Goal: Information Seeking & Learning: Understand process/instructions

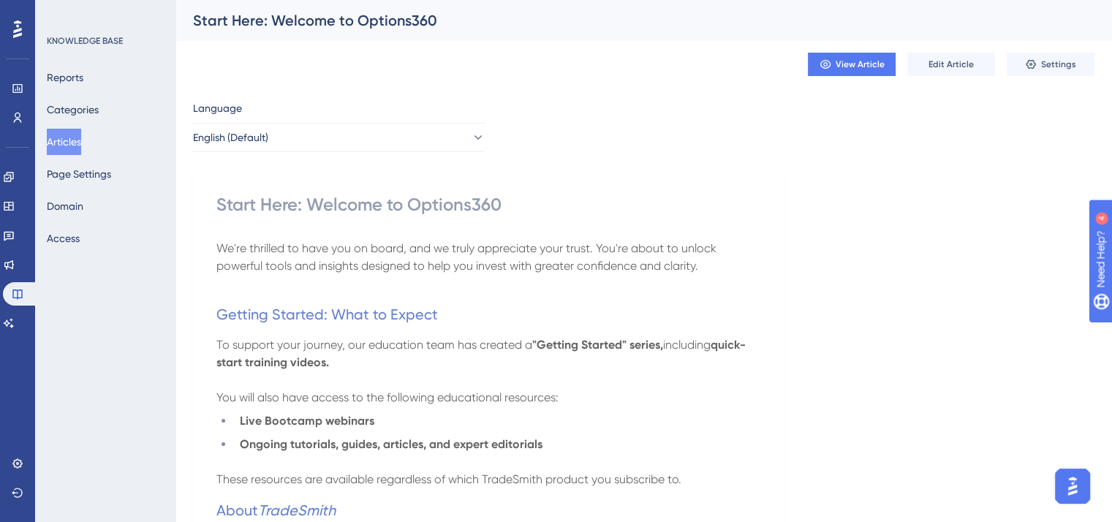
click at [79, 139] on button "Articles" at bounding box center [64, 142] width 34 height 26
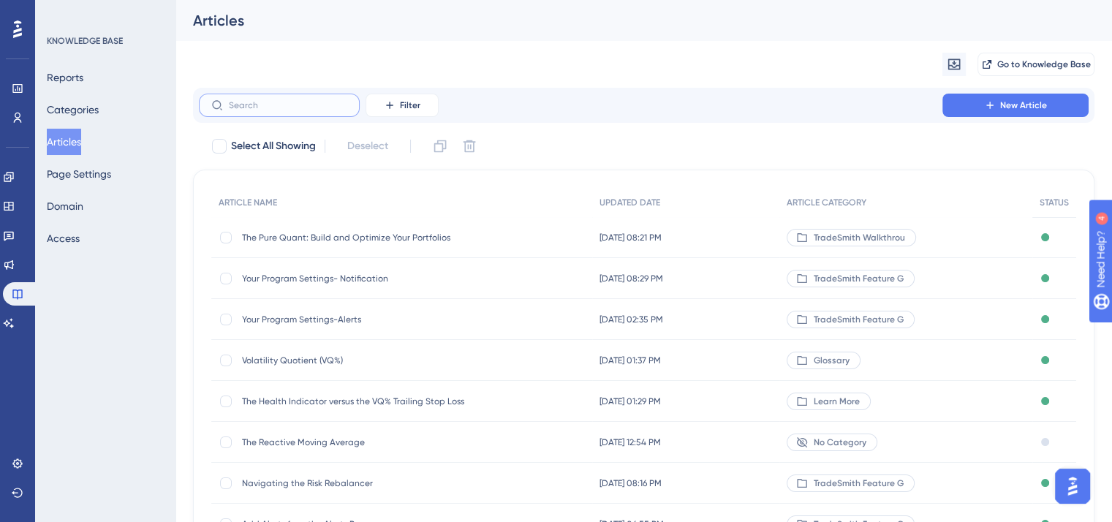
click at [252, 107] on input "text" at bounding box center [288, 105] width 118 height 10
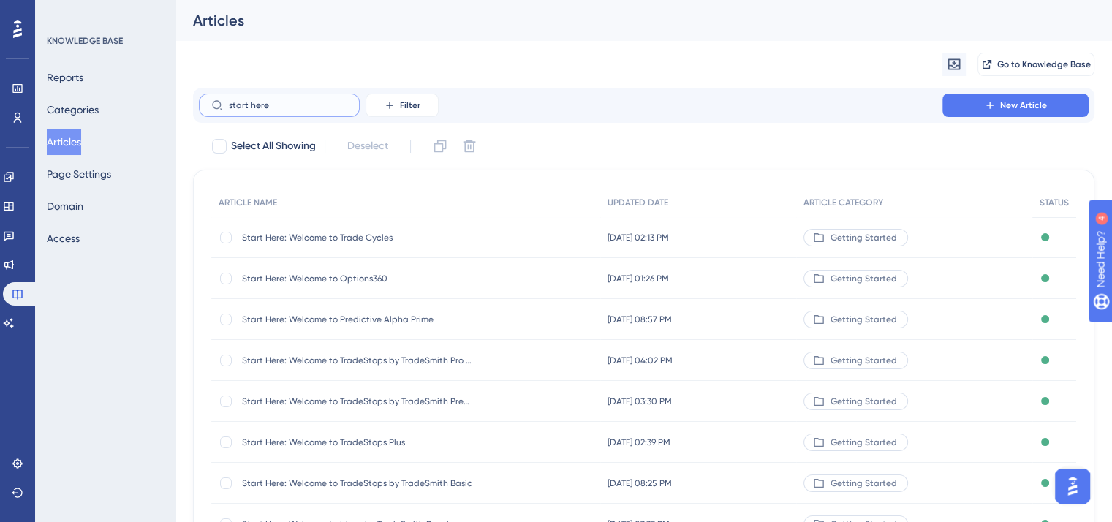
type input "start here"
click at [316, 235] on span "Start Here: Welcome to Trade Cycles" at bounding box center [359, 238] width 234 height 12
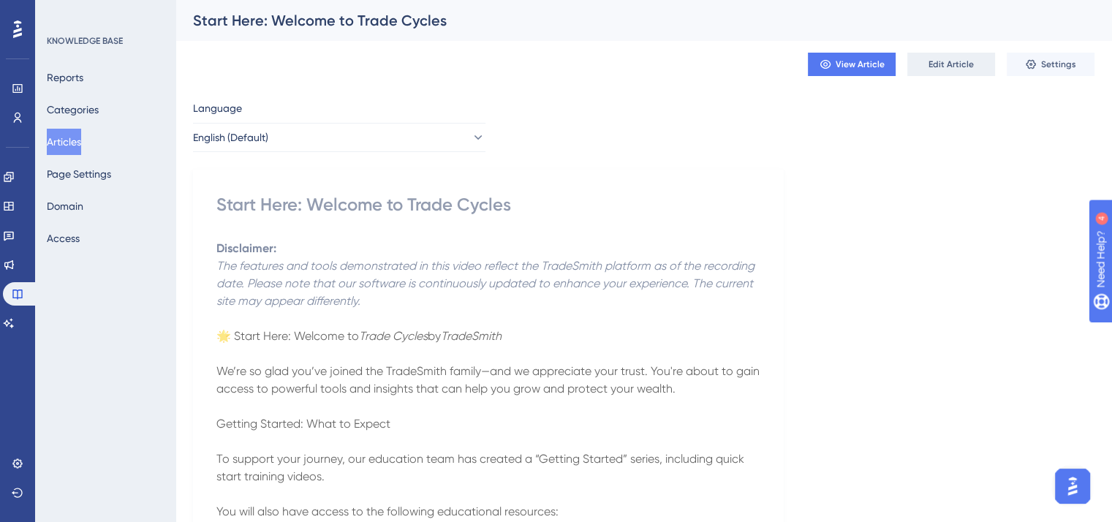
click at [933, 62] on span "Edit Article" at bounding box center [950, 64] width 45 height 12
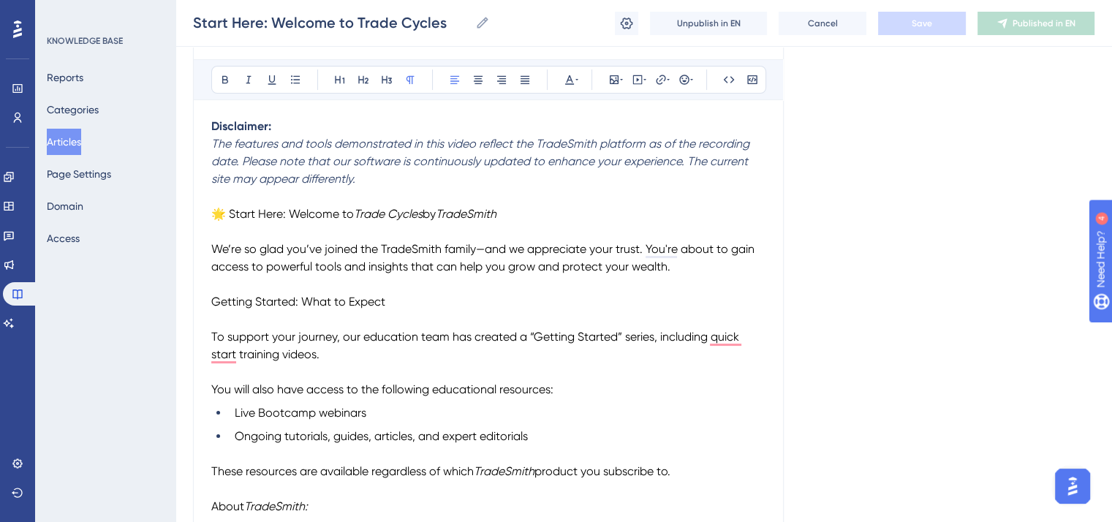
scroll to position [219, 0]
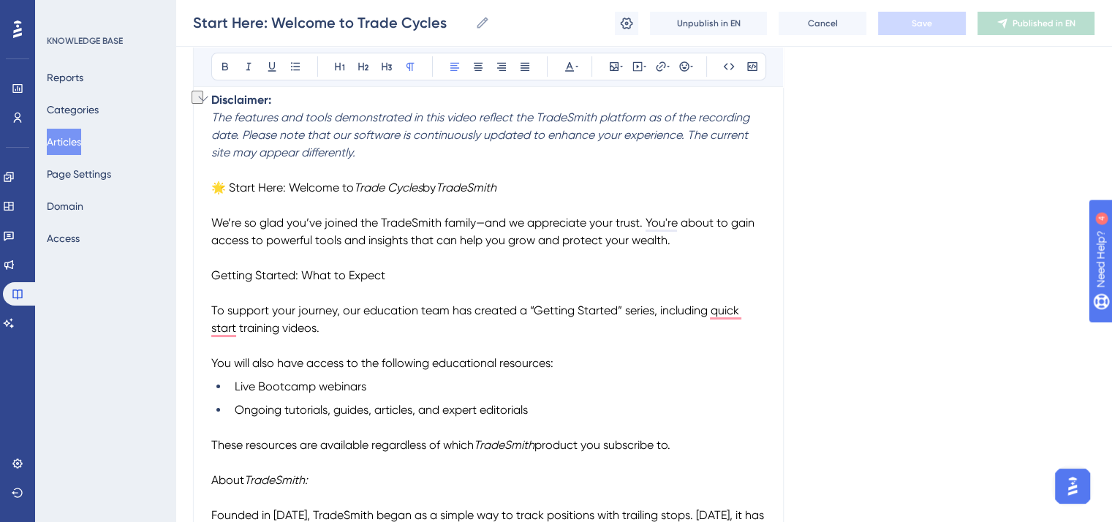
drag, startPoint x: 532, startPoint y: 190, endPoint x: 374, endPoint y: 121, distance: 172.2
click at [567, 62] on icon at bounding box center [570, 67] width 12 height 12
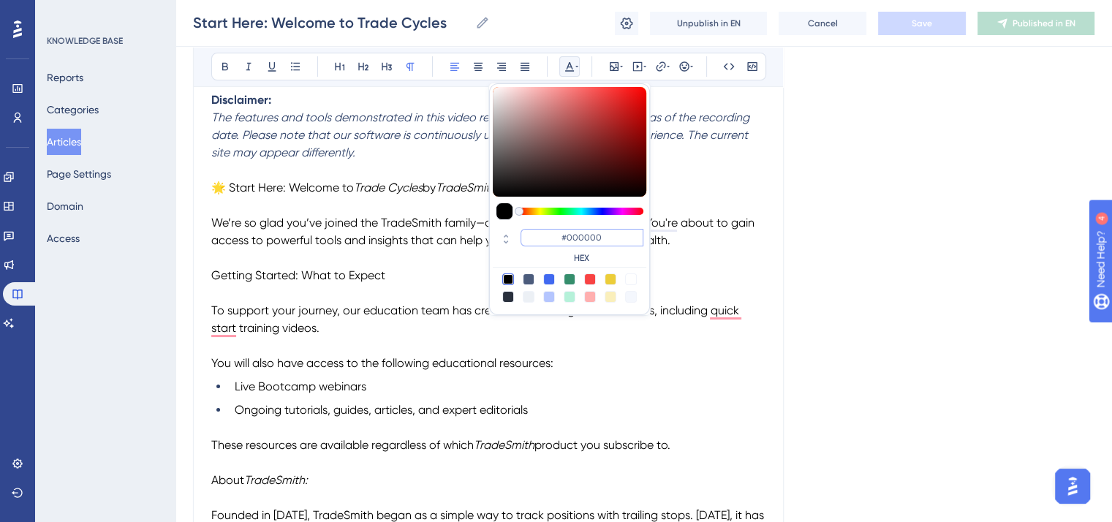
drag, startPoint x: 602, startPoint y: 232, endPoint x: 554, endPoint y: 235, distance: 47.7
click at [554, 235] on input "#000000" at bounding box center [581, 238] width 123 height 18
paste input "2FB3"
type input "#002FB3"
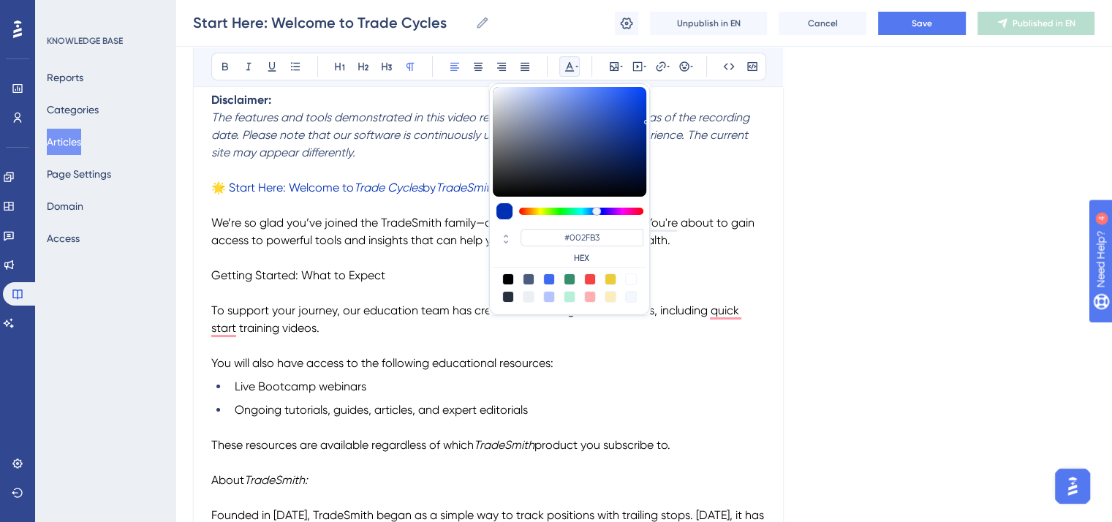
click at [428, 133] on em "The features and tools demonstrated in this video reflect the TradeSmith platfo…" at bounding box center [481, 134] width 541 height 49
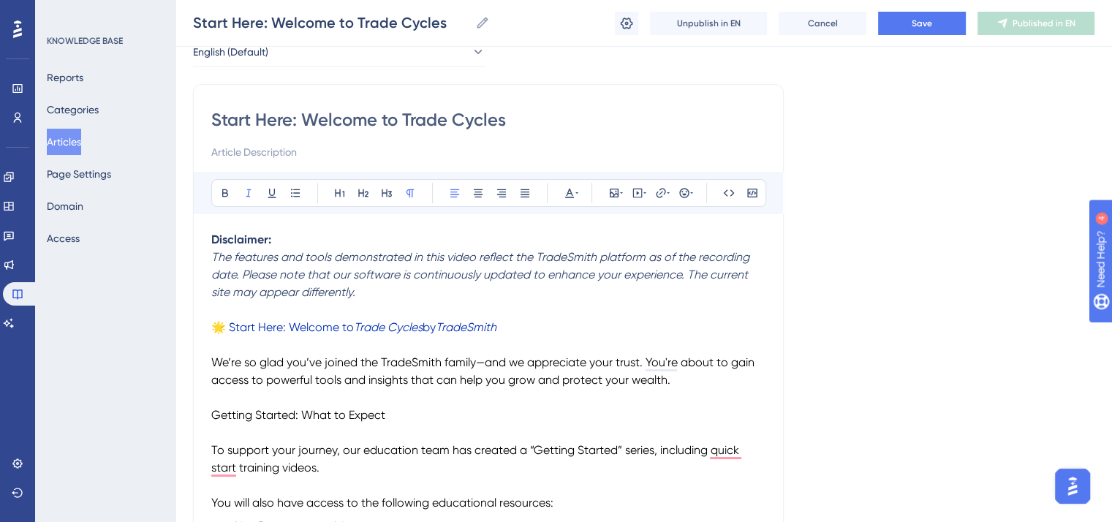
scroll to position [73, 0]
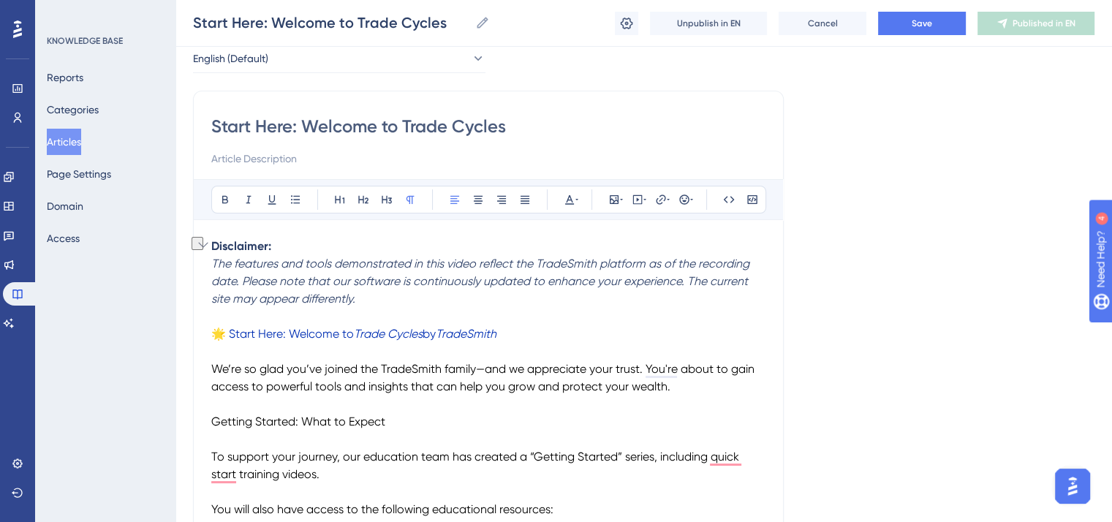
drag, startPoint x: 515, startPoint y: 331, endPoint x: 211, endPoint y: 331, distance: 304.1
click at [211, 331] on p "🌟 Start Here: Welcome to Trade Cycles by TradeSmith" at bounding box center [488, 334] width 554 height 18
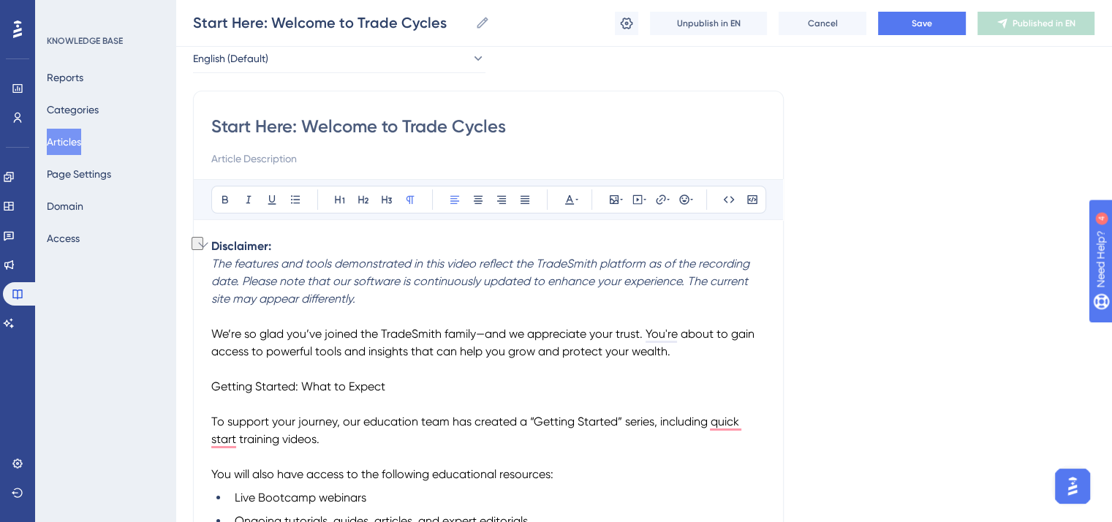
drag, startPoint x: 403, startPoint y: 388, endPoint x: 205, endPoint y: 387, distance: 198.1
click at [572, 202] on icon at bounding box center [570, 200] width 12 height 12
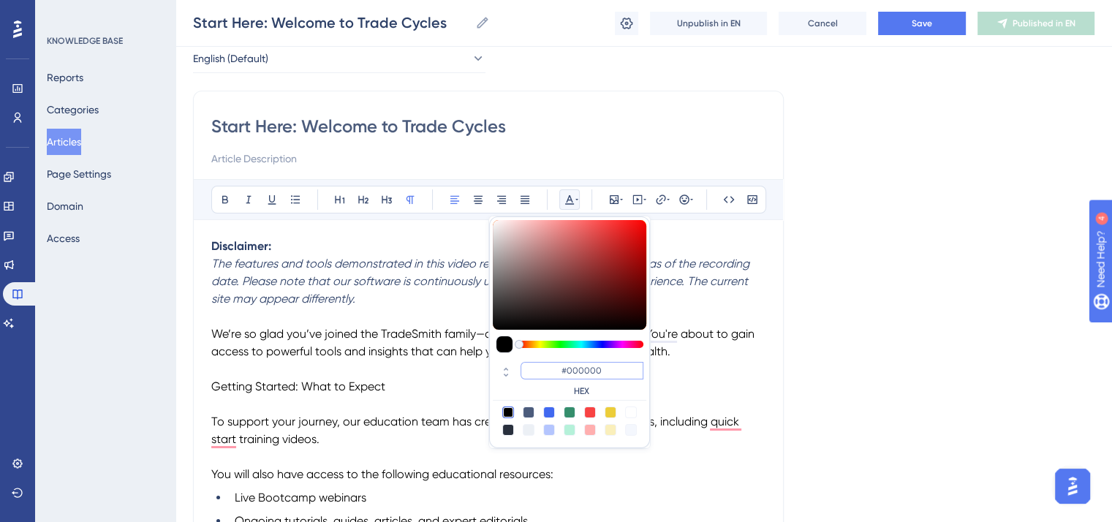
drag, startPoint x: 607, startPoint y: 369, endPoint x: 550, endPoint y: 368, distance: 57.8
click at [550, 368] on input "#000000" at bounding box center [581, 371] width 123 height 18
paste input "2FB3"
type input "#002FB3"
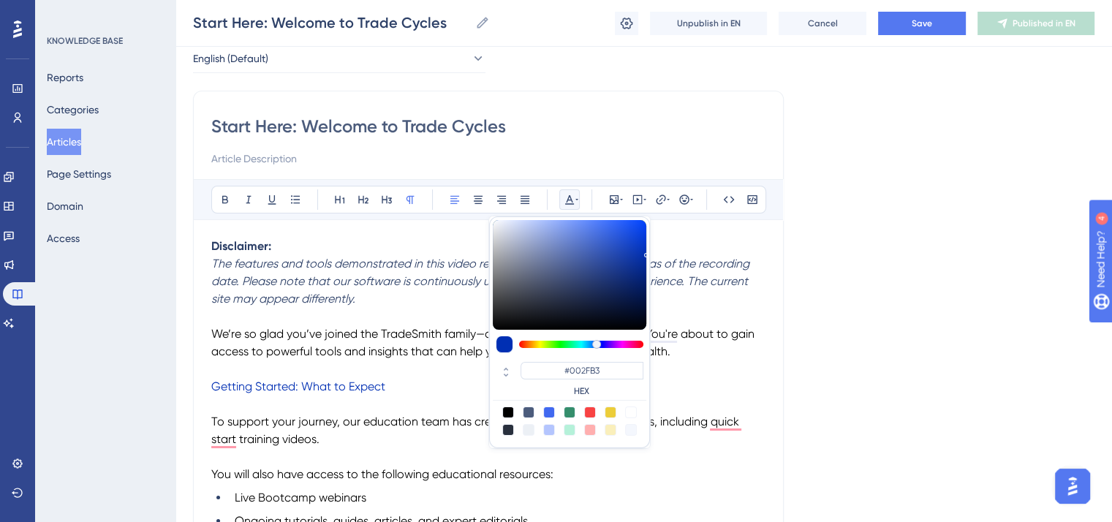
click at [406, 379] on p "Getting Started: What to Expect" at bounding box center [488, 387] width 554 height 18
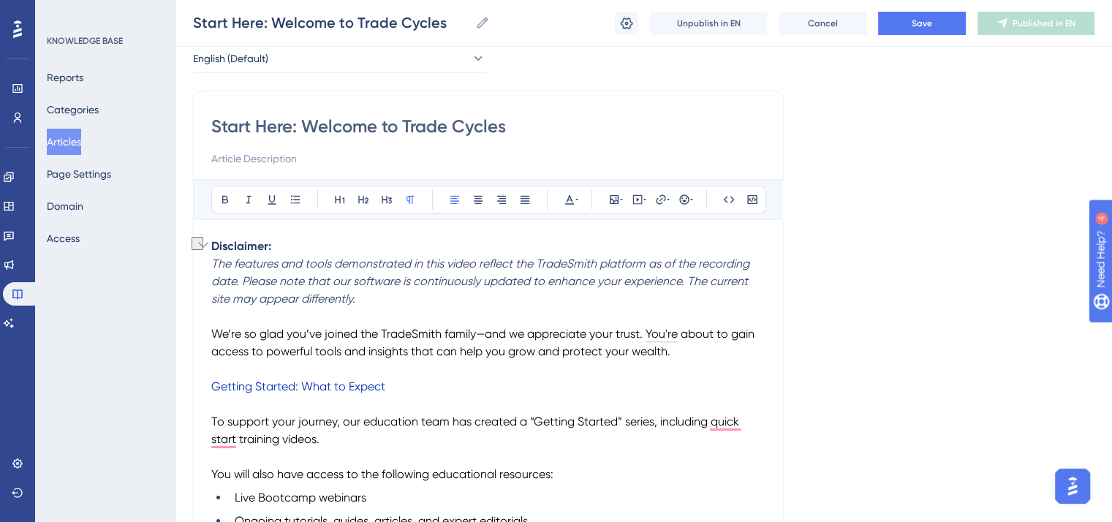
drag, startPoint x: 395, startPoint y: 378, endPoint x: 211, endPoint y: 383, distance: 184.3
click at [365, 201] on icon at bounding box center [363, 200] width 12 height 12
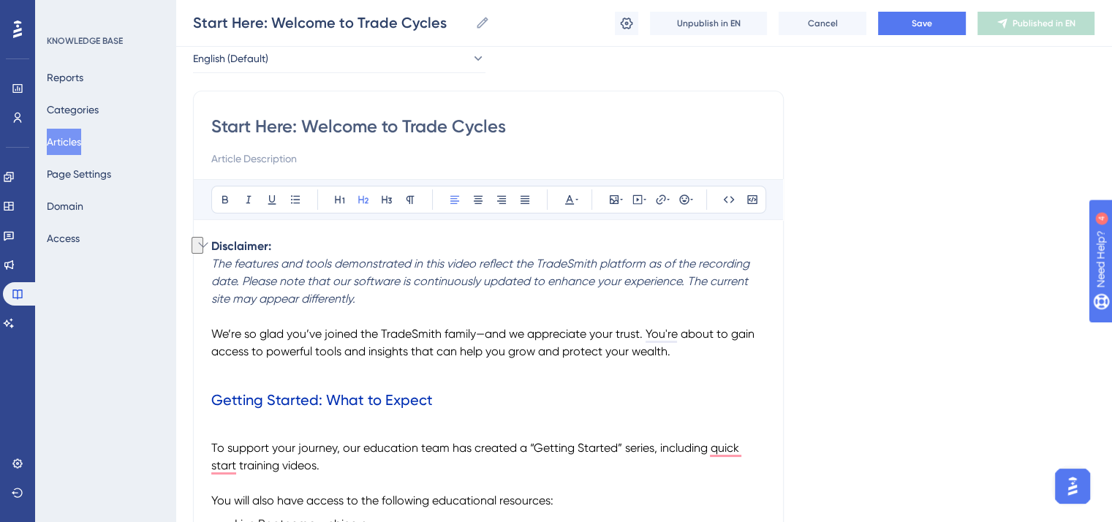
click at [453, 382] on h2 "Getting Started: What to Expect" at bounding box center [488, 400] width 554 height 44
click at [213, 442] on span "To support your journey, our education team has created a “Getting Started” ser…" at bounding box center [476, 456] width 531 height 31
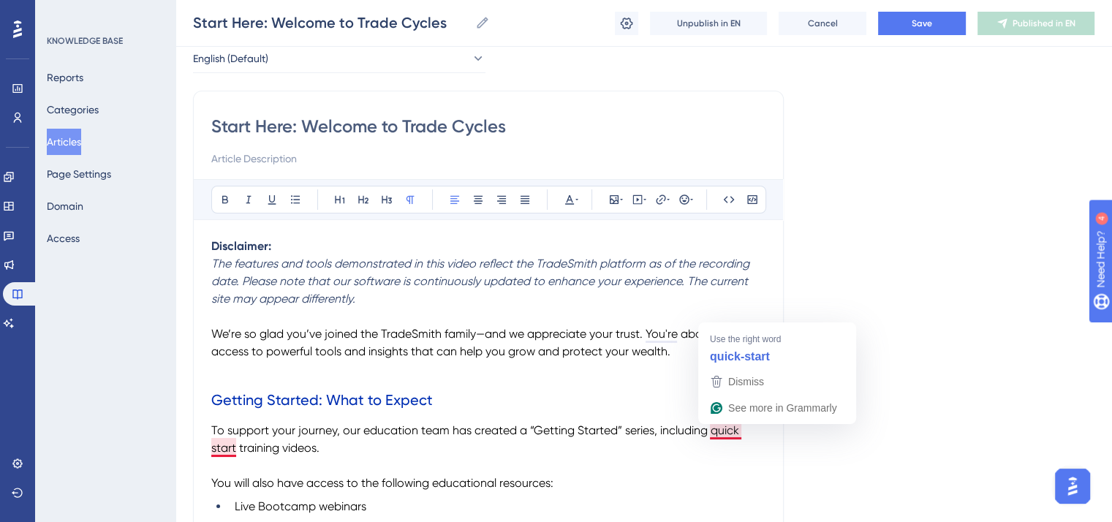
click at [737, 433] on span "To support your journey, our education team has created a “Getting Started” ser…" at bounding box center [476, 438] width 531 height 31
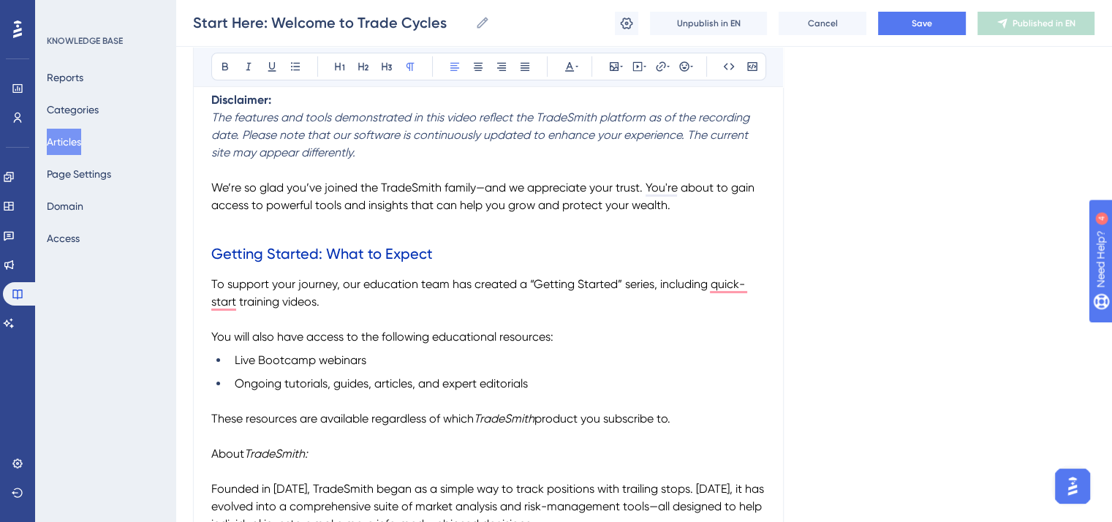
scroll to position [292, 0]
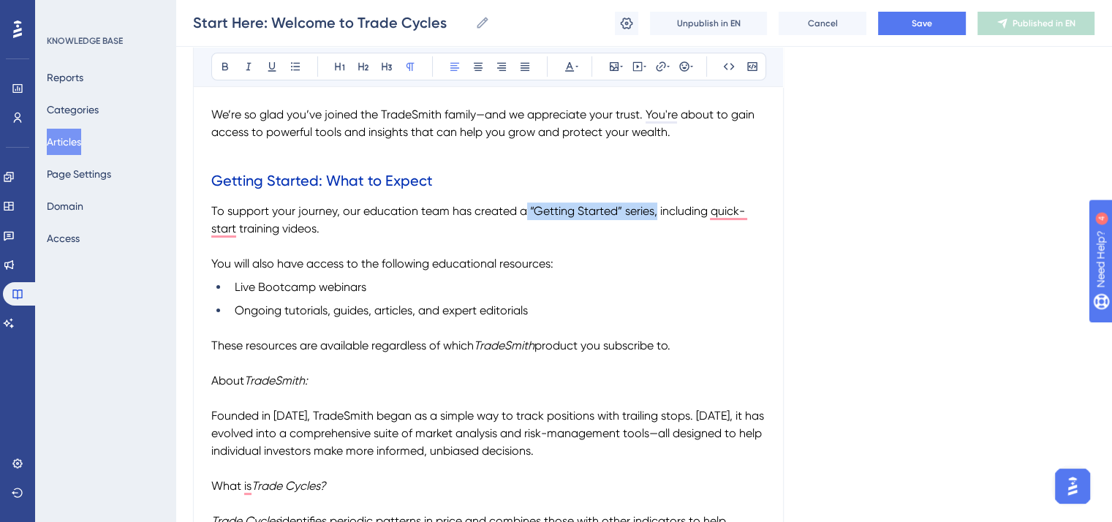
drag, startPoint x: 525, startPoint y: 207, endPoint x: 656, endPoint y: 207, distance: 131.6
click at [656, 207] on span "To support your journey, our education team has created a “Getting Started” ser…" at bounding box center [479, 219] width 537 height 31
click at [227, 59] on button at bounding box center [225, 66] width 20 height 20
click at [481, 270] on span "You will also have access to the following educational resources:" at bounding box center [382, 264] width 342 height 14
drag, startPoint x: 713, startPoint y: 213, endPoint x: 752, endPoint y: 232, distance: 43.5
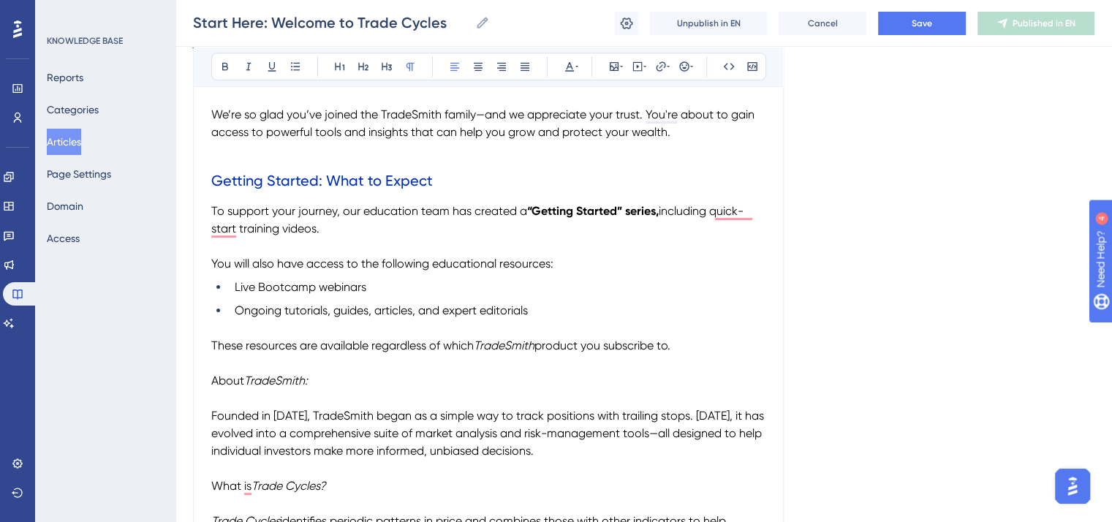
click at [752, 232] on p "To support your journey, our education team has created a “Getting Started” ser…" at bounding box center [488, 219] width 554 height 35
click at [228, 56] on button at bounding box center [225, 66] width 20 height 20
click at [389, 273] on p "You will also have access to the following educational resources:" at bounding box center [488, 264] width 554 height 18
drag, startPoint x: 377, startPoint y: 284, endPoint x: 242, endPoint y: 288, distance: 135.3
click at [242, 288] on li "Live Bootcamp webinars" at bounding box center [497, 287] width 537 height 18
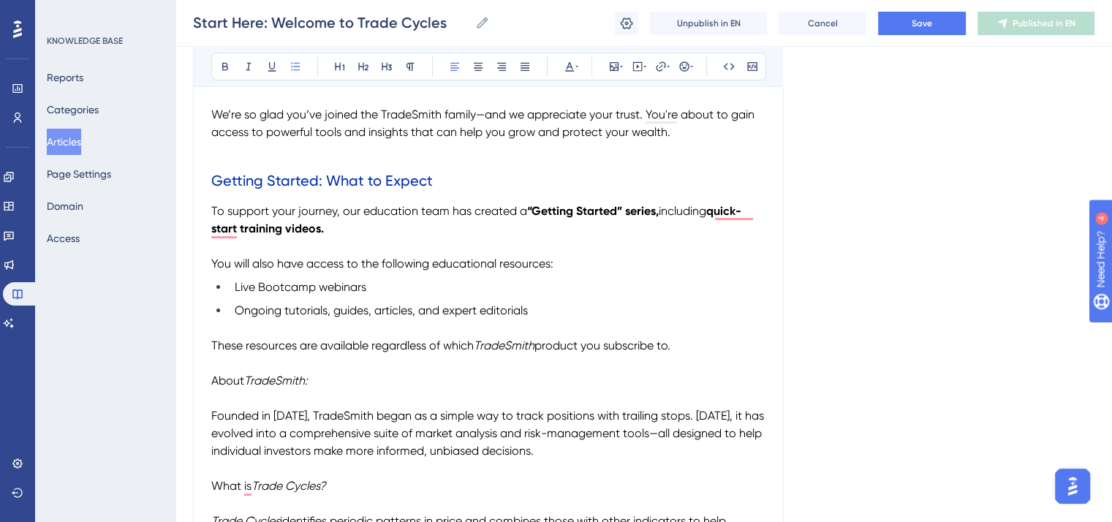
click at [300, 289] on span "Live Bootcamp webinars" at bounding box center [301, 287] width 132 height 14
drag, startPoint x: 313, startPoint y: 289, endPoint x: 257, endPoint y: 289, distance: 55.6
click at [257, 289] on span "Live Bootcamp webinars" at bounding box center [301, 287] width 132 height 14
drag, startPoint x: 391, startPoint y: 287, endPoint x: 259, endPoint y: 286, distance: 132.3
click at [259, 286] on span "Live TradeSmith Walkthrough webinars" at bounding box center [338, 287] width 206 height 14
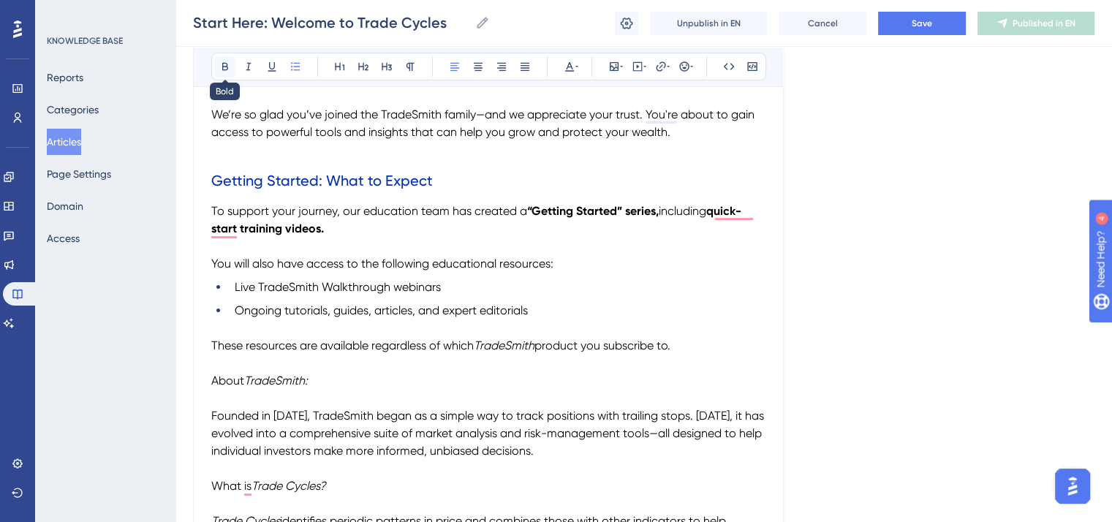
click at [232, 65] on button at bounding box center [225, 66] width 20 height 20
click at [304, 290] on strong "TradeSmith Walkthrough" at bounding box center [322, 287] width 135 height 14
click at [251, 64] on icon at bounding box center [249, 67] width 12 height 12
click at [460, 245] on p "To enrich screen reader interactions, please activate Accessibility in Grammarl…" at bounding box center [488, 247] width 554 height 18
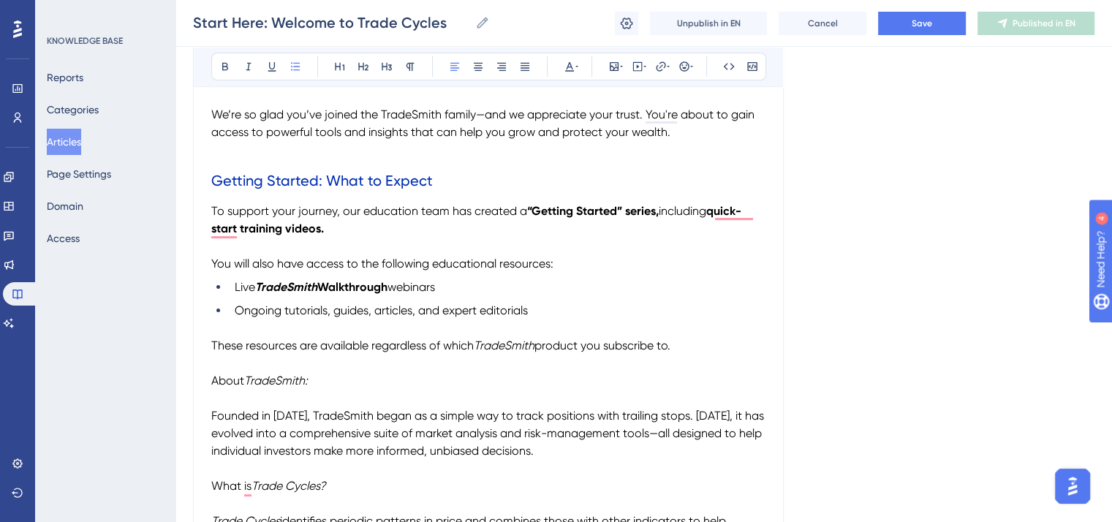
drag, startPoint x: 534, startPoint y: 310, endPoint x: 235, endPoint y: 317, distance: 299.0
click at [235, 317] on li "Ongoing tutorials, guides, articles, and expert editorials" at bounding box center [497, 311] width 537 height 18
click at [231, 70] on button at bounding box center [225, 66] width 20 height 20
click at [444, 360] on p "To enrich screen reader interactions, please activate Accessibility in Grammarl…" at bounding box center [488, 364] width 554 height 18
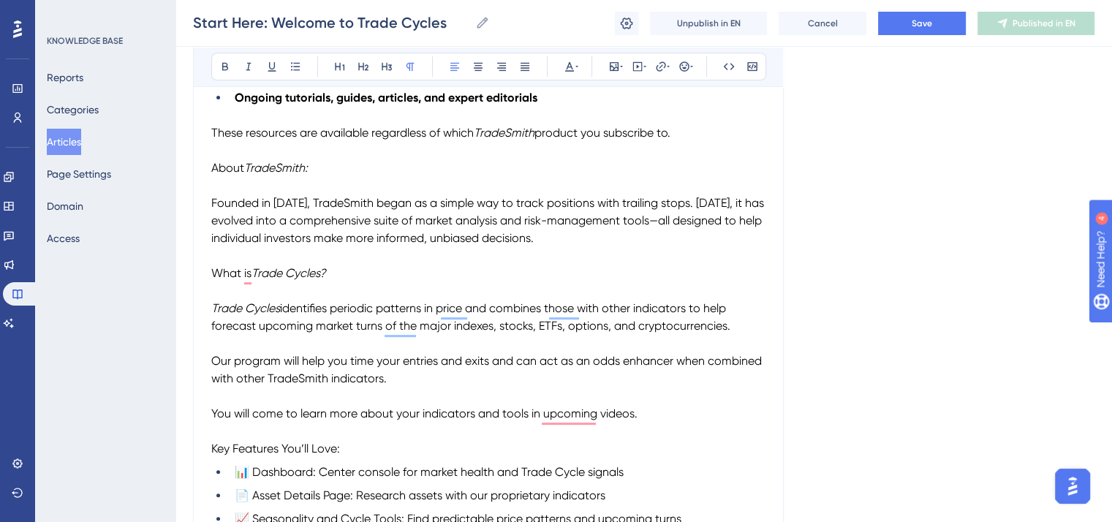
scroll to position [512, 0]
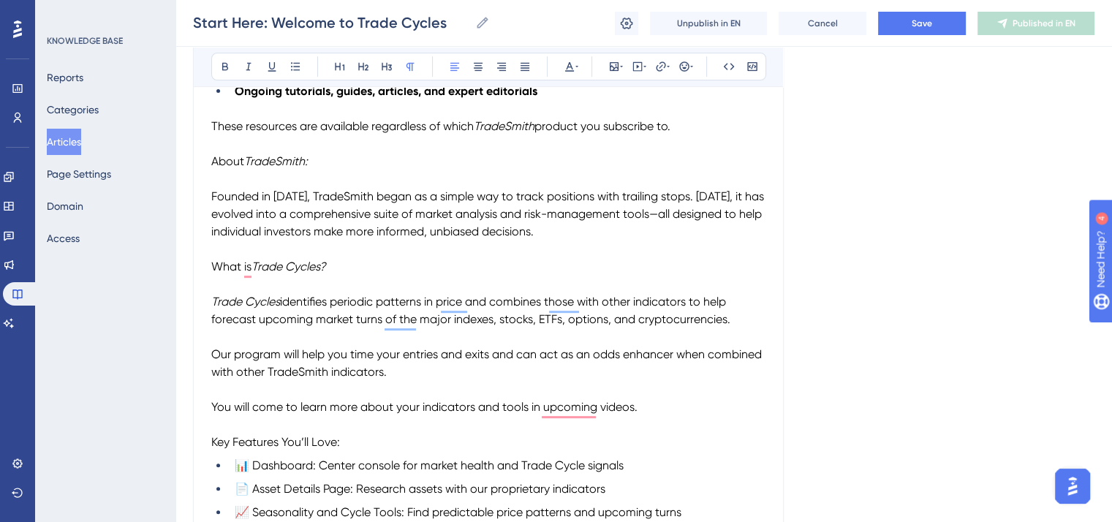
drag, startPoint x: 319, startPoint y: 156, endPoint x: 207, endPoint y: 156, distance: 112.6
click at [357, 64] on icon at bounding box center [363, 67] width 12 height 12
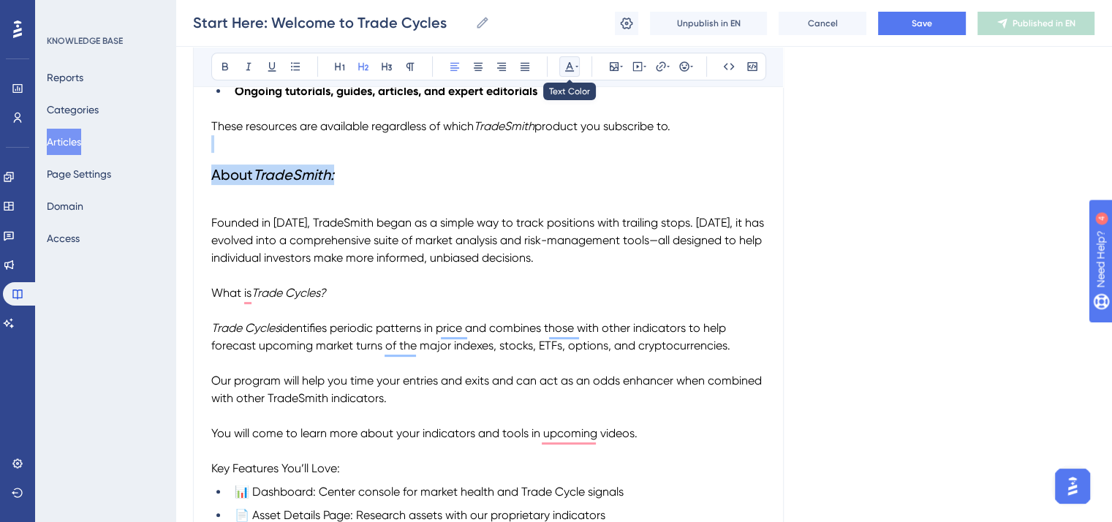
click at [572, 61] on icon at bounding box center [570, 67] width 12 height 12
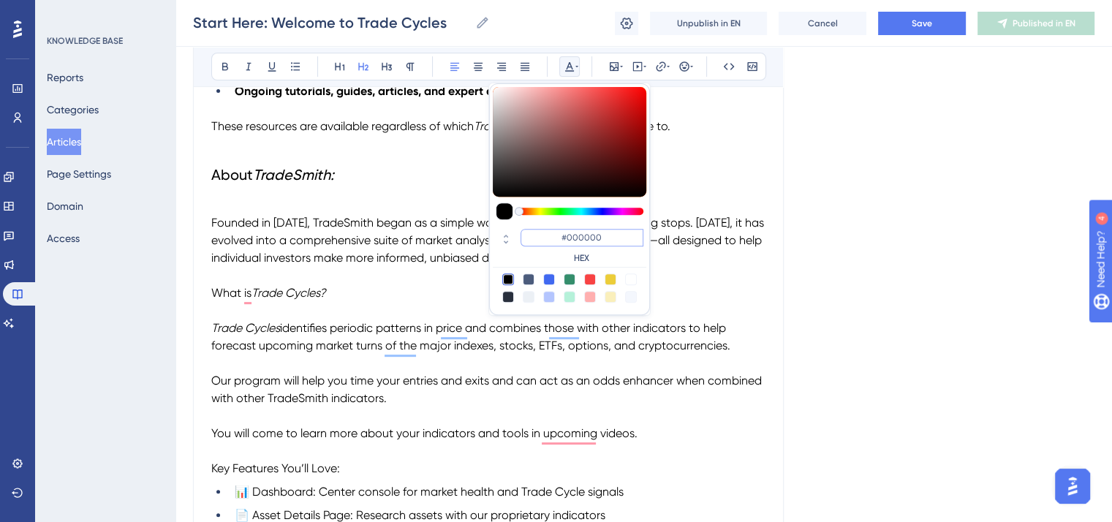
drag, startPoint x: 605, startPoint y: 238, endPoint x: 550, endPoint y: 235, distance: 54.9
click at [550, 235] on input "#000000" at bounding box center [581, 238] width 123 height 18
paste input "2FB3"
type input "#002FB3"
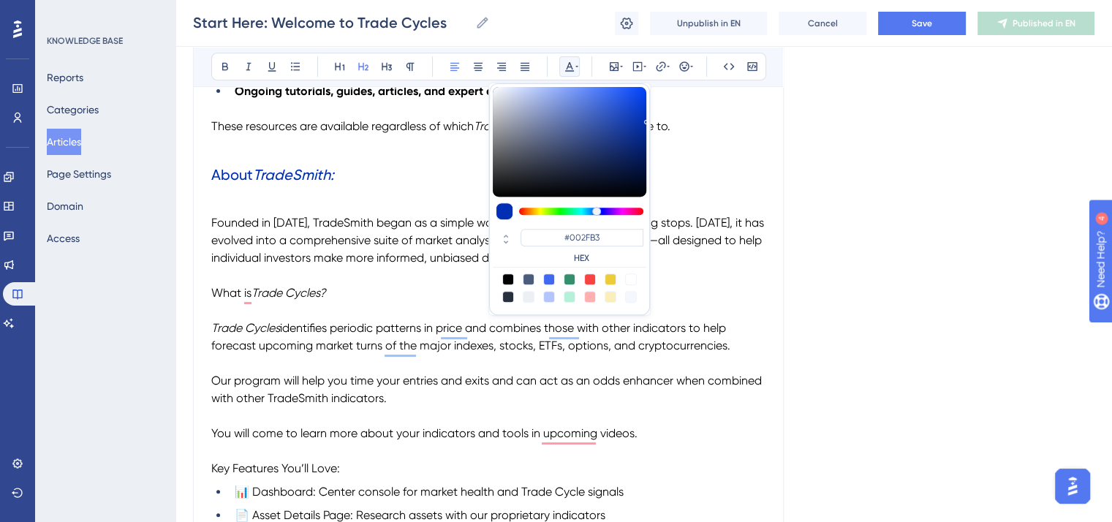
click at [348, 202] on p "To enrich screen reader interactions, please activate Accessibility in Grammarl…" at bounding box center [488, 206] width 554 height 18
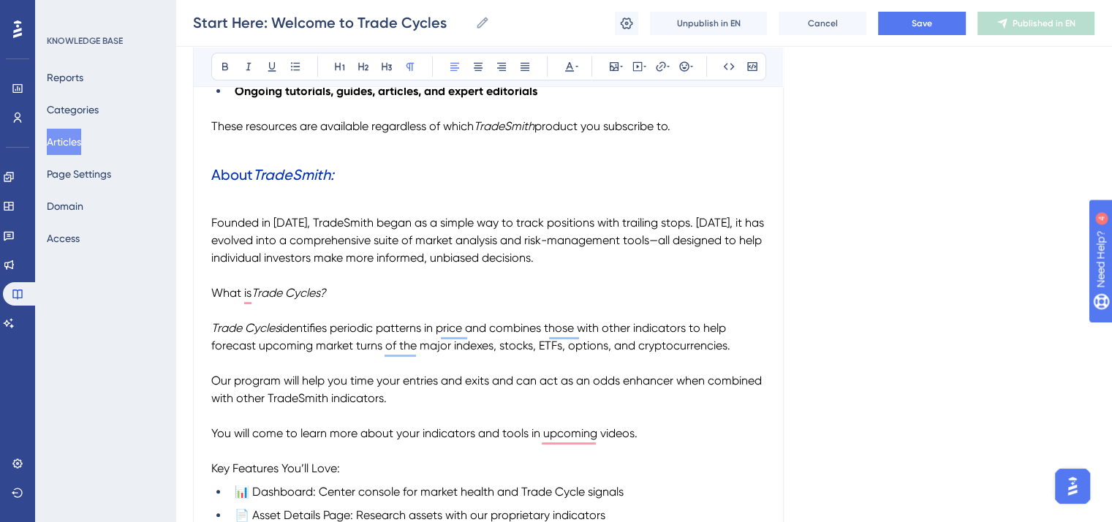
click at [211, 223] on span "Founded in [DATE], TradeSmith began as a simple way to track positions with tra…" at bounding box center [489, 240] width 556 height 49
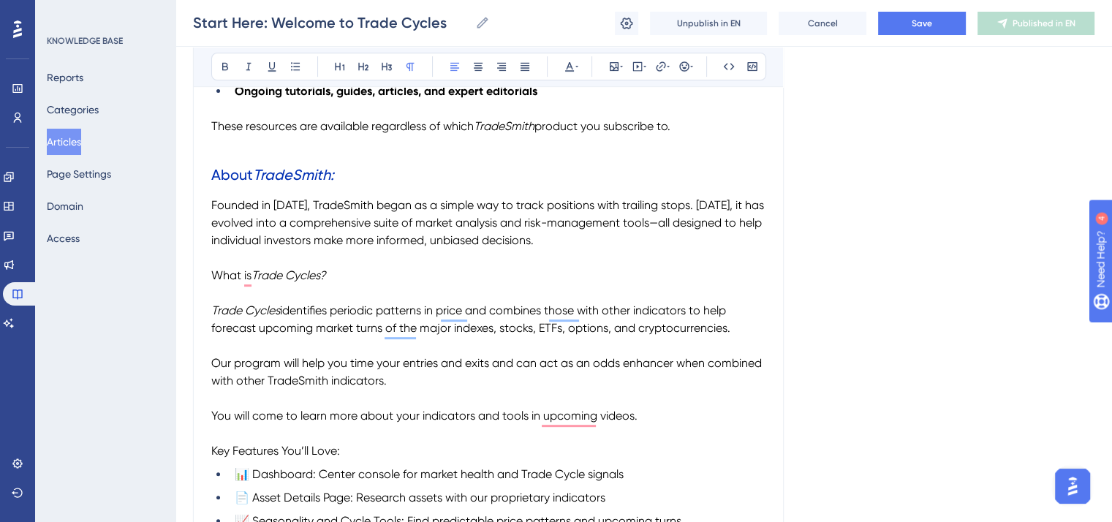
click at [221, 150] on p "To enrich screen reader interactions, please activate Accessibility in Grammarl…" at bounding box center [488, 144] width 554 height 18
click at [216, 150] on p "To enrich screen reader interactions, please activate Accessibility in Grammarl…" at bounding box center [488, 144] width 554 height 18
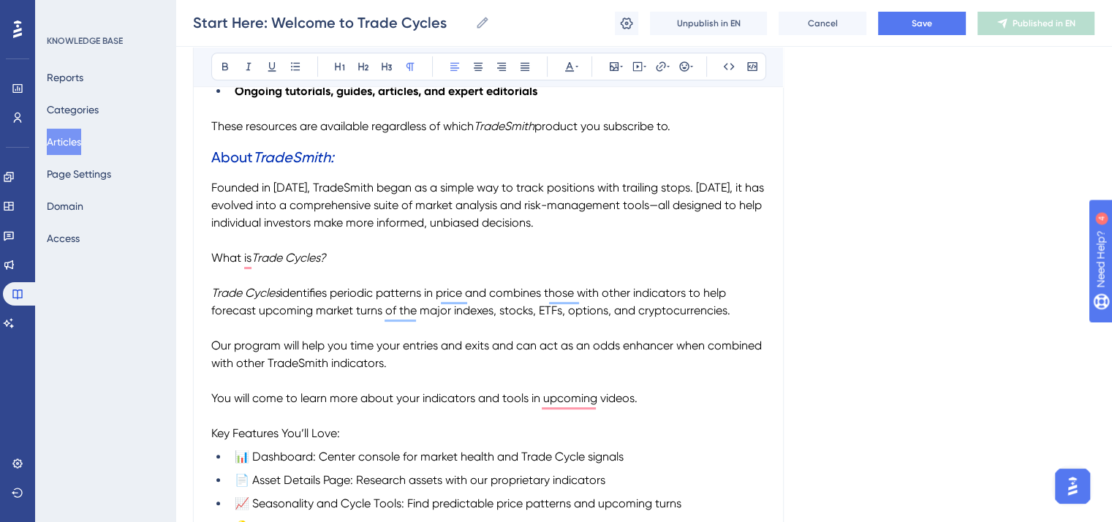
drag, startPoint x: 349, startPoint y: 265, endPoint x: 221, endPoint y: 258, distance: 128.1
click at [215, 265] on p "What is Trade Cycles?" at bounding box center [488, 258] width 554 height 18
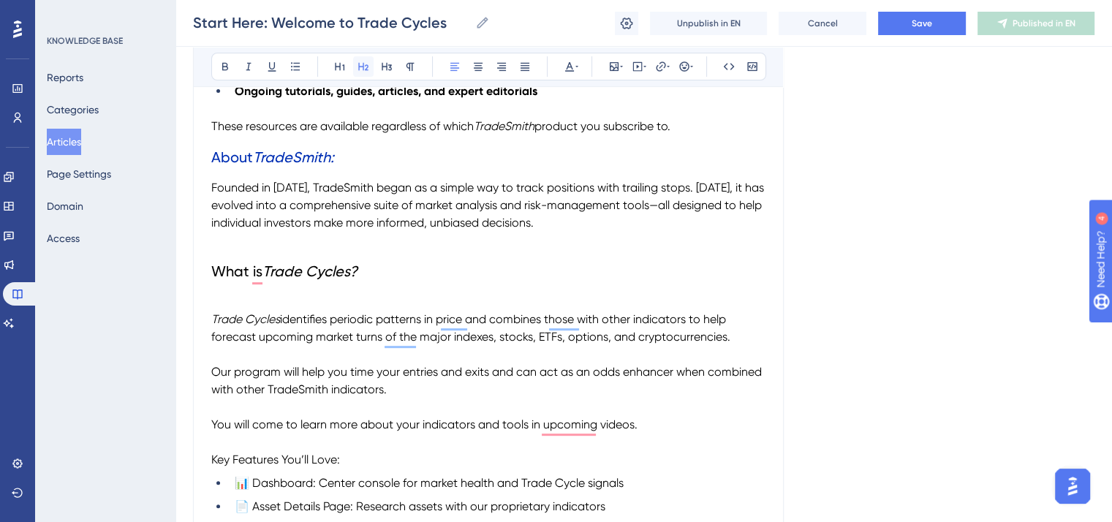
click at [363, 62] on icon at bounding box center [363, 67] width 12 height 12
click at [564, 62] on icon at bounding box center [570, 67] width 12 height 12
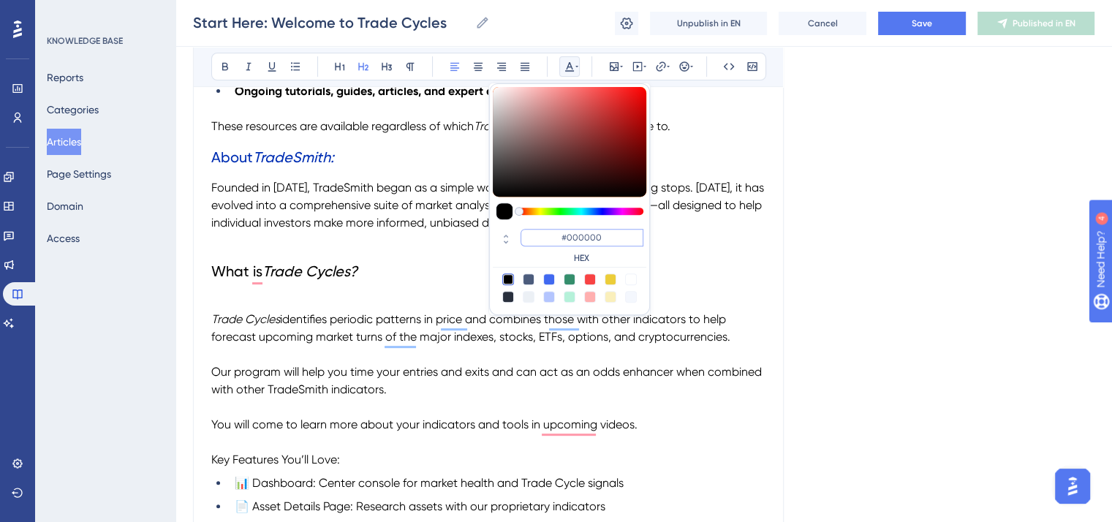
drag, startPoint x: 606, startPoint y: 234, endPoint x: 563, endPoint y: 235, distance: 43.1
click at [563, 235] on input "#000000" at bounding box center [581, 238] width 123 height 18
paste input "2FB3"
type input "#002FB3"
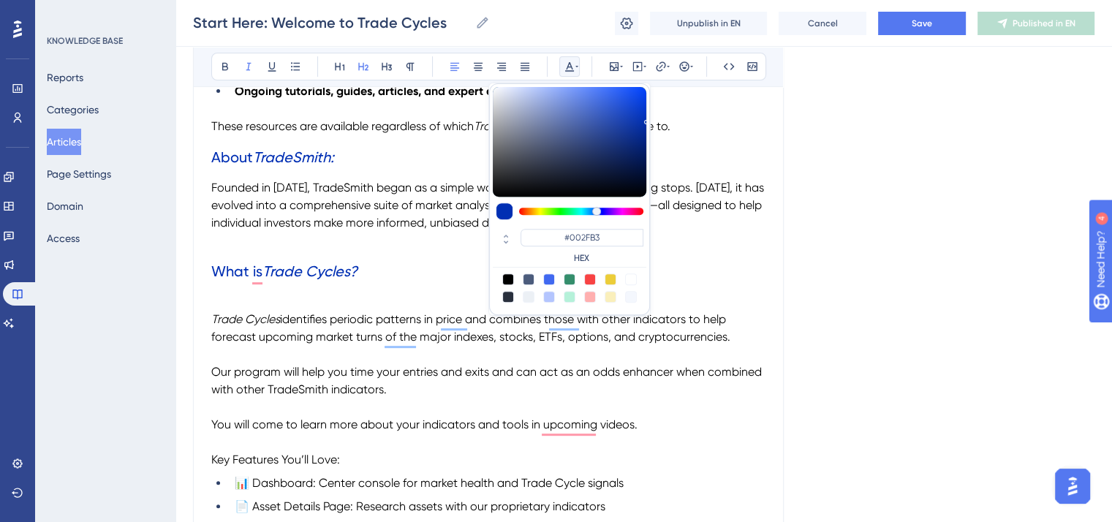
click at [717, 272] on h2 "What is Trade Cycles?" at bounding box center [488, 271] width 554 height 44
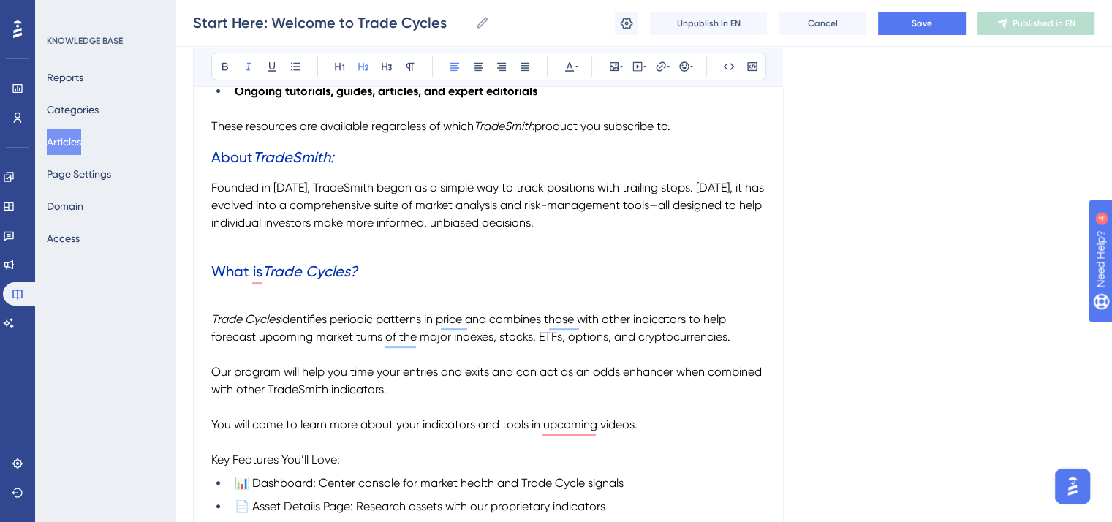
click at [219, 249] on p "To enrich screen reader interactions, please activate Accessibility in Grammarl…" at bounding box center [488, 241] width 554 height 18
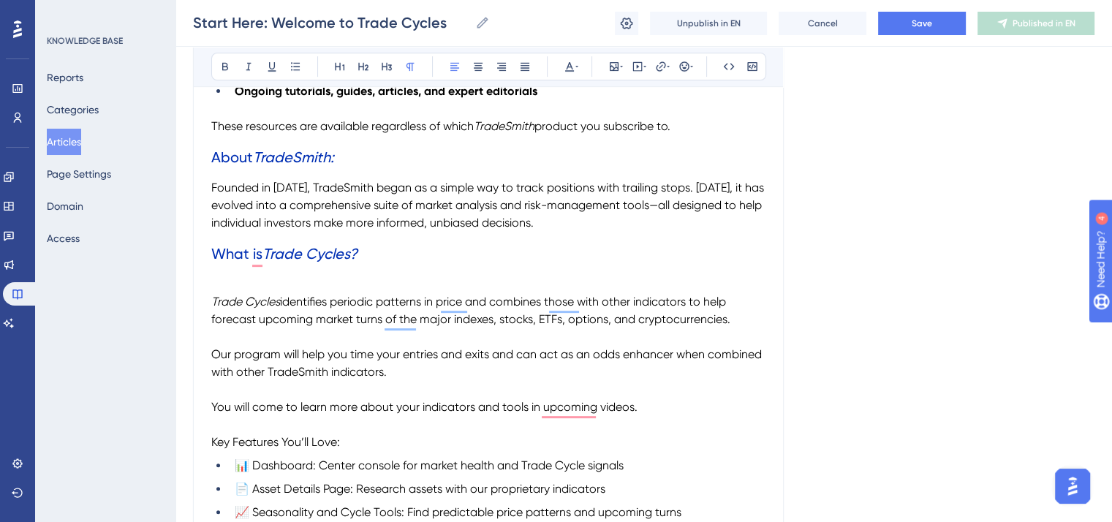
click at [217, 284] on p "To enrich screen reader interactions, please activate Accessibility in Grammarl…" at bounding box center [488, 285] width 554 height 18
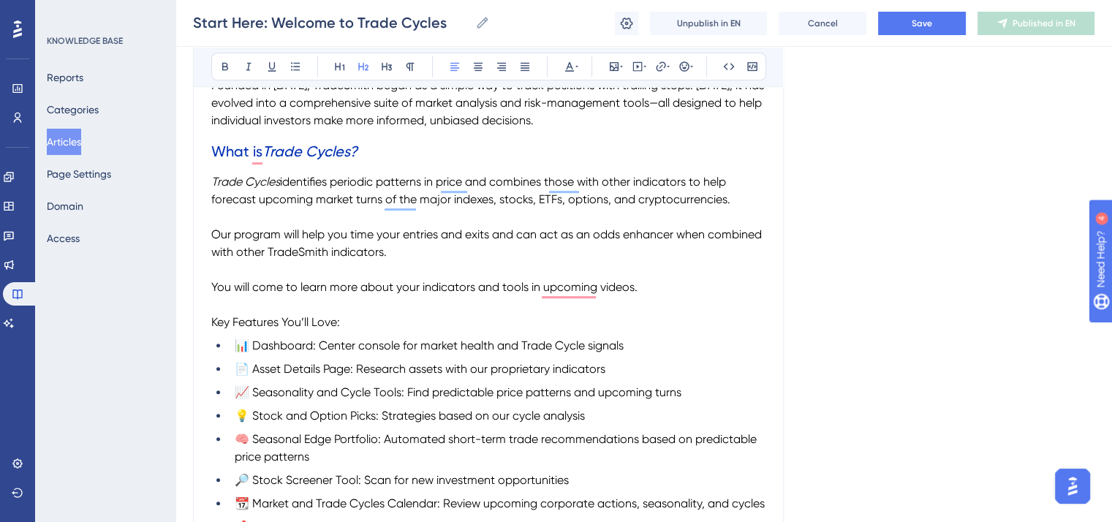
scroll to position [658, 0]
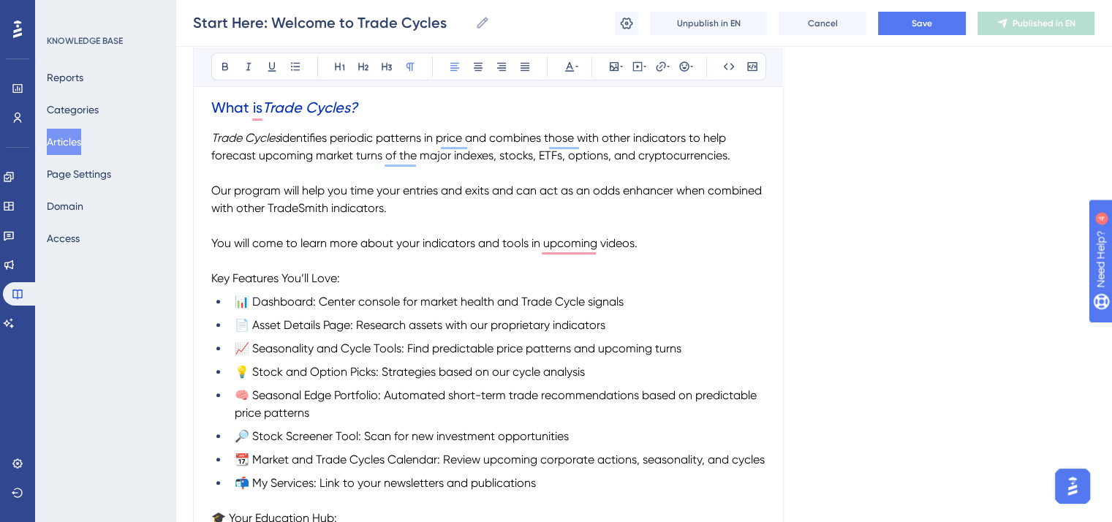
click at [301, 206] on span "Our program will help you time your entries and exits and can act as an odds en…" at bounding box center [487, 198] width 553 height 31
click at [246, 67] on icon at bounding box center [249, 67] width 12 height 12
click at [333, 268] on p "To enrich screen reader interactions, please activate Accessibility in Grammarl…" at bounding box center [488, 261] width 554 height 18
drag, startPoint x: 349, startPoint y: 283, endPoint x: 213, endPoint y: 276, distance: 135.4
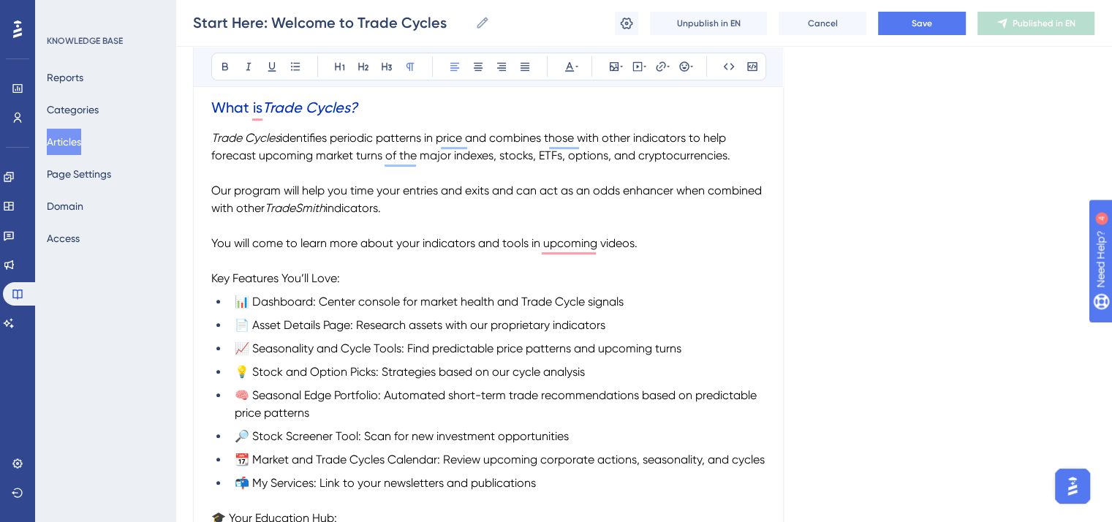
click at [213, 276] on p "Key Features You’ll Love:" at bounding box center [488, 279] width 554 height 18
drag, startPoint x: 365, startPoint y: 62, endPoint x: 374, endPoint y: 88, distance: 27.0
click at [365, 61] on icon at bounding box center [363, 67] width 12 height 12
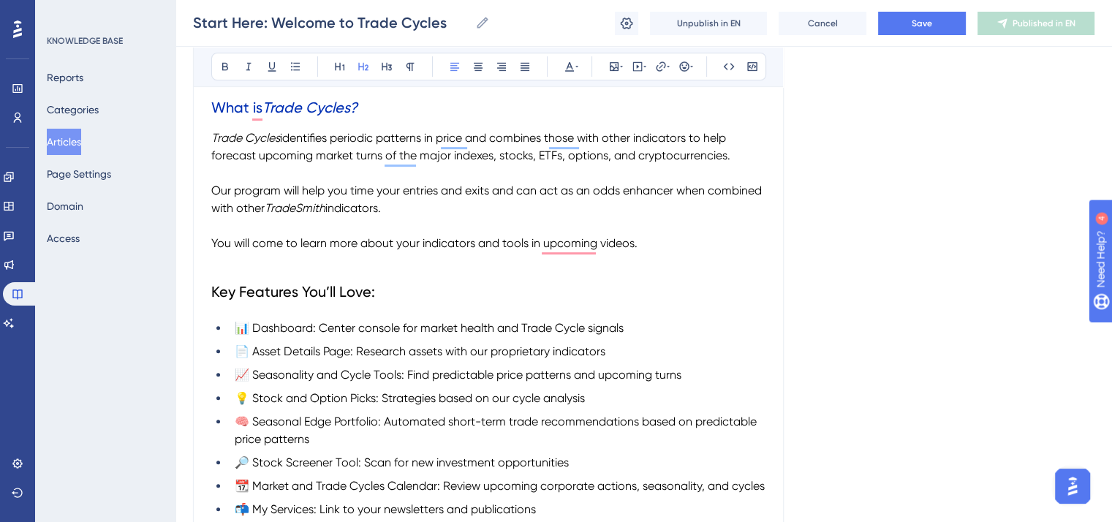
click at [377, 270] on p "To enrich screen reader interactions, please activate Accessibility in Grammarl…" at bounding box center [488, 261] width 554 height 18
click at [369, 294] on span "Key Features You’ll Love:" at bounding box center [293, 292] width 164 height 18
drag, startPoint x: 410, startPoint y: 291, endPoint x: 204, endPoint y: 289, distance: 206.1
click at [204, 289] on div "Performance Users Engagement Widgets Feedback Product Updates Knowledge Base AI…" at bounding box center [556, 504] width 1112 height 2324
click at [567, 64] on icon at bounding box center [570, 67] width 12 height 12
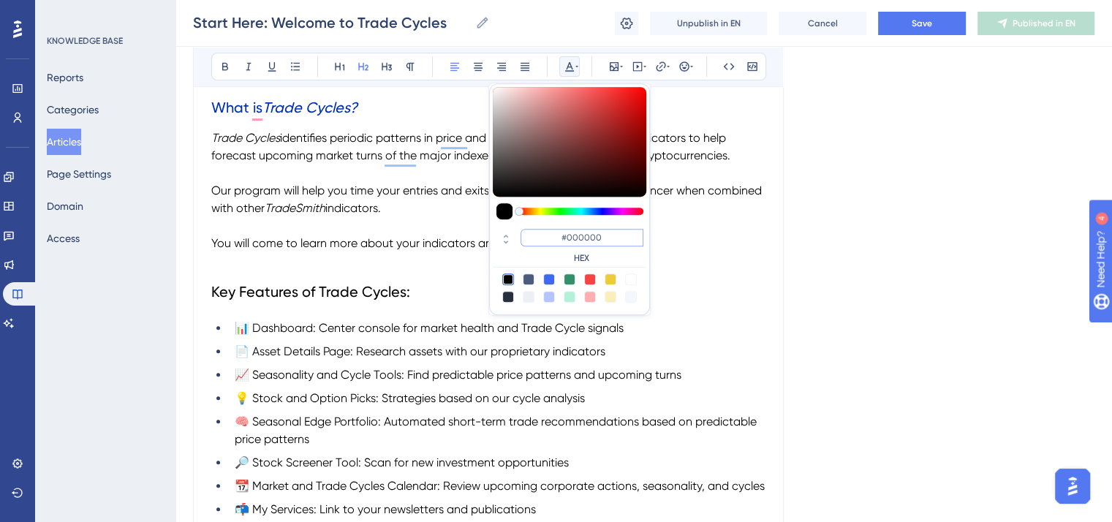
drag, startPoint x: 596, startPoint y: 240, endPoint x: 563, endPoint y: 238, distance: 33.7
click at [563, 238] on input "#000000" at bounding box center [581, 238] width 123 height 18
paste input "2FB3"
type input "#002FB3"
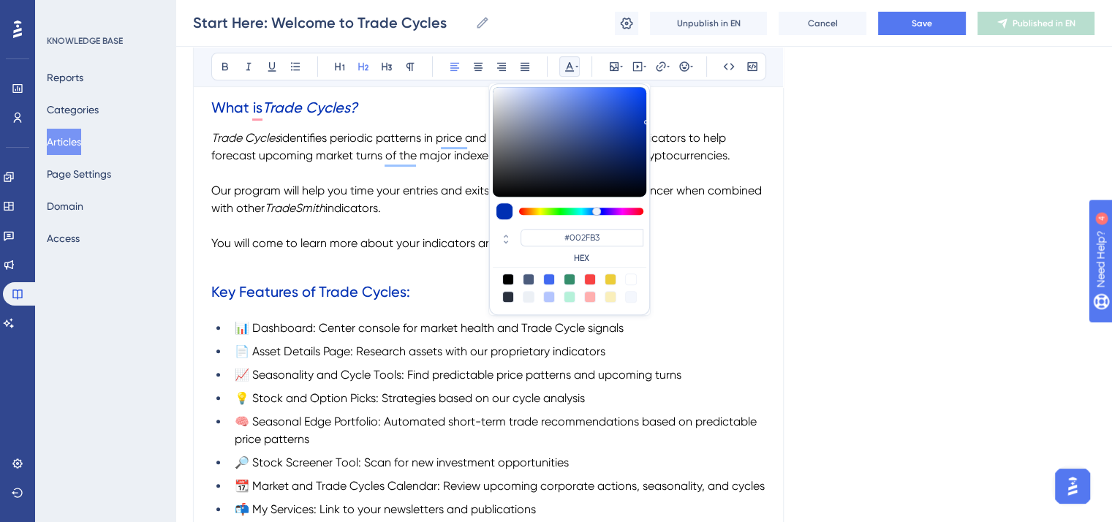
click at [217, 273] on h2 "Key Features of Trade Cycles:" at bounding box center [488, 292] width 554 height 44
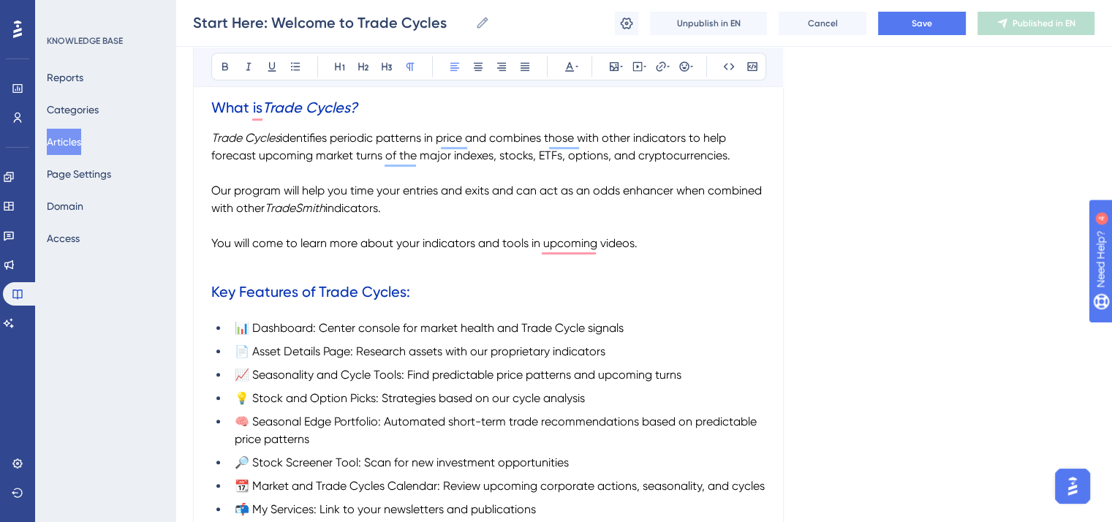
click at [211, 267] on span "To enrich screen reader interactions, please activate Accessibility in Grammarl…" at bounding box center [212, 261] width 3 height 14
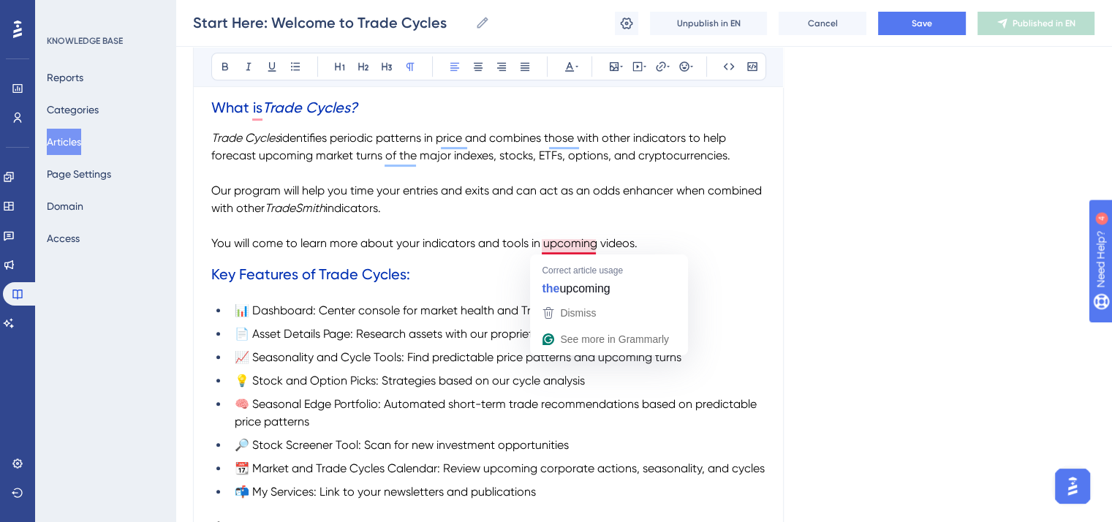
click at [583, 223] on p "To enrich screen reader interactions, please activate Accessibility in Grammarl…" at bounding box center [488, 226] width 554 height 18
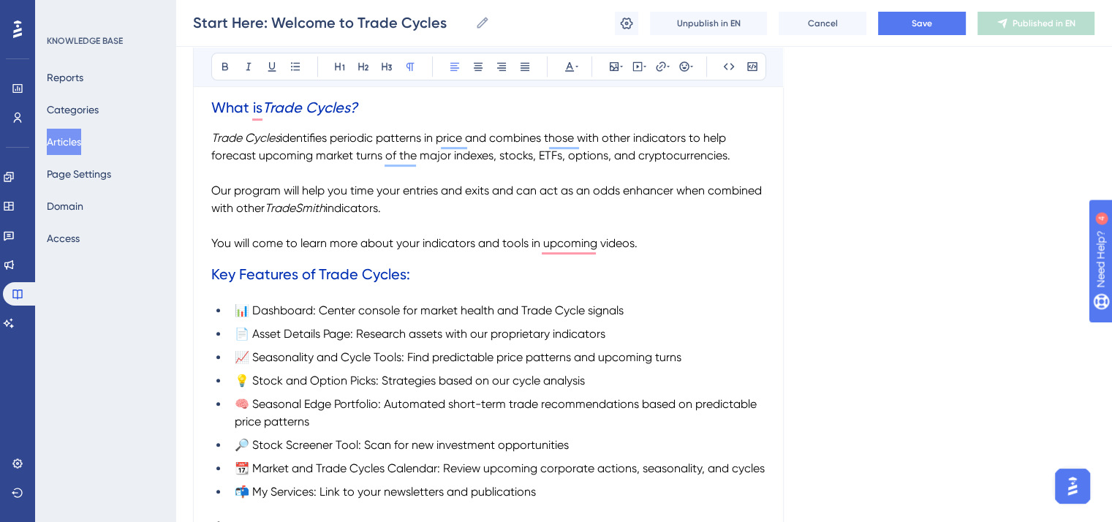
scroll to position [731, 0]
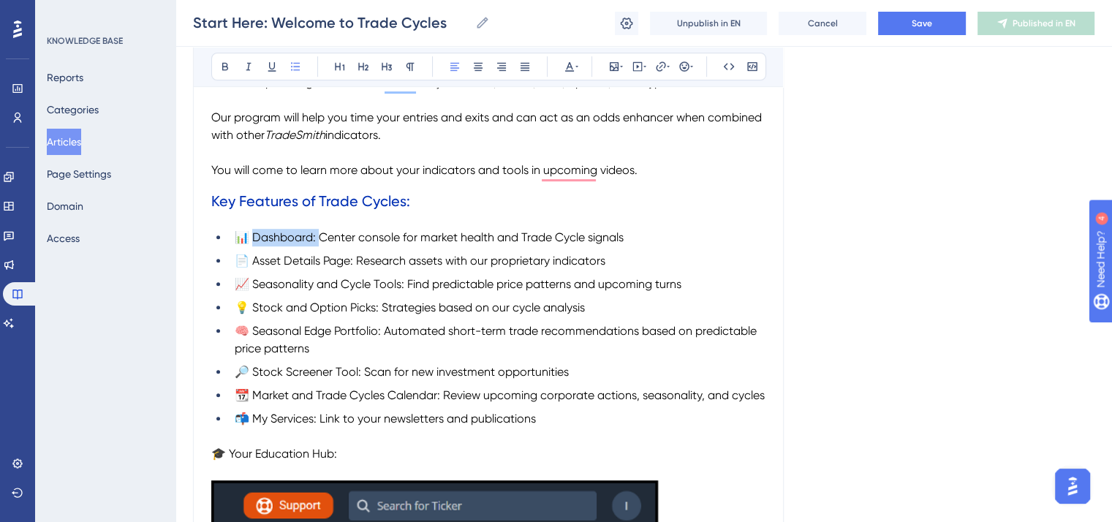
drag, startPoint x: 319, startPoint y: 239, endPoint x: 254, endPoint y: 238, distance: 65.1
click at [254, 238] on span "📊 Dashboard: Center console for market health and Trade Cycle signals" at bounding box center [429, 237] width 389 height 14
click at [221, 62] on icon at bounding box center [225, 67] width 12 height 12
click at [353, 214] on h2 "Key Features of Trade Cycles:" at bounding box center [488, 201] width 554 height 44
drag, startPoint x: 586, startPoint y: 238, endPoint x: 522, endPoint y: 238, distance: 64.3
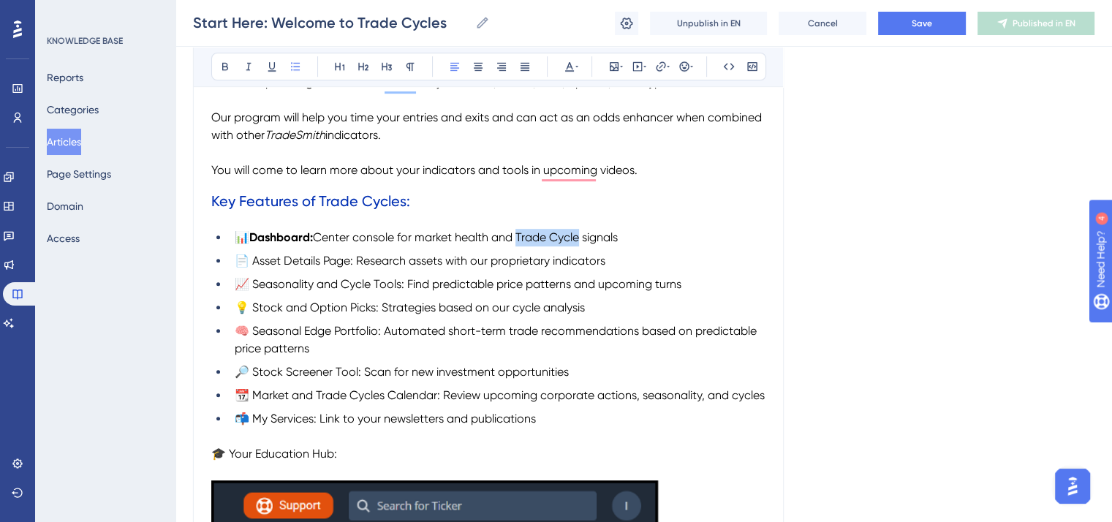
click at [522, 238] on span "Center console for market health and Trade Cycle signals" at bounding box center [465, 237] width 305 height 14
click at [247, 67] on icon at bounding box center [249, 67] width 12 height 12
click at [298, 241] on strong "Dashboard:" at bounding box center [281, 237] width 64 height 14
drag, startPoint x: 355, startPoint y: 262, endPoint x: 254, endPoint y: 267, distance: 101.7
click at [254, 267] on span "📄 Asset Details Page: Research assets with our proprietary indicators" at bounding box center [420, 261] width 371 height 14
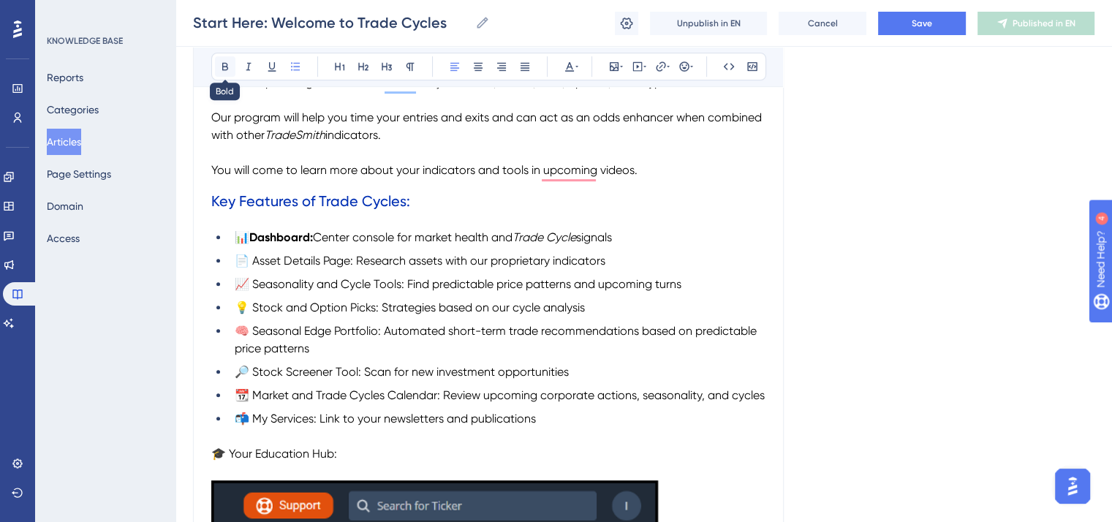
click at [226, 65] on icon at bounding box center [225, 67] width 6 height 8
click at [334, 300] on ul "📊 Dashboard: Center console for market health and Trade Cycle signals 📄 Asset D…" at bounding box center [488, 328] width 554 height 199
drag, startPoint x: 406, startPoint y: 286, endPoint x: 254, endPoint y: 287, distance: 152.8
click at [254, 287] on span "📈 Seasonality and Cycle Tools: Find predictable price patterns and upcoming tur…" at bounding box center [458, 284] width 447 height 14
click at [222, 71] on icon at bounding box center [225, 67] width 12 height 12
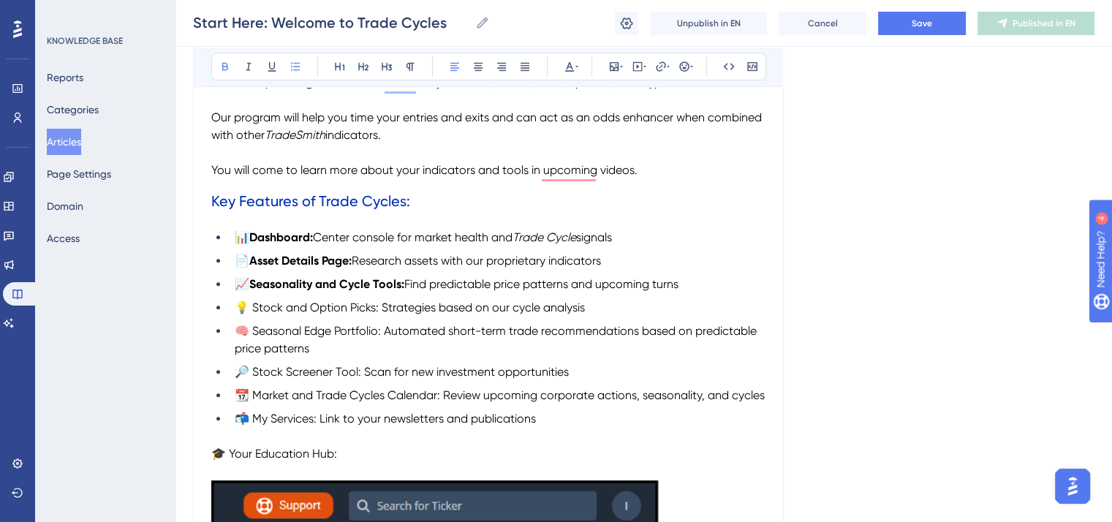
click at [354, 393] on span "📆 Market and Trade Cycles Calendar: Review upcoming corporate actions, seasonal…" at bounding box center [500, 395] width 530 height 14
drag, startPoint x: 380, startPoint y: 311, endPoint x: 249, endPoint y: 305, distance: 131.7
click at [249, 305] on span "💡 Stock and Option Picks: Strategies based on our cycle analysis" at bounding box center [410, 307] width 350 height 14
click at [220, 62] on icon at bounding box center [225, 67] width 12 height 12
click at [304, 346] on span "🧠 Seasonal Edge Portfolio: Automated short-term trade recommendations based on …" at bounding box center [497, 339] width 525 height 31
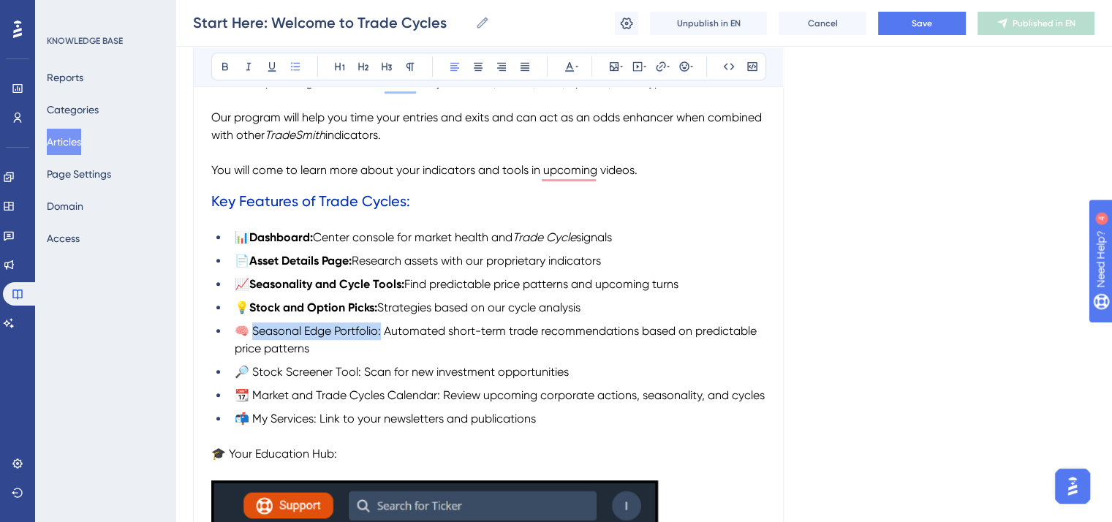
drag, startPoint x: 383, startPoint y: 337, endPoint x: 254, endPoint y: 333, distance: 129.4
click at [254, 333] on span "🧠 Seasonal Edge Portfolio: Automated short-term trade recommendations based on …" at bounding box center [497, 339] width 525 height 31
click at [221, 64] on icon at bounding box center [225, 67] width 12 height 12
click at [306, 343] on li "🧠 Seasonal Edge Portfolio: Automated short-term trade recommendations based on …" at bounding box center [497, 339] width 537 height 35
drag, startPoint x: 361, startPoint y: 376, endPoint x: 254, endPoint y: 376, distance: 107.5
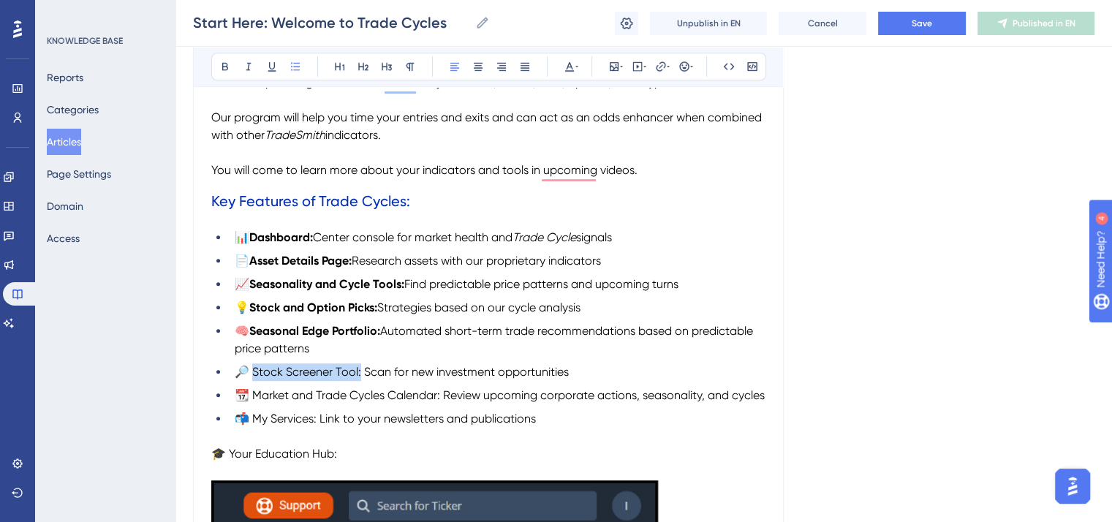
click at [254, 376] on span "🔎 Stock Screener Tool: Scan for new investment opportunities" at bounding box center [402, 372] width 334 height 14
click at [225, 69] on icon at bounding box center [225, 67] width 6 height 8
click at [368, 357] on li "🧠 Seasonal Edge Portfolio: Automated short-term trade recommendations based on …" at bounding box center [497, 339] width 537 height 35
drag, startPoint x: 442, startPoint y: 401, endPoint x: 254, endPoint y: 402, distance: 187.1
click at [254, 402] on span "📆 Market and Trade Cycles Calendar: Review upcoming corporate actions, seasonal…" at bounding box center [500, 395] width 530 height 14
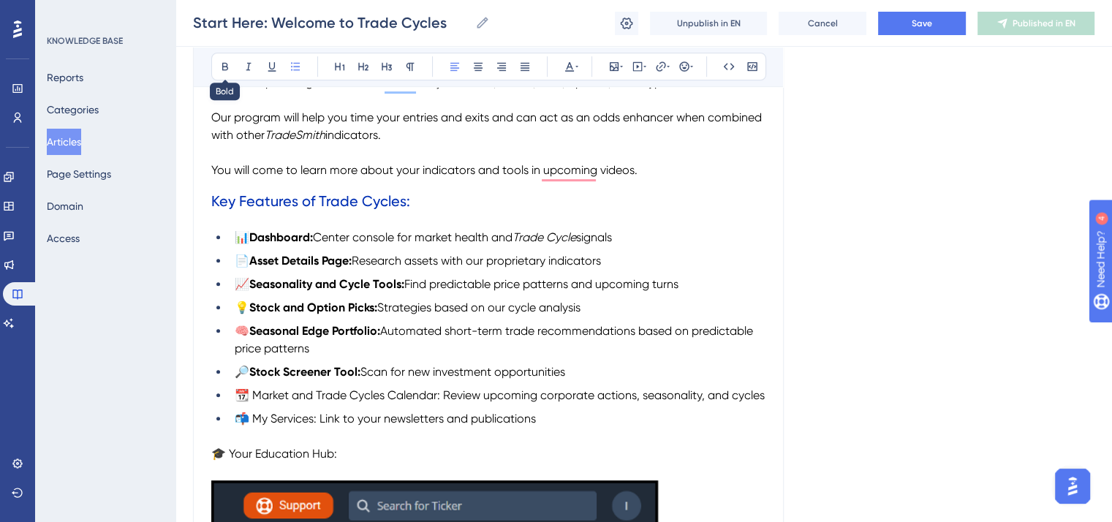
drag, startPoint x: 230, startPoint y: 72, endPoint x: 276, endPoint y: 170, distance: 109.2
click at [228, 71] on button at bounding box center [225, 66] width 20 height 20
click at [376, 357] on li "🧠 Seasonal Edge Portfolio: Automated short-term trade recommendations based on …" at bounding box center [497, 339] width 537 height 35
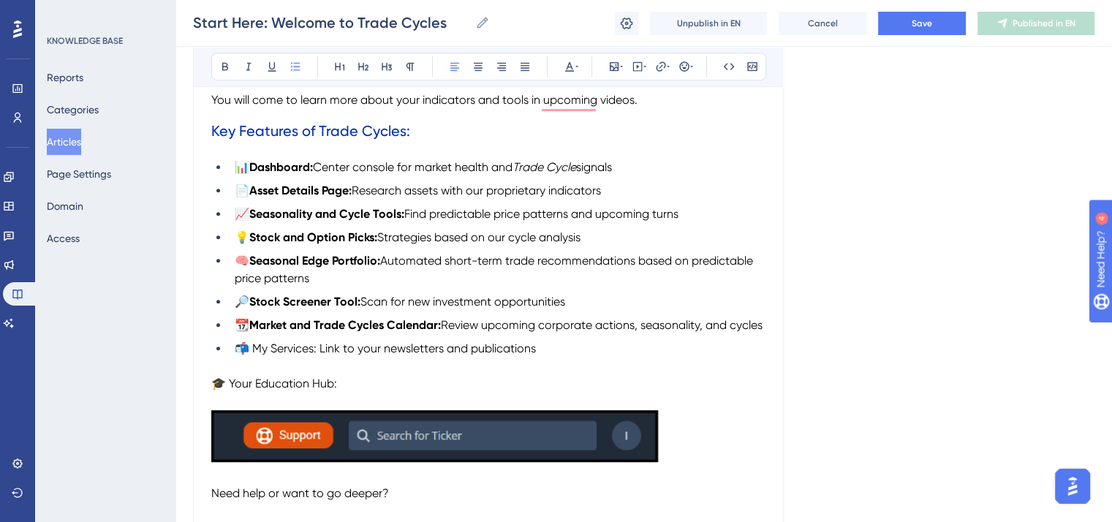
scroll to position [877, 0]
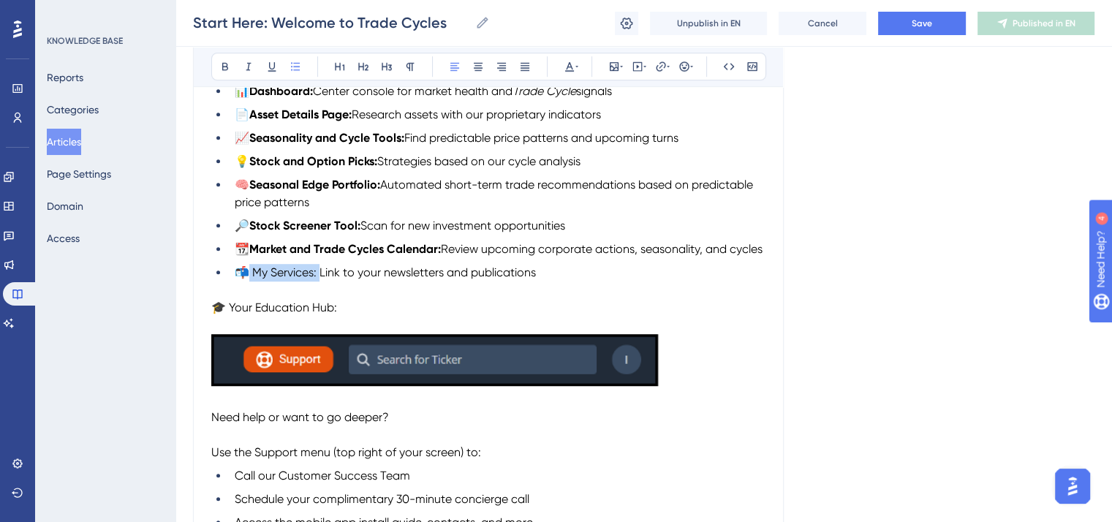
drag, startPoint x: 320, startPoint y: 295, endPoint x: 249, endPoint y: 295, distance: 70.9
click at [249, 279] on span "📬 My Services: Link to your newsletters and publications" at bounding box center [385, 272] width 301 height 14
click at [226, 58] on button at bounding box center [225, 66] width 20 height 20
click at [371, 258] on li "📆 Market and Trade Cycles Calendar: Review upcoming corporate actions, seasonal…" at bounding box center [497, 249] width 537 height 18
drag, startPoint x: 348, startPoint y: 336, endPoint x: 208, endPoint y: 331, distance: 139.7
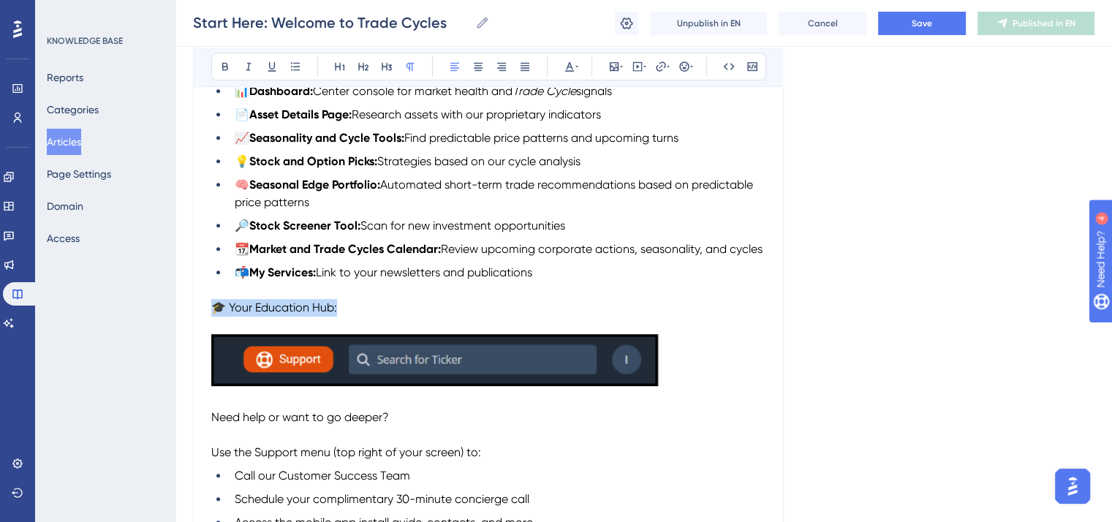
click at [205, 331] on div "Performance Users Engagement Widgets Feedback Product Updates Knowledge Base AI…" at bounding box center [556, 276] width 1112 height 2306
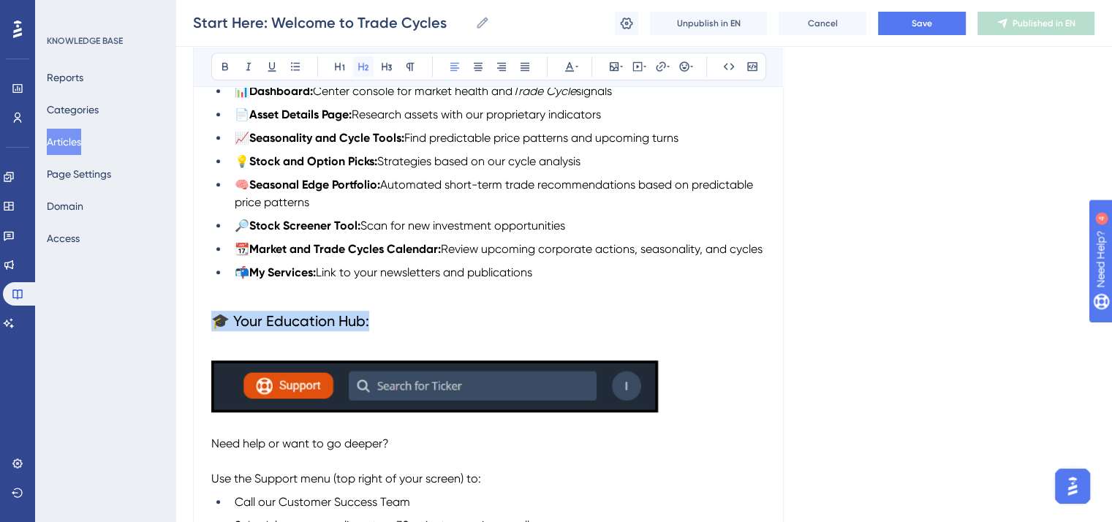
click at [365, 64] on icon at bounding box center [363, 67] width 12 height 12
click at [572, 62] on icon at bounding box center [570, 67] width 12 height 12
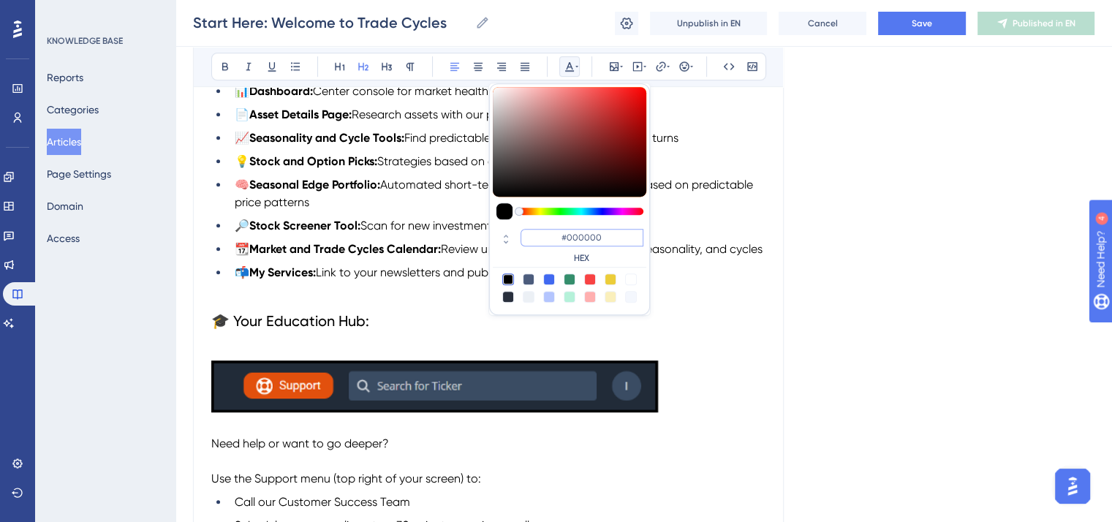
drag, startPoint x: 609, startPoint y: 233, endPoint x: 557, endPoint y: 234, distance: 51.9
click at [557, 234] on input "#000000" at bounding box center [581, 238] width 123 height 18
paste input "2FB3"
type input "#002FB3"
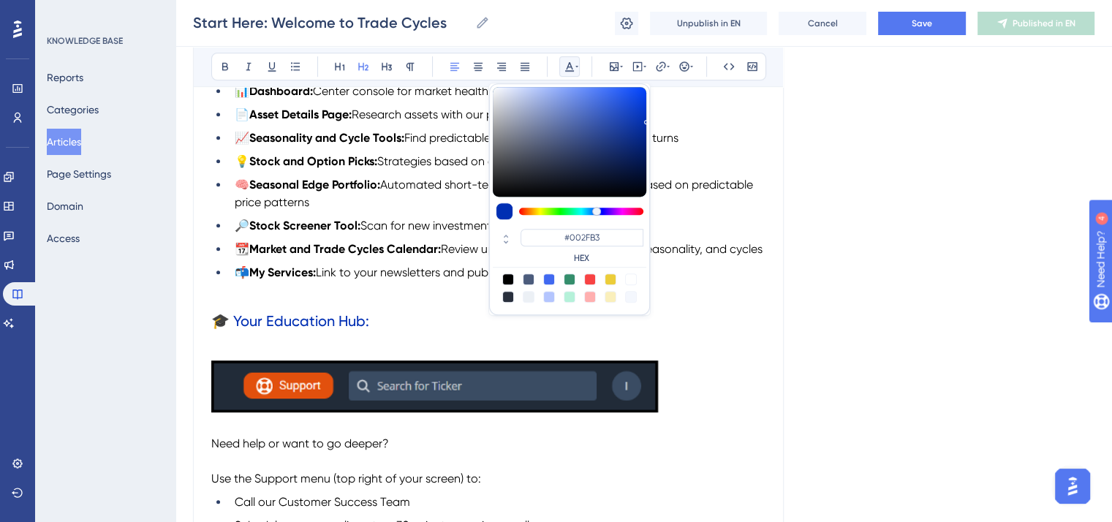
click at [272, 360] on p "To enrich screen reader interactions, please activate Accessibility in Grammarl…" at bounding box center [488, 352] width 554 height 18
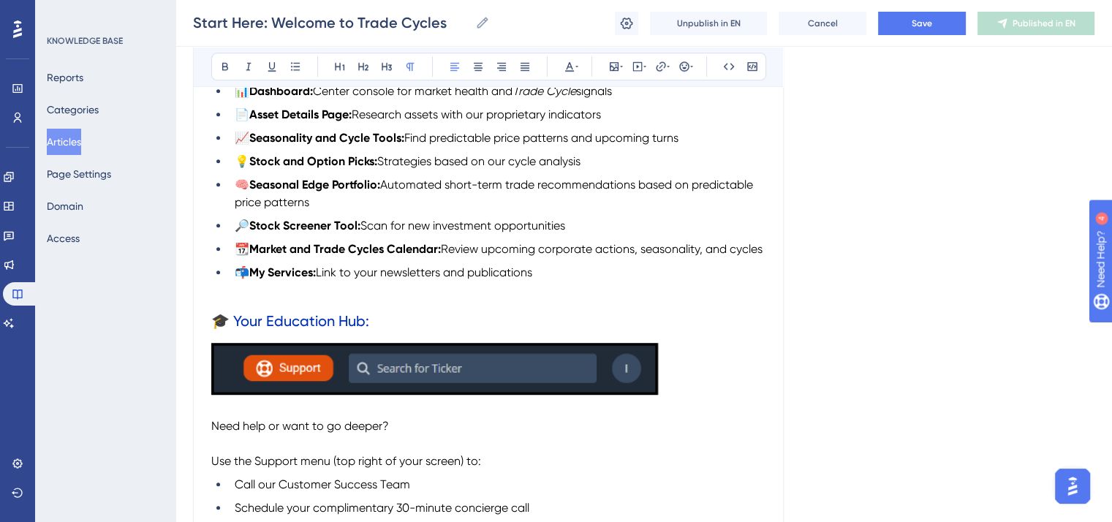
click at [240, 299] on p "To enrich screen reader interactions, please activate Accessibility in Grammarl…" at bounding box center [488, 290] width 554 height 18
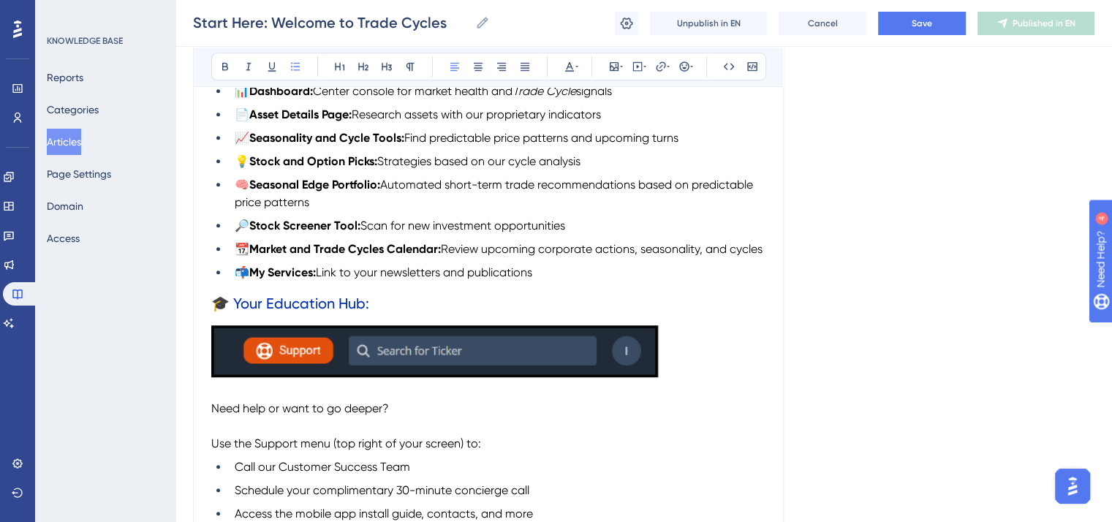
click at [216, 312] on span "🎓 Your Education Hub:" at bounding box center [290, 304] width 158 height 18
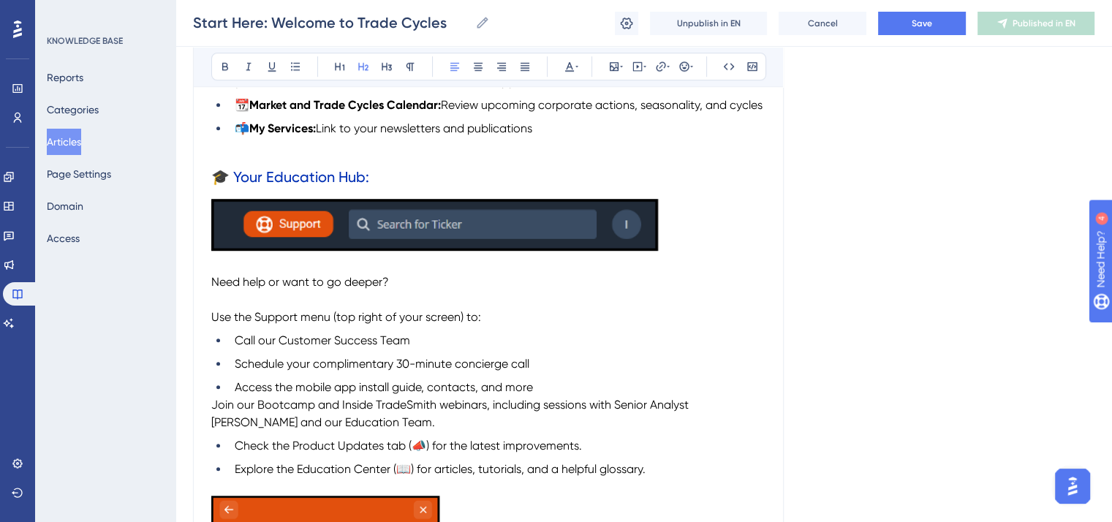
scroll to position [1023, 0]
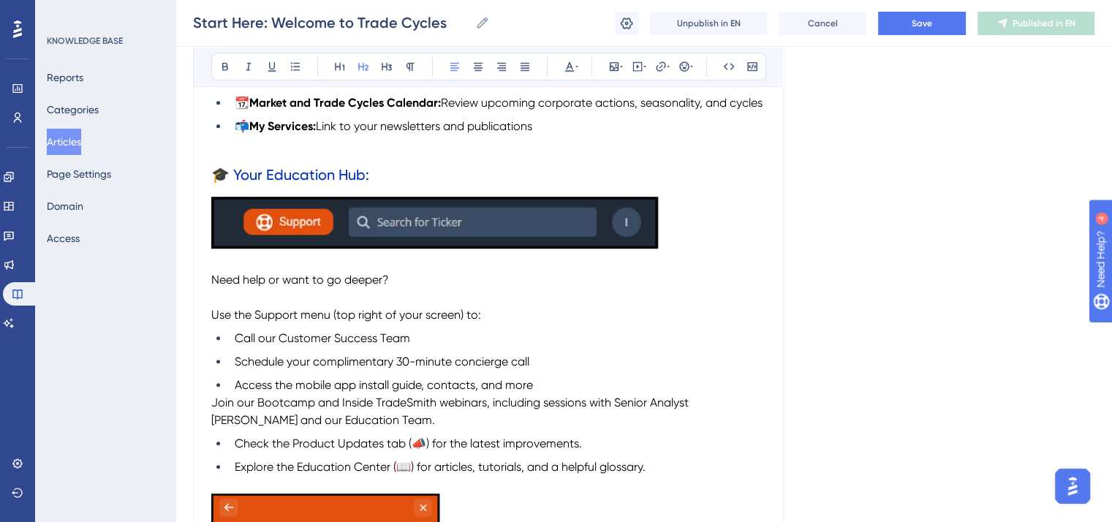
click at [386, 197] on h2 "🎓 Your Education Hub:" at bounding box center [488, 175] width 554 height 44
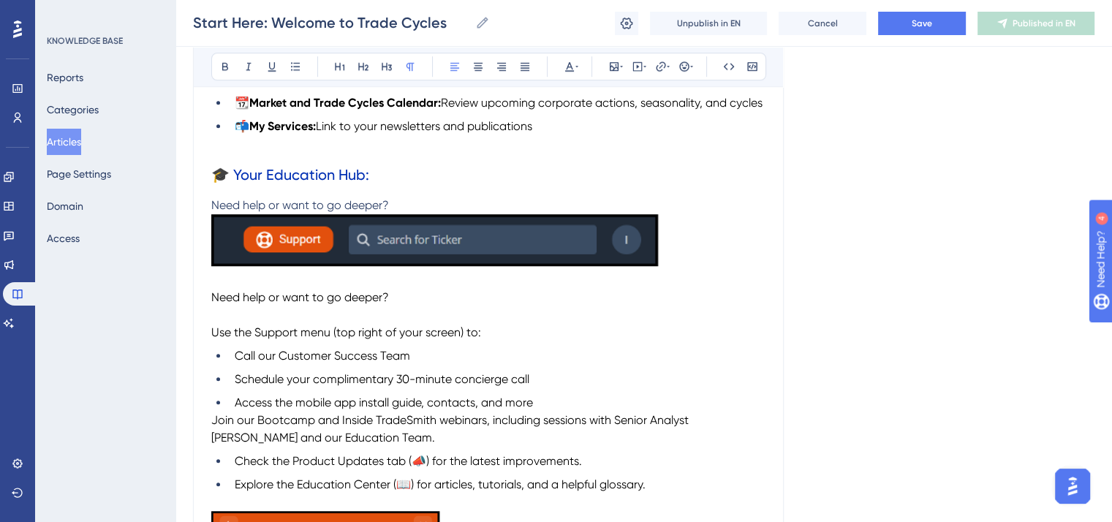
drag, startPoint x: 394, startPoint y: 319, endPoint x: 208, endPoint y: 314, distance: 186.5
click at [208, 314] on div "Start Here: Welcome to Trade Cycles Bold Italic Underline Bullet Point Heading …" at bounding box center [488, 157] width 591 height 2034
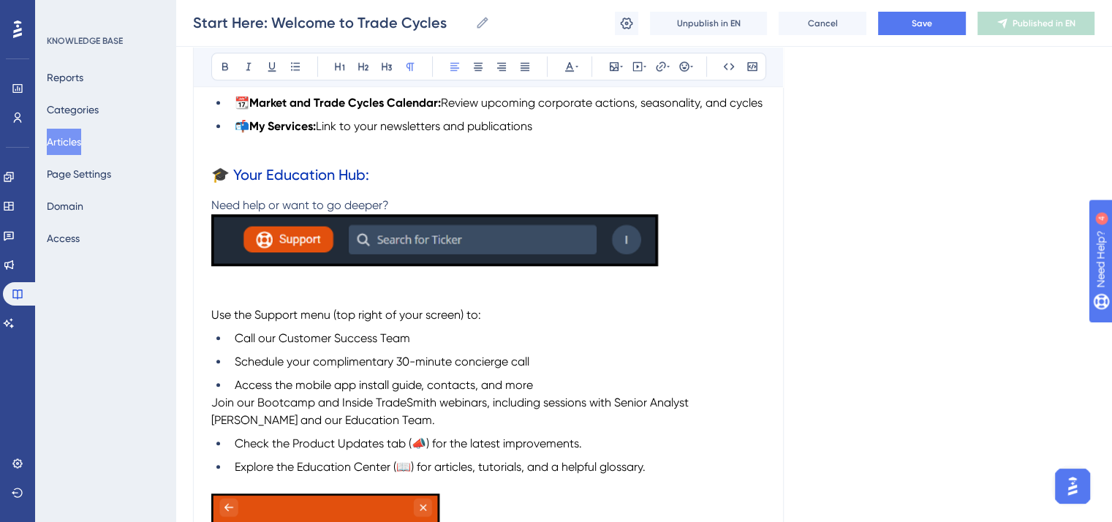
drag, startPoint x: 352, startPoint y: 224, endPoint x: 270, endPoint y: 204, distance: 84.2
click at [216, 214] on p "Need help or want to go deeper?" at bounding box center [488, 206] width 554 height 18
click at [572, 62] on icon at bounding box center [570, 67] width 12 height 12
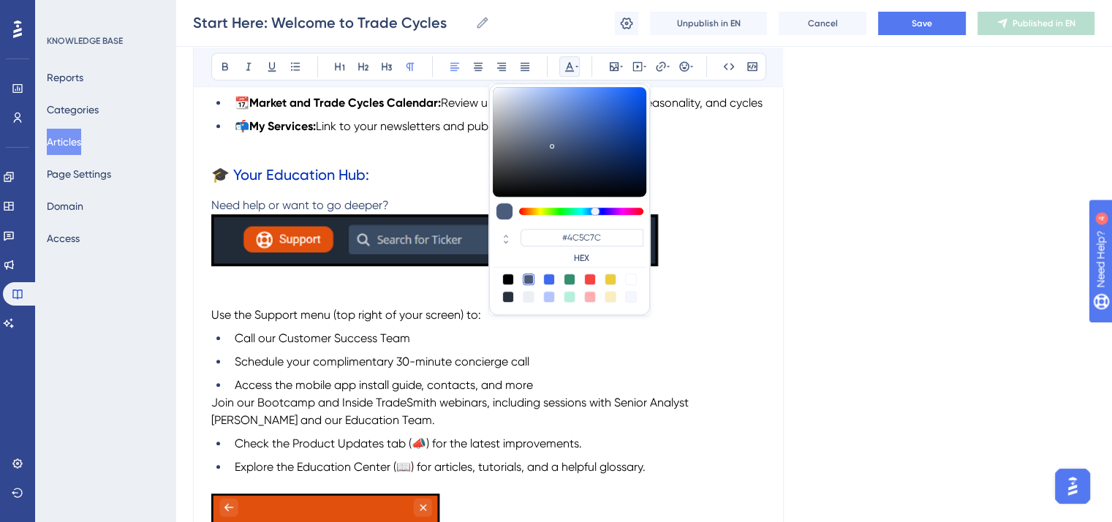
click at [503, 278] on div at bounding box center [508, 279] width 12 height 12
type input "#000000"
click at [406, 289] on p "To enrich screen reader interactions, please activate Accessibility in Grammarl…" at bounding box center [488, 280] width 554 height 18
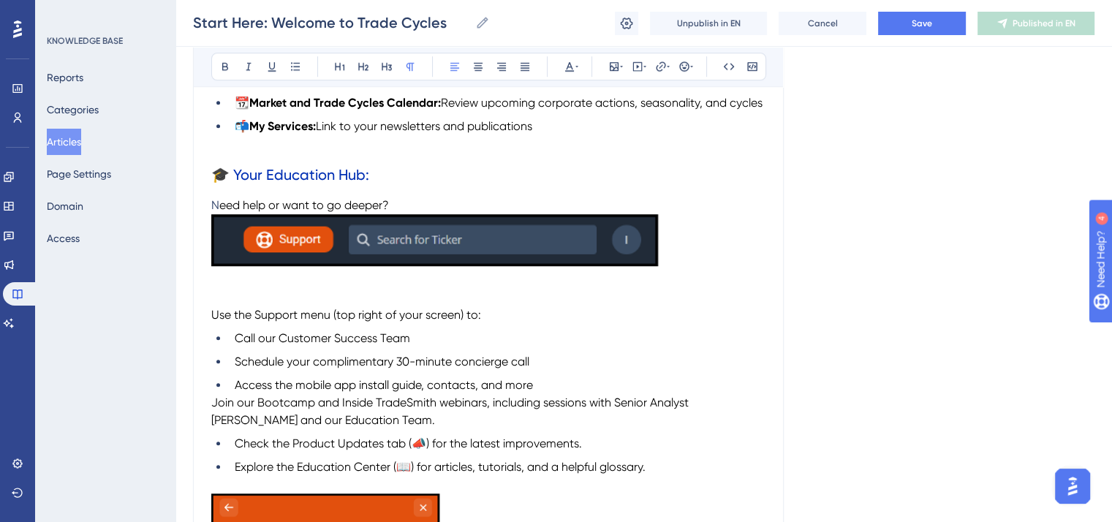
click at [403, 197] on h2 "🎓 Your Education Hub:" at bounding box center [488, 175] width 554 height 44
click at [400, 214] on p "N eed help or want to go deeper?" at bounding box center [488, 206] width 554 height 18
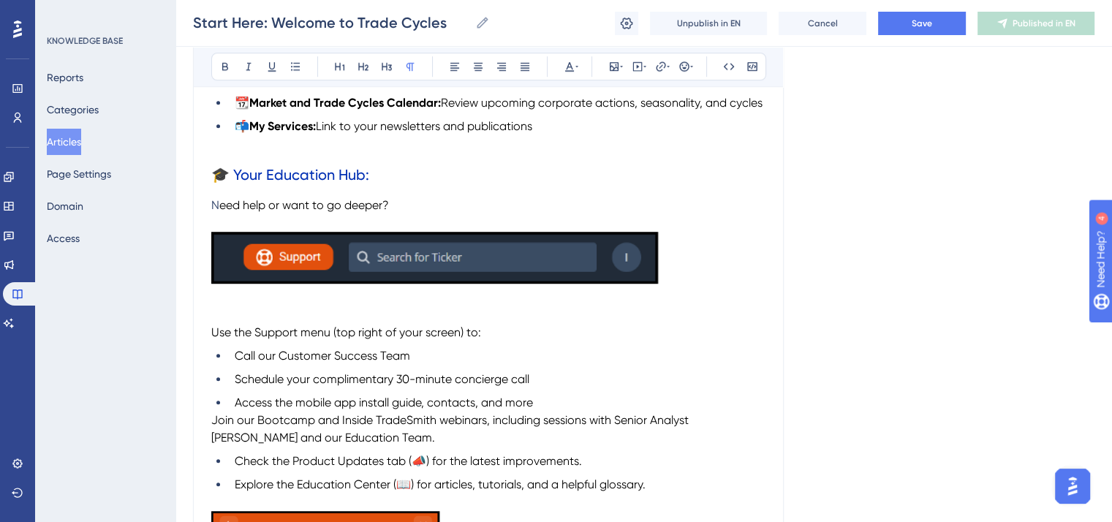
click at [333, 284] on img "To enrich screen reader interactions, please activate Accessibility in Grammarl…" at bounding box center [434, 258] width 447 height 52
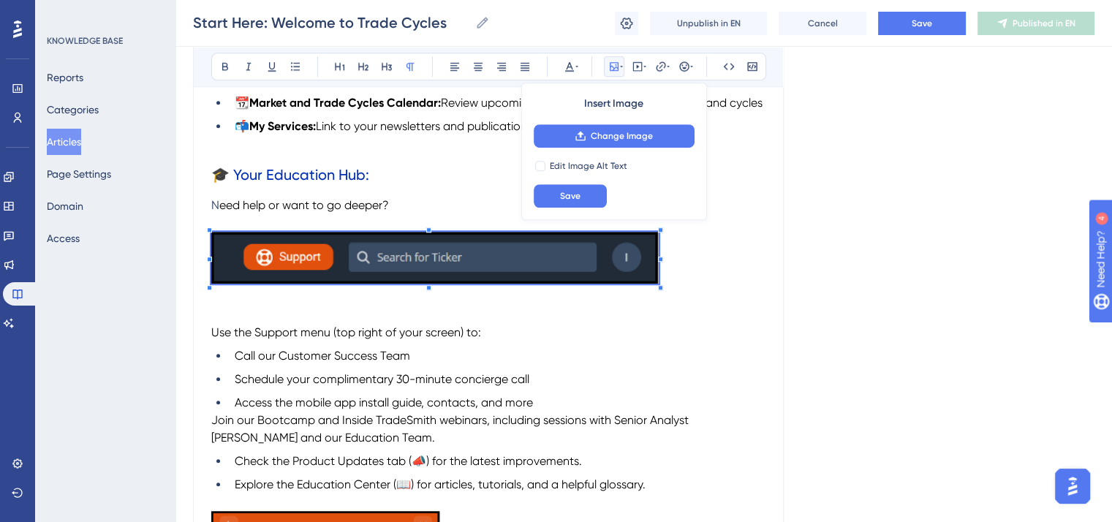
click at [518, 306] on p "To enrich screen reader interactions, please activate Accessibility in Grammarl…" at bounding box center [488, 298] width 554 height 18
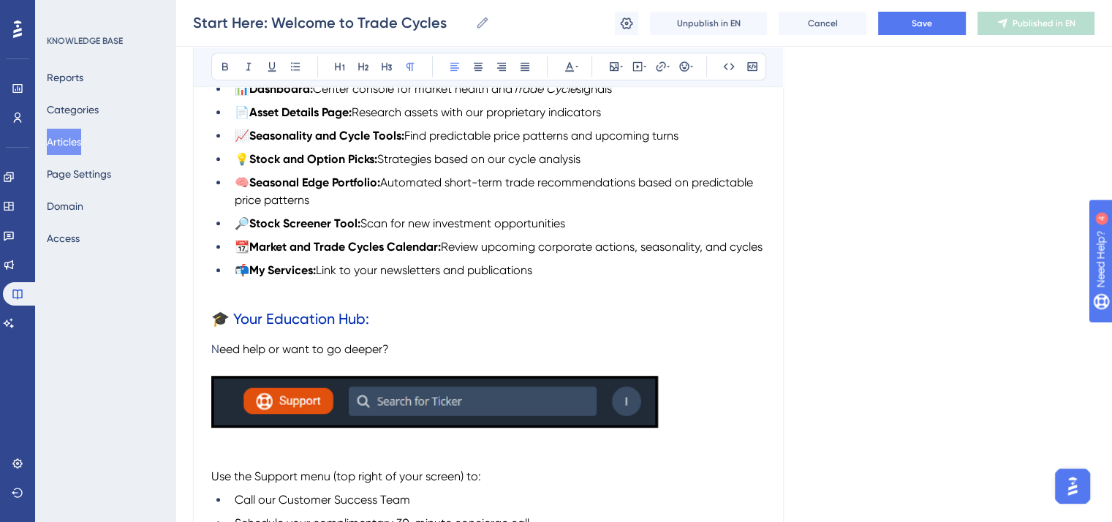
scroll to position [877, 0]
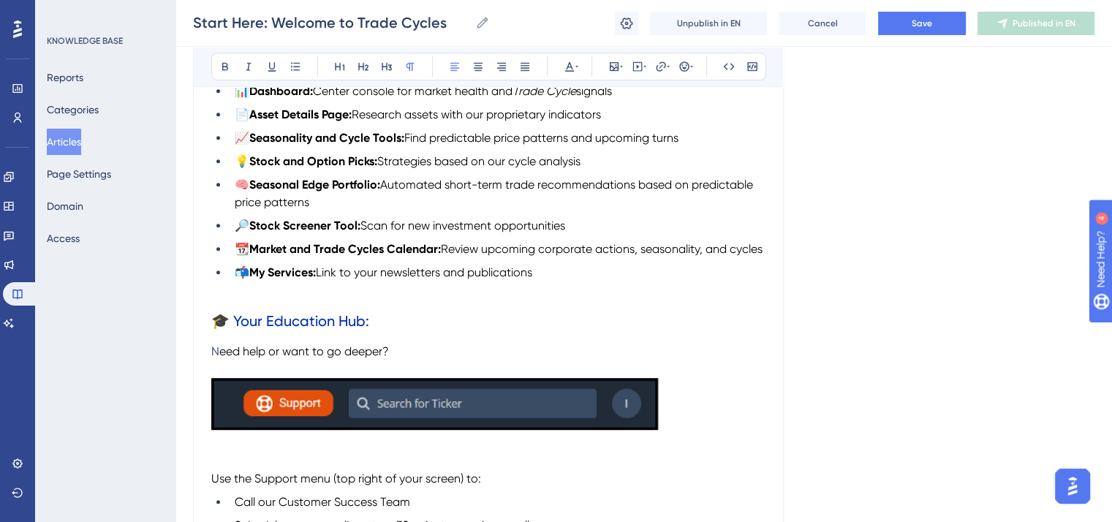
click at [526, 422] on img "To enrich screen reader interactions, please activate Accessibility in Grammarl…" at bounding box center [434, 404] width 447 height 52
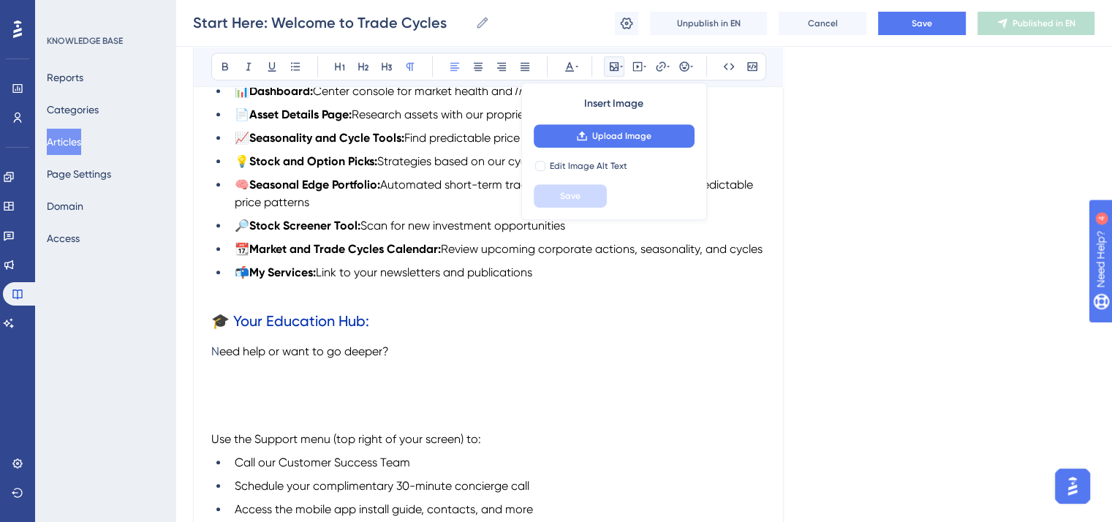
click at [213, 448] on p "Use the Support menu (top right of your screen) to:" at bounding box center [488, 440] width 554 height 18
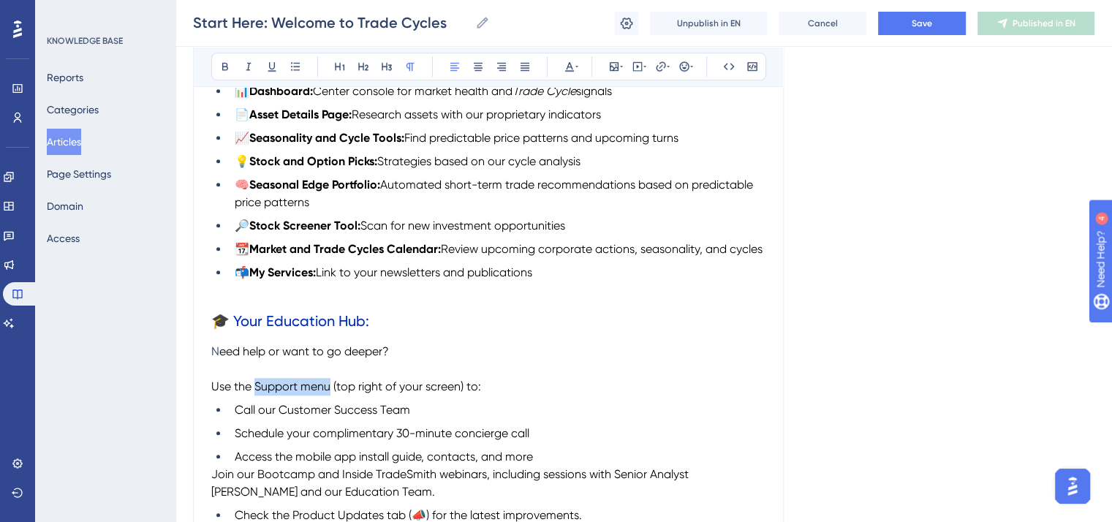
drag, startPoint x: 330, startPoint y: 411, endPoint x: 256, endPoint y: 410, distance: 73.8
click at [256, 393] on span "Use the Support menu (top right of your screen) to:" at bounding box center [346, 386] width 270 height 14
click at [227, 59] on button at bounding box center [225, 66] width 20 height 20
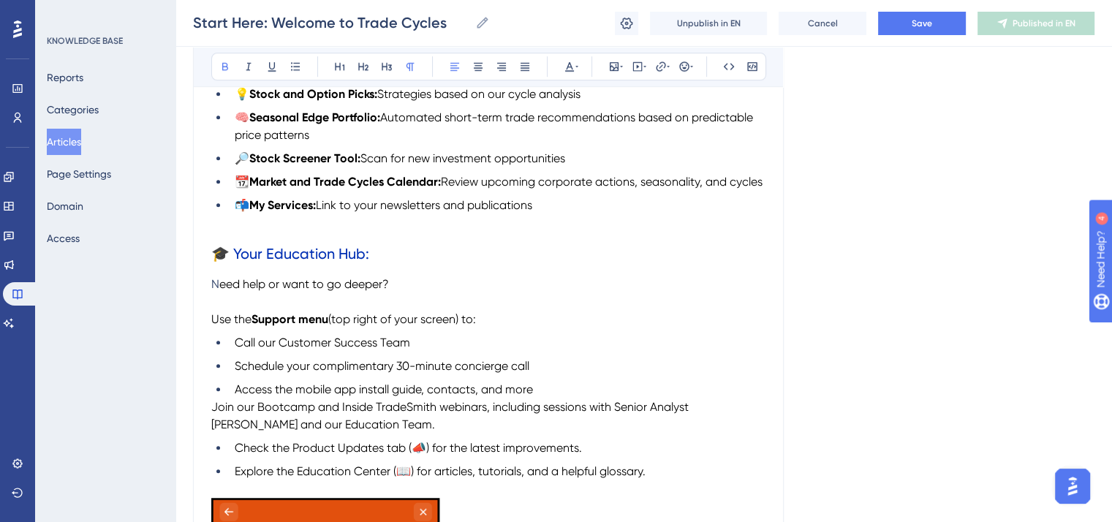
scroll to position [1023, 0]
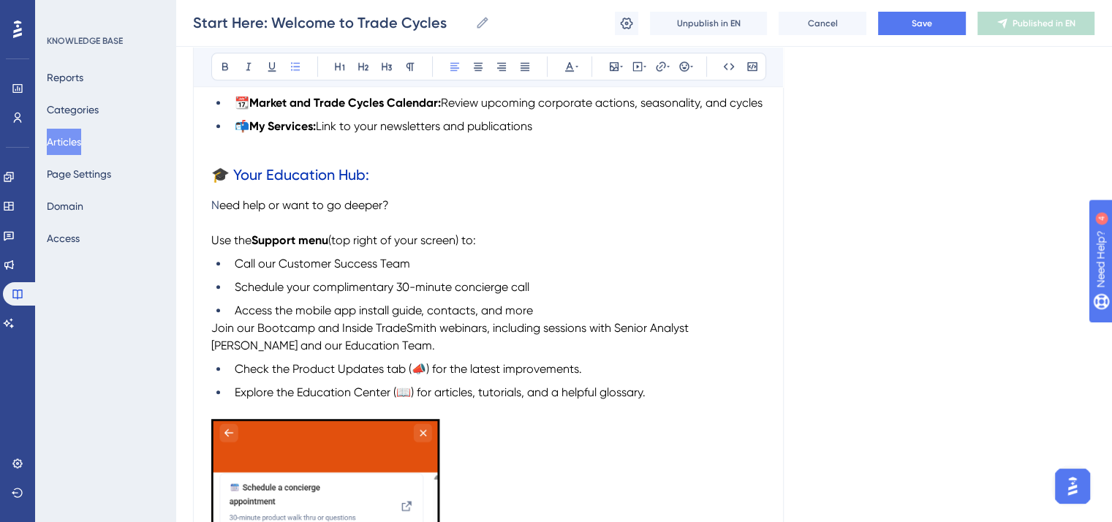
drag, startPoint x: 314, startPoint y: 308, endPoint x: 534, endPoint y: 306, distance: 220.8
click at [534, 296] on li "Schedule your complimentary 30-minute concierge call" at bounding box center [497, 287] width 537 height 18
click at [230, 62] on icon at bounding box center [225, 67] width 12 height 12
click at [406, 344] on p "Join our Bootcamp and Inside TradeSmith webinars, including sessions with Senio…" at bounding box center [488, 336] width 554 height 35
drag, startPoint x: 294, startPoint y: 337, endPoint x: 425, endPoint y: 336, distance: 130.9
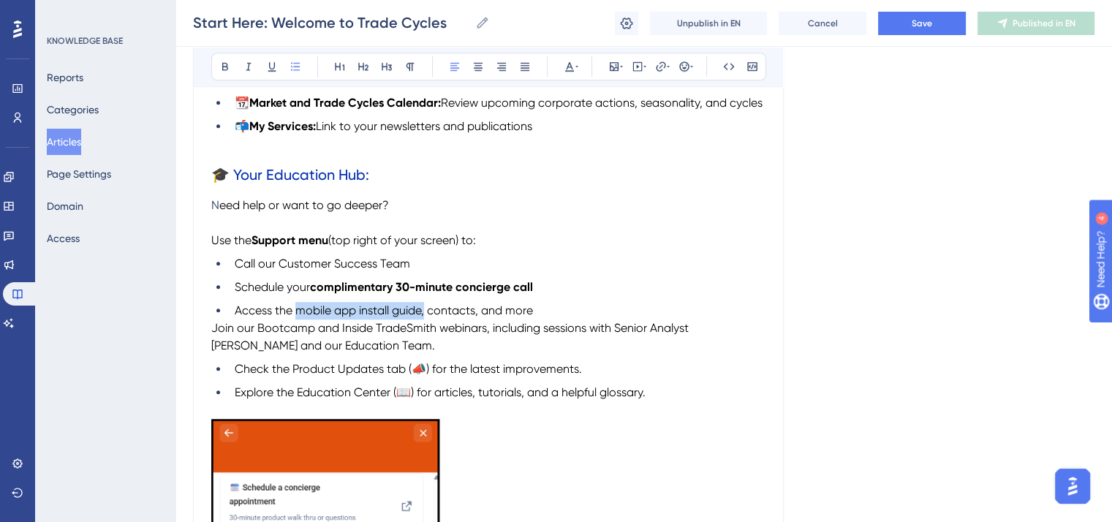
click at [425, 317] on span "Access the mobile app install guide, contacts, and more" at bounding box center [384, 310] width 298 height 14
click at [227, 59] on button at bounding box center [225, 66] width 20 height 20
click at [213, 352] on span "Join our Bootcamp and Inside TradeSmith webinars, including sessions with Senio…" at bounding box center [451, 336] width 480 height 31
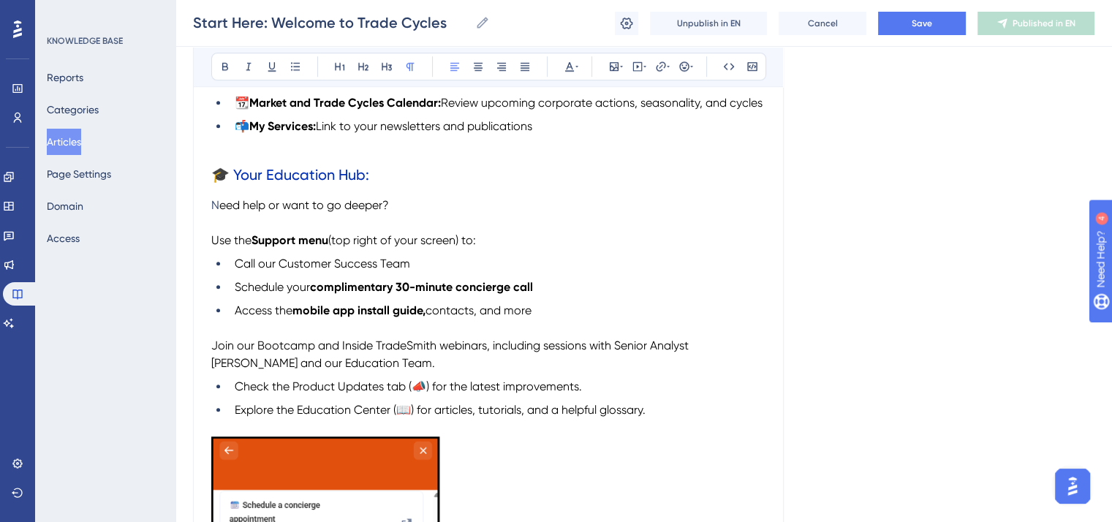
click at [313, 369] on span "Join our Bootcamp and Inside TradeSmith webinars, including sessions with Senio…" at bounding box center [451, 353] width 480 height 31
click at [270, 370] on span "Join our TradeSmith Walkthroughs and Inside TradeSmith webinars, including sess…" at bounding box center [470, 353] width 518 height 31
click at [247, 67] on icon at bounding box center [249, 67] width 12 height 12
drag, startPoint x: 393, startPoint y: 372, endPoint x: 257, endPoint y: 369, distance: 136.0
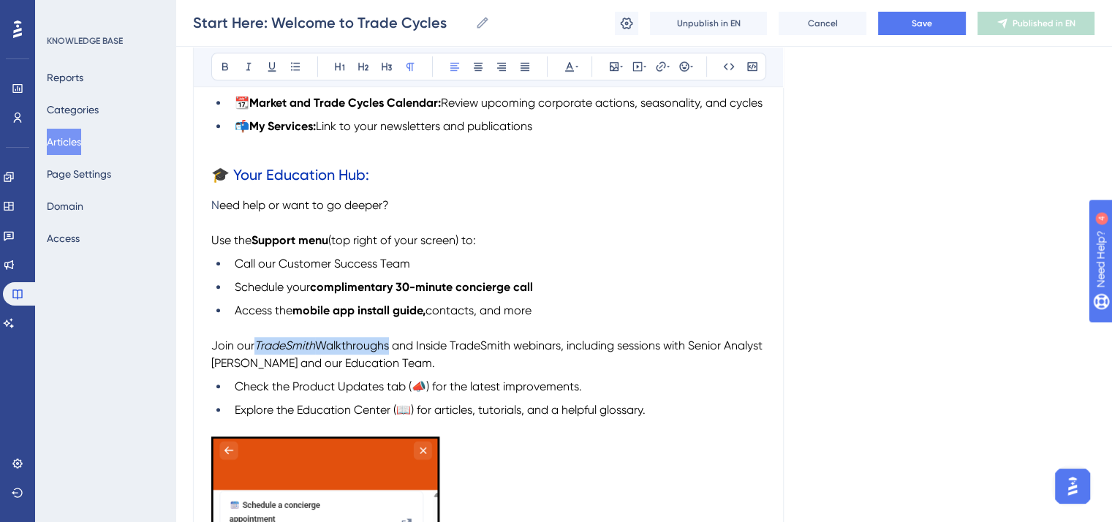
click at [257, 369] on p "Join our TradeSmith Walkthroughs and Inside TradeSmith webinars, including sess…" at bounding box center [488, 354] width 554 height 35
click at [220, 65] on icon at bounding box center [225, 67] width 12 height 12
drag, startPoint x: 422, startPoint y: 371, endPoint x: 571, endPoint y: 369, distance: 149.1
click at [571, 369] on span "and Inside TradeSmith webinars, including sessions with Senior Analyst Mike Bur…" at bounding box center [488, 353] width 554 height 31
click at [222, 68] on icon at bounding box center [225, 67] width 6 height 8
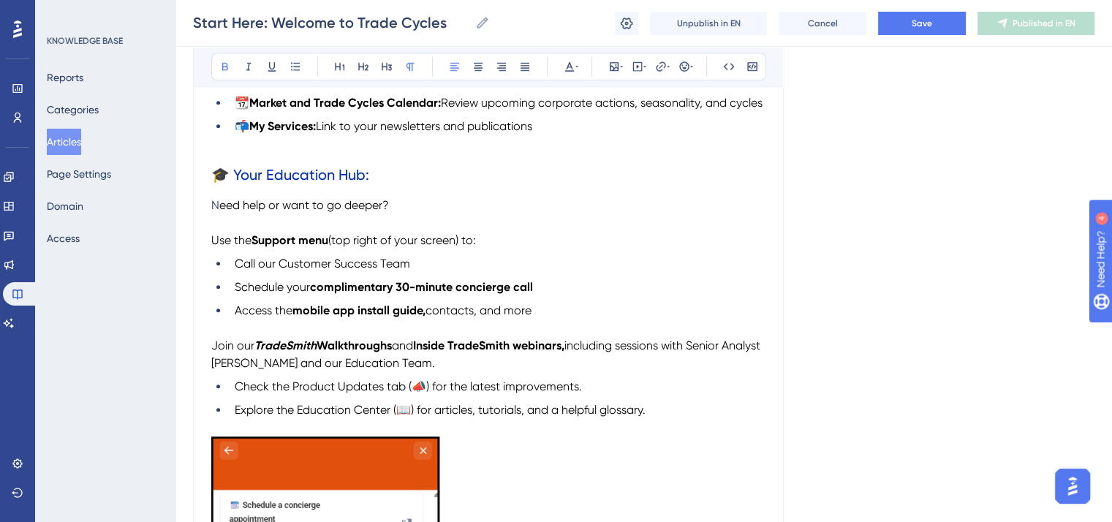
click at [515, 352] on strong "Inside TradeSmith webinars," at bounding box center [488, 345] width 151 height 14
drag, startPoint x: 522, startPoint y: 374, endPoint x: 422, endPoint y: 368, distance: 100.3
click at [422, 352] on strong "Inside TradeSmith webinars," at bounding box center [488, 345] width 151 height 14
click at [251, 62] on icon at bounding box center [249, 67] width 12 height 12
click at [681, 319] on li "Access the mobile app install guide, contacts, and more" at bounding box center [497, 311] width 537 height 18
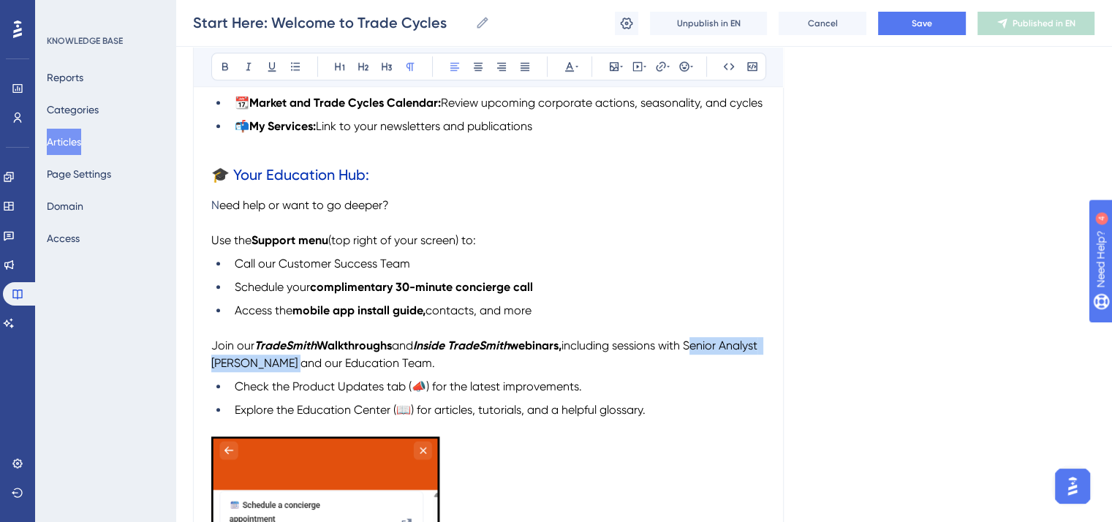
drag, startPoint x: 700, startPoint y: 371, endPoint x: 322, endPoint y: 383, distance: 378.8
click at [322, 370] on span "including sessions with Senior Analyst Mike Burnick and our Education Team." at bounding box center [485, 353] width 549 height 31
click at [221, 61] on icon at bounding box center [225, 67] width 12 height 12
drag, startPoint x: 370, startPoint y: 393, endPoint x: 471, endPoint y: 393, distance: 101.6
click at [471, 372] on p "Join our TradeSmith Walkthroughs and Inside TradeSmith webinars, including sess…" at bounding box center [488, 354] width 554 height 35
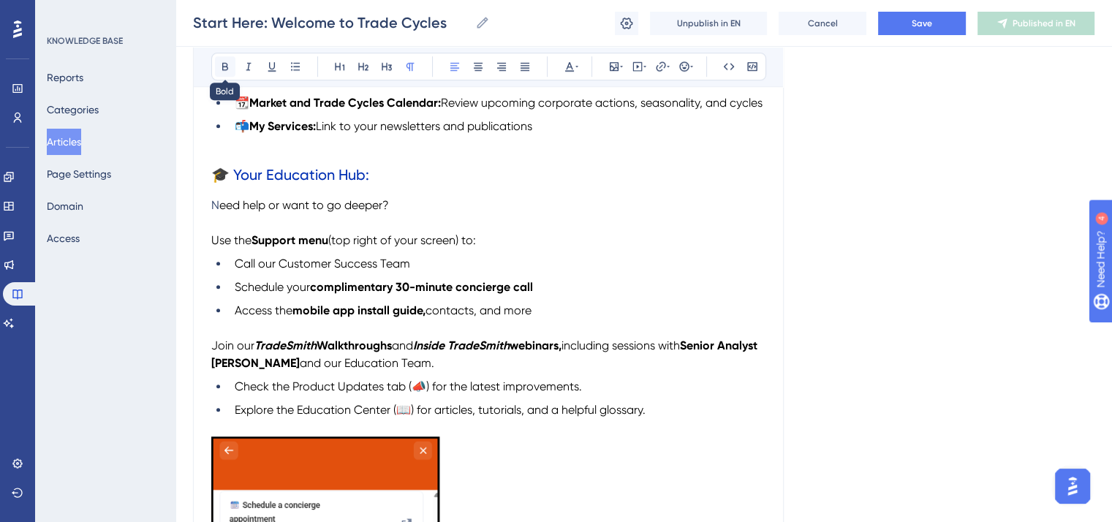
click at [222, 64] on icon at bounding box center [225, 67] width 6 height 8
click at [599, 401] on div "Disclaimer: The features and tools demonstrated in this video reflect the Trade…" at bounding box center [488, 184] width 554 height 1795
drag, startPoint x: 385, startPoint y: 412, endPoint x: 292, endPoint y: 412, distance: 92.8
click at [292, 393] on span "Check the Product Updates tab (📣) for the latest improvements." at bounding box center [408, 386] width 347 height 14
click at [224, 61] on icon at bounding box center [225, 67] width 12 height 12
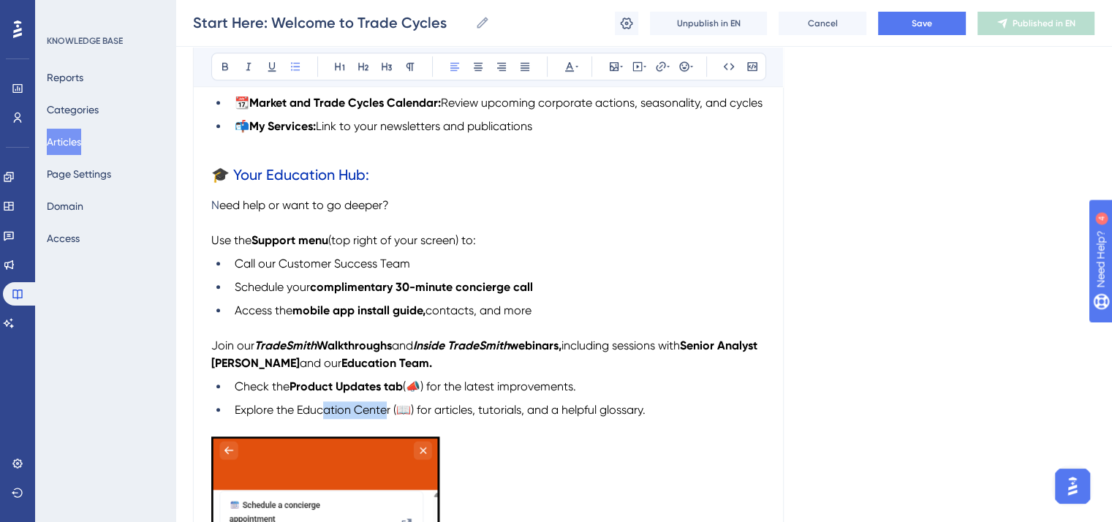
drag, startPoint x: 389, startPoint y: 436, endPoint x: 327, endPoint y: 436, distance: 62.1
click at [327, 417] on span "Explore the Education Center (📖) for articles, tutorials, and a helpful glossar…" at bounding box center [440, 410] width 411 height 14
drag, startPoint x: 390, startPoint y: 436, endPoint x: 297, endPoint y: 435, distance: 93.6
click at [297, 417] on span "Explore the Education Center (📖) for articles, tutorials, and a helpful glossar…" at bounding box center [440, 410] width 411 height 14
click at [221, 57] on button at bounding box center [225, 66] width 20 height 20
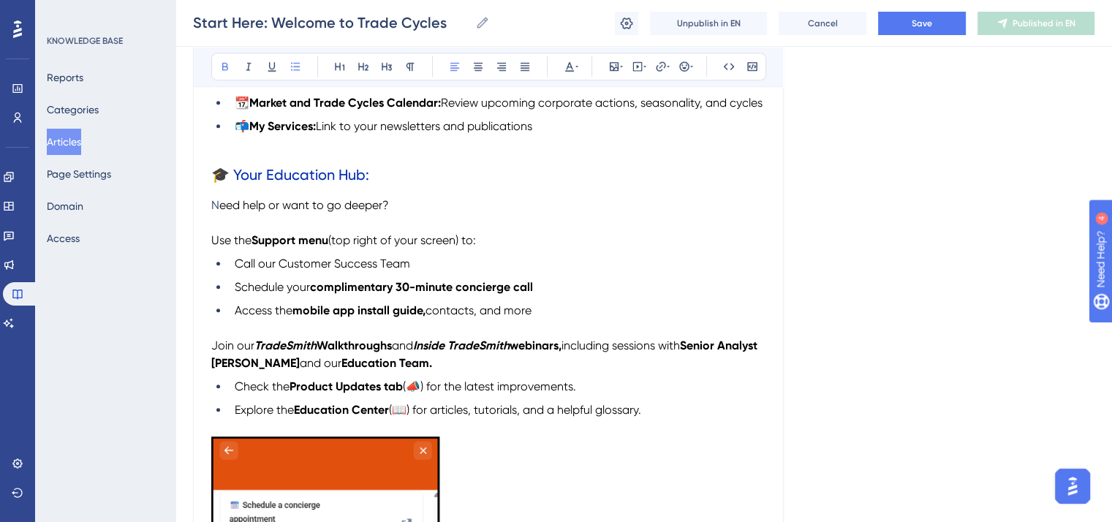
click at [643, 352] on span "including sessions with" at bounding box center [620, 345] width 118 height 14
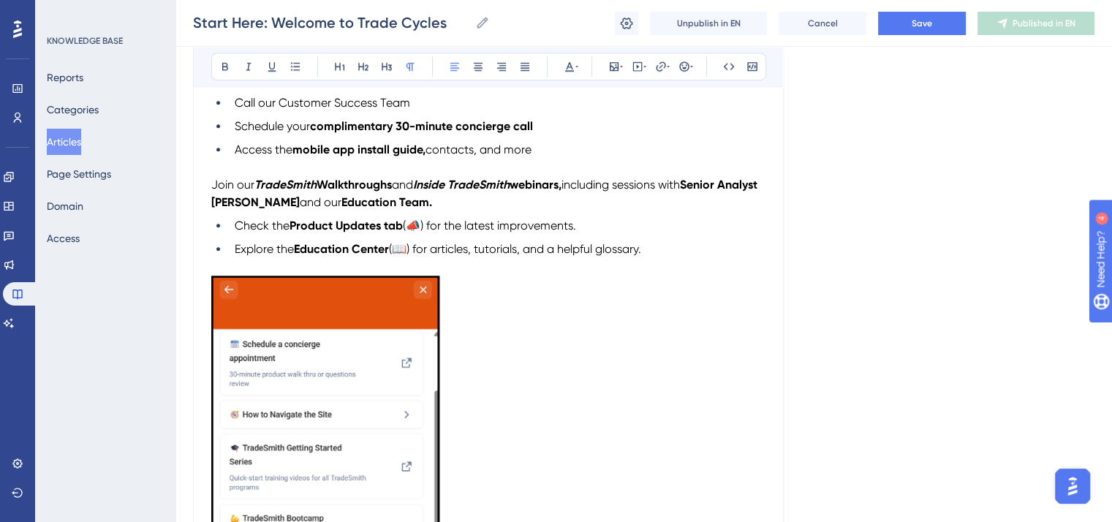
scroll to position [1170, 0]
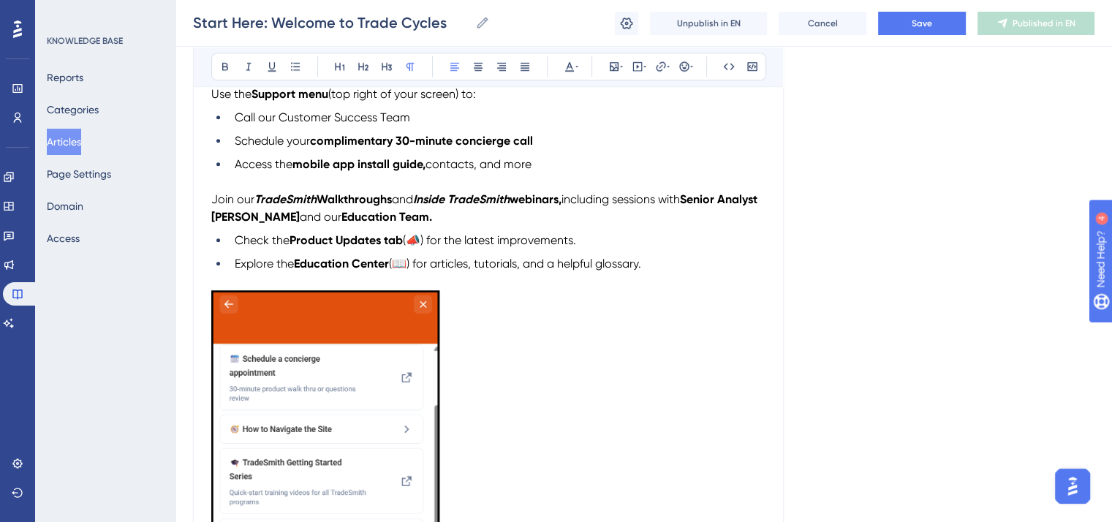
click at [353, 439] on img "To enrich screen reader interactions, please activate Accessibility in Grammarl…" at bounding box center [325, 493] width 229 height 406
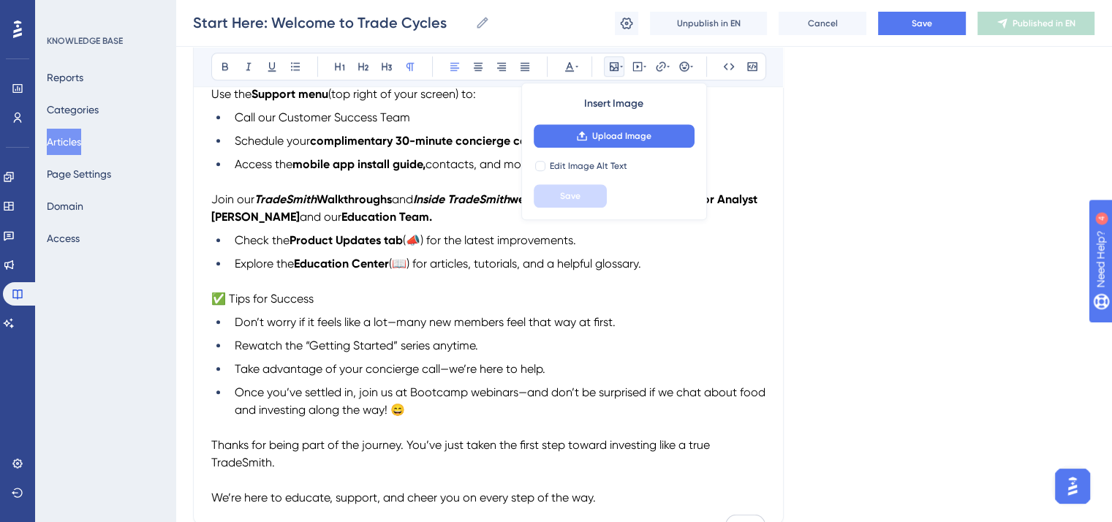
click at [334, 308] on p "✅ Tips for Success" at bounding box center [488, 299] width 554 height 18
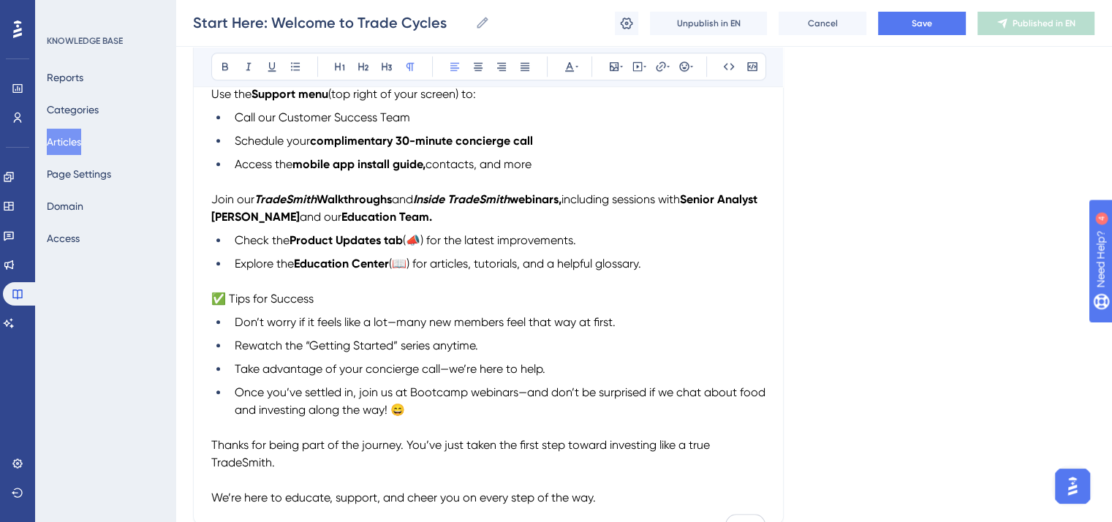
drag, startPoint x: 333, startPoint y: 328, endPoint x: 209, endPoint y: 332, distance: 124.3
click at [360, 70] on icon at bounding box center [363, 67] width 12 height 12
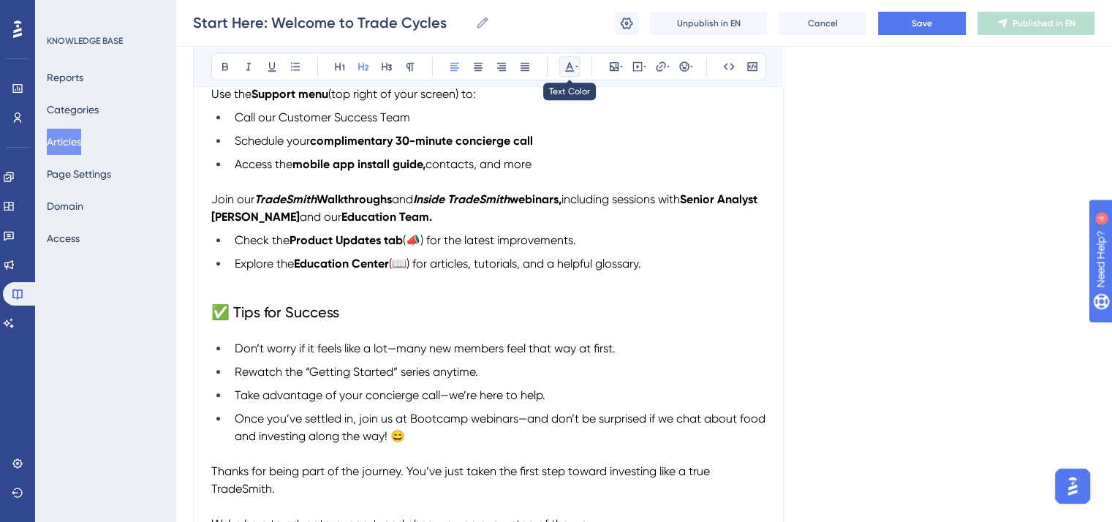
click at [568, 59] on button at bounding box center [569, 66] width 20 height 20
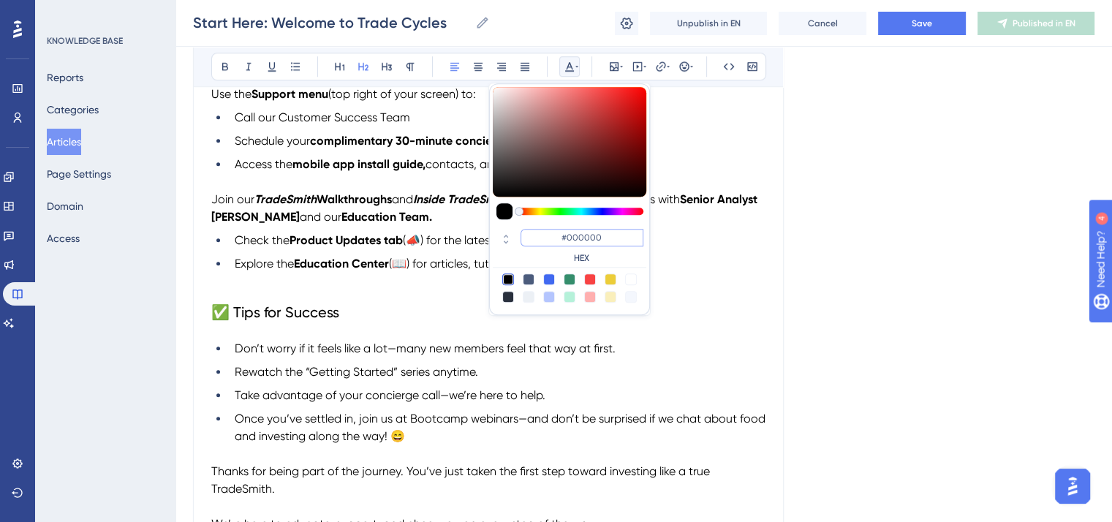
drag, startPoint x: 559, startPoint y: 235, endPoint x: 541, endPoint y: 235, distance: 18.3
click at [541, 235] on input "#000000" at bounding box center [581, 238] width 123 height 18
paste input "EEDEADEEE"
drag, startPoint x: 608, startPoint y: 234, endPoint x: 541, endPoint y: 239, distance: 67.4
click at [541, 239] on input "#EEDEADEEE" at bounding box center [581, 238] width 123 height 18
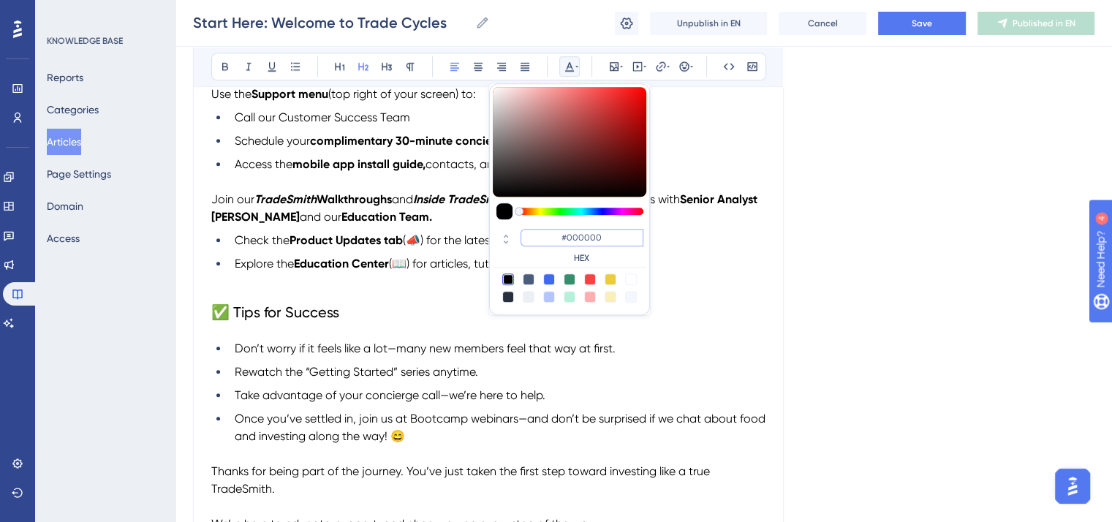
drag, startPoint x: 610, startPoint y: 234, endPoint x: 543, endPoint y: 236, distance: 67.3
click at [543, 236] on input "#000000" at bounding box center [581, 238] width 123 height 18
paste input "2FB3"
type input "#002FB3"
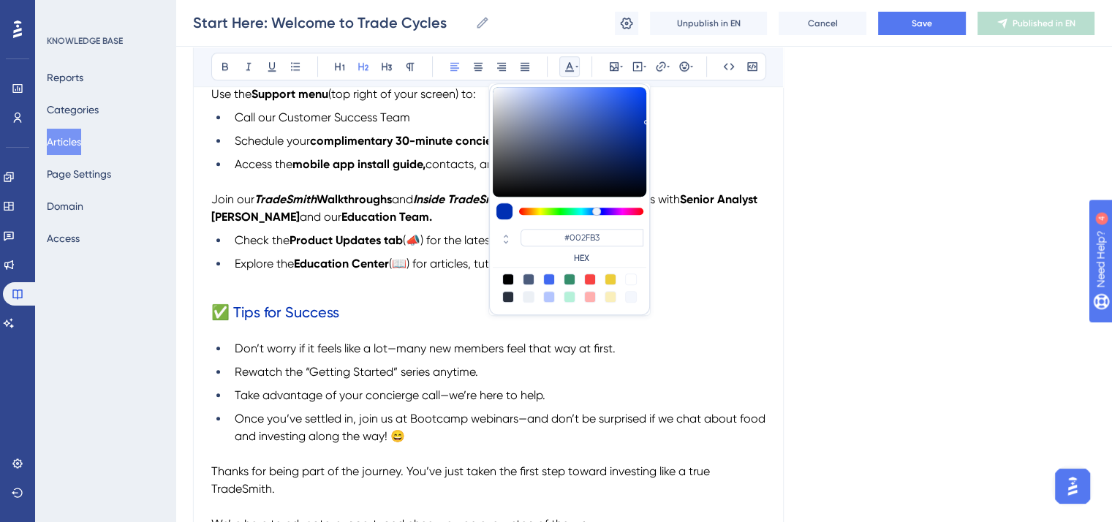
click at [364, 334] on h2 "✅ Tips for Success" at bounding box center [488, 312] width 554 height 44
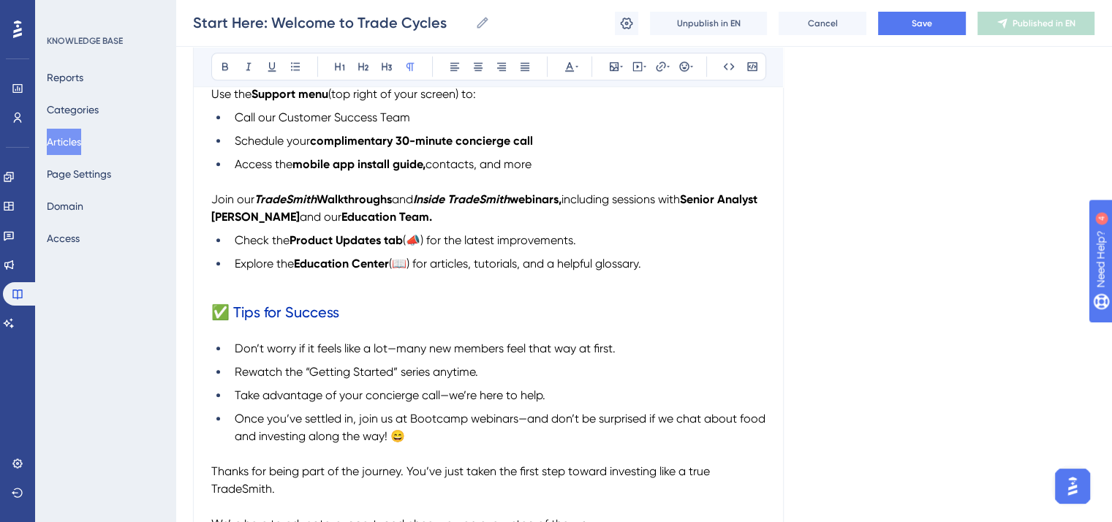
click at [230, 290] on p "To enrich screen reader interactions, please activate Accessibility in Grammarl…" at bounding box center [488, 282] width 554 height 18
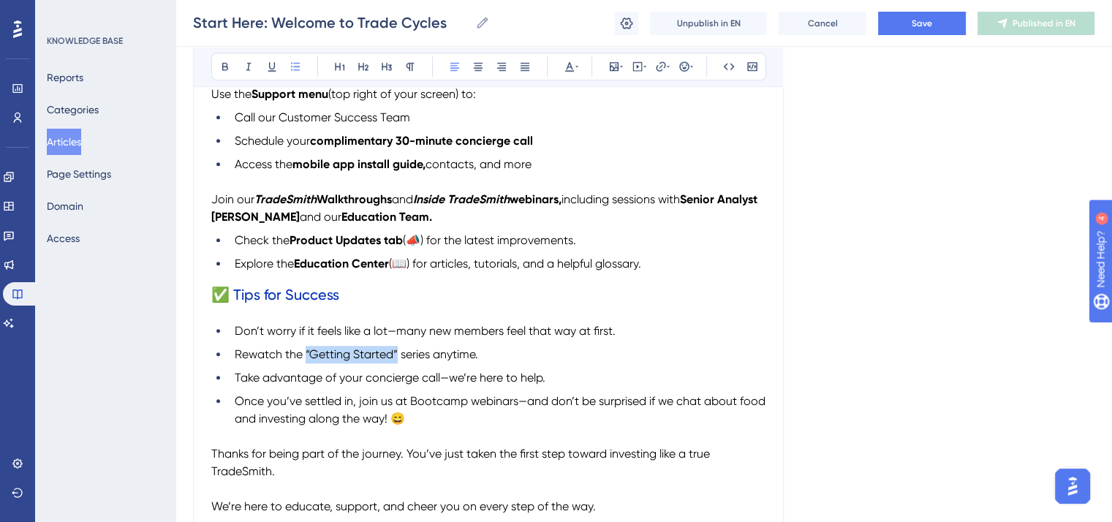
drag, startPoint x: 349, startPoint y: 378, endPoint x: 306, endPoint y: 376, distance: 43.9
click at [306, 361] on span "Rewatch the “Getting Started” series anytime." at bounding box center [356, 354] width 243 height 14
click at [221, 64] on icon at bounding box center [225, 67] width 12 height 12
click at [608, 317] on h2 "✅ Tips for Success" at bounding box center [488, 295] width 554 height 44
drag, startPoint x: 439, startPoint y: 402, endPoint x: 367, endPoint y: 403, distance: 71.6
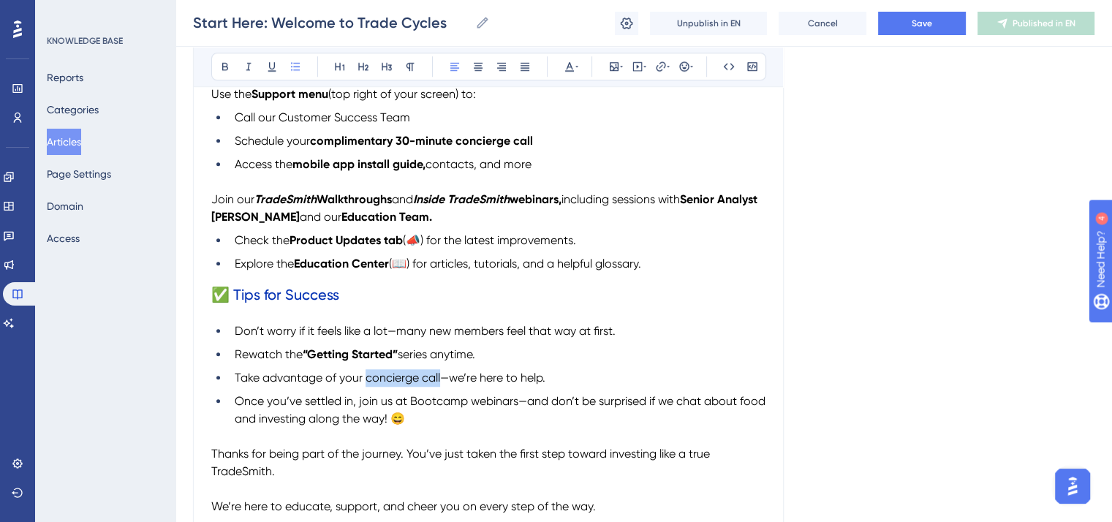
click at [367, 384] on span "Take advantage of your concierge call—we’re here to help." at bounding box center [390, 378] width 311 height 14
click at [221, 53] on div "Bold Italic Underline Bullet Point Heading 1 Heading 2 Heading 3 Normal Align L…" at bounding box center [488, 67] width 555 height 28
drag, startPoint x: 439, startPoint y: 407, endPoint x: 366, endPoint y: 405, distance: 72.4
click at [366, 384] on span "Take advantage of your concierge call—we’re here to help." at bounding box center [390, 378] width 311 height 14
click at [220, 66] on icon at bounding box center [225, 67] width 12 height 12
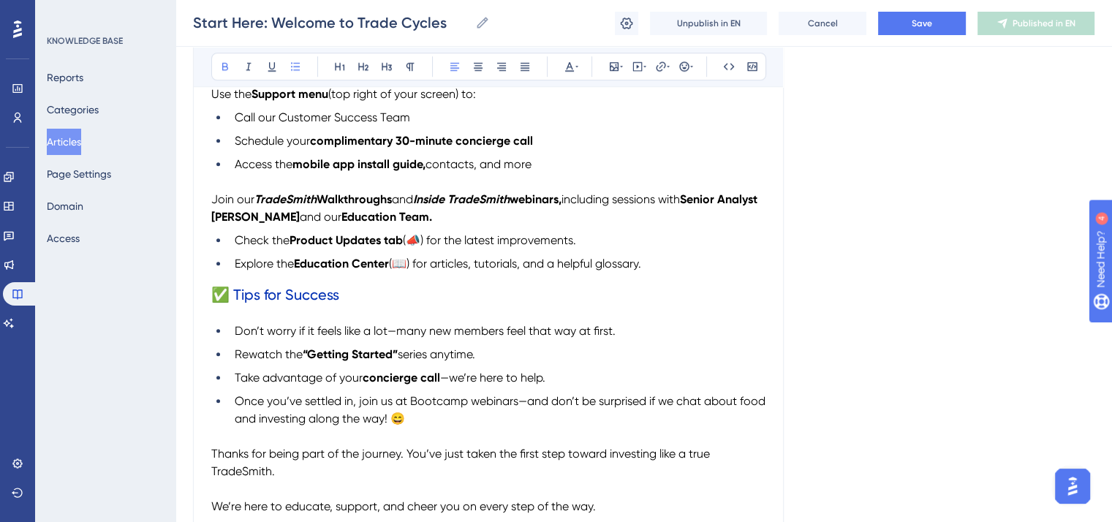
click at [531, 425] on span "Once you’ve settled in, join us at Bootcamp webinars—and don’t be surprised if …" at bounding box center [502, 409] width 534 height 31
click at [471, 425] on span "Once you’ve settled in, join us at Bootcamp webinars—and don’t be surprised if …" at bounding box center [502, 409] width 534 height 31
drag, startPoint x: 542, startPoint y: 430, endPoint x: 410, endPoint y: 427, distance: 131.6
click at [409, 425] on span "Once you’ve settled in, join us at TradeSmith Walkthrough webinars—and don’t be…" at bounding box center [493, 409] width 516 height 31
click at [224, 66] on icon at bounding box center [225, 67] width 6 height 8
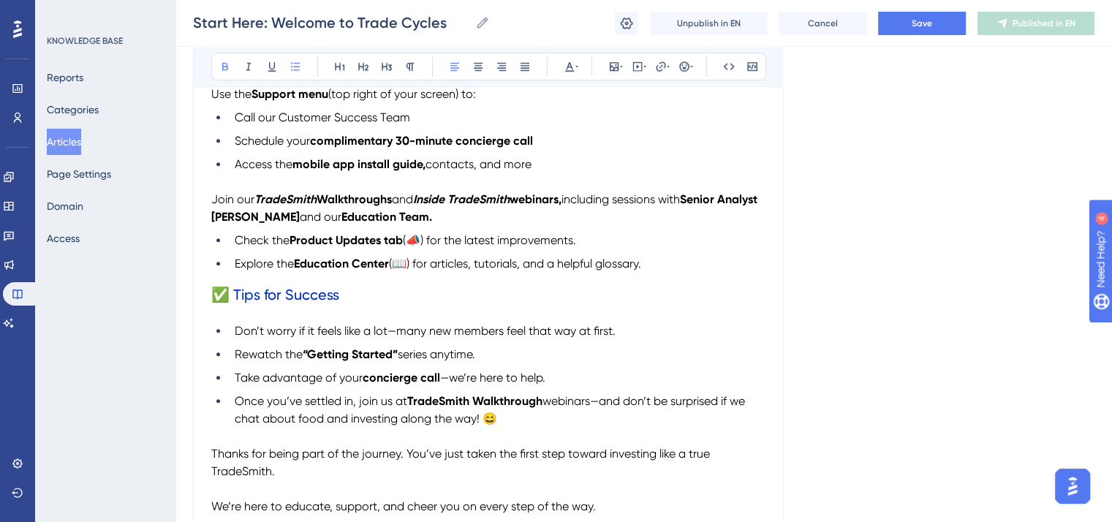
click at [447, 408] on strong "TradeSmith Walkthrough" at bounding box center [474, 401] width 135 height 14
click at [249, 67] on icon at bounding box center [248, 67] width 5 height 8
click at [602, 317] on h2 "✅ Tips for Success" at bounding box center [488, 295] width 554 height 44
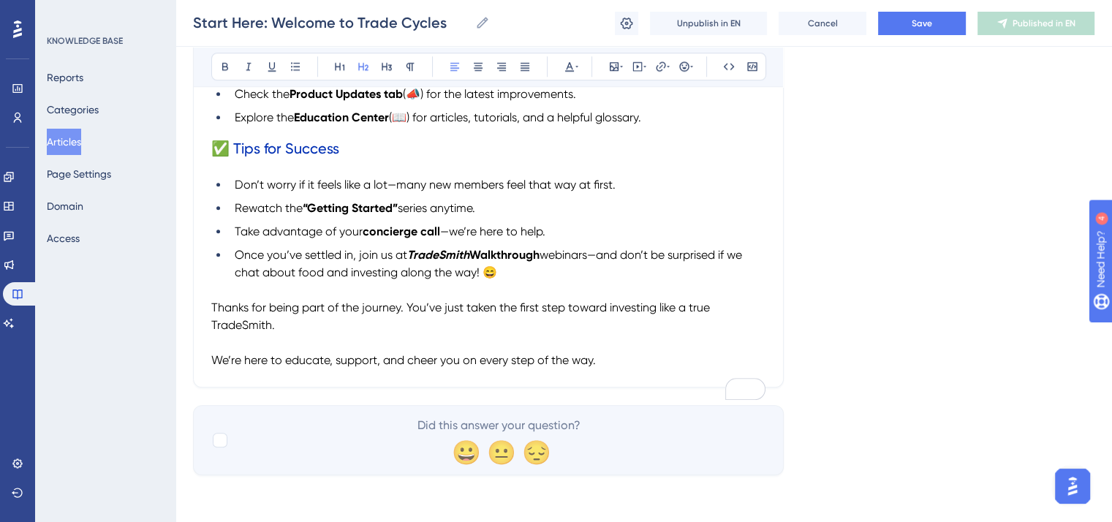
scroll to position [1345, 0]
click at [236, 325] on span "Thanks for being part of the journey. You’ve just taken the first step toward i…" at bounding box center [461, 315] width 501 height 31
drag, startPoint x: 247, startPoint y: 58, endPoint x: 252, endPoint y: 65, distance: 8.3
click at [248, 59] on button at bounding box center [248, 66] width 20 height 20
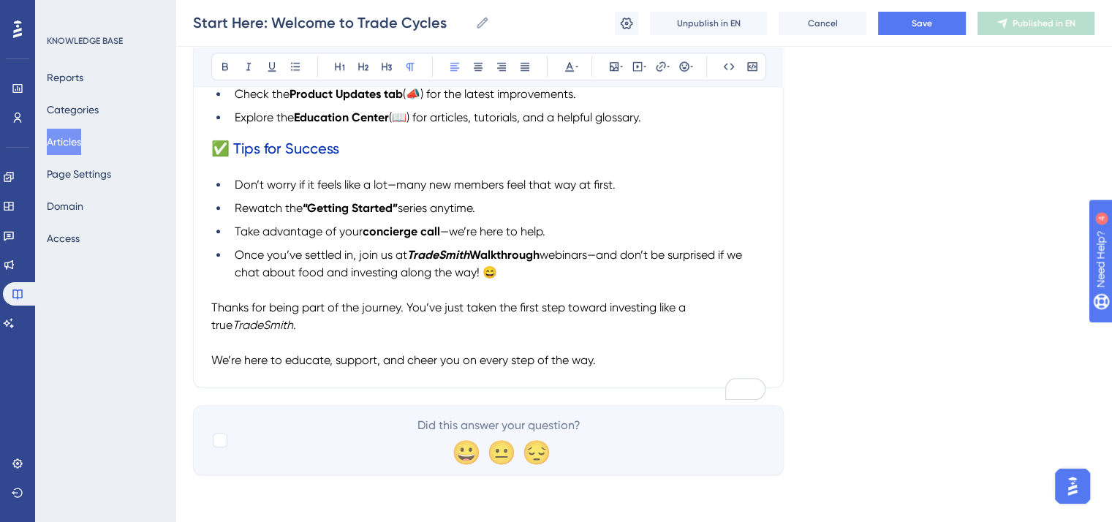
drag, startPoint x: 493, startPoint y: 356, endPoint x: 520, endPoint y: 337, distance: 33.1
click at [494, 356] on span "We’re here to educate, support, and cheer you on every step of the way." at bounding box center [403, 360] width 384 height 14
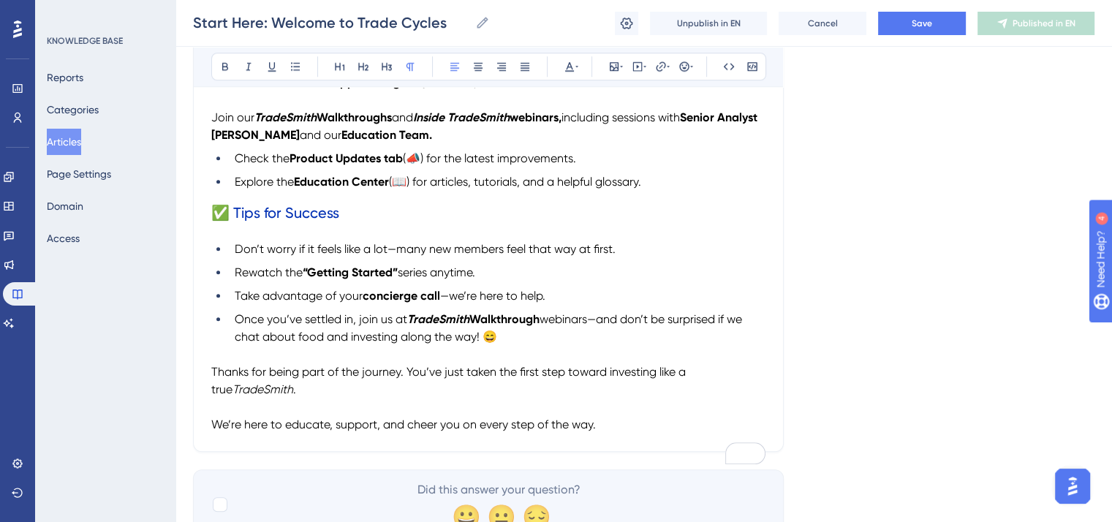
scroll to position [1053, 0]
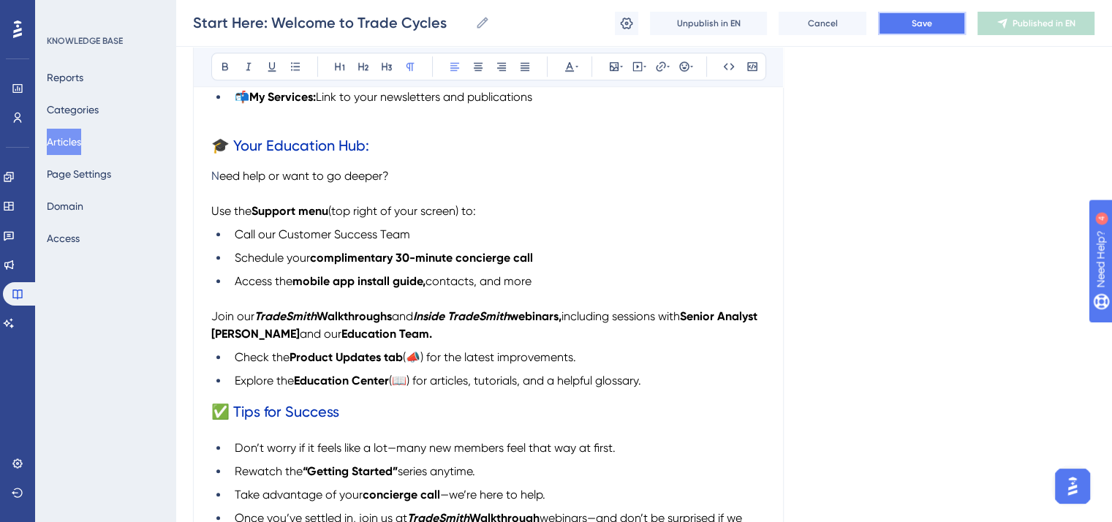
click at [909, 22] on button "Save" at bounding box center [922, 23] width 88 height 23
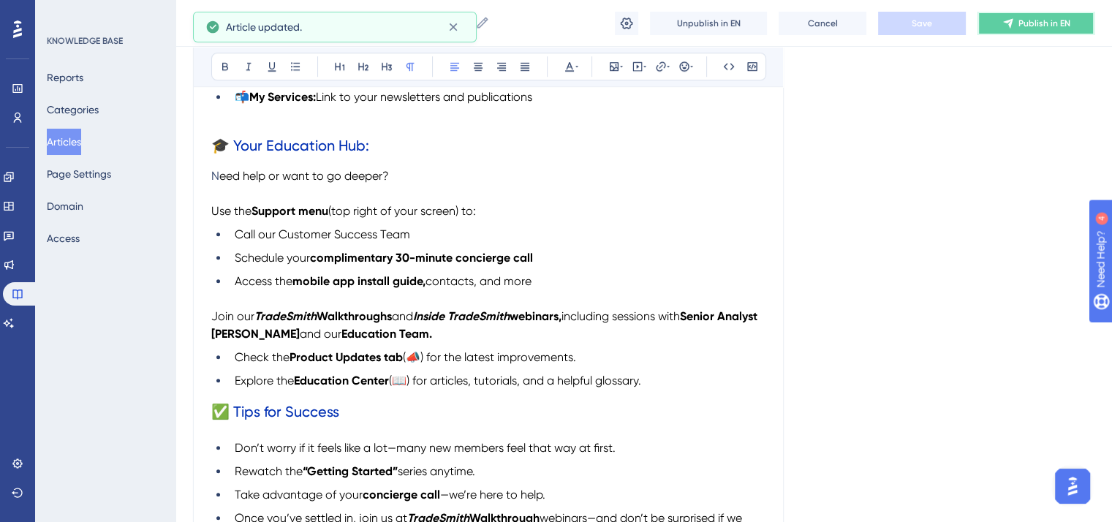
click at [1053, 25] on span "Publish in EN" at bounding box center [1044, 24] width 52 height 12
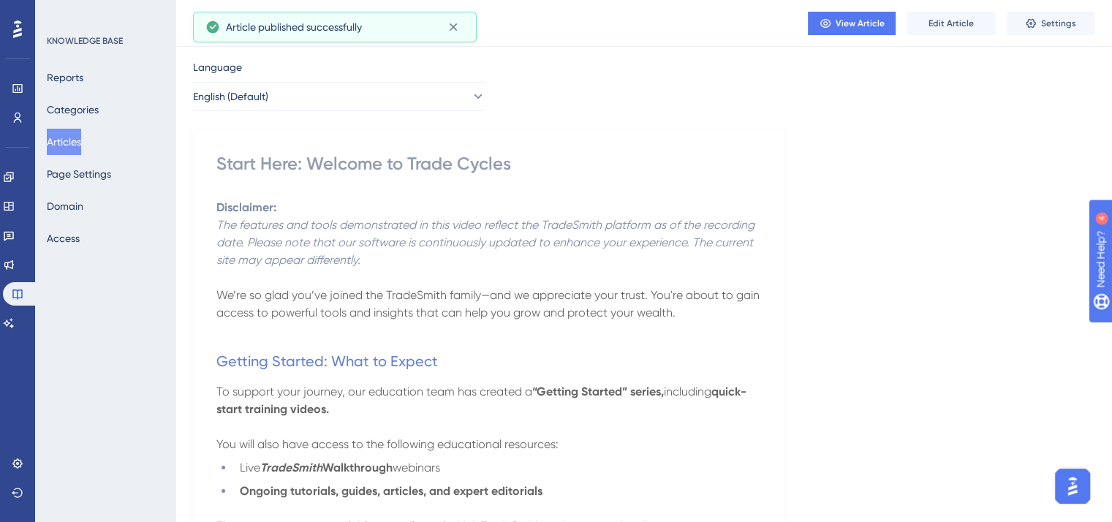
scroll to position [0, 0]
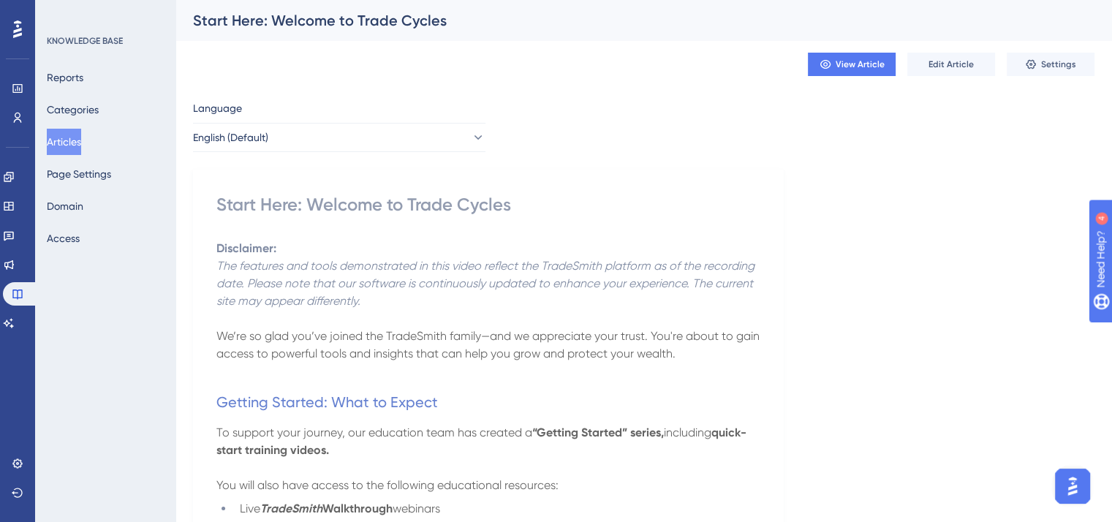
click at [578, 254] on p "Disclaimer: The features and tools demonstrated in this video reflect the Trade…" at bounding box center [488, 275] width 544 height 70
click at [72, 145] on button "Articles" at bounding box center [64, 142] width 34 height 26
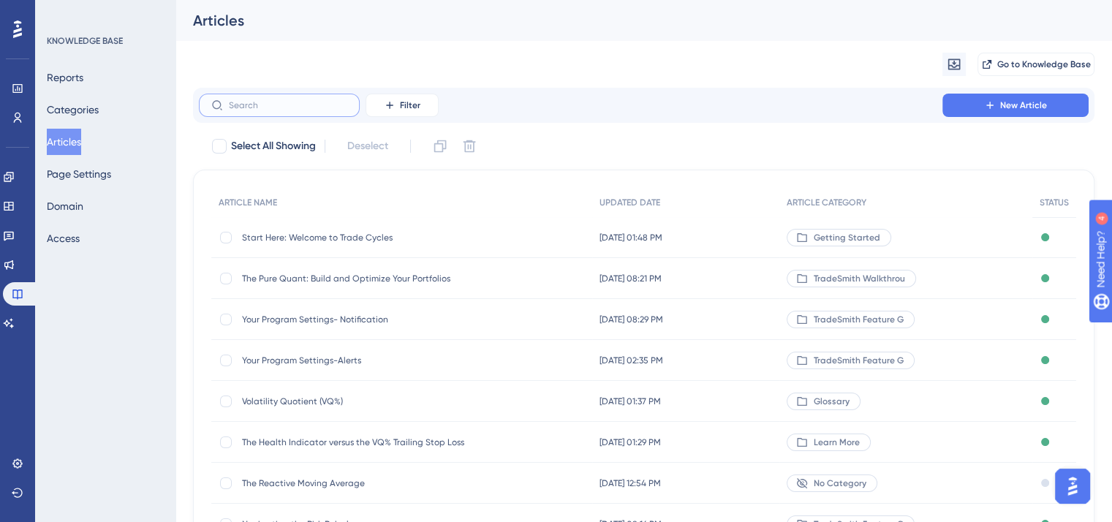
click at [252, 105] on input "text" at bounding box center [288, 105] width 118 height 10
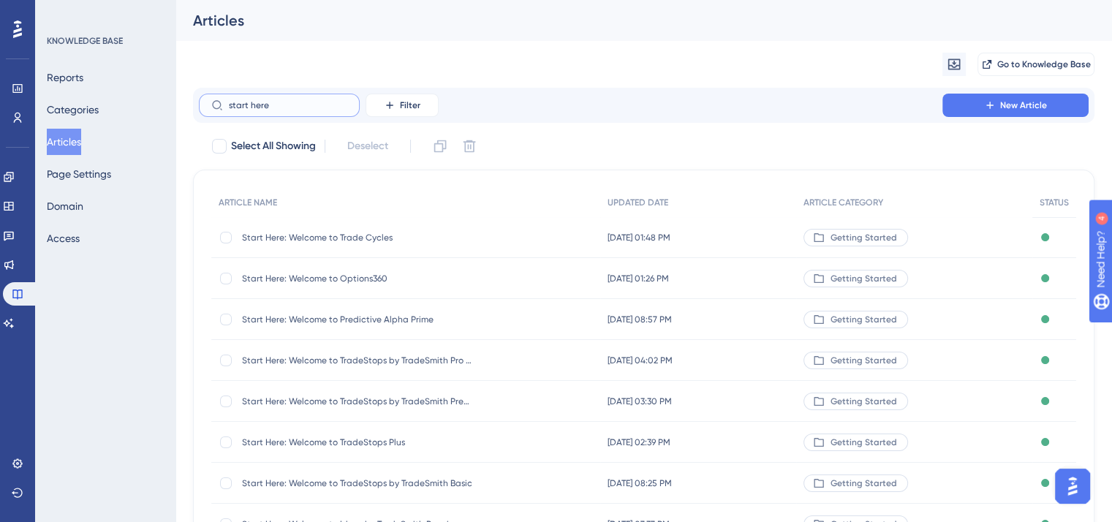
type input "start here"
click at [333, 317] on span "Start Here: Welcome to Predictive Alpha Prime" at bounding box center [359, 320] width 234 height 12
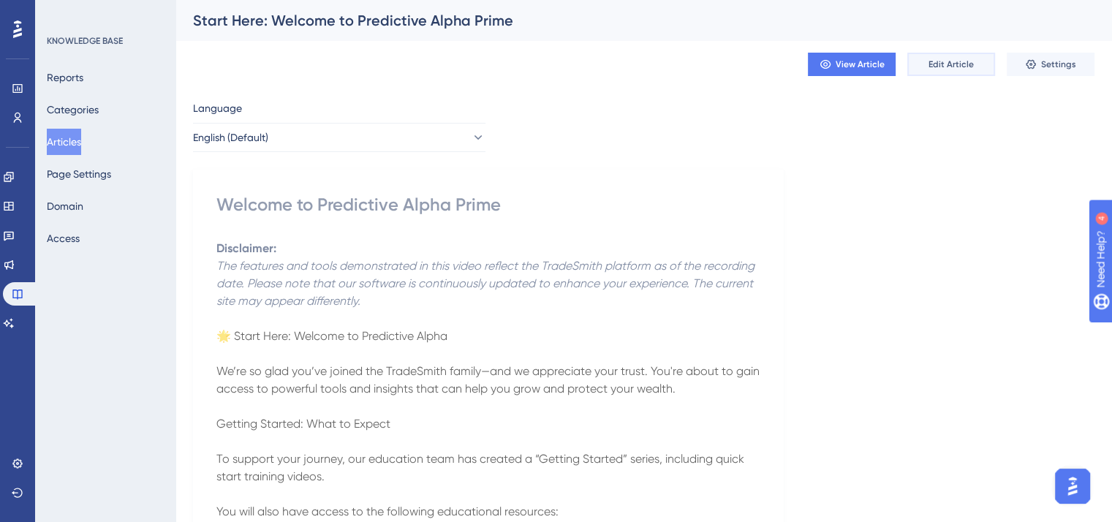
click at [960, 66] on span "Edit Article" at bounding box center [950, 64] width 45 height 12
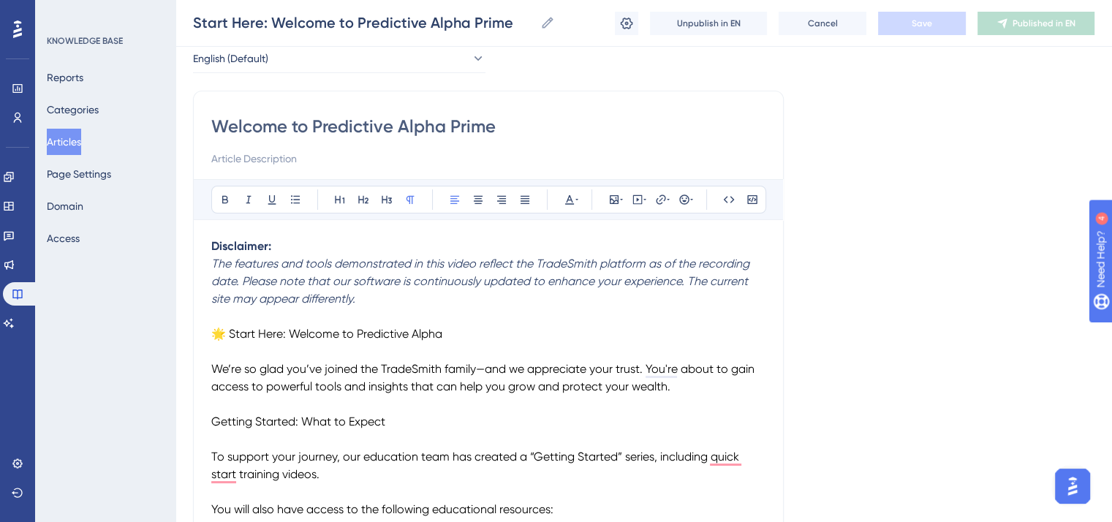
scroll to position [146, 0]
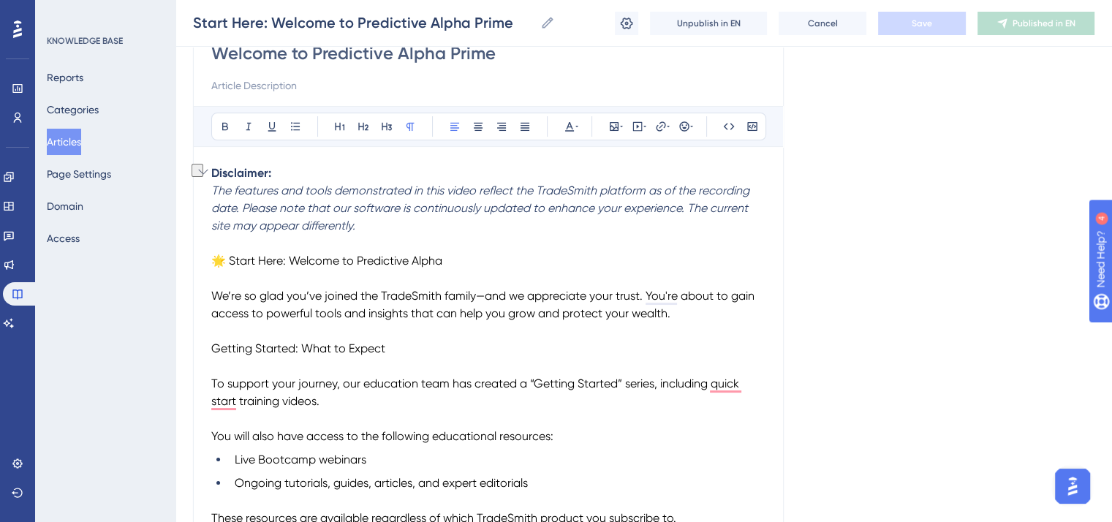
drag, startPoint x: 463, startPoint y: 263, endPoint x: 213, endPoint y: 258, distance: 249.3
click at [213, 258] on p "🌟 Start Here: Welcome to Predictive Alpha" at bounding box center [488, 261] width 554 height 18
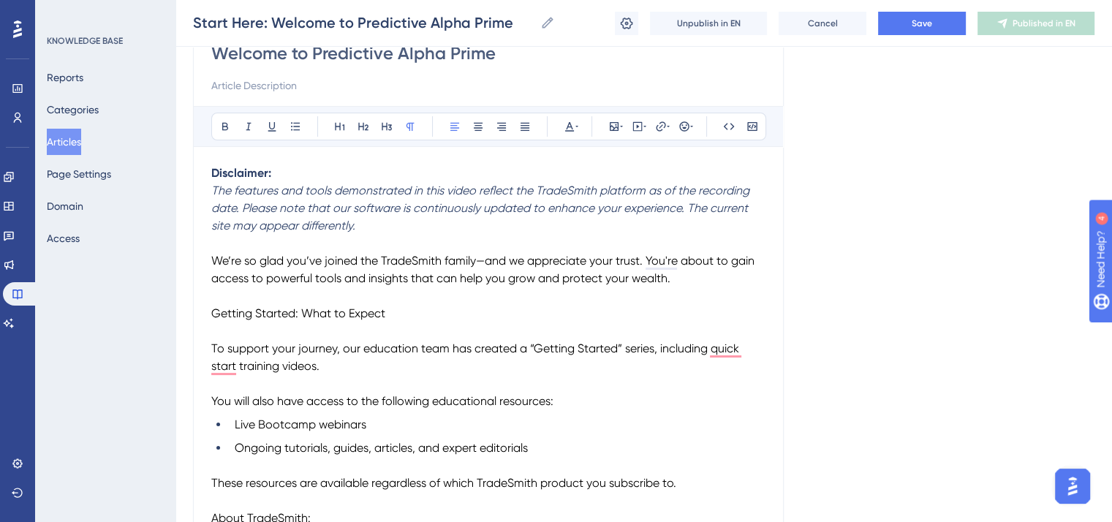
click at [427, 258] on span "We’re so glad you’ve joined the TradeSmith family—and we appreciate your trust.…" at bounding box center [484, 269] width 546 height 31
click at [249, 125] on icon at bounding box center [248, 127] width 5 height 8
click at [542, 299] on p "To enrich screen reader interactions, please activate Accessibility in Grammarl…" at bounding box center [488, 296] width 554 height 18
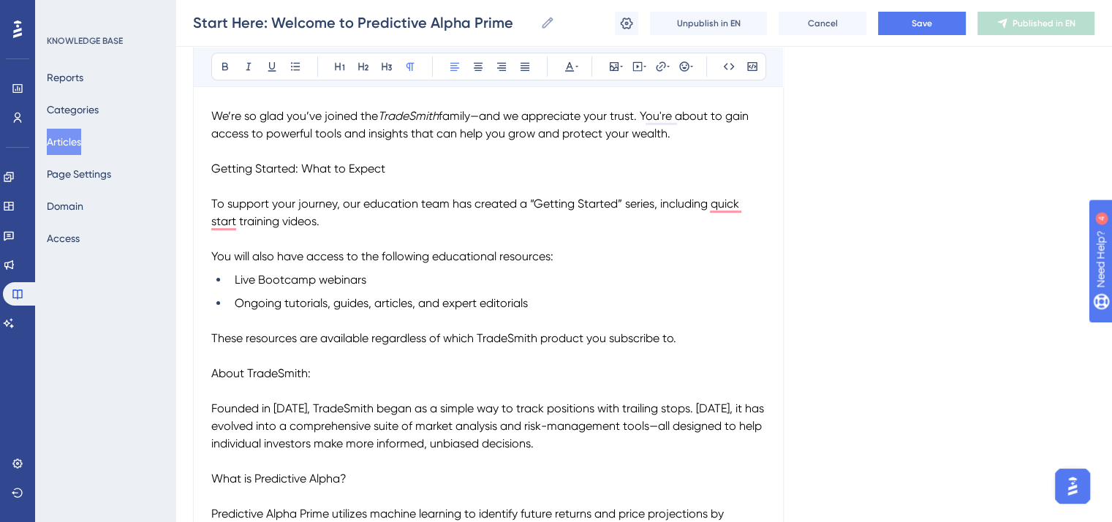
scroll to position [292, 0]
drag, startPoint x: 392, startPoint y: 170, endPoint x: 210, endPoint y: 167, distance: 182.0
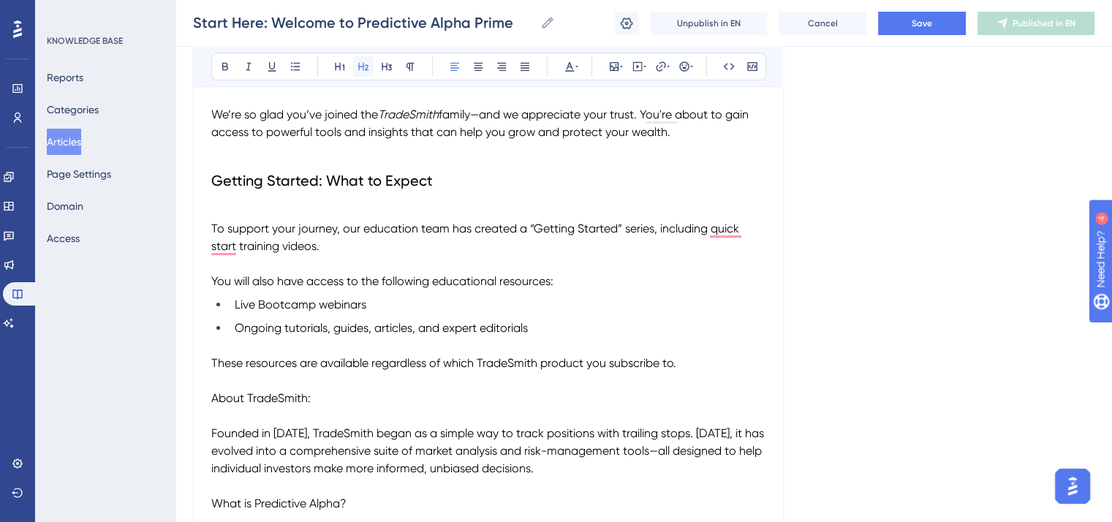
click at [362, 67] on icon at bounding box center [363, 67] width 12 height 12
drag, startPoint x: 572, startPoint y: 64, endPoint x: 569, endPoint y: 80, distance: 15.8
click at [573, 64] on icon at bounding box center [570, 67] width 12 height 12
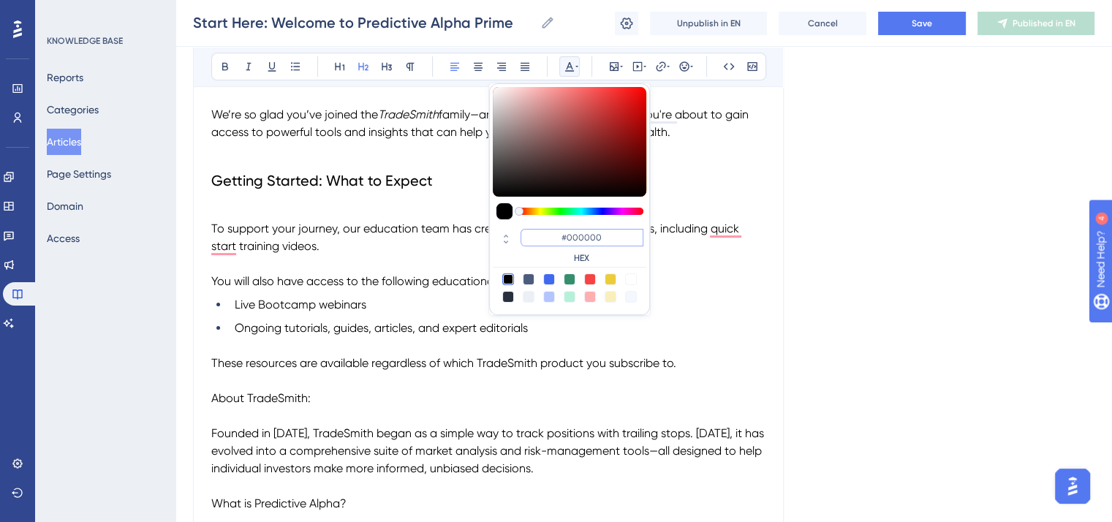
drag, startPoint x: 610, startPoint y: 232, endPoint x: 538, endPoint y: 238, distance: 72.5
click at [540, 236] on input "#000000" at bounding box center [581, 238] width 123 height 18
paste input "2FB3"
type input "#002FB3"
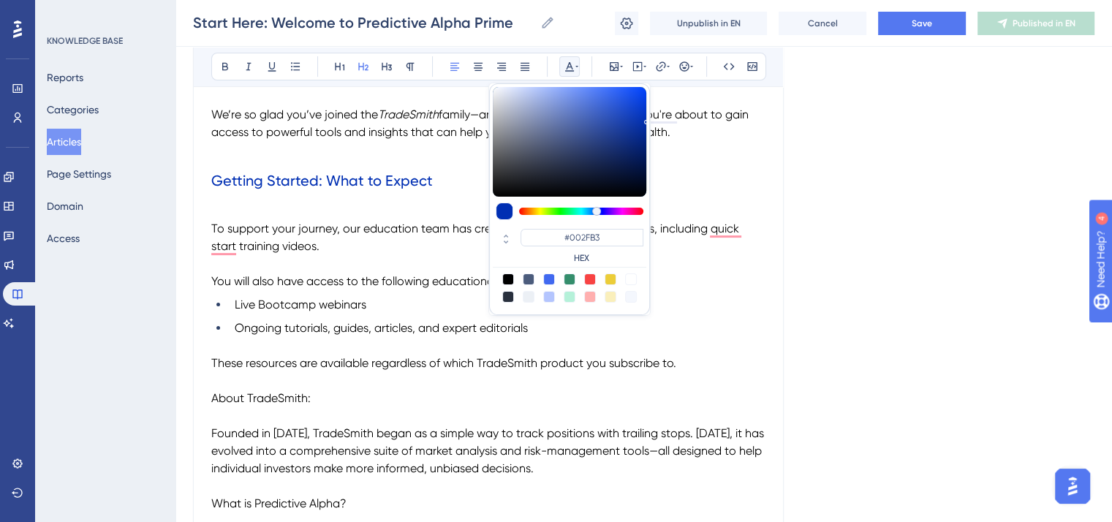
click at [379, 204] on p "To enrich screen reader interactions, please activate Accessibility in Grammarl…" at bounding box center [488, 211] width 554 height 18
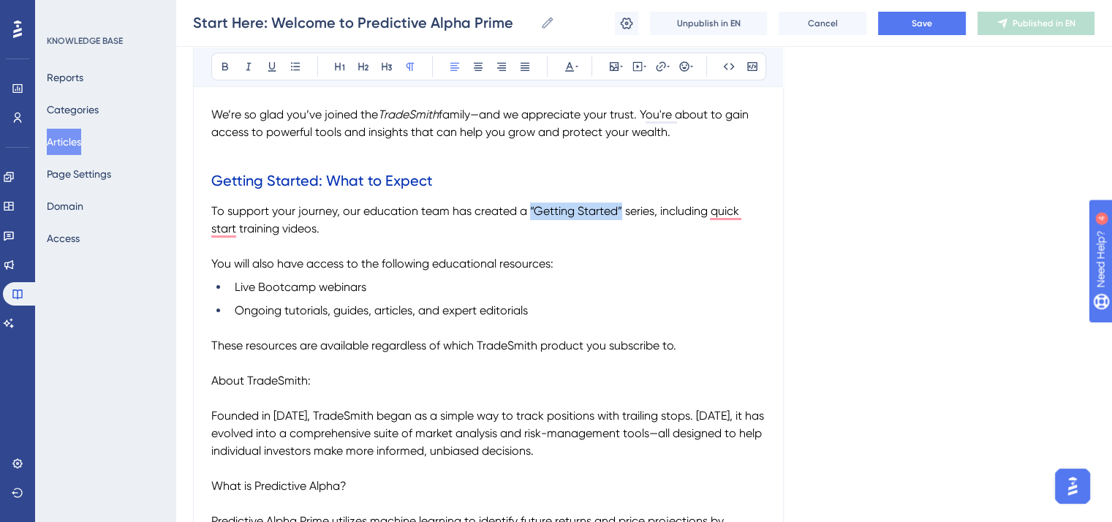
drag, startPoint x: 528, startPoint y: 208, endPoint x: 620, endPoint y: 208, distance: 92.1
click at [620, 208] on span "To support your journey, our education team has created a “Getting Started” ser…" at bounding box center [476, 219] width 531 height 31
drag, startPoint x: 219, startPoint y: 65, endPoint x: 227, endPoint y: 68, distance: 8.6
click at [220, 65] on icon at bounding box center [225, 67] width 12 height 12
click at [561, 255] on p "You will also have access to the following educational resources:" at bounding box center [488, 264] width 554 height 18
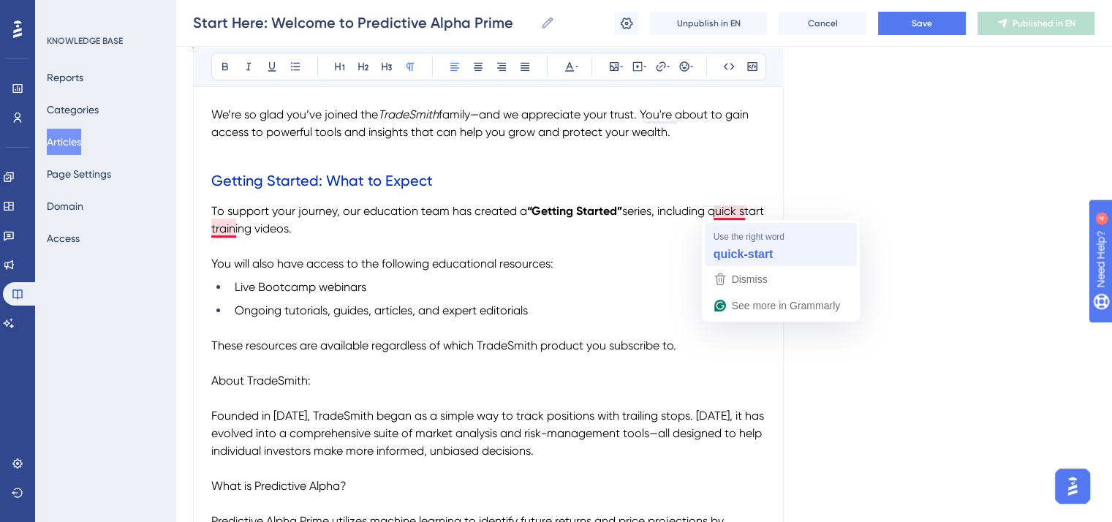
drag, startPoint x: 713, startPoint y: 208, endPoint x: 752, endPoint y: 229, distance: 43.8
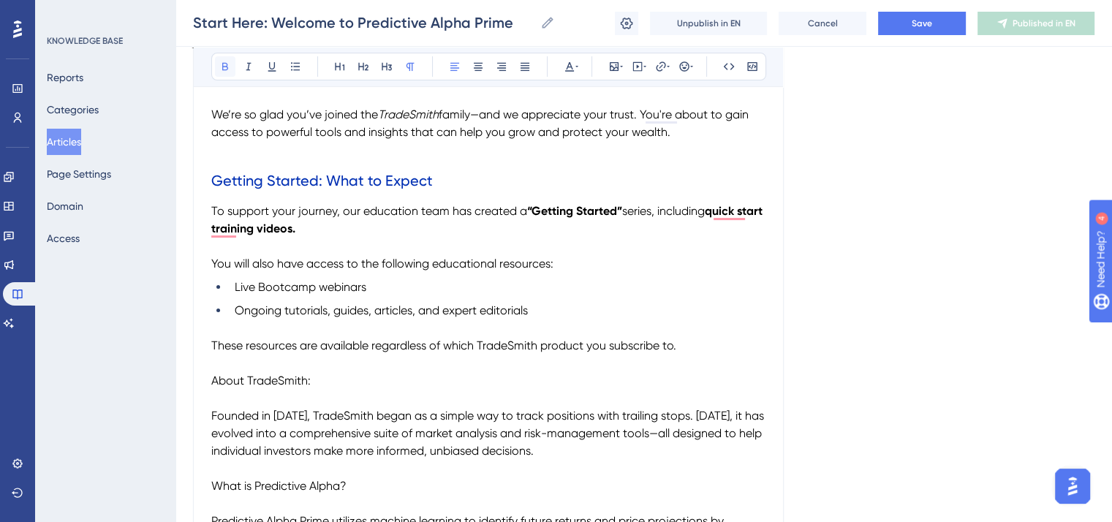
click at [225, 67] on icon at bounding box center [225, 67] width 12 height 12
click at [659, 226] on p "To support your journey, our education team has created a “Getting Started” ser…" at bounding box center [488, 219] width 554 height 35
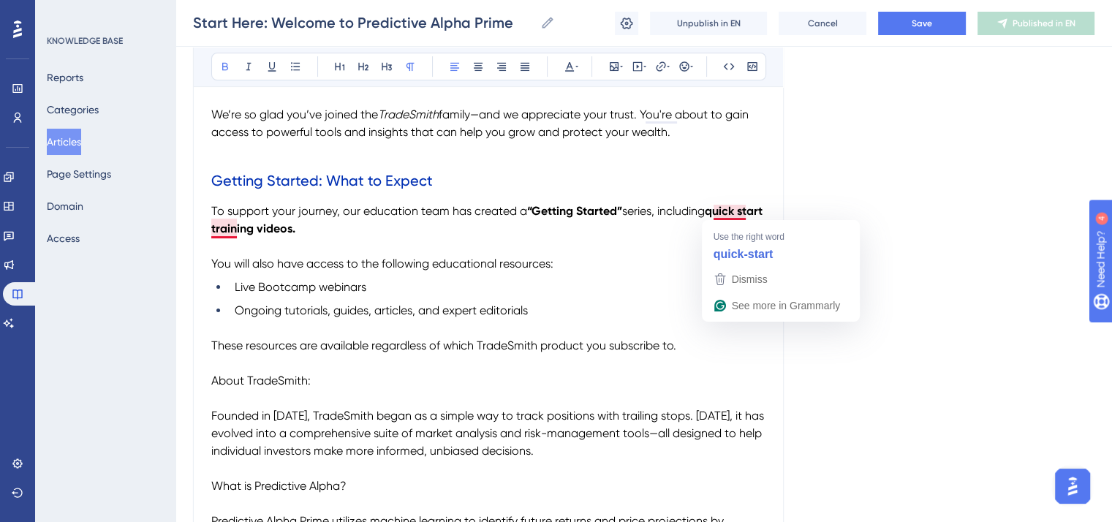
click at [740, 210] on strong "quick start training videos." at bounding box center [488, 219] width 554 height 31
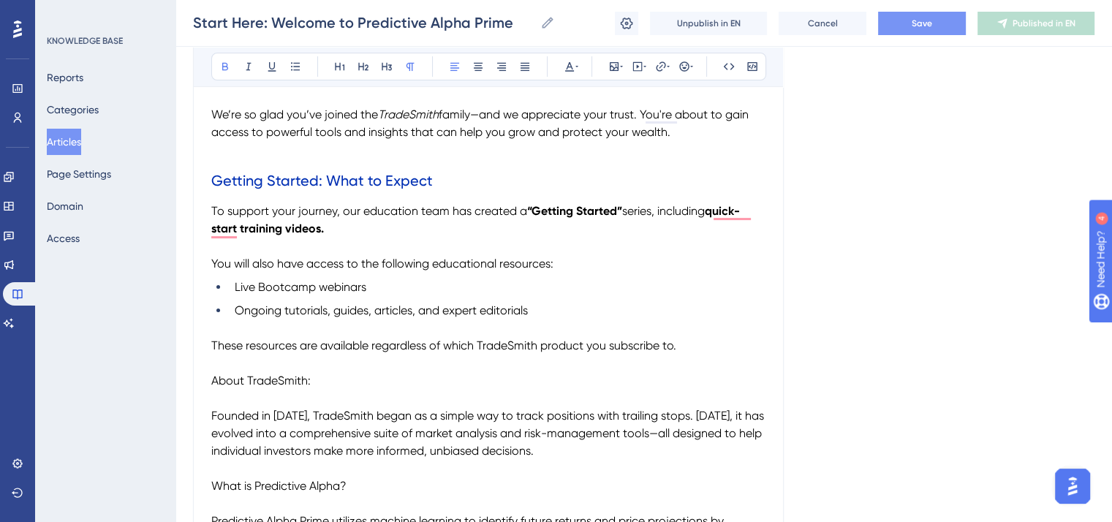
click at [906, 26] on button "Save" at bounding box center [922, 23] width 88 height 23
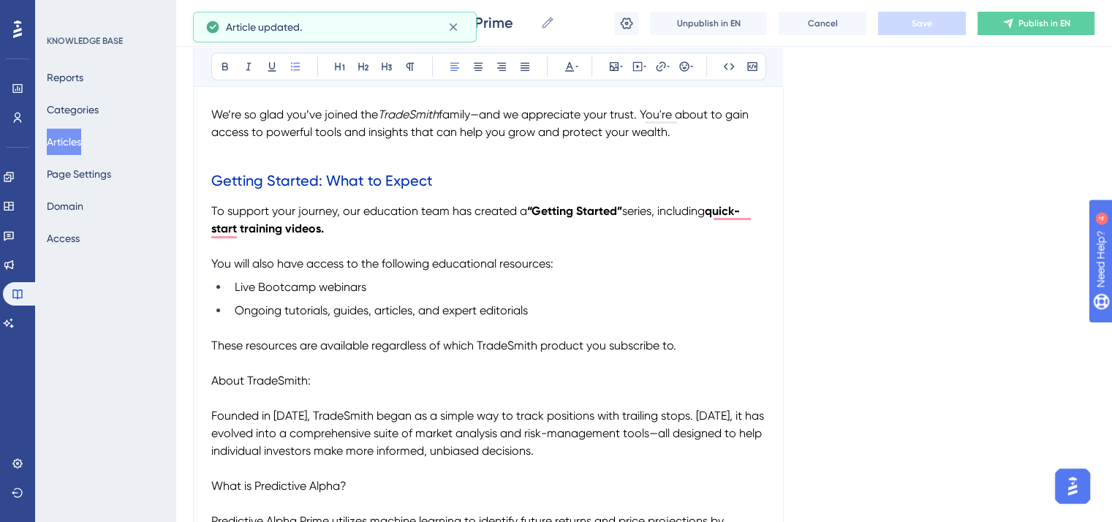
click at [316, 284] on span "Live Bootcamp webinars" at bounding box center [301, 287] width 132 height 14
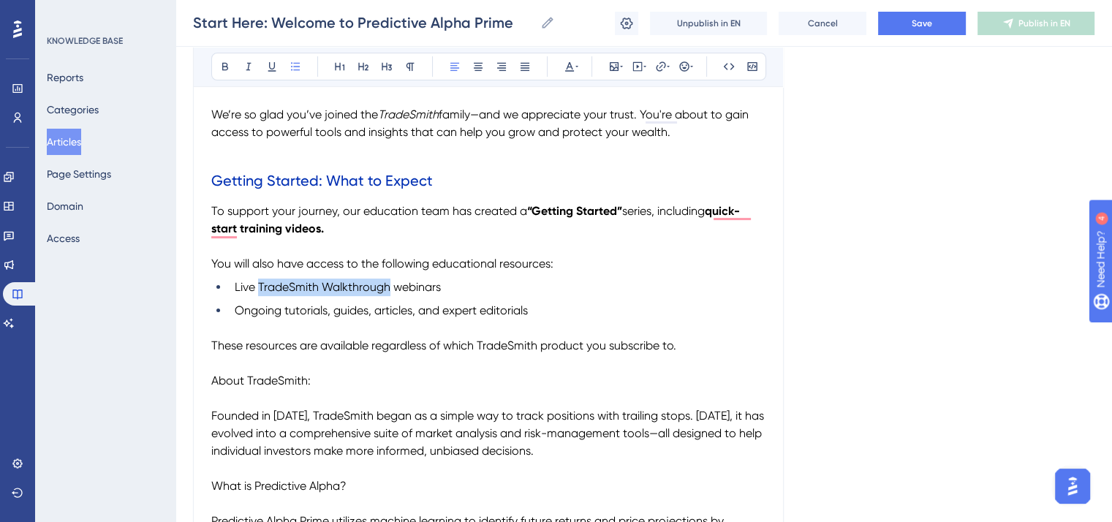
drag, startPoint x: 389, startPoint y: 289, endPoint x: 258, endPoint y: 290, distance: 130.9
click at [258, 290] on span "Live TradeSmith Walkthrough webinars" at bounding box center [338, 287] width 206 height 14
click at [225, 65] on icon at bounding box center [225, 67] width 12 height 12
click at [295, 284] on strong "TradeSmith Walkthrough" at bounding box center [322, 287] width 135 height 14
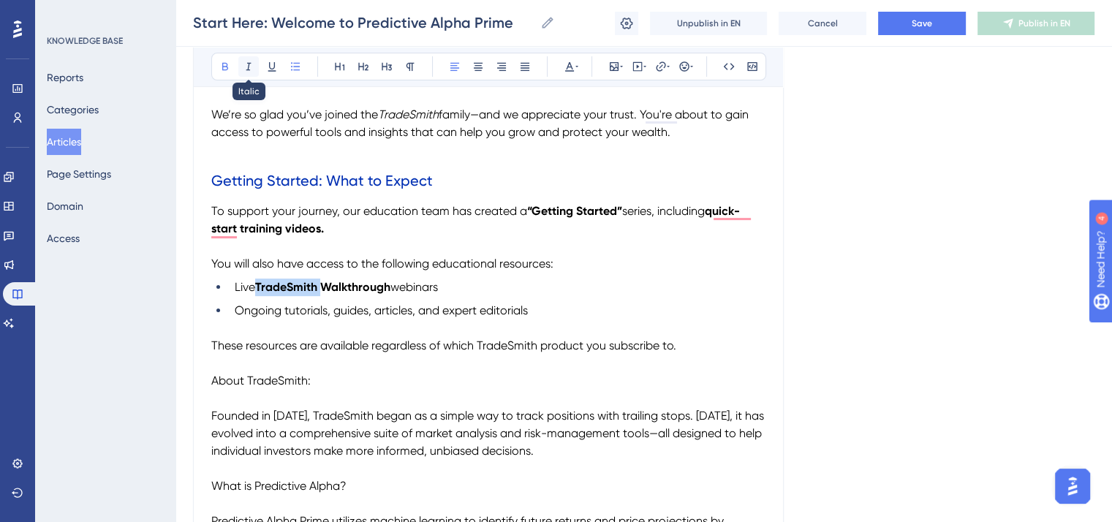
click at [249, 63] on icon at bounding box center [248, 67] width 5 height 8
click at [336, 200] on h2 "Getting Started: What to Expect" at bounding box center [488, 181] width 554 height 44
drag, startPoint x: 414, startPoint y: 311, endPoint x: 237, endPoint y: 311, distance: 177.6
click at [237, 311] on span "Ongoing tutorials, guides, articles, and expert editorials" at bounding box center [381, 310] width 293 height 14
click at [222, 56] on button at bounding box center [225, 66] width 20 height 20
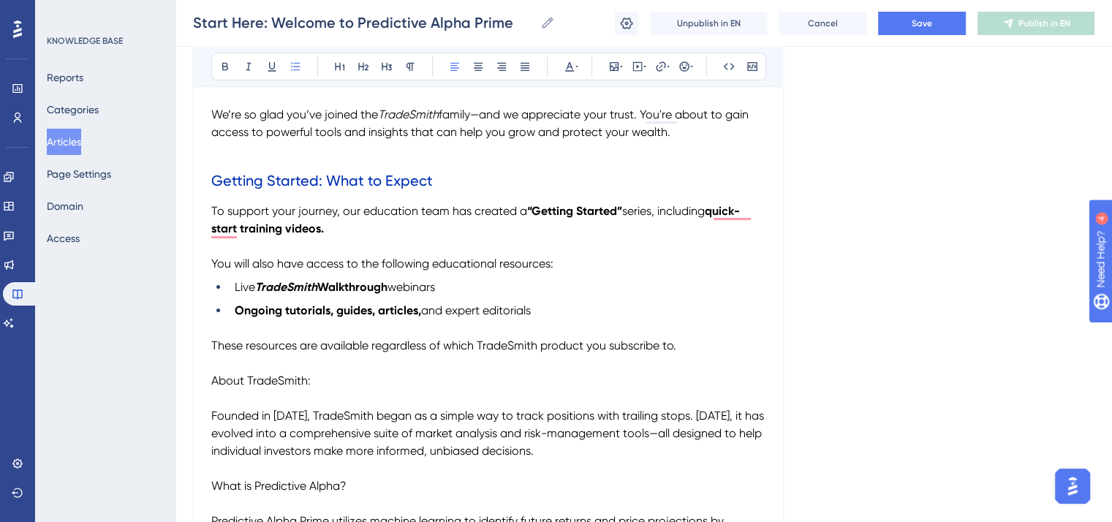
drag, startPoint x: 448, startPoint y: 311, endPoint x: 564, endPoint y: 312, distance: 116.2
click at [564, 312] on li "Ongoing tutorials, guides, articles, and expert editorials" at bounding box center [497, 311] width 537 height 18
click at [228, 66] on icon at bounding box center [225, 67] width 12 height 12
click at [608, 308] on li "Ongoing tutorials, guides, articles, and expert editorials" at bounding box center [497, 311] width 537 height 18
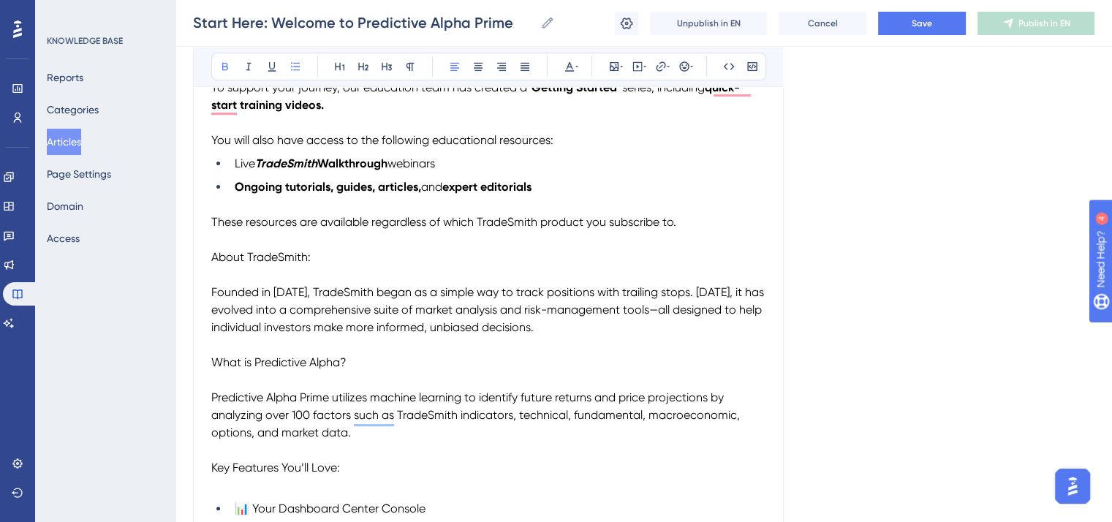
scroll to position [439, 0]
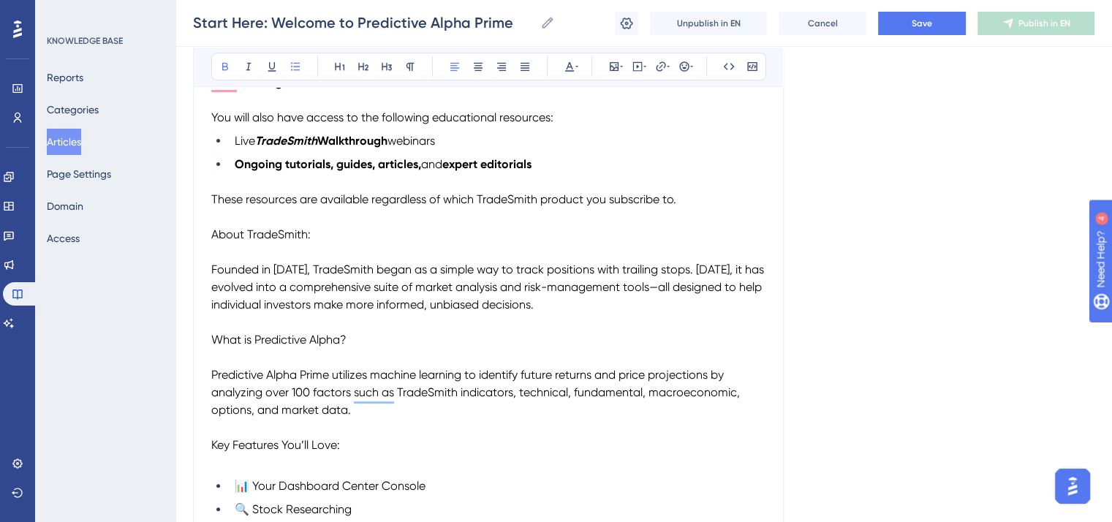
click at [512, 197] on span "These resources are available regardless of which TradeSmith product you subscr…" at bounding box center [443, 199] width 465 height 14
click at [246, 65] on icon at bounding box center [249, 67] width 12 height 12
click at [327, 223] on p "To enrich screen reader interactions, please activate Accessibility in Grammarl…" at bounding box center [488, 217] width 554 height 18
drag, startPoint x: 316, startPoint y: 238, endPoint x: 205, endPoint y: 238, distance: 111.1
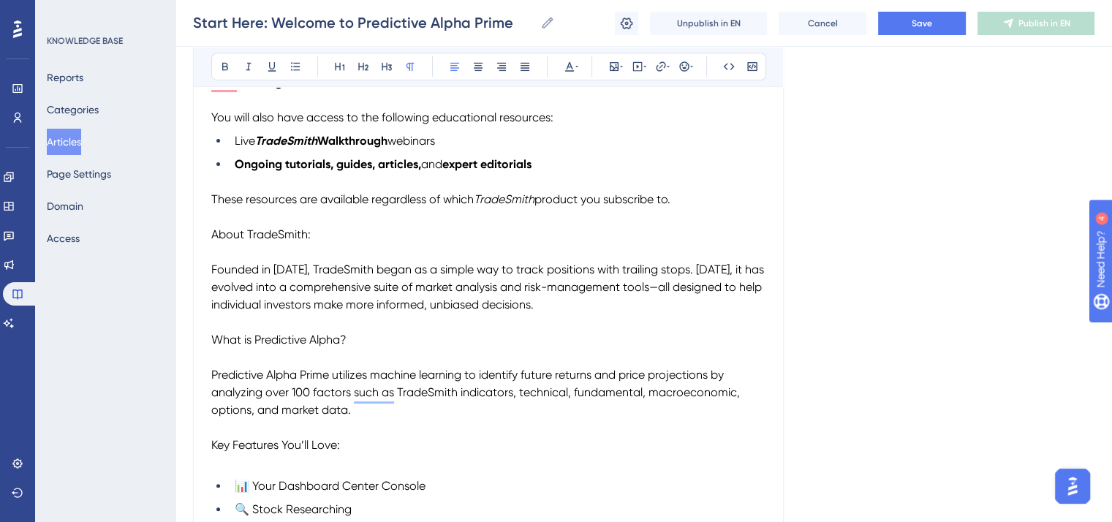
click at [362, 68] on icon at bounding box center [363, 67] width 12 height 12
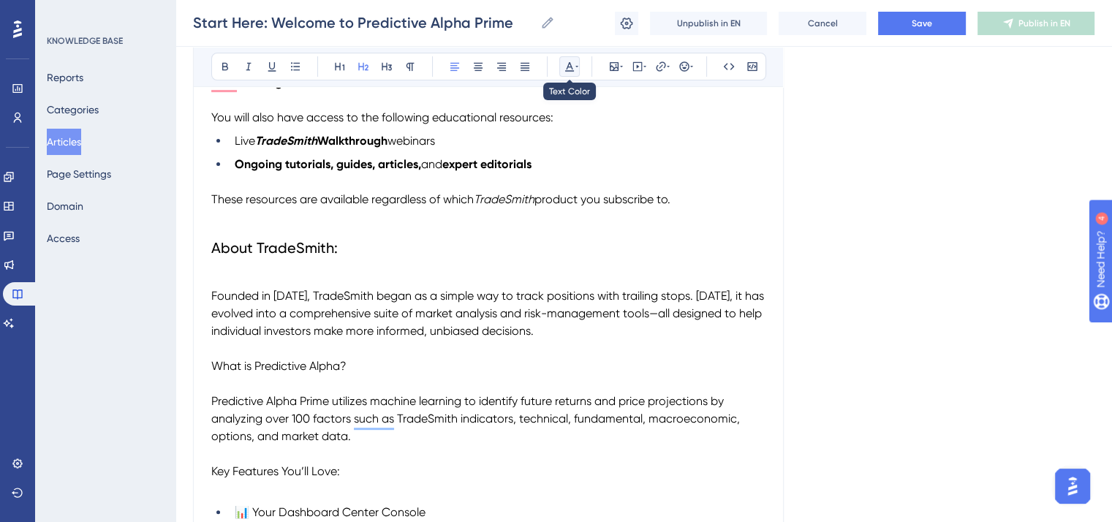
click at [569, 66] on icon at bounding box center [569, 67] width 9 height 10
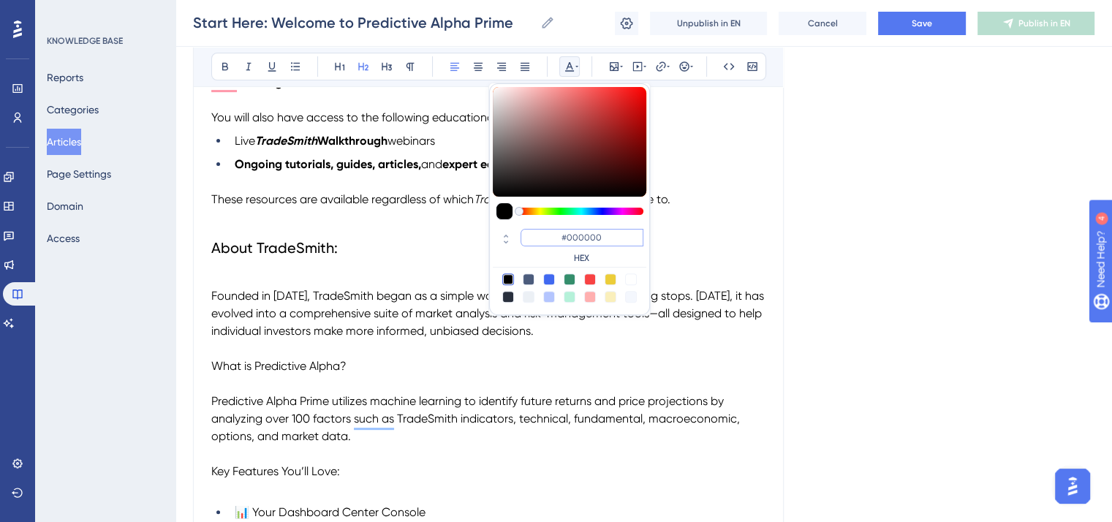
drag, startPoint x: 611, startPoint y: 238, endPoint x: 547, endPoint y: 235, distance: 63.7
click at [547, 235] on input "#000000" at bounding box center [581, 238] width 123 height 18
paste input "2FB3"
type input "#002FB3"
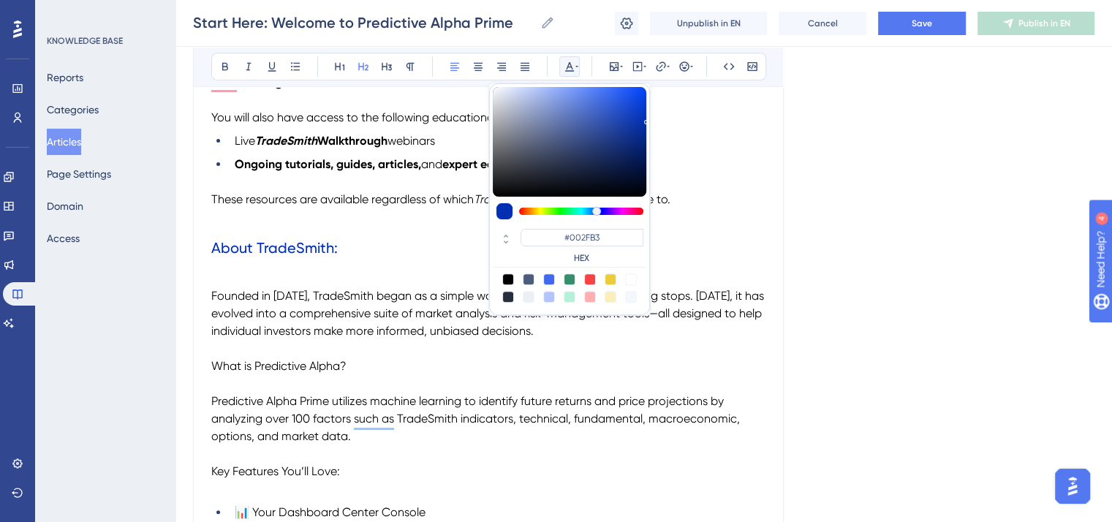
click at [306, 265] on h2 "About TradeSmith:" at bounding box center [488, 248] width 554 height 44
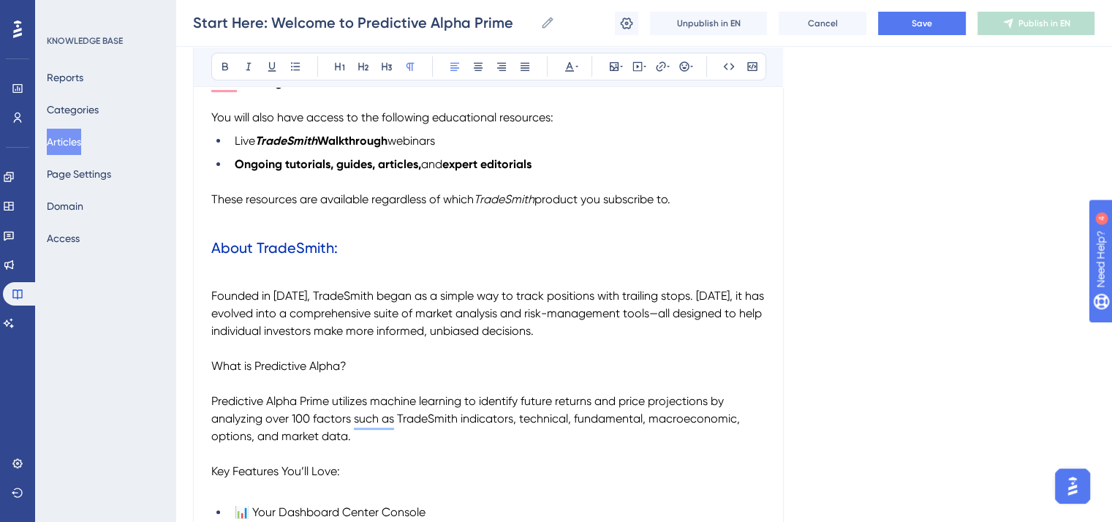
click at [213, 295] on span "Founded in 2005, TradeSmith began as a simple way to track positions with trail…" at bounding box center [489, 313] width 556 height 49
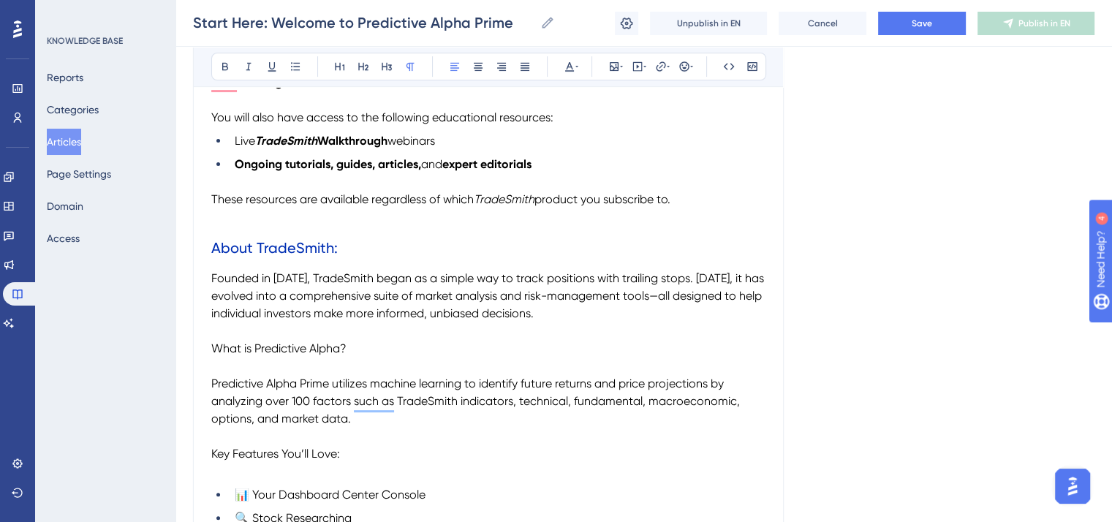
click at [221, 226] on p "To enrich screen reader interactions, please activate Accessibility in Grammarl…" at bounding box center [488, 217] width 554 height 18
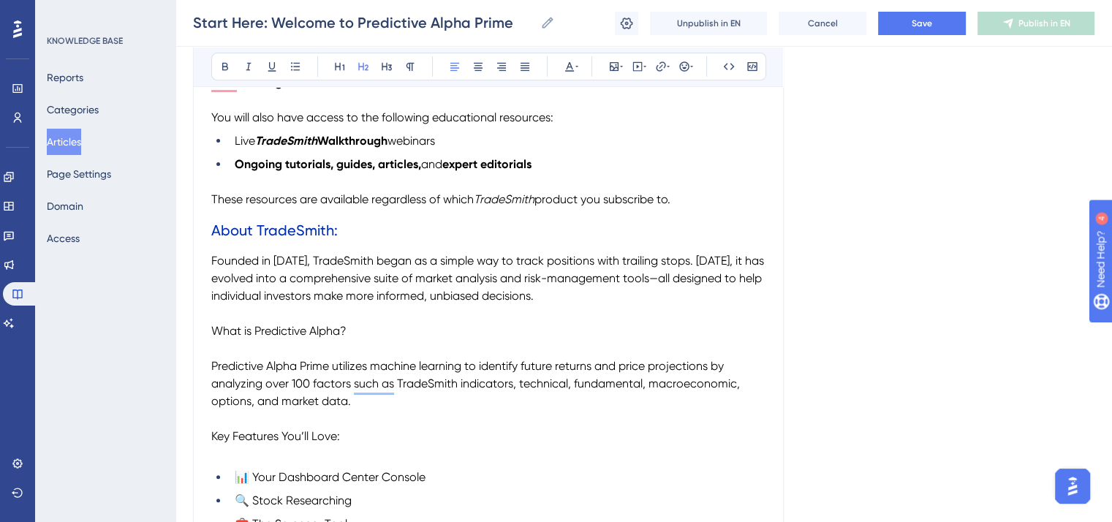
click at [300, 230] on span "About TradeSmith:" at bounding box center [274, 230] width 126 height 18
click at [249, 67] on icon at bounding box center [249, 67] width 12 height 12
click at [342, 259] on span "Founded in 2005, TradeSmith began as a simple way to track positions with trail…" at bounding box center [489, 278] width 556 height 49
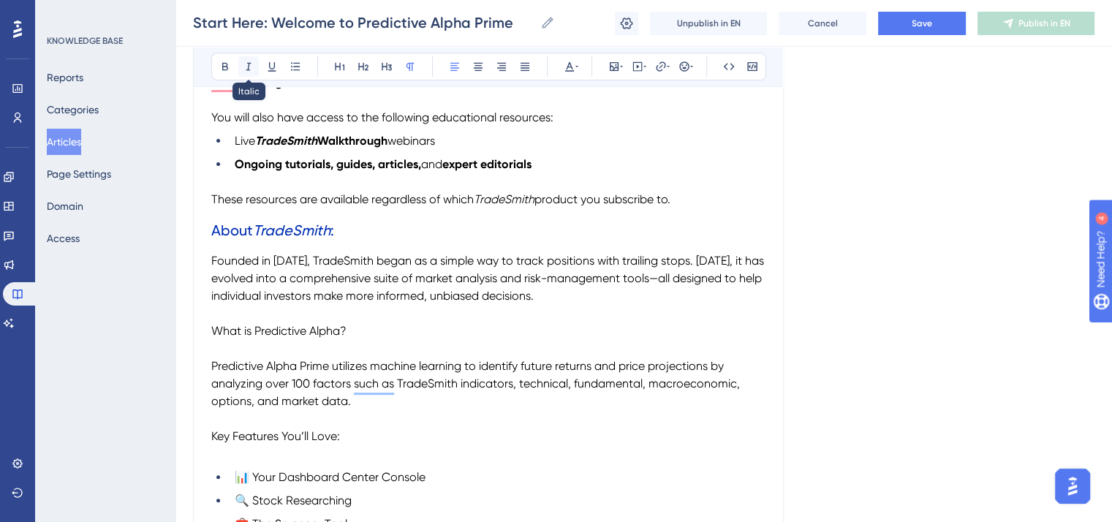
click at [249, 59] on button at bounding box center [248, 66] width 20 height 20
click at [459, 260] on span "began as a simple way to track positions with trailing stops. Today, it has evo…" at bounding box center [487, 278] width 553 height 49
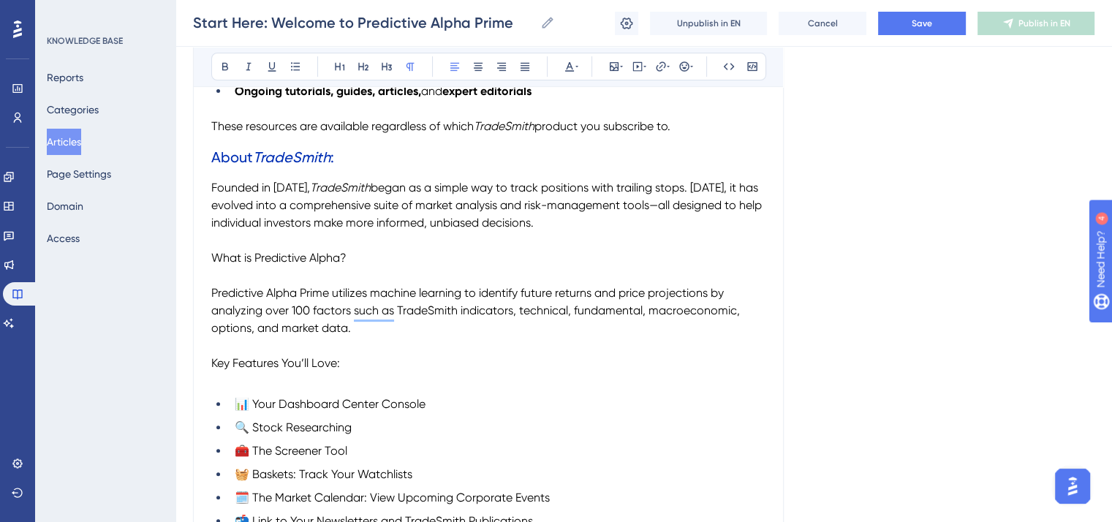
drag, startPoint x: 355, startPoint y: 258, endPoint x: 213, endPoint y: 259, distance: 142.5
click at [213, 259] on p "What is Predictive Alpha?" at bounding box center [488, 258] width 554 height 18
click at [367, 69] on icon at bounding box center [363, 67] width 12 height 12
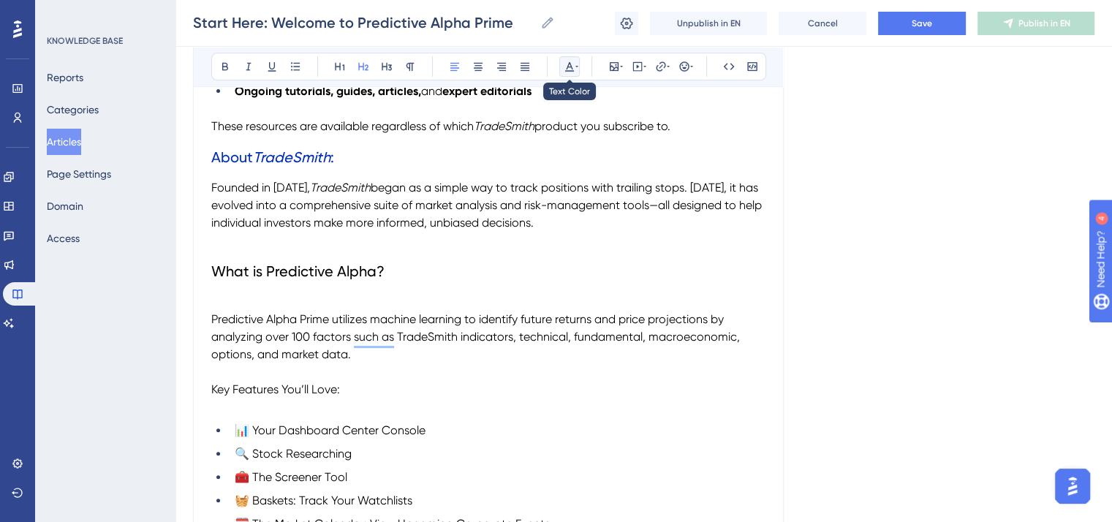
click at [569, 63] on icon at bounding box center [569, 67] width 9 height 10
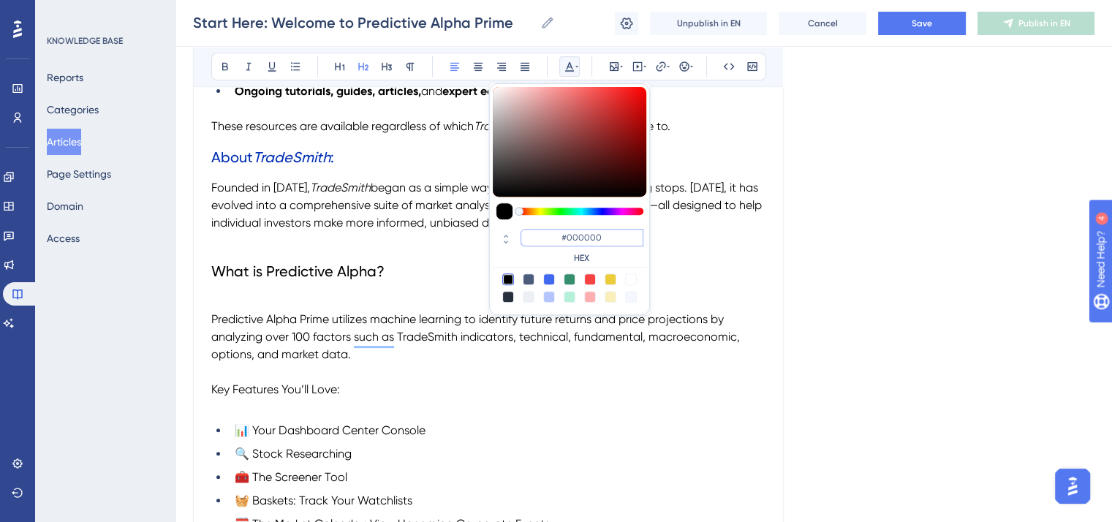
drag, startPoint x: 606, startPoint y: 235, endPoint x: 561, endPoint y: 235, distance: 45.3
click at [561, 235] on input "#000000" at bounding box center [581, 238] width 123 height 18
paste input "2FB3"
type input "#002FB3"
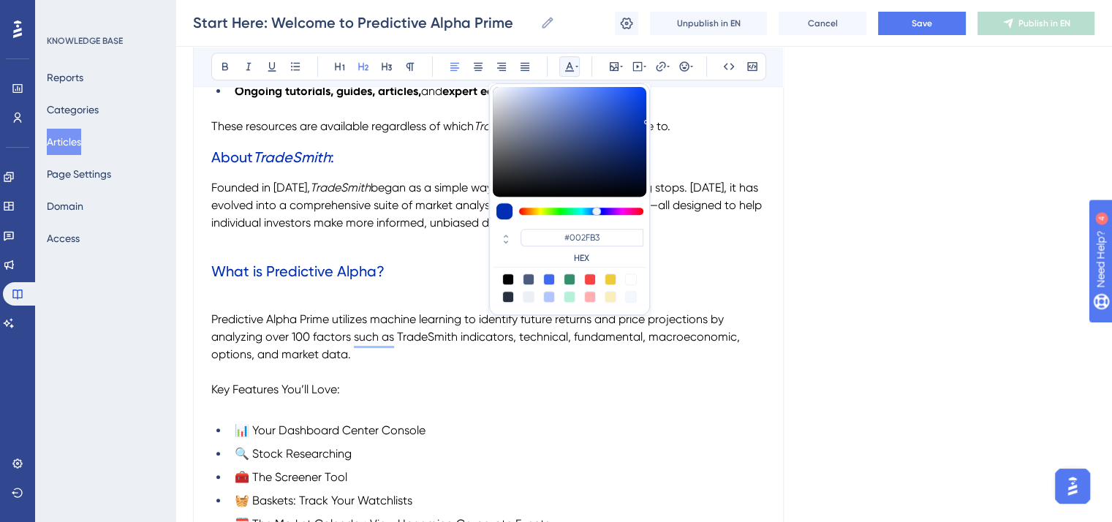
click at [426, 282] on h2 "What is Predictive Alpha?" at bounding box center [488, 271] width 554 height 44
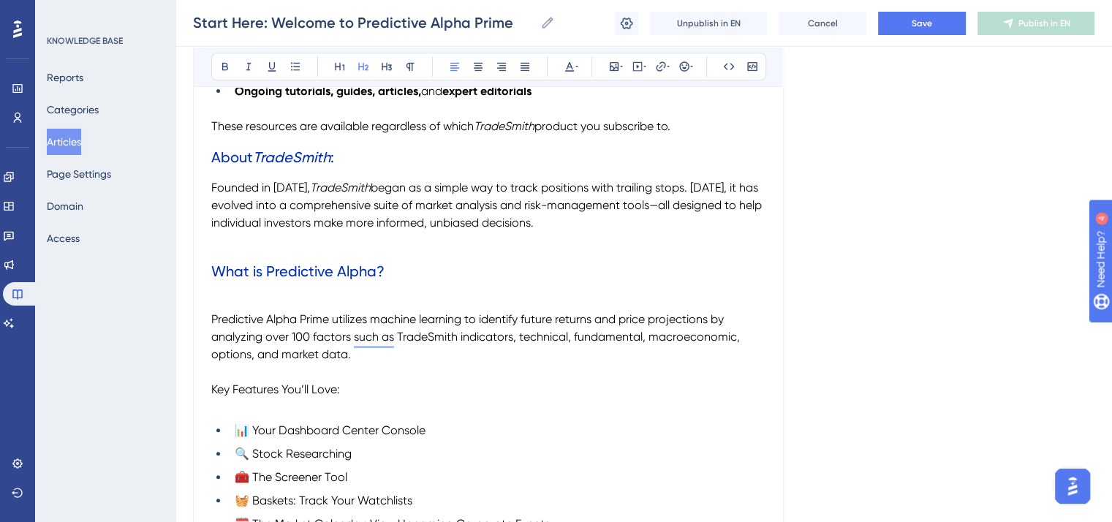
click at [212, 318] on span "Predictive Alpha Prime utilizes machine learning to identify future returns and…" at bounding box center [476, 336] width 531 height 49
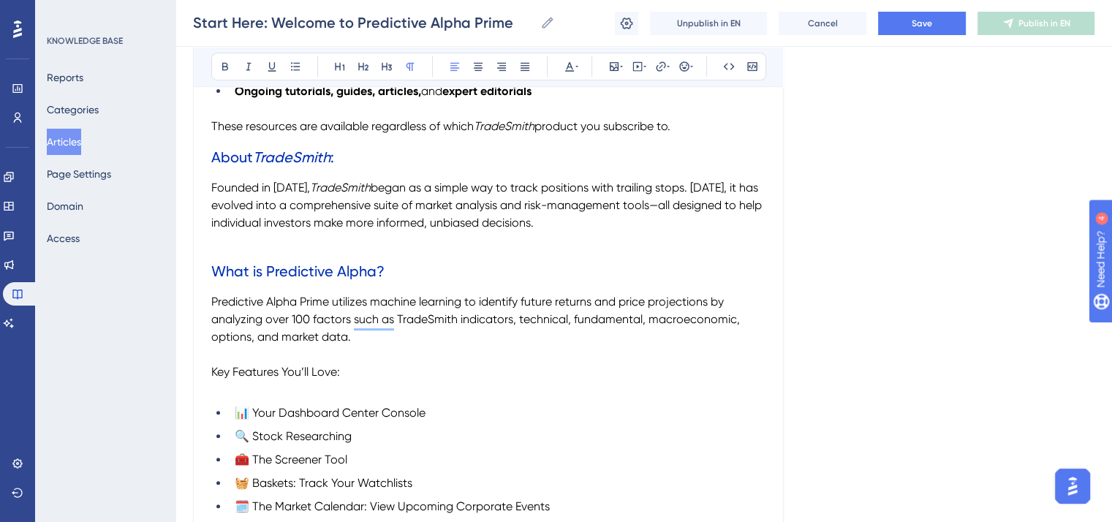
click at [336, 372] on span "Key Features You’ll Love:" at bounding box center [275, 372] width 129 height 14
drag, startPoint x: 398, startPoint y: 375, endPoint x: 204, endPoint y: 379, distance: 193.8
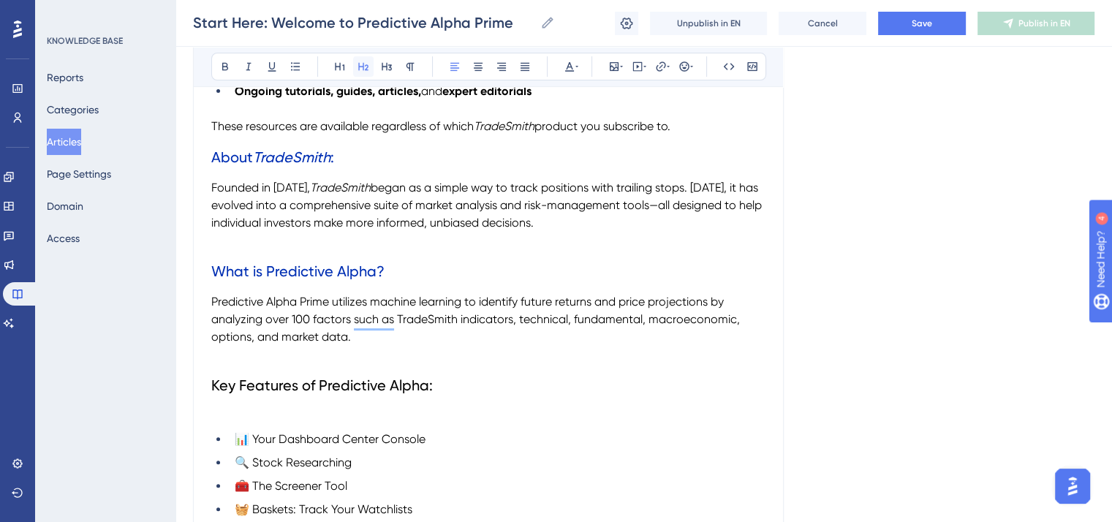
click at [362, 64] on icon at bounding box center [363, 67] width 12 height 12
click at [574, 58] on button at bounding box center [569, 66] width 20 height 20
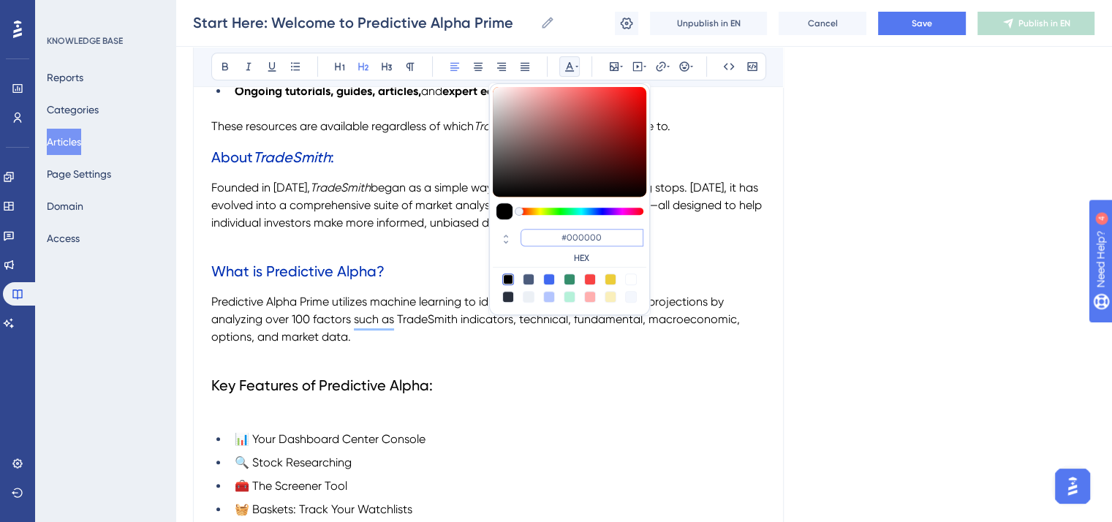
drag, startPoint x: 605, startPoint y: 235, endPoint x: 552, endPoint y: 232, distance: 52.8
click at [552, 232] on input "#000000" at bounding box center [581, 238] width 123 height 18
paste input "2FB3"
type input "#002FB3"
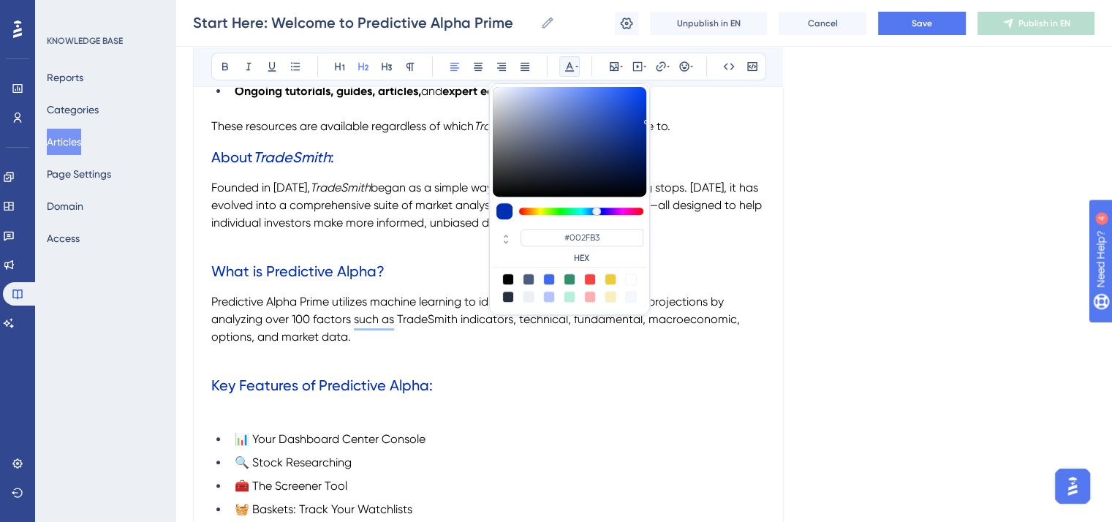
click at [469, 395] on h2 "Key Features of Predictive Alpha:" at bounding box center [488, 385] width 554 height 44
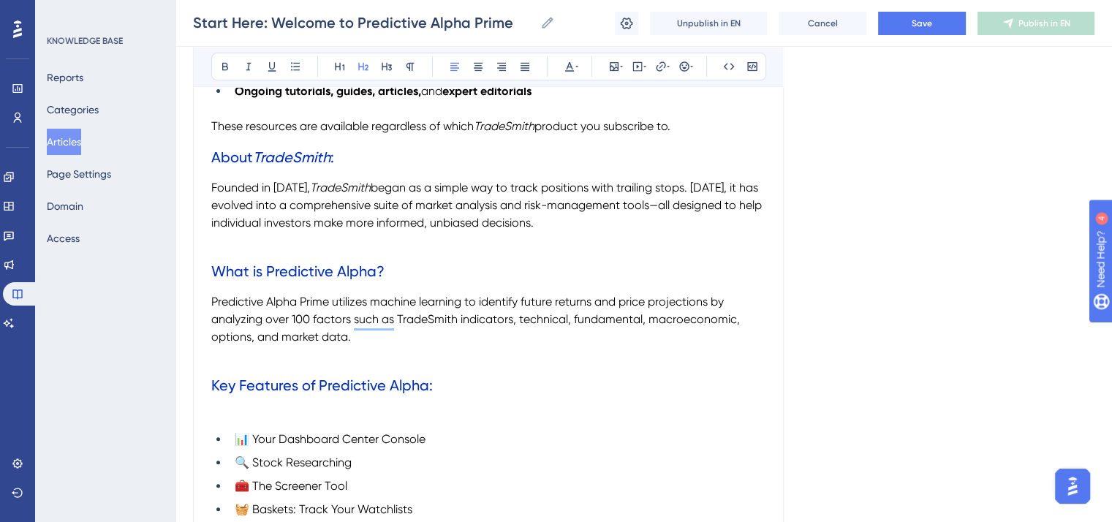
click at [213, 363] on p "To enrich screen reader interactions, please activate Accessibility in Grammarl…" at bounding box center [488, 355] width 554 height 18
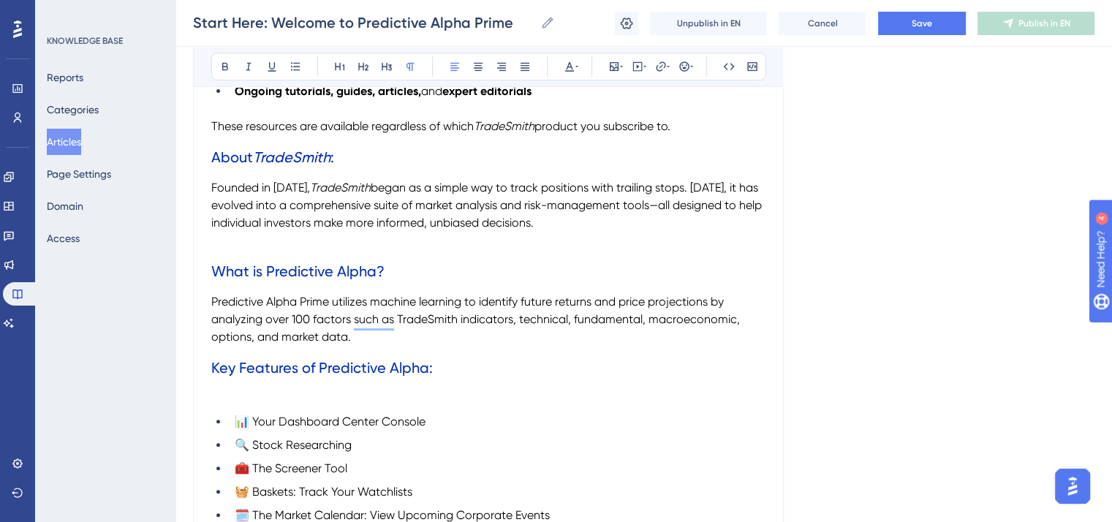
click at [216, 404] on p "To enrich screen reader interactions, please activate Accessibility in Grammarl…" at bounding box center [488, 399] width 554 height 18
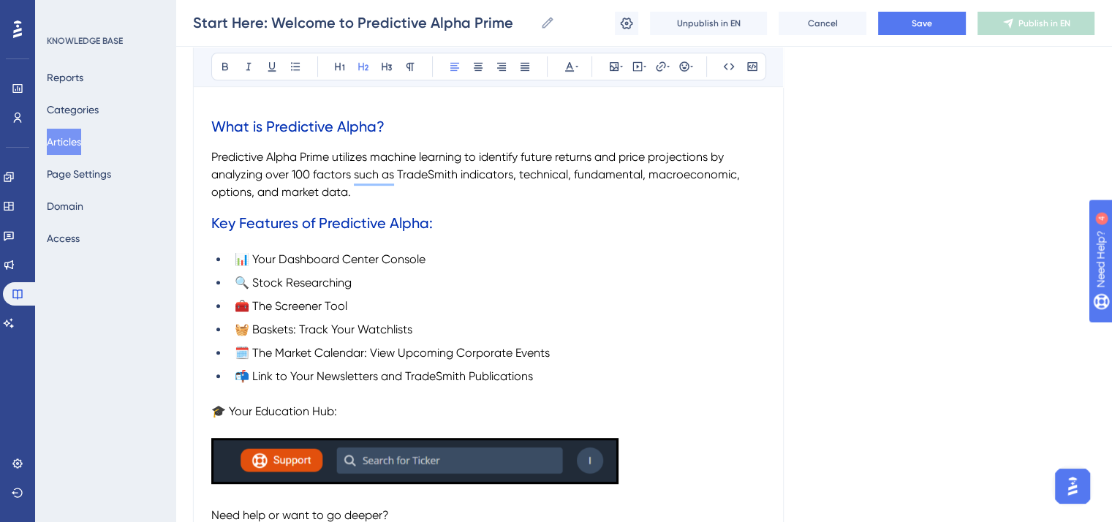
scroll to position [658, 0]
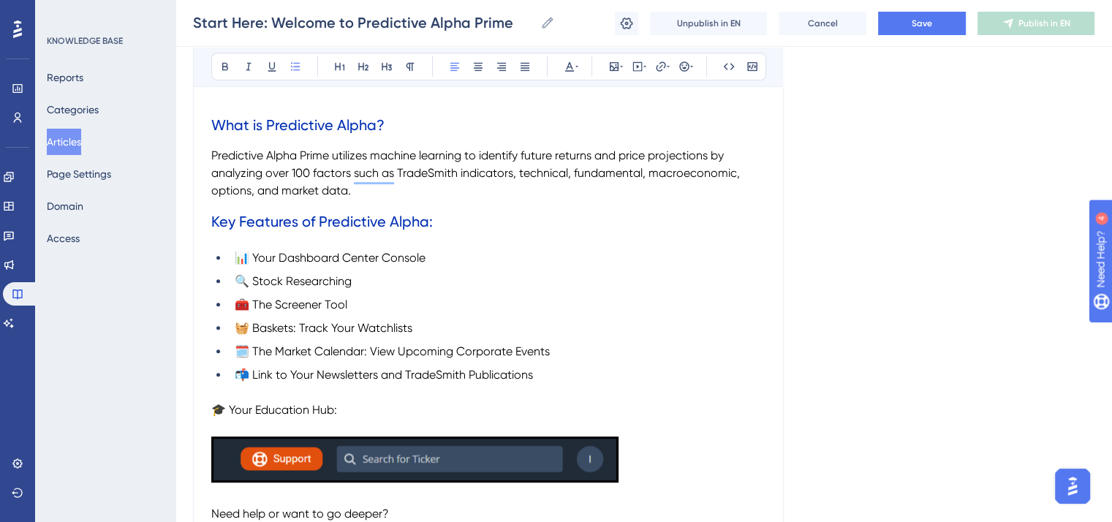
click at [433, 252] on li "📊 Your Dashboard Center Console" at bounding box center [497, 258] width 537 height 18
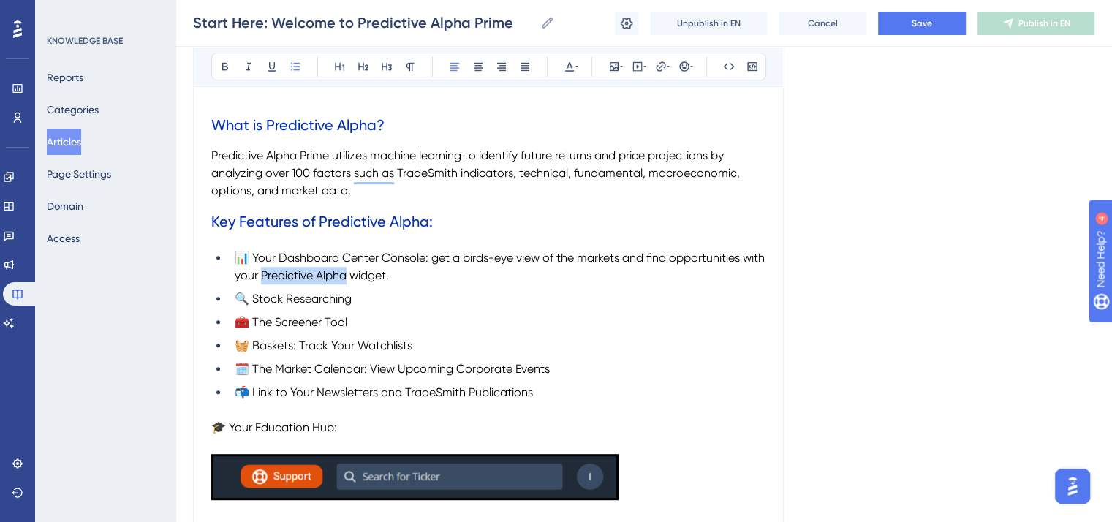
drag, startPoint x: 371, startPoint y: 277, endPoint x: 288, endPoint y: 278, distance: 83.3
click at [288, 278] on span "📊 Your Dashboard Center Console: get a birds-eye view of the markets and find o…" at bounding box center [501, 266] width 533 height 31
click at [244, 71] on icon at bounding box center [249, 67] width 12 height 12
click at [482, 298] on li "🔍 Stock Researching" at bounding box center [497, 299] width 537 height 18
drag, startPoint x: 428, startPoint y: 260, endPoint x: 279, endPoint y: 255, distance: 149.2
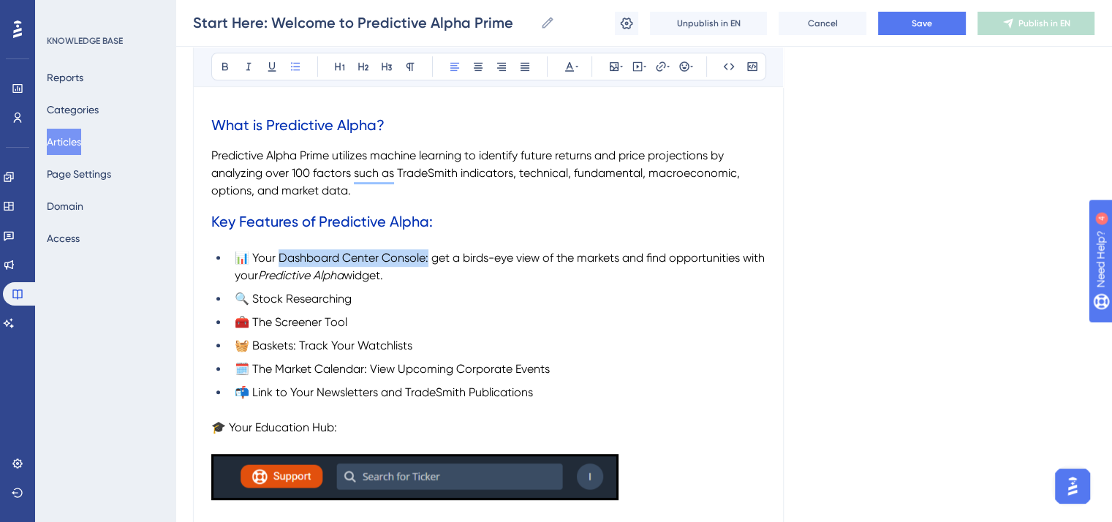
click at [279, 255] on span "📊 Your Dashboard Center Console: get a birds-eye view of the markets and find o…" at bounding box center [501, 266] width 533 height 31
click at [219, 67] on icon at bounding box center [225, 67] width 12 height 12
click at [512, 325] on li "🧰 The Screener Tool" at bounding box center [497, 323] width 537 height 18
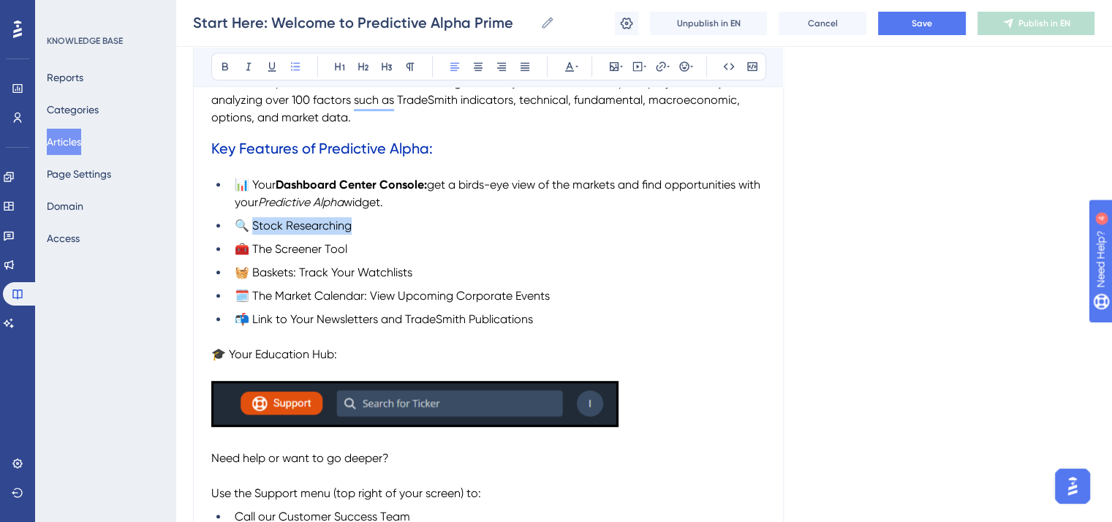
drag, startPoint x: 351, startPoint y: 229, endPoint x: 255, endPoint y: 229, distance: 95.8
click at [255, 229] on span "🔍 Stock Researching" at bounding box center [293, 226] width 117 height 14
click at [222, 62] on icon at bounding box center [225, 67] width 12 height 12
click at [376, 235] on li "🔍 Stock Researching" at bounding box center [497, 226] width 537 height 18
click at [667, 227] on li "🔍 Stock Researching : view technical and fundamental data, and ticker chart." at bounding box center [497, 226] width 537 height 18
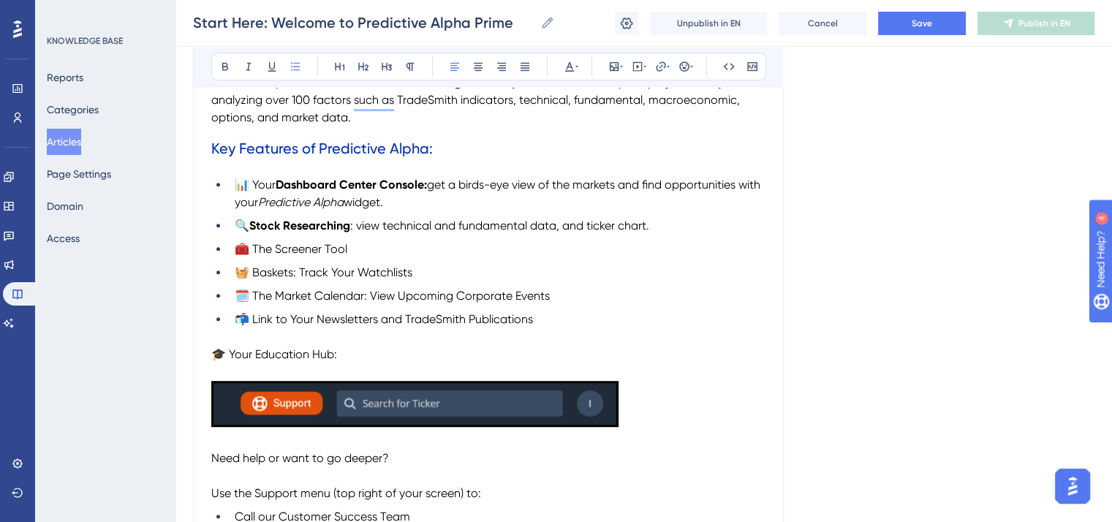
click at [357, 249] on li "🧰 The Screener Tool" at bounding box center [497, 249] width 537 height 18
click at [367, 249] on li "🧰 The Screener Tool:" at bounding box center [497, 249] width 537 height 18
drag, startPoint x: 350, startPoint y: 251, endPoint x: 252, endPoint y: 249, distance: 98.0
click at [252, 249] on span "🧰 The Screener Tool: scan for opportunities with numerous technical and fundame…" at bounding box center [483, 249] width 497 height 14
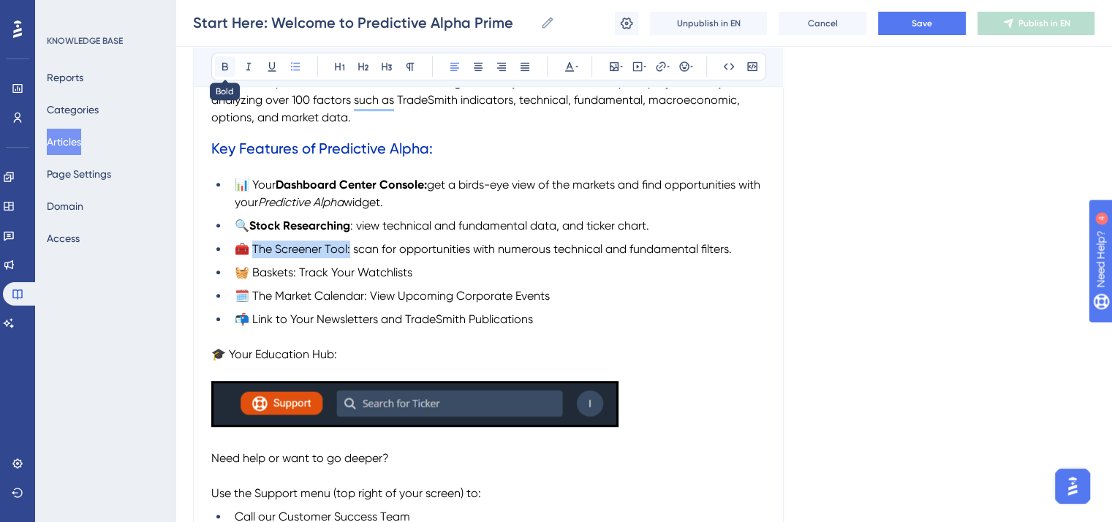
click at [221, 68] on icon at bounding box center [225, 67] width 12 height 12
click at [322, 255] on strong "The Screener Tool:" at bounding box center [299, 249] width 100 height 14
drag, startPoint x: 298, startPoint y: 276, endPoint x: 254, endPoint y: 276, distance: 44.6
click at [254, 276] on span "🧺 Baskets: Track Your Watchlists" at bounding box center [324, 272] width 178 height 14
click at [227, 74] on button at bounding box center [225, 66] width 20 height 20
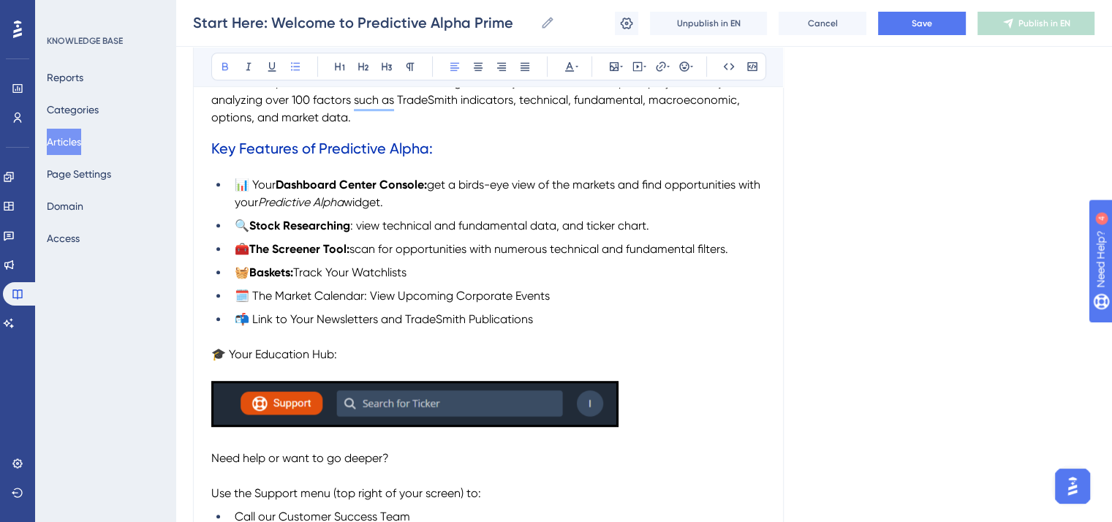
click at [274, 268] on li "🧺 Baskets: Track Your Watchlists" at bounding box center [497, 273] width 537 height 18
click at [376, 297] on span "🗓️ The Market Calendar: View Upcoming Corporate Events" at bounding box center [392, 296] width 315 height 14
click at [406, 298] on span "🗓️ The Market Calendar: view Upcoming Corporate Events" at bounding box center [392, 296] width 314 height 14
click at [551, 303] on li "🗓️ The Market Calendar: view upcoming corporate events" at bounding box center [497, 296] width 537 height 18
drag, startPoint x: 368, startPoint y: 300, endPoint x: 255, endPoint y: 298, distance: 113.3
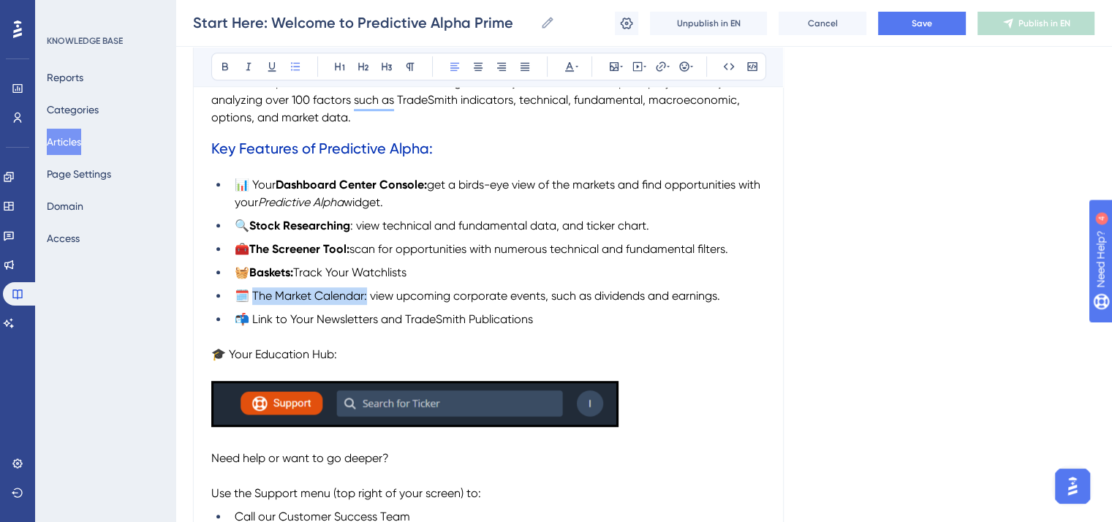
click at [255, 298] on span "🗓️ The Market Calendar: view upcoming corporate events, such as dividends and e…" at bounding box center [477, 296] width 485 height 14
click at [219, 65] on icon at bounding box center [225, 67] width 12 height 12
click at [351, 279] on span "Track Your Watchlists" at bounding box center [349, 272] width 113 height 14
click at [254, 322] on span "📬 Link to Your Newsletters and TradeSmith Publications" at bounding box center [384, 319] width 298 height 14
click at [358, 317] on li "📬 My Services: link to Your Newsletters and TradeSmith Publications" at bounding box center [497, 320] width 537 height 18
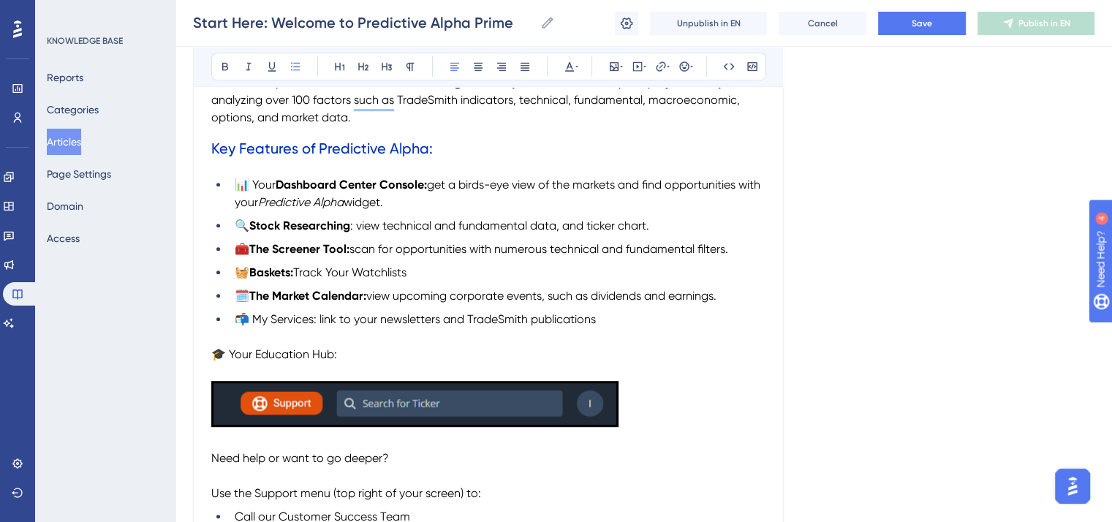
drag, startPoint x: 605, startPoint y: 325, endPoint x: 520, endPoint y: 326, distance: 84.8
click at [520, 326] on li "📬 My Services: link to your newsletters and TradeSmith publications" at bounding box center [497, 320] width 537 height 18
click at [507, 326] on span "📬 My Services: link to your newsletters and TradeSmith publications" at bounding box center [415, 319] width 361 height 14
click at [246, 64] on icon at bounding box center [249, 67] width 12 height 12
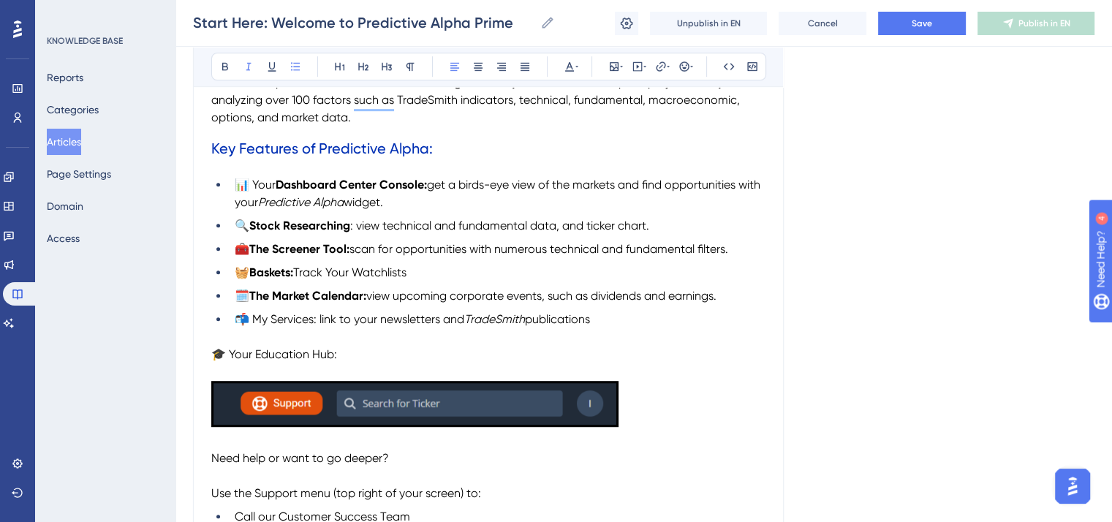
click at [384, 279] on span "Track Your Watchlists" at bounding box center [349, 272] width 113 height 14
drag, startPoint x: 319, startPoint y: 324, endPoint x: 252, endPoint y: 324, distance: 66.5
click at [252, 324] on span "📬 My Services: link to your newsletters and" at bounding box center [350, 319] width 230 height 14
click at [225, 68] on icon at bounding box center [225, 67] width 12 height 12
click at [433, 342] on p "To enrich screen reader interactions, please activate Accessibility in Grammarl…" at bounding box center [488, 337] width 554 height 18
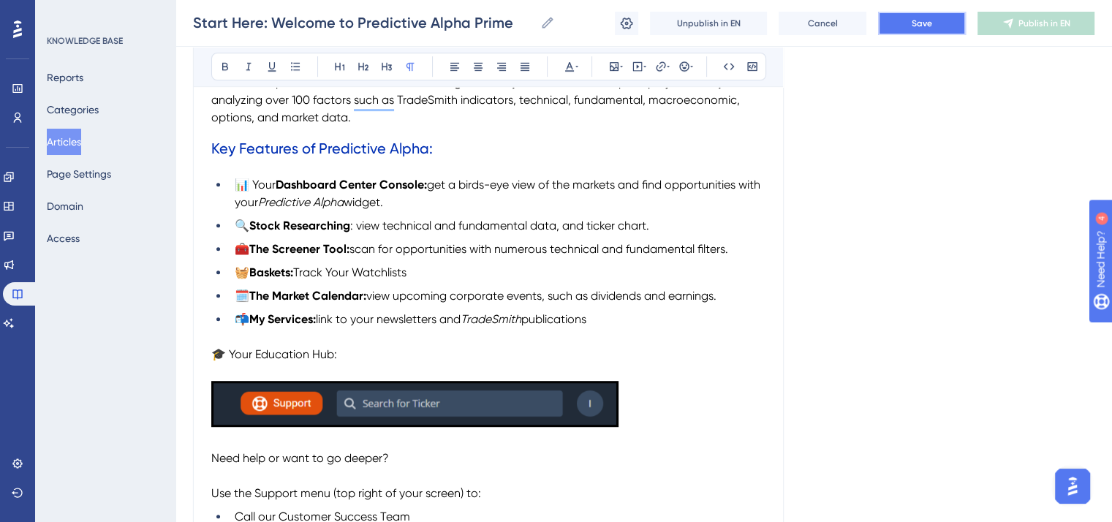
click at [905, 18] on button "Save" at bounding box center [922, 23] width 88 height 23
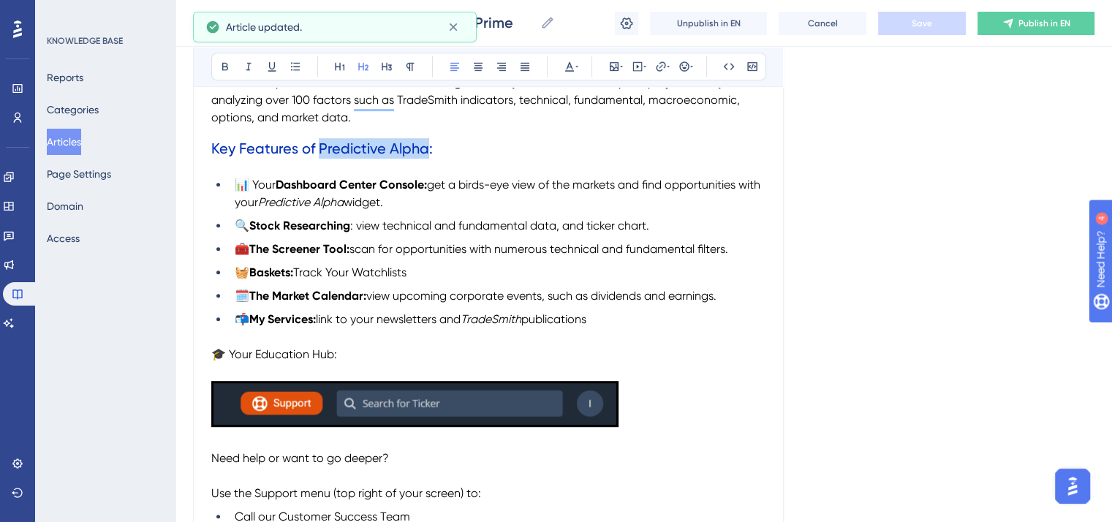
drag, startPoint x: 425, startPoint y: 150, endPoint x: 317, endPoint y: 150, distance: 108.2
click at [317, 150] on span "Key Features of Predictive Alpha:" at bounding box center [321, 149] width 221 height 18
click at [246, 67] on icon at bounding box center [249, 67] width 12 height 12
click at [494, 246] on span "scan for opportunities with numerous technical and fundamental filters." at bounding box center [538, 249] width 379 height 14
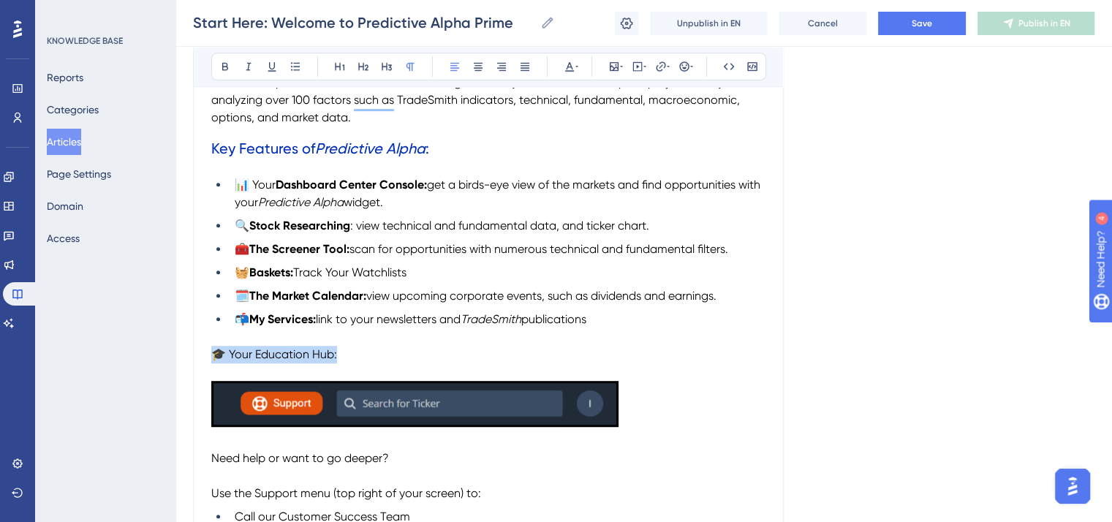
drag, startPoint x: 355, startPoint y: 352, endPoint x: 195, endPoint y: 357, distance: 160.1
click at [195, 357] on div "Welcome to Predictive Alpha Prime Bold Italic Underline Bullet Point Heading 1 …" at bounding box center [488, 352] width 591 height 1838
click at [363, 68] on icon at bounding box center [363, 67] width 10 height 8
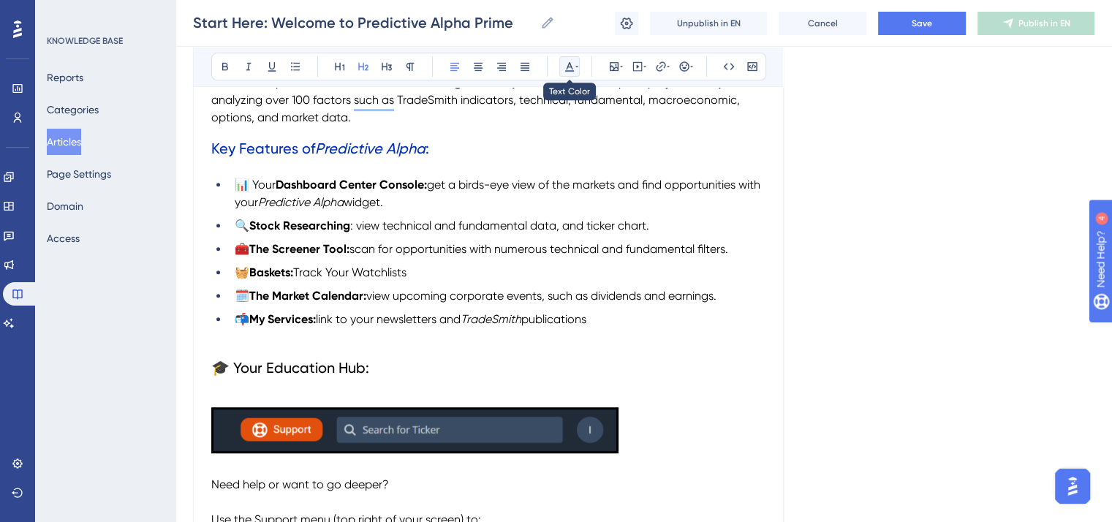
click at [568, 62] on icon at bounding box center [570, 67] width 12 height 12
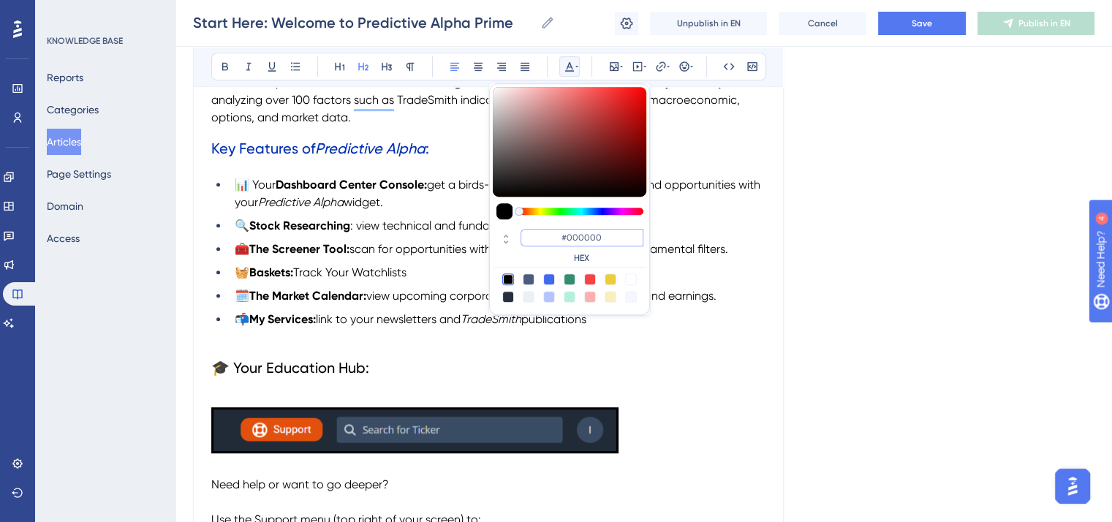
drag, startPoint x: 608, startPoint y: 240, endPoint x: 548, endPoint y: 239, distance: 60.0
click at [548, 239] on input "#000000" at bounding box center [581, 238] width 123 height 18
paste input "2FB3"
type input "#002FB3"
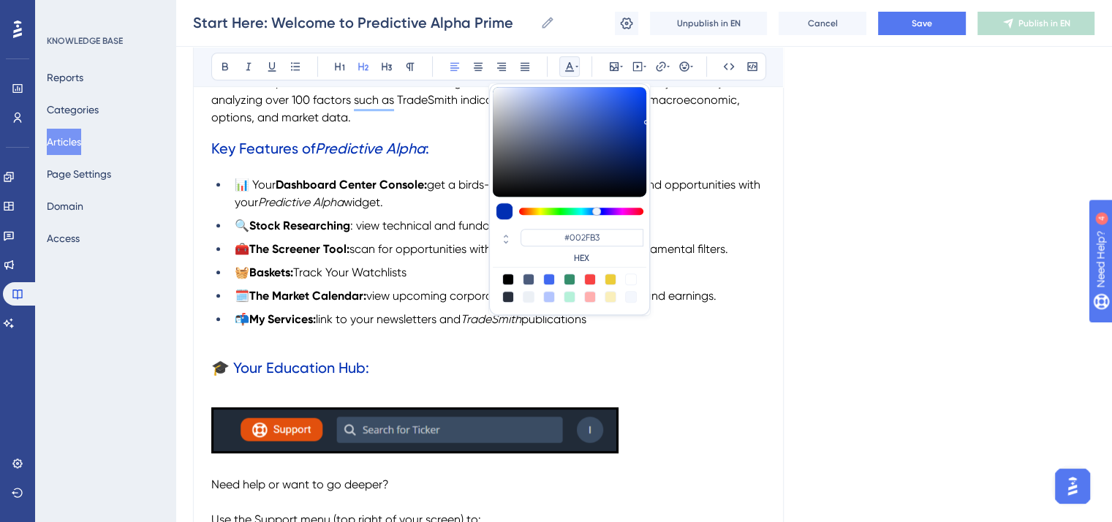
click at [380, 389] on h2 "🎓 Your Education Hub:" at bounding box center [488, 368] width 554 height 44
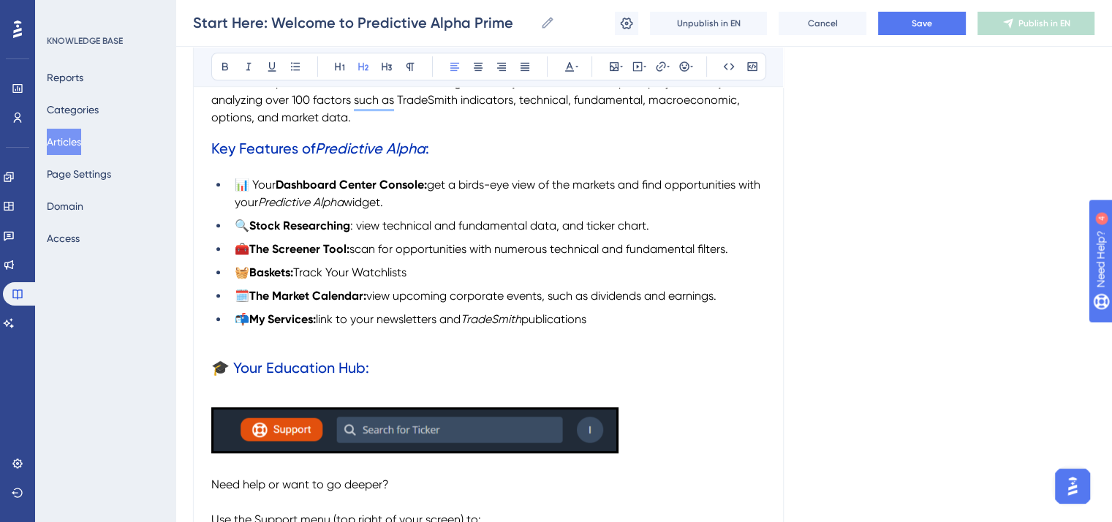
click at [271, 414] on img "To enrich screen reader interactions, please activate Accessibility in Grammarl…" at bounding box center [414, 430] width 407 height 46
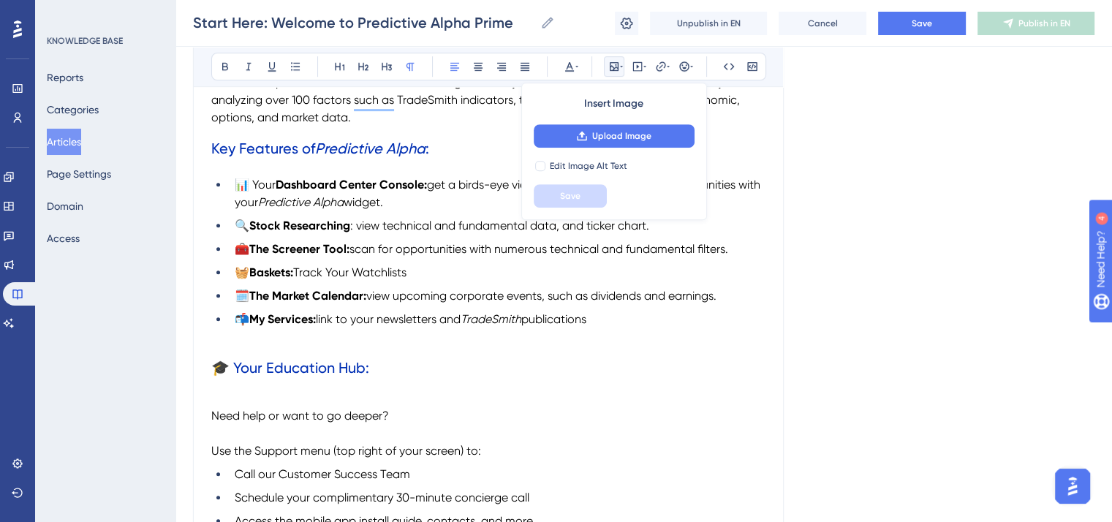
click at [222, 397] on p "To enrich screen reader interactions, please activate Accessibility in Grammarl…" at bounding box center [488, 399] width 554 height 18
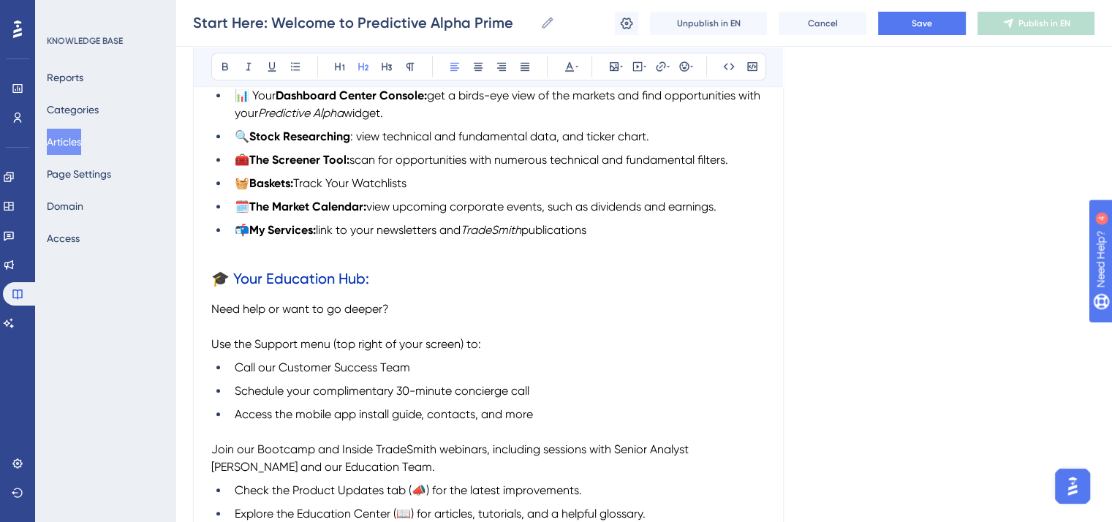
scroll to position [877, 0]
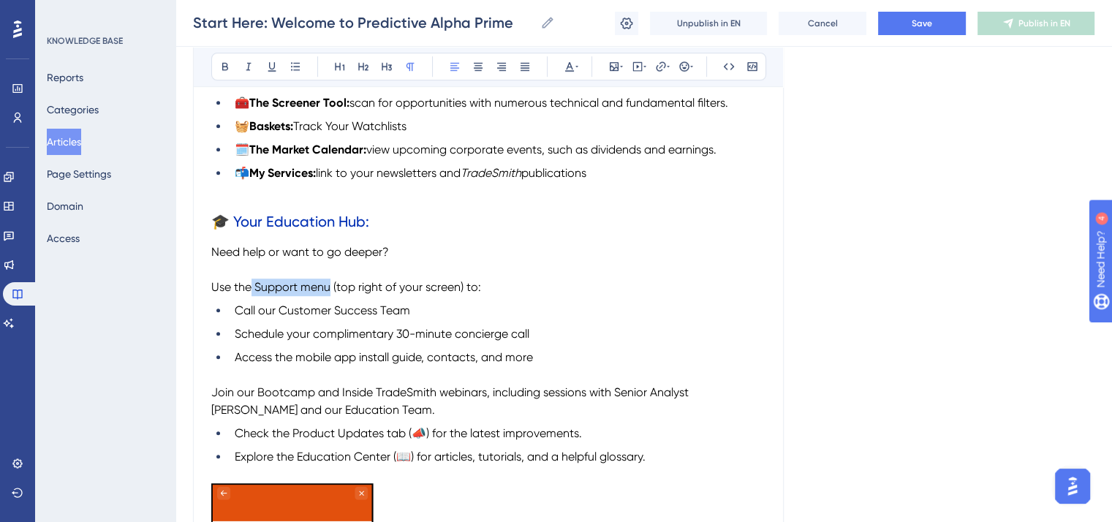
drag, startPoint x: 252, startPoint y: 290, endPoint x: 329, endPoint y: 287, distance: 76.8
click at [329, 287] on span "Use the Support menu (top right of your screen) to:" at bounding box center [346, 287] width 270 height 14
click at [228, 64] on icon at bounding box center [225, 67] width 12 height 12
click at [339, 317] on span "Call our Customer Success Team" at bounding box center [322, 310] width 175 height 14
drag, startPoint x: 277, startPoint y: 314, endPoint x: 409, endPoint y: 314, distance: 132.3
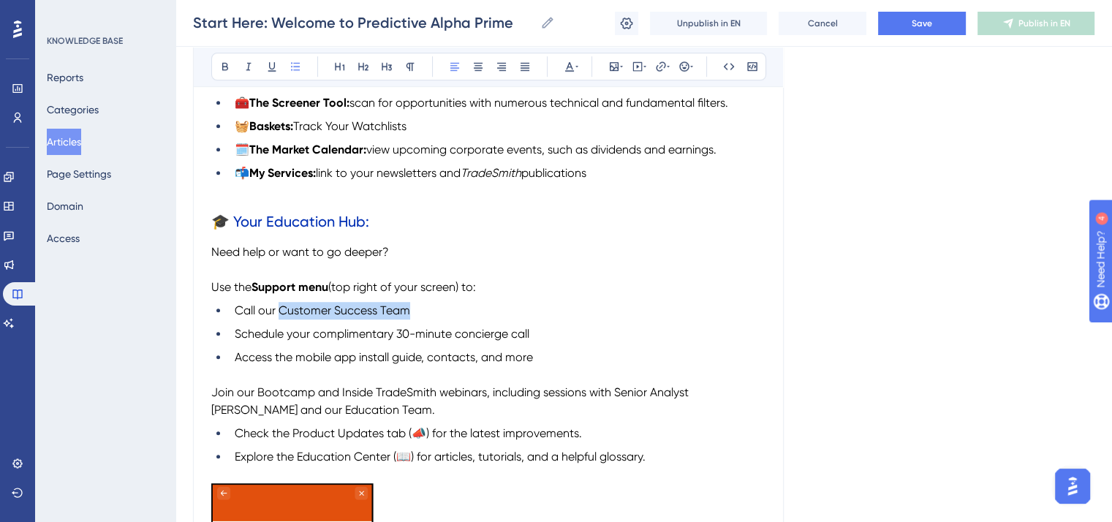
click at [409, 314] on span "Call our Customer Success Team" at bounding box center [322, 310] width 175 height 14
click at [223, 67] on icon at bounding box center [225, 67] width 12 height 12
drag, startPoint x: 311, startPoint y: 339, endPoint x: 539, endPoint y: 341, distance: 228.1
click at [539, 341] on li "Schedule your complimentary 30-minute concierge call" at bounding box center [497, 334] width 537 height 18
click at [219, 63] on icon at bounding box center [225, 67] width 12 height 12
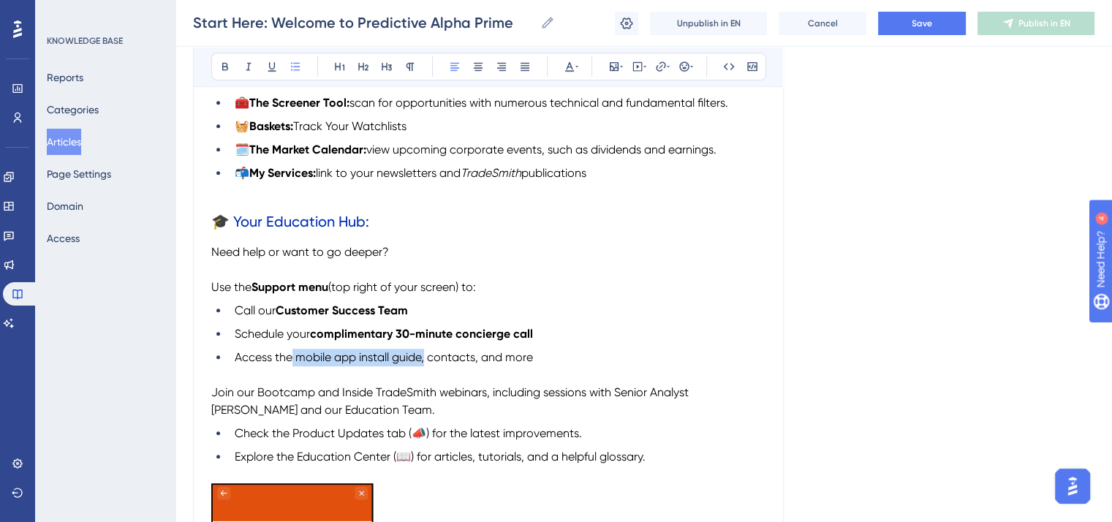
drag, startPoint x: 292, startPoint y: 361, endPoint x: 424, endPoint y: 363, distance: 131.6
click at [424, 363] on span "Access the mobile app install guide, contacts, and more" at bounding box center [384, 357] width 298 height 14
click at [216, 59] on button at bounding box center [225, 66] width 20 height 20
click at [553, 359] on li "Access the mobile app install guide, contacts, and more" at bounding box center [497, 358] width 537 height 18
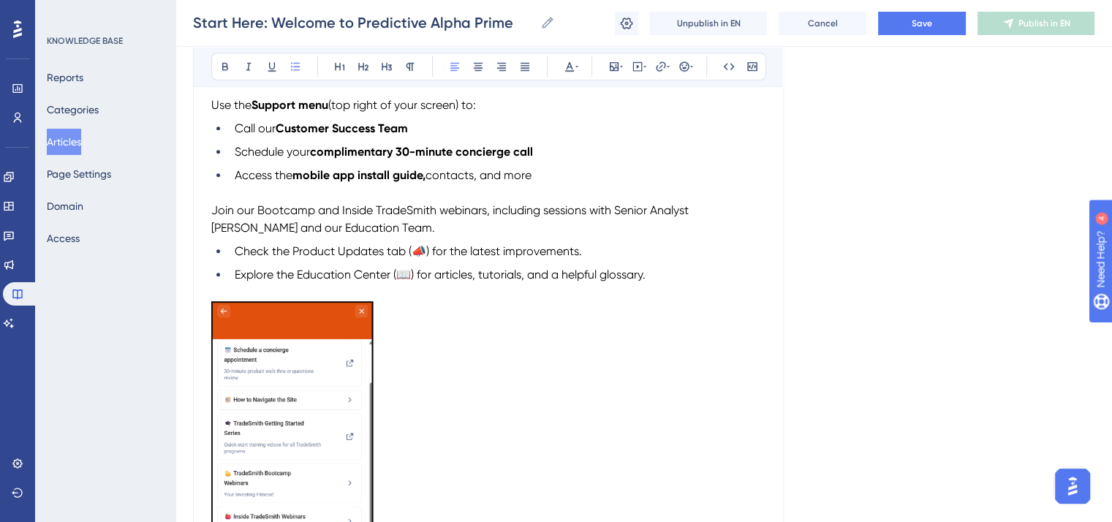
scroll to position [1096, 0]
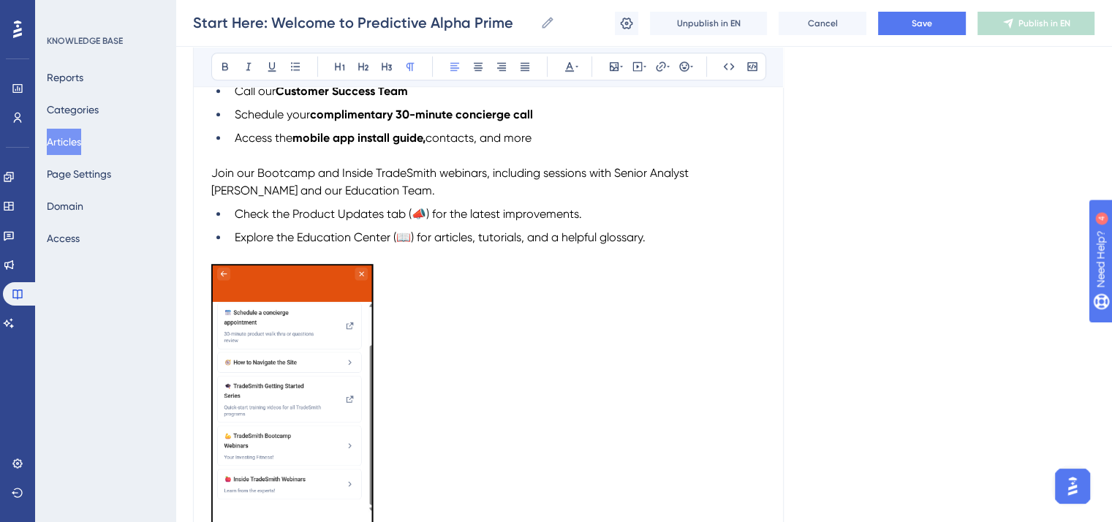
click at [310, 176] on span "Join our Bootcamp and Inside TradeSmith webinars, including sessions with Senio…" at bounding box center [451, 181] width 480 height 31
drag, startPoint x: 393, startPoint y: 182, endPoint x: 257, endPoint y: 178, distance: 135.3
click at [257, 178] on span "Join our TradeSmith Walkthroughs and Inside TradeSmith webinars, including sess…" at bounding box center [470, 181] width 518 height 31
click at [227, 59] on button at bounding box center [225, 66] width 20 height 20
click at [292, 180] on strong "TradeSmith Walkthroughs" at bounding box center [324, 173] width 140 height 14
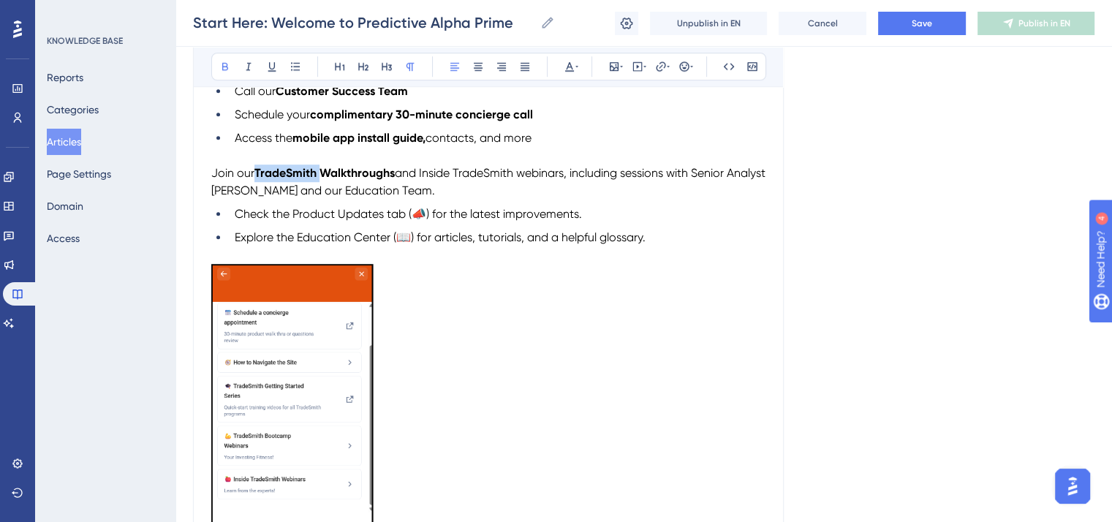
click at [292, 180] on strong "TradeSmith Walkthroughs" at bounding box center [324, 173] width 140 height 14
click at [253, 68] on icon at bounding box center [249, 67] width 12 height 12
click at [449, 200] on p "Join our TradeSmith Walkthroughs and Inside TradeSmith webinars, including sess…" at bounding box center [488, 181] width 554 height 35
drag, startPoint x: 422, startPoint y: 179, endPoint x: 573, endPoint y: 180, distance: 150.6
click at [573, 180] on span "and Inside TradeSmith webinars, including sessions with Senior Analyst Mike Bur…" at bounding box center [488, 181] width 554 height 31
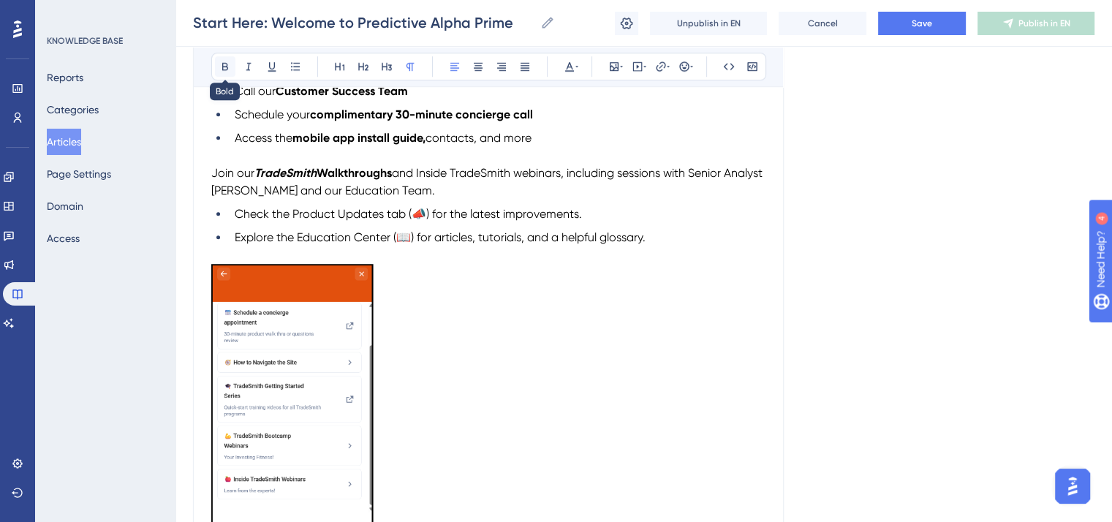
click at [224, 67] on icon at bounding box center [225, 67] width 12 height 12
click at [520, 179] on strong "Inside TradeSmith webinars," at bounding box center [488, 173] width 151 height 14
drag, startPoint x: 523, startPoint y: 181, endPoint x: 424, endPoint y: 179, distance: 98.7
click at [424, 179] on strong "Inside TradeSmith webinars," at bounding box center [488, 173] width 151 height 14
click at [248, 64] on icon at bounding box center [249, 67] width 12 height 12
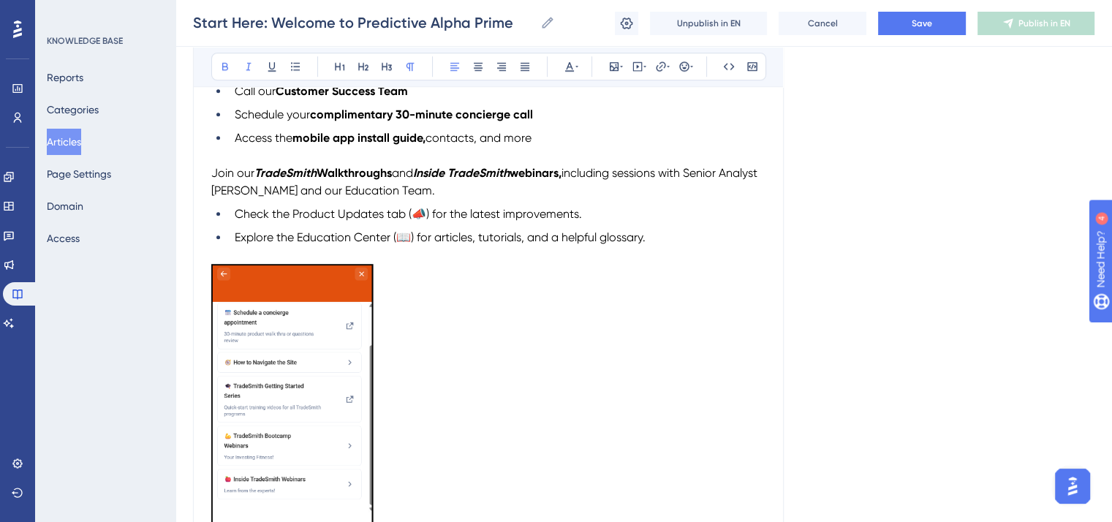
click at [608, 209] on div "Disclaimer: The features and tools demonstrated in this video reflect the Trade…" at bounding box center [488, 20] width 554 height 1612
drag, startPoint x: 703, startPoint y: 179, endPoint x: 319, endPoint y: 200, distance: 384.3
click at [319, 197] on span "including sessions with Senior Analyst Mike Burnick and our Education Team." at bounding box center [485, 181] width 549 height 31
click at [222, 66] on icon at bounding box center [225, 67] width 6 height 8
drag, startPoint x: 371, startPoint y: 195, endPoint x: 468, endPoint y: 197, distance: 96.5
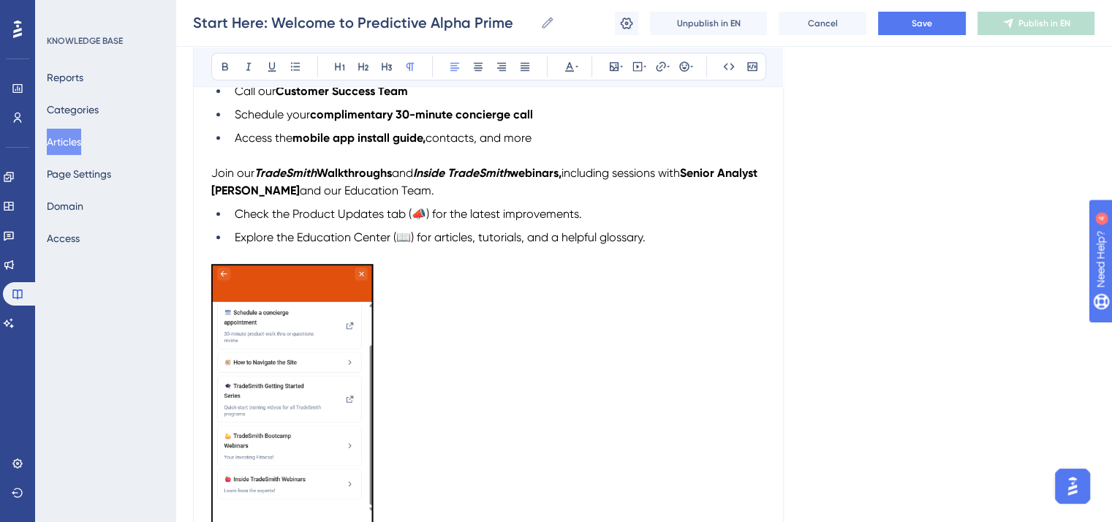
click at [468, 197] on p "Join our TradeSmith Walkthroughs and Inside TradeSmith webinars, including sess…" at bounding box center [488, 181] width 554 height 35
click at [221, 72] on button at bounding box center [225, 66] width 20 height 20
click at [509, 200] on p "Join our TradeSmith Walkthroughs and Inside TradeSmith webinars, including sess…" at bounding box center [488, 181] width 554 height 35
click at [398, 217] on span "Check the Product Updates tab (📣) for the latest improvements." at bounding box center [408, 214] width 347 height 14
drag, startPoint x: 404, startPoint y: 221, endPoint x: 292, endPoint y: 225, distance: 111.9
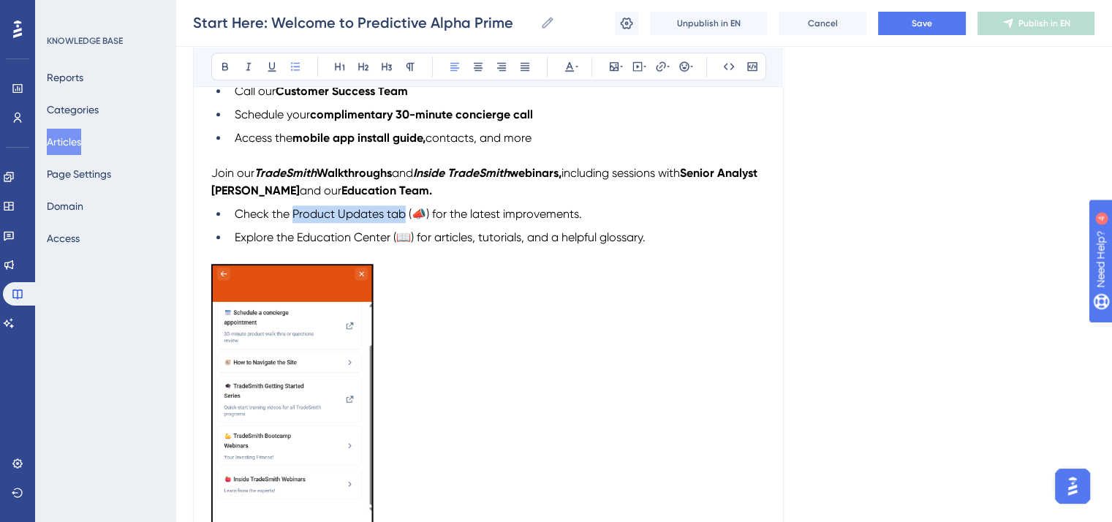
click at [292, 221] on span "Check the Product Updates tab (📣) for the latest improvements." at bounding box center [408, 214] width 347 height 14
click at [226, 67] on icon at bounding box center [225, 67] width 6 height 8
drag, startPoint x: 390, startPoint y: 248, endPoint x: 277, endPoint y: 242, distance: 112.7
click at [277, 242] on span "Explore the Education Center (📖) for articles, tutorials, and a helpful glossar…" at bounding box center [440, 237] width 411 height 14
click at [222, 66] on icon at bounding box center [225, 67] width 6 height 8
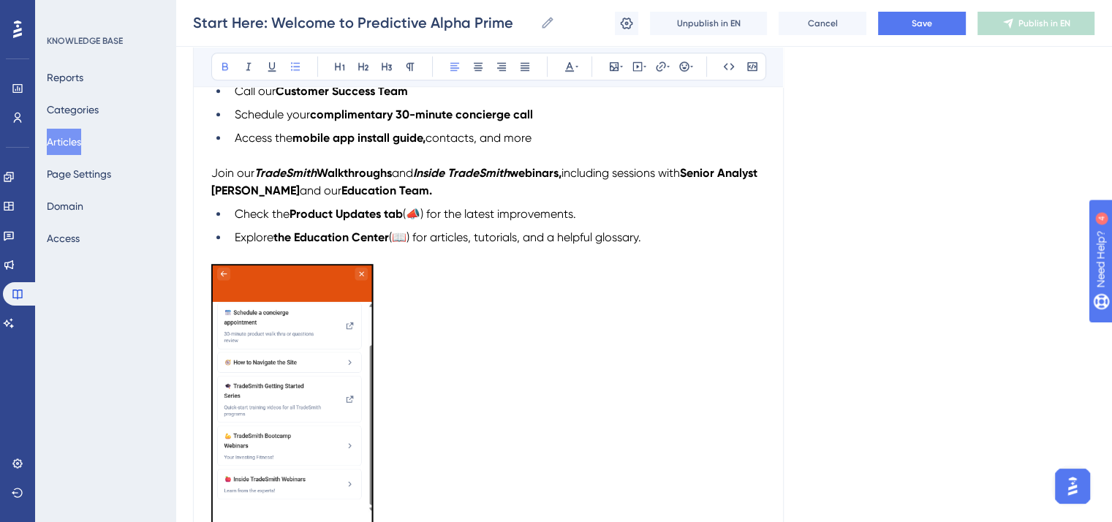
click at [534, 354] on p "To enrich screen reader interactions, please activate Accessibility in Grammarl…" at bounding box center [488, 410] width 554 height 293
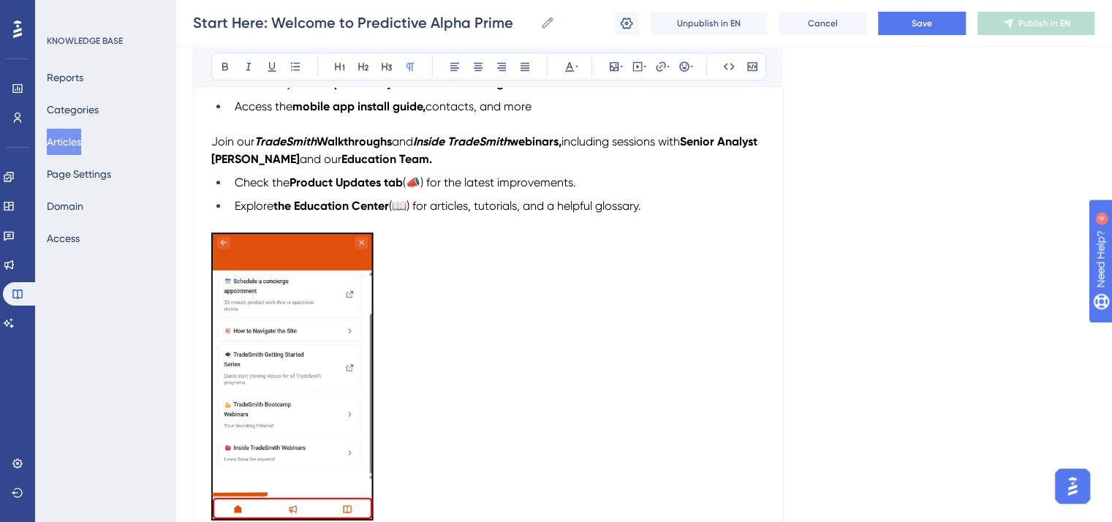
click at [351, 350] on img "To enrich screen reader interactions, please activate Accessibility in Grammarl…" at bounding box center [292, 376] width 162 height 288
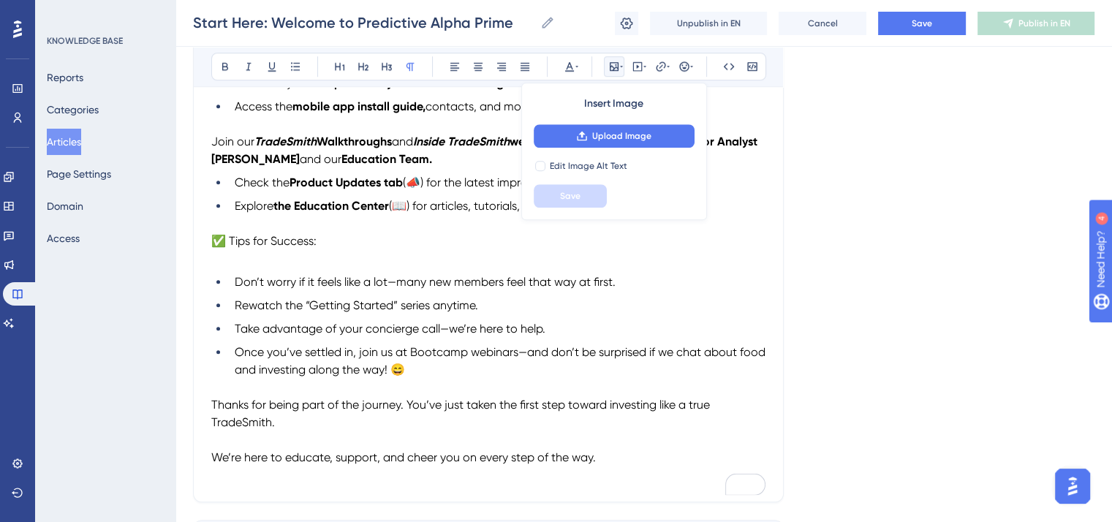
click at [453, 260] on p "To enrich screen reader interactions, please activate Accessibility in Grammarl…" at bounding box center [488, 259] width 554 height 18
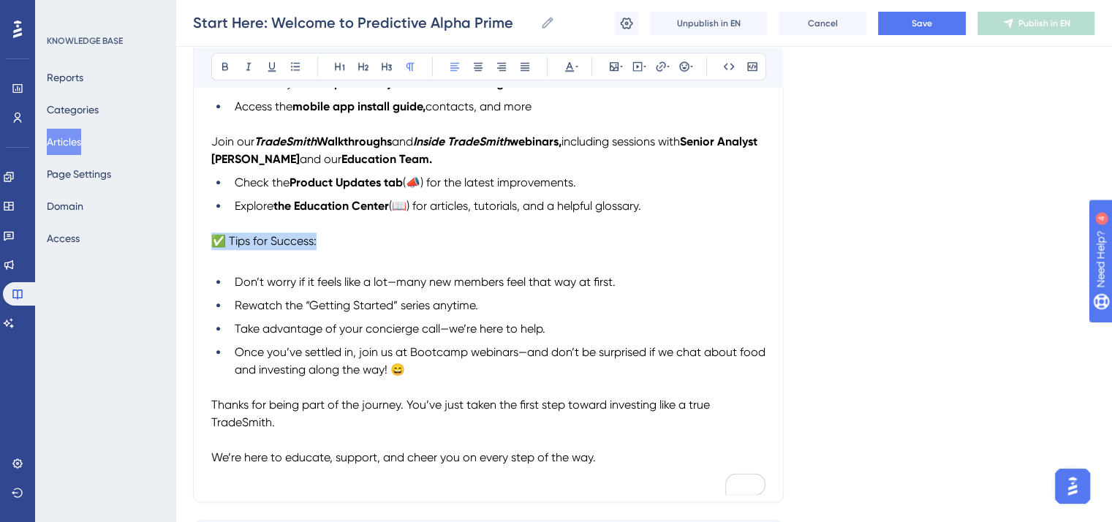
click at [365, 66] on icon at bounding box center [363, 67] width 12 height 12
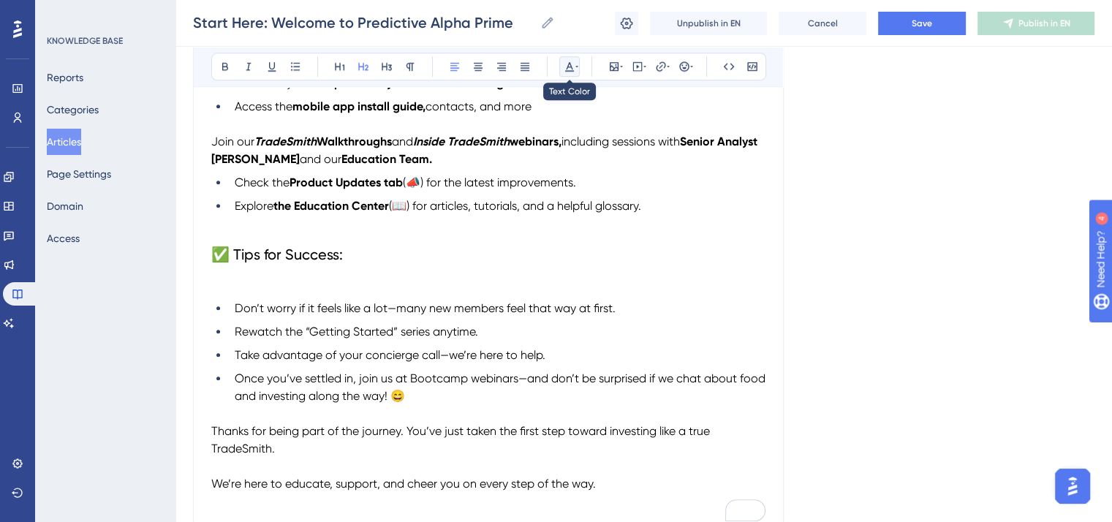
click at [572, 61] on icon at bounding box center [570, 67] width 12 height 12
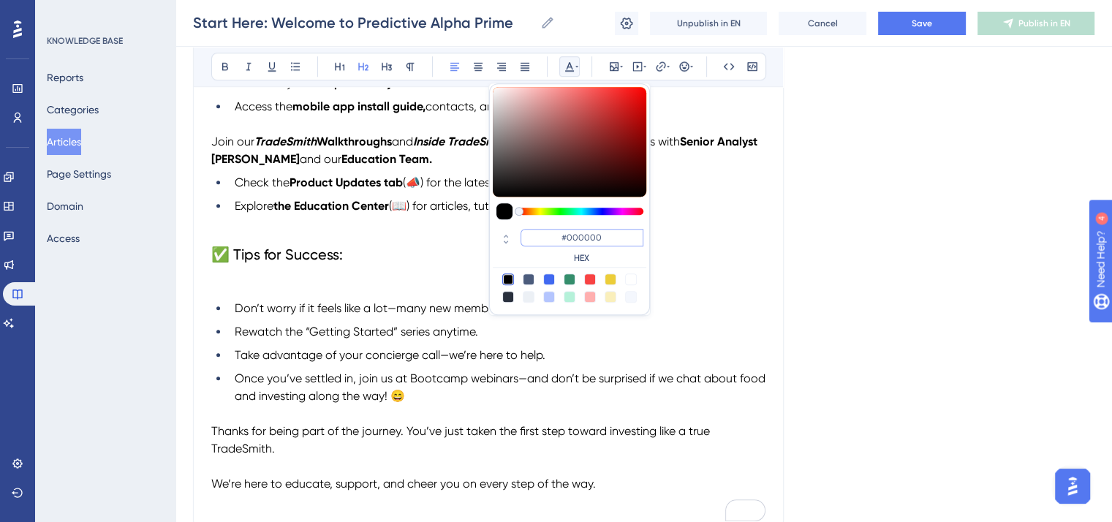
drag, startPoint x: 607, startPoint y: 238, endPoint x: 556, endPoint y: 235, distance: 51.3
click at [556, 235] on input "#000000" at bounding box center [581, 238] width 123 height 18
paste input "2FB3"
type input "#002FB3"
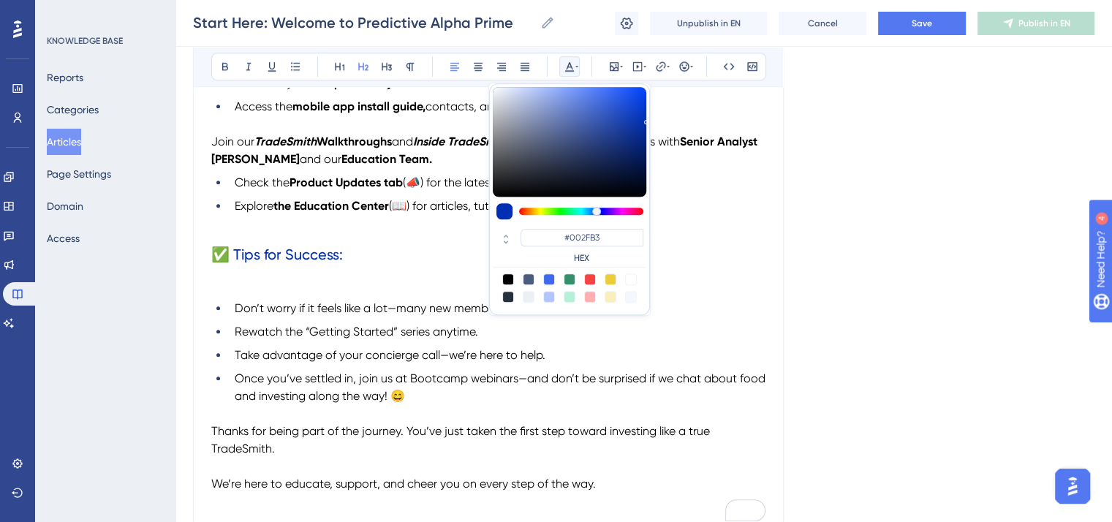
click at [333, 290] on p "To enrich screen reader interactions, please activate Accessibility in Grammarl…" at bounding box center [488, 285] width 554 height 18
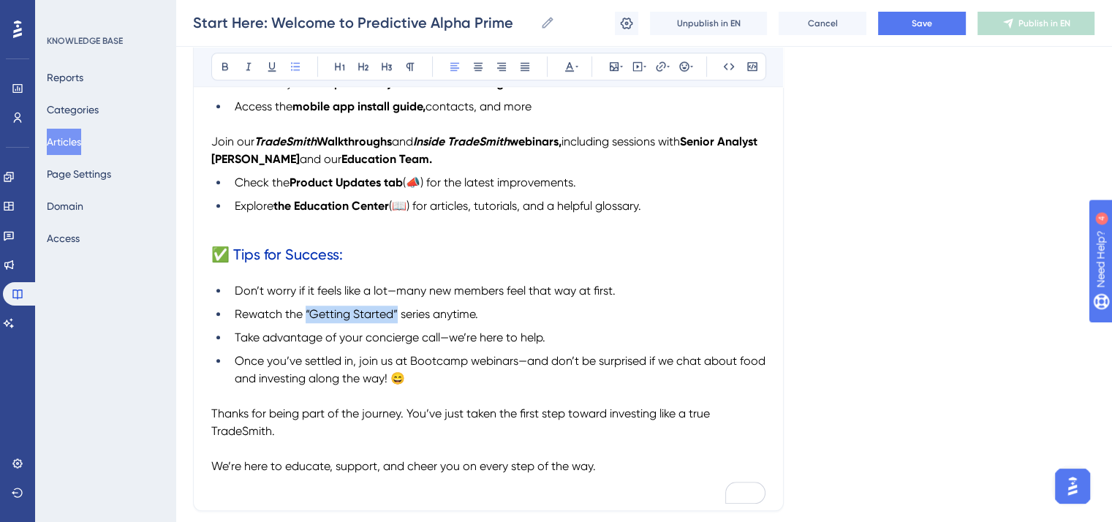
drag, startPoint x: 304, startPoint y: 322, endPoint x: 398, endPoint y: 322, distance: 93.6
click at [398, 321] on span "Rewatch the “Getting Started” series anytime." at bounding box center [356, 314] width 243 height 14
click at [227, 65] on icon at bounding box center [225, 67] width 12 height 12
click at [216, 232] on p "To enrich screen reader interactions, please activate Accessibility in Grammarl…" at bounding box center [488, 224] width 554 height 18
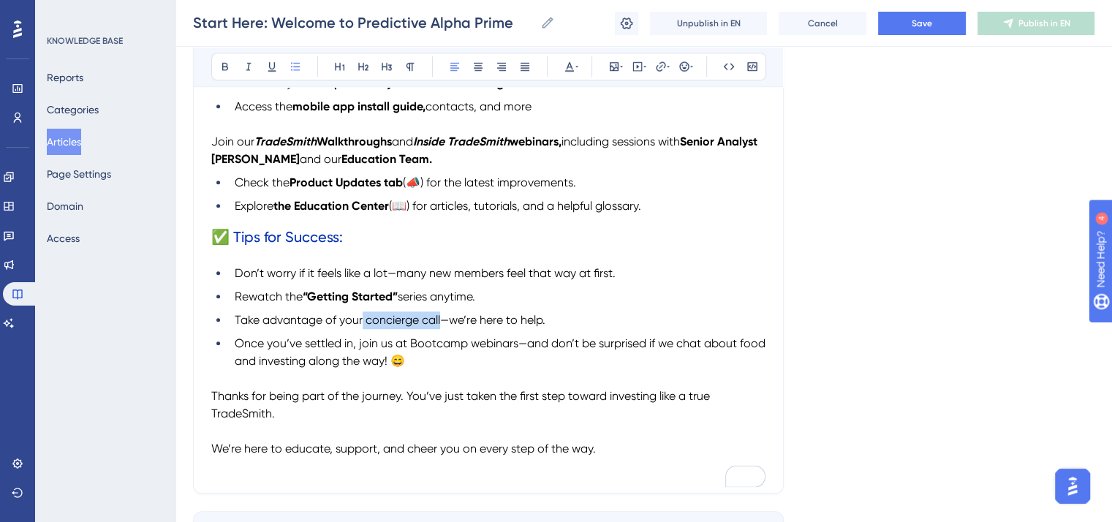
drag, startPoint x: 363, startPoint y: 330, endPoint x: 443, endPoint y: 324, distance: 80.6
click at [443, 324] on span "Take advantage of your concierge call—we’re here to help." at bounding box center [390, 320] width 311 height 14
click at [223, 65] on icon at bounding box center [225, 67] width 12 height 12
click at [485, 358] on span "Once you’ve settled in, join us at Bootcamp webinars—and don’t be surprised if …" at bounding box center [502, 351] width 534 height 31
drag, startPoint x: 469, startPoint y: 352, endPoint x: 380, endPoint y: 352, distance: 89.2
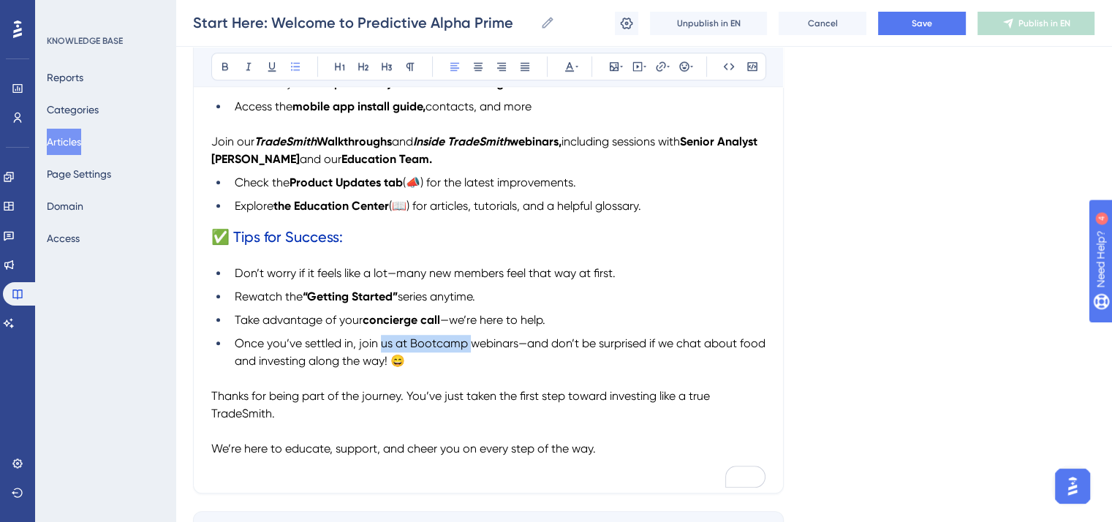
click at [380, 352] on span "Once you’ve settled in, join us at Bootcamp webinars—and don’t be surprised if …" at bounding box center [502, 351] width 534 height 31
drag, startPoint x: 531, startPoint y: 355, endPoint x: 400, endPoint y: 355, distance: 131.6
click at [400, 355] on span "Once you’ve settled in, join our TradeSmith Walkthrough webinars—and don’t be s…" at bounding box center [488, 351] width 507 height 31
click at [221, 70] on icon at bounding box center [225, 67] width 12 height 12
click at [461, 350] on strong "TradeSmith Walkthrough" at bounding box center [465, 343] width 135 height 14
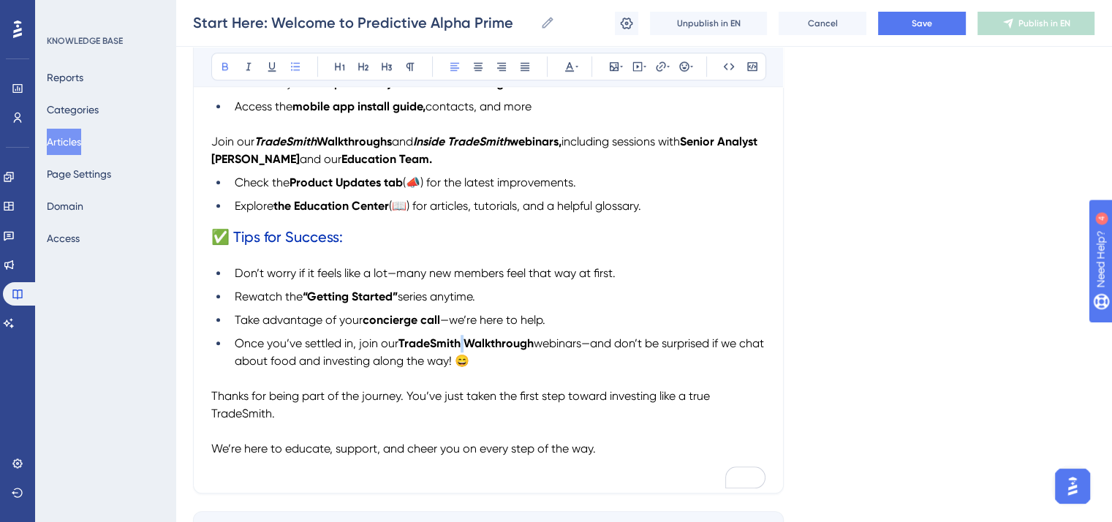
click at [461, 350] on strong "TradeSmith Walkthrough" at bounding box center [465, 343] width 135 height 14
drag, startPoint x: 461, startPoint y: 355, endPoint x: 399, endPoint y: 352, distance: 62.2
click at [399, 352] on li "Once you’ve settled in, join our TradeSmith Walkthrough webinars—and don’t be s…" at bounding box center [497, 352] width 537 height 35
click at [246, 66] on icon at bounding box center [249, 67] width 12 height 12
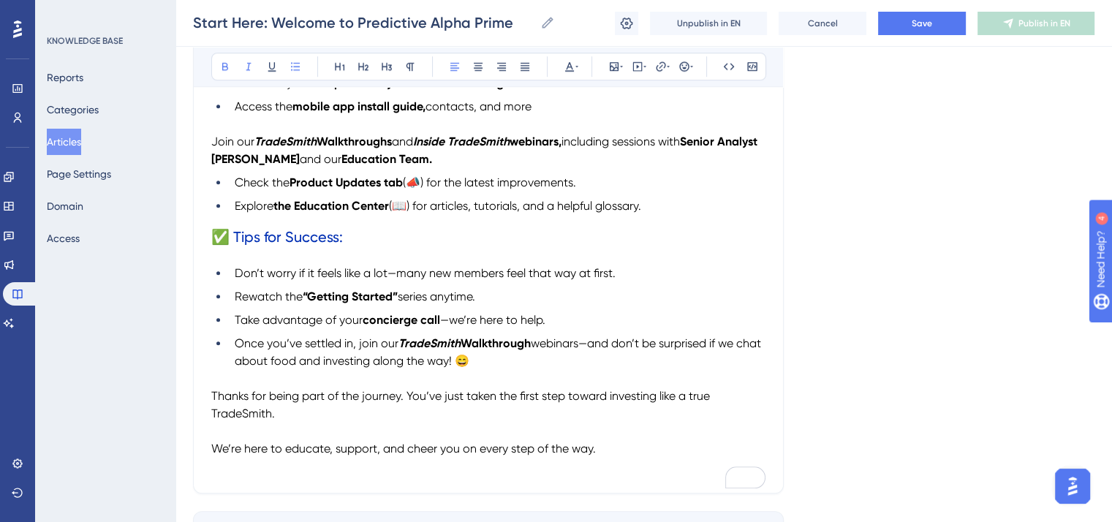
click at [579, 320] on ul "Don’t worry if it feels like a lot—many new members feel that way at first. Rew…" at bounding box center [488, 317] width 554 height 105
click at [896, 25] on button "Save" at bounding box center [922, 23] width 88 height 23
click at [993, 29] on button "Publish in EN" at bounding box center [1035, 23] width 117 height 23
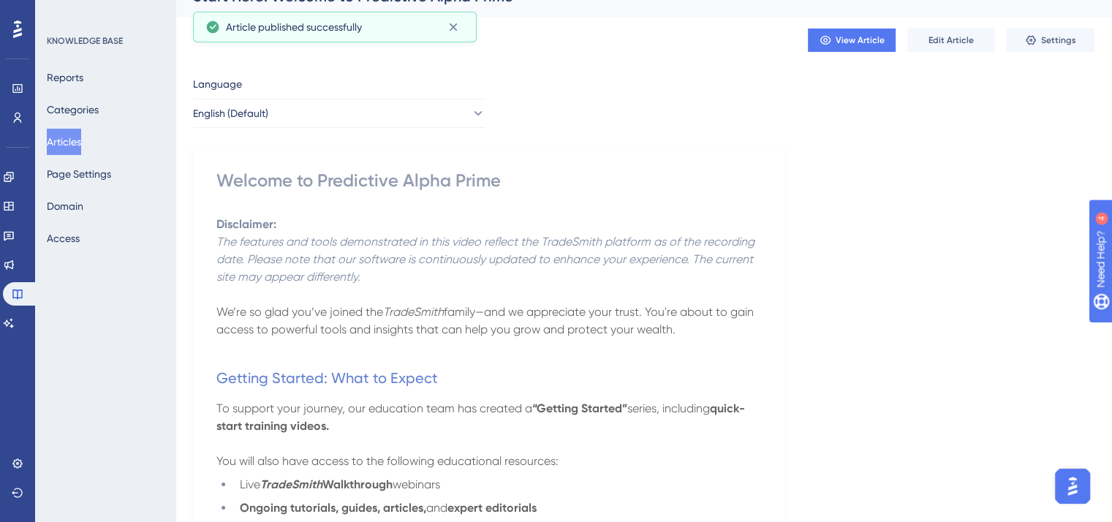
scroll to position [0, 0]
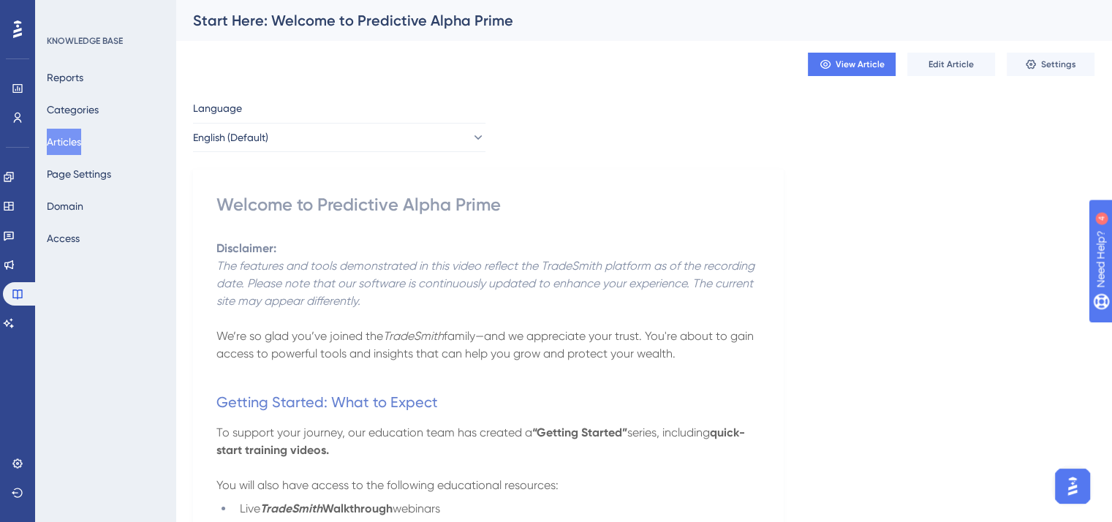
click at [73, 140] on button "Articles" at bounding box center [64, 142] width 34 height 26
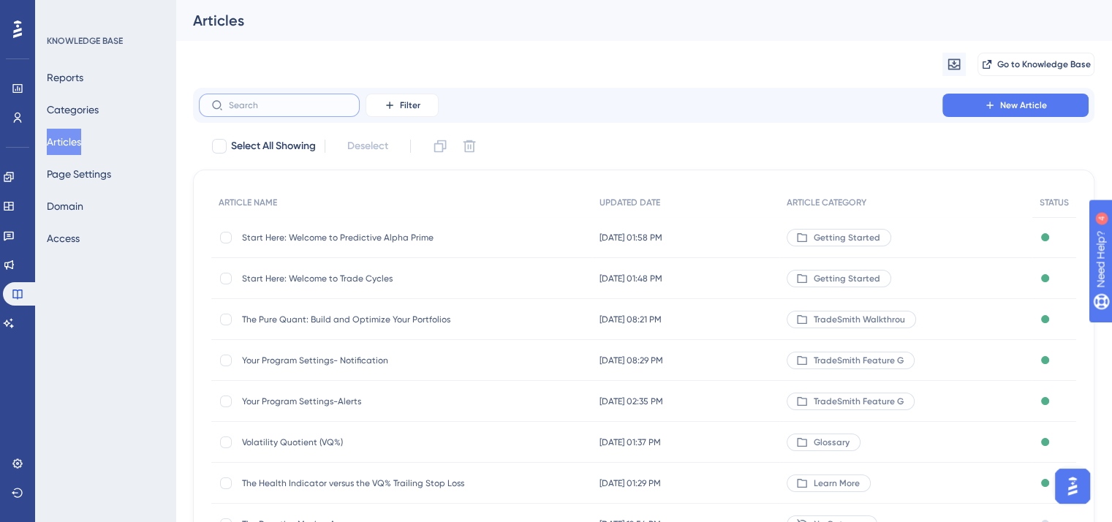
click at [234, 105] on input "text" at bounding box center [288, 105] width 118 height 10
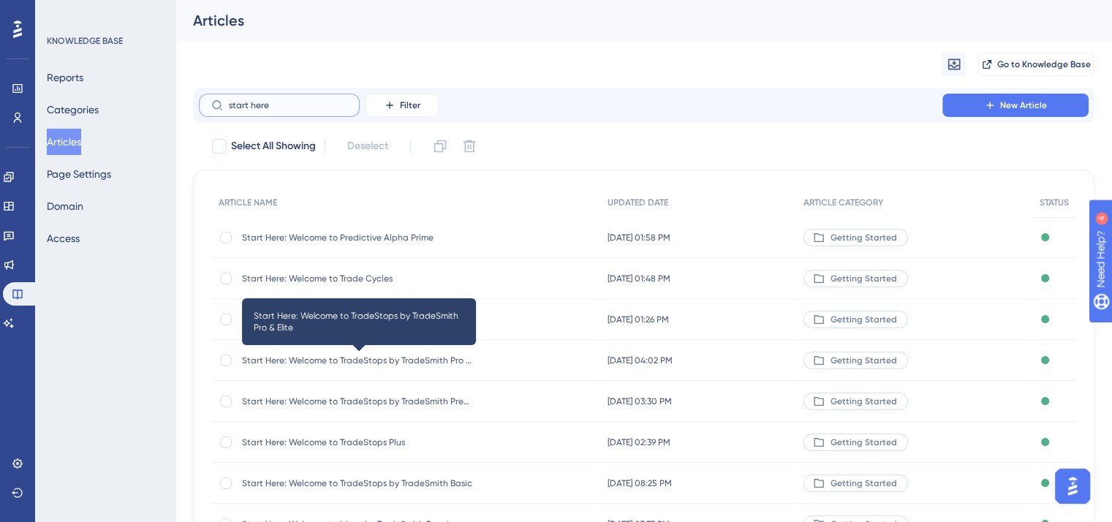
type input "start here"
click at [414, 356] on span "Start Here: Welcome to TradeStops by TradeSmith Pro & Elite" at bounding box center [359, 361] width 234 height 12
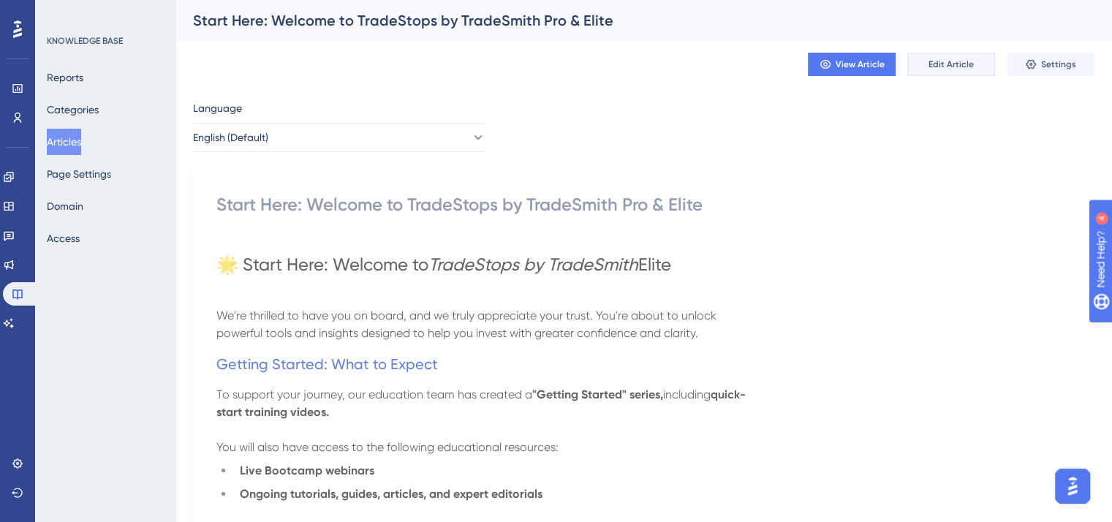
click at [952, 62] on span "Edit Article" at bounding box center [950, 64] width 45 height 12
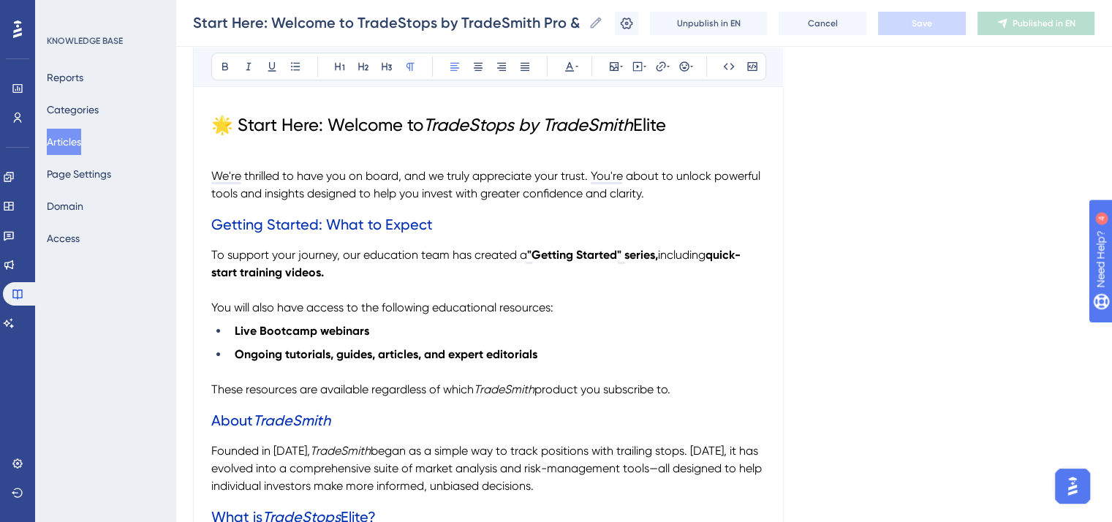
scroll to position [219, 0]
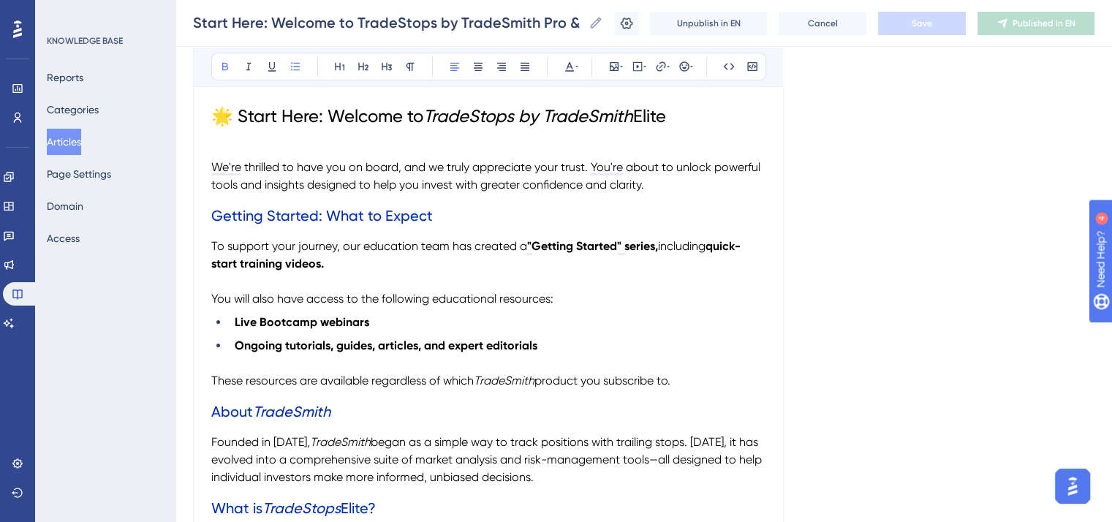
click at [319, 320] on strong "Live Bootcamp webinars" at bounding box center [302, 322] width 134 height 14
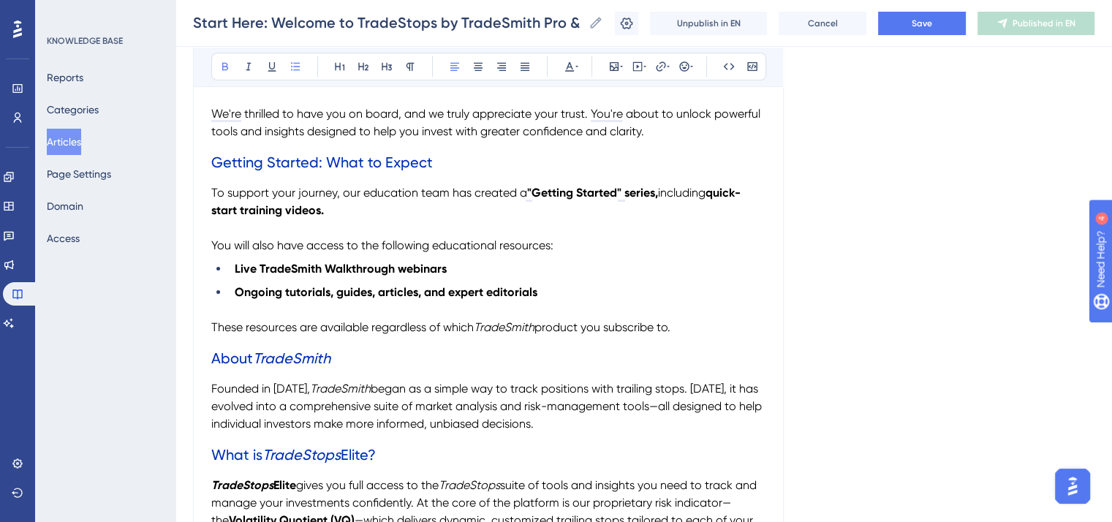
scroll to position [365, 0]
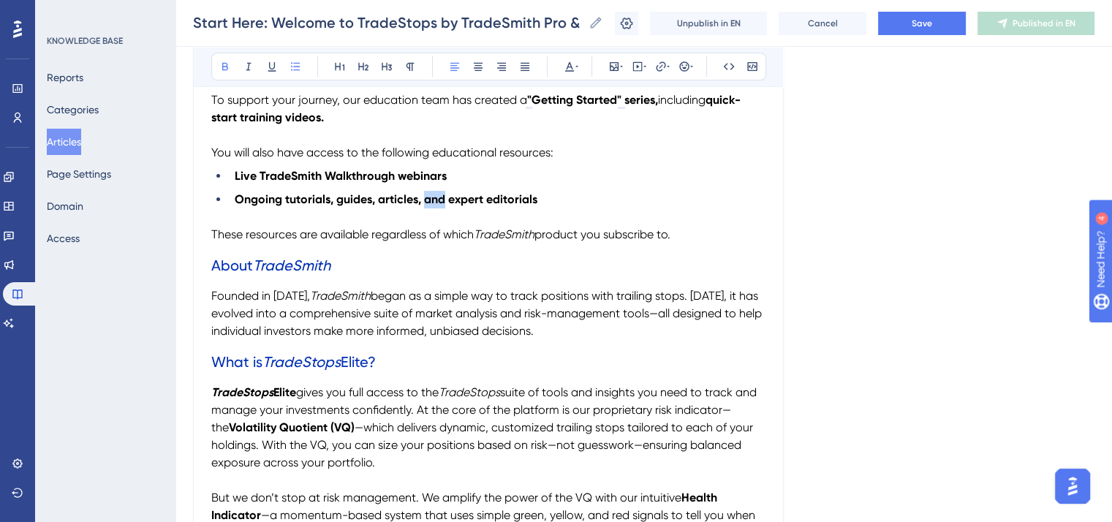
drag, startPoint x: 447, startPoint y: 197, endPoint x: 425, endPoint y: 199, distance: 22.0
click at [425, 199] on strong "Ongoing tutorials, guides, articles, and expert editorials" at bounding box center [386, 199] width 303 height 14
click at [223, 65] on icon at bounding box center [225, 67] width 12 height 12
click at [652, 230] on span "product you subscribe to." at bounding box center [602, 234] width 136 height 14
click at [935, 15] on button "Save" at bounding box center [922, 23] width 88 height 23
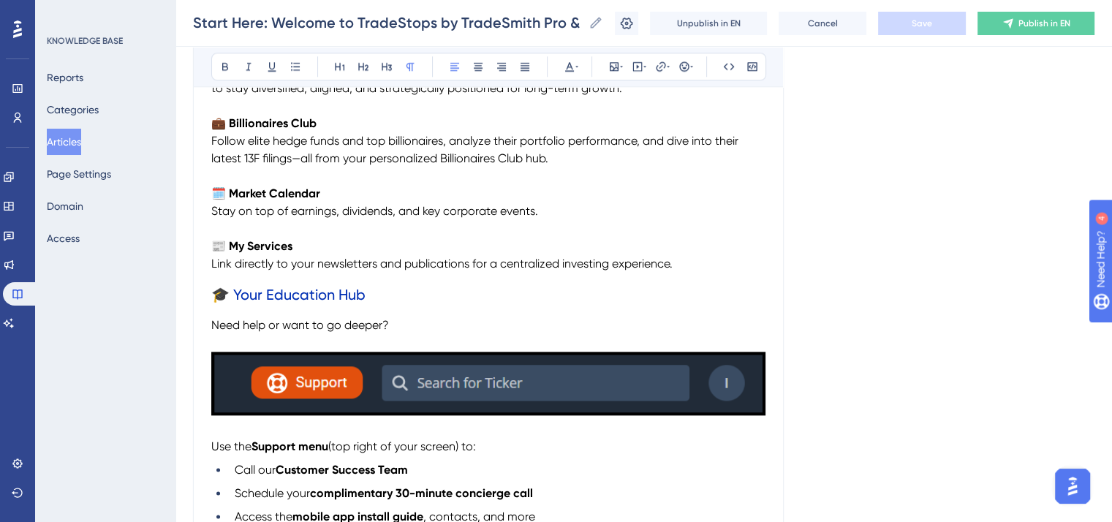
scroll to position [1754, 0]
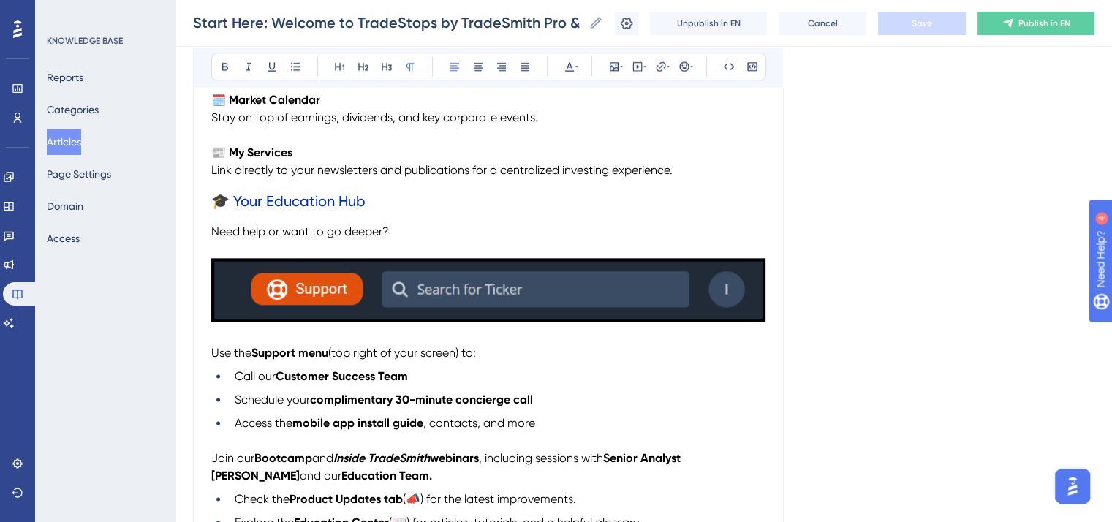
click at [526, 285] on img "To enrich screen reader interactions, please activate Accessibility in Grammarl…" at bounding box center [488, 290] width 554 height 64
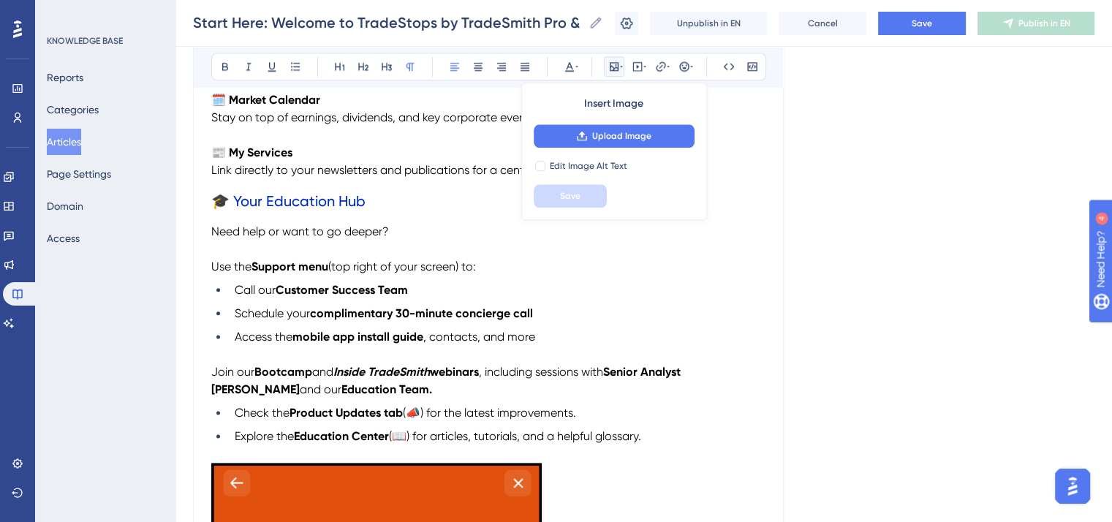
click at [659, 276] on p "Use the Support menu (top right of your screen) to:" at bounding box center [488, 267] width 554 height 18
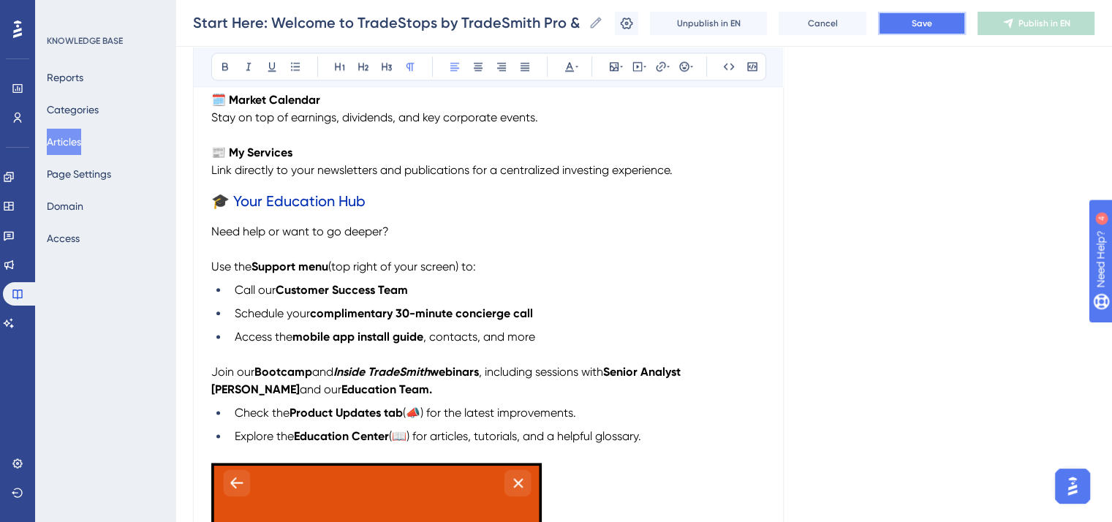
click at [952, 25] on button "Save" at bounding box center [922, 23] width 88 height 23
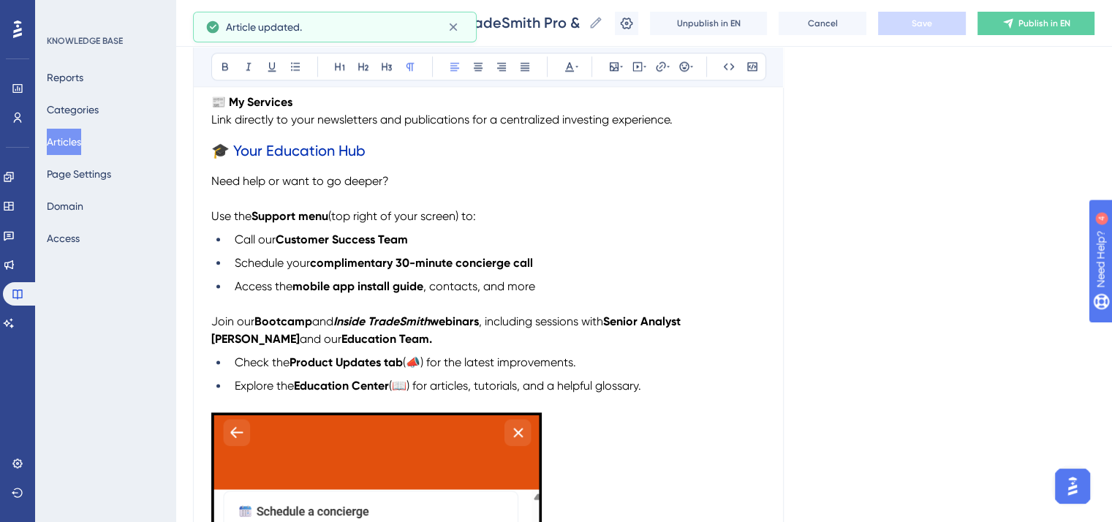
scroll to position [1827, 0]
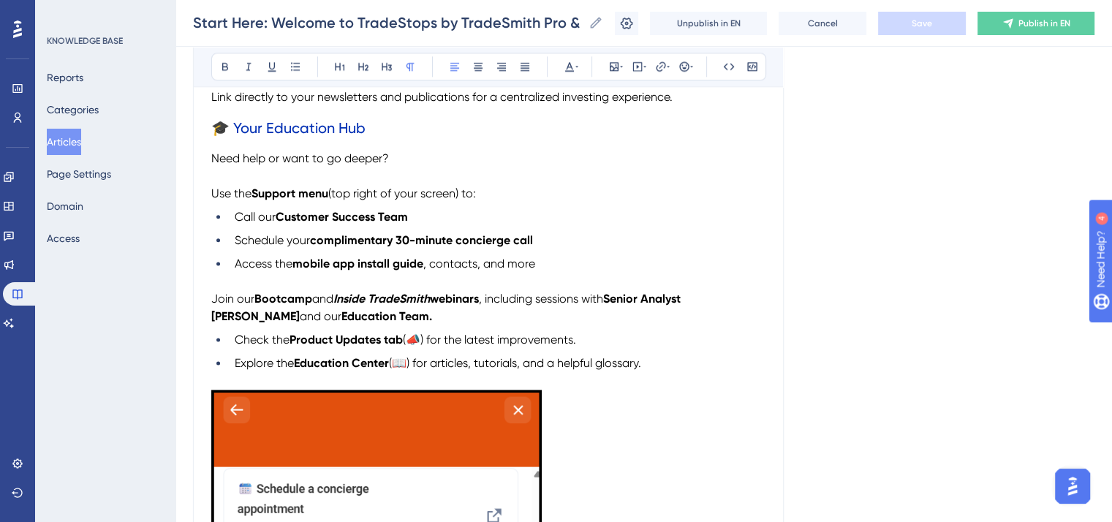
click at [313, 306] on span "and" at bounding box center [322, 299] width 21 height 14
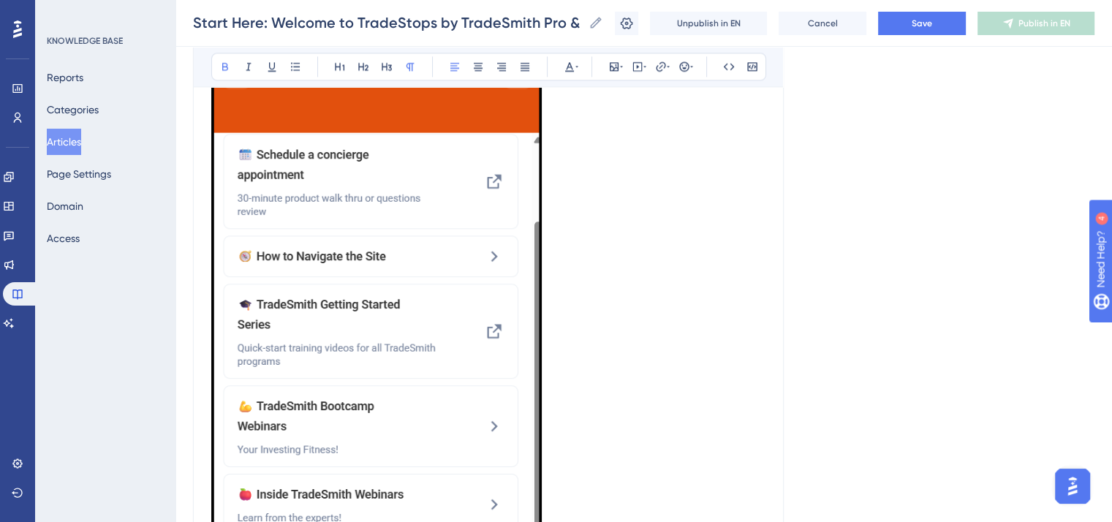
scroll to position [2193, 0]
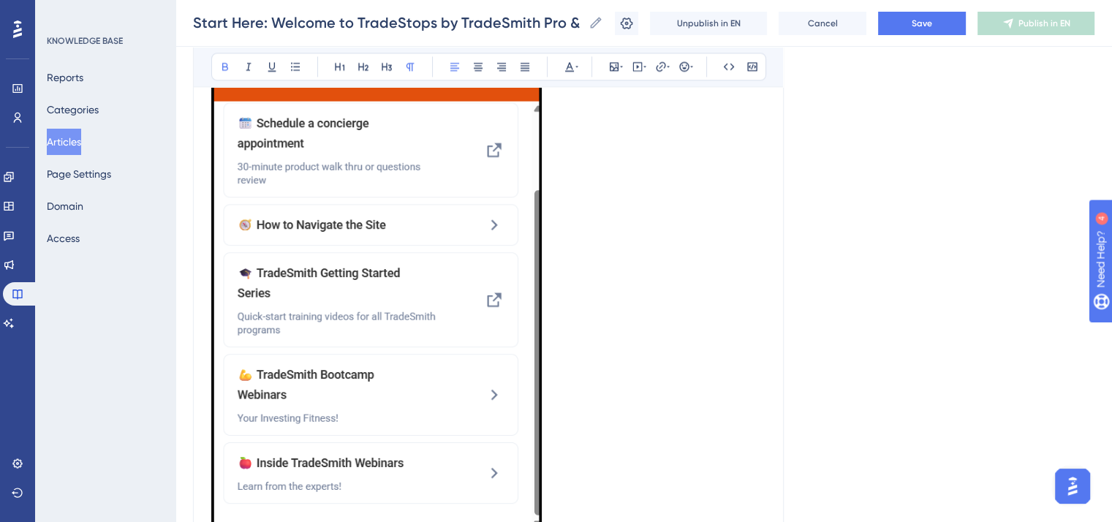
click at [480, 273] on img "To enrich screen reader interactions, please activate Accessibility in Grammarl…" at bounding box center [376, 317] width 330 height 586
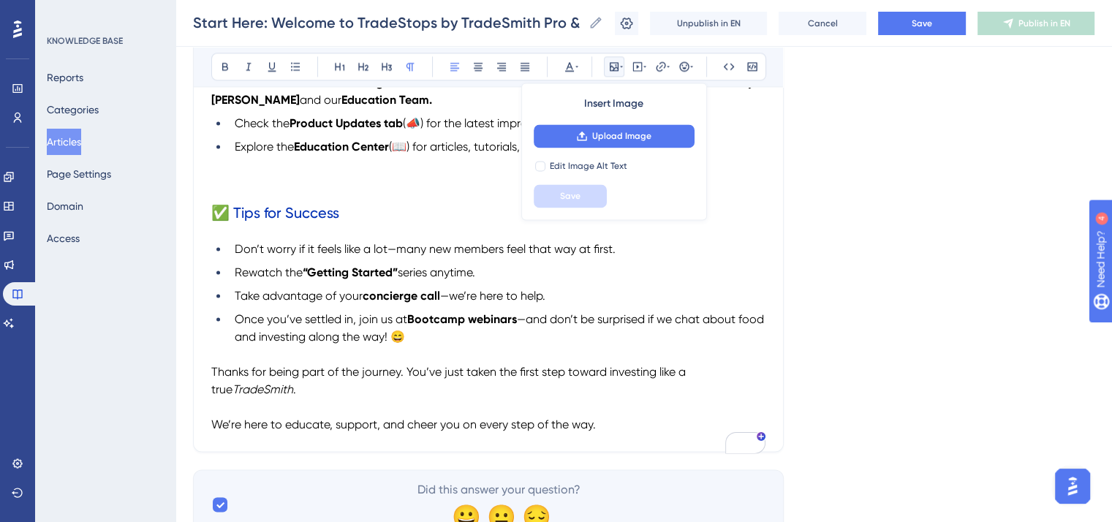
scroll to position [1980, 0]
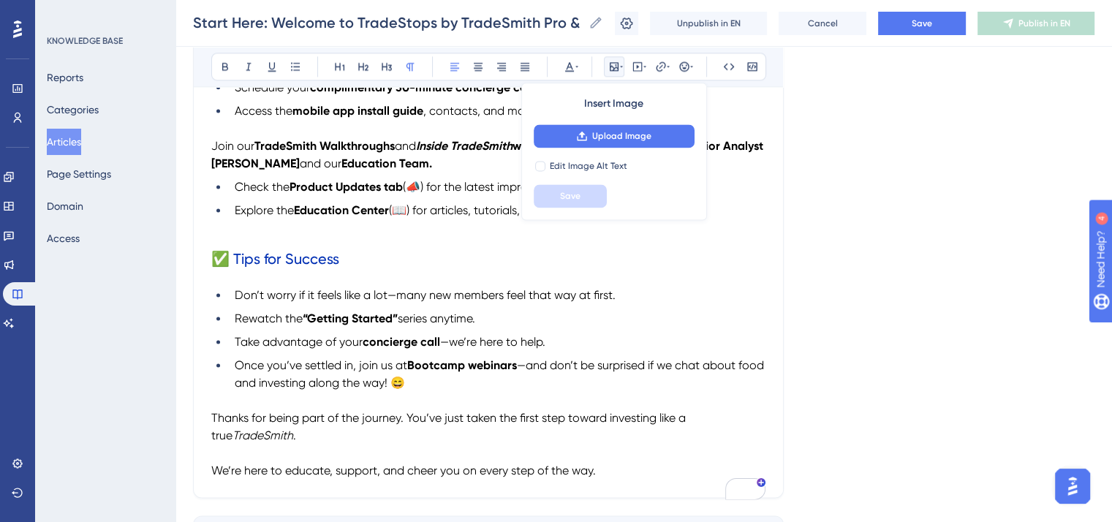
click at [465, 372] on strong "Bootcamp webinars" at bounding box center [462, 365] width 110 height 14
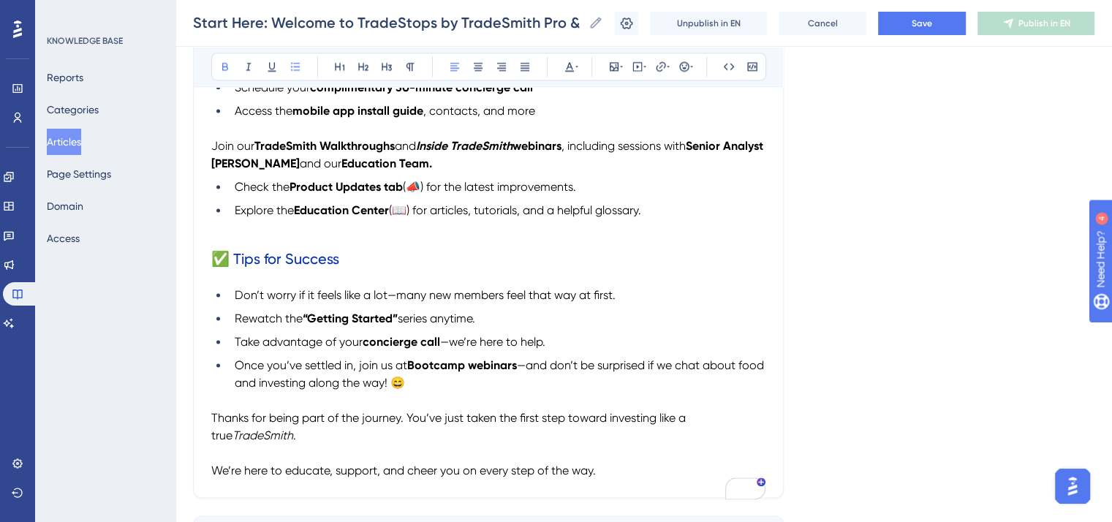
click at [295, 153] on strong "TradeSmith Walkthroughs" at bounding box center [324, 146] width 140 height 14
click at [246, 67] on icon at bounding box center [249, 67] width 12 height 12
drag, startPoint x: 464, startPoint y: 384, endPoint x: 377, endPoint y: 383, distance: 87.0
click at [377, 383] on li "Once you’ve settled in, join us at Bootcamp webinars —and don’t be surprised if…" at bounding box center [497, 374] width 537 height 35
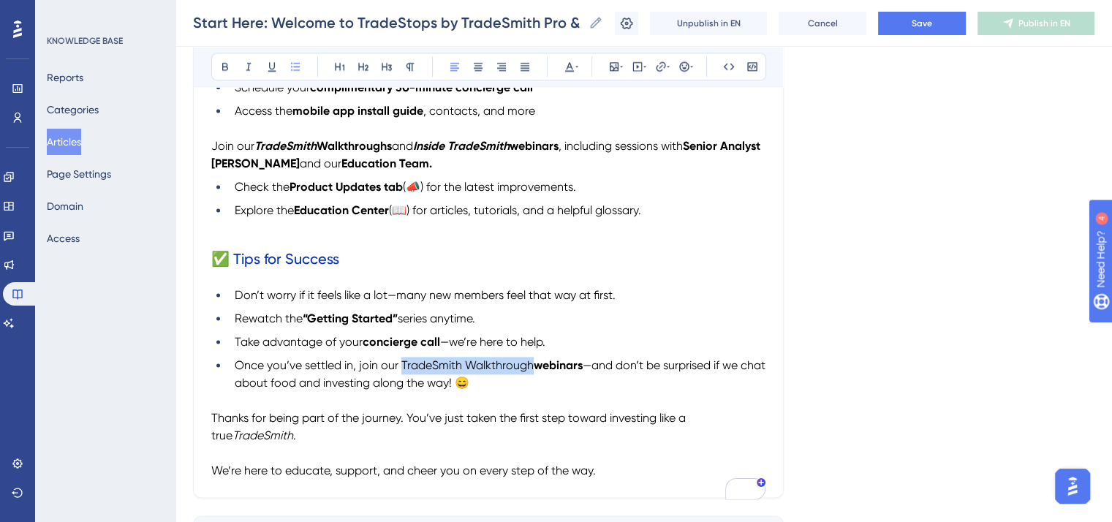
drag, startPoint x: 518, startPoint y: 384, endPoint x: 401, endPoint y: 390, distance: 117.1
click at [401, 390] on li "Once you’ve settled in, join our TradeSmith Walkthrough webinars —and don’t be …" at bounding box center [497, 374] width 537 height 35
click at [225, 64] on icon at bounding box center [225, 67] width 12 height 12
click at [442, 372] on strong "TradeSmith Walkthrough webinars" at bounding box center [491, 365] width 187 height 14
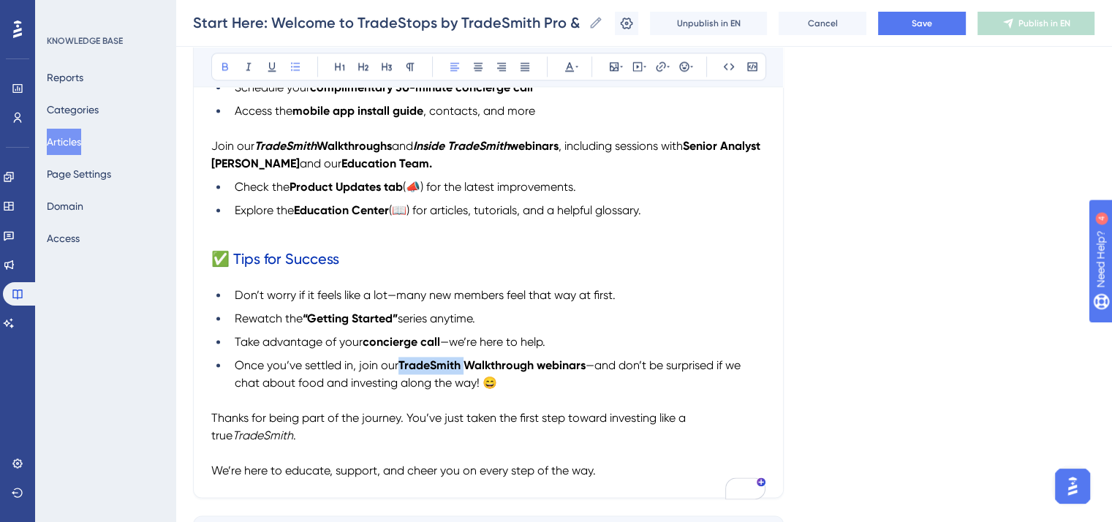
click at [442, 372] on strong "TradeSmith Walkthrough webinars" at bounding box center [491, 365] width 187 height 14
click at [441, 372] on strong "TradeSmith Walkthrough webinars" at bounding box center [491, 365] width 187 height 14
click at [251, 62] on icon at bounding box center [249, 67] width 12 height 12
click at [715, 374] on li "Once you’ve settled in, join our TradeSmith Walkthrough webinars —and don’t be …" at bounding box center [497, 374] width 537 height 35
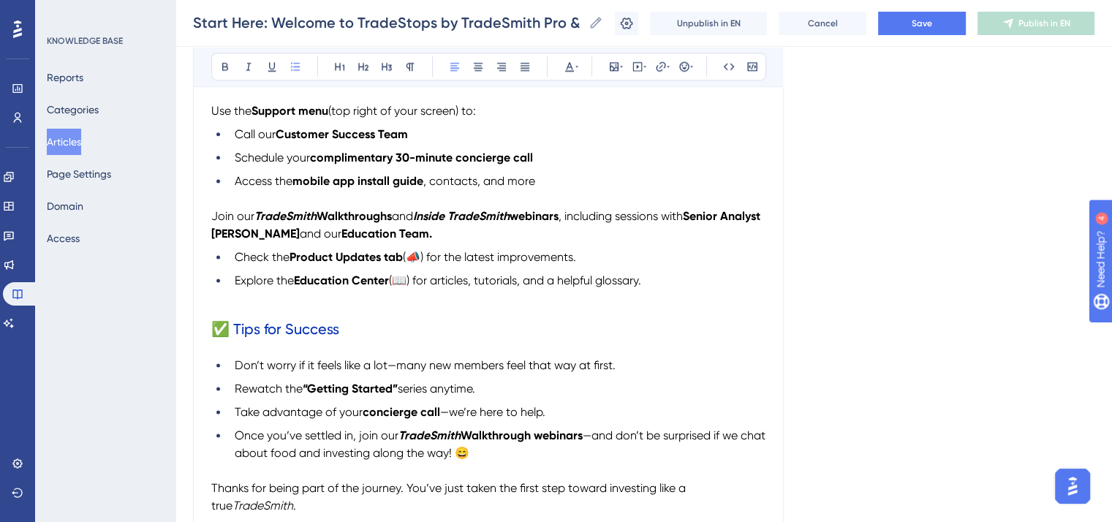
scroll to position [1834, 0]
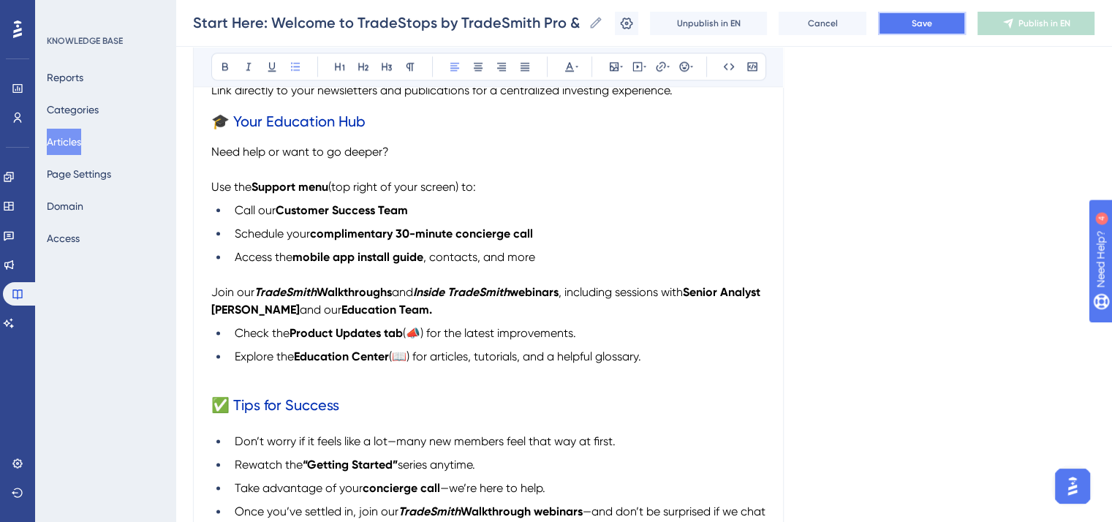
click at [909, 29] on button "Save" at bounding box center [922, 23] width 88 height 23
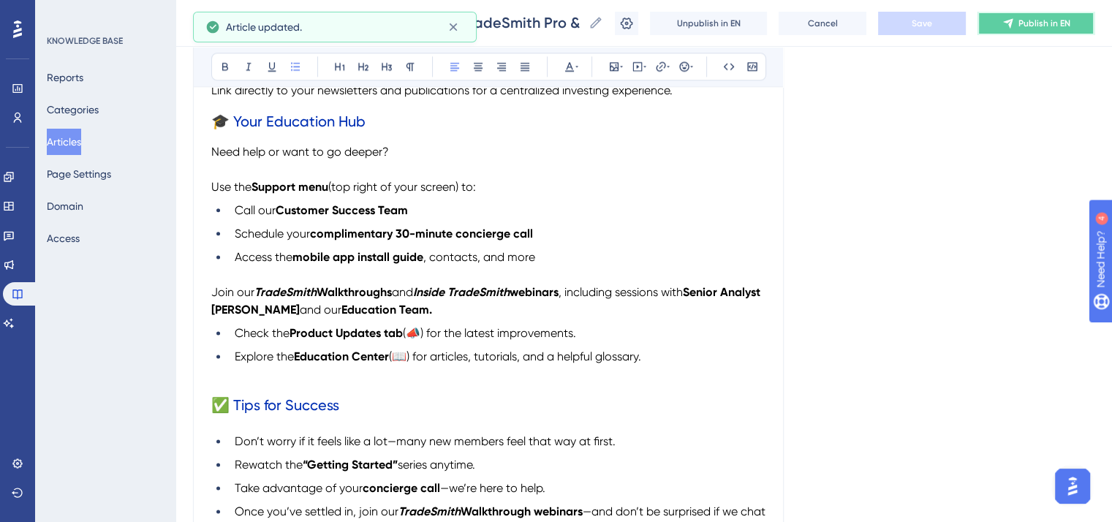
click at [1032, 26] on span "Publish in EN" at bounding box center [1044, 24] width 52 height 12
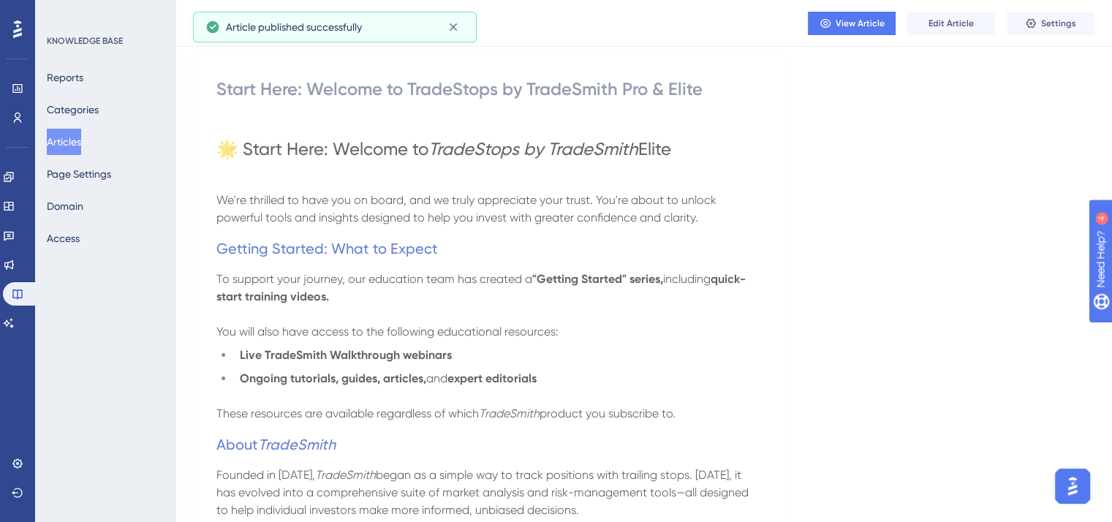
scroll to position [0, 0]
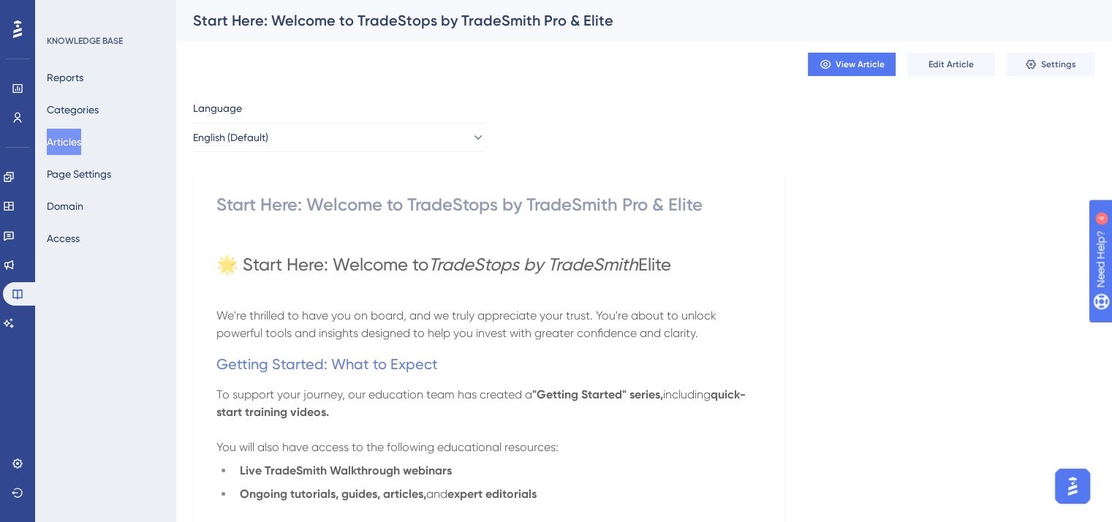
click at [613, 276] on h1 "🌟 Start Here: Welcome to TradeStops by TradeSmith Elite" at bounding box center [488, 265] width 544 height 50
click at [865, 71] on button "View Article" at bounding box center [852, 64] width 88 height 23
click at [690, 256] on h1 "🌟 Start Here: Welcome to TradeStops by TradeSmith Elite" at bounding box center [488, 265] width 544 height 50
click at [927, 69] on button "Edit Article" at bounding box center [951, 64] width 88 height 23
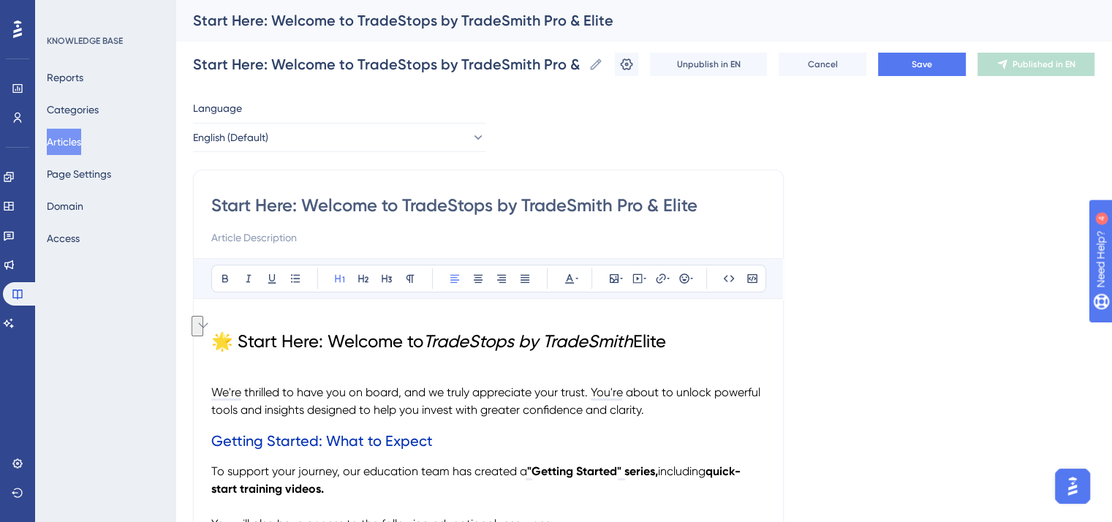
drag, startPoint x: 698, startPoint y: 343, endPoint x: 190, endPoint y: 346, distance: 508.0
copy h1 "🌟 Start Here: Welcome to TradeStops by TradeSmith Elite"
click at [925, 62] on span "Save" at bounding box center [922, 64] width 20 height 12
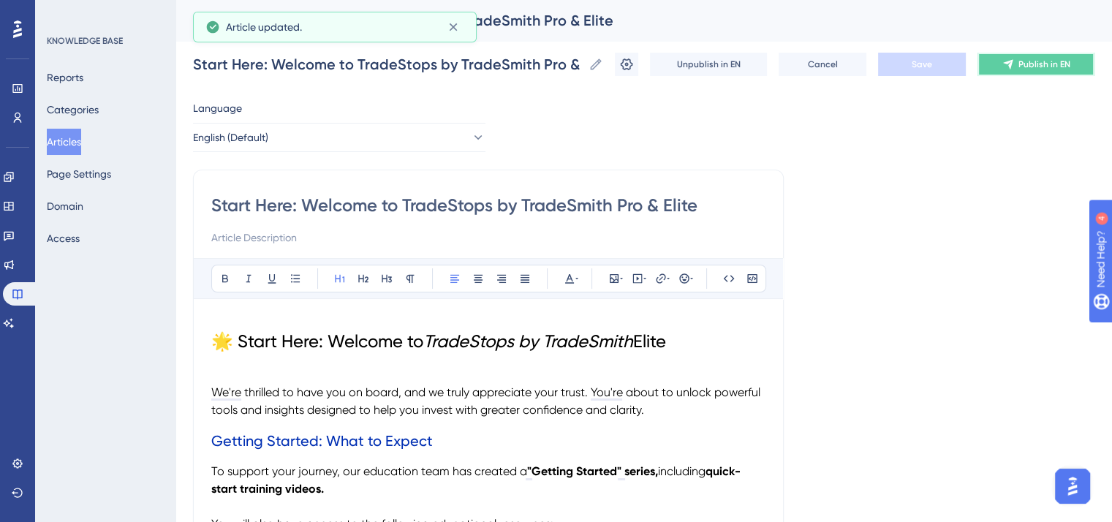
click at [1030, 61] on span "Publish in EN" at bounding box center [1044, 64] width 52 height 12
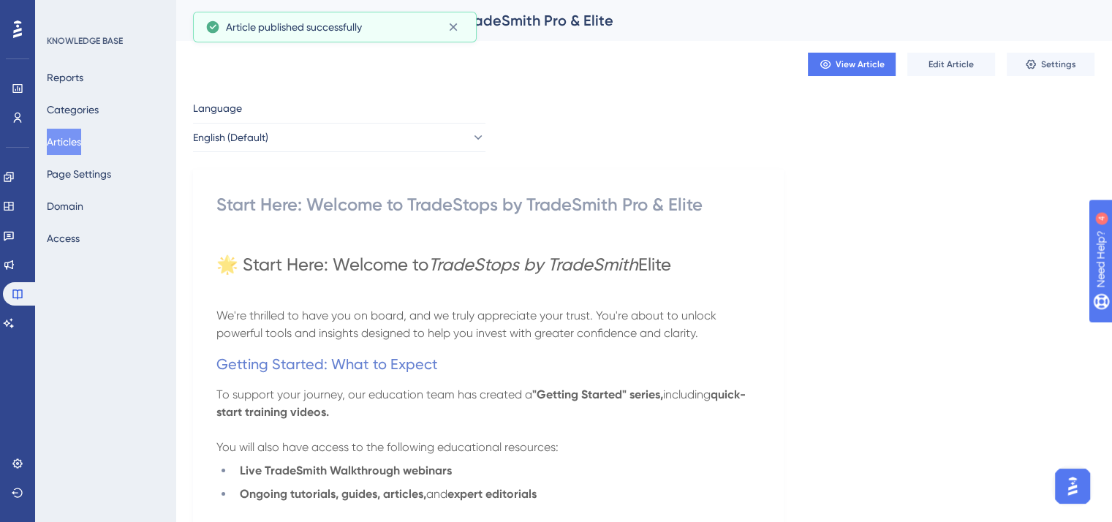
click at [72, 154] on button "Articles" at bounding box center [64, 142] width 34 height 26
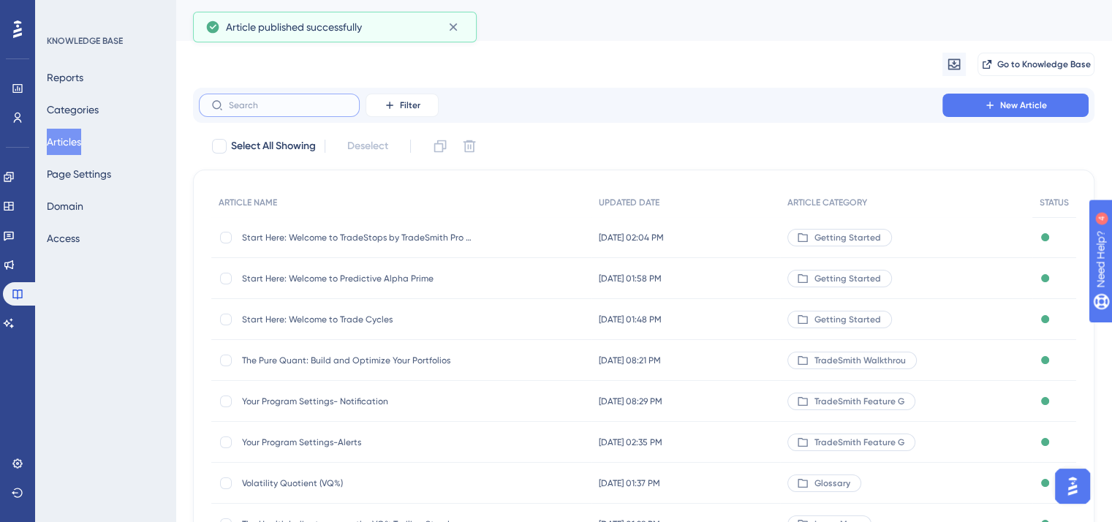
click at [234, 104] on input "text" at bounding box center [288, 105] width 118 height 10
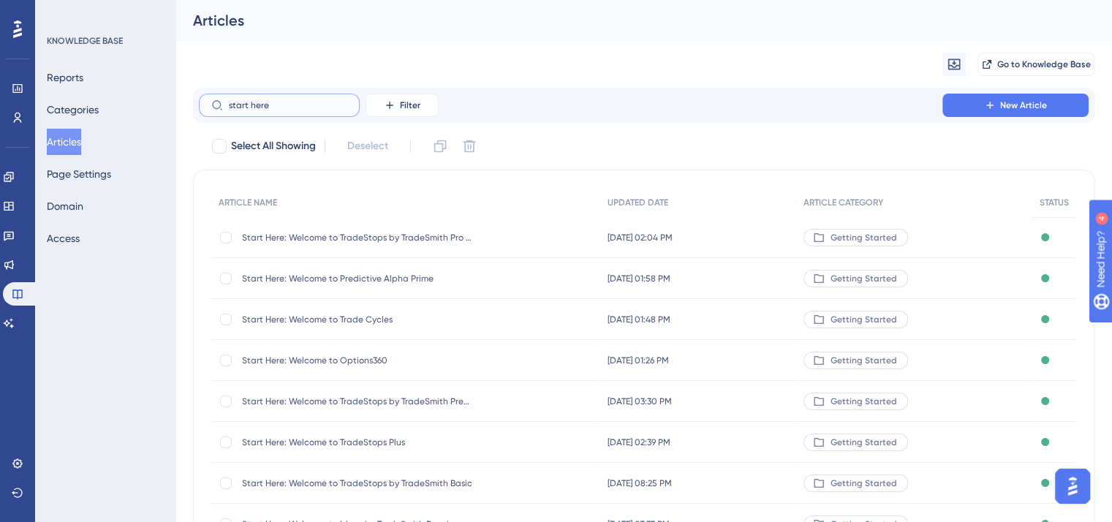
type input "start here"
click at [298, 281] on span "Start Here: Welcome to Predictive Alpha Prime" at bounding box center [359, 279] width 234 height 12
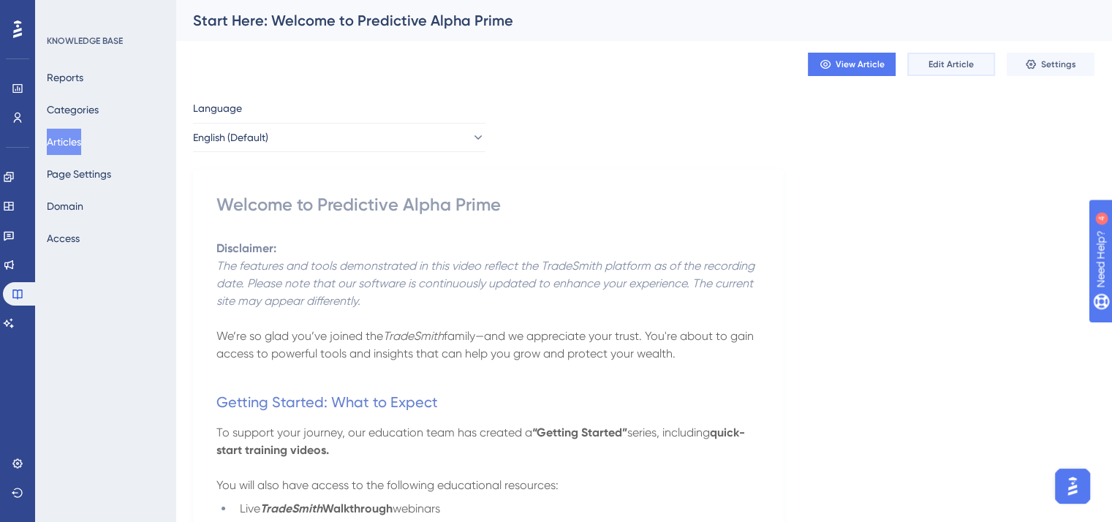
click at [944, 67] on span "Edit Article" at bounding box center [950, 64] width 45 height 12
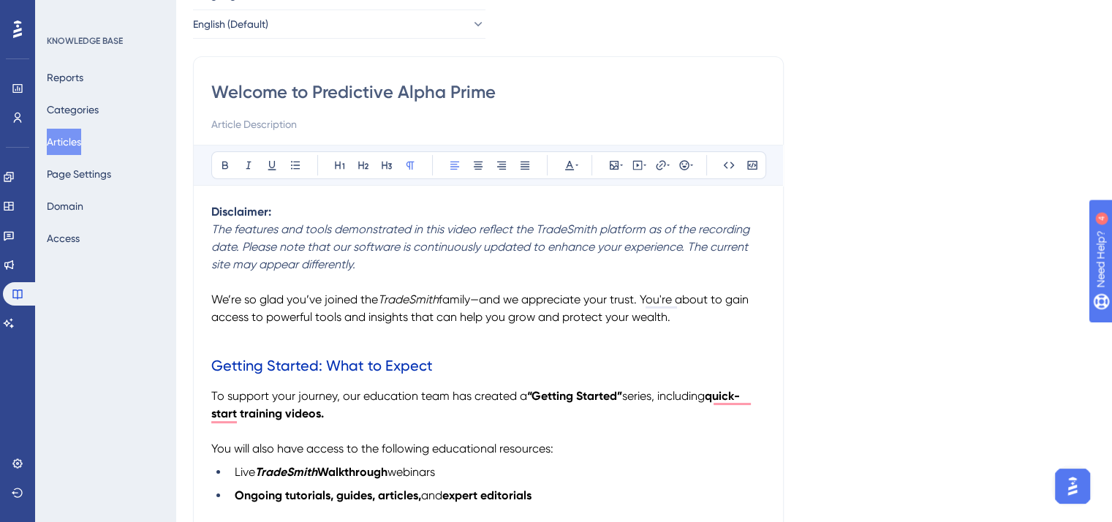
scroll to position [219, 0]
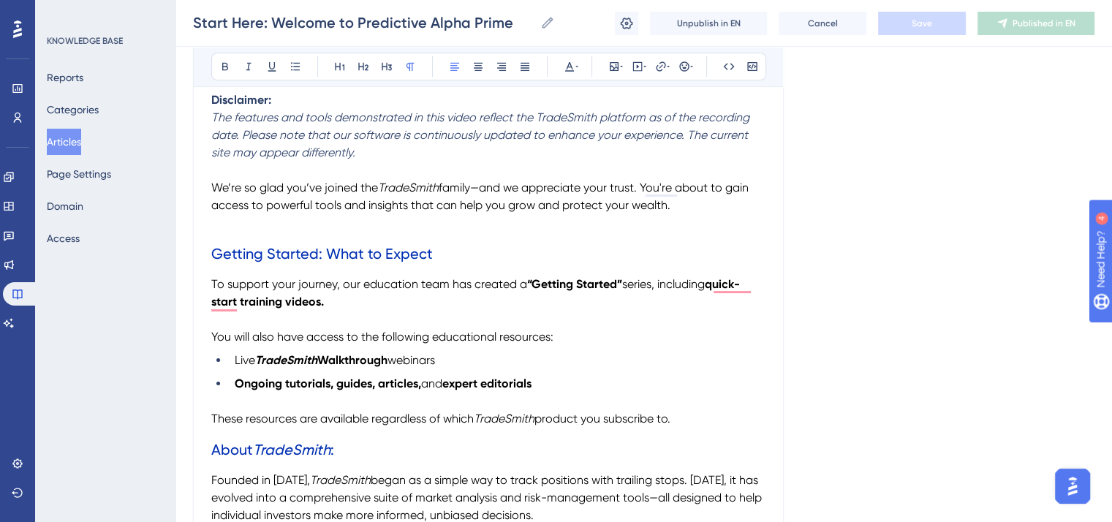
click at [213, 183] on span "We’re so glad you’ve joined the" at bounding box center [294, 188] width 167 height 14
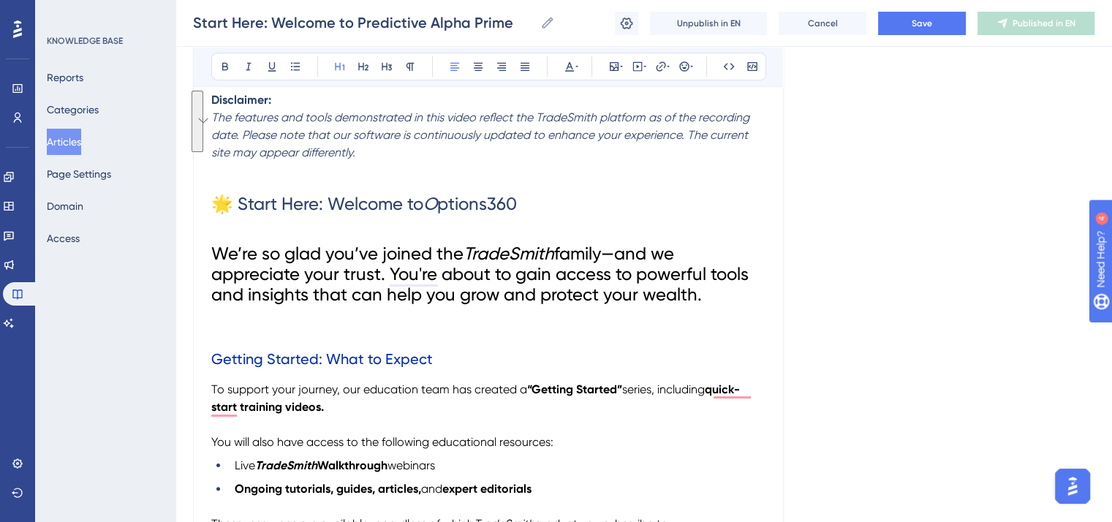
drag, startPoint x: 716, startPoint y: 299, endPoint x: 204, endPoint y: 257, distance: 514.2
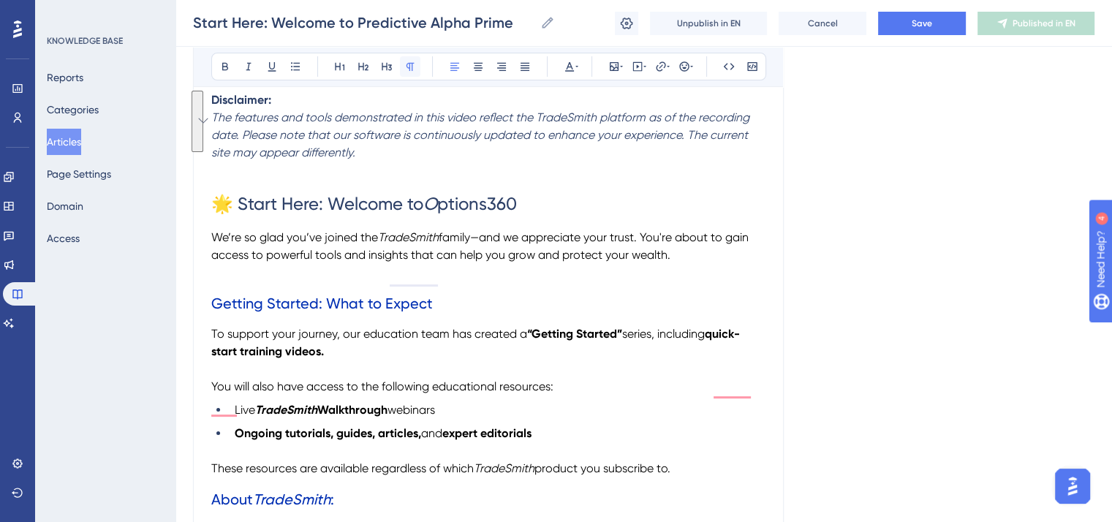
click at [407, 63] on icon at bounding box center [410, 67] width 8 height 8
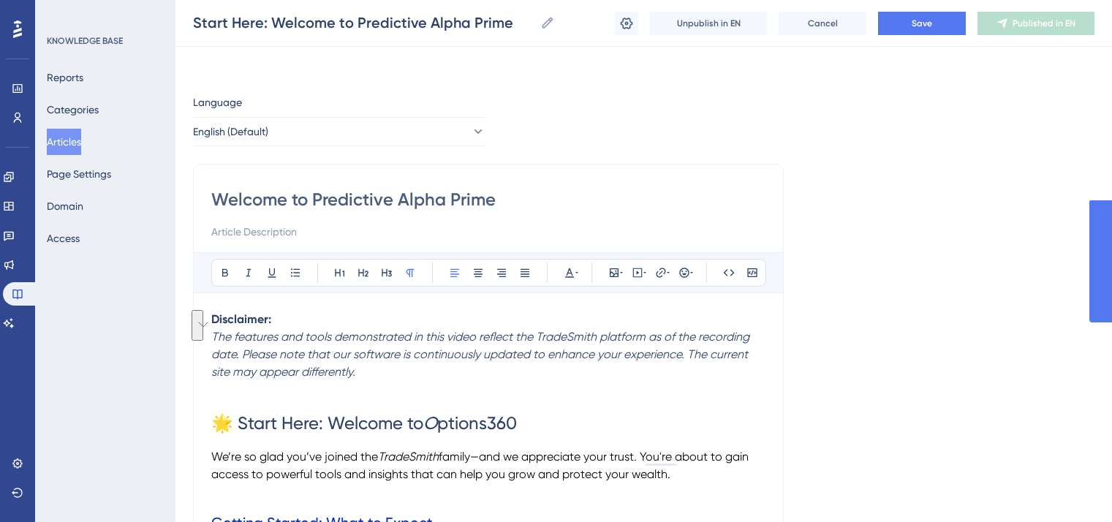
click at [341, 483] on p "To enrich screen reader interactions, please activate Accessibility in Grammarl…" at bounding box center [488, 492] width 554 height 18
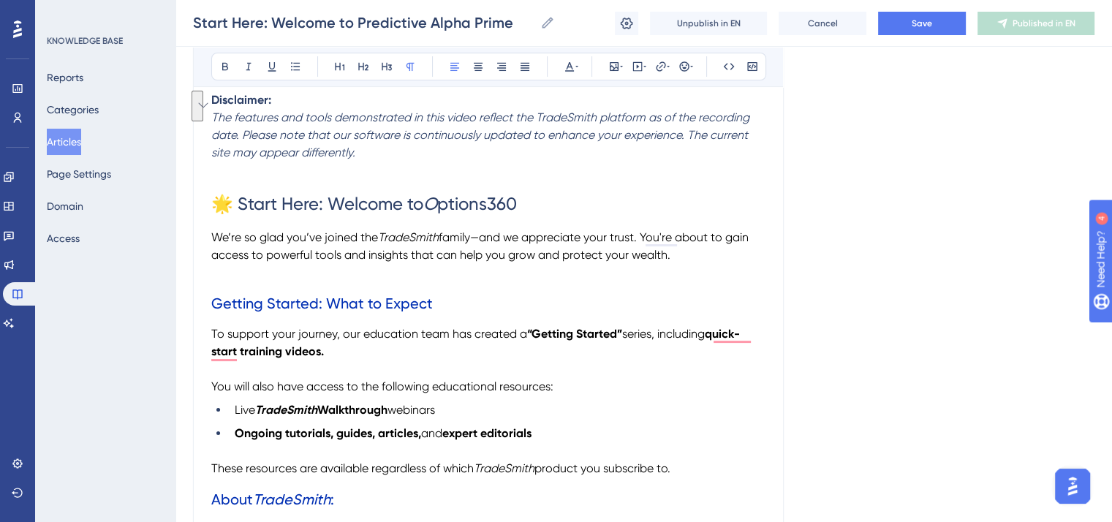
scroll to position [219, 0]
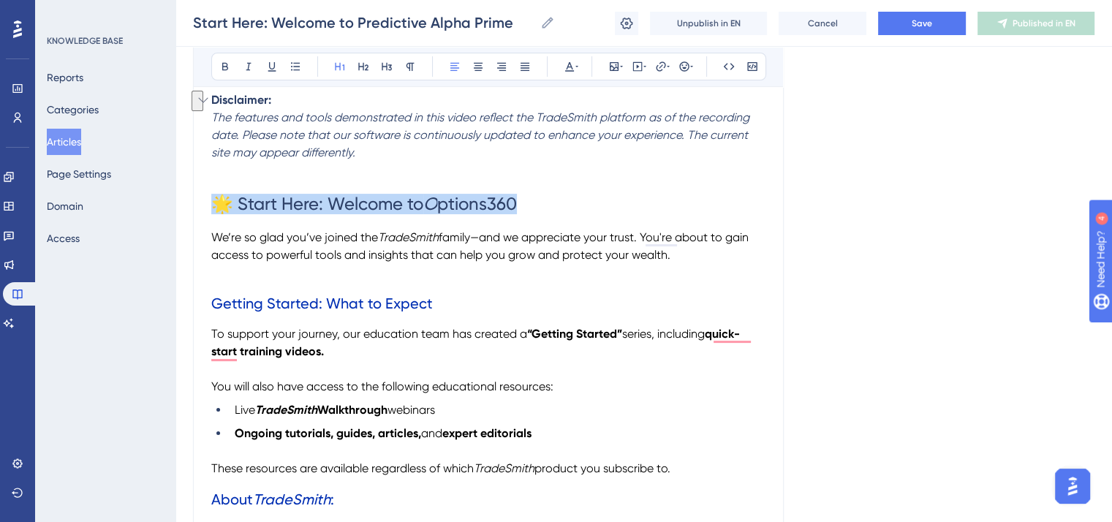
drag, startPoint x: 395, startPoint y: 200, endPoint x: 211, endPoint y: 199, distance: 183.5
click at [211, 199] on h1 "🌟 Start Here: Welcome to O ptions360" at bounding box center [488, 204] width 554 height 50
click at [561, 64] on button at bounding box center [569, 66] width 20 height 20
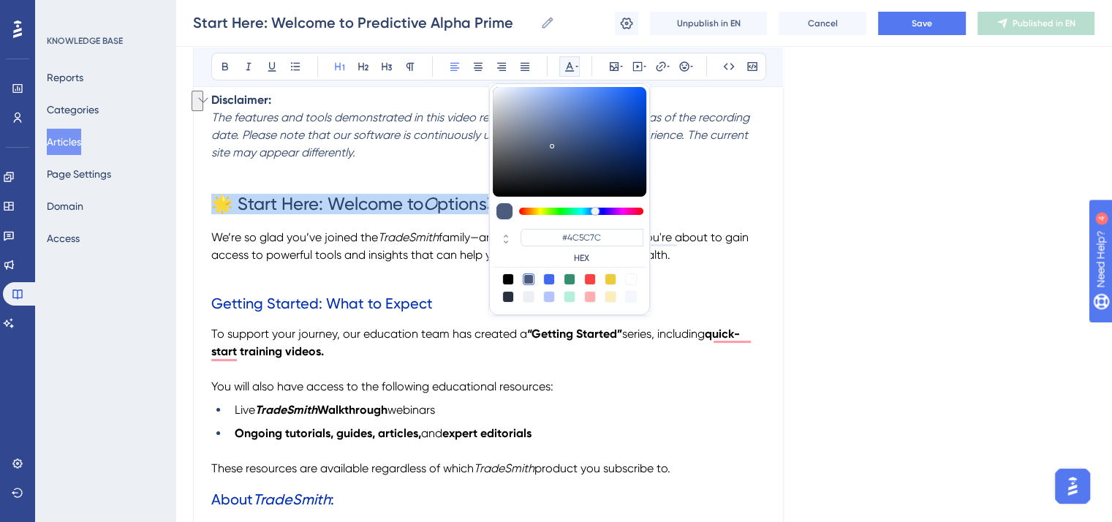
click at [509, 273] on div at bounding box center [508, 279] width 12 height 12
type input "#000000"
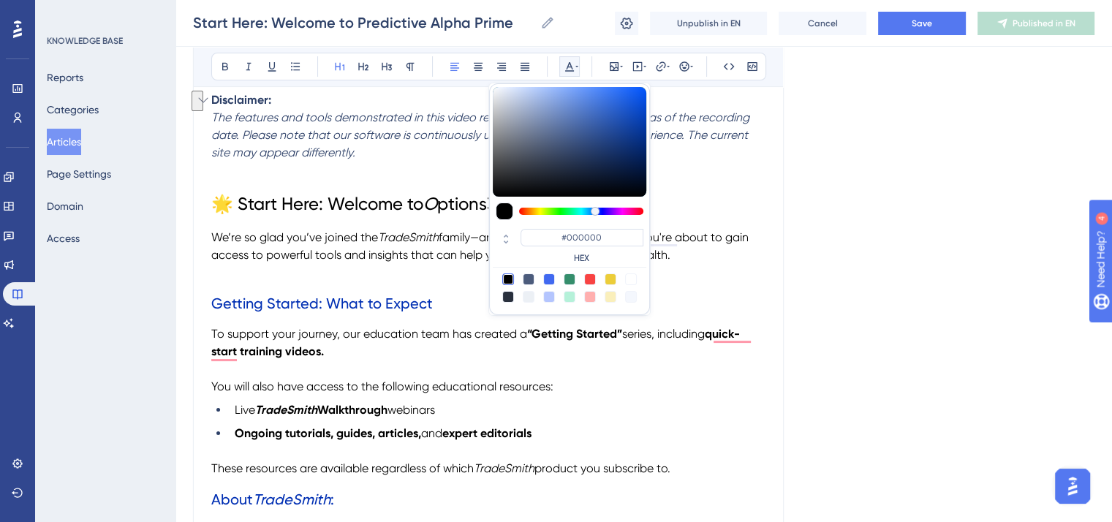
click at [420, 245] on p "We’re so glad you’ve joined the TradeSmith family—and we appreciate your trust.…" at bounding box center [488, 246] width 554 height 35
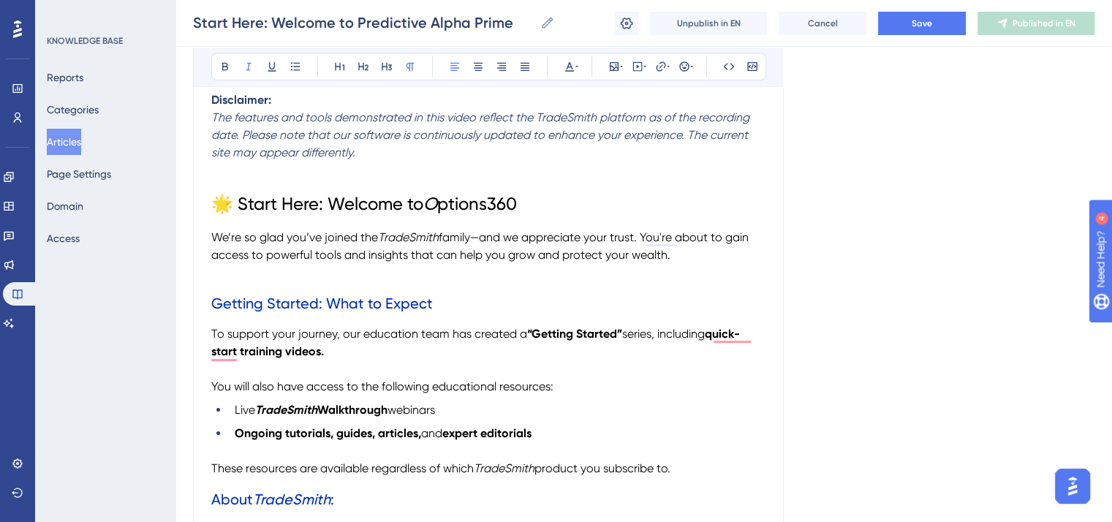
scroll to position [146, 0]
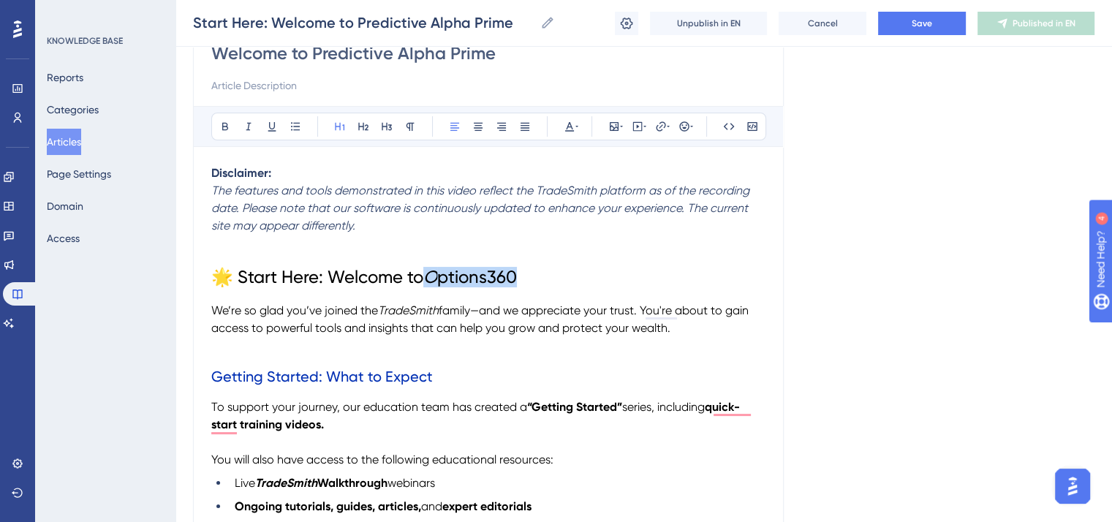
drag, startPoint x: 527, startPoint y: 270, endPoint x: 431, endPoint y: 277, distance: 96.8
click at [431, 277] on h1 "🌟 Start Here: Welcome to O ptions360" at bounding box center [488, 277] width 554 height 50
drag, startPoint x: 613, startPoint y: 276, endPoint x: 433, endPoint y: 286, distance: 180.1
click at [433, 286] on h1 "🌟 Start Here: Welcome to P redictive Alpha Prime" at bounding box center [488, 277] width 554 height 50
click at [244, 129] on icon at bounding box center [249, 127] width 12 height 12
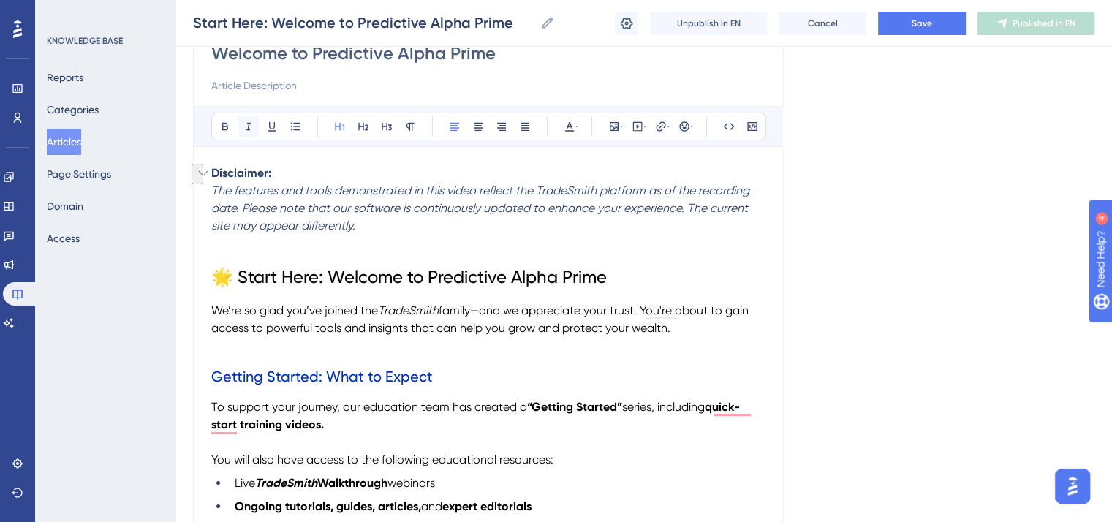
click at [244, 129] on icon at bounding box center [249, 127] width 12 height 12
click at [763, 270] on h1 "🌟 Start Here: Welcome to Predictive Alpha Prime" at bounding box center [488, 277] width 554 height 50
click at [903, 25] on button "Save" at bounding box center [922, 23] width 88 height 23
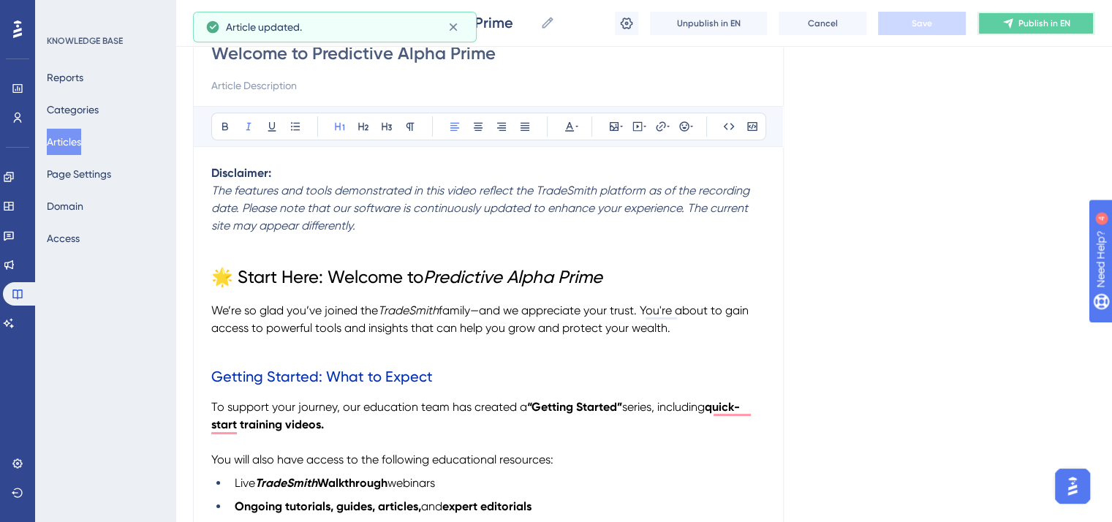
click at [1013, 16] on button "Publish in EN" at bounding box center [1035, 23] width 117 height 23
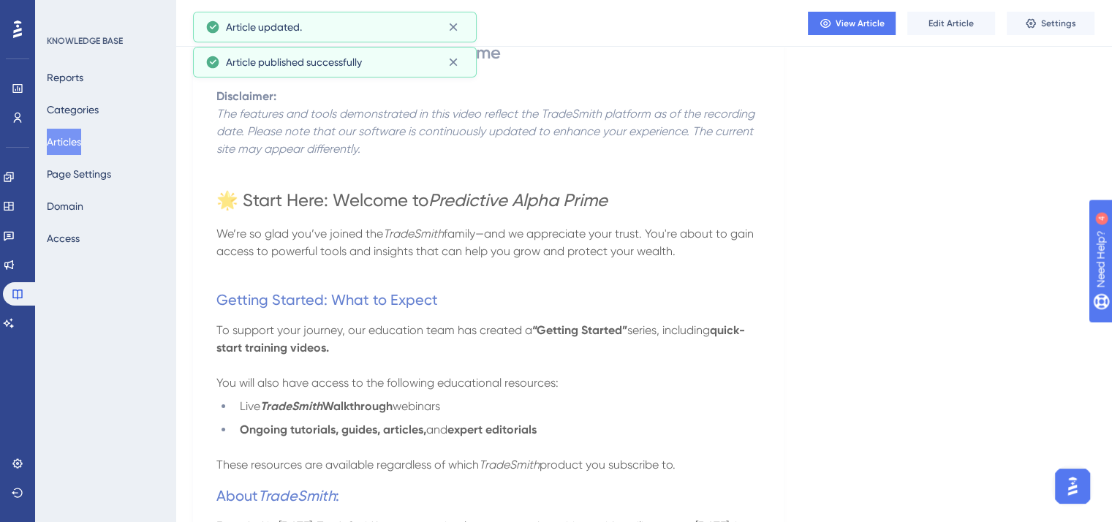
click at [75, 147] on button "Articles" at bounding box center [64, 142] width 34 height 26
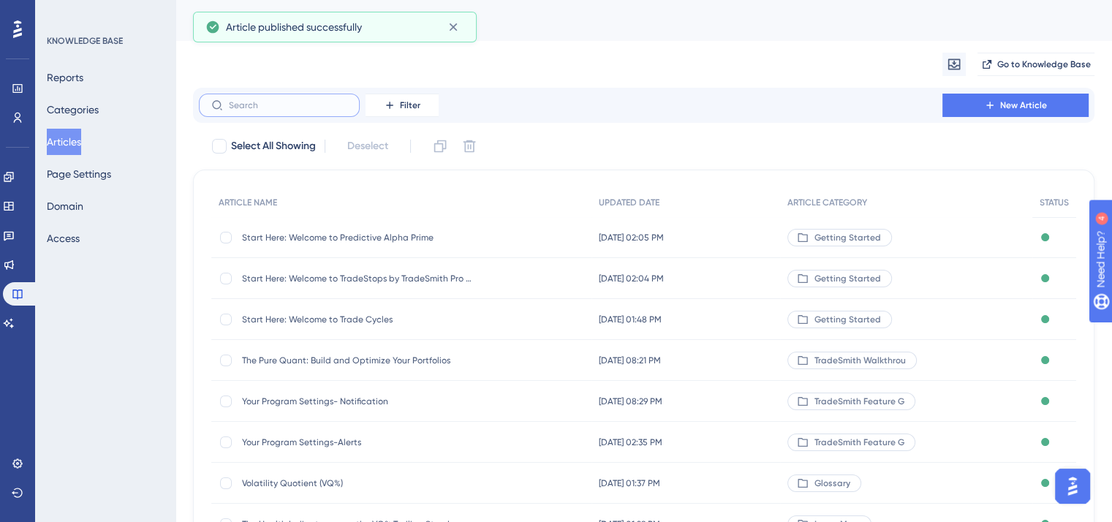
click at [284, 103] on input "text" at bounding box center [288, 105] width 118 height 10
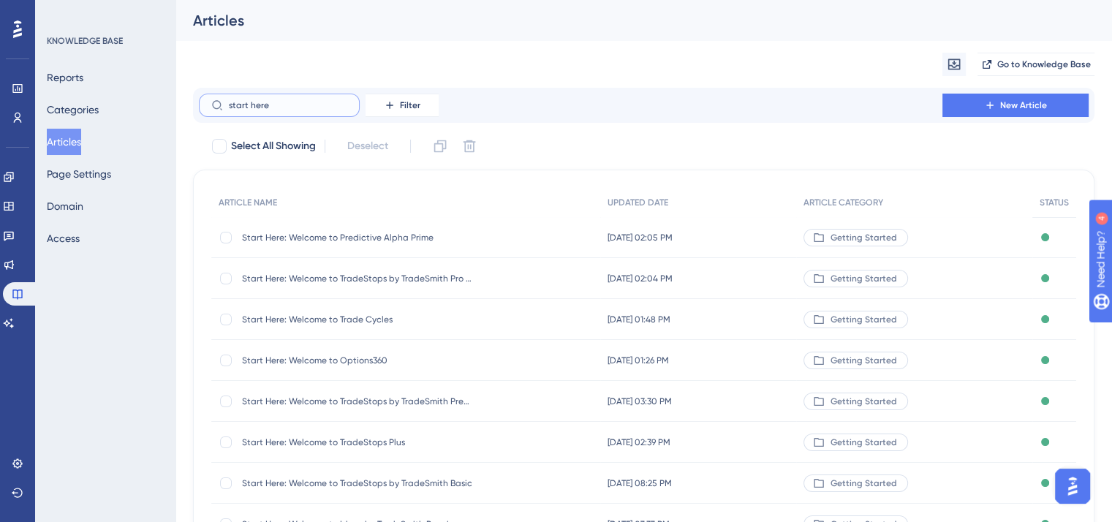
type input "start here"
click at [316, 360] on span "Start Here: Welcome to Options360" at bounding box center [359, 361] width 234 height 12
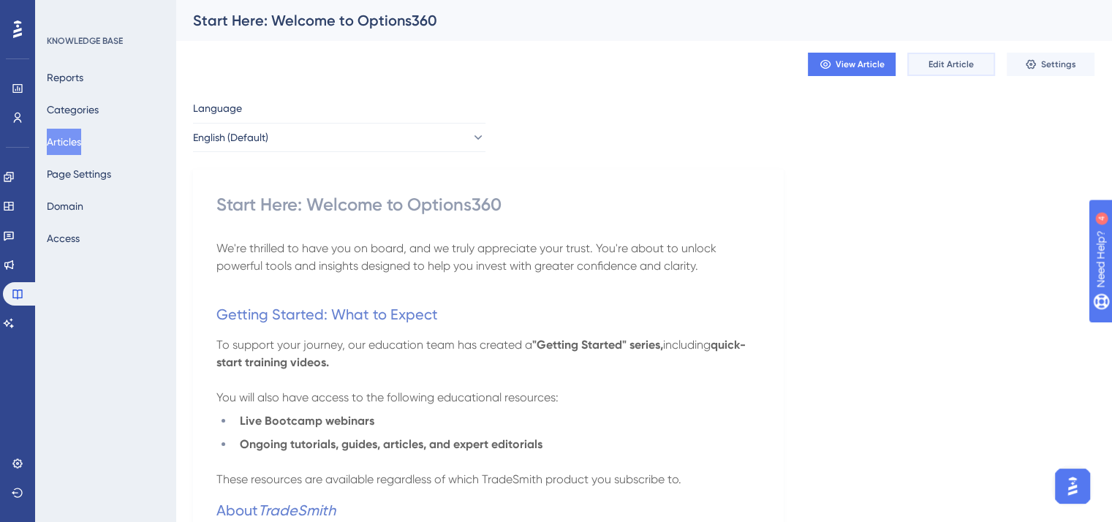
click at [944, 61] on span "Edit Article" at bounding box center [950, 64] width 45 height 12
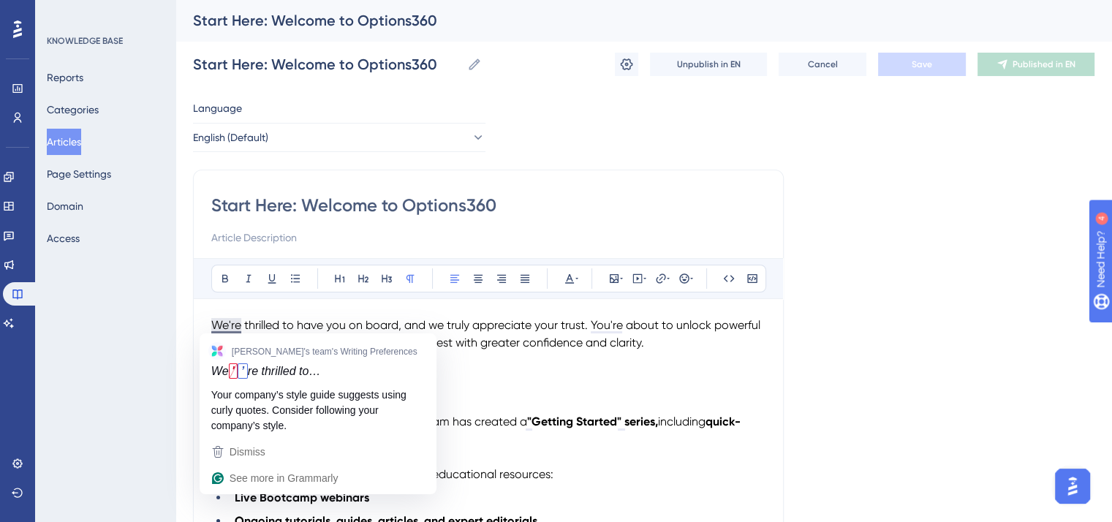
click at [213, 322] on span "We're thrilled to have you on board, and we truly appreciate your trust. You're…" at bounding box center [487, 333] width 552 height 31
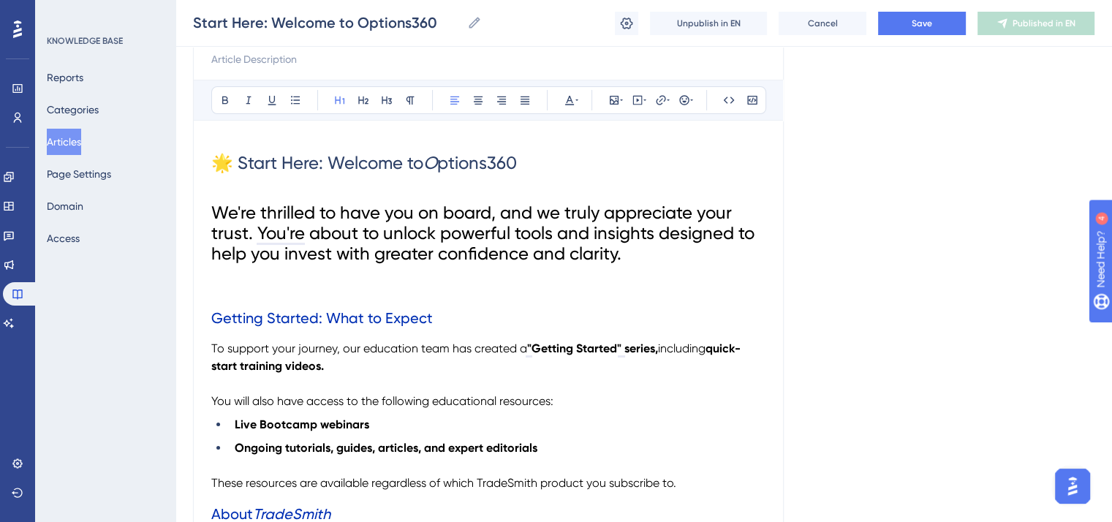
scroll to position [219, 0]
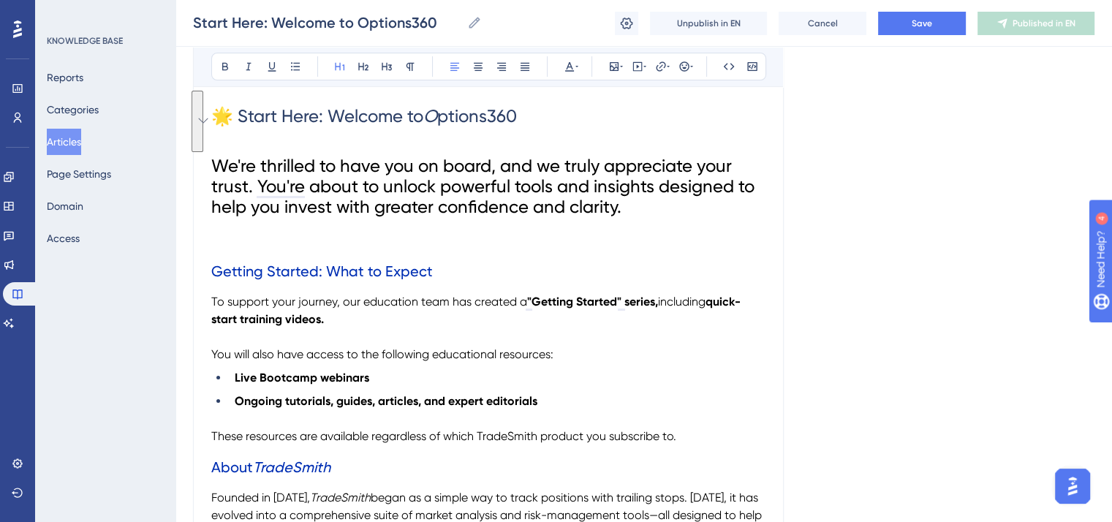
drag, startPoint x: 639, startPoint y: 208, endPoint x: 208, endPoint y: 164, distance: 432.8
click at [410, 68] on icon at bounding box center [410, 67] width 12 height 12
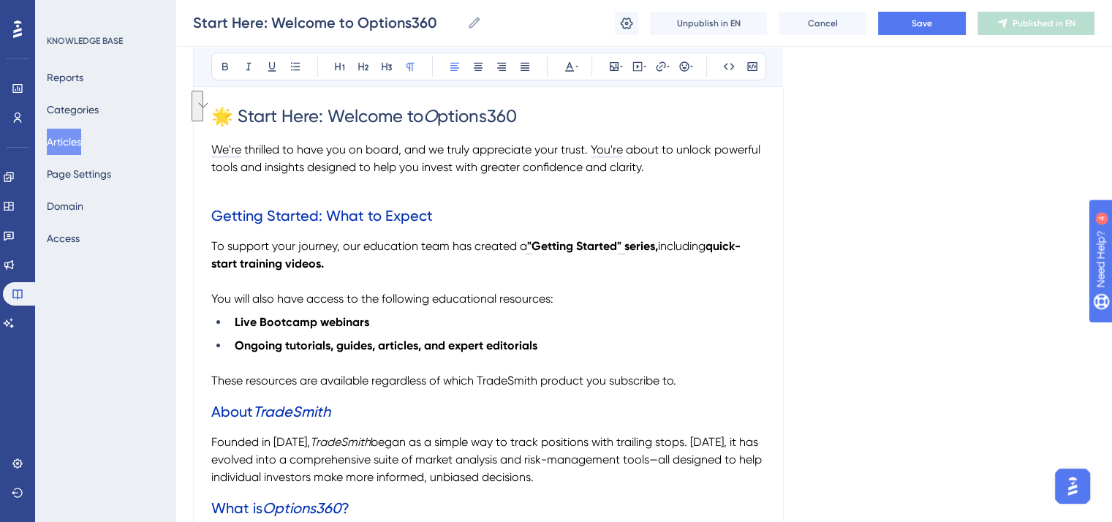
click at [398, 194] on h2 "Getting Started: What to Expect" at bounding box center [488, 216] width 554 height 44
drag, startPoint x: 537, startPoint y: 109, endPoint x: 211, endPoint y: 113, distance: 326.0
click at [211, 113] on h1 "🌟 Start Here: Welcome to O ptions360" at bounding box center [488, 116] width 554 height 50
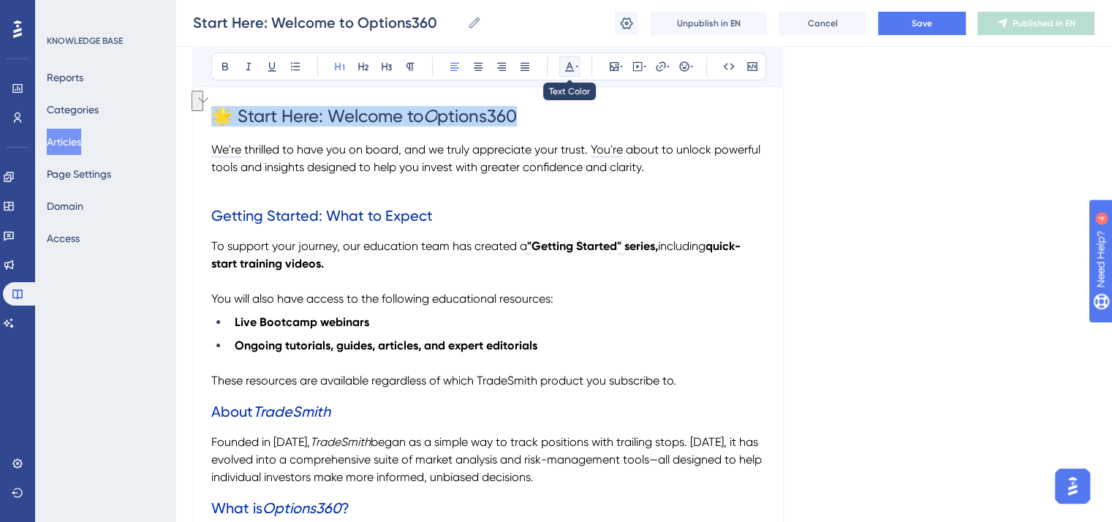
click at [567, 59] on button at bounding box center [569, 66] width 20 height 20
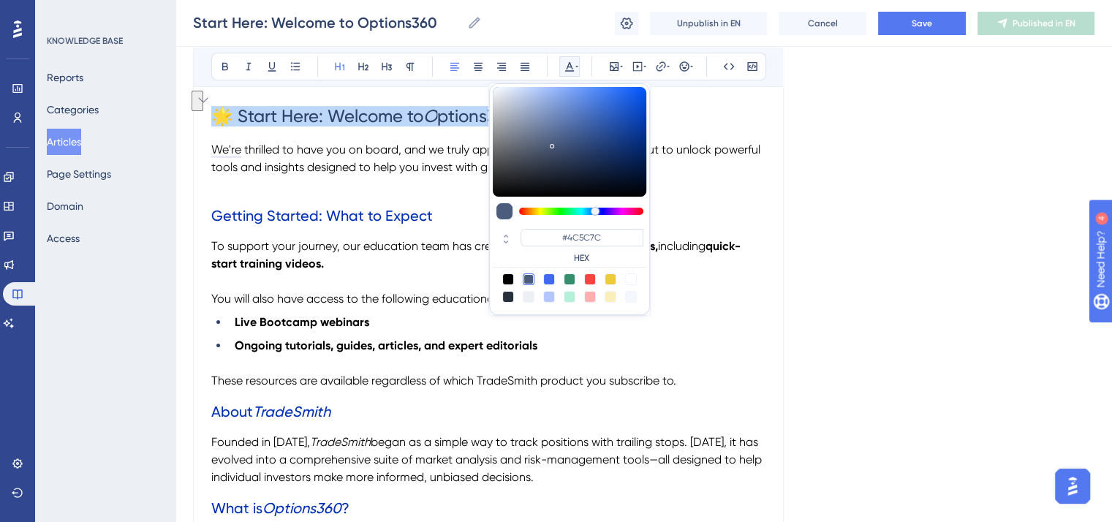
click at [504, 277] on div at bounding box center [508, 279] width 12 height 12
type input "#000000"
click at [412, 162] on span "We're thrilled to have you on board, and we truly appreciate your trust. You're…" at bounding box center [487, 158] width 552 height 31
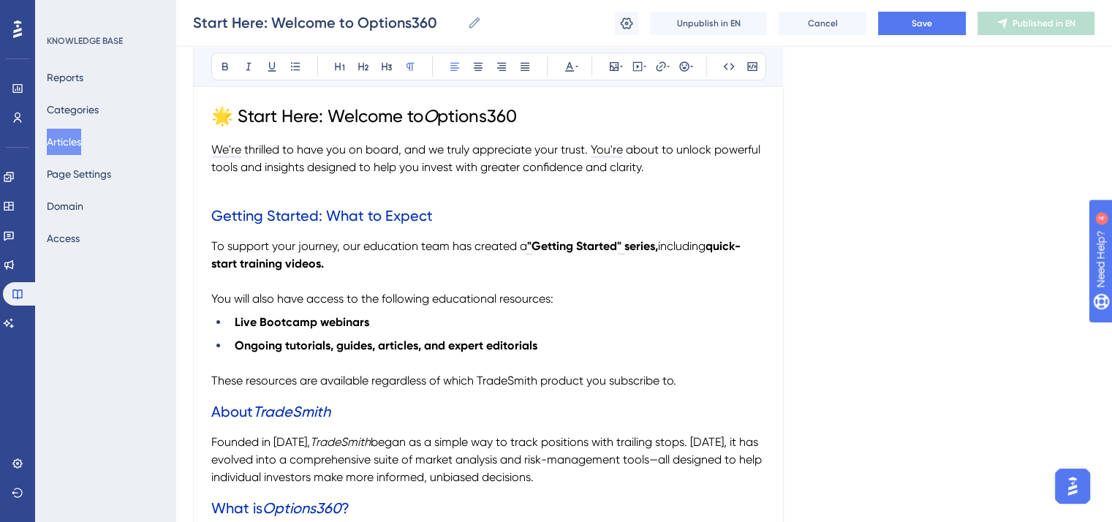
scroll to position [73, 0]
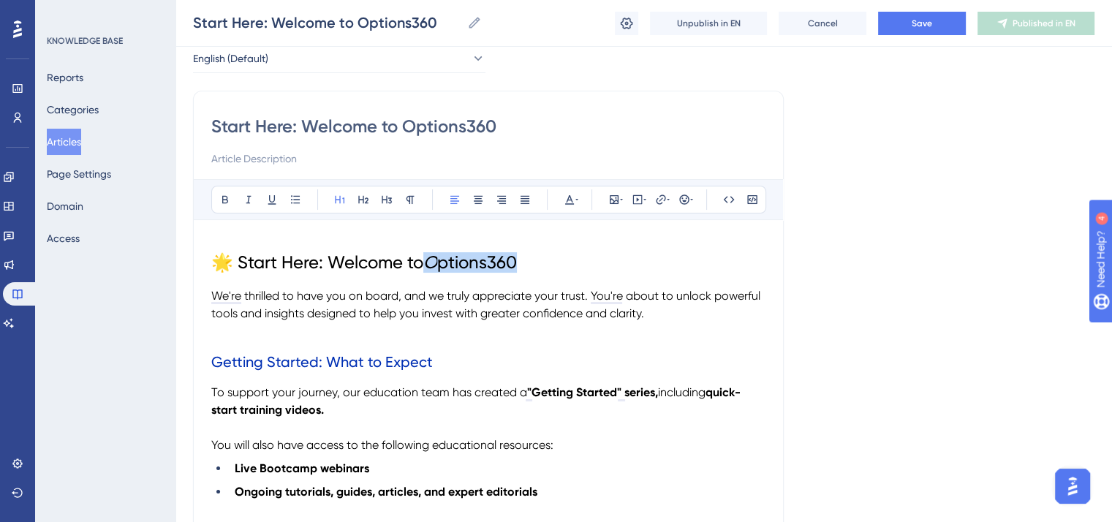
drag, startPoint x: 528, startPoint y: 258, endPoint x: 430, endPoint y: 260, distance: 98.7
click at [430, 260] on h1 "🌟 Start Here: Welcome to O ptions360" at bounding box center [488, 263] width 554 height 50
click at [244, 198] on icon at bounding box center [249, 200] width 12 height 12
click at [245, 197] on icon at bounding box center [249, 200] width 12 height 12
click at [614, 270] on h1 "🌟 Start Here: Welcome to Options360" at bounding box center [488, 263] width 554 height 50
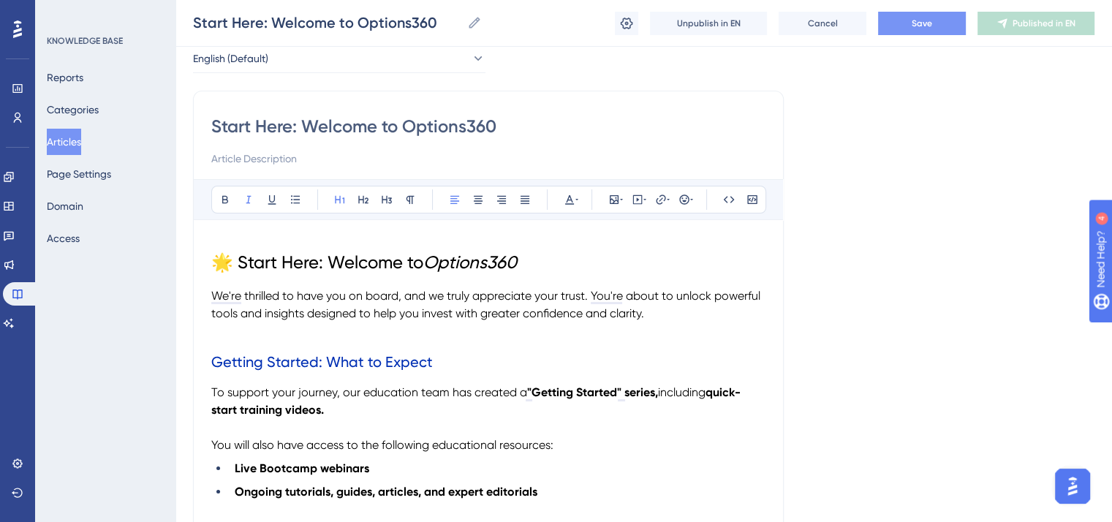
click at [934, 20] on button "Save" at bounding box center [922, 23] width 88 height 23
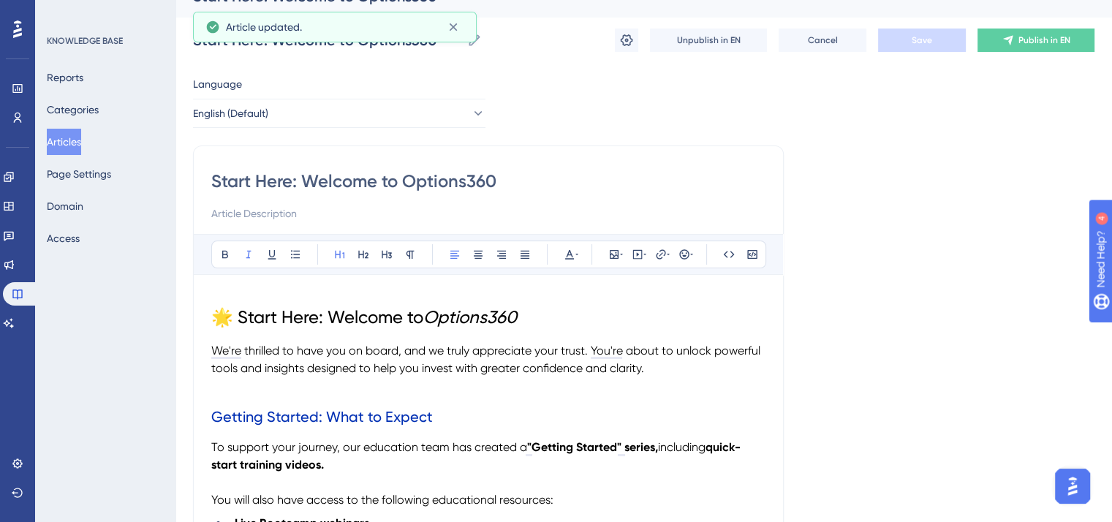
scroll to position [0, 0]
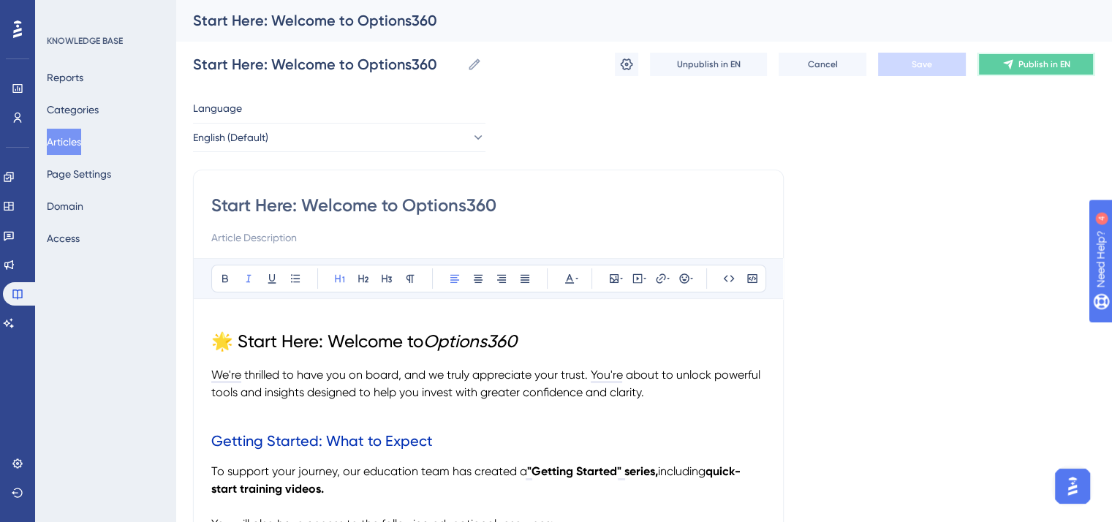
click at [1079, 56] on button "Publish in EN" at bounding box center [1035, 64] width 117 height 23
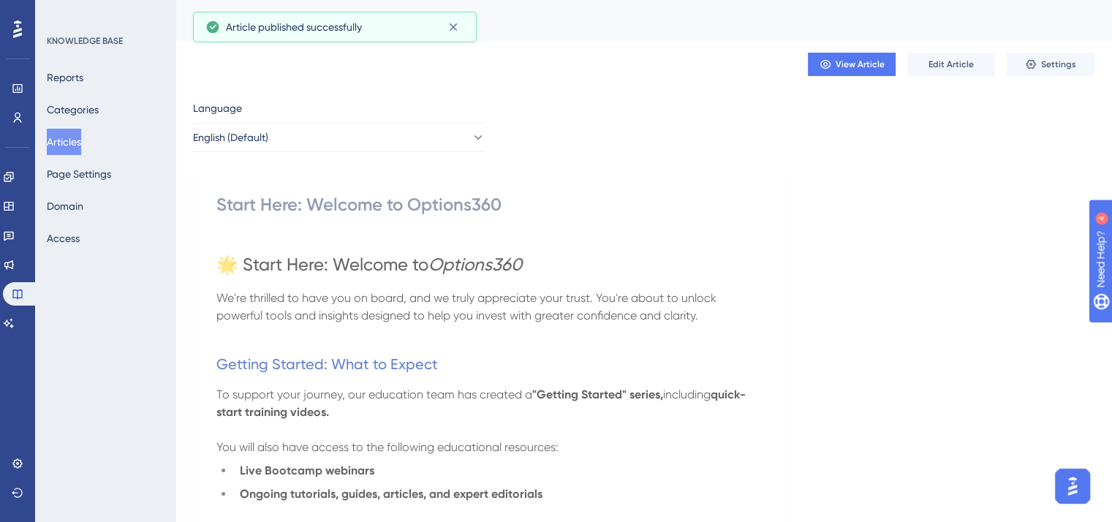
click at [80, 135] on button "Articles" at bounding box center [64, 142] width 34 height 26
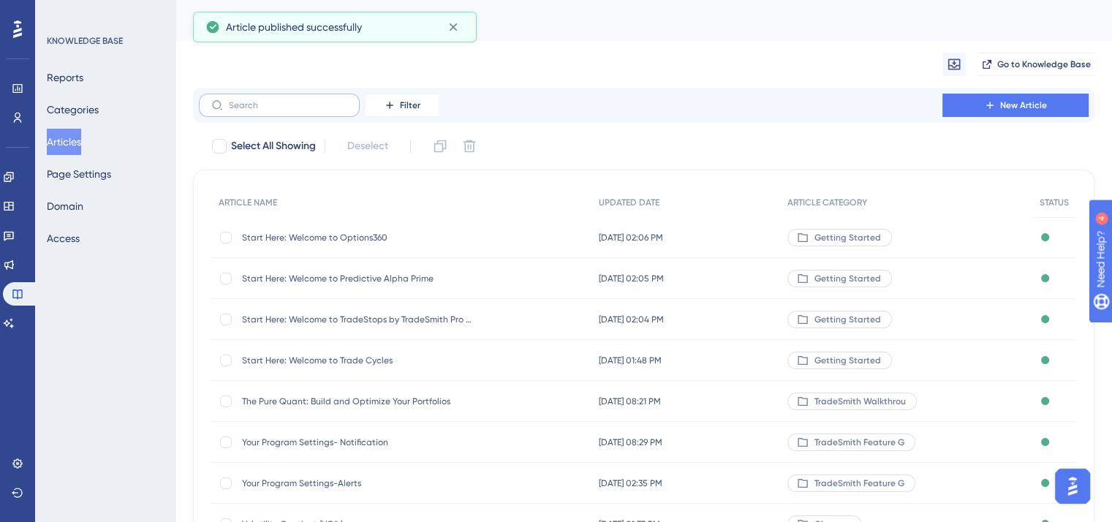
click at [284, 97] on label at bounding box center [279, 105] width 161 height 23
click at [284, 100] on input "text" at bounding box center [288, 105] width 118 height 10
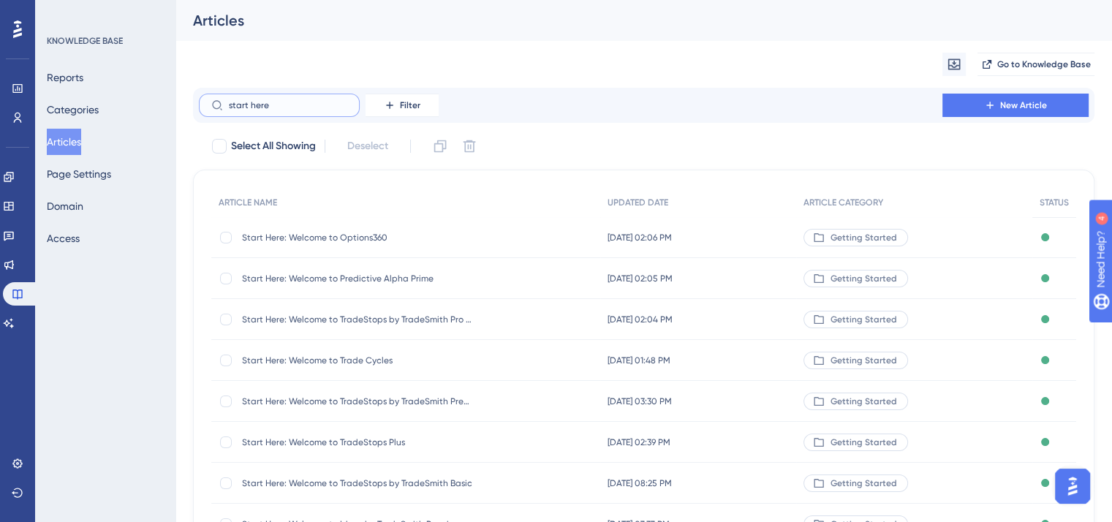
type input "start here"
click at [265, 365] on span "Start Here: Welcome to Trade Cycles" at bounding box center [359, 361] width 234 height 12
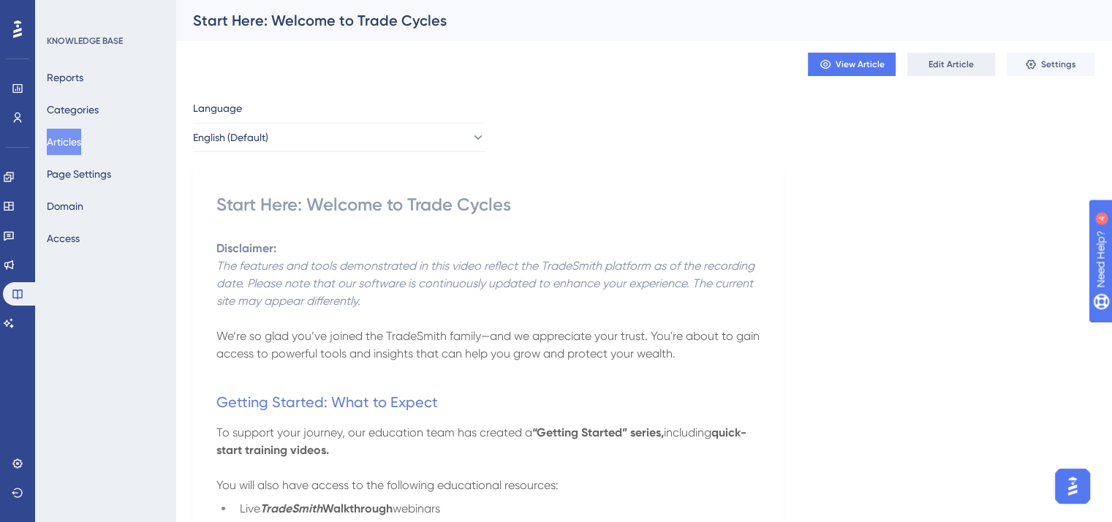
click at [969, 65] on span "Edit Article" at bounding box center [950, 64] width 45 height 12
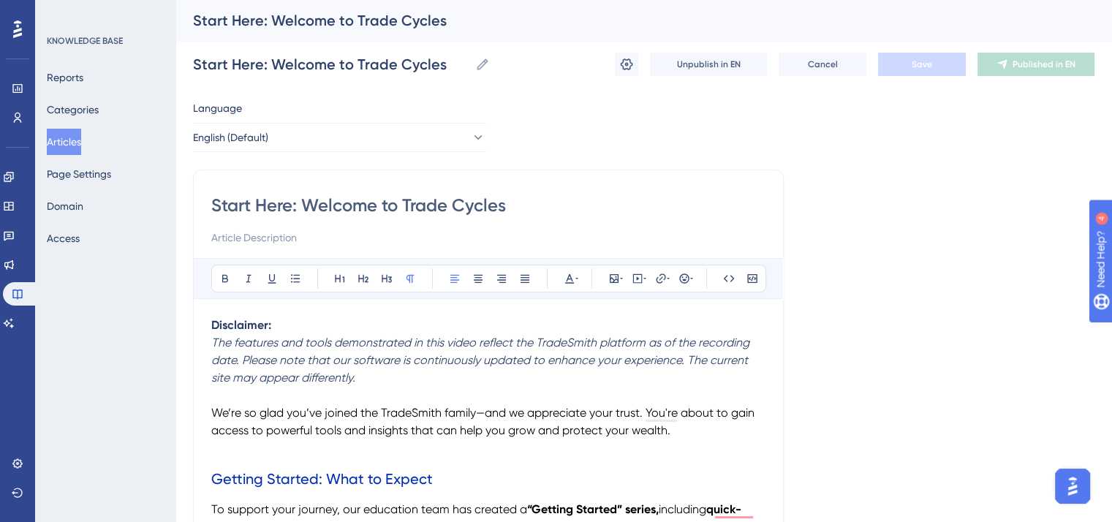
click at [213, 408] on span "We’re so glad you’ve joined the TradeSmith family—and we appreciate your trust.…" at bounding box center [484, 421] width 546 height 31
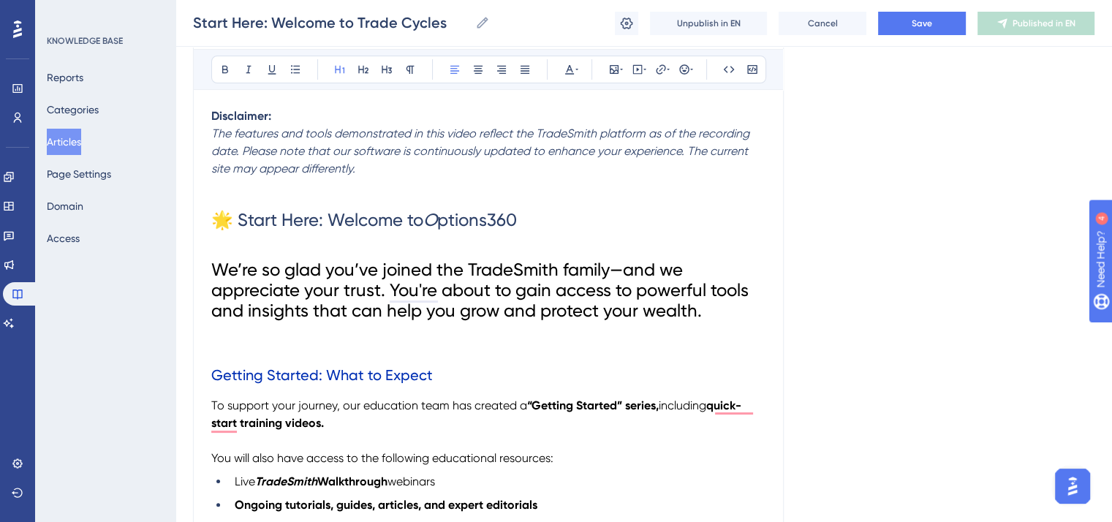
scroll to position [219, 0]
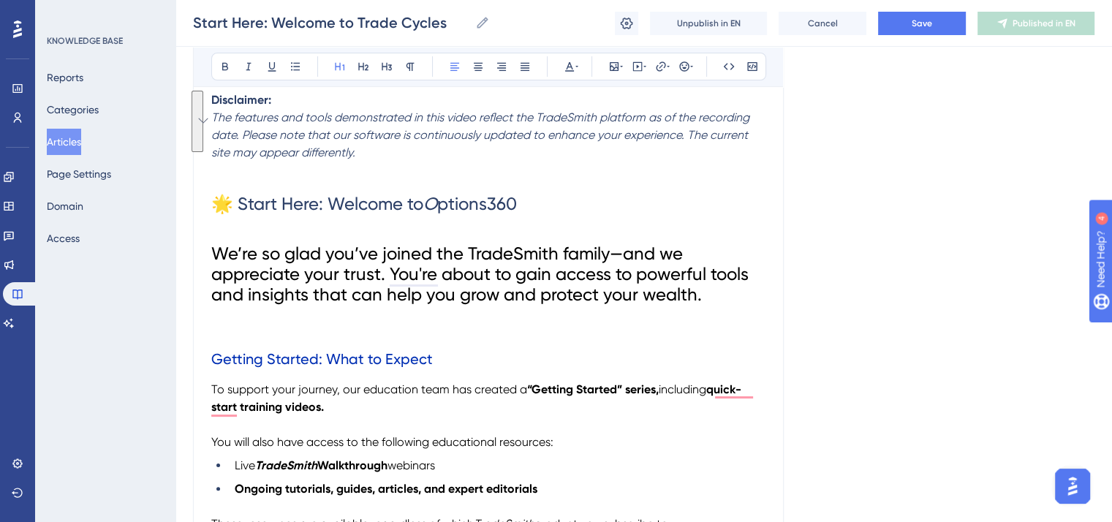
drag, startPoint x: 708, startPoint y: 293, endPoint x: 200, endPoint y: 254, distance: 509.6
click at [408, 64] on icon at bounding box center [410, 67] width 12 height 12
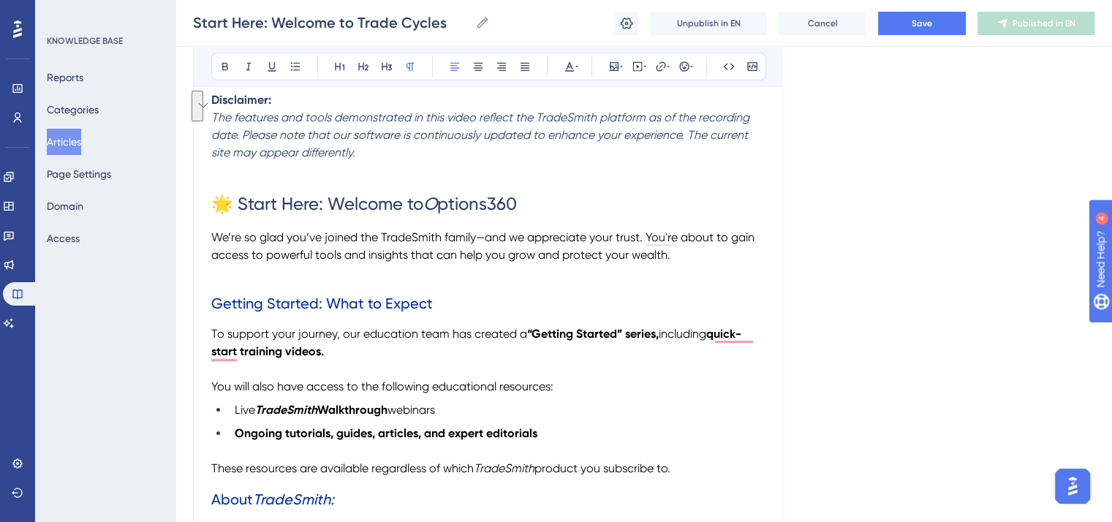
click at [396, 278] on p "To enrich screen reader interactions, please activate Accessibility in Grammarl…" at bounding box center [488, 273] width 554 height 18
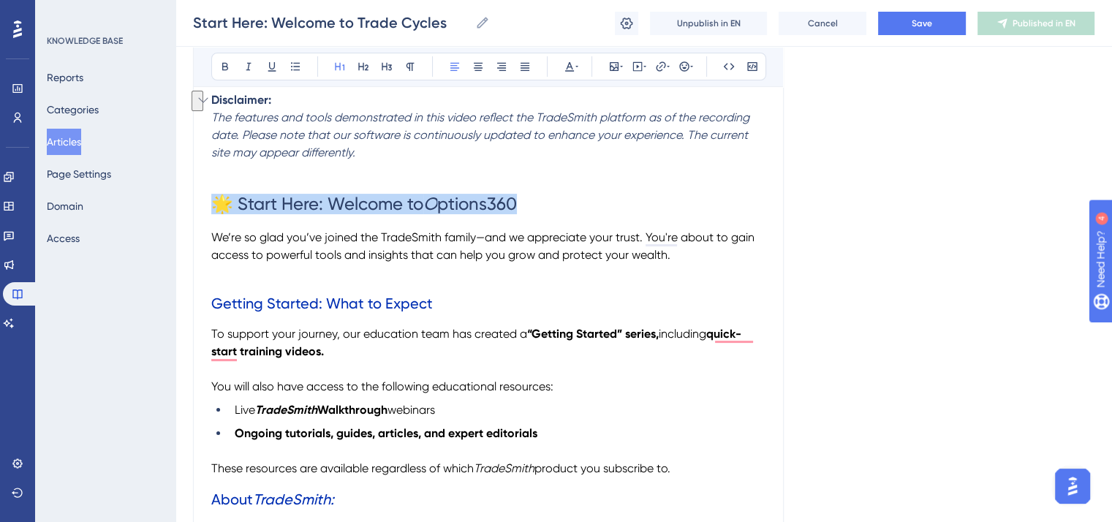
drag, startPoint x: 542, startPoint y: 200, endPoint x: 208, endPoint y: 194, distance: 334.1
click at [567, 67] on icon at bounding box center [570, 67] width 12 height 12
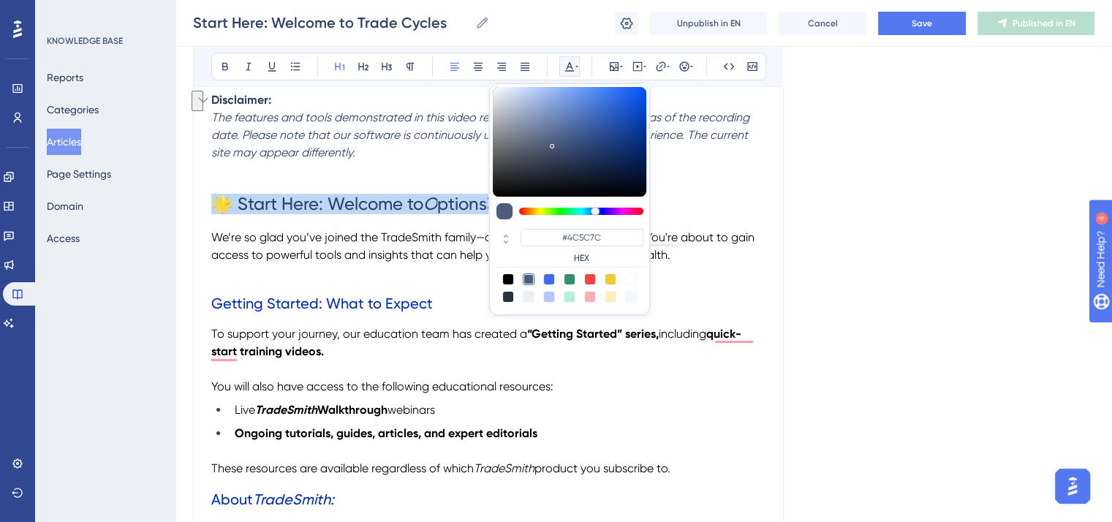
click at [508, 273] on div at bounding box center [508, 279] width 12 height 12
type input "#000000"
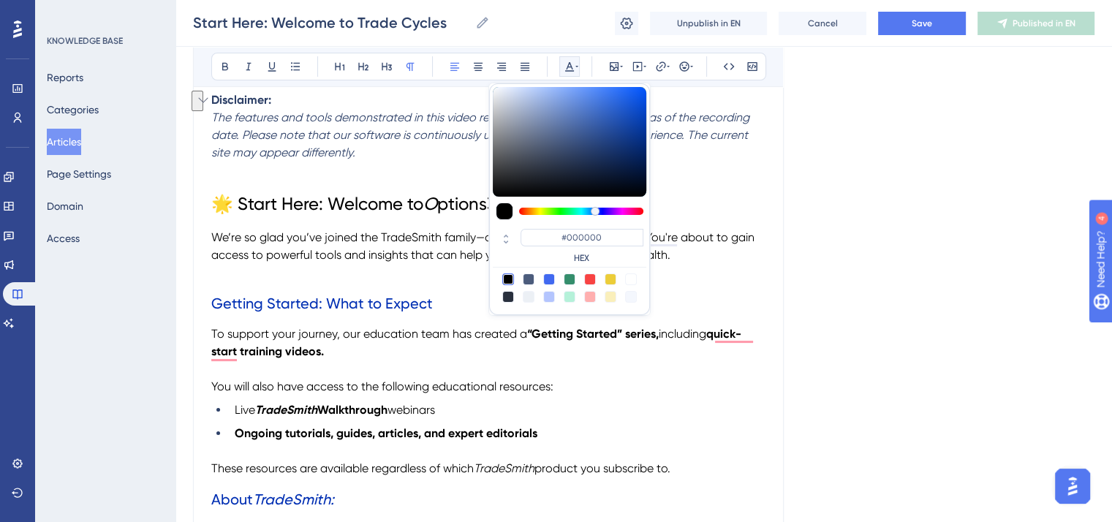
click at [453, 273] on p "To enrich screen reader interactions, please activate Accessibility in Grammarl…" at bounding box center [488, 273] width 554 height 18
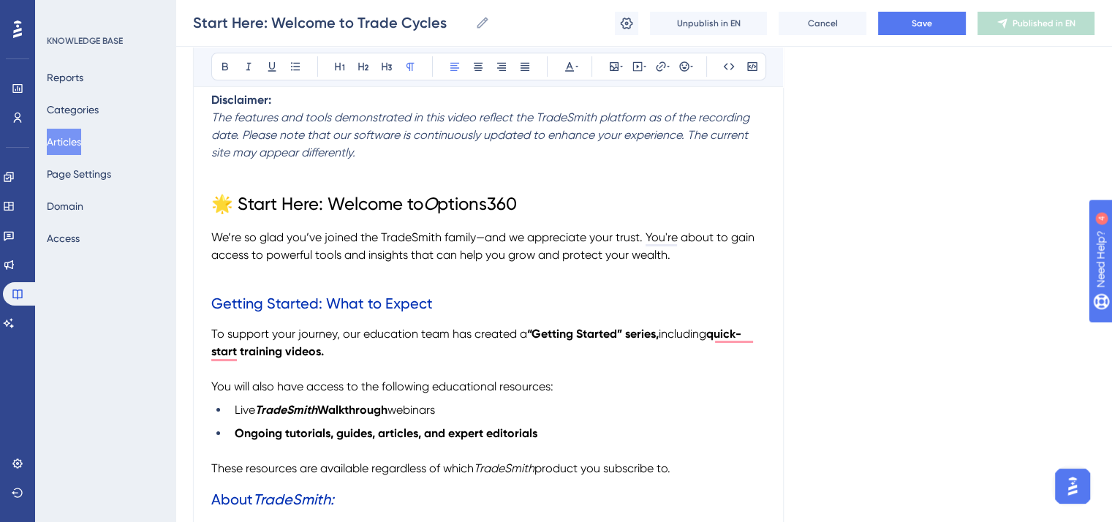
click at [429, 238] on span "We’re so glad you’ve joined the TradeSmith family—and we appreciate your trust.…" at bounding box center [484, 245] width 546 height 31
click at [428, 238] on span "We’re so glad you’ve joined the TradeSmith family—and we appreciate your trust.…" at bounding box center [484, 245] width 546 height 31
click at [243, 65] on icon at bounding box center [249, 67] width 12 height 12
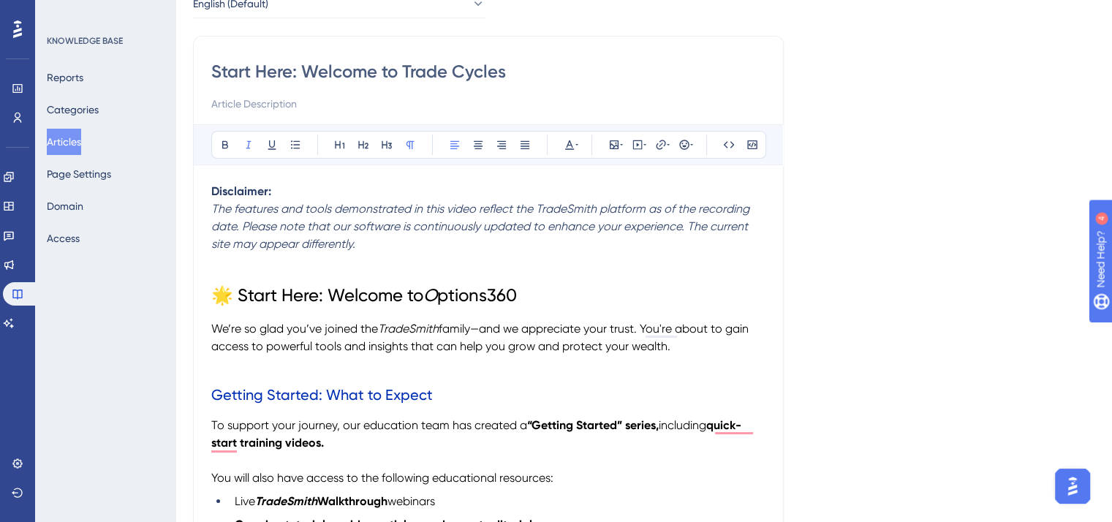
scroll to position [146, 0]
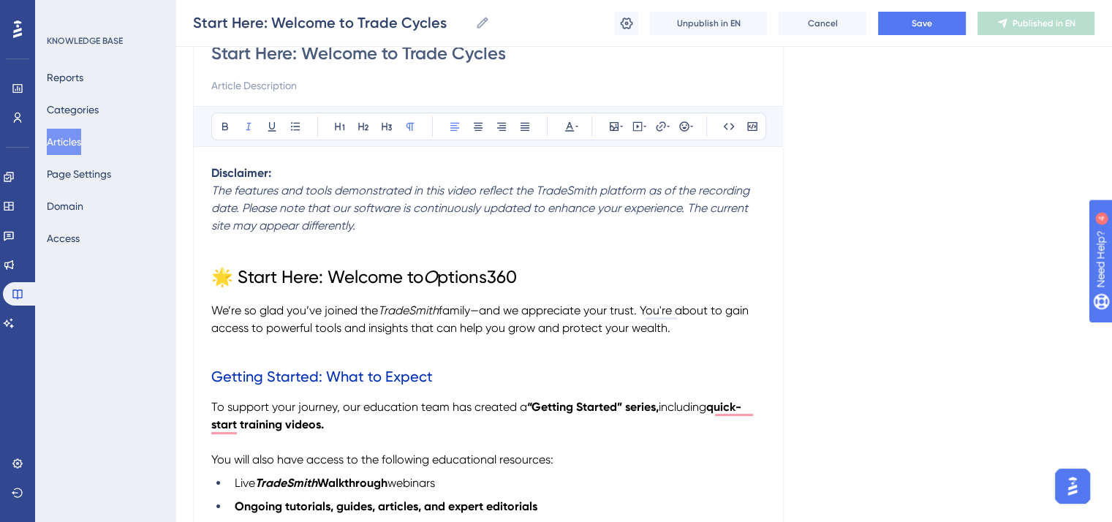
click at [537, 270] on h1 "🌟 Start Here: Welcome to O ptions360" at bounding box center [488, 277] width 554 height 50
drag, startPoint x: 449, startPoint y: 273, endPoint x: 436, endPoint y: 273, distance: 13.2
click at [436, 273] on h1 "🌟 Start Here: Welcome to O ptions360" at bounding box center [488, 277] width 554 height 50
drag, startPoint x: 547, startPoint y: 275, endPoint x: 430, endPoint y: 273, distance: 117.0
click at [430, 273] on h1 "🌟 Start Here: Welcome to T rade Cycles" at bounding box center [488, 277] width 554 height 50
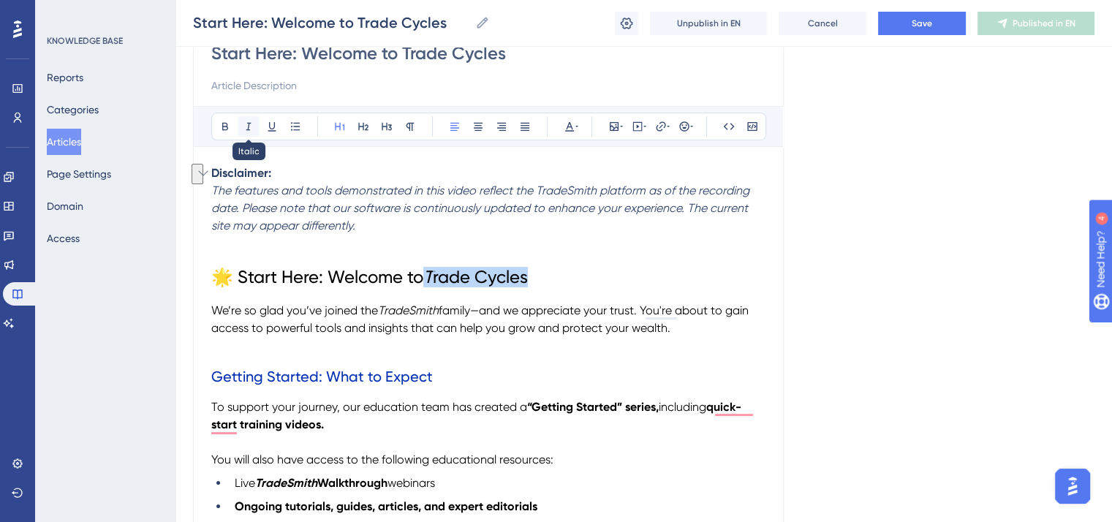
click at [244, 124] on icon at bounding box center [249, 127] width 12 height 12
click at [628, 243] on p "To enrich screen reader interactions, please activate Accessibility in Grammarl…" at bounding box center [488, 244] width 554 height 18
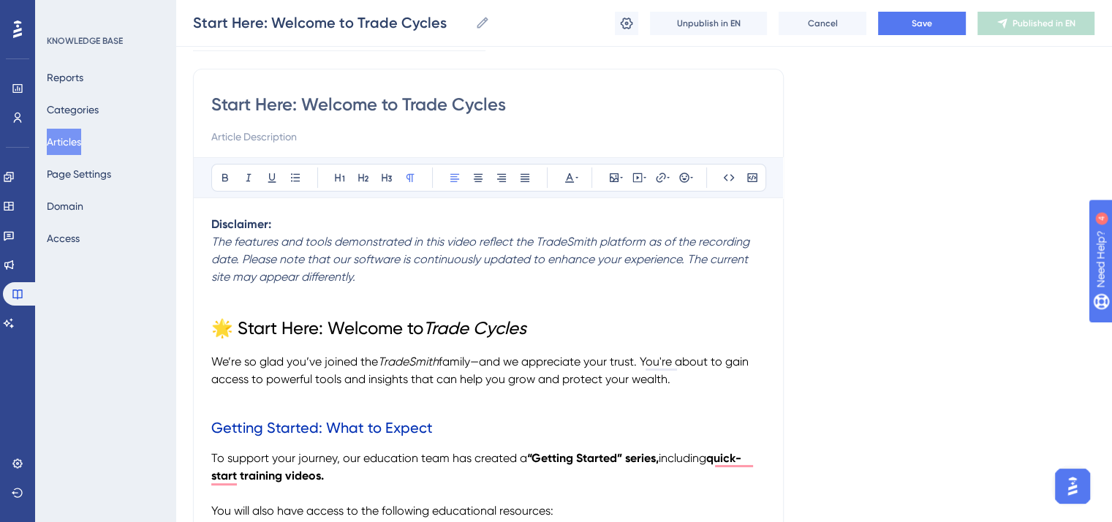
scroll to position [73, 0]
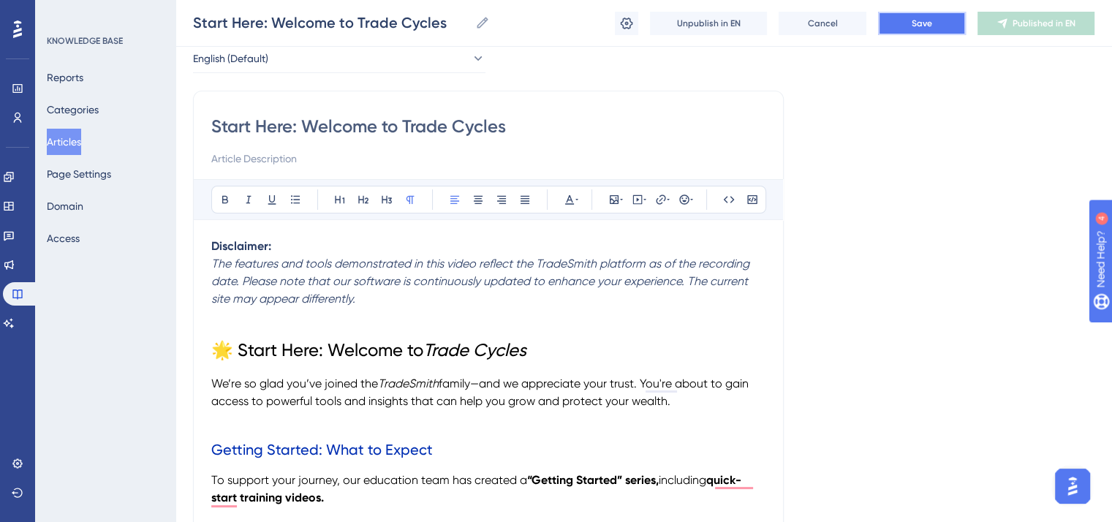
click at [912, 26] on span "Save" at bounding box center [922, 24] width 20 height 12
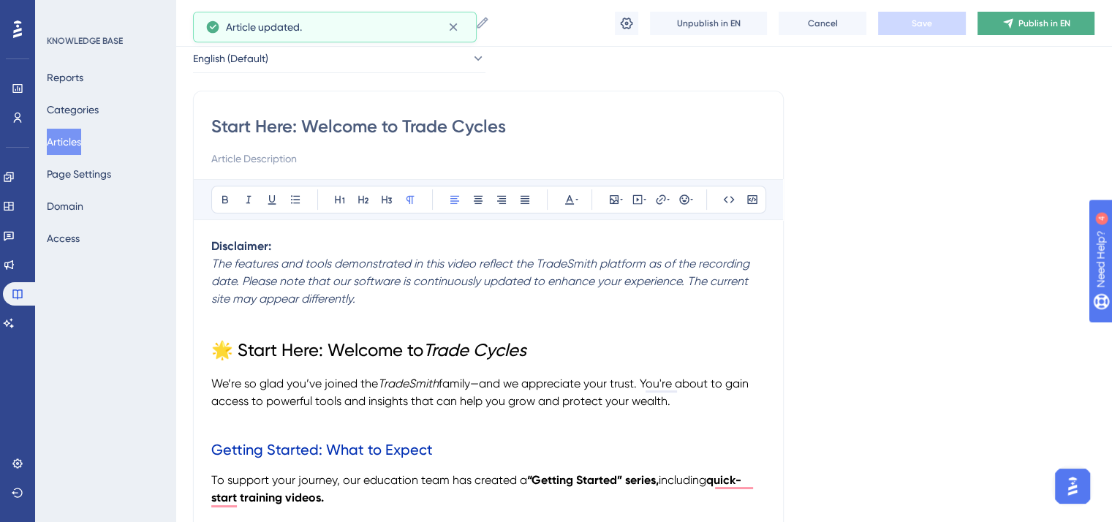
click at [1003, 25] on icon at bounding box center [1008, 24] width 12 height 12
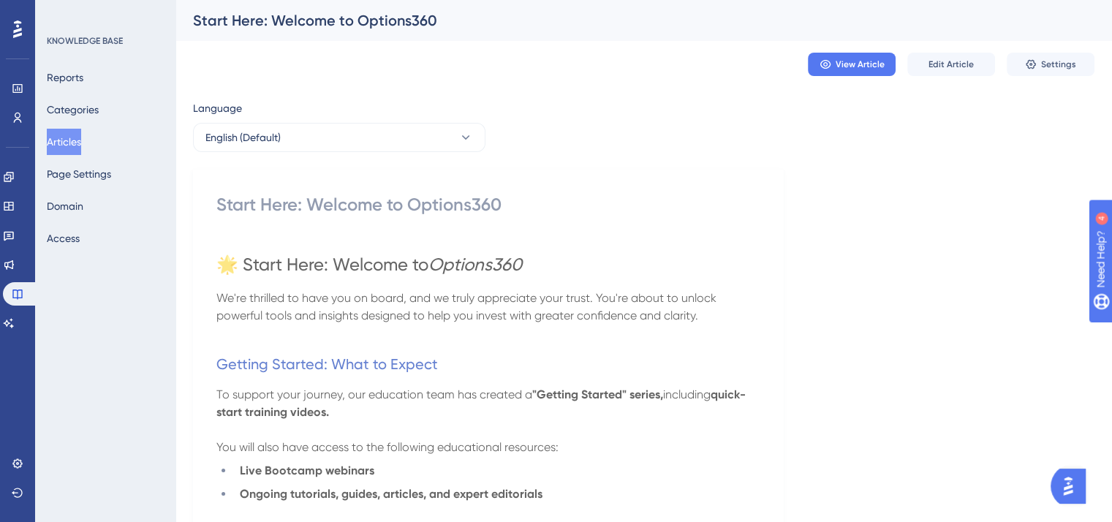
click at [64, 141] on button "Articles" at bounding box center [64, 142] width 34 height 26
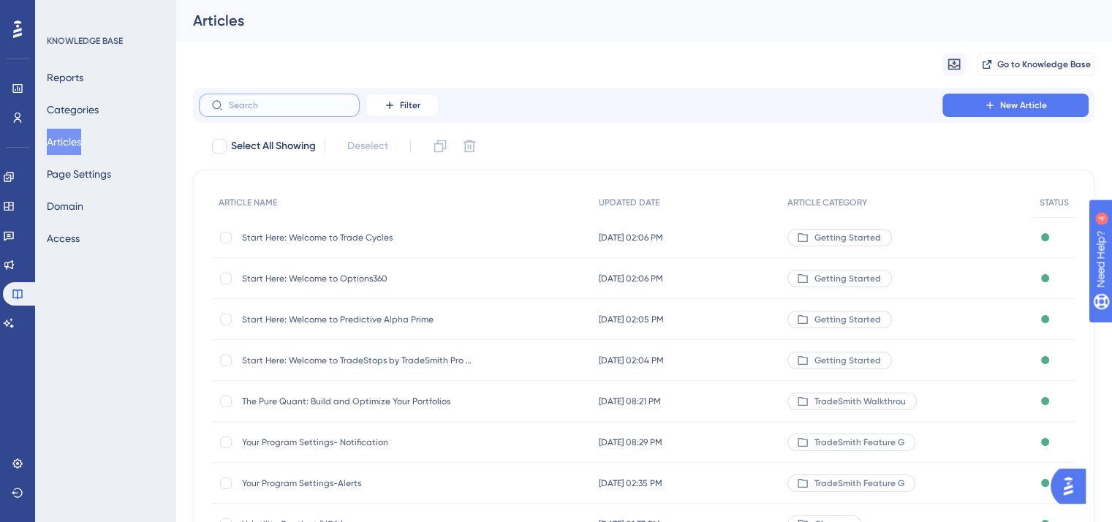
click at [310, 103] on input "text" at bounding box center [288, 105] width 118 height 10
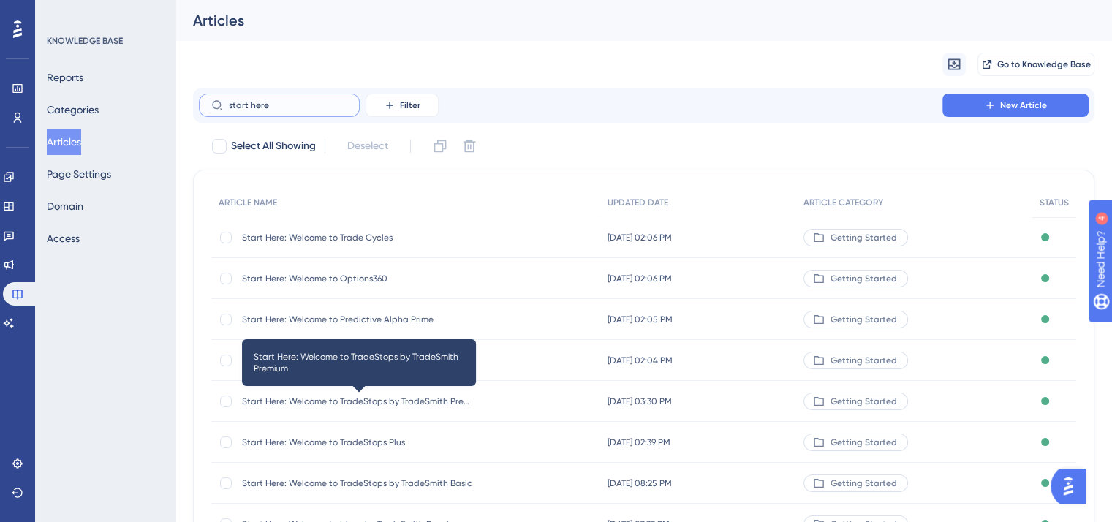
type input "start here"
click at [352, 398] on span "Start Here: Welcome to TradeStops by TradeSmith Premium" at bounding box center [359, 401] width 234 height 12
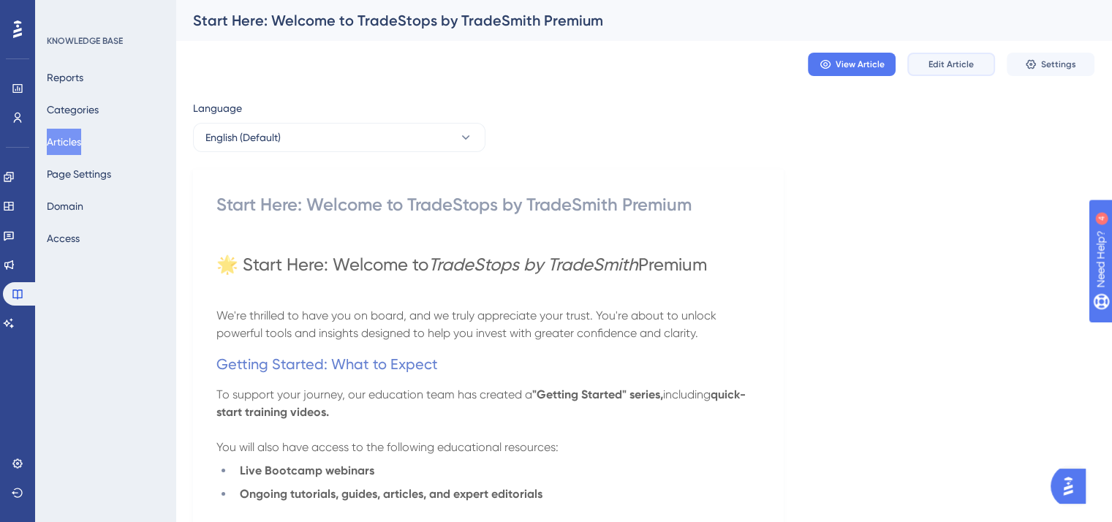
click at [950, 69] on span "Edit Article" at bounding box center [950, 64] width 45 height 12
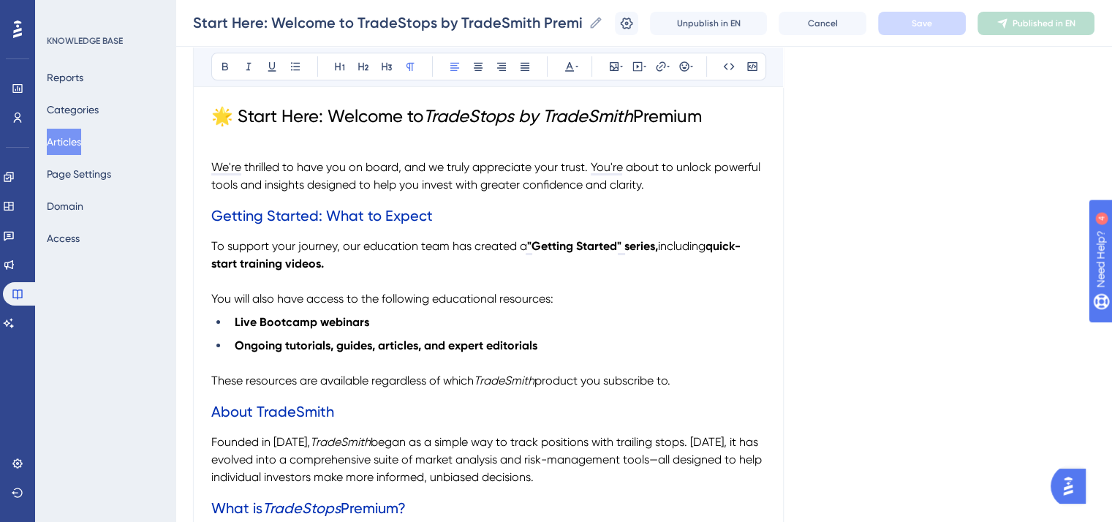
scroll to position [292, 0]
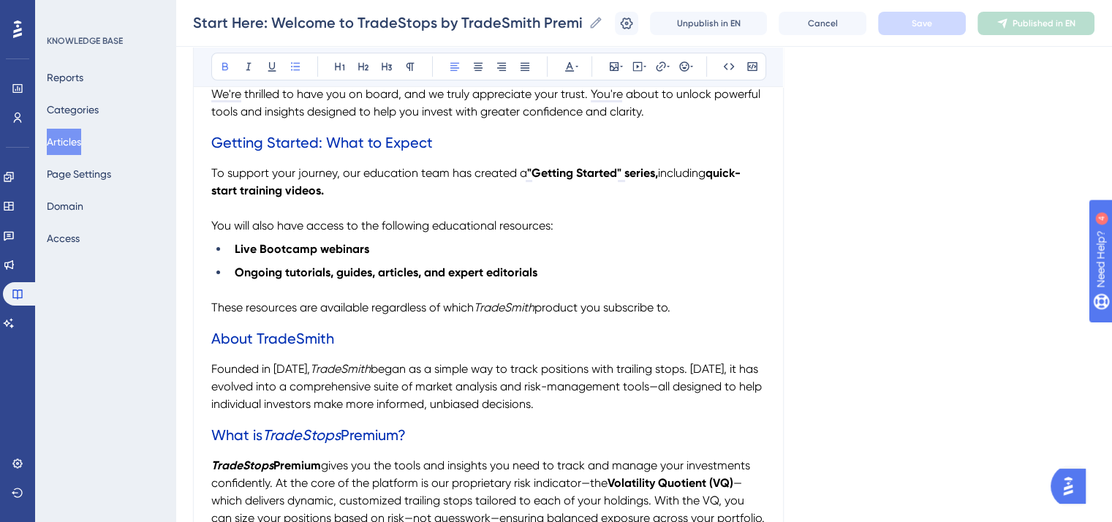
click at [318, 246] on strong "Live Bootcamp webinars" at bounding box center [302, 249] width 134 height 14
click at [306, 249] on strong "Live TradeSmith Walkthrough webinars" at bounding box center [341, 249] width 212 height 14
click at [251, 65] on icon at bounding box center [249, 67] width 12 height 12
drag, startPoint x: 447, startPoint y: 276, endPoint x: 422, endPoint y: 275, distance: 24.9
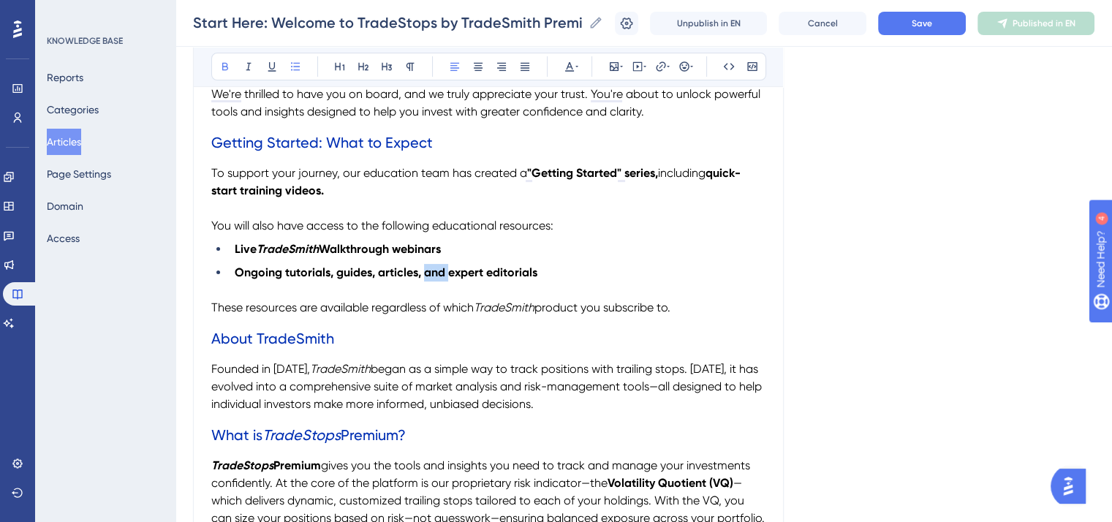
click at [422, 275] on strong "Ongoing tutorials, guides, articles, and expert editorials" at bounding box center [386, 272] width 303 height 14
click at [227, 68] on icon at bounding box center [225, 67] width 6 height 8
click at [573, 240] on li "Live TradeSmith Walkthrough webinars" at bounding box center [497, 249] width 537 height 18
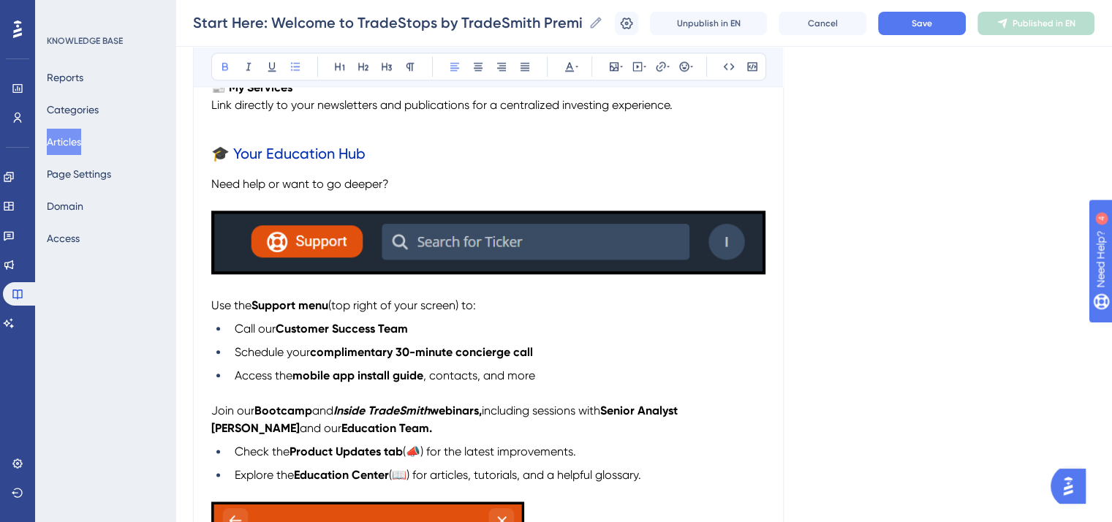
scroll to position [1681, 0]
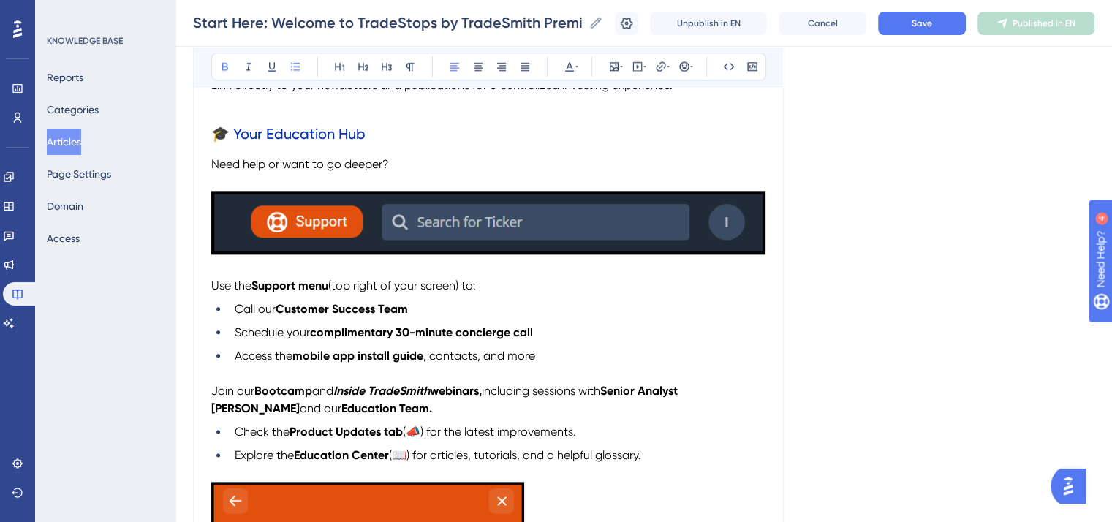
click at [575, 230] on img "To enrich screen reader interactions, please activate Accessibility in Grammarl…" at bounding box center [488, 223] width 554 height 64
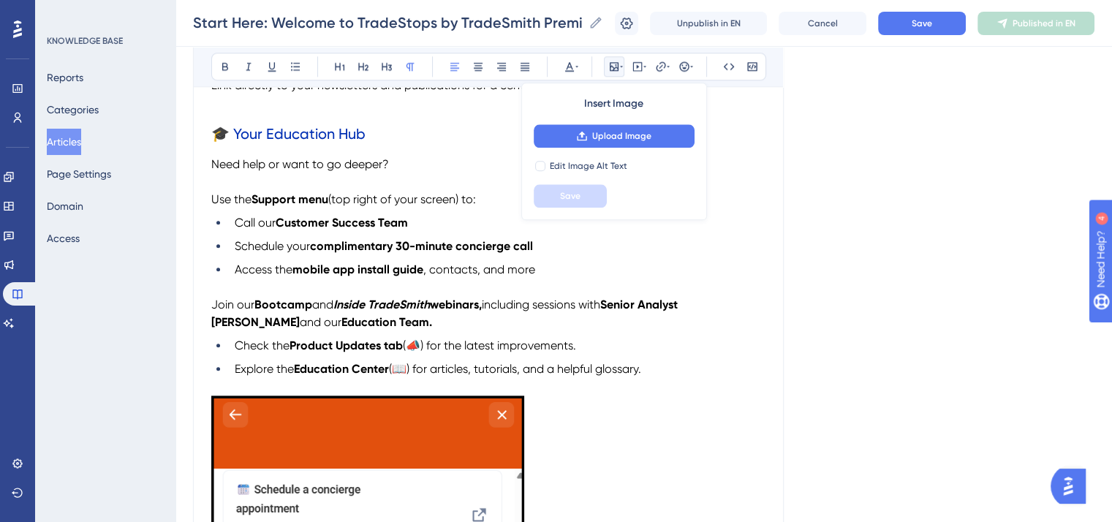
click at [699, 274] on li "Access the mobile app install guide , contacts, and more" at bounding box center [497, 270] width 537 height 18
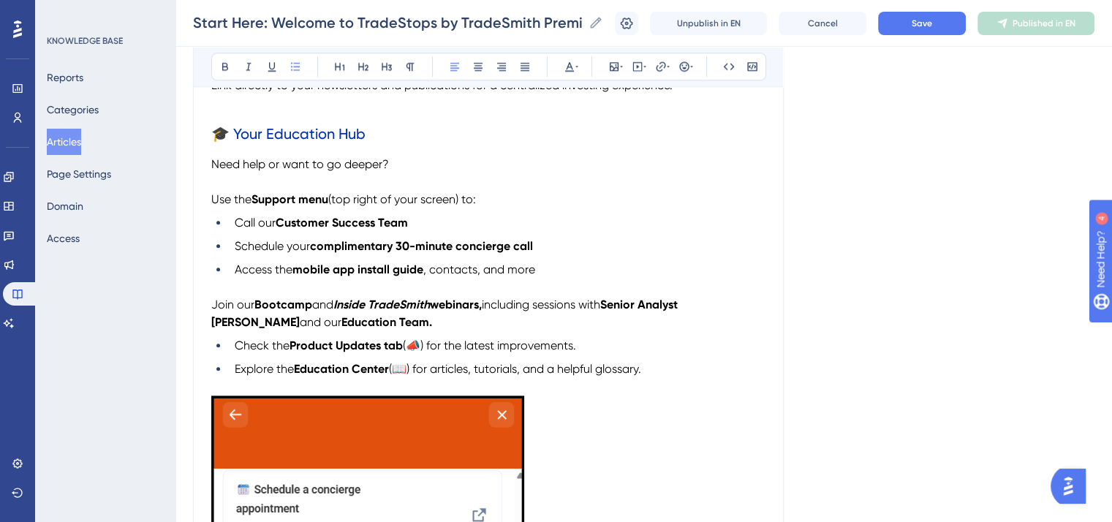
click at [212, 206] on span "Use the" at bounding box center [231, 199] width 40 height 14
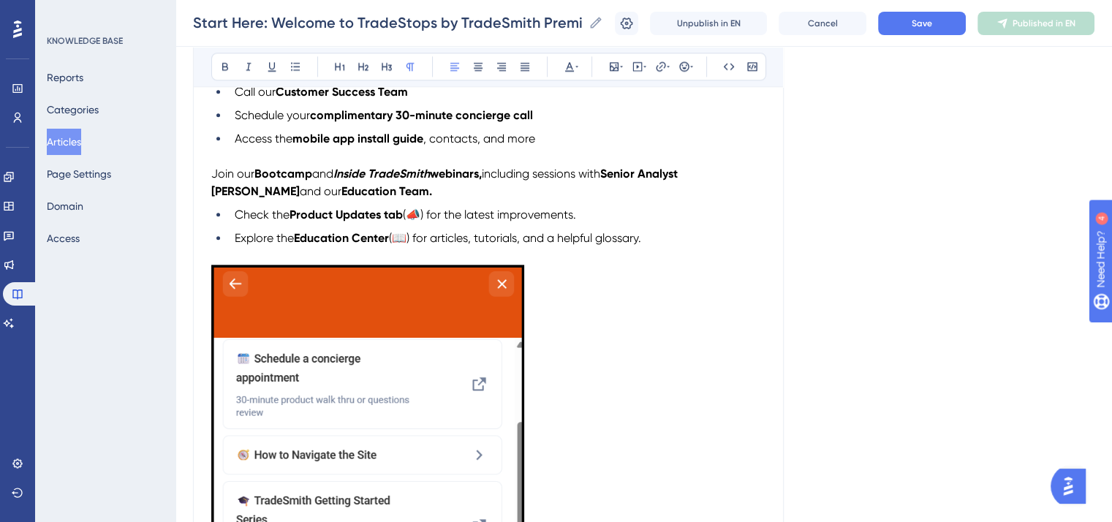
scroll to position [1827, 0]
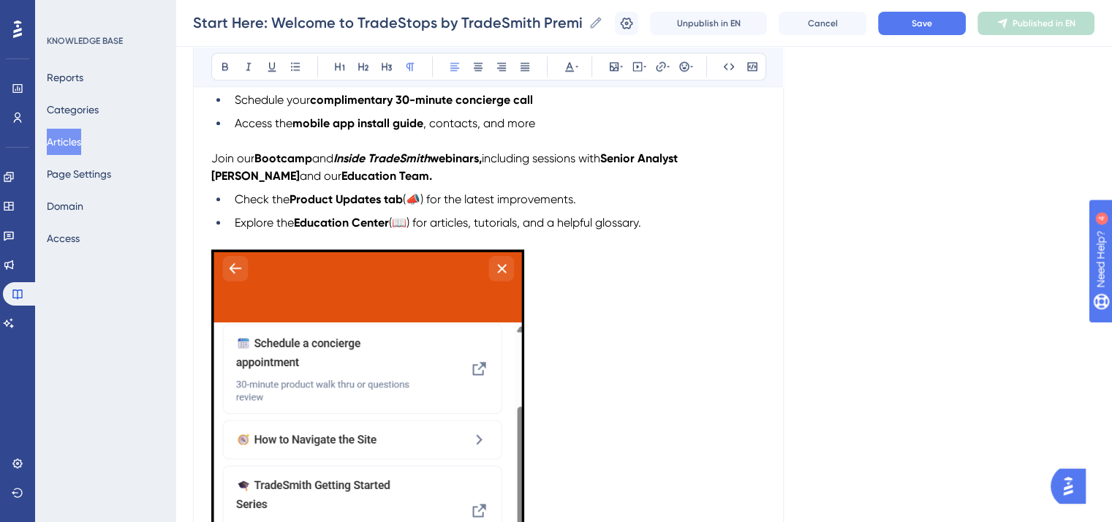
click at [313, 165] on span "and" at bounding box center [322, 158] width 21 height 14
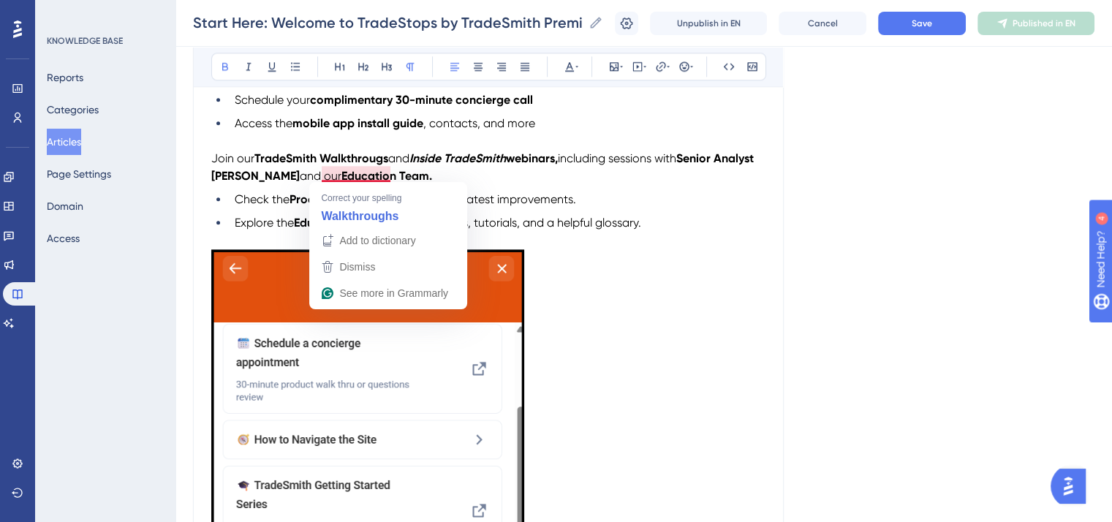
click at [388, 165] on strong "TradeSmith Walkthrougs" at bounding box center [321, 158] width 134 height 14
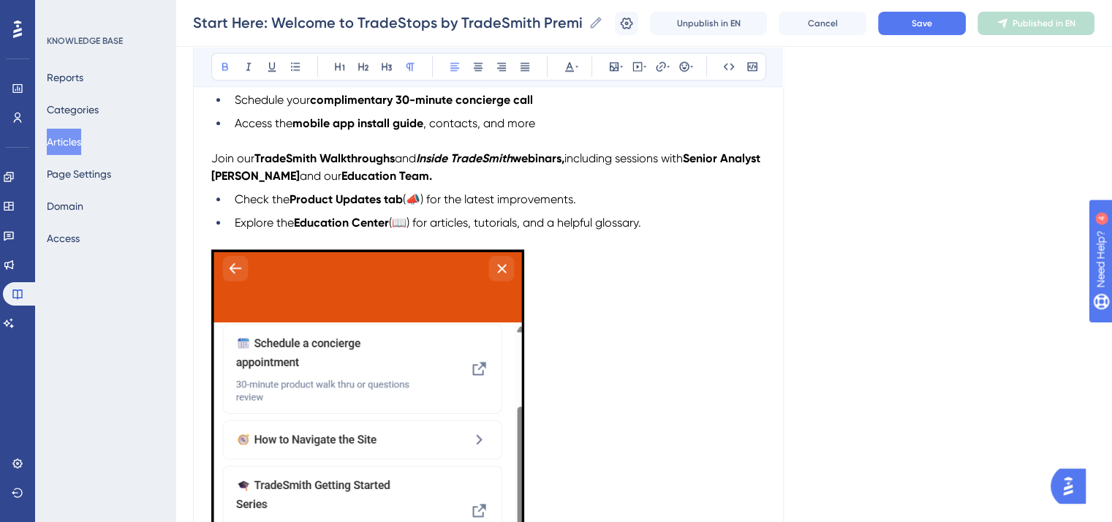
click at [303, 165] on strong "TradeSmith Walkthroughs" at bounding box center [324, 158] width 140 height 14
click at [246, 61] on icon at bounding box center [249, 67] width 12 height 12
click at [547, 206] on span "(📣) for the latest improvements." at bounding box center [489, 199] width 173 height 14
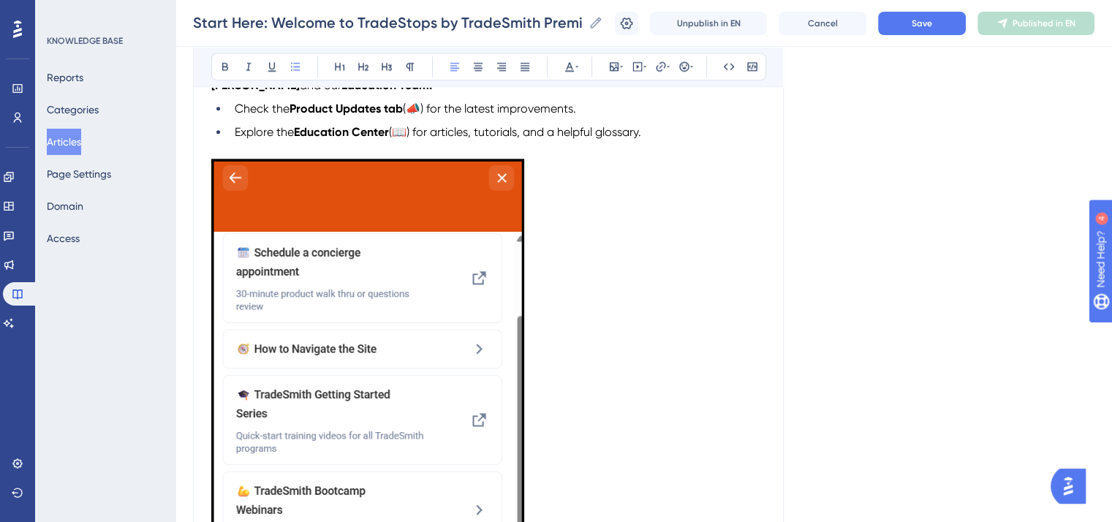
scroll to position [2047, 0]
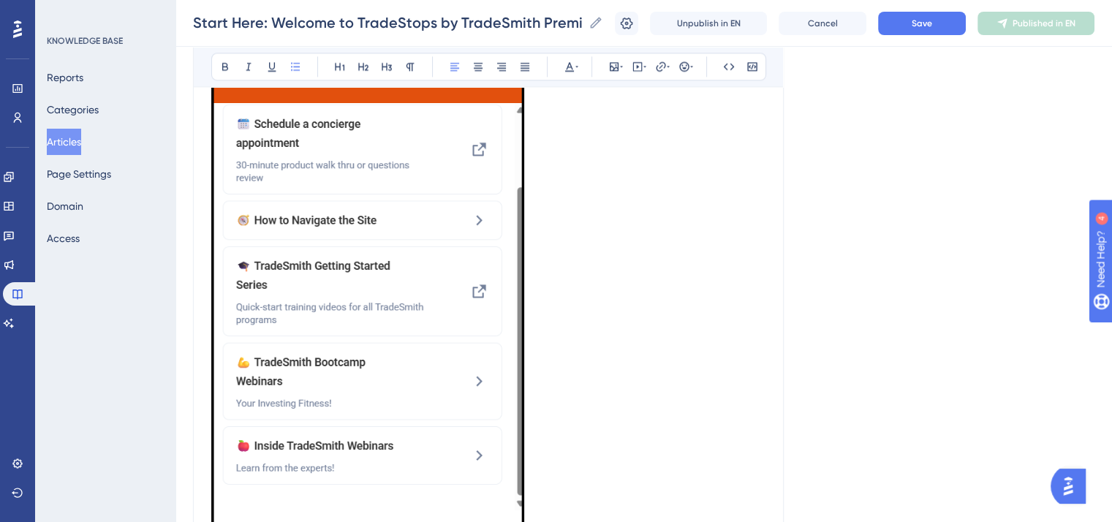
click at [459, 234] on img "To enrich screen reader interactions, please activate Accessibility in Grammarl…" at bounding box center [367, 308] width 313 height 556
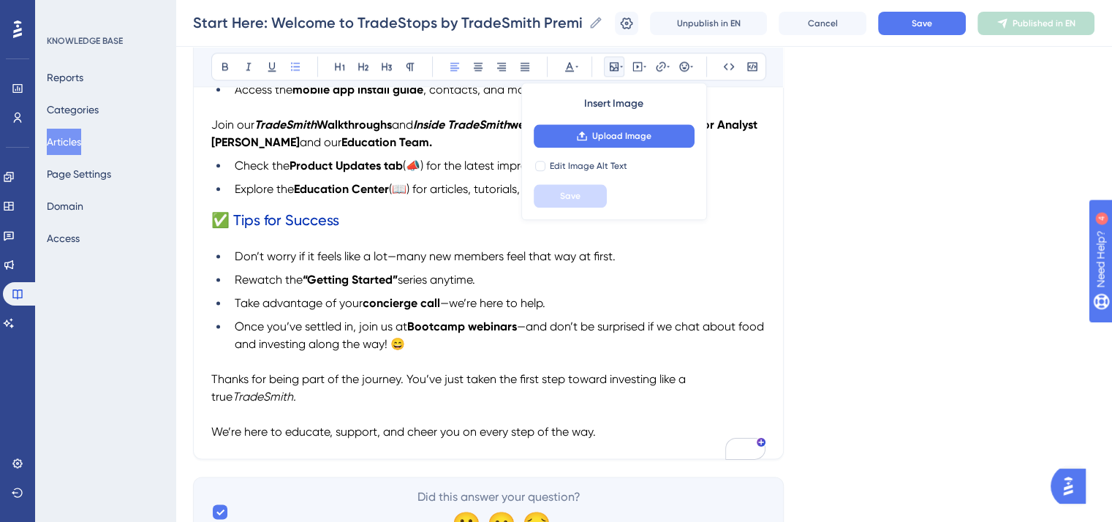
scroll to position [1912, 0]
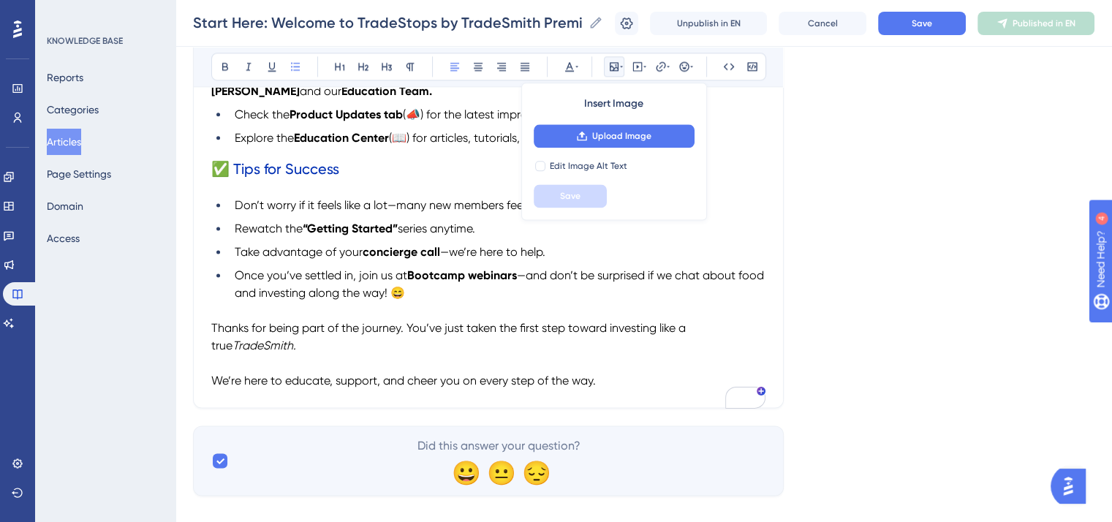
click at [463, 282] on strong "Bootcamp webinars" at bounding box center [462, 275] width 110 height 14
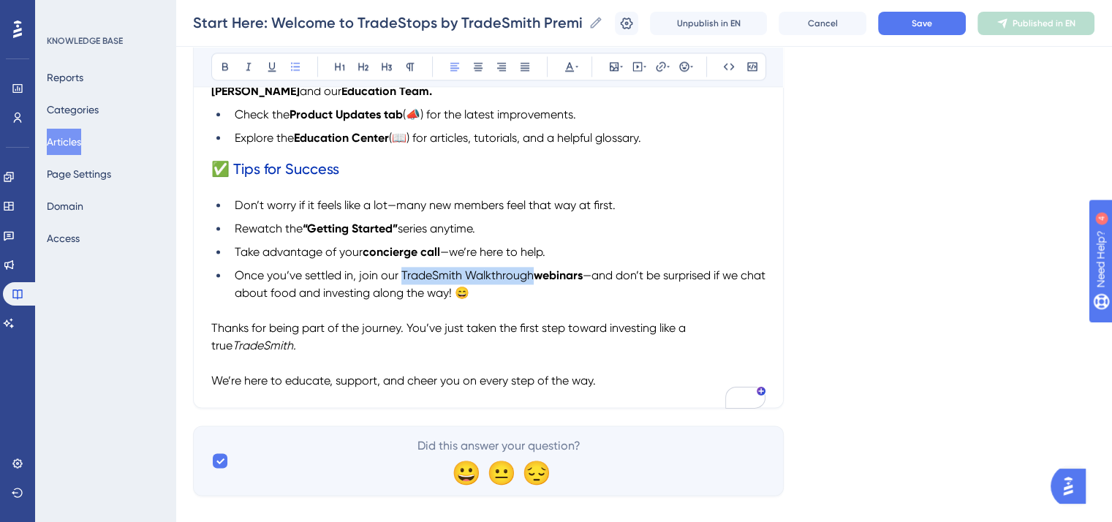
drag, startPoint x: 532, startPoint y: 293, endPoint x: 400, endPoint y: 290, distance: 132.3
click at [400, 290] on li "Once you’ve settled in, join our TradeSmith Walkthrough webinars —and don’t be …" at bounding box center [497, 284] width 537 height 35
click at [219, 67] on icon at bounding box center [225, 67] width 12 height 12
click at [427, 284] on li "Once you’ve settled in, join our TradeSmith Walkthrough webinars —and don’t be …" at bounding box center [497, 284] width 537 height 35
click at [427, 282] on strong "TradeSmith Walkthrough webinars" at bounding box center [491, 275] width 187 height 14
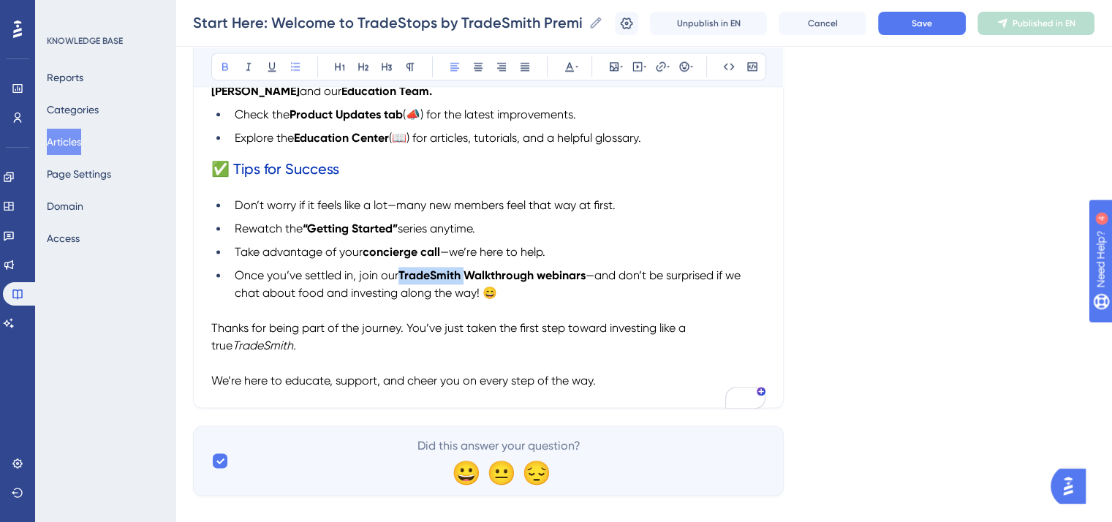
click at [427, 282] on strong "TradeSmith Walkthrough webinars" at bounding box center [491, 275] width 187 height 14
click at [244, 67] on icon at bounding box center [249, 67] width 12 height 12
click at [605, 261] on li "Take advantage of your concierge call —we’re here to help." at bounding box center [497, 252] width 537 height 18
click at [933, 29] on button "Save" at bounding box center [922, 23] width 88 height 23
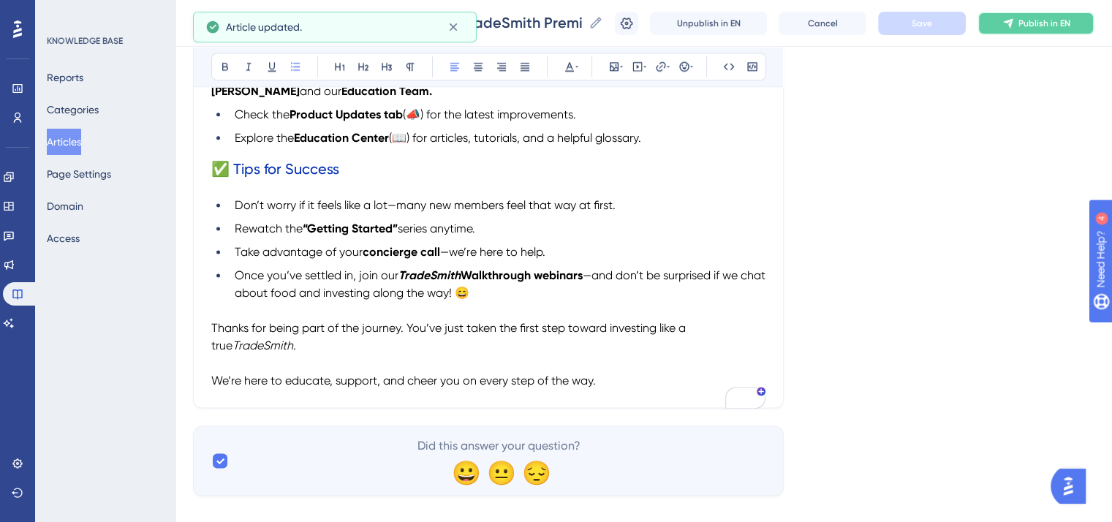
click at [1050, 20] on span "Publish in EN" at bounding box center [1044, 24] width 52 height 12
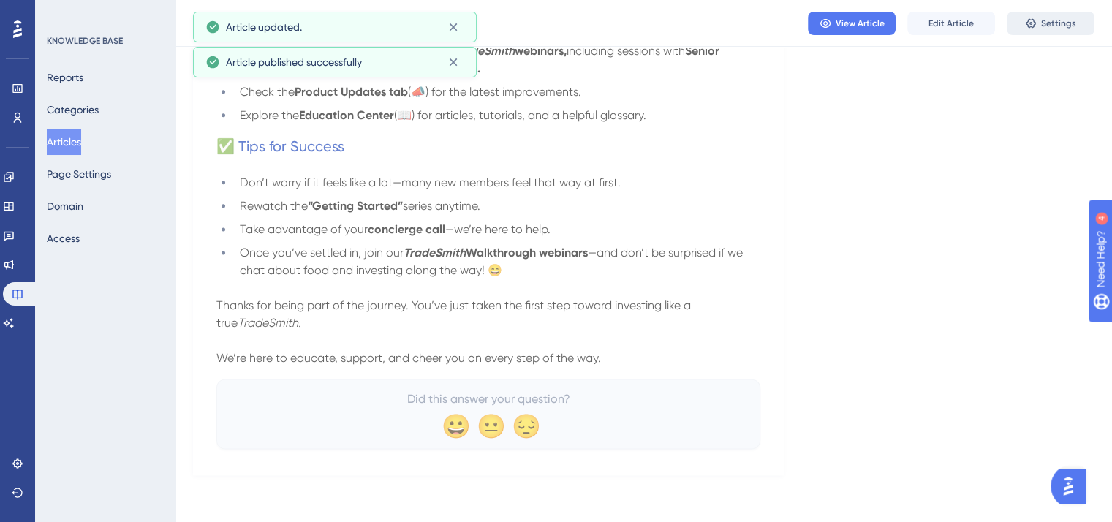
scroll to position [1894, 0]
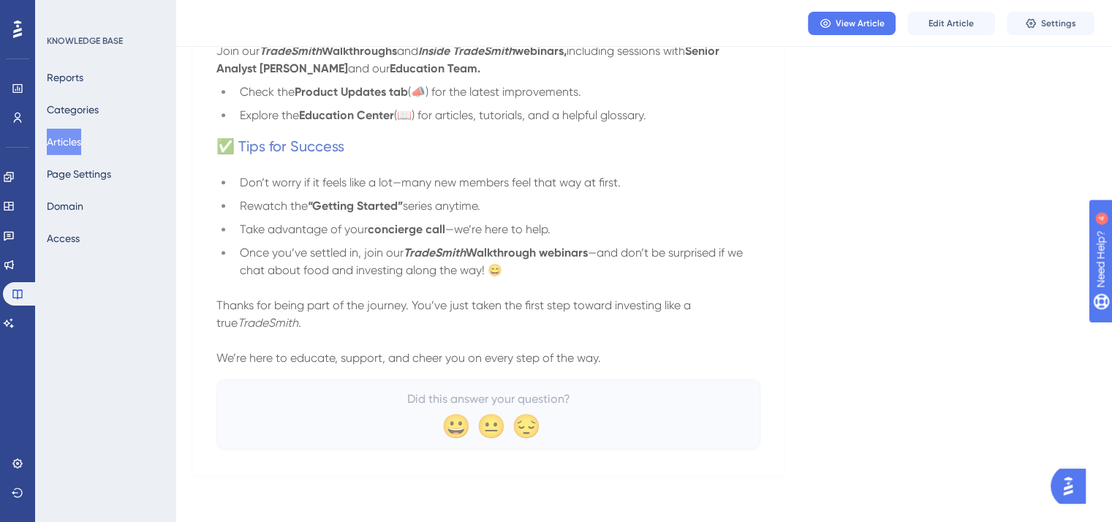
click at [67, 145] on button "Articles" at bounding box center [64, 142] width 34 height 26
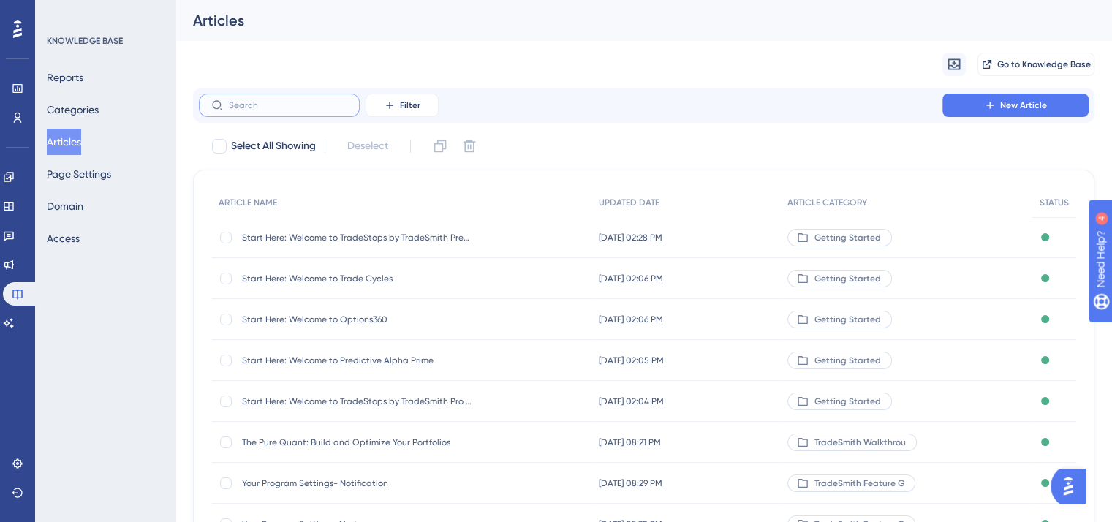
click at [278, 108] on input "text" at bounding box center [288, 105] width 118 height 10
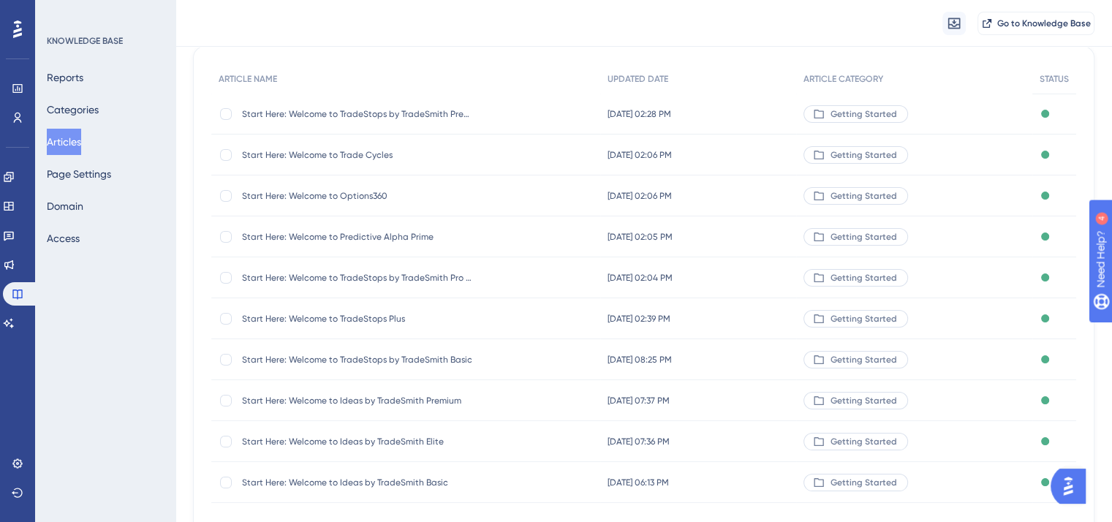
scroll to position [146, 0]
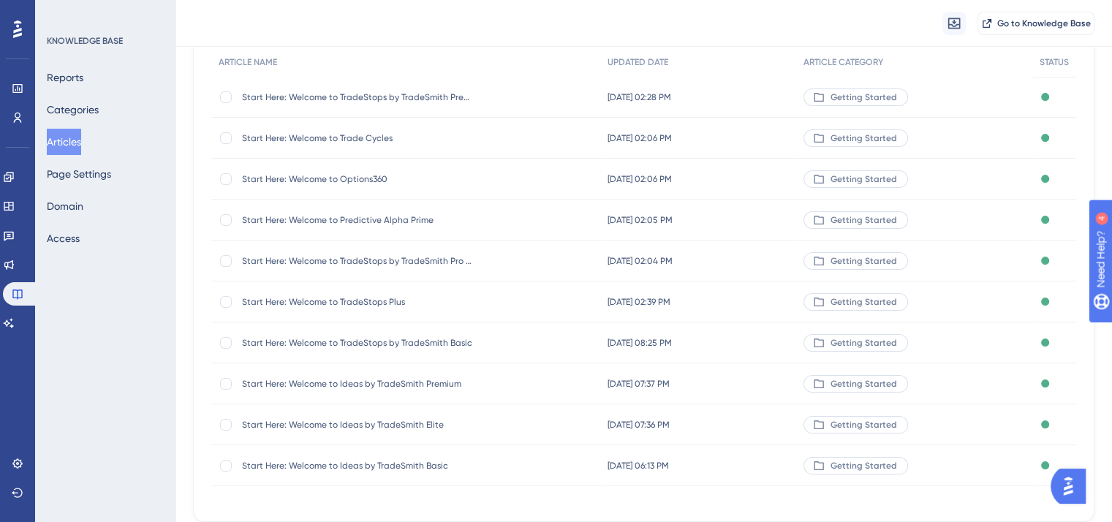
type input "start here"
click at [356, 302] on span "Start Here: Welcome to TradeStops Plus" at bounding box center [359, 302] width 234 height 12
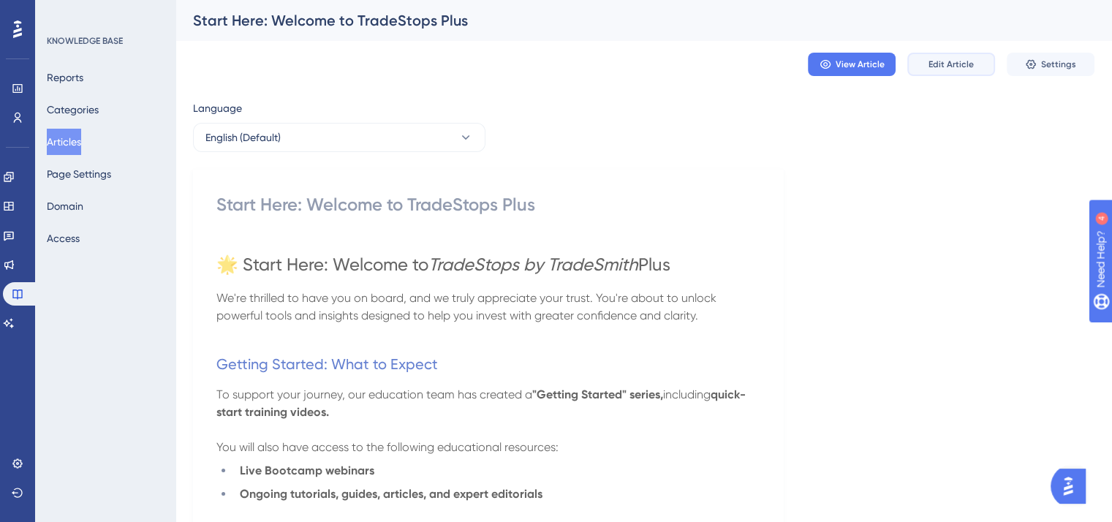
click at [943, 62] on span "Edit Article" at bounding box center [950, 64] width 45 height 12
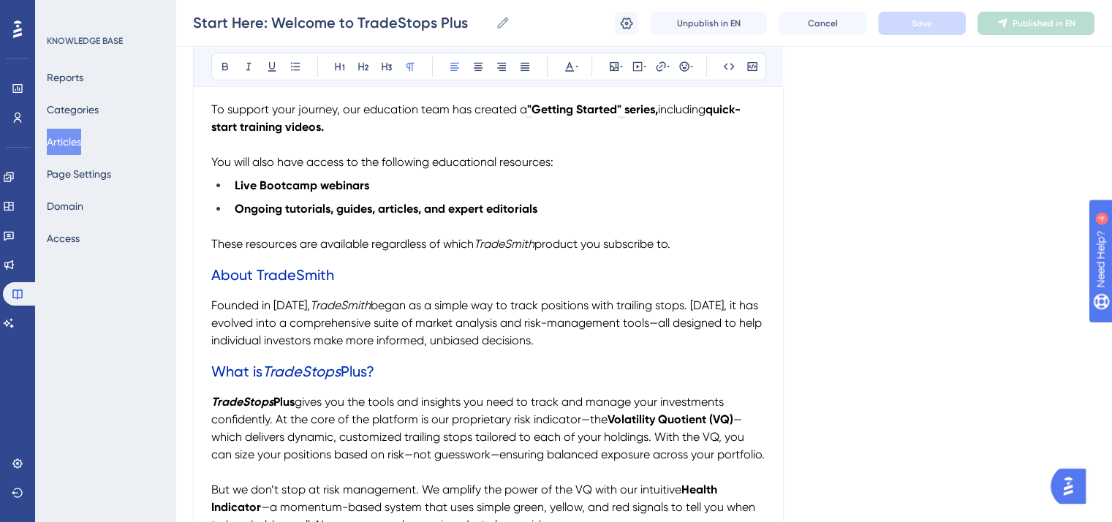
scroll to position [365, 0]
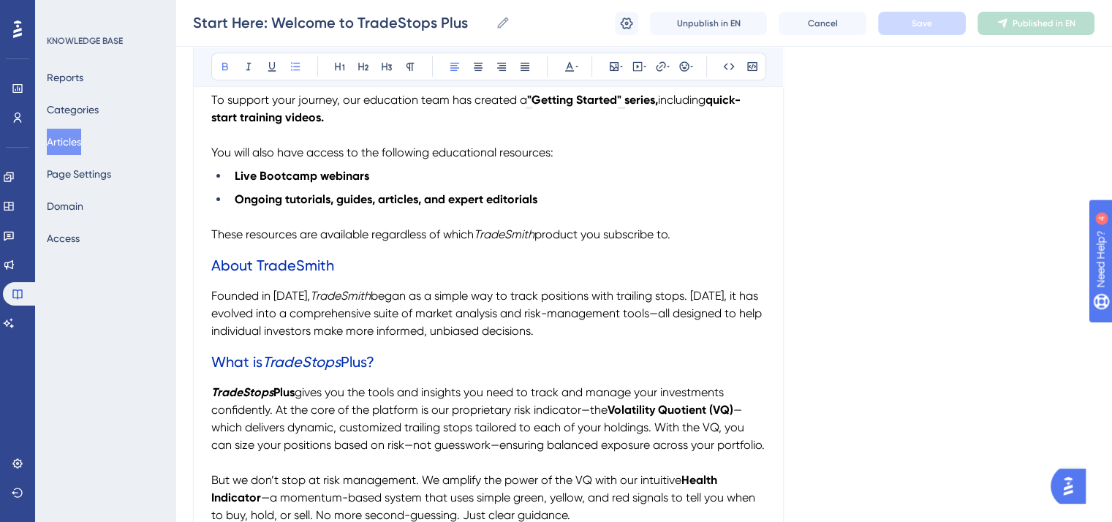
click at [311, 170] on strong "Live Bootcamp webinars" at bounding box center [302, 176] width 134 height 14
click at [281, 175] on strong "Live TradeSmith Walkthrough webinars" at bounding box center [341, 176] width 212 height 14
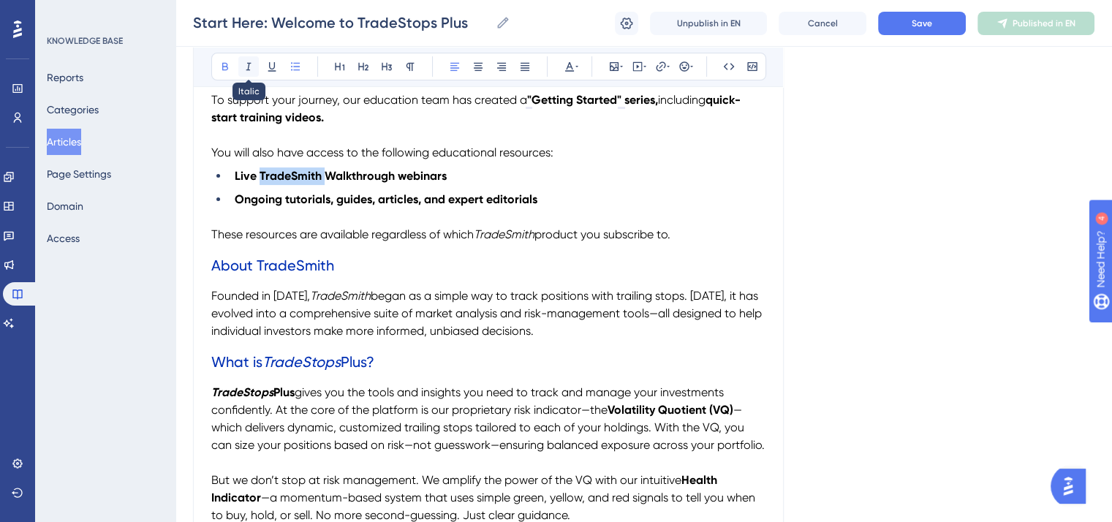
click at [245, 69] on icon at bounding box center [249, 67] width 12 height 12
click at [435, 202] on strong "Ongoing tutorials, guides, articles, and expert editorials" at bounding box center [386, 199] width 303 height 14
click at [434, 202] on strong "Ongoing tutorials, guides, articles, and expert editorials" at bounding box center [386, 199] width 303 height 14
click at [222, 68] on icon at bounding box center [225, 67] width 12 height 12
click at [395, 204] on strong "Ongoing tutorials, guides, articles," at bounding box center [328, 199] width 186 height 14
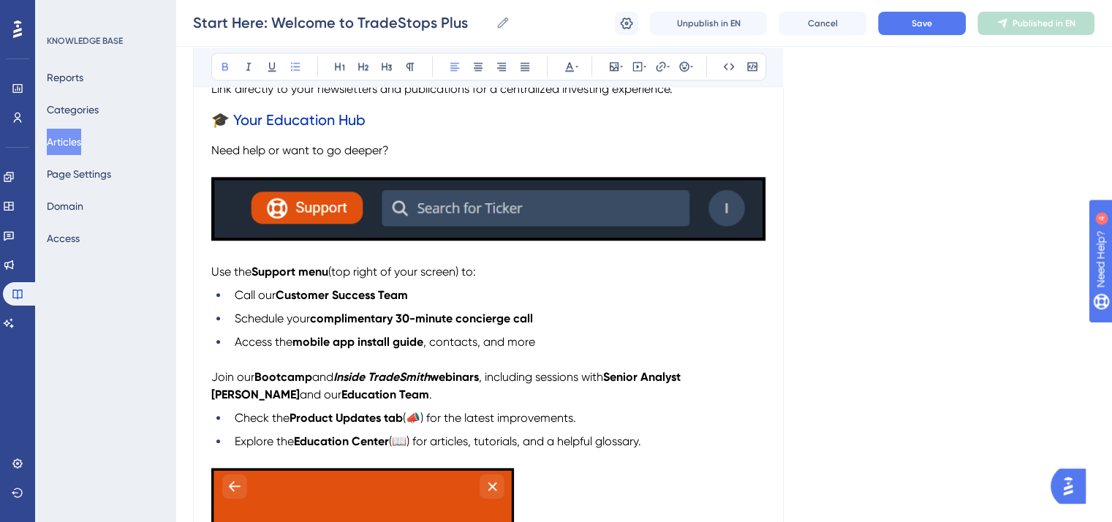
scroll to position [1608, 0]
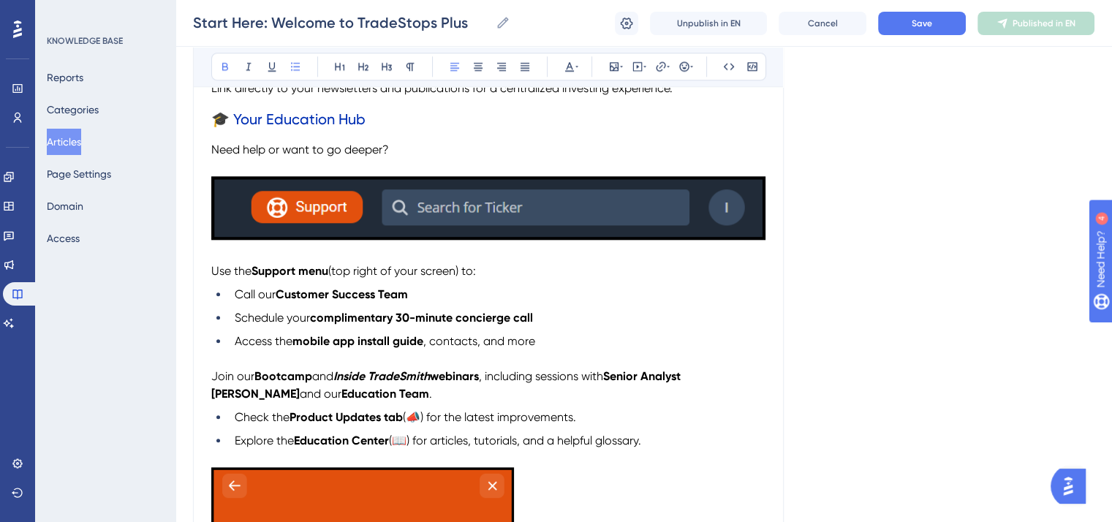
click at [425, 217] on img "To enrich screen reader interactions, please activate Accessibility in Grammarl…" at bounding box center [488, 208] width 554 height 64
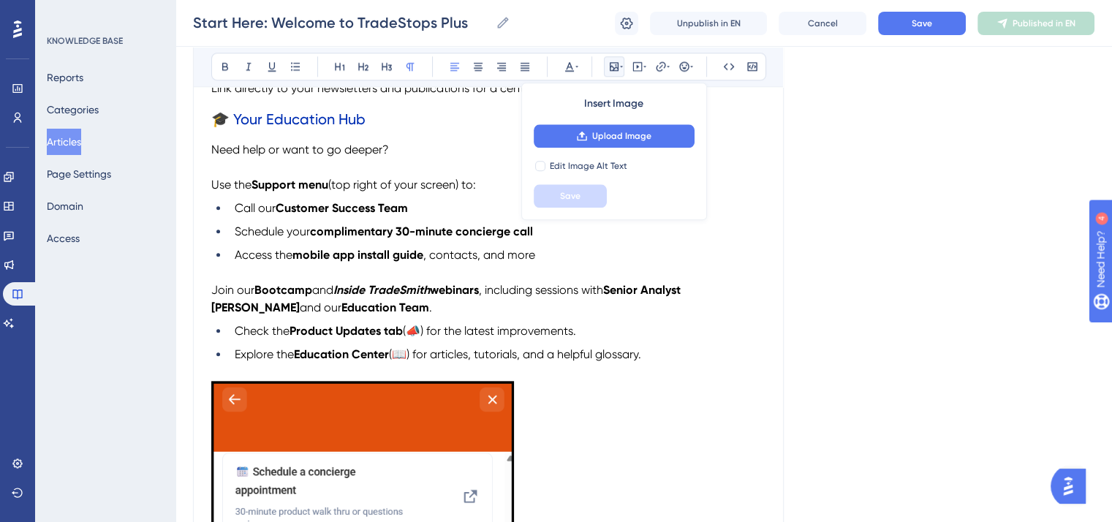
click at [465, 159] on p "Need help or want to go deeper?" at bounding box center [488, 150] width 554 height 18
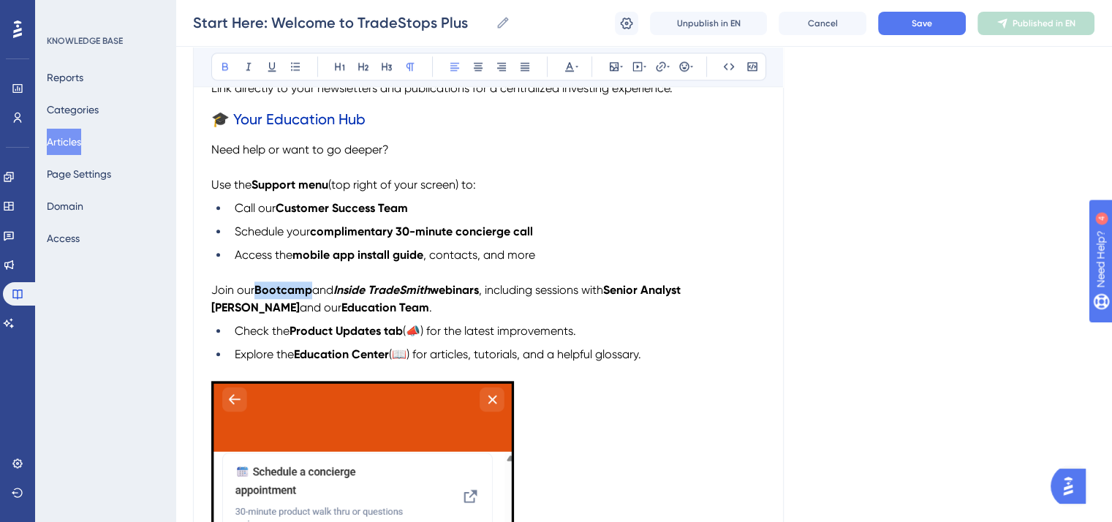
drag, startPoint x: 312, startPoint y: 301, endPoint x: 256, endPoint y: 302, distance: 56.3
click at [256, 302] on p "Join our Bootcamp and Inside TradeSmith webinars , including sessions with Seni…" at bounding box center [488, 298] width 554 height 35
click at [298, 297] on strong "TradeSmith Walkthrough" at bounding box center [321, 290] width 135 height 14
click at [245, 66] on icon at bounding box center [249, 67] width 12 height 12
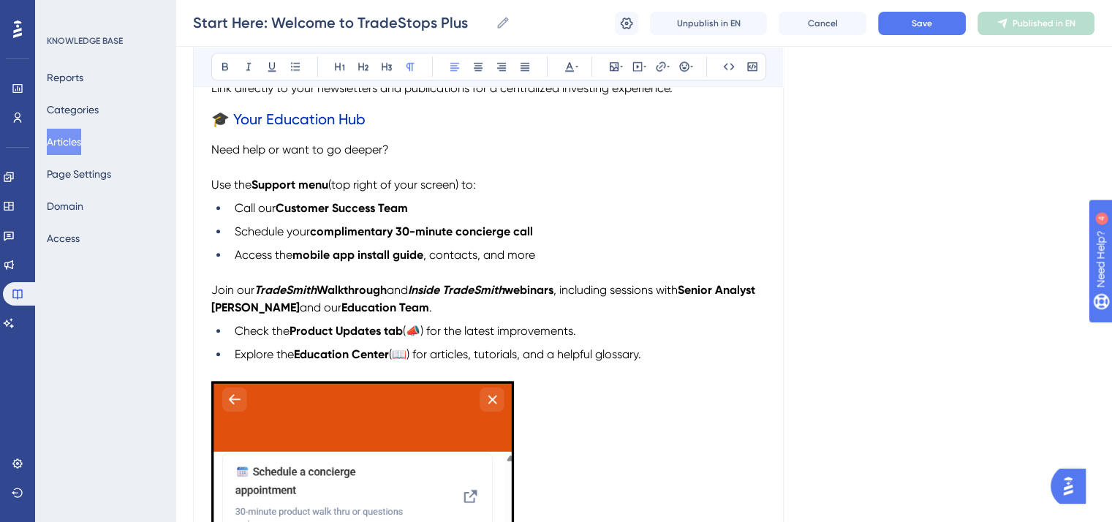
click at [575, 317] on p "Join our TradeSmith Walkthrough and Inside TradeSmith webinars , including sess…" at bounding box center [488, 298] width 554 height 35
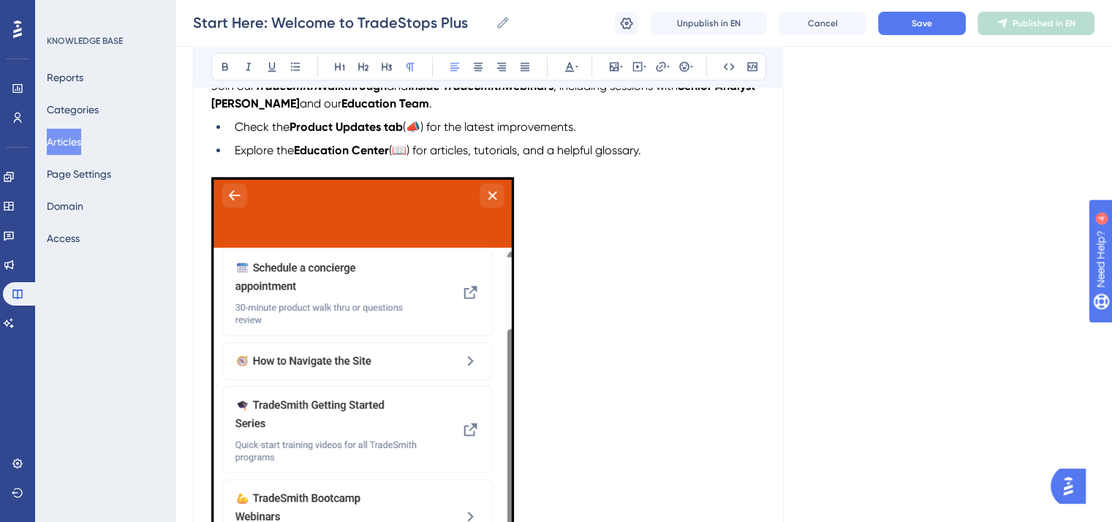
scroll to position [1827, 0]
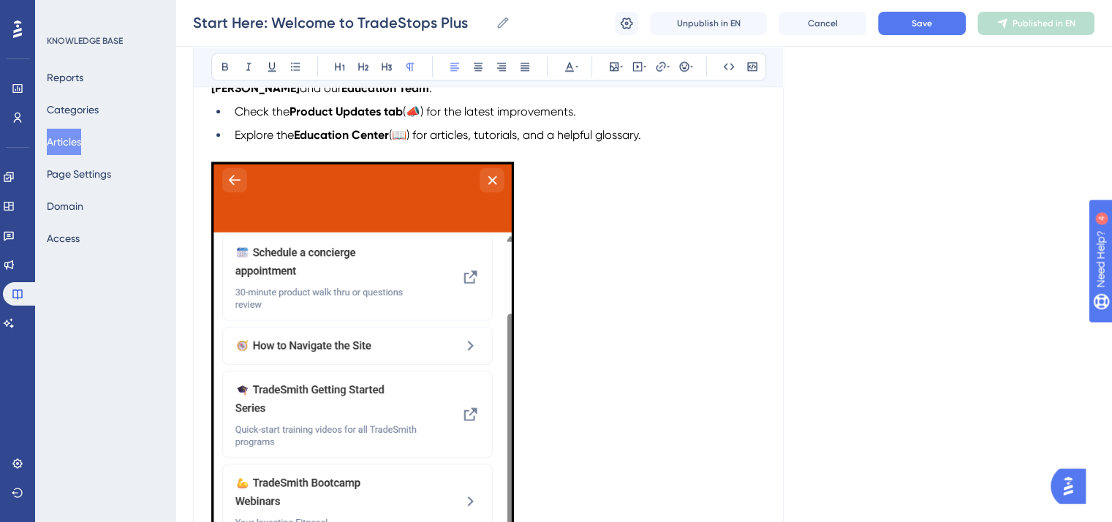
click at [496, 317] on img "To enrich screen reader interactions, please activate Accessibility in Grammarl…" at bounding box center [362, 430] width 303 height 537
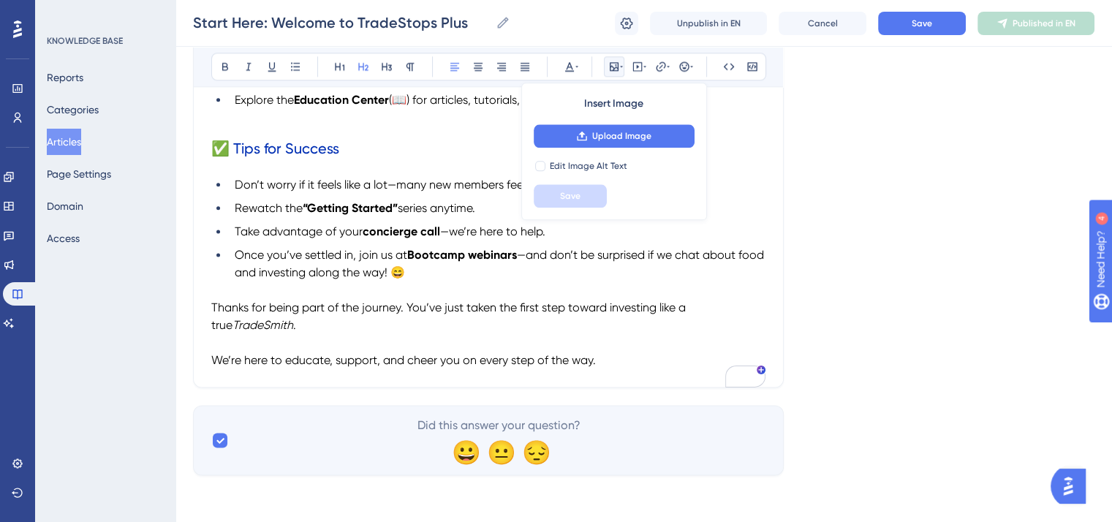
scroll to position [1879, 0]
drag, startPoint x: 466, startPoint y: 254, endPoint x: 381, endPoint y: 251, distance: 84.8
click at [381, 251] on li "Once you’ve settled in, join us at Bootcamp webinars —and don’t be surprised if…" at bounding box center [497, 263] width 537 height 35
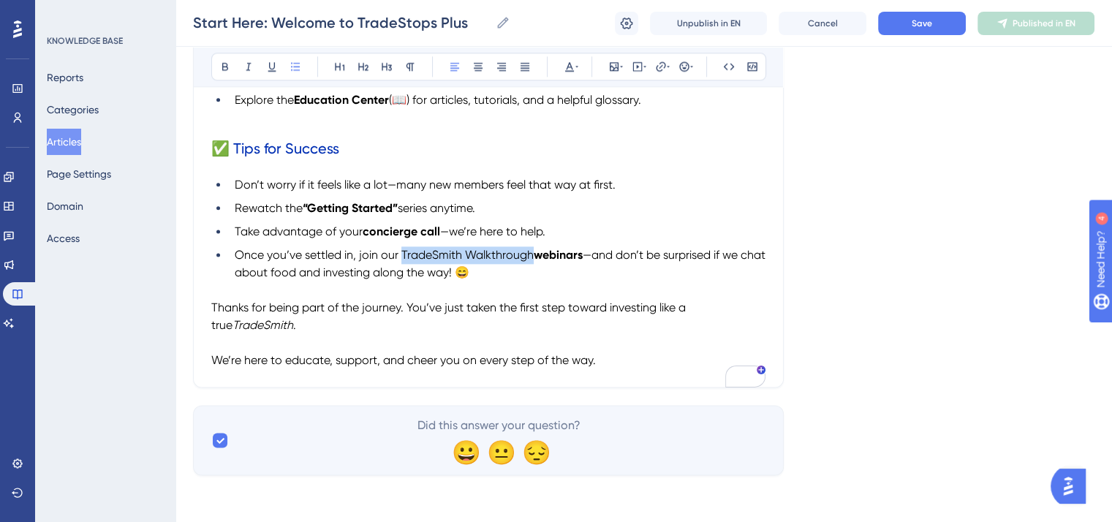
drag, startPoint x: 532, startPoint y: 253, endPoint x: 399, endPoint y: 249, distance: 133.1
click at [399, 249] on li "Once you’ve settled in, join our TradeSmith Walkthrough webinars —and don’t be …" at bounding box center [497, 263] width 537 height 35
click at [223, 63] on icon at bounding box center [225, 67] width 6 height 8
click at [444, 261] on strong "TradeSmith Walkthrough webinars" at bounding box center [491, 255] width 187 height 14
click at [442, 260] on strong "TradeSmith Walkthrough webinars" at bounding box center [491, 255] width 187 height 14
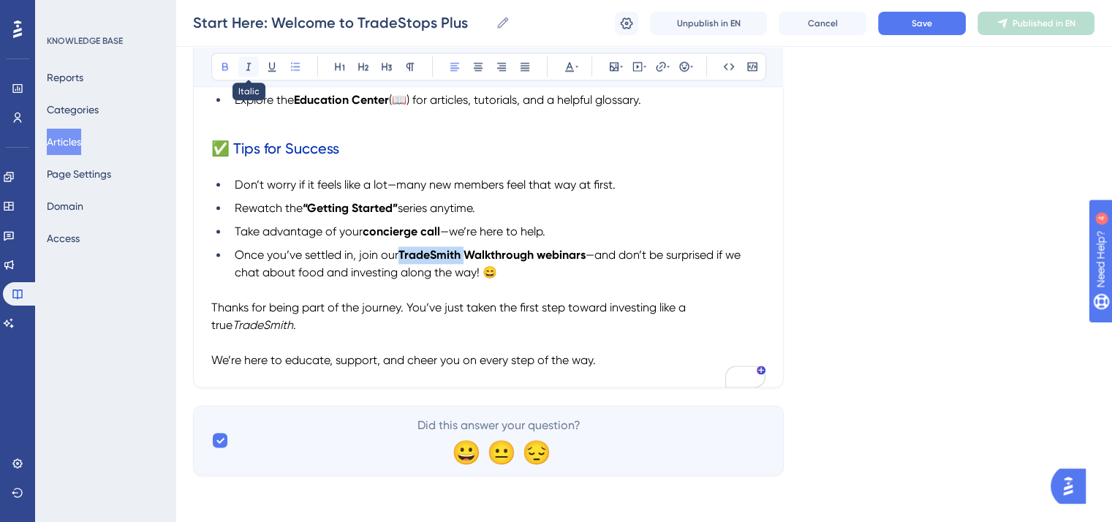
click at [246, 68] on icon at bounding box center [249, 67] width 12 height 12
click at [599, 236] on li "Take advantage of your concierge call —we’re here to help." at bounding box center [497, 232] width 537 height 18
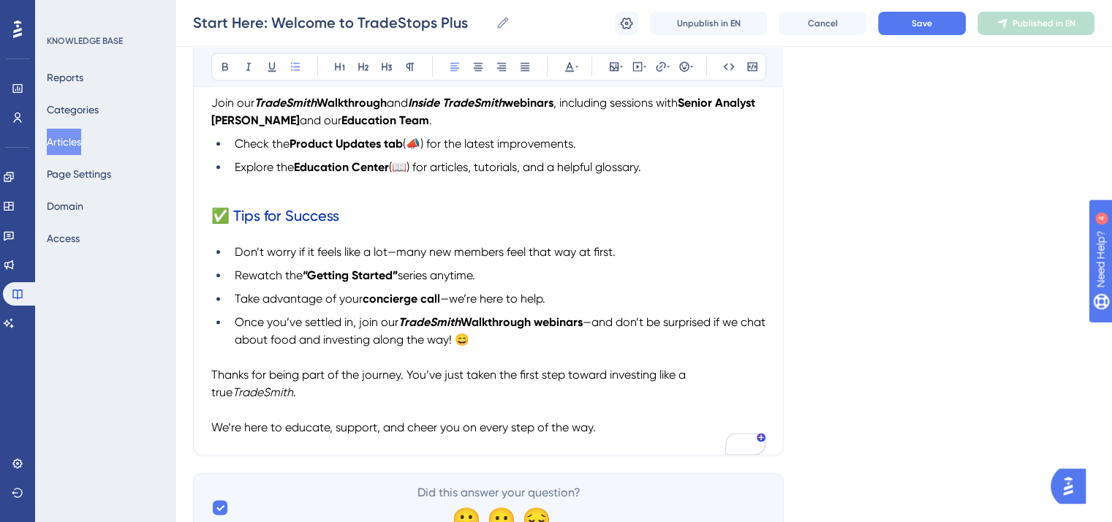
scroll to position [1733, 0]
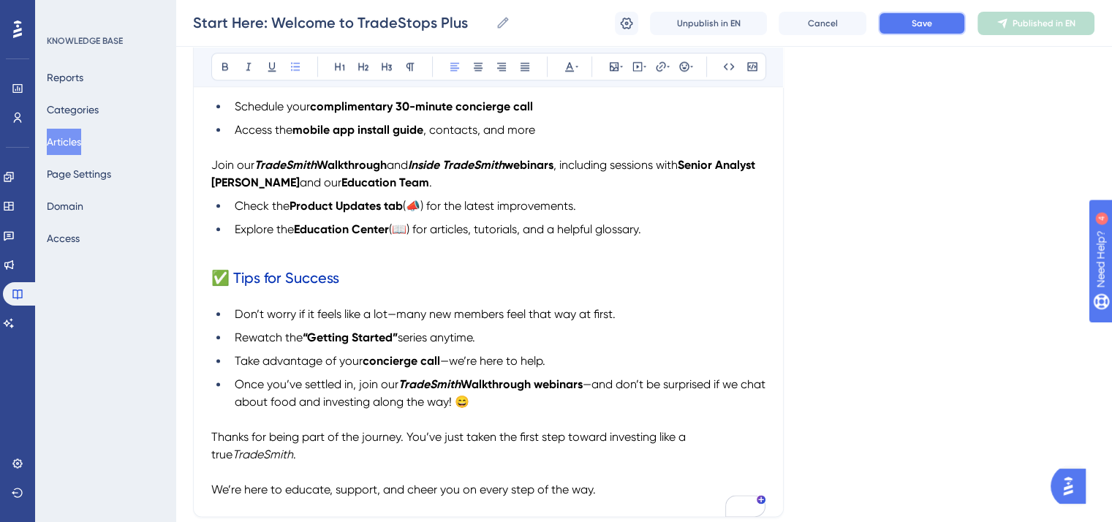
click at [911, 29] on button "Save" at bounding box center [922, 23] width 88 height 23
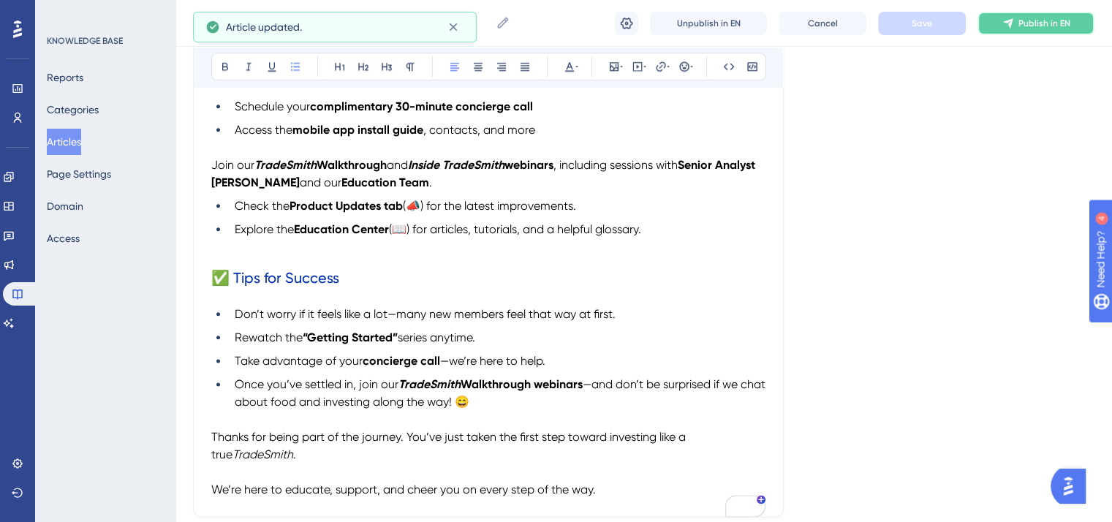
click at [1009, 22] on icon at bounding box center [1008, 24] width 12 height 12
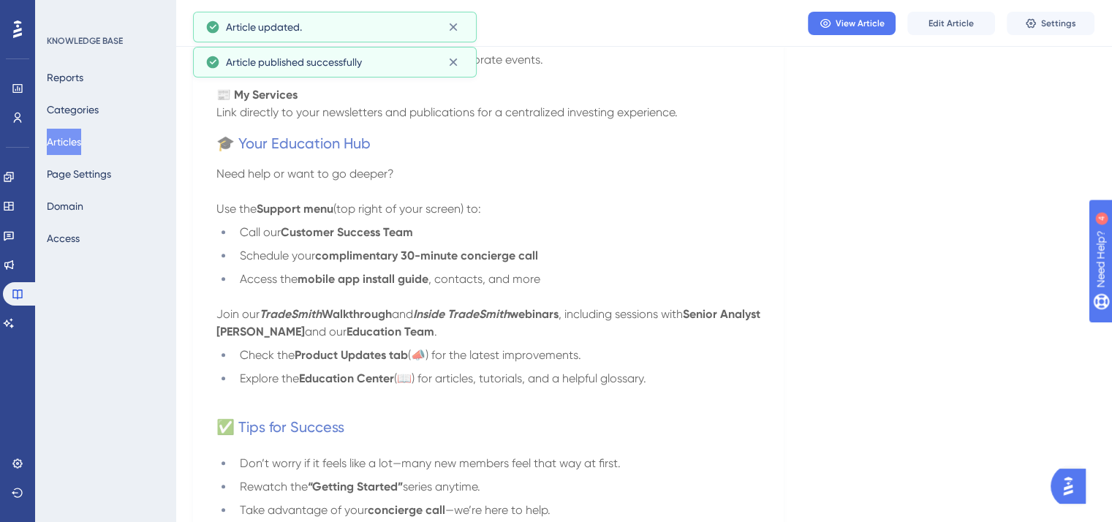
scroll to position [1514, 0]
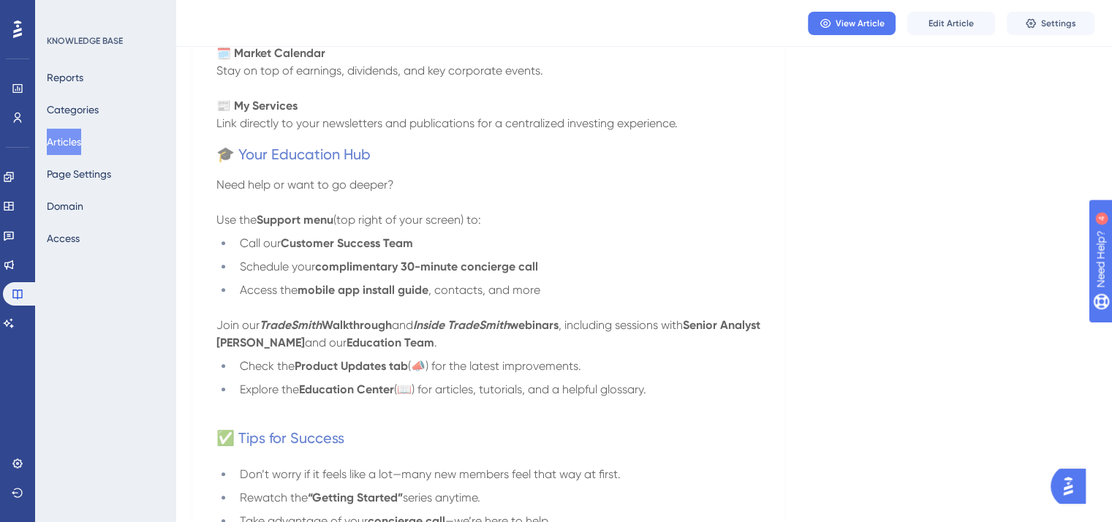
click at [81, 140] on button "Articles" at bounding box center [64, 142] width 34 height 26
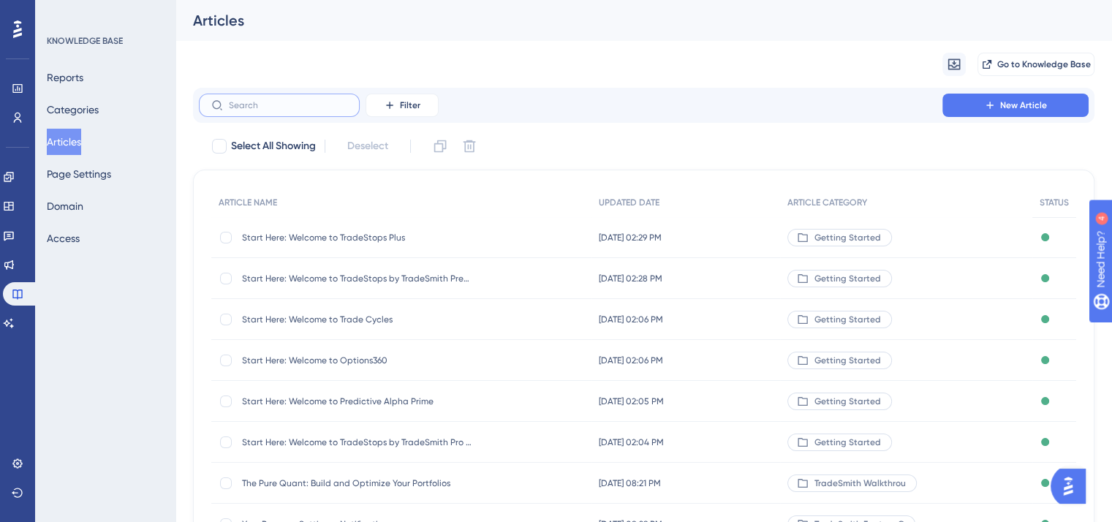
click at [246, 106] on input "text" at bounding box center [288, 105] width 118 height 10
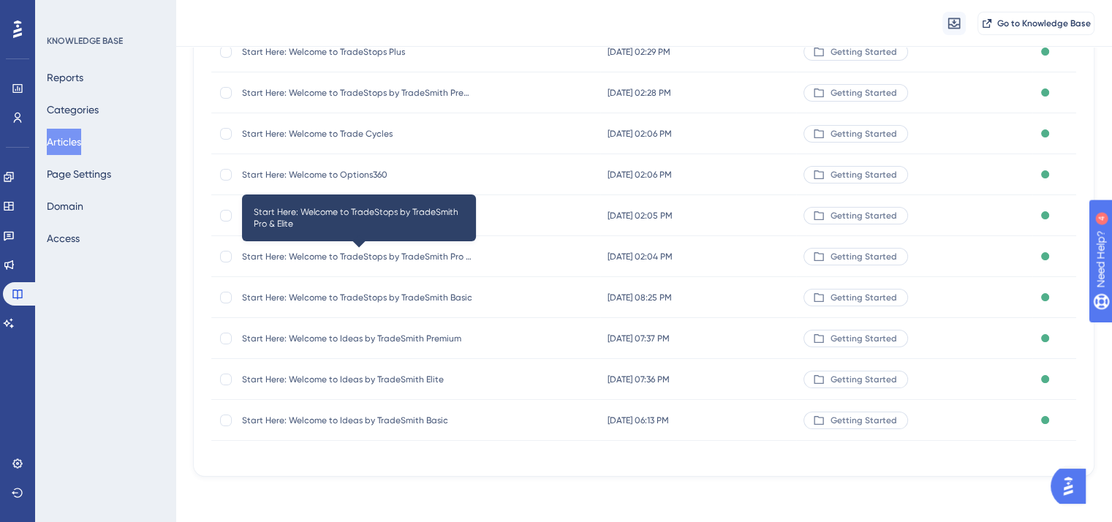
scroll to position [192, 0]
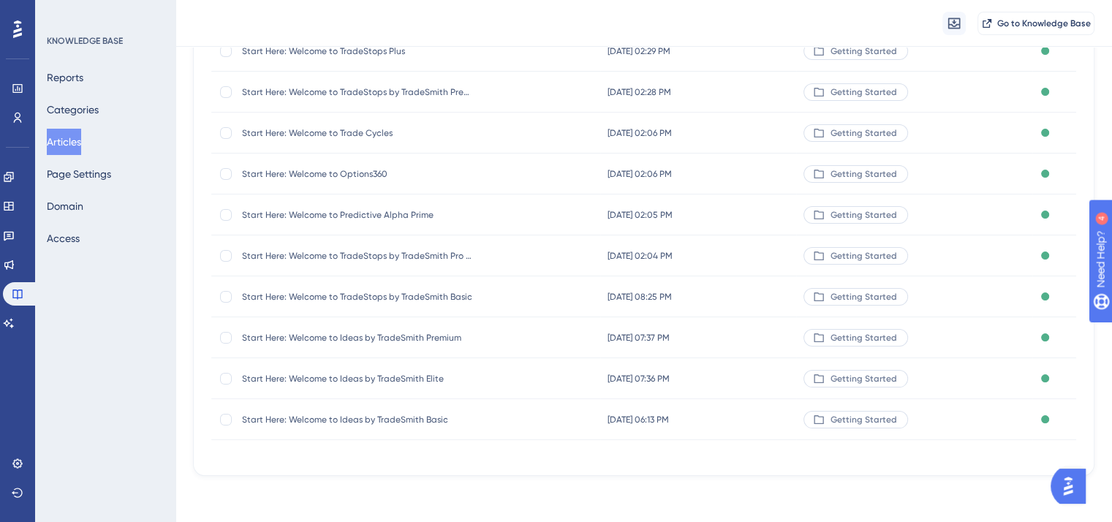
type input "start here"
click at [390, 293] on span "Start Here: Welcome to TradeStops by TradeSmith Basic" at bounding box center [359, 297] width 234 height 12
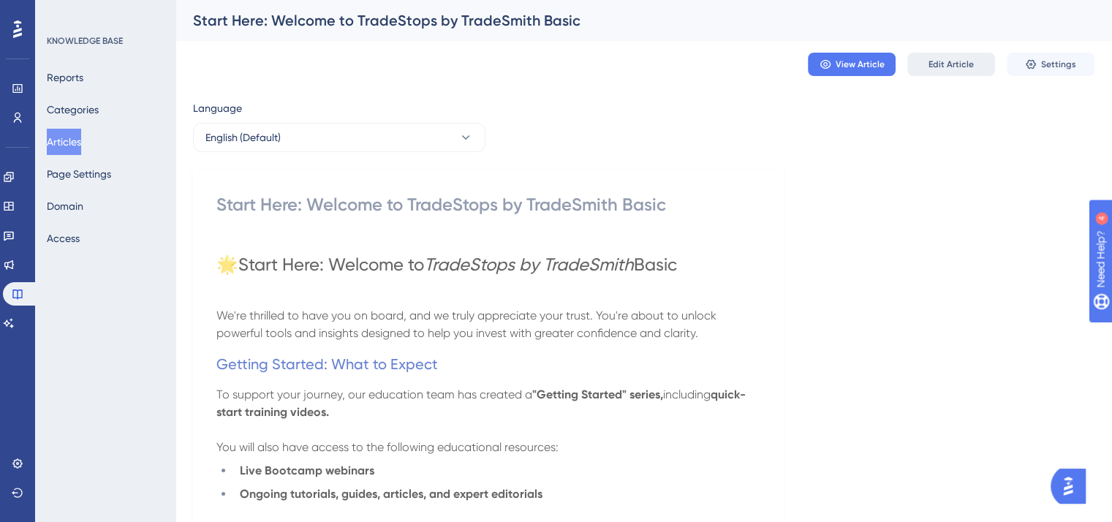
click at [930, 70] on button "Edit Article" at bounding box center [951, 64] width 88 height 23
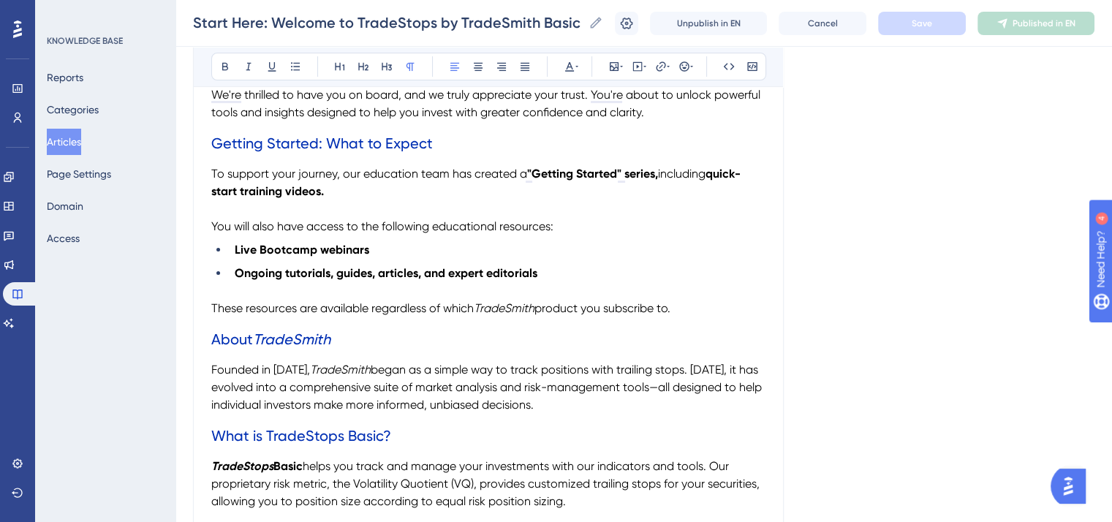
scroll to position [292, 0]
drag, startPoint x: 314, startPoint y: 249, endPoint x: 261, endPoint y: 248, distance: 53.4
click at [261, 248] on strong "Live Bootcamp webinars" at bounding box center [302, 249] width 134 height 14
click at [289, 249] on strong "Live TradeSmith Walkthrough webinars" at bounding box center [341, 249] width 212 height 14
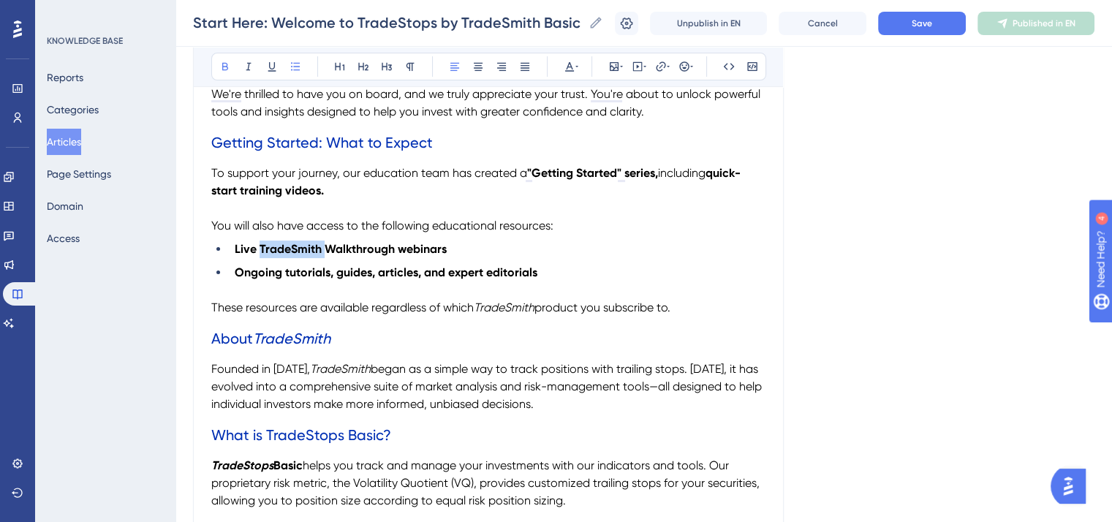
click at [289, 249] on strong "Live TradeSmith Walkthrough webinars" at bounding box center [341, 249] width 212 height 14
click at [246, 68] on icon at bounding box center [249, 67] width 12 height 12
click at [424, 249] on strong "Walkthrough webinars" at bounding box center [380, 249] width 122 height 14
click at [432, 270] on strong "Ongoing tutorials, guides, articles, and expert editorials" at bounding box center [386, 272] width 303 height 14
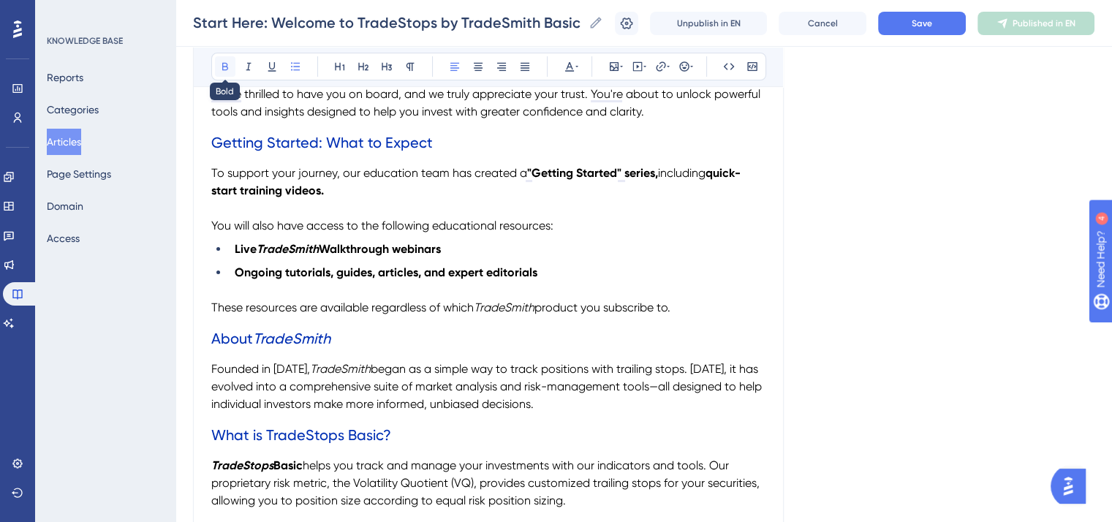
click at [222, 68] on icon at bounding box center [225, 67] width 6 height 8
click at [526, 240] on li "Live TradeSmith Walkthrough webinars" at bounding box center [497, 249] width 537 height 18
click at [918, 14] on button "Save" at bounding box center [922, 23] width 88 height 23
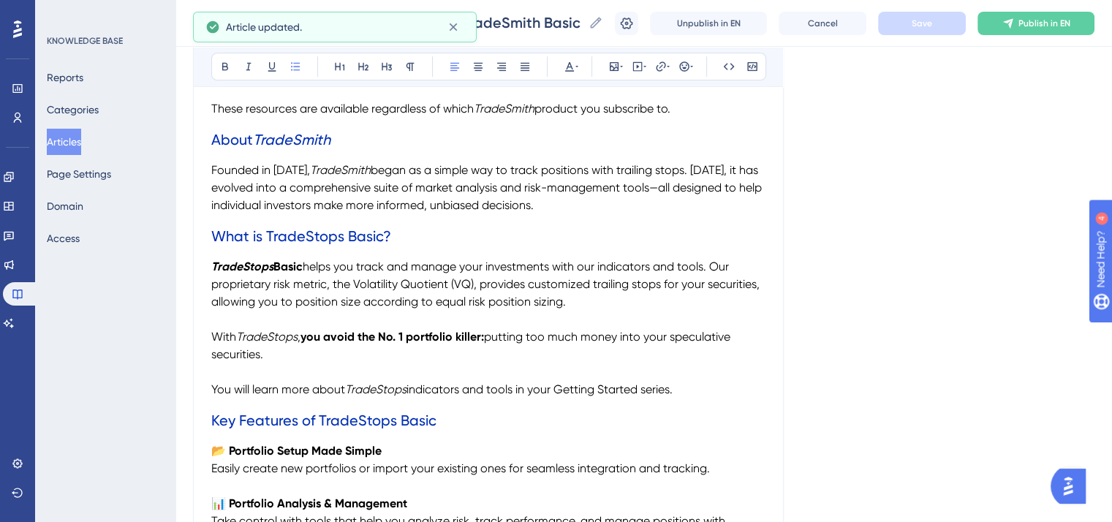
scroll to position [512, 0]
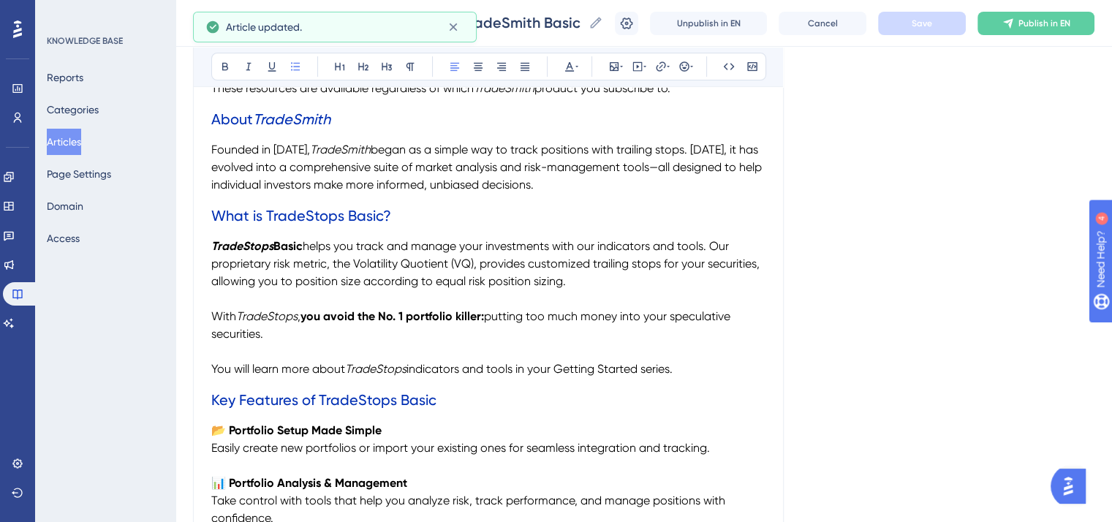
click at [325, 218] on span "What is TradeStops Basic?" at bounding box center [301, 216] width 180 height 18
click at [247, 67] on icon at bounding box center [249, 67] width 12 height 12
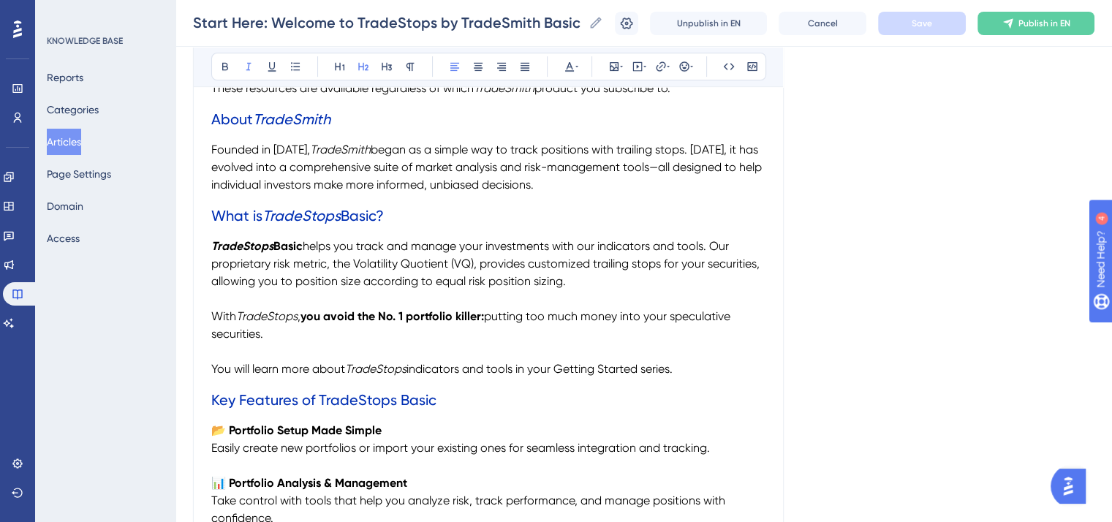
click at [447, 219] on h2 "What is TradeStops Basic?" at bounding box center [488, 216] width 554 height 44
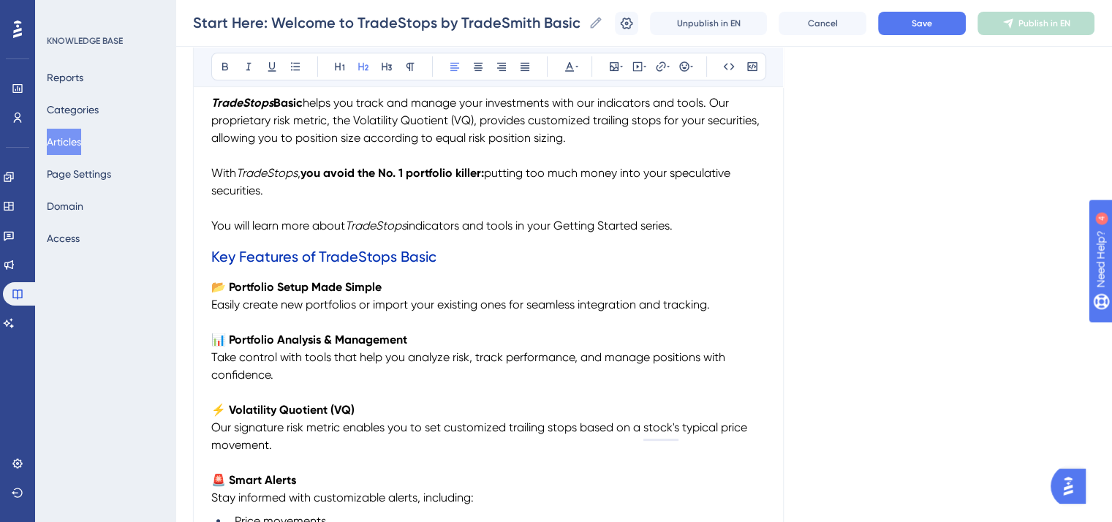
scroll to position [658, 0]
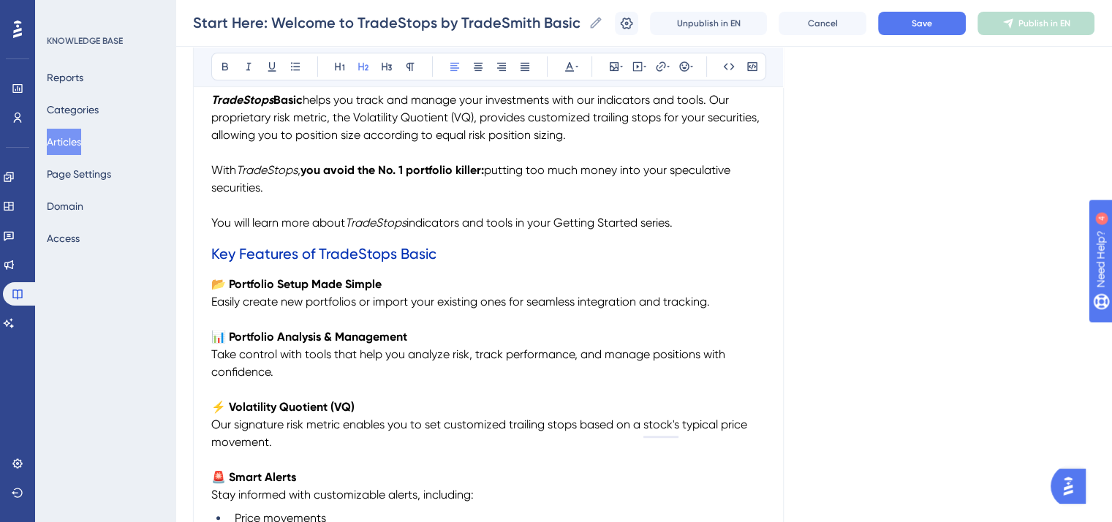
click at [367, 253] on span "Key Features of TradeStops Basic" at bounding box center [323, 254] width 225 height 18
click at [366, 253] on span "Key Features of TradeStops Basic" at bounding box center [323, 254] width 225 height 18
click at [243, 62] on icon at bounding box center [249, 67] width 12 height 12
click at [590, 291] on p "📂 Portfolio Setup Made Simple" at bounding box center [488, 285] width 554 height 18
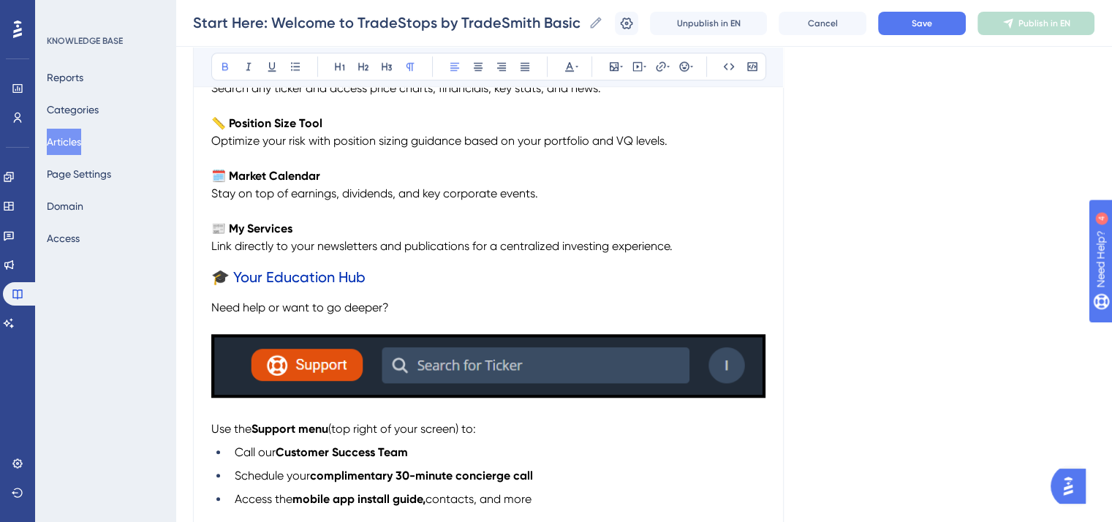
scroll to position [1316, 0]
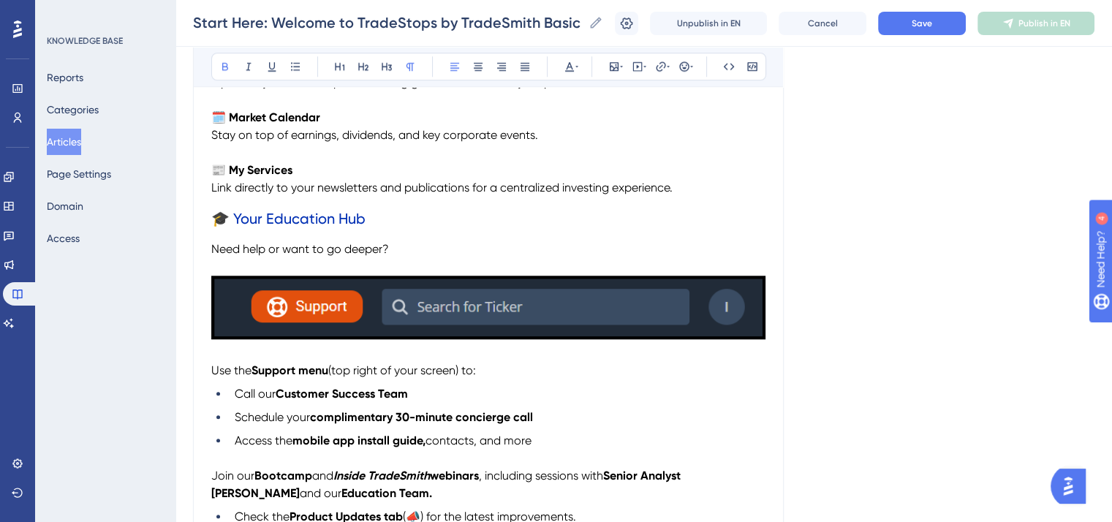
click at [553, 306] on img "To enrich screen reader interactions, please activate Accessibility in Grammarl…" at bounding box center [488, 308] width 554 height 64
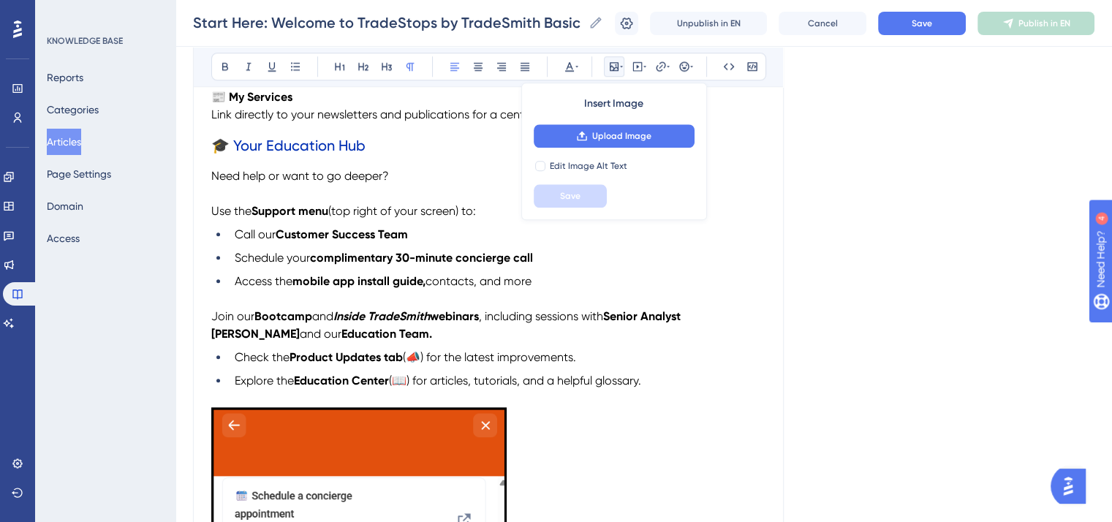
scroll to position [1462, 0]
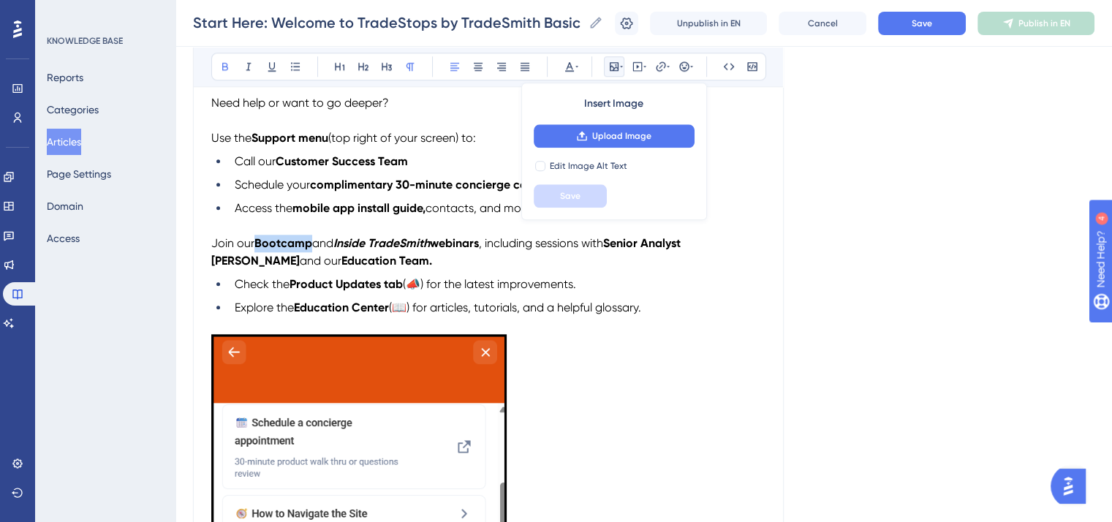
drag, startPoint x: 311, startPoint y: 251, endPoint x: 259, endPoint y: 250, distance: 51.9
click at [259, 250] on strong "Bootcamp" at bounding box center [283, 243] width 58 height 14
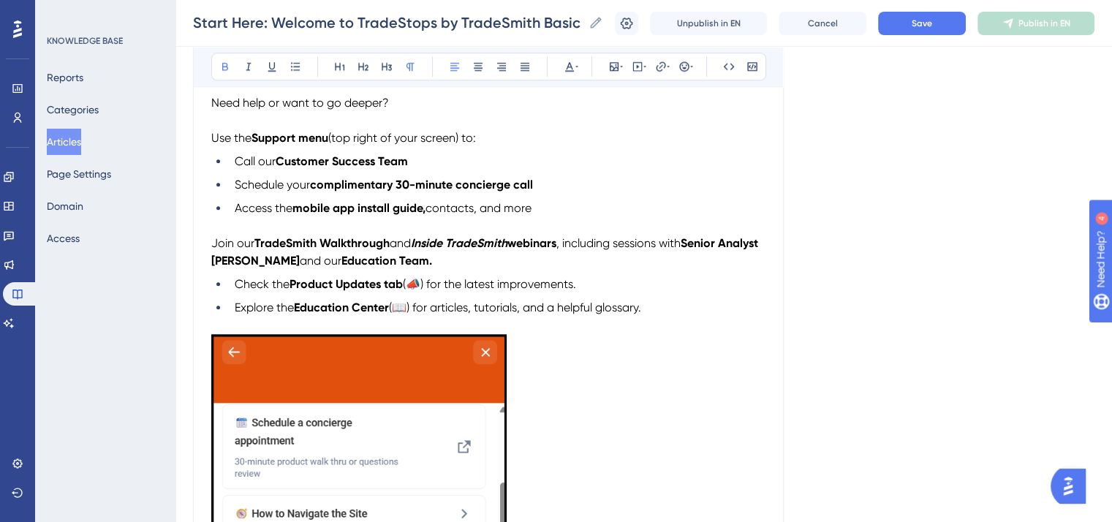
click at [302, 250] on strong "TradeSmith Walkthrough" at bounding box center [321, 243] width 135 height 14
click at [248, 65] on icon at bounding box center [248, 67] width 5 height 8
click at [449, 250] on strong "Inside TradeSmith" at bounding box center [456, 243] width 96 height 14
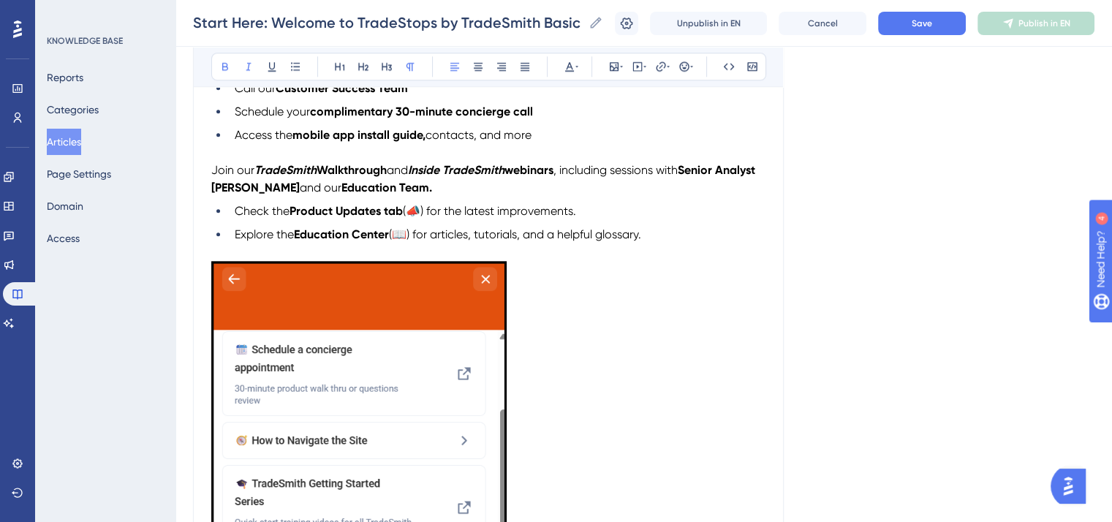
scroll to position [1681, 0]
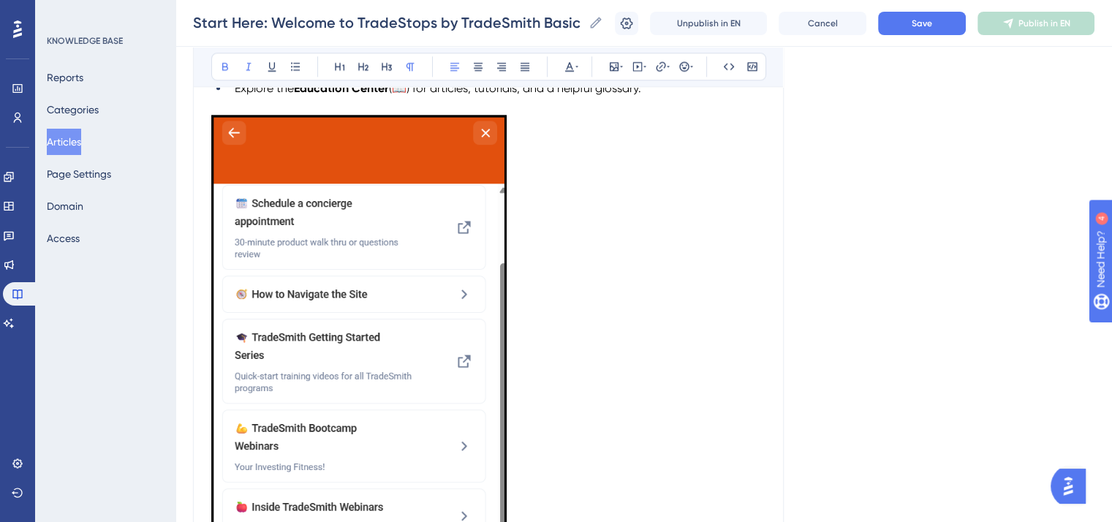
click at [449, 255] on img "To enrich screen reader interactions, please activate Accessibility in Grammarl…" at bounding box center [358, 377] width 295 height 524
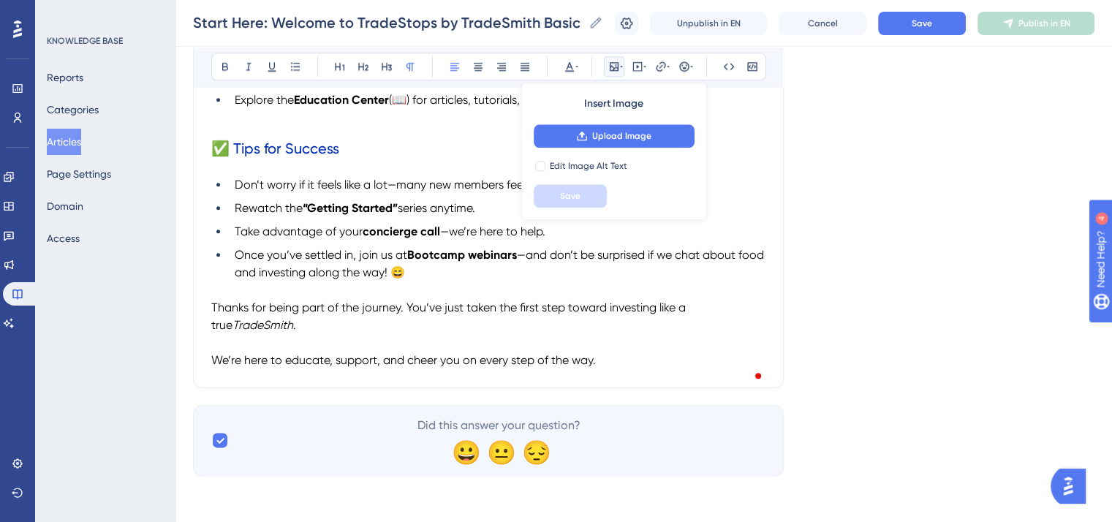
scroll to position [1683, 0]
drag, startPoint x: 466, startPoint y: 252, endPoint x: 382, endPoint y: 246, distance: 84.3
click at [382, 246] on li "Once you’ve settled in, join us at Bootcamp webinars —and don’t be surprised if…" at bounding box center [497, 263] width 537 height 35
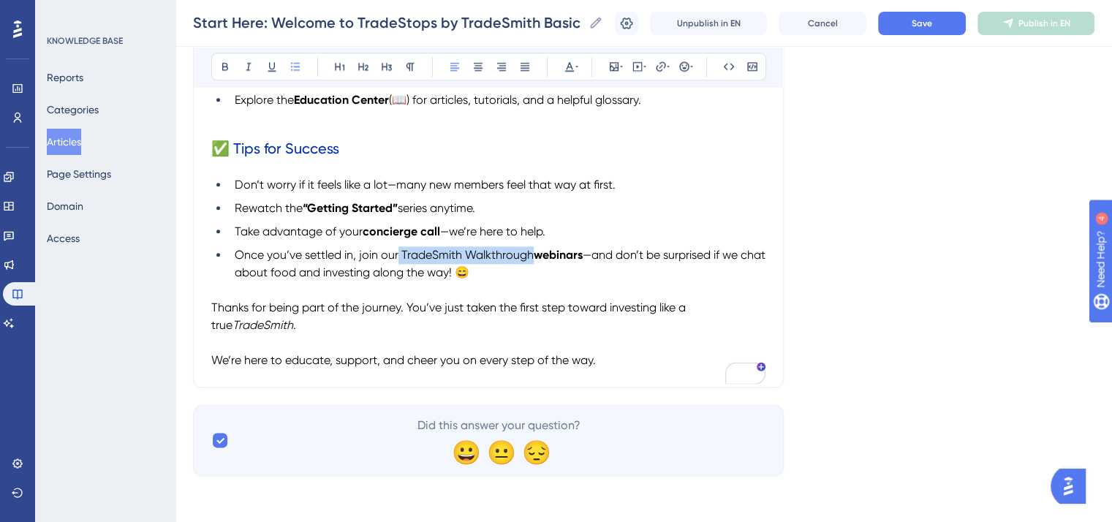
drag, startPoint x: 530, startPoint y: 255, endPoint x: 398, endPoint y: 255, distance: 131.6
click at [398, 255] on span "Once you’ve settled in, join our TradeSmith Walkthrough" at bounding box center [384, 255] width 299 height 14
click at [225, 63] on icon at bounding box center [225, 67] width 6 height 8
click at [434, 258] on strong "TradeSmith Walkthrough webinars" at bounding box center [491, 255] width 187 height 14
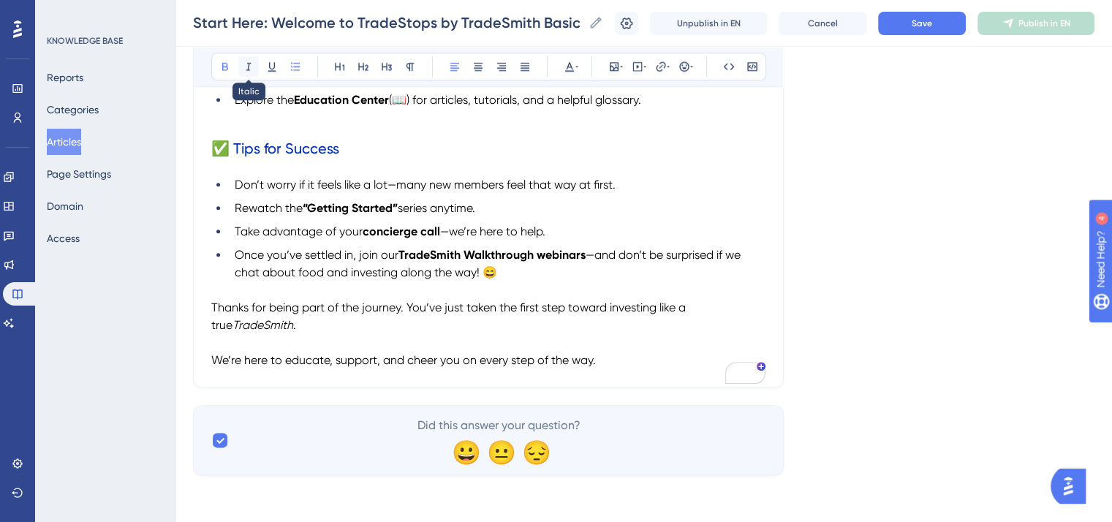
click at [243, 62] on icon at bounding box center [249, 67] width 12 height 12
click at [626, 252] on span "—and don’t be surprised if we chat about food and investing along the way! 😄" at bounding box center [489, 263] width 509 height 31
click at [939, 30] on button "Save" at bounding box center [922, 23] width 88 height 23
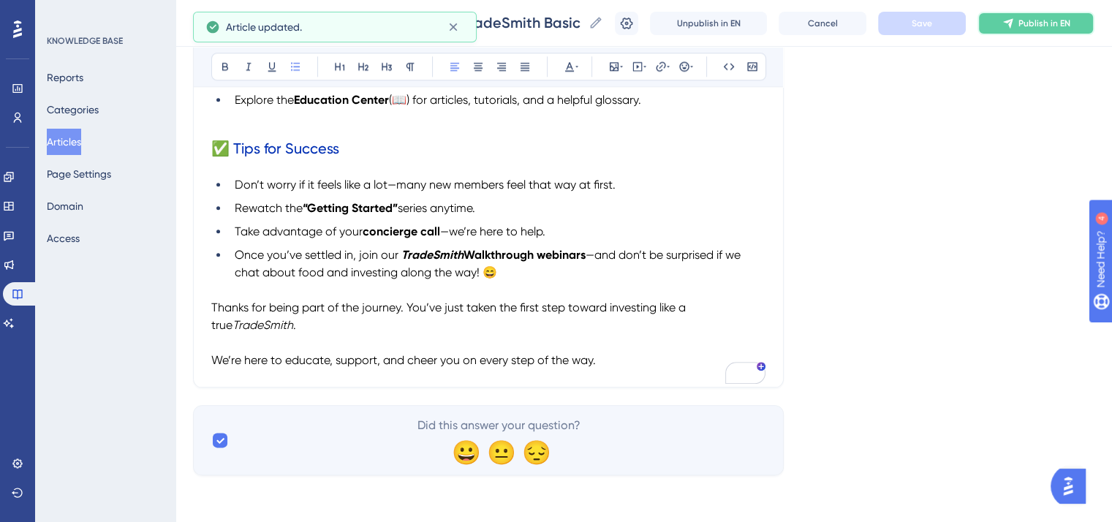
click at [1026, 29] on button "Publish in EN" at bounding box center [1035, 23] width 117 height 23
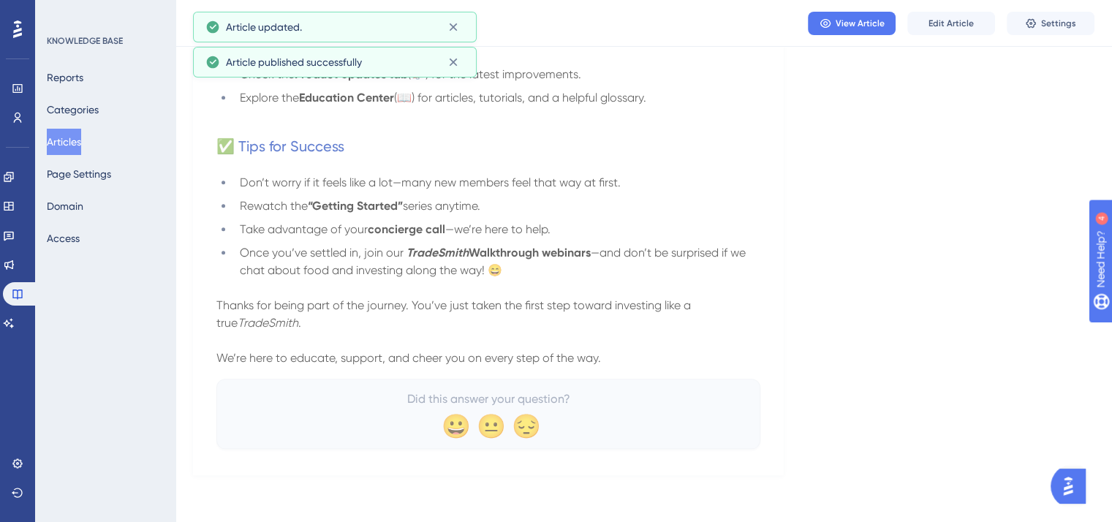
click at [81, 134] on button "Articles" at bounding box center [64, 142] width 34 height 26
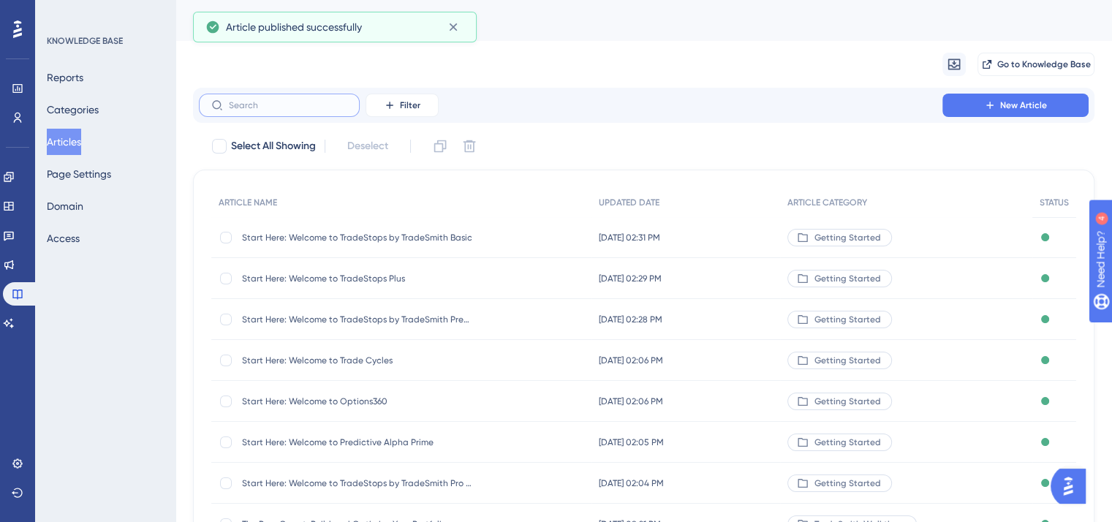
click at [298, 101] on input "text" at bounding box center [288, 105] width 118 height 10
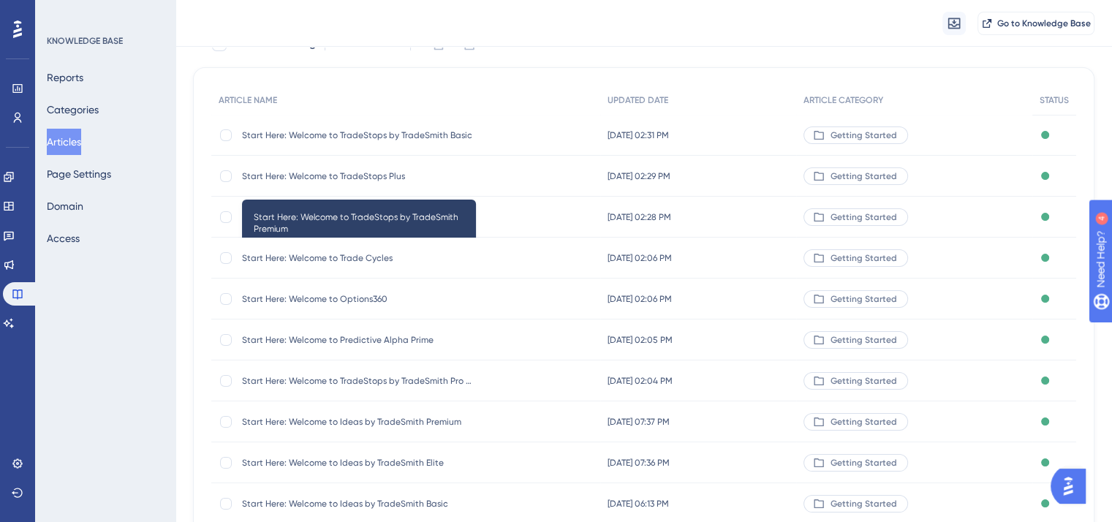
scroll to position [146, 0]
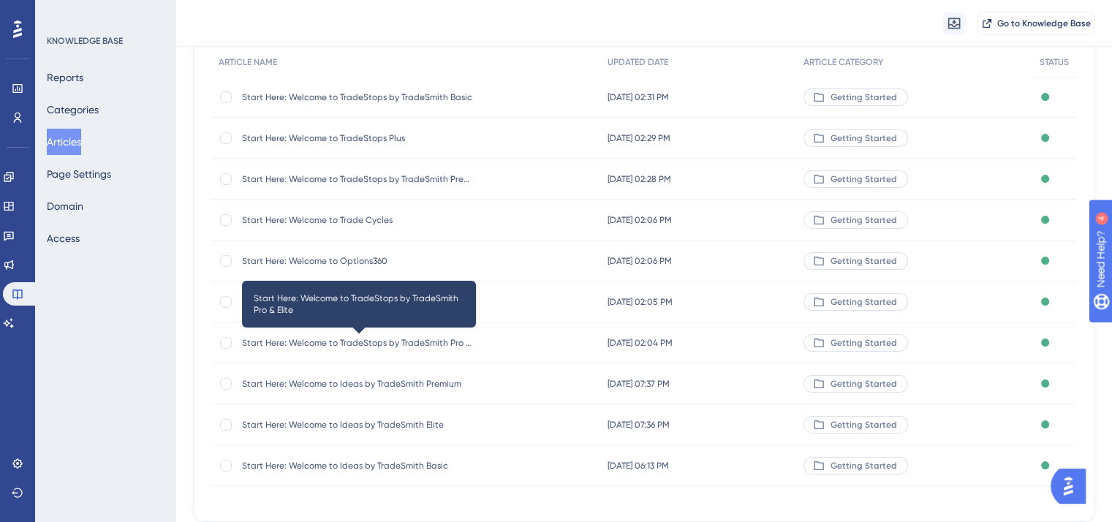
type input "start here"
click at [456, 337] on span "Start Here: Welcome to TradeStops by TradeSmith Pro & Elite" at bounding box center [359, 343] width 234 height 12
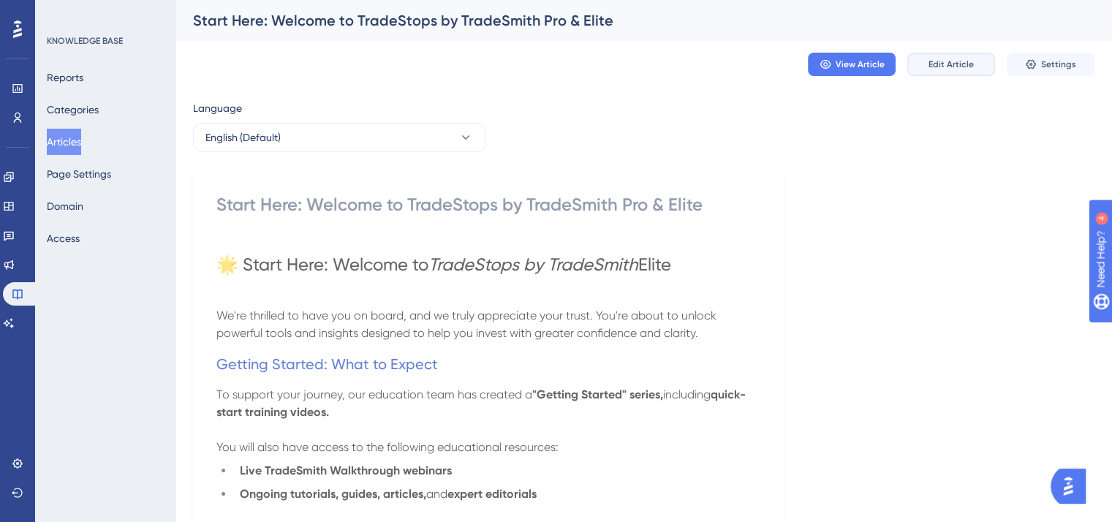
click at [955, 56] on button "Edit Article" at bounding box center [951, 64] width 88 height 23
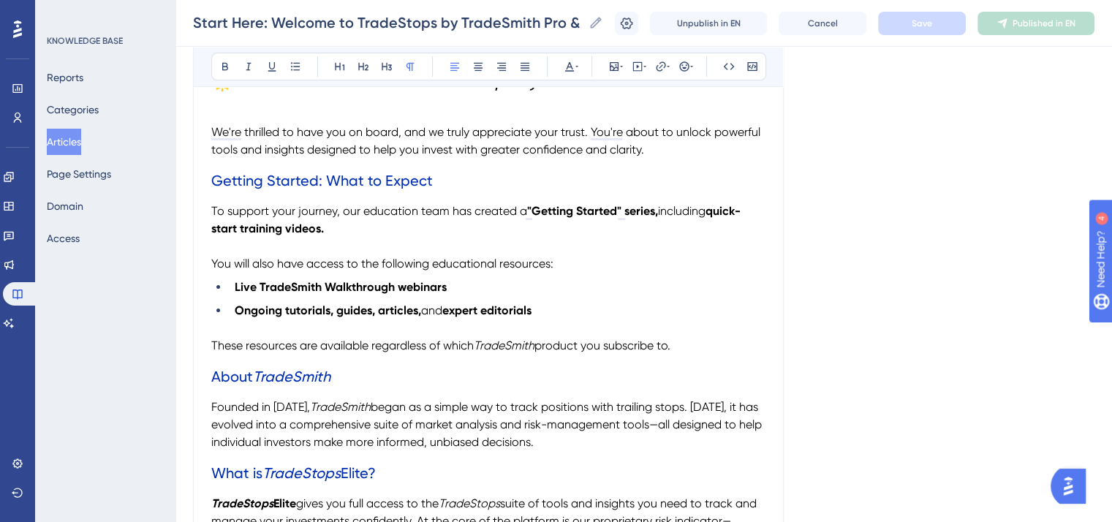
scroll to position [194, 0]
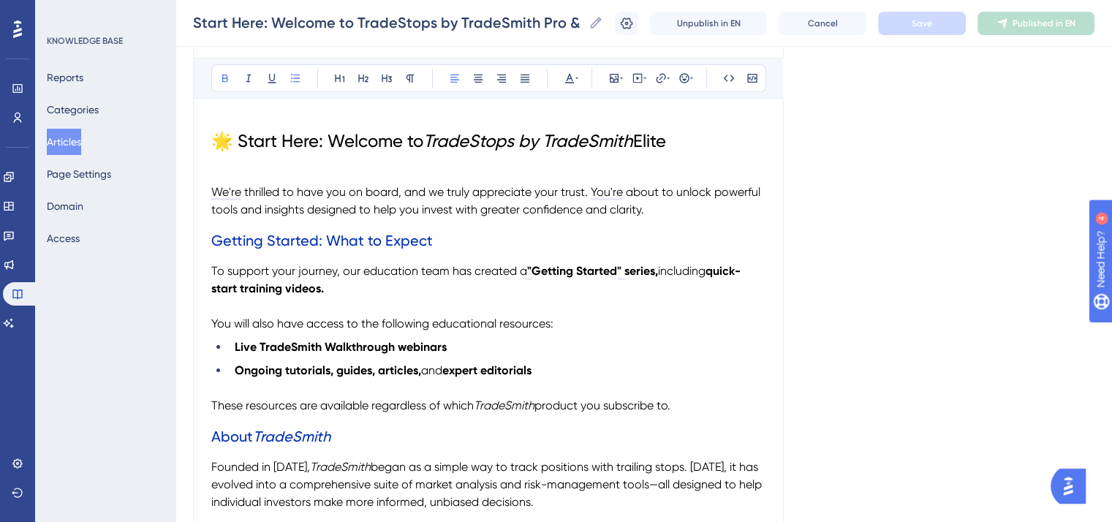
click at [287, 345] on strong "Live TradeSmith Walkthrough webinars" at bounding box center [341, 347] width 212 height 14
drag, startPoint x: 251, startPoint y: 72, endPoint x: 276, endPoint y: 96, distance: 35.2
click at [251, 72] on icon at bounding box center [249, 78] width 12 height 12
click at [604, 317] on p "You will also have access to the following educational resources:" at bounding box center [488, 324] width 554 height 18
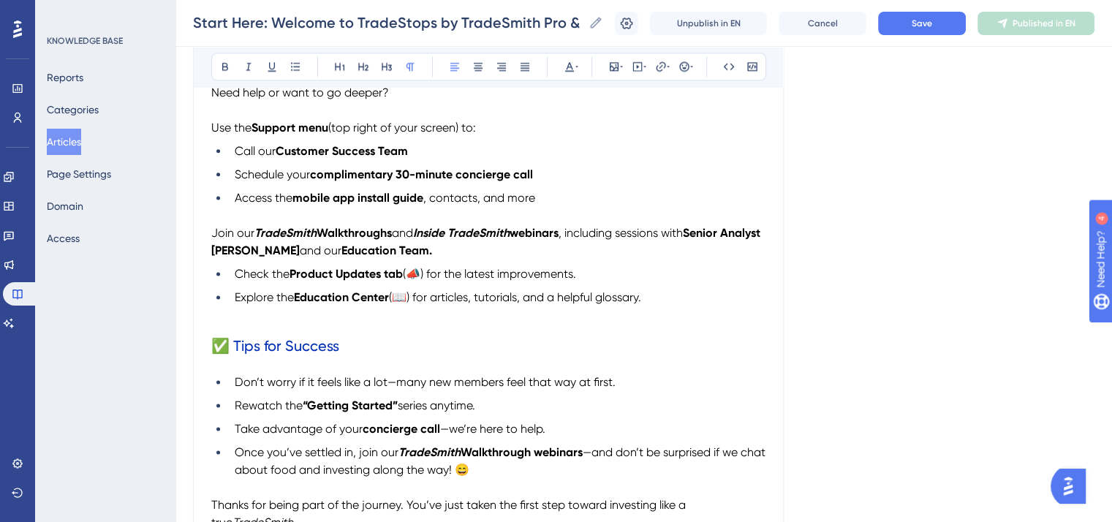
scroll to position [1949, 0]
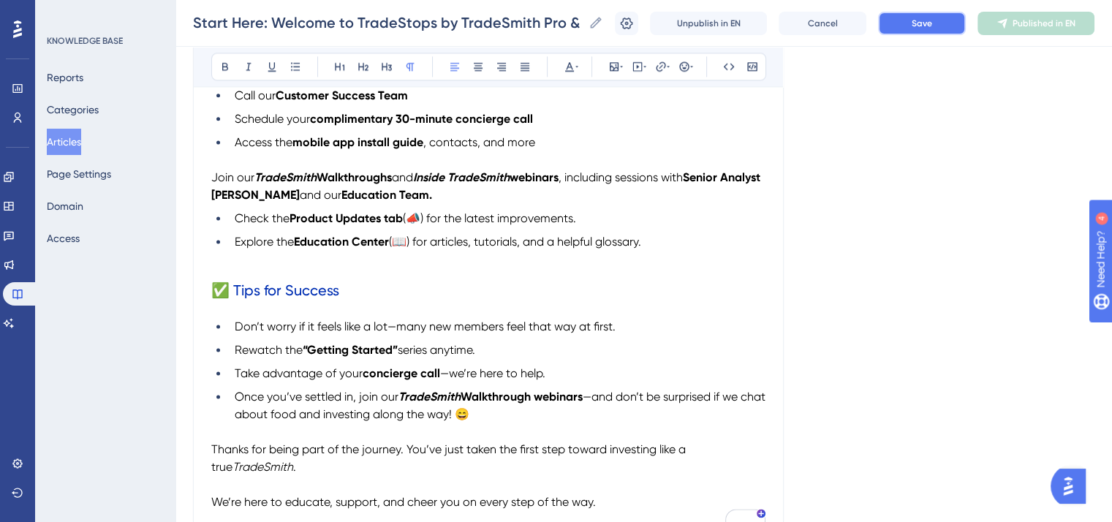
click at [902, 27] on button "Save" at bounding box center [922, 23] width 88 height 23
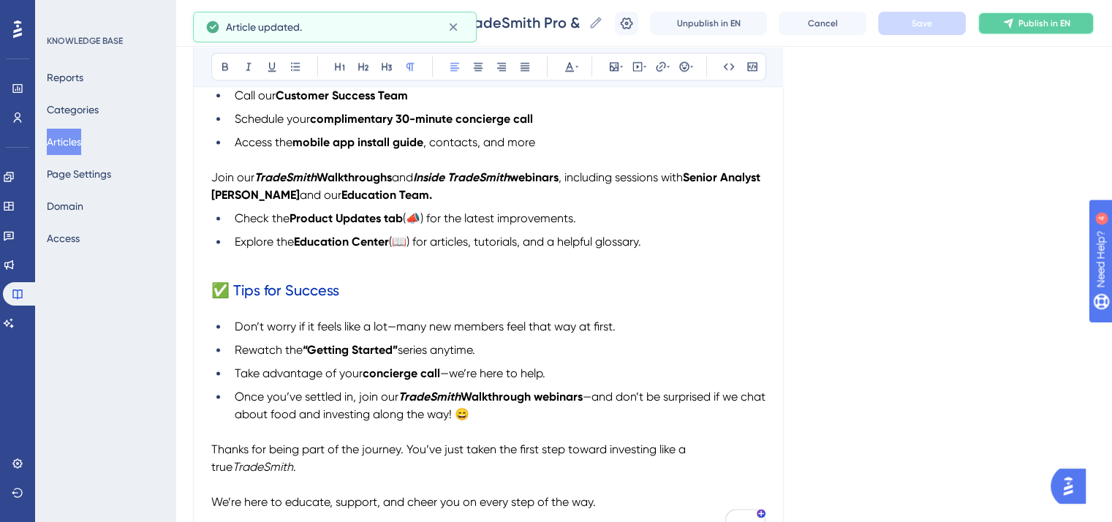
click at [1031, 21] on span "Publish in EN" at bounding box center [1044, 24] width 52 height 12
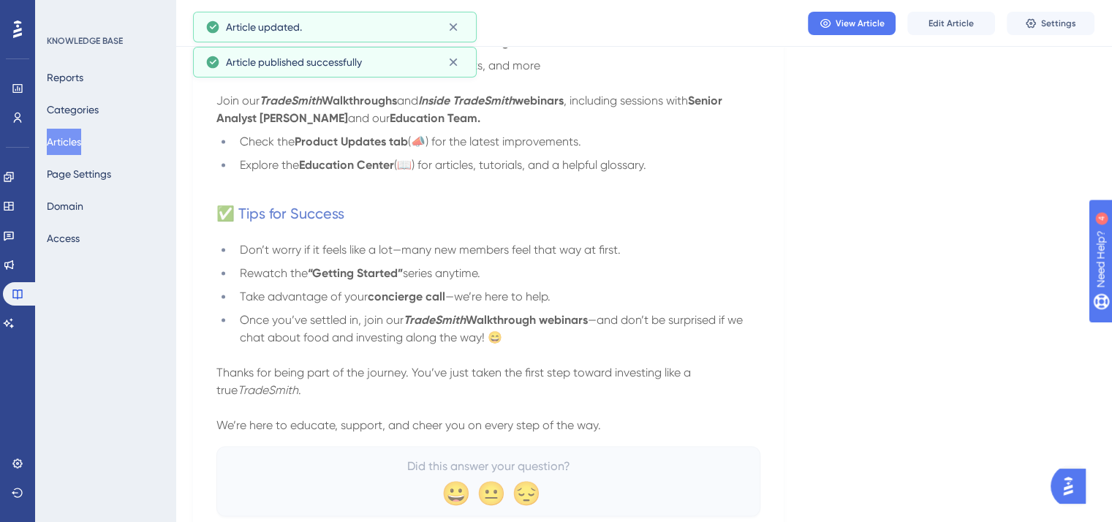
click at [75, 137] on button "Articles" at bounding box center [64, 142] width 34 height 26
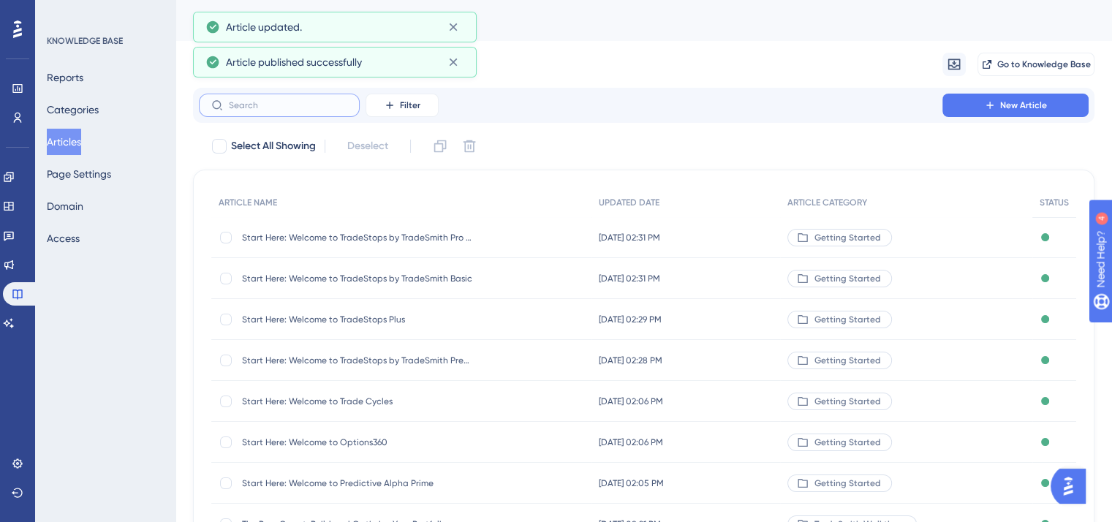
click at [255, 107] on input "text" at bounding box center [288, 105] width 118 height 10
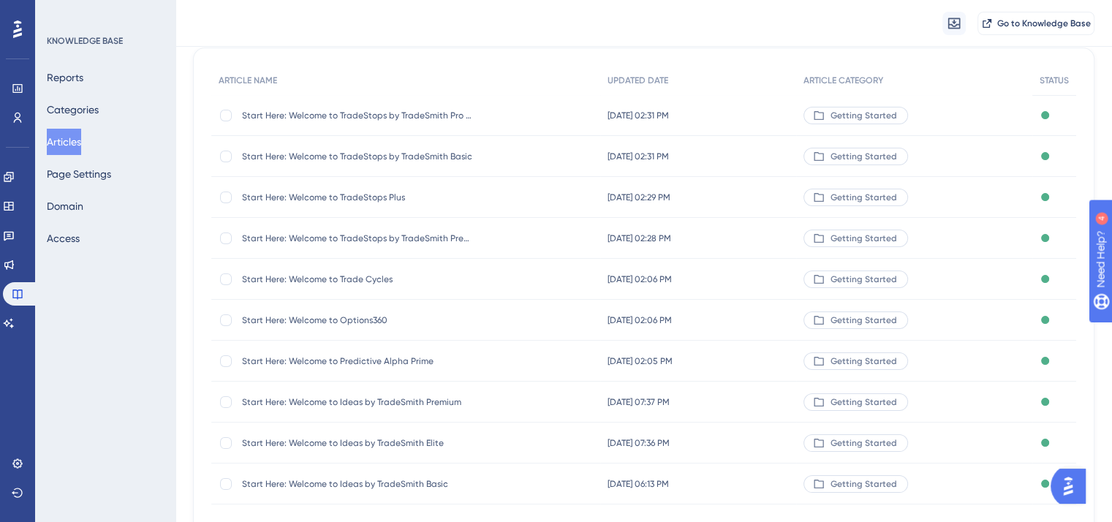
scroll to position [146, 0]
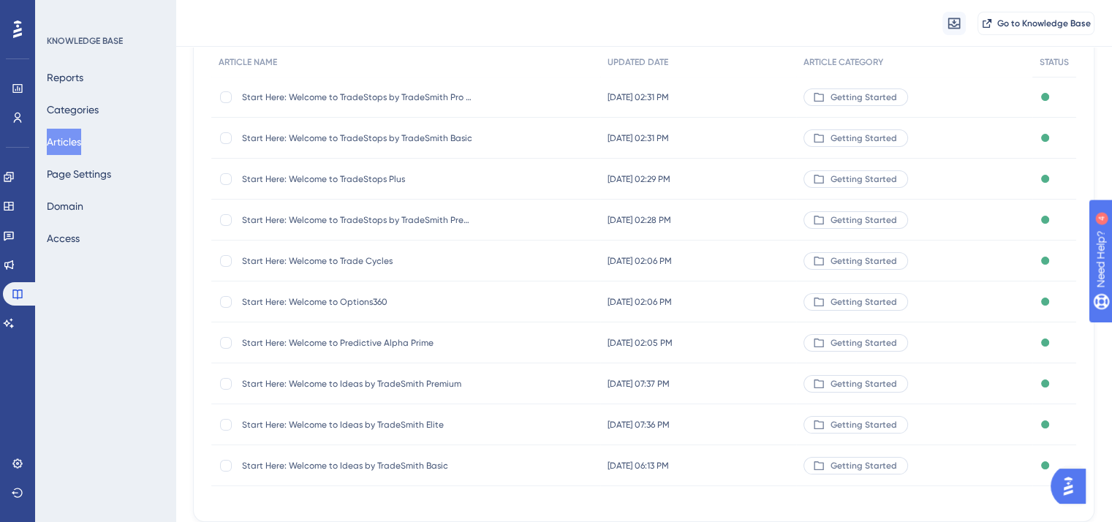
type input "start here"
click at [382, 378] on span "Start Here: Welcome to Ideas by TradeSmith Premium" at bounding box center [359, 384] width 234 height 12
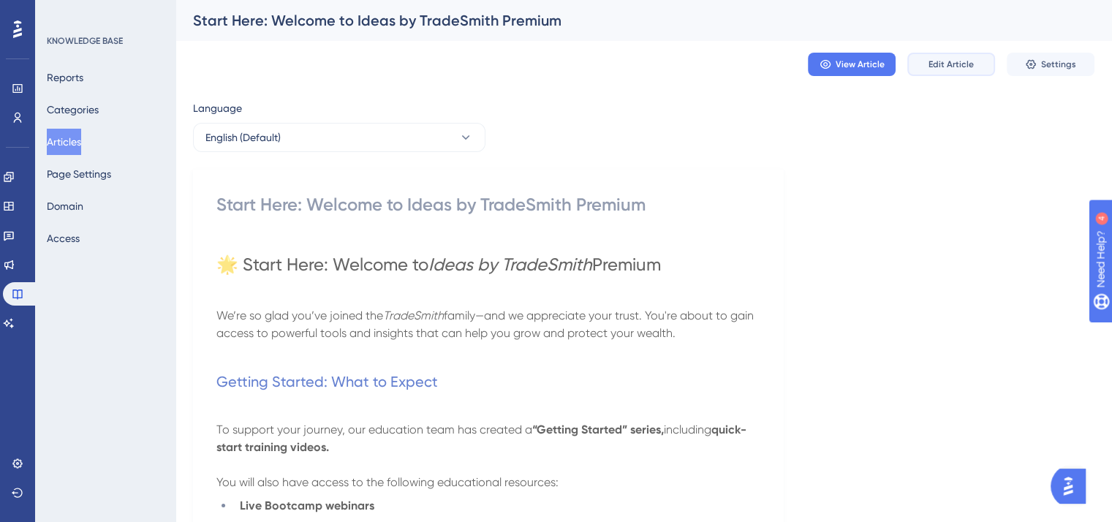
click at [932, 62] on span "Edit Article" at bounding box center [950, 64] width 45 height 12
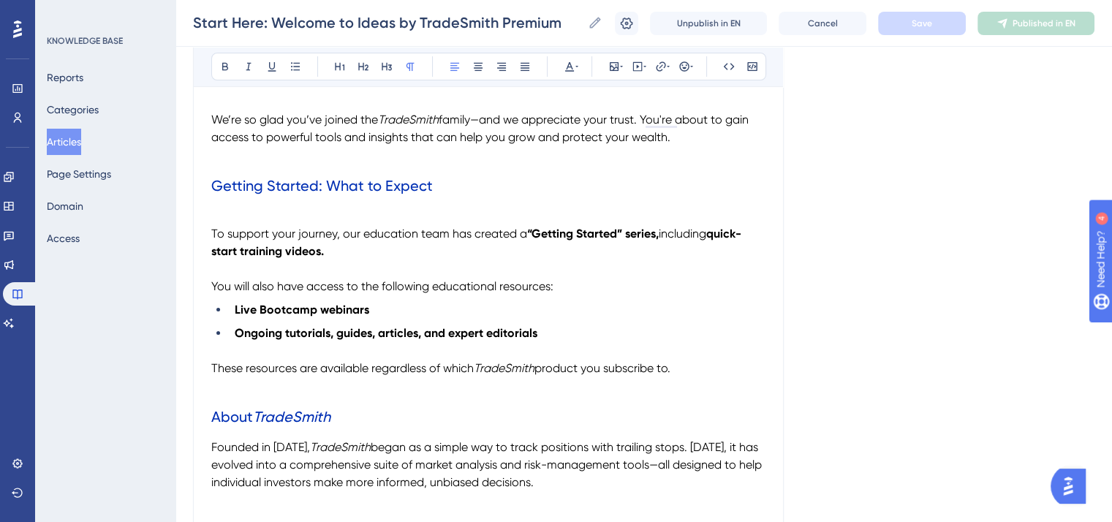
scroll to position [292, 0]
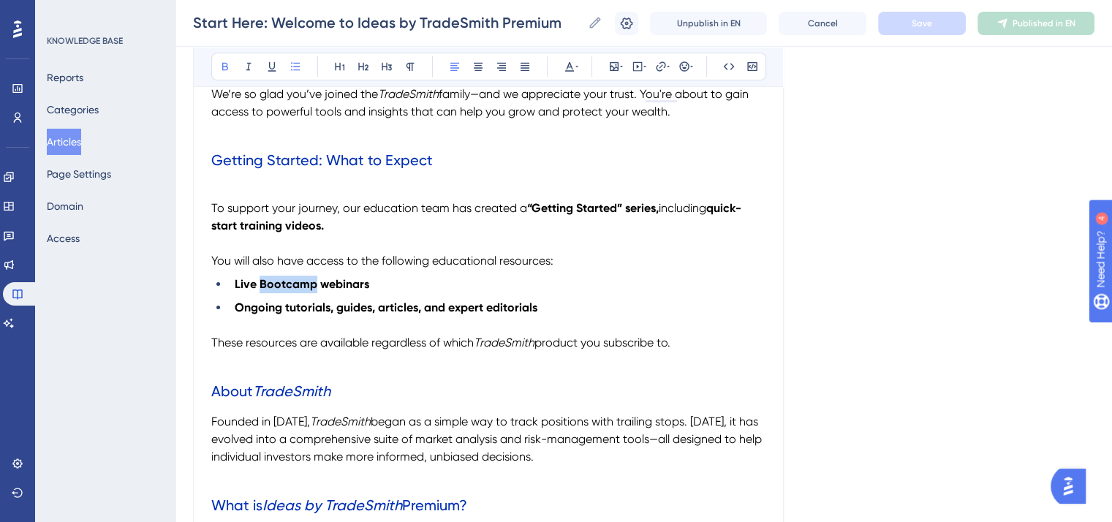
drag, startPoint x: 313, startPoint y: 281, endPoint x: 259, endPoint y: 282, distance: 53.4
click at [259, 282] on strong "Live Bootcamp webinars" at bounding box center [302, 284] width 134 height 14
click at [283, 278] on strong "Live TradeSmith Walkthrough webinars" at bounding box center [341, 284] width 212 height 14
click at [284, 278] on strong "Live TradeSmith Walkthrough webinars" at bounding box center [341, 284] width 212 height 14
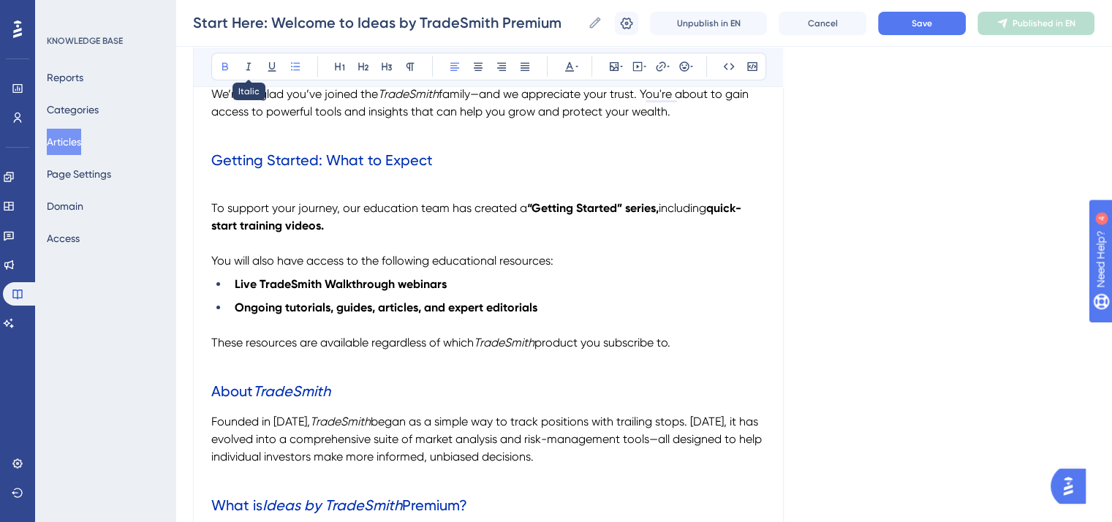
drag, startPoint x: 240, startPoint y: 59, endPoint x: 263, endPoint y: 83, distance: 33.1
click at [240, 59] on button at bounding box center [248, 66] width 20 height 20
click at [441, 310] on strong "Ongoing tutorials, guides, articles, and expert editorials" at bounding box center [386, 307] width 303 height 14
click at [225, 62] on icon at bounding box center [225, 67] width 12 height 12
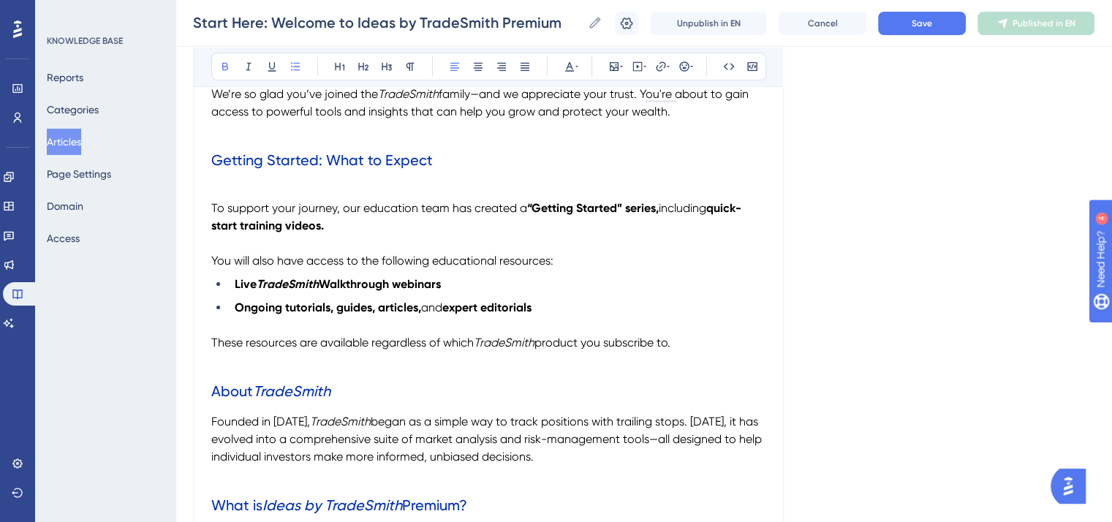
click at [687, 277] on li "Live TradeSmith Walkthrough webinars" at bounding box center [497, 285] width 537 height 18
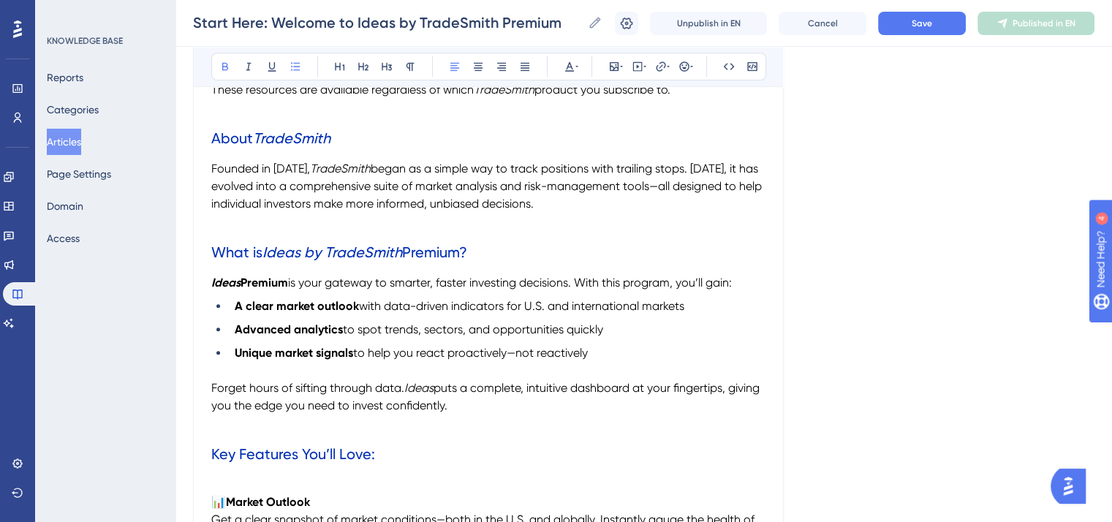
scroll to position [512, 0]
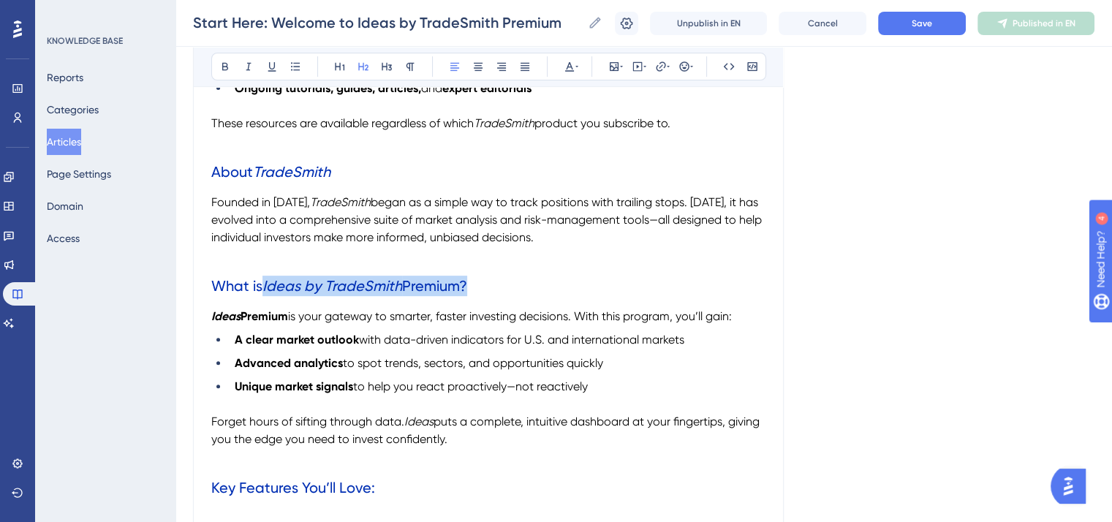
drag, startPoint x: 267, startPoint y: 286, endPoint x: 463, endPoint y: 284, distance: 195.9
click at [463, 284] on h2 "What is Ideas by TradeSmith Premium?" at bounding box center [488, 286] width 554 height 44
copy h2 "Ideas by TradeSmith Premium"
click at [238, 491] on span "Key Features You’ll Love:" at bounding box center [293, 488] width 164 height 18
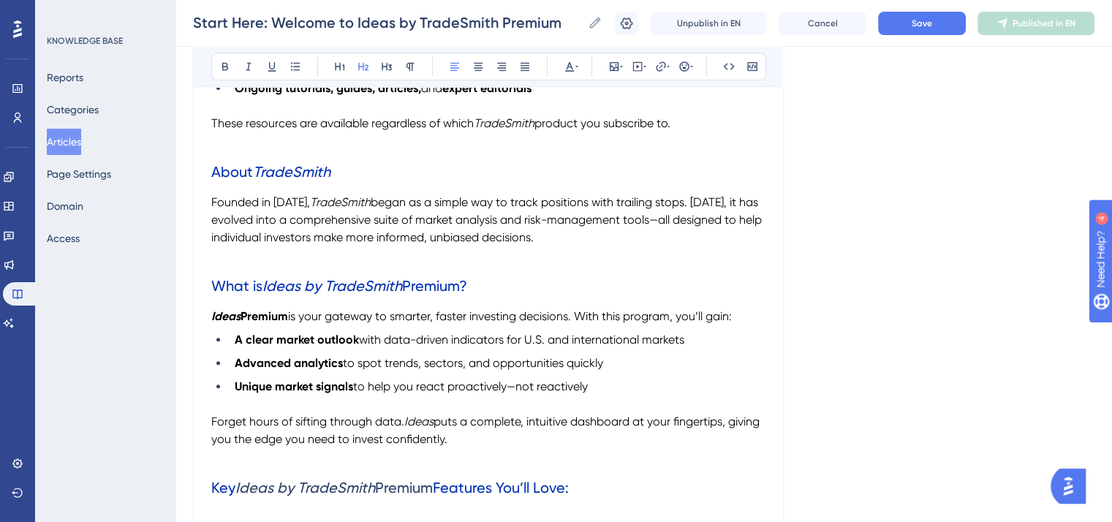
click at [569, 488] on span "Features You’ll Love:" at bounding box center [501, 488] width 136 height 18
drag, startPoint x: 439, startPoint y: 488, endPoint x: 499, endPoint y: 490, distance: 60.7
click at [496, 490] on span "Features:" at bounding box center [464, 488] width 63 height 18
click at [564, 64] on icon at bounding box center [570, 67] width 12 height 12
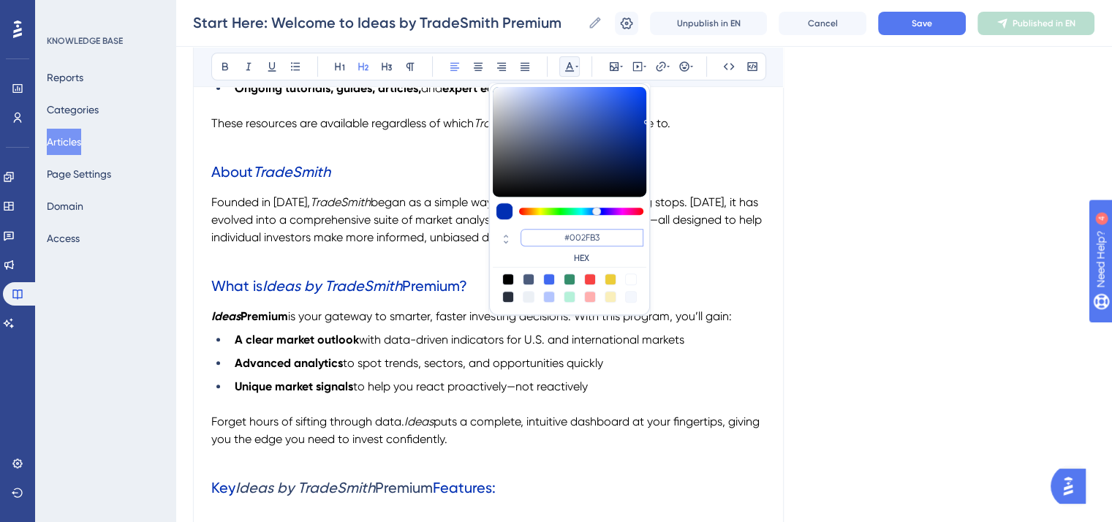
drag, startPoint x: 606, startPoint y: 232, endPoint x: 553, endPoint y: 237, distance: 52.8
click at [553, 237] on input "#002FB3" at bounding box center [581, 238] width 123 height 18
click at [393, 483] on span "Premium" at bounding box center [404, 488] width 58 height 18
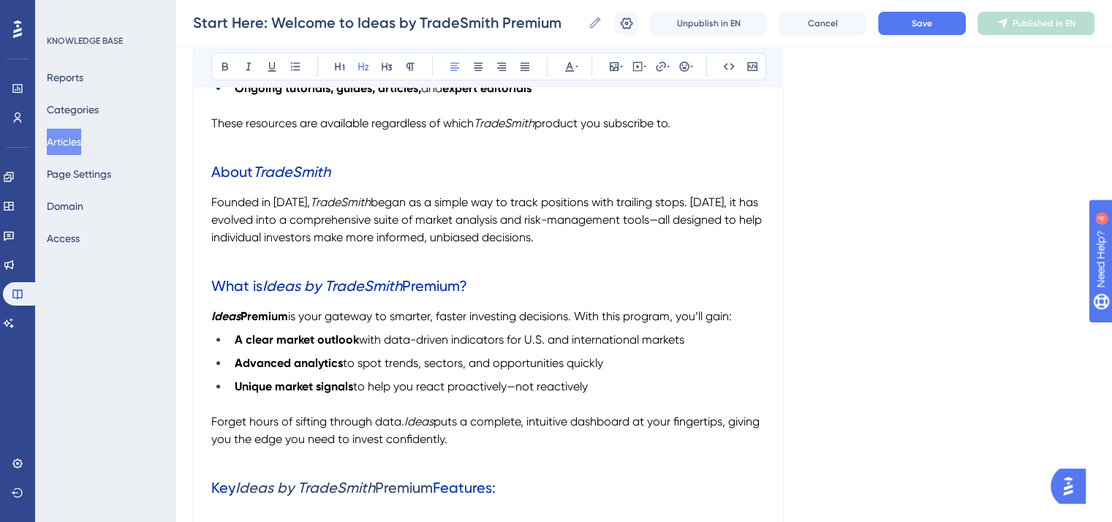
drag, startPoint x: 436, startPoint y: 494, endPoint x: 246, endPoint y: 486, distance: 190.2
click at [236, 490] on h2 "Key Ideas by TradeSmith Premium Features:" at bounding box center [488, 488] width 554 height 44
click at [571, 66] on icon at bounding box center [569, 67] width 9 height 10
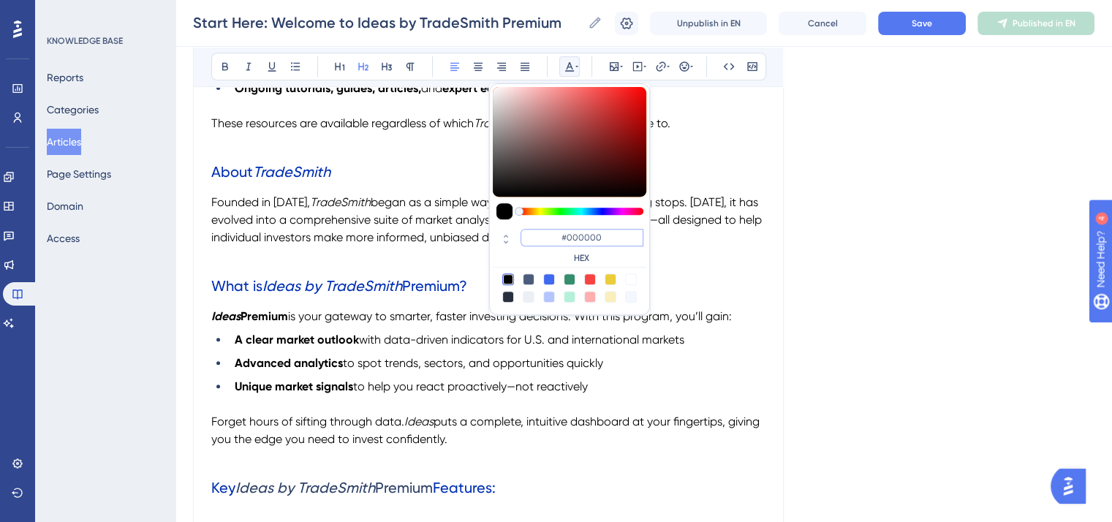
drag, startPoint x: 609, startPoint y: 237, endPoint x: 545, endPoint y: 238, distance: 64.3
click at [545, 238] on input "#000000" at bounding box center [581, 238] width 123 height 18
paste input "2FB3"
type input "#002FB3"
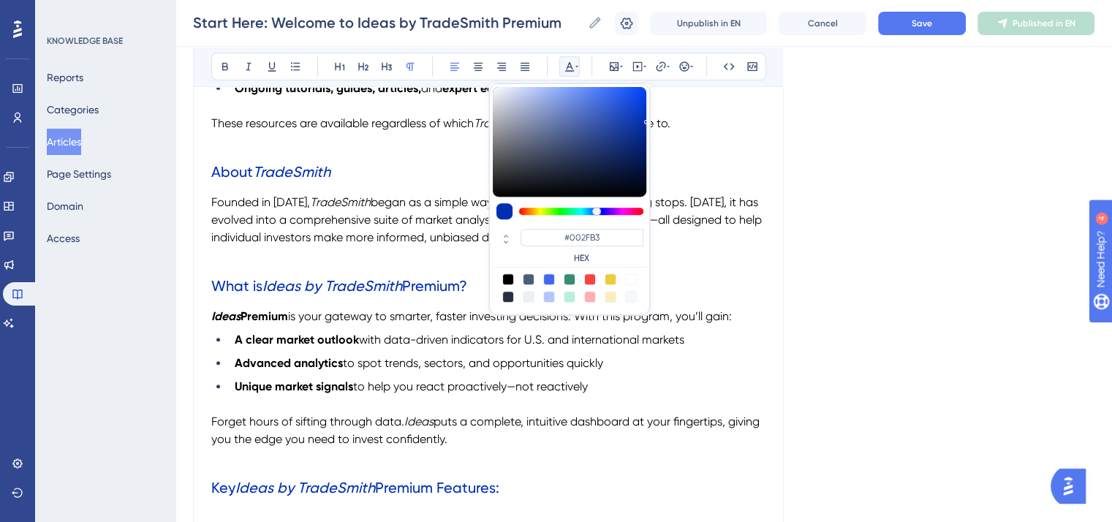
click at [579, 455] on p "To enrich screen reader interactions, please activate Accessibility in Grammarl…" at bounding box center [488, 457] width 554 height 18
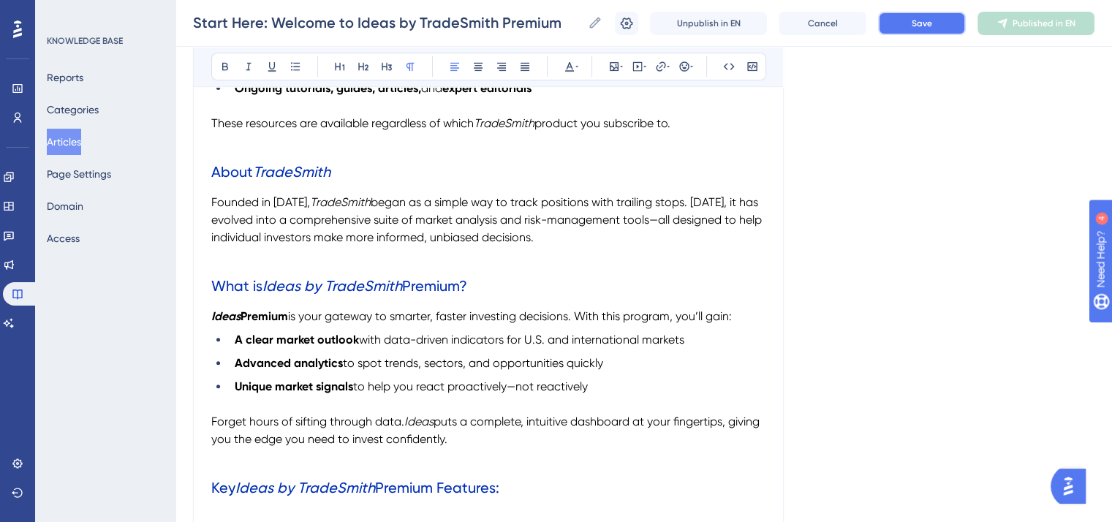
click at [907, 28] on button "Save" at bounding box center [922, 23] width 88 height 23
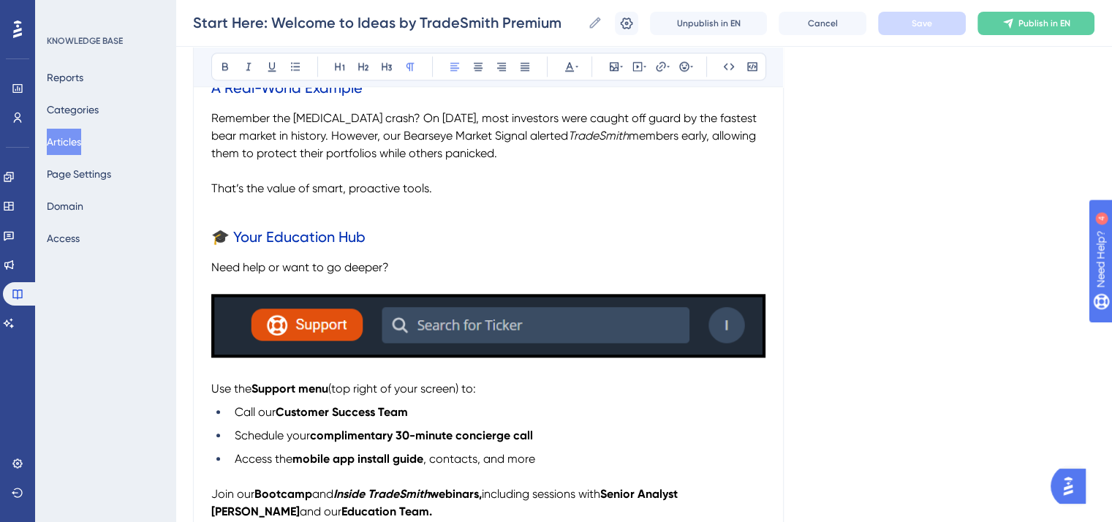
scroll to position [1681, 0]
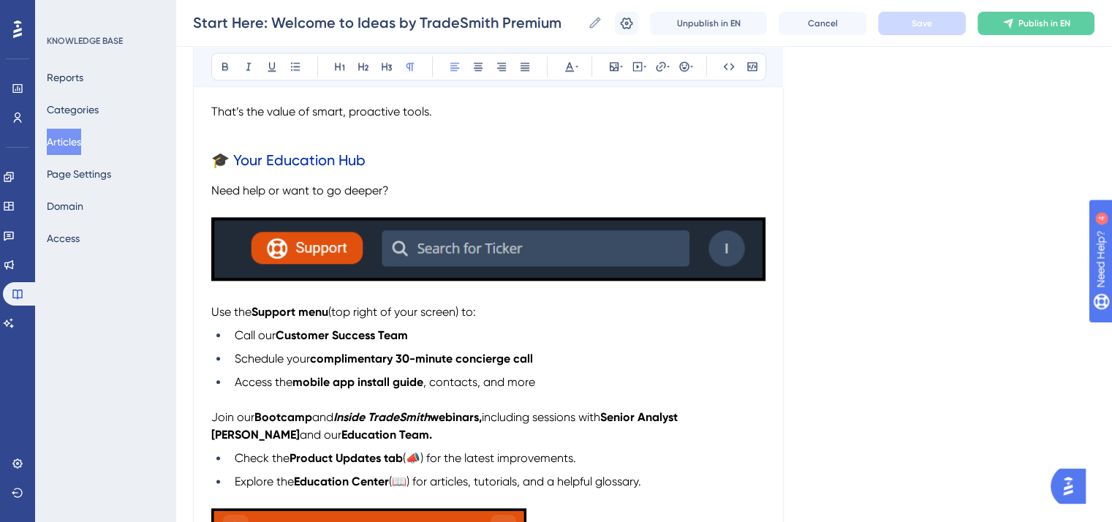
click at [438, 281] on img "To enrich screen reader interactions, please activate Accessibility in Grammarl…" at bounding box center [488, 249] width 554 height 64
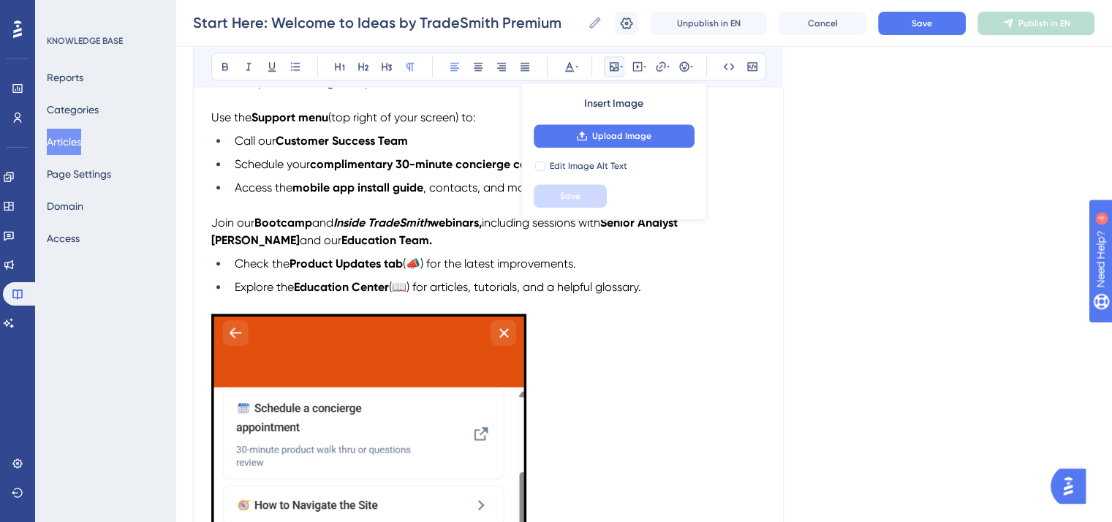
scroll to position [1827, 0]
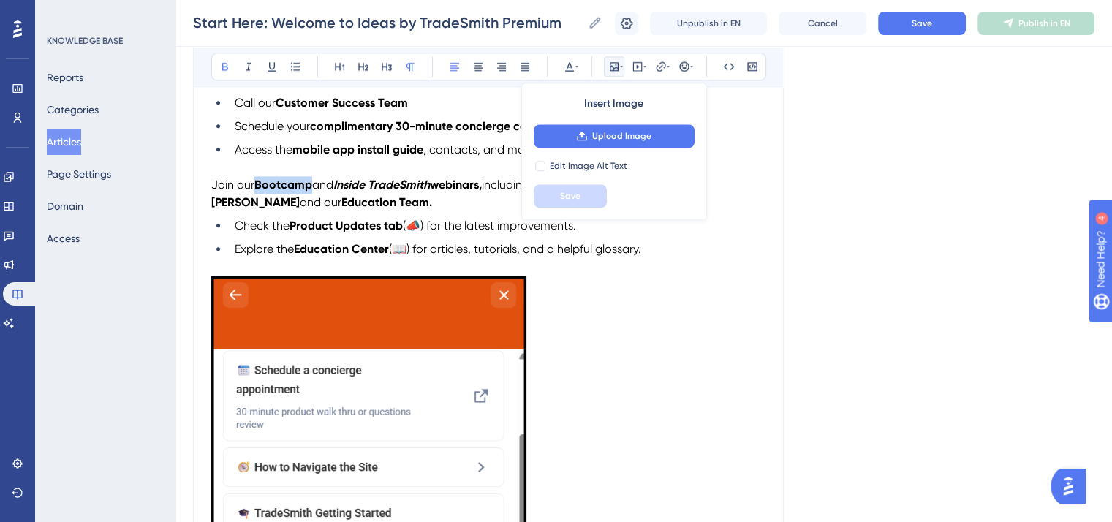
drag, startPoint x: 313, startPoint y: 198, endPoint x: 258, endPoint y: 194, distance: 55.0
click at [258, 194] on p "Join our Bootcamp and Inside TradeSmith webinars, including sessions with Senio…" at bounding box center [488, 193] width 554 height 35
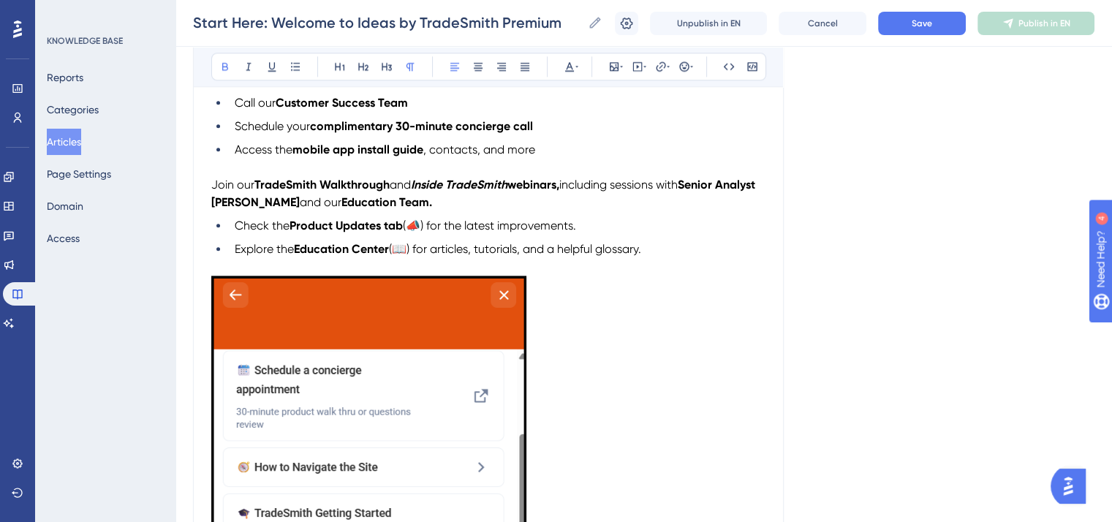
click at [288, 192] on strong "TradeSmith Walkthrough" at bounding box center [321, 185] width 135 height 14
click at [246, 64] on icon at bounding box center [249, 67] width 12 height 12
click at [634, 235] on li "Check the Product Updates tab (📣) for the latest improvements." at bounding box center [497, 226] width 537 height 18
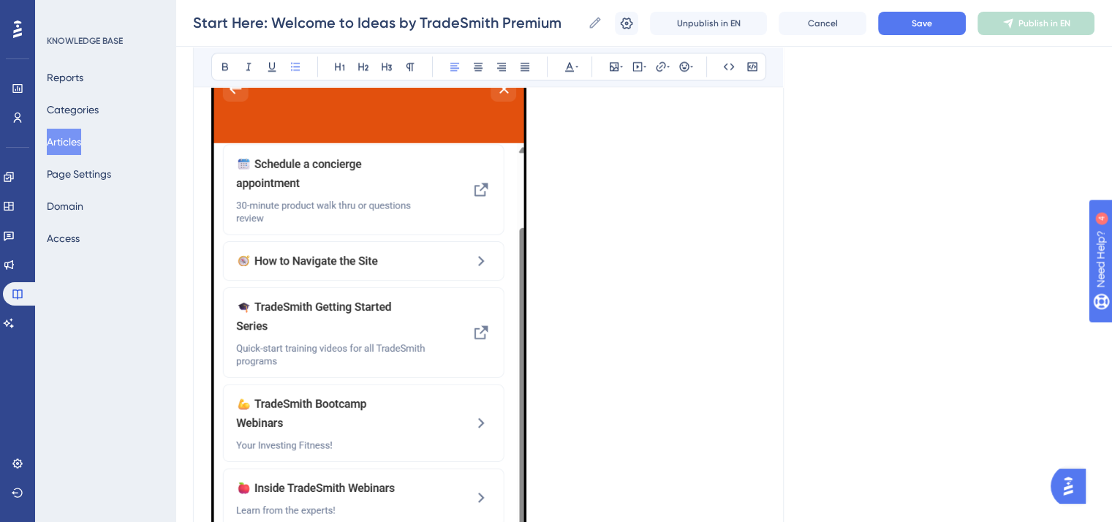
scroll to position [2047, 0]
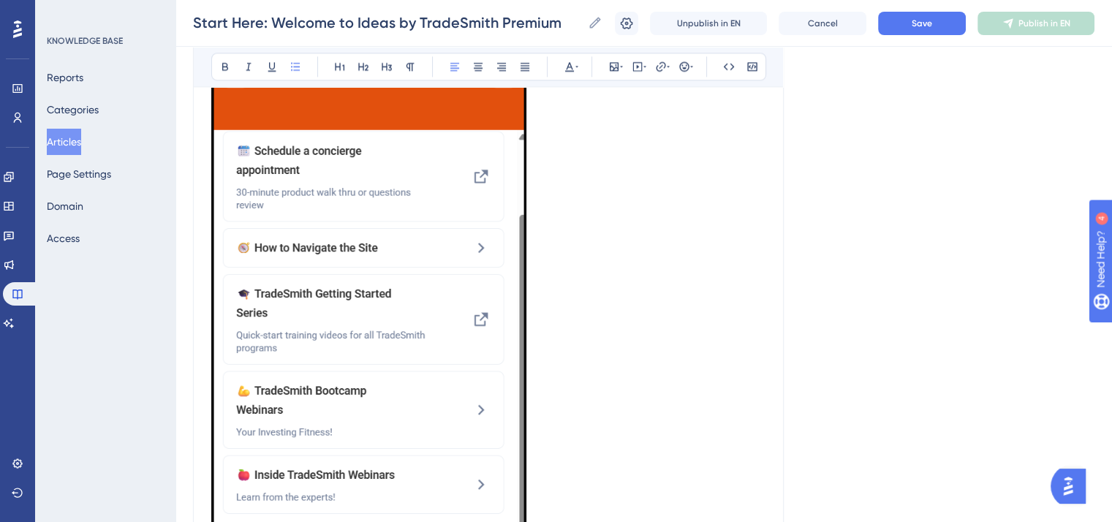
click at [490, 255] on img "To enrich screen reader interactions, please activate Accessibility in Grammarl…" at bounding box center [368, 335] width 315 height 559
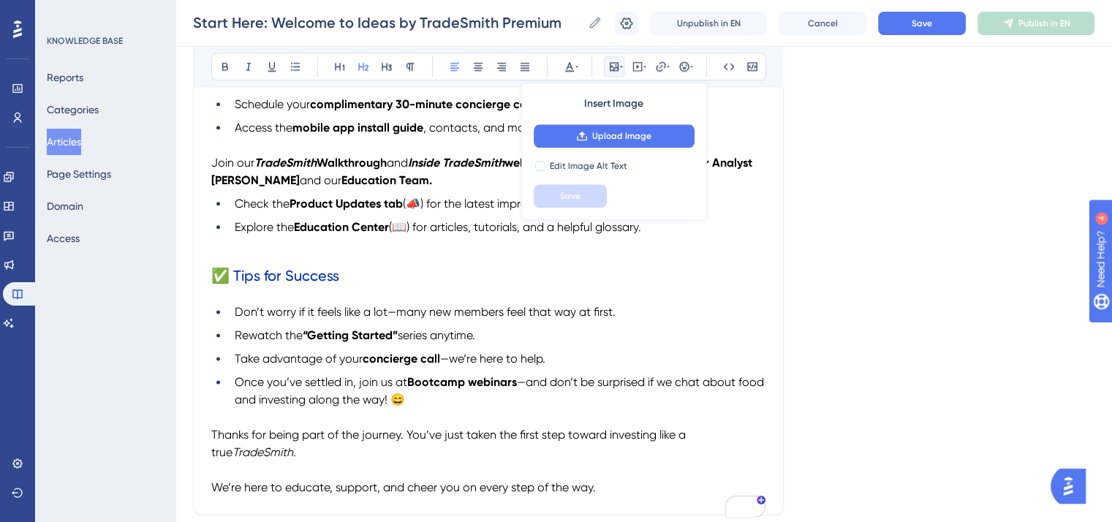
scroll to position [1996, 0]
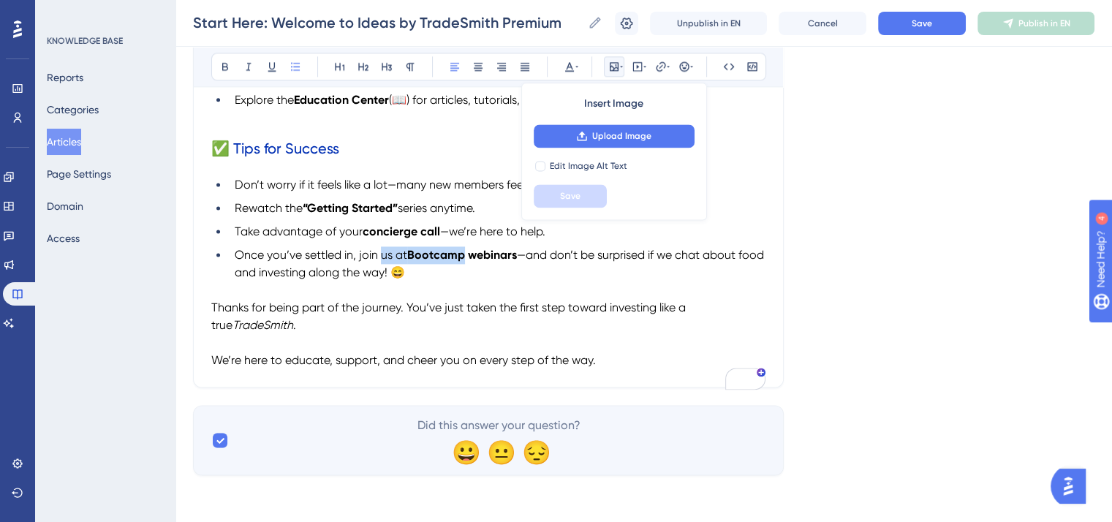
drag, startPoint x: 465, startPoint y: 255, endPoint x: 382, endPoint y: 255, distance: 83.3
click at [382, 255] on li "Once you’ve settled in, join us at Bootcamp webinars —and don’t be surprised if…" at bounding box center [497, 263] width 537 height 35
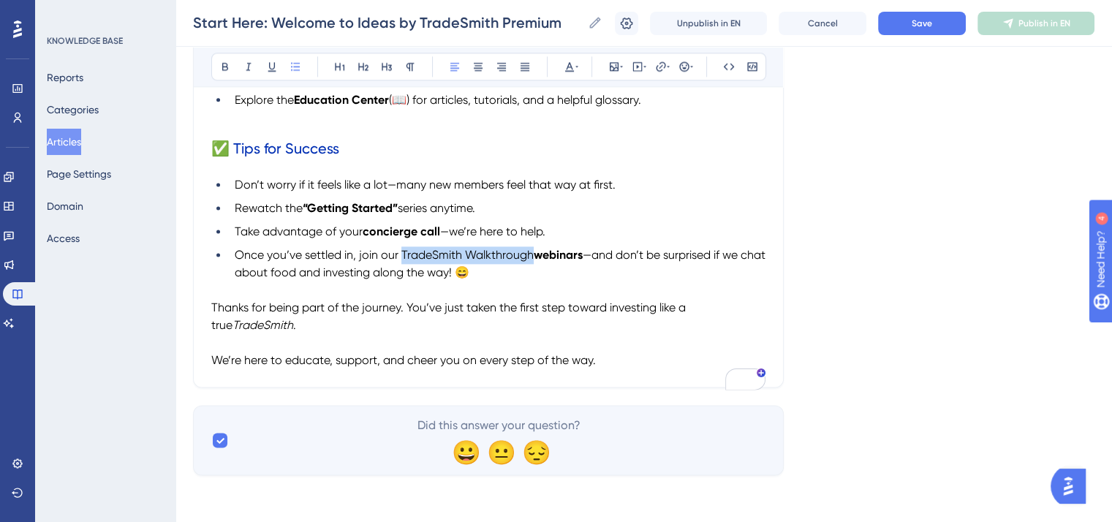
drag, startPoint x: 532, startPoint y: 254, endPoint x: 403, endPoint y: 254, distance: 129.4
click at [403, 254] on li "Once you’ve settled in, join our TradeSmith Walkthrough webinars —and don’t be …" at bounding box center [497, 263] width 537 height 35
click at [228, 68] on icon at bounding box center [225, 67] width 12 height 12
click at [436, 254] on strong "TradeSmith Walkthrough webinars" at bounding box center [491, 255] width 187 height 14
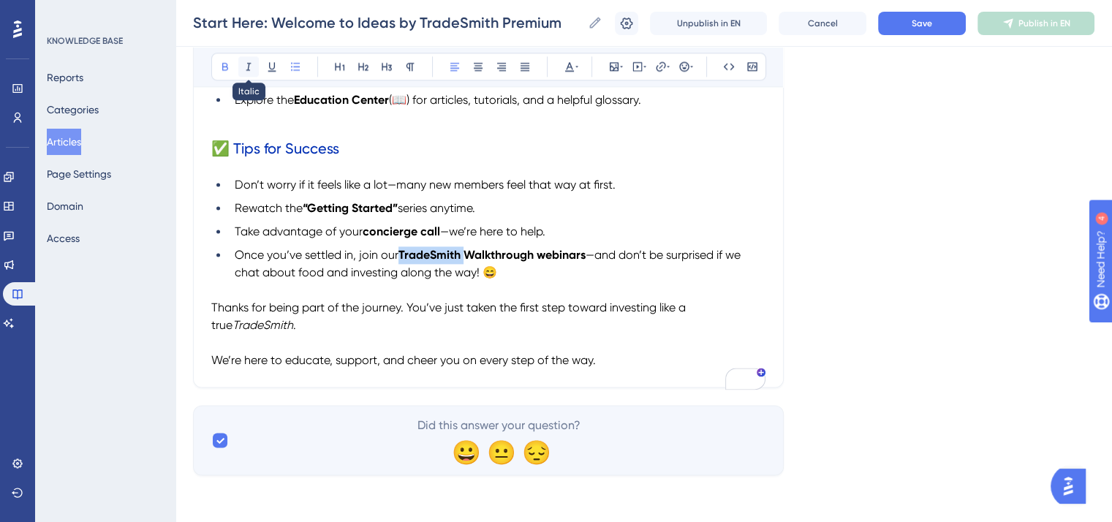
click at [246, 66] on icon at bounding box center [249, 67] width 12 height 12
click at [586, 302] on span "Thanks for being part of the journey. You’ve just taken the first step toward i…" at bounding box center [449, 315] width 477 height 31
click at [909, 33] on button "Save" at bounding box center [922, 23] width 88 height 23
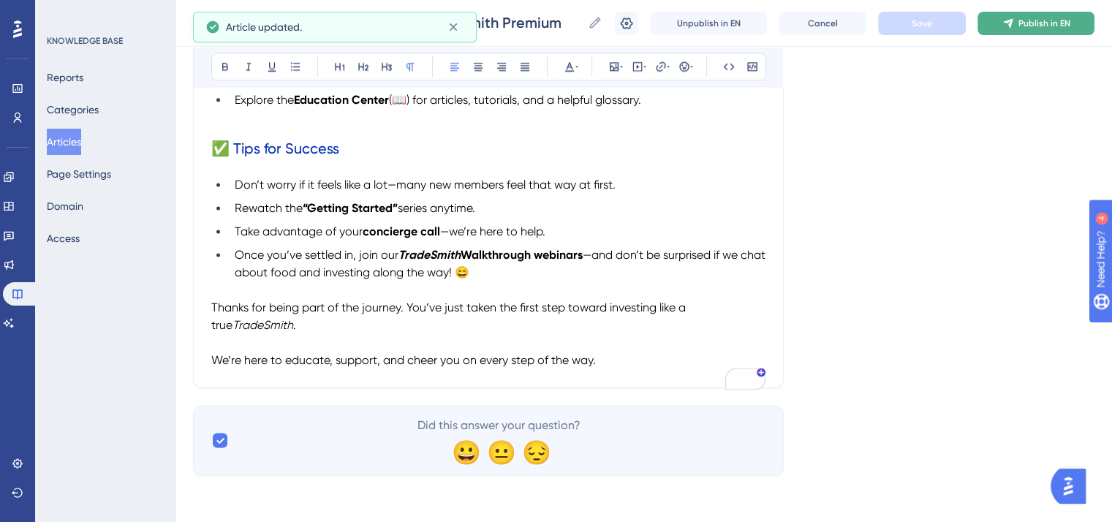
click at [1034, 19] on span "Publish in EN" at bounding box center [1044, 24] width 52 height 12
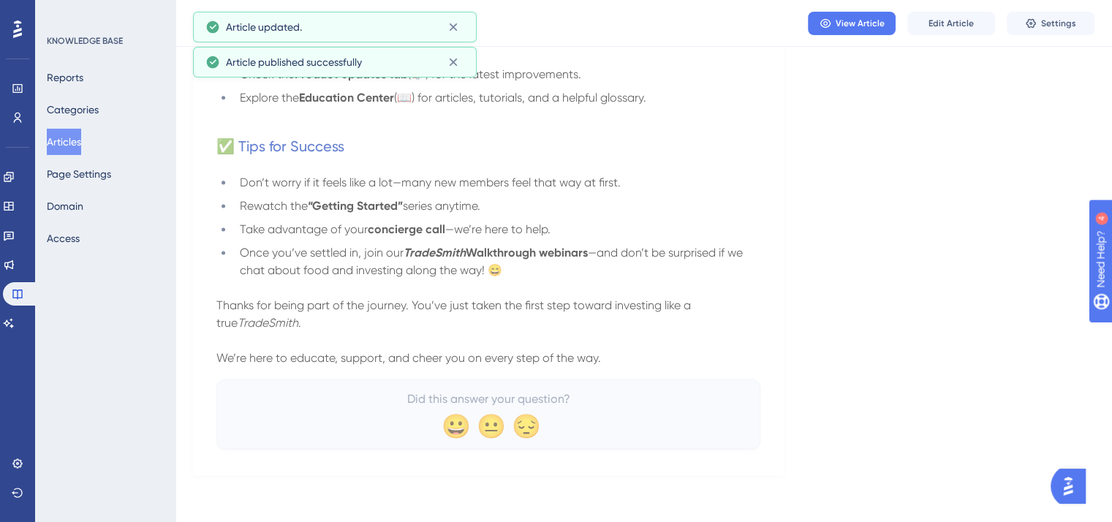
scroll to position [1922, 0]
click at [70, 139] on button "Articles" at bounding box center [64, 142] width 34 height 26
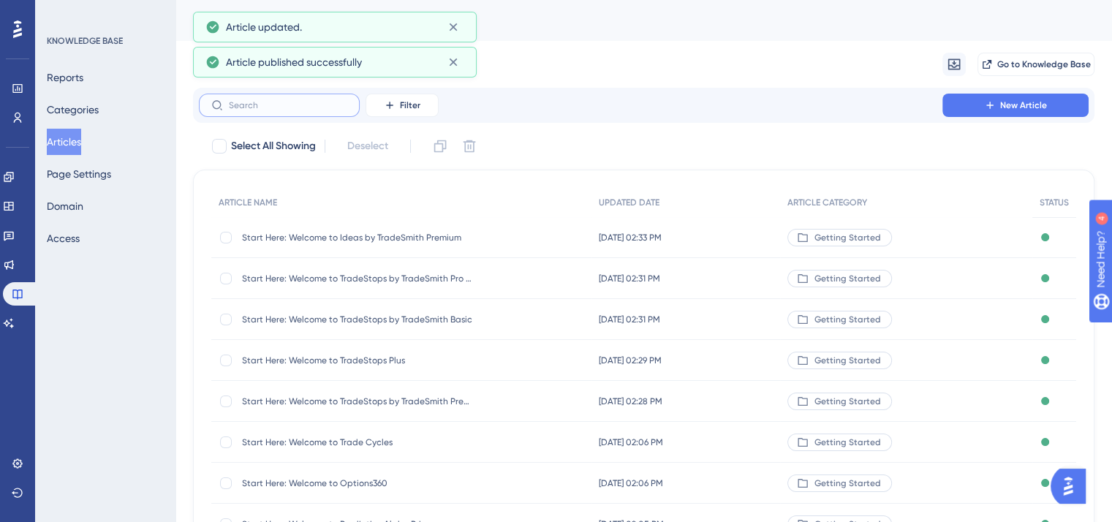
click at [289, 103] on input "text" at bounding box center [288, 105] width 118 height 10
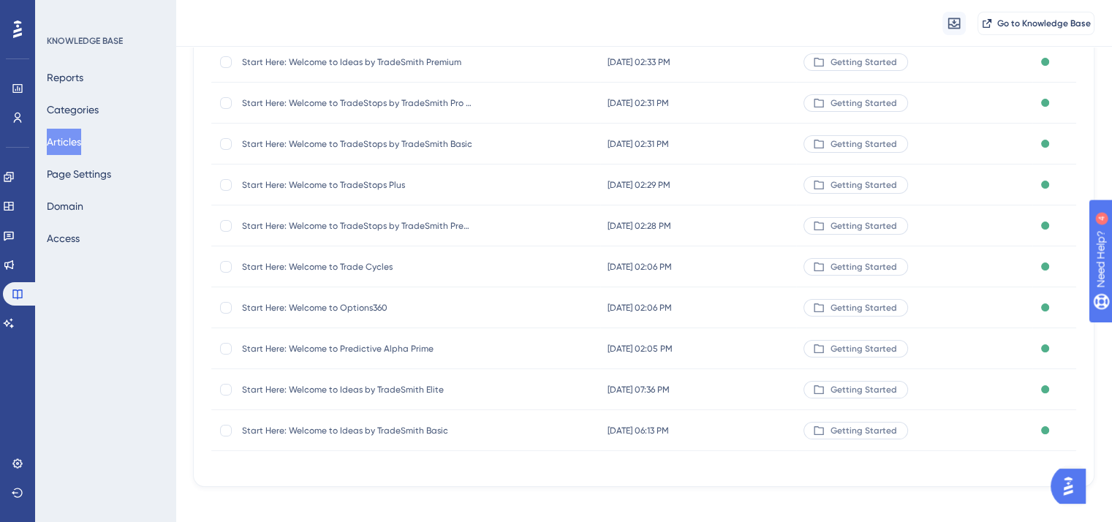
scroll to position [192, 0]
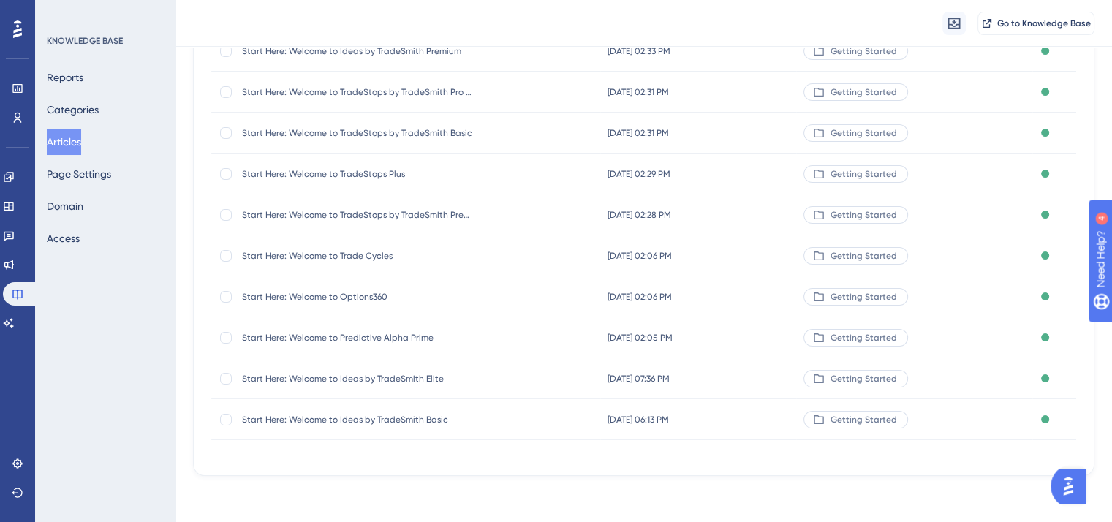
type input "start here"
click at [400, 373] on span "Start Here: Welcome to Ideas by TradeSmith Elite" at bounding box center [359, 379] width 234 height 12
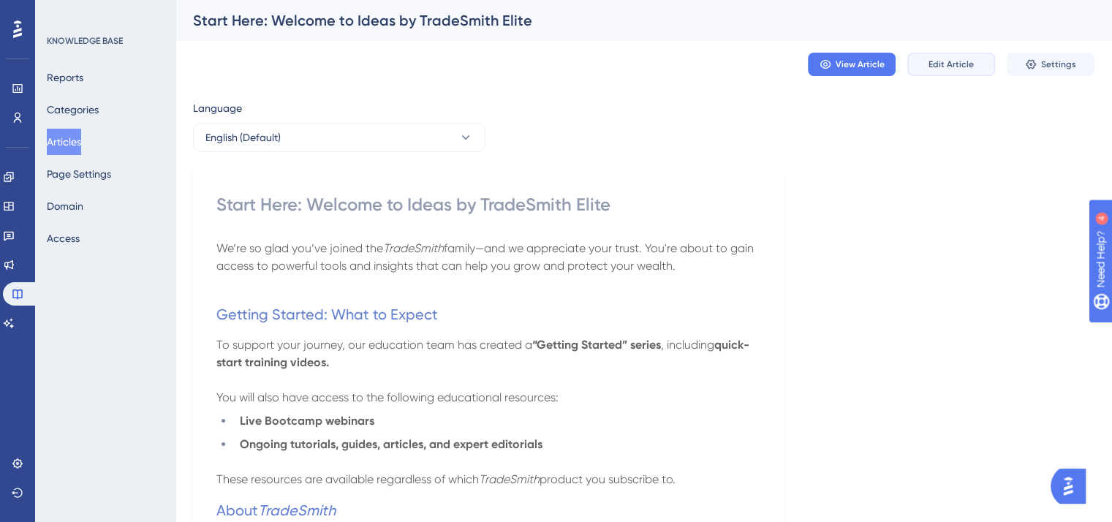
click at [955, 65] on span "Edit Article" at bounding box center [950, 64] width 45 height 12
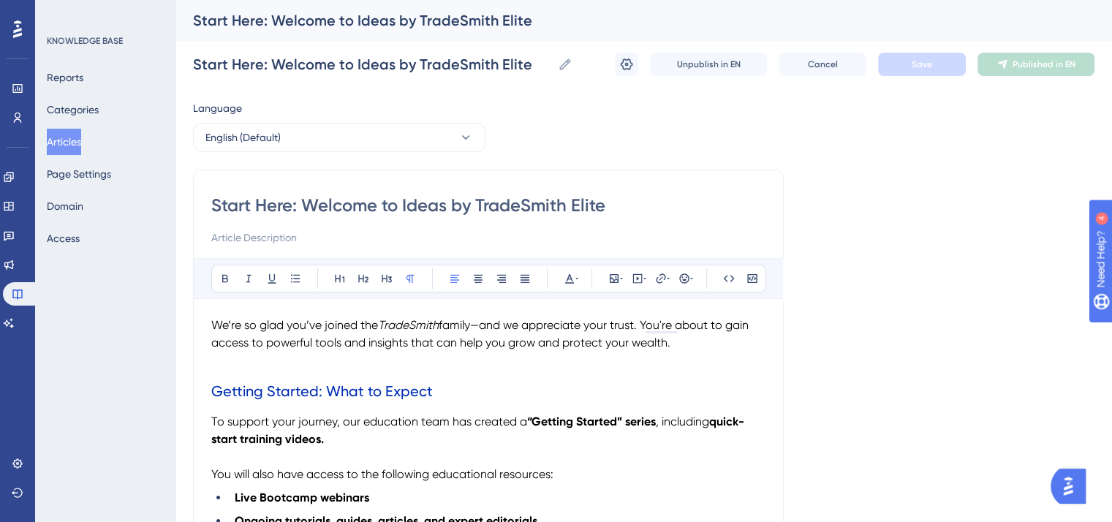
click at [78, 139] on button "Articles" at bounding box center [64, 142] width 34 height 26
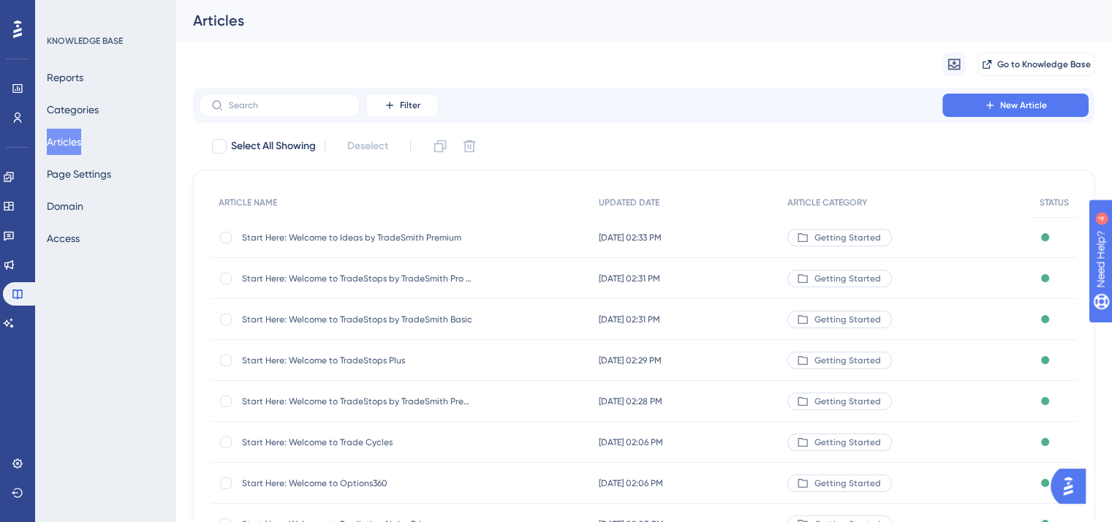
click at [442, 236] on span "Start Here: Welcome to Ideas by TradeSmith Premium" at bounding box center [359, 238] width 234 height 12
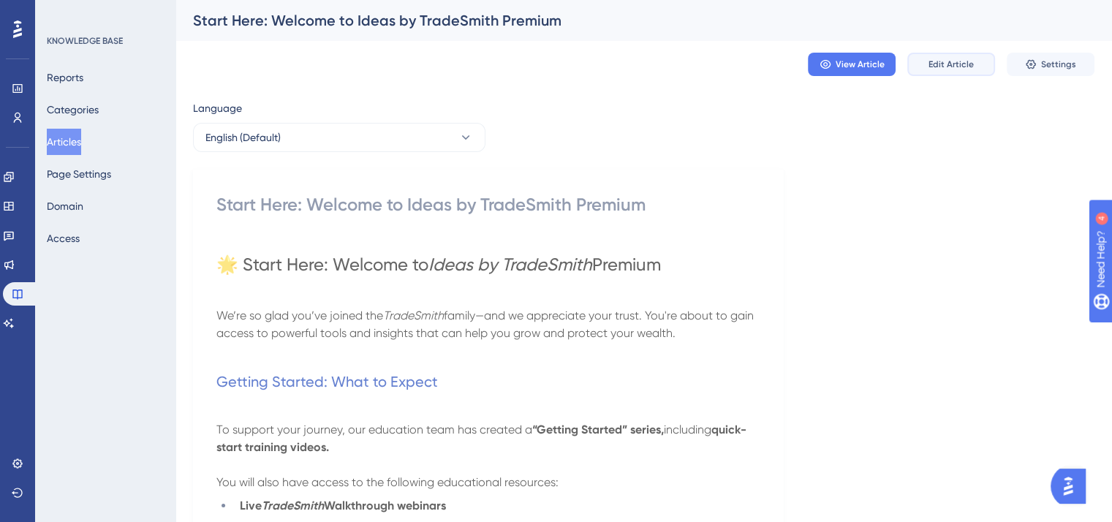
click at [979, 59] on button "Edit Article" at bounding box center [951, 64] width 88 height 23
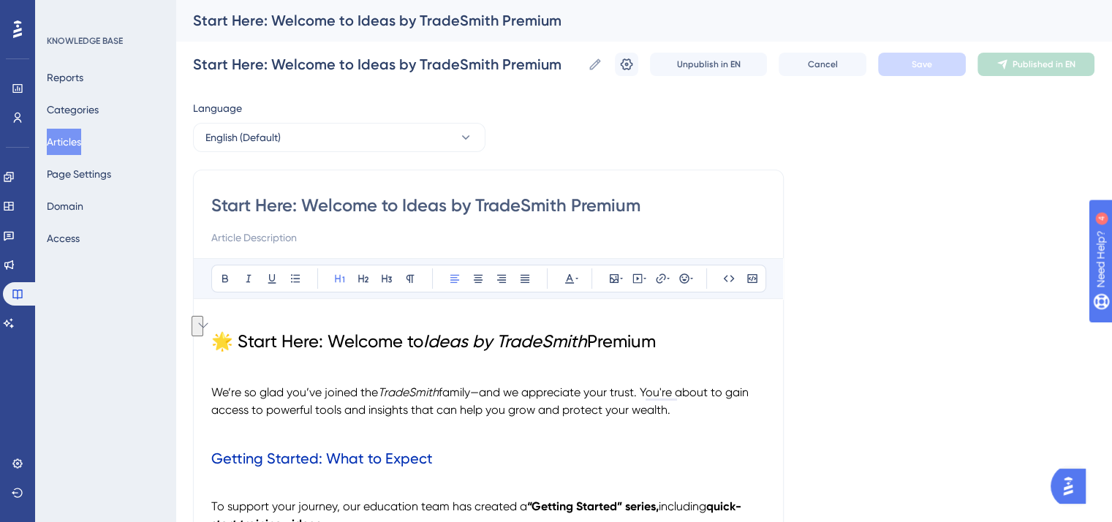
copy h1 "🌟 Start Here: Welcome to Ideas by TradeSmith Premium"
click at [74, 141] on button "Articles" at bounding box center [64, 142] width 34 height 26
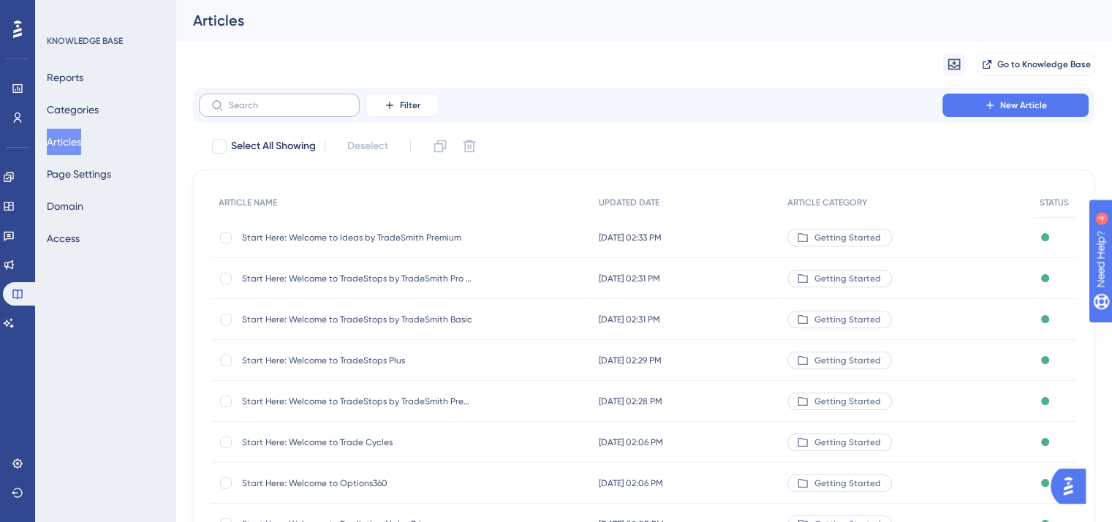
click at [271, 96] on label at bounding box center [279, 105] width 161 height 23
click at [271, 100] on input "text" at bounding box center [288, 105] width 118 height 10
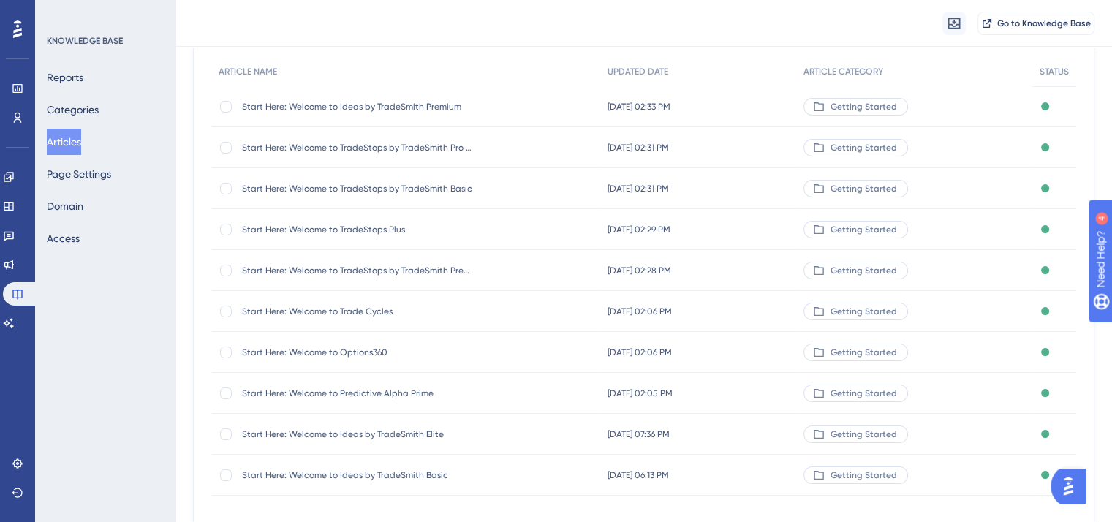
scroll to position [146, 0]
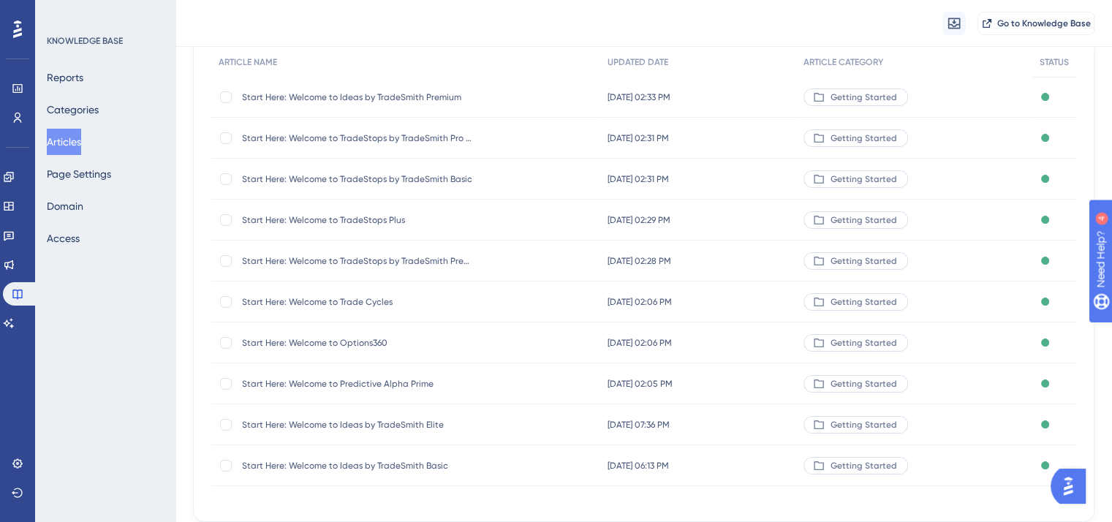
type input "start here"
click at [415, 422] on span "Start Here: Welcome to Ideas by TradeSmith Elite" at bounding box center [359, 425] width 234 height 12
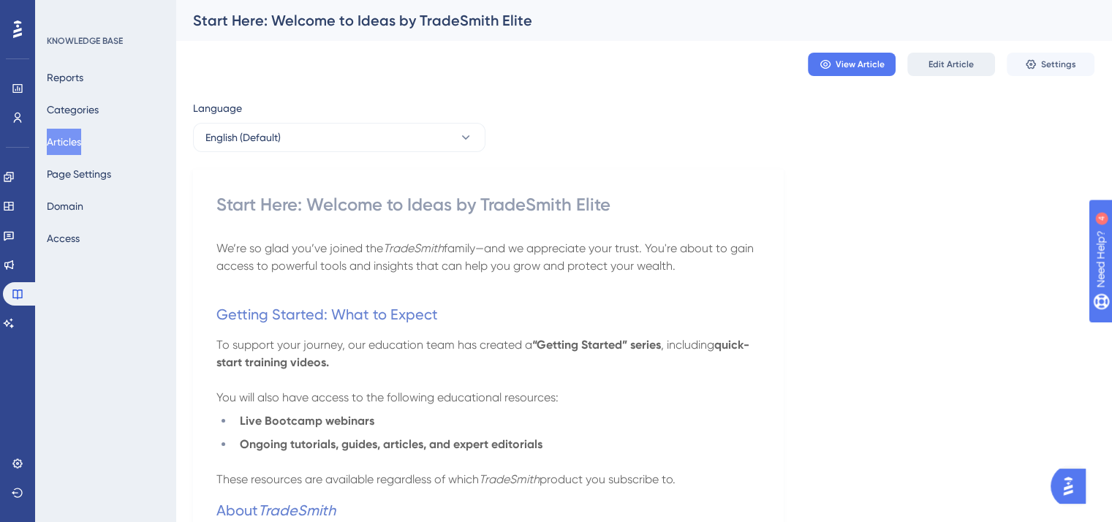
click at [943, 71] on button "Edit Article" at bounding box center [951, 64] width 88 height 23
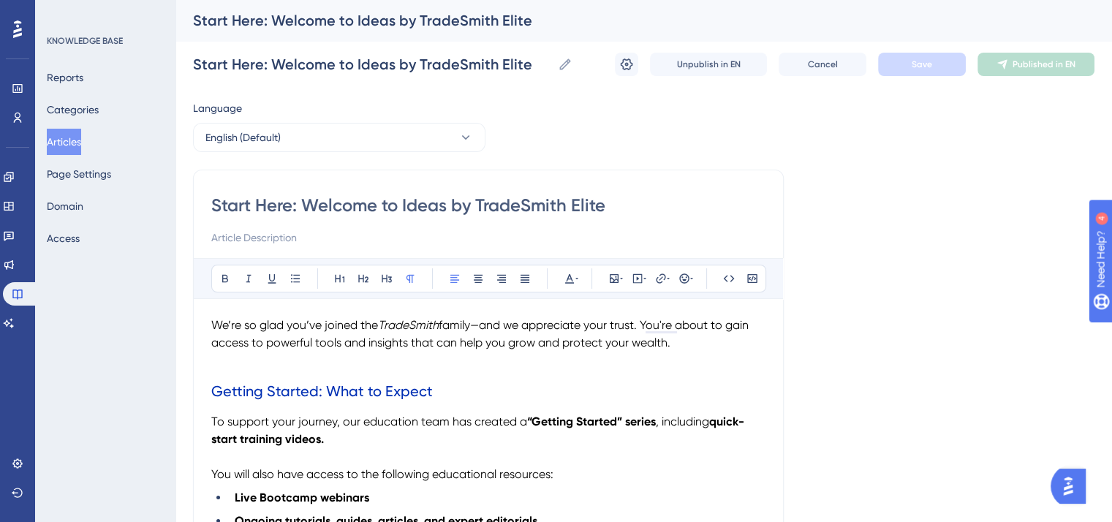
click at [214, 322] on span "We’re so glad you’ve joined the" at bounding box center [294, 325] width 167 height 14
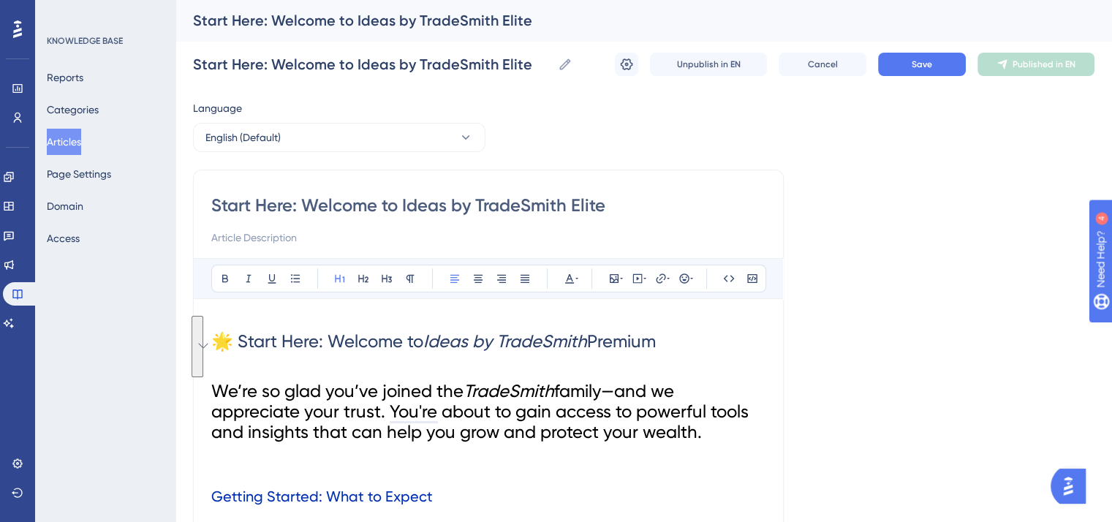
drag, startPoint x: 705, startPoint y: 436, endPoint x: 213, endPoint y: 399, distance: 493.3
click at [213, 399] on h1 "We’re so glad you’ve joined the TradeSmith family—and we appreciate your trust.…" at bounding box center [488, 411] width 554 height 91
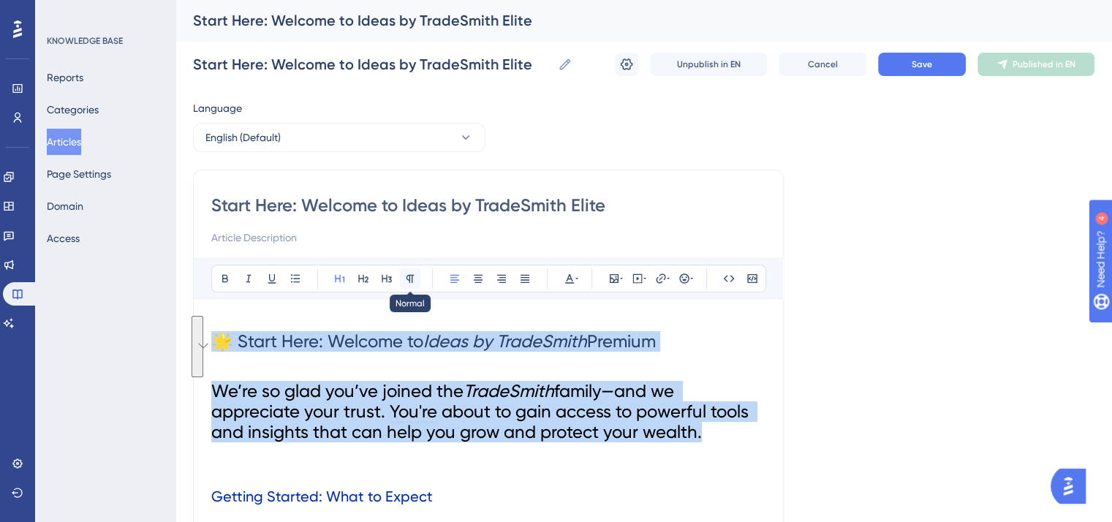
click at [412, 282] on icon at bounding box center [410, 279] width 12 height 12
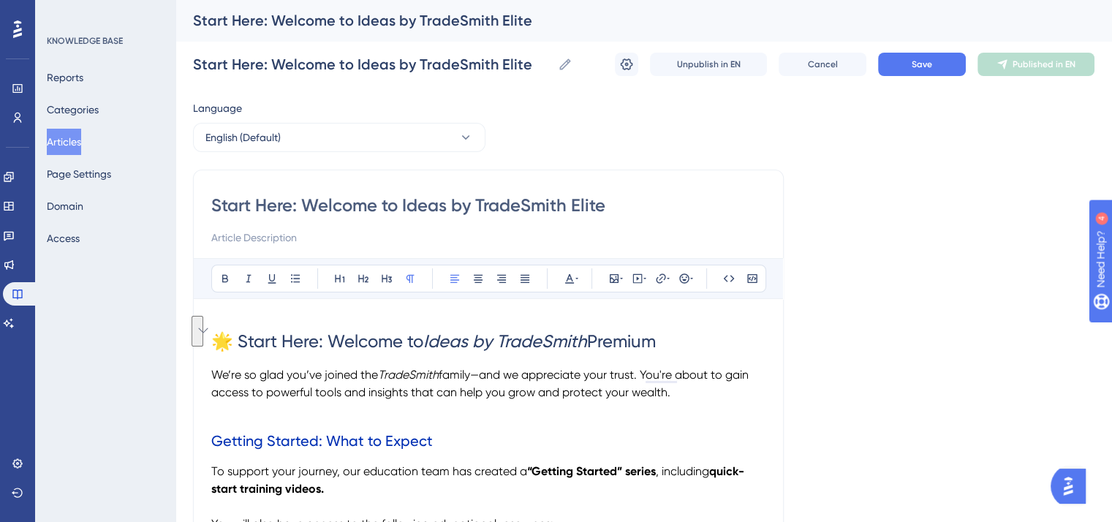
drag, startPoint x: 412, startPoint y: 411, endPoint x: 427, endPoint y: 384, distance: 30.7
click at [412, 409] on p "To enrich screen reader interactions, please activate Accessibility in Grammarl…" at bounding box center [488, 410] width 554 height 18
drag, startPoint x: 652, startPoint y: 341, endPoint x: 196, endPoint y: 347, distance: 456.2
click at [566, 278] on icon at bounding box center [570, 279] width 12 height 12
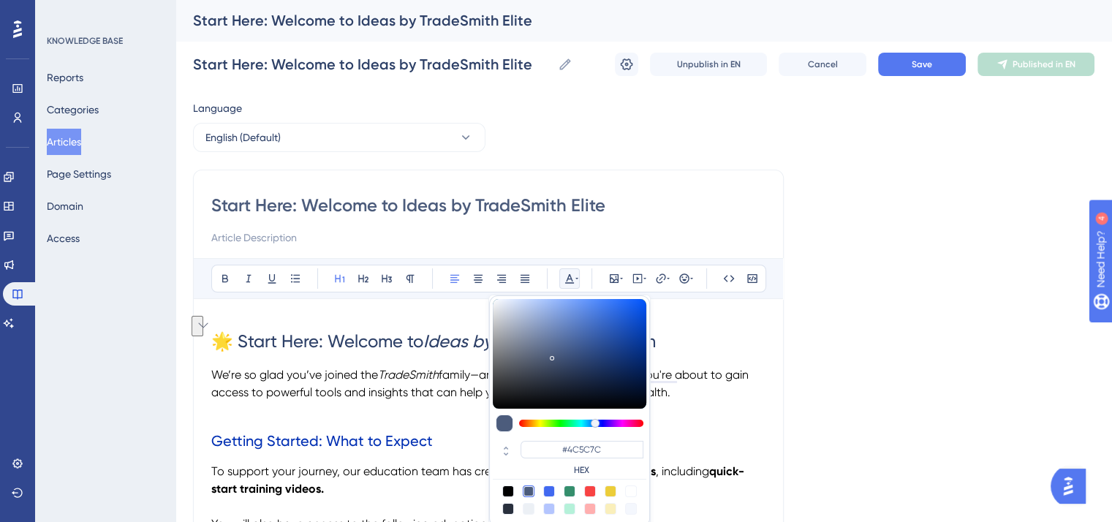
scroll to position [16, 0]
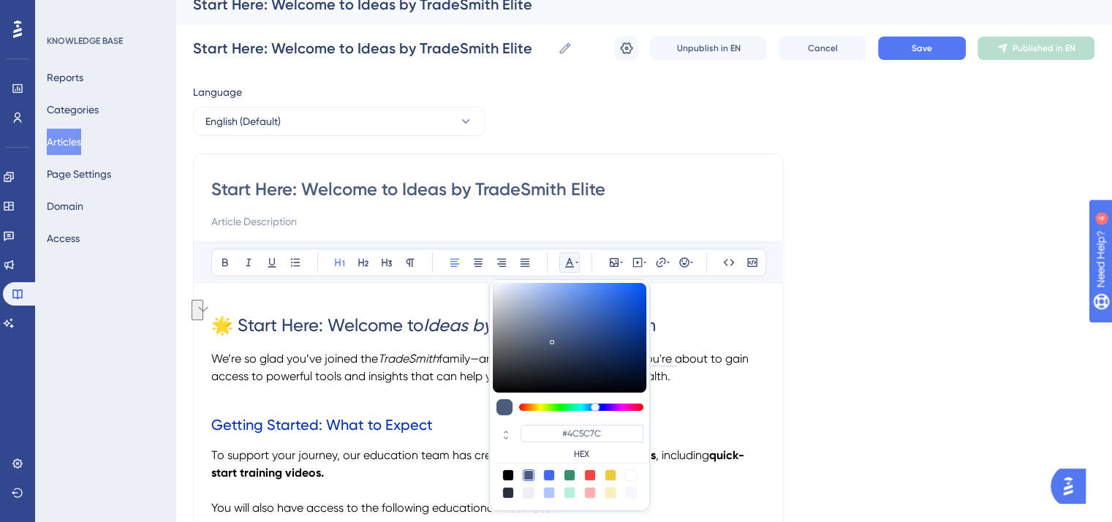
click at [510, 473] on div at bounding box center [508, 475] width 12 height 12
type input "#000000"
click at [433, 407] on h2 "Getting Started: What to Expect" at bounding box center [488, 425] width 554 height 44
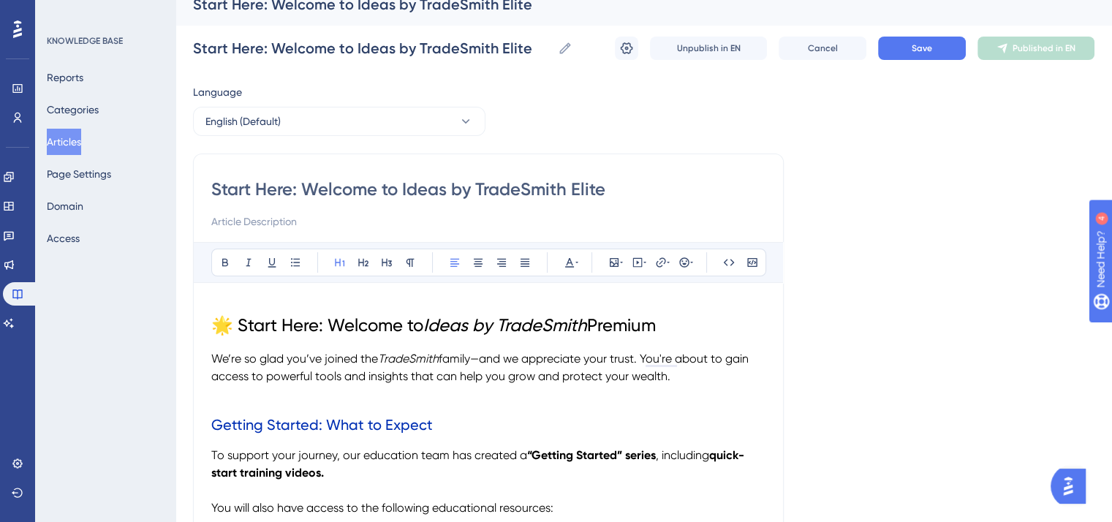
click at [676, 323] on h1 "🌟 Start Here: Welcome to Ideas by TradeSmith Premium" at bounding box center [488, 325] width 554 height 50
click at [917, 50] on span "Save" at bounding box center [922, 48] width 20 height 12
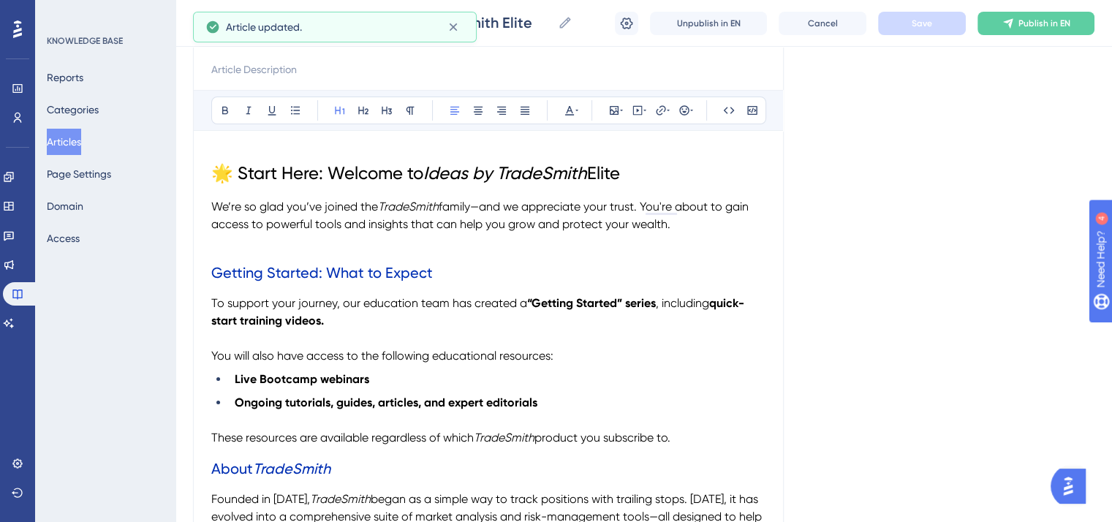
scroll to position [235, 0]
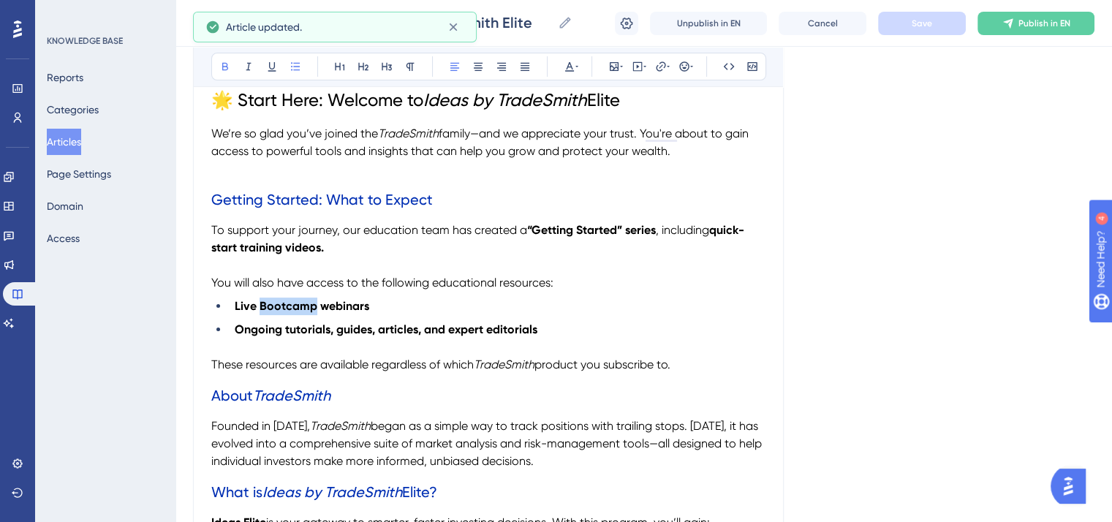
drag, startPoint x: 314, startPoint y: 305, endPoint x: 262, endPoint y: 307, distance: 51.9
click at [262, 307] on strong "Live Bootcamp webinars" at bounding box center [302, 306] width 134 height 14
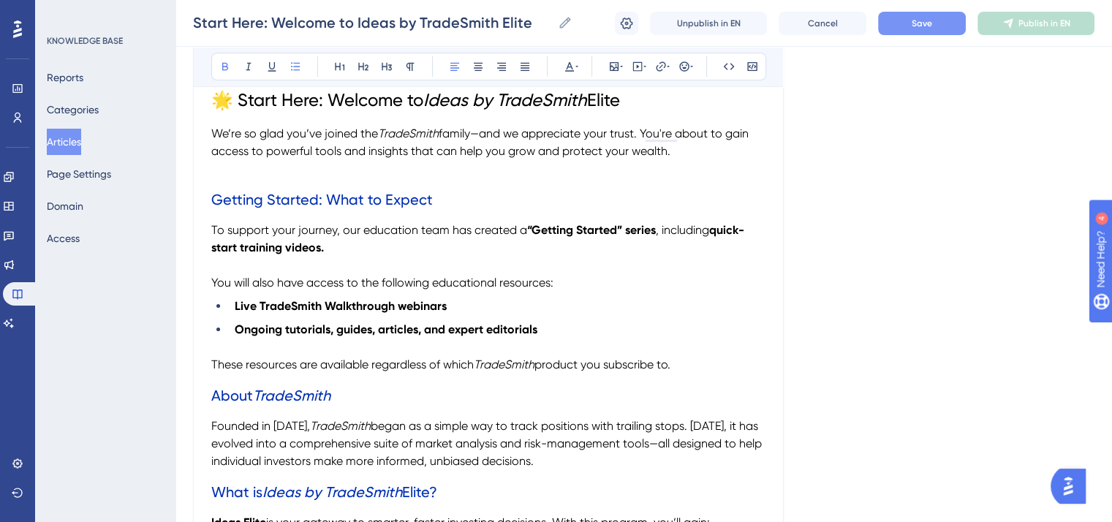
click at [293, 302] on strong "Live TradeSmith Walkthrough webinars" at bounding box center [341, 306] width 212 height 14
click at [243, 64] on icon at bounding box center [249, 67] width 12 height 12
click at [432, 331] on strong "Ongoing tutorials, guides, articles, and expert editorials" at bounding box center [386, 329] width 303 height 14
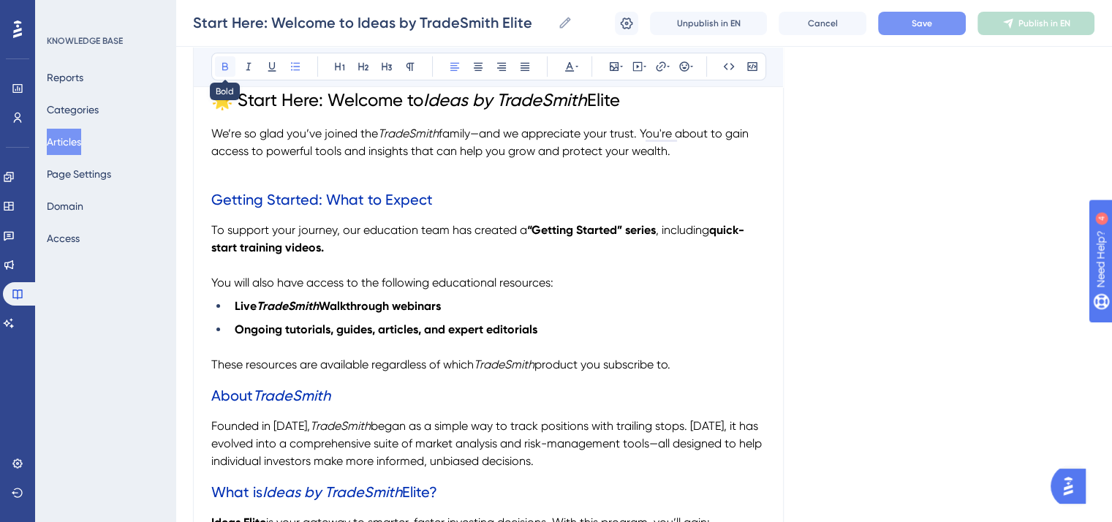
click at [222, 65] on icon at bounding box center [225, 67] width 6 height 8
click at [514, 311] on li "Live TradeSmith Walkthrough webinars" at bounding box center [497, 307] width 537 height 18
click at [898, 24] on button "Save" at bounding box center [922, 23] width 88 height 23
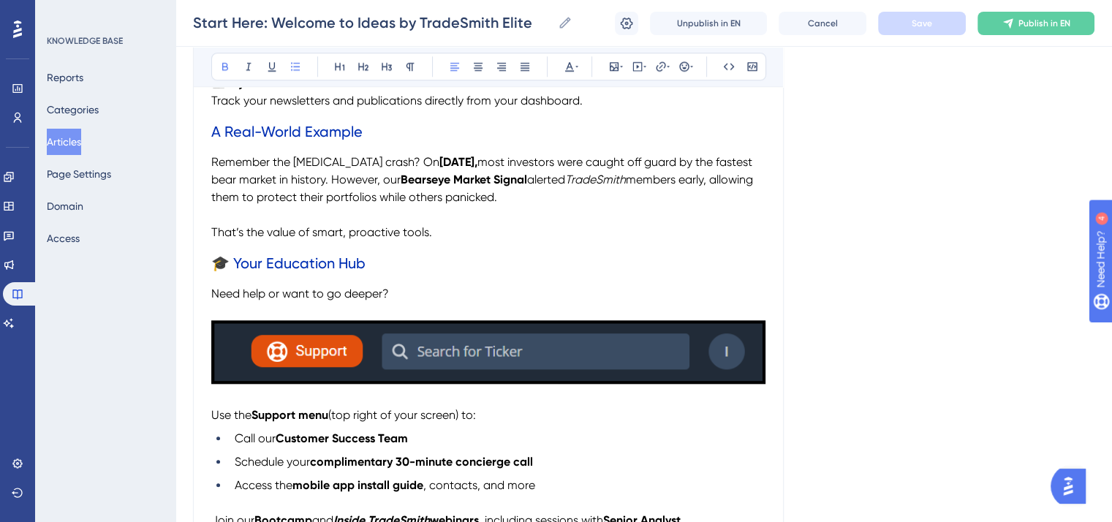
scroll to position [1478, 0]
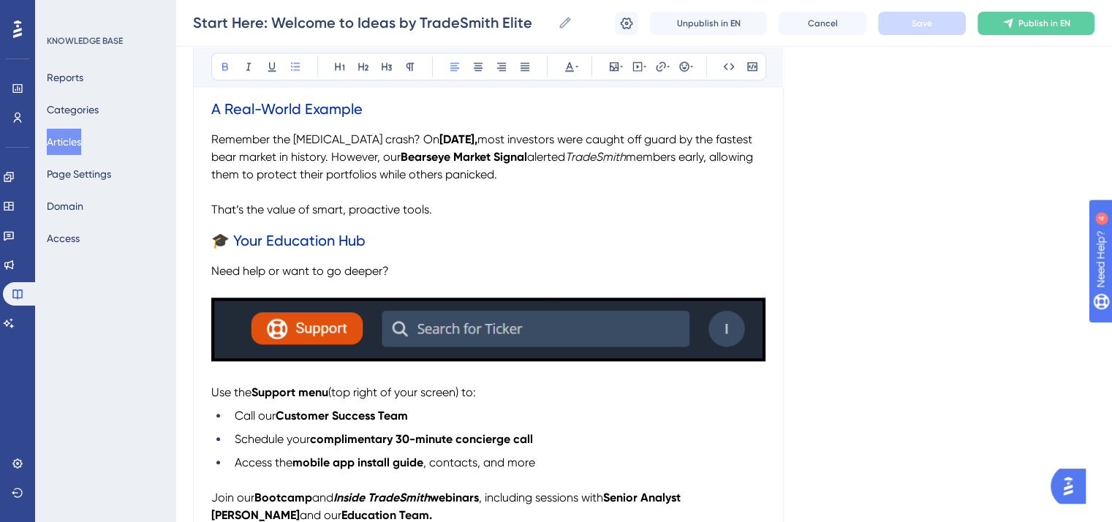
click at [539, 328] on img "To enrich screen reader interactions, please activate Accessibility in Grammarl…" at bounding box center [488, 330] width 554 height 64
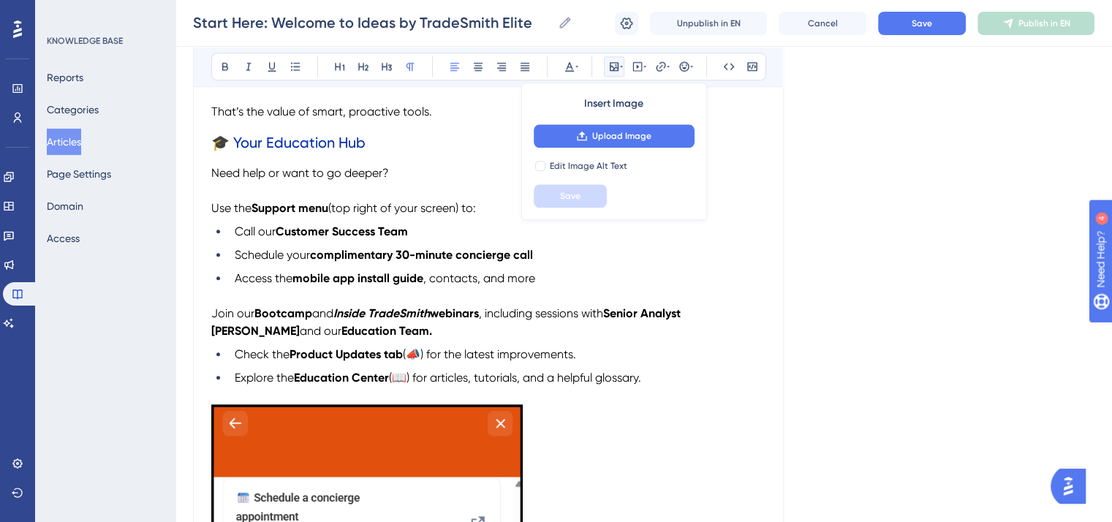
scroll to position [1624, 0]
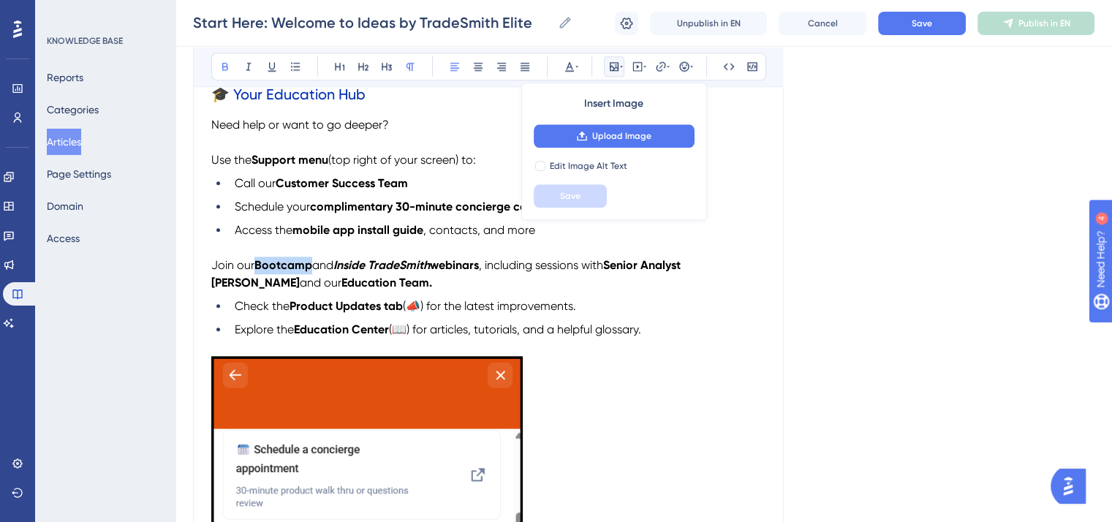
drag, startPoint x: 310, startPoint y: 279, endPoint x: 257, endPoint y: 278, distance: 52.6
click at [257, 272] on strong "Bootcamp" at bounding box center [283, 265] width 58 height 14
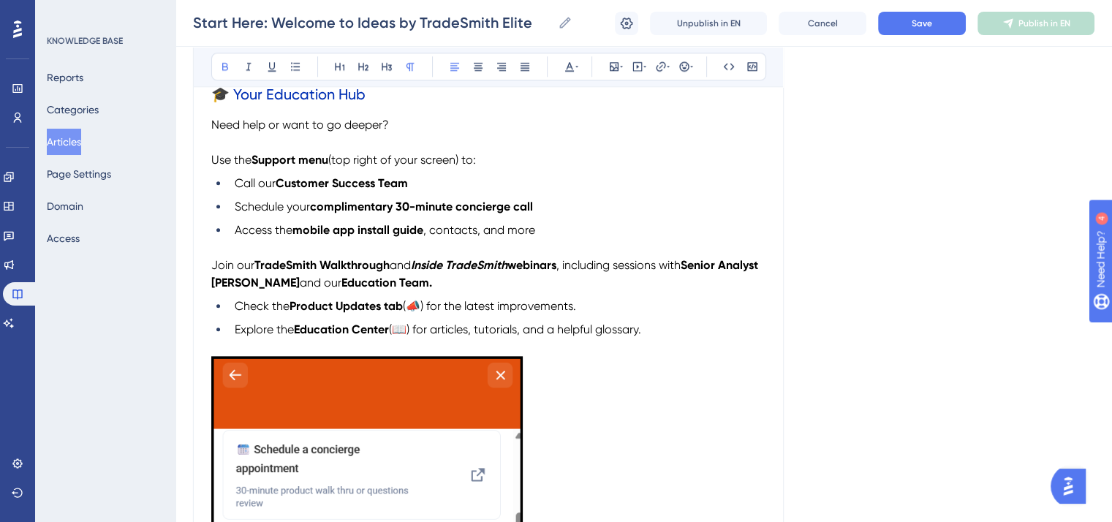
click at [282, 272] on strong "TradeSmith Walkthrough" at bounding box center [321, 265] width 135 height 14
click at [249, 64] on icon at bounding box center [248, 67] width 5 height 8
click at [341, 289] on span "and our" at bounding box center [321, 283] width 42 height 14
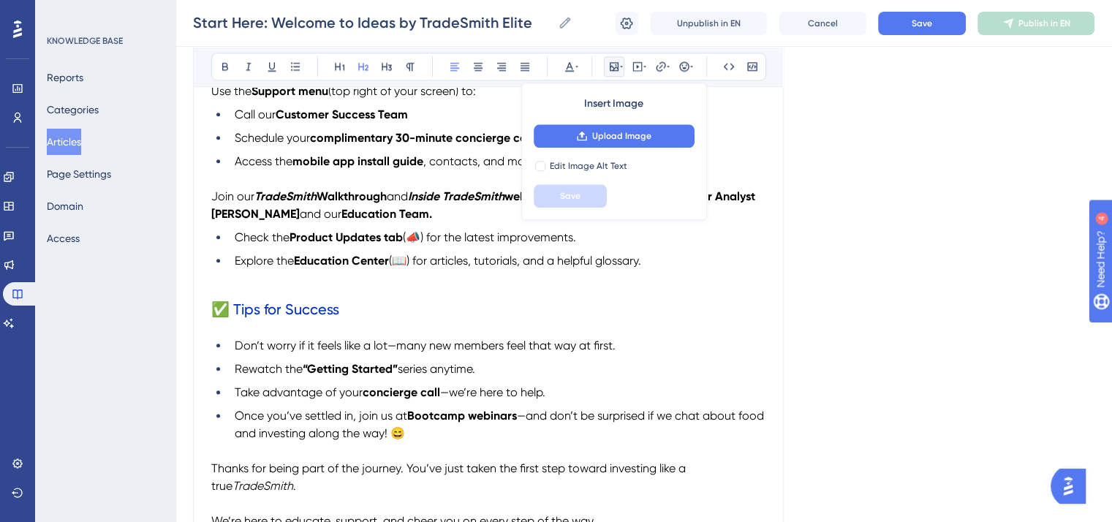
scroll to position [1770, 0]
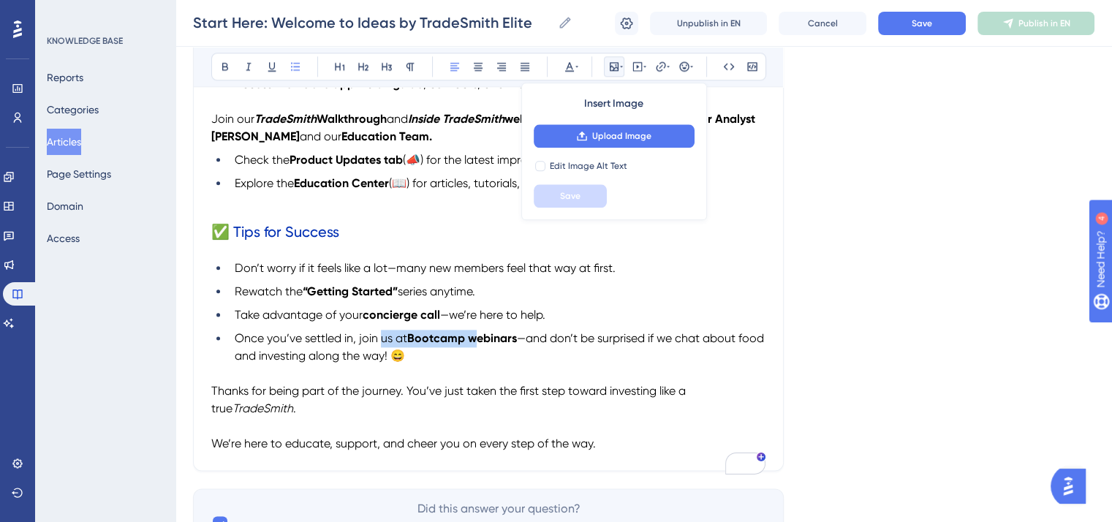
drag, startPoint x: 468, startPoint y: 359, endPoint x: 382, endPoint y: 355, distance: 86.4
click at [382, 355] on li "Once you’ve settled in, join us at Bootcamp webinars —and don’t be surprised if…" at bounding box center [497, 347] width 537 height 35
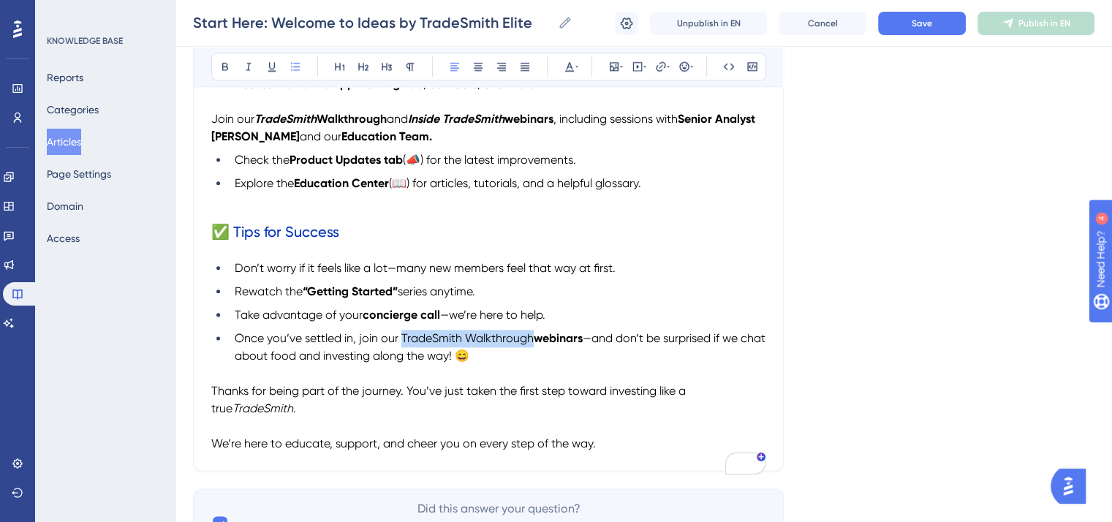
drag, startPoint x: 531, startPoint y: 357, endPoint x: 403, endPoint y: 355, distance: 127.9
click at [403, 345] on span "Once you’ve settled in, join our TradeSmith Walkthrough" at bounding box center [384, 338] width 299 height 14
click at [216, 58] on button at bounding box center [225, 66] width 20 height 20
click at [425, 345] on strong "TradeSmith Walkthrough" at bounding box center [465, 338] width 135 height 14
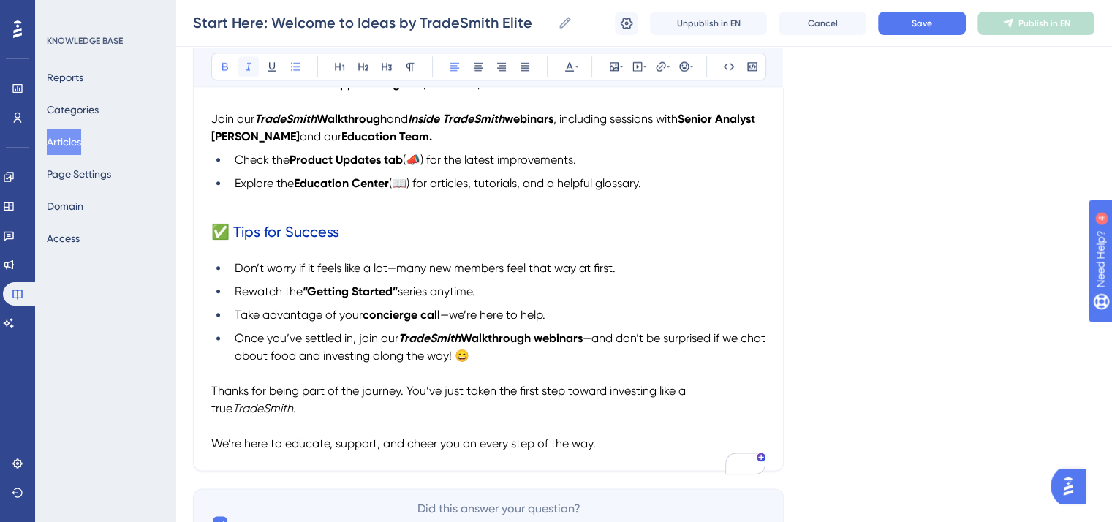
click at [251, 63] on icon at bounding box center [249, 67] width 12 height 12
click at [655, 321] on ul "Don’t worry if it feels like a lot—many new members feel that way at first. Rew…" at bounding box center [488, 311] width 554 height 105
click at [930, 25] on span "Save" at bounding box center [922, 24] width 20 height 12
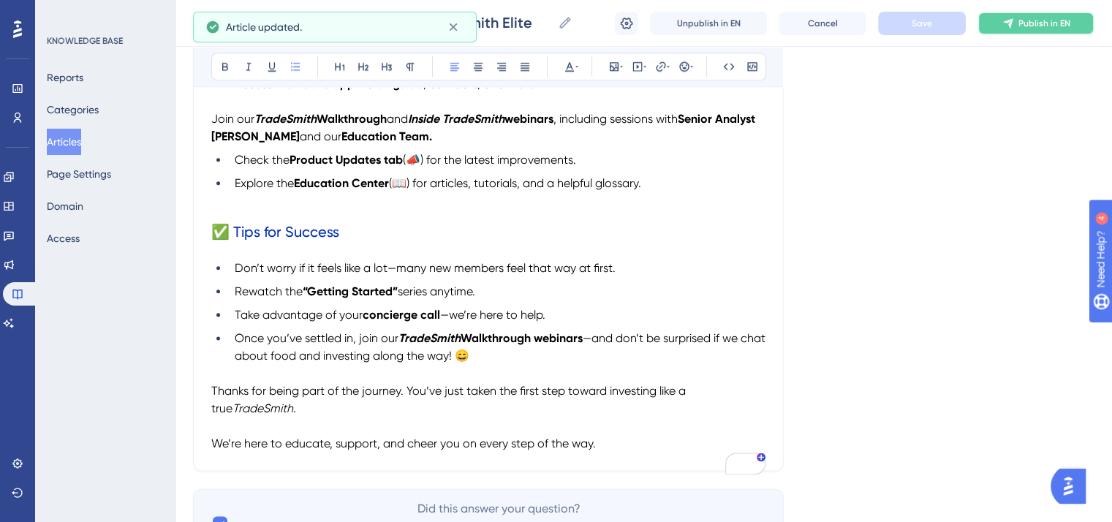
click at [1004, 29] on button "Publish in EN" at bounding box center [1035, 23] width 117 height 23
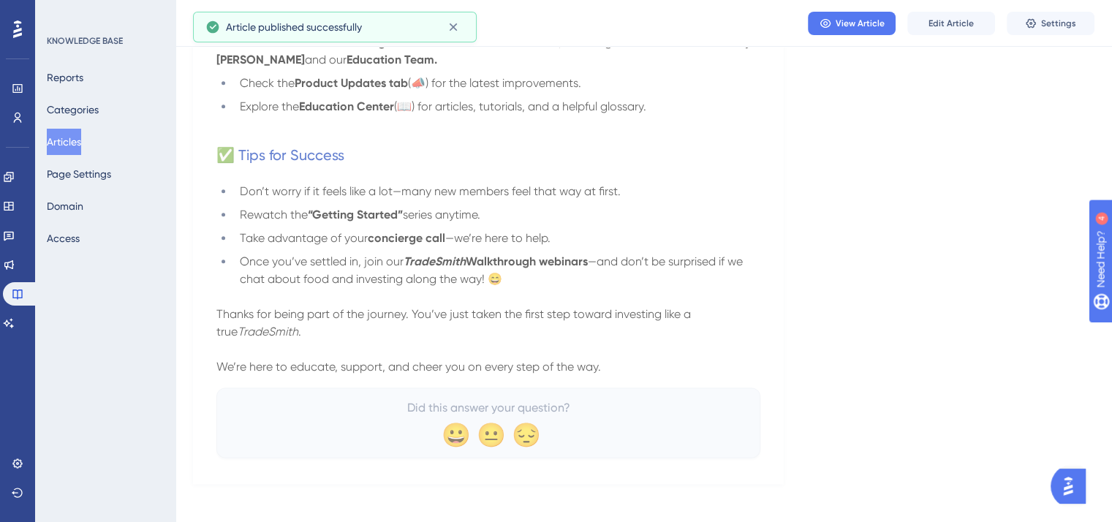
click at [64, 141] on button "Articles" at bounding box center [64, 142] width 34 height 26
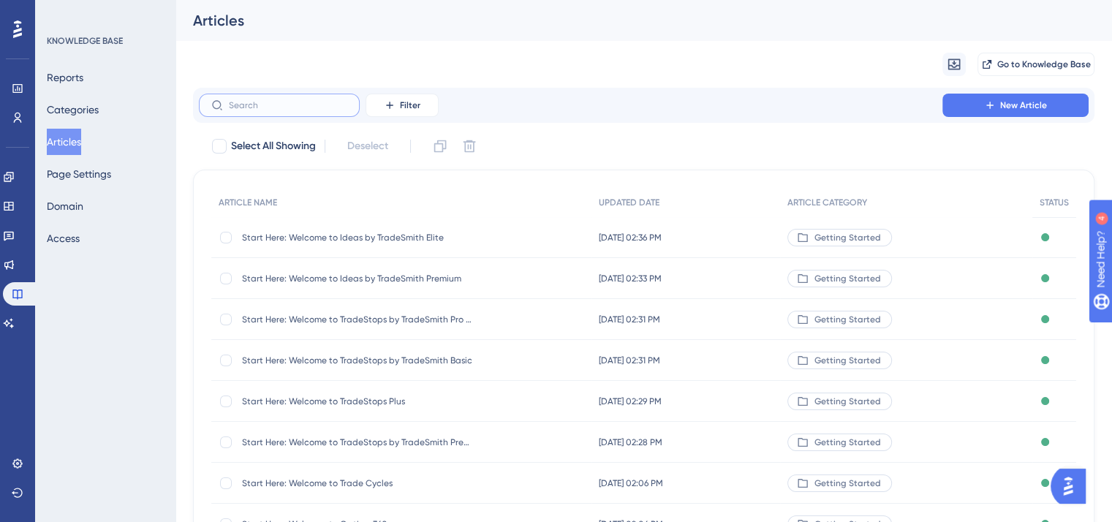
click at [254, 110] on input "text" at bounding box center [288, 105] width 118 height 10
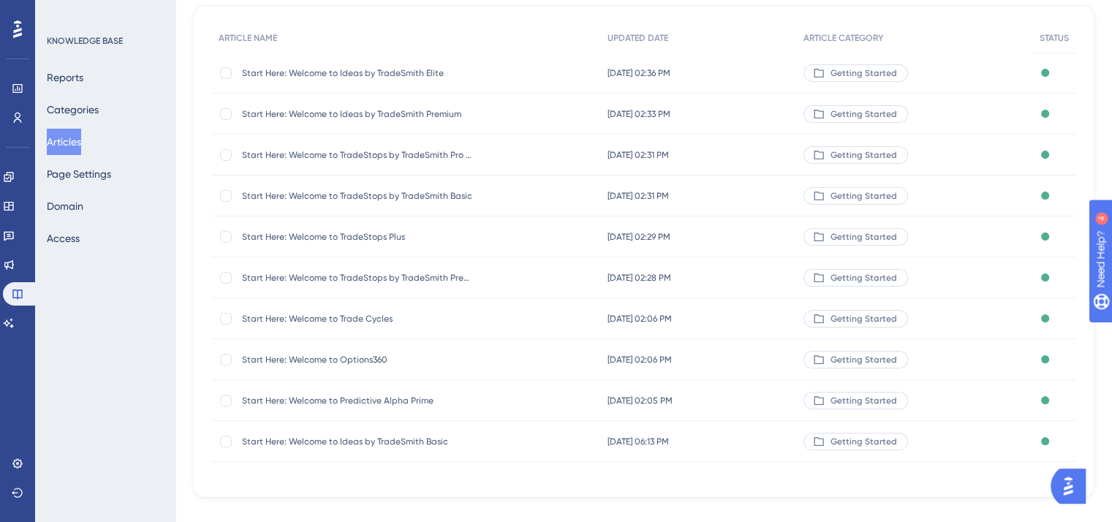
scroll to position [192, 0]
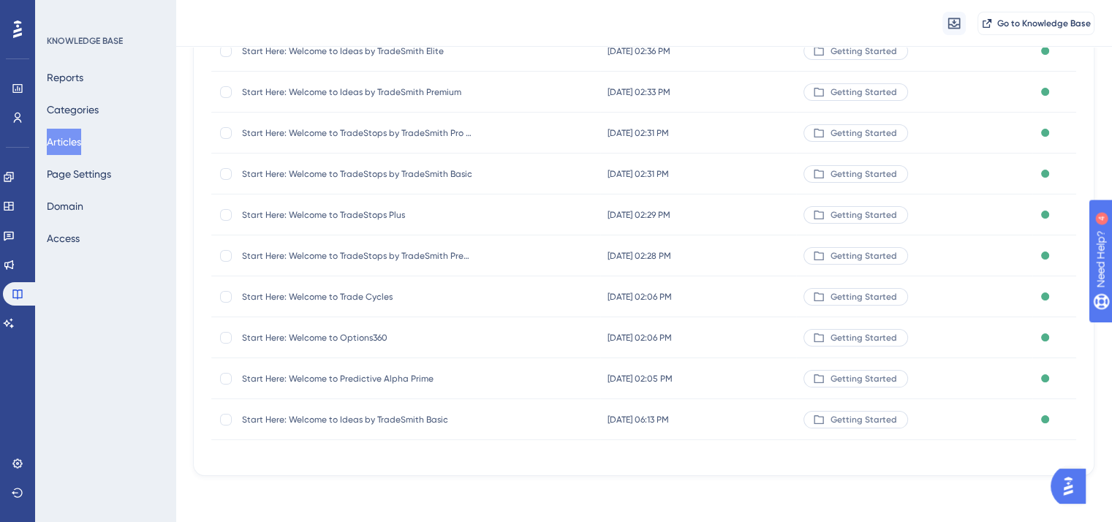
type input "start here"
click at [402, 420] on span "Start Here: Welcome to Ideas by TradeSmith Basic" at bounding box center [359, 420] width 234 height 12
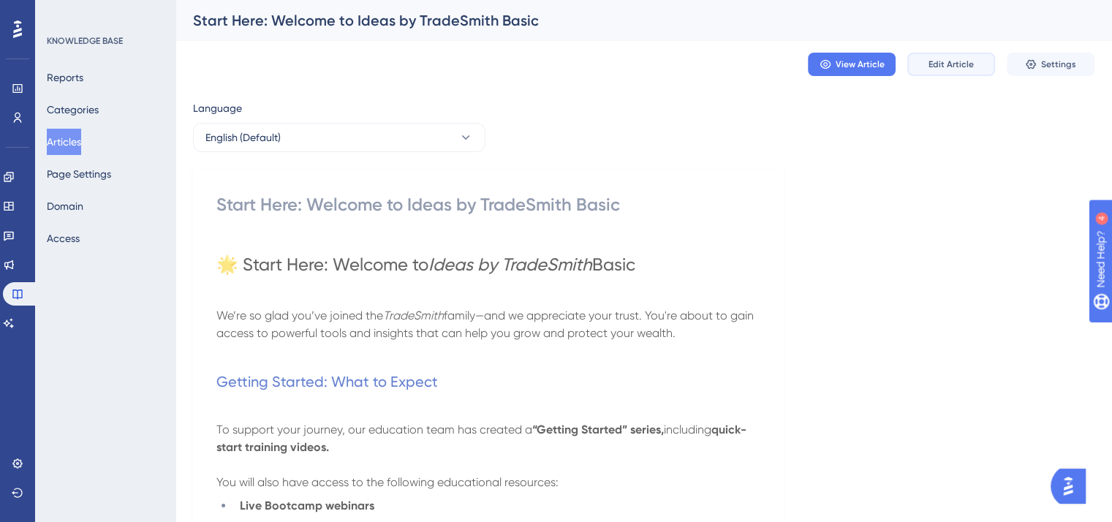
click at [965, 61] on span "Edit Article" at bounding box center [950, 64] width 45 height 12
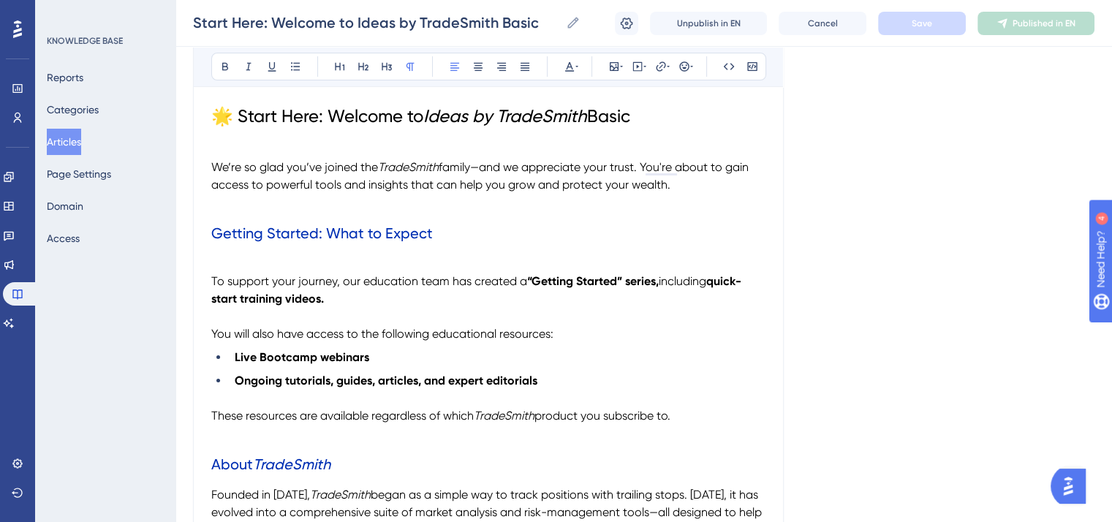
scroll to position [292, 0]
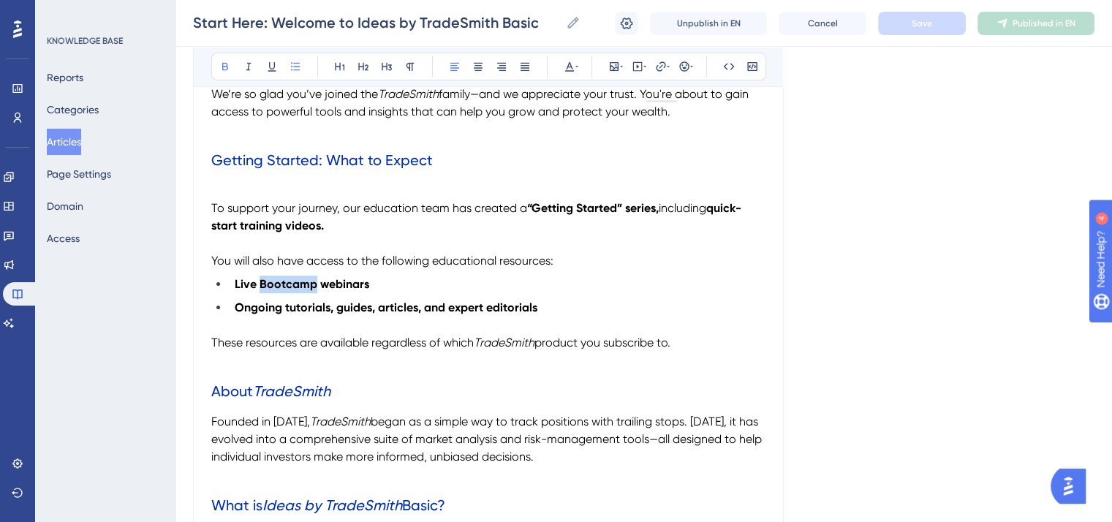
drag, startPoint x: 315, startPoint y: 285, endPoint x: 259, endPoint y: 283, distance: 56.3
click at [259, 283] on strong "Live Bootcamp webinars" at bounding box center [302, 284] width 134 height 14
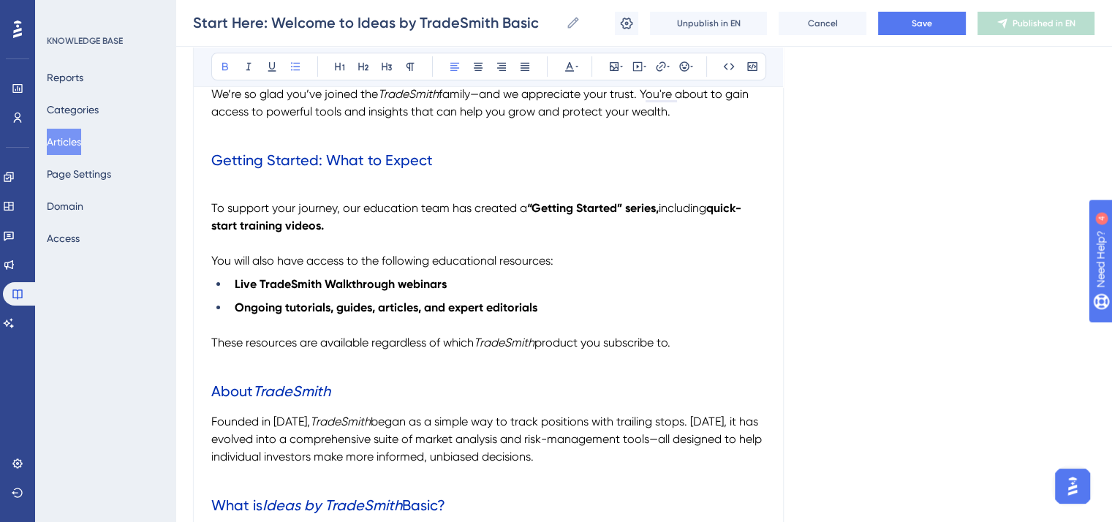
click at [290, 282] on strong "Live TradeSmith Walkthrough webinars" at bounding box center [341, 284] width 212 height 14
click at [249, 66] on icon at bounding box center [249, 67] width 12 height 12
click at [434, 306] on strong "Ongoing tutorials, guides, articles, and expert editorials" at bounding box center [386, 307] width 303 height 14
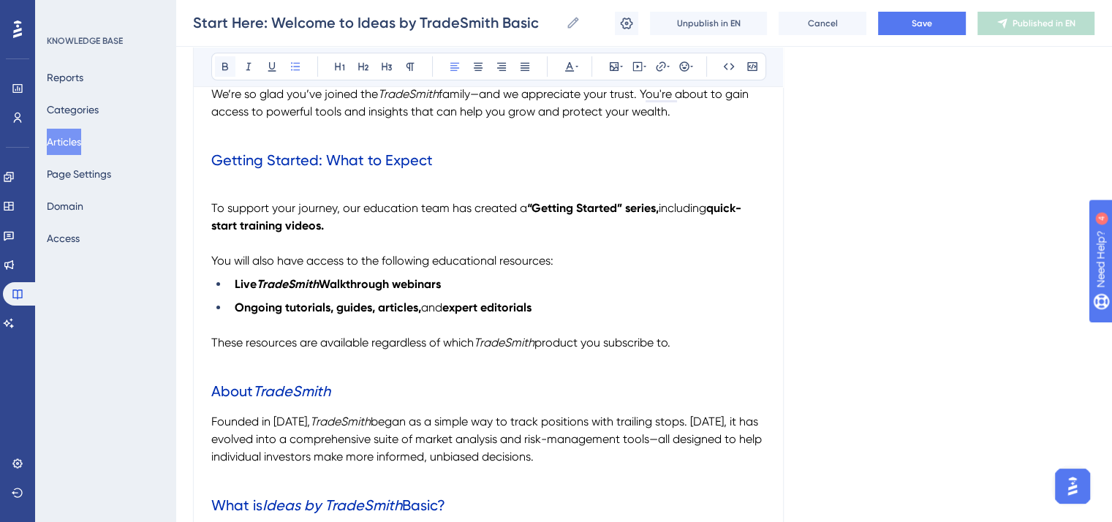
click at [224, 64] on icon at bounding box center [225, 67] width 12 height 12
click at [617, 345] on span "product you subscribe to." at bounding box center [602, 343] width 136 height 14
click at [893, 26] on button "Save" at bounding box center [922, 23] width 88 height 23
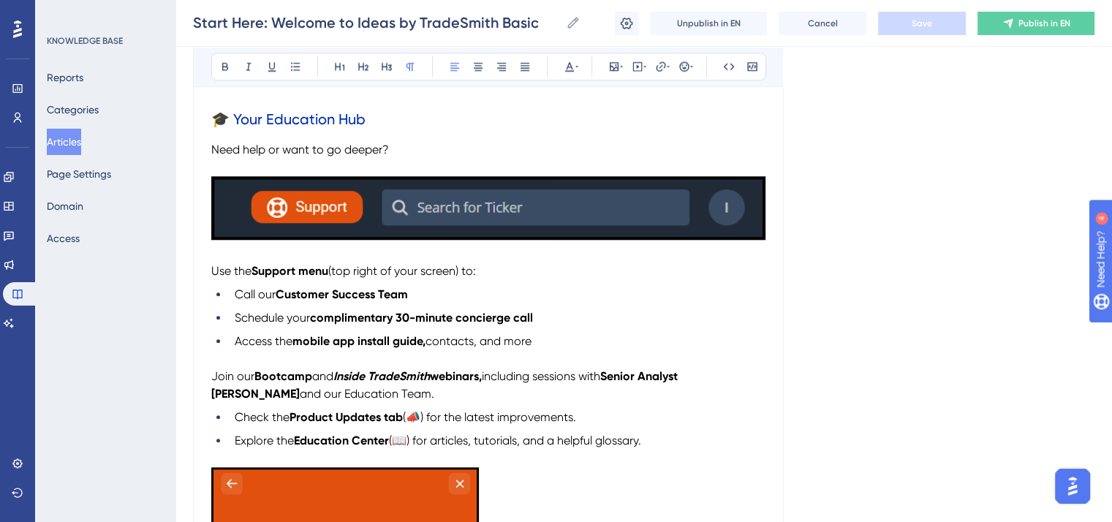
scroll to position [1608, 0]
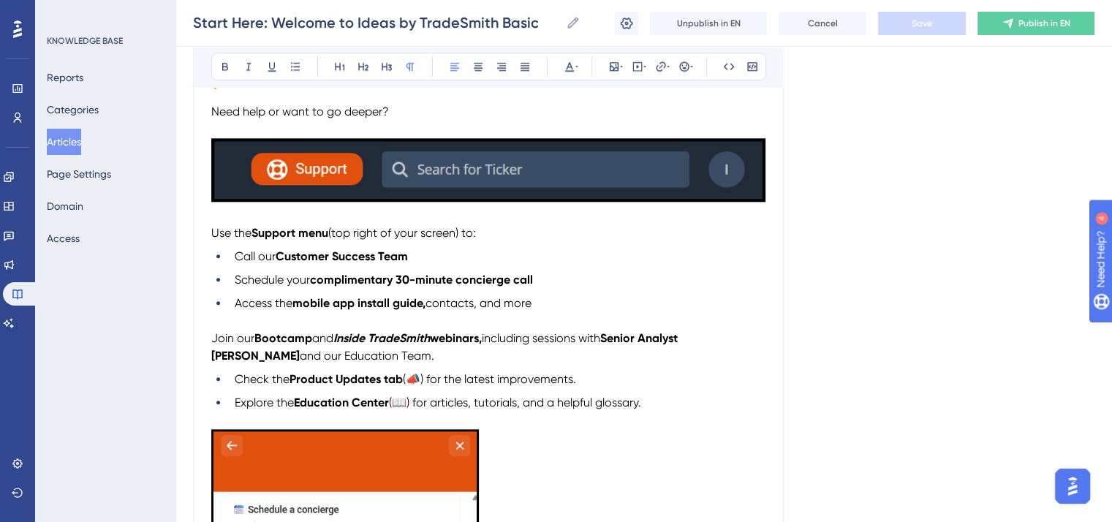
click at [611, 178] on img "To enrich screen reader interactions, please activate Accessibility in Grammarl…" at bounding box center [488, 170] width 554 height 64
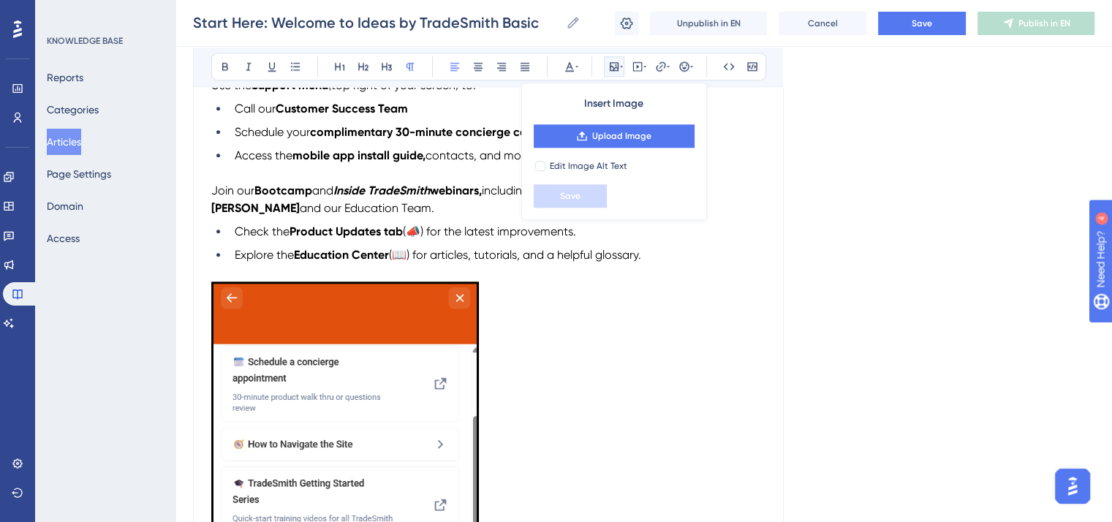
scroll to position [1681, 0]
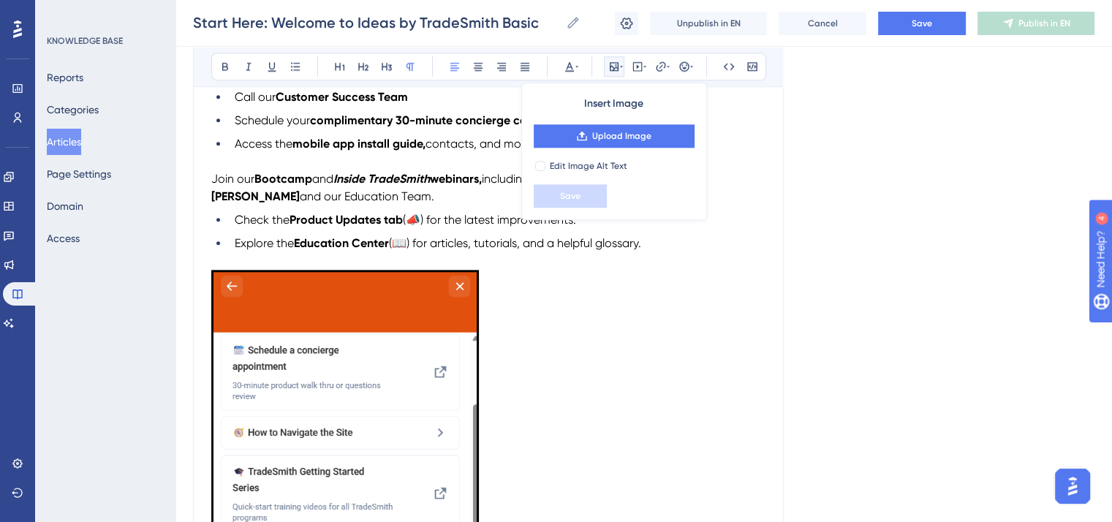
click at [477, 205] on p "Join our Bootcamp and Inside TradeSmith webinars, including sessions with Senio…" at bounding box center [488, 187] width 554 height 35
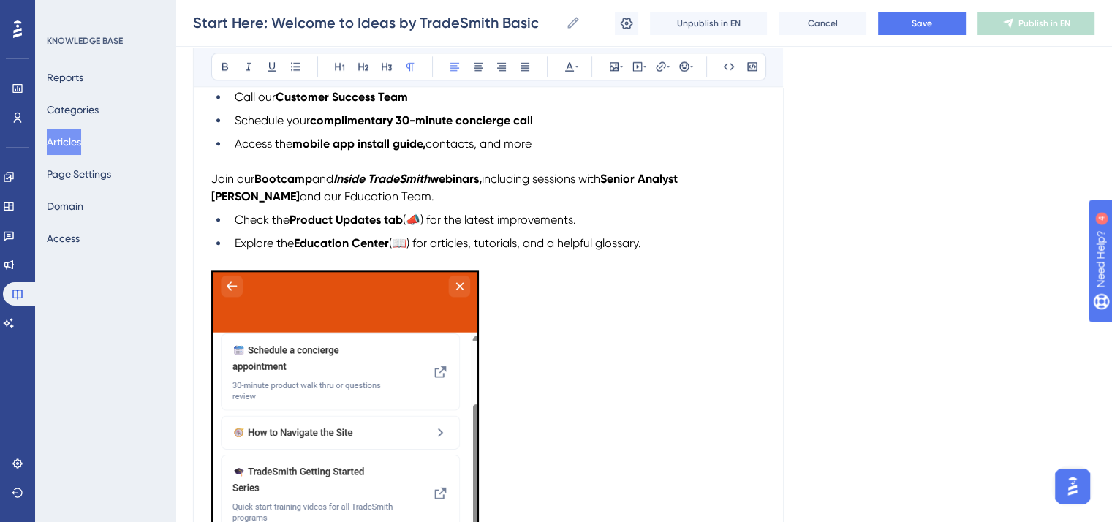
click at [308, 186] on strong "Bootcamp" at bounding box center [283, 179] width 58 height 14
click at [292, 201] on p "Join our TradeSmith Walkthrough and Inside TradeSmith webinars, including sessi…" at bounding box center [488, 187] width 554 height 35
click at [251, 68] on icon at bounding box center [249, 67] width 12 height 12
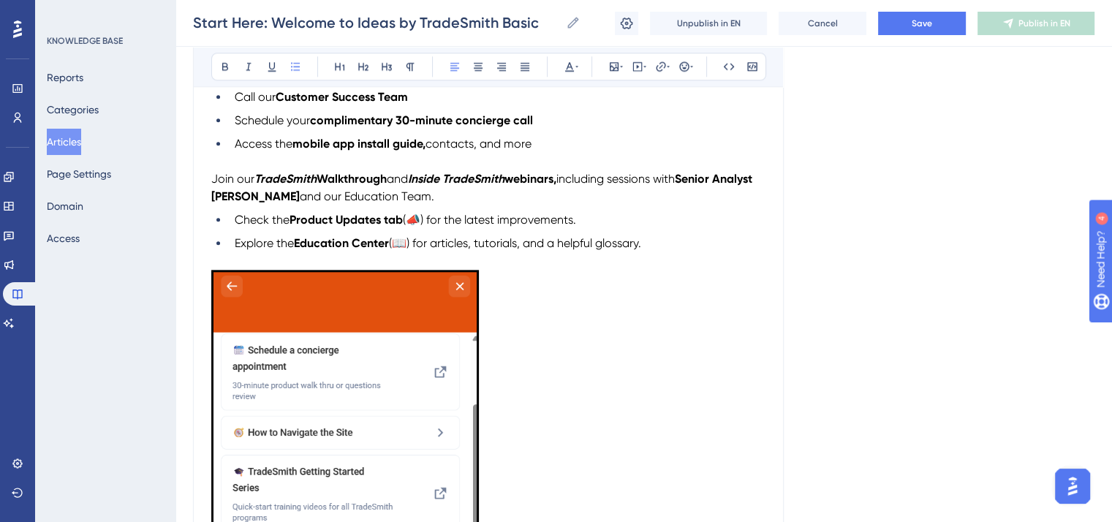
click at [547, 227] on span "(📣) for the latest improvements." at bounding box center [489, 220] width 173 height 14
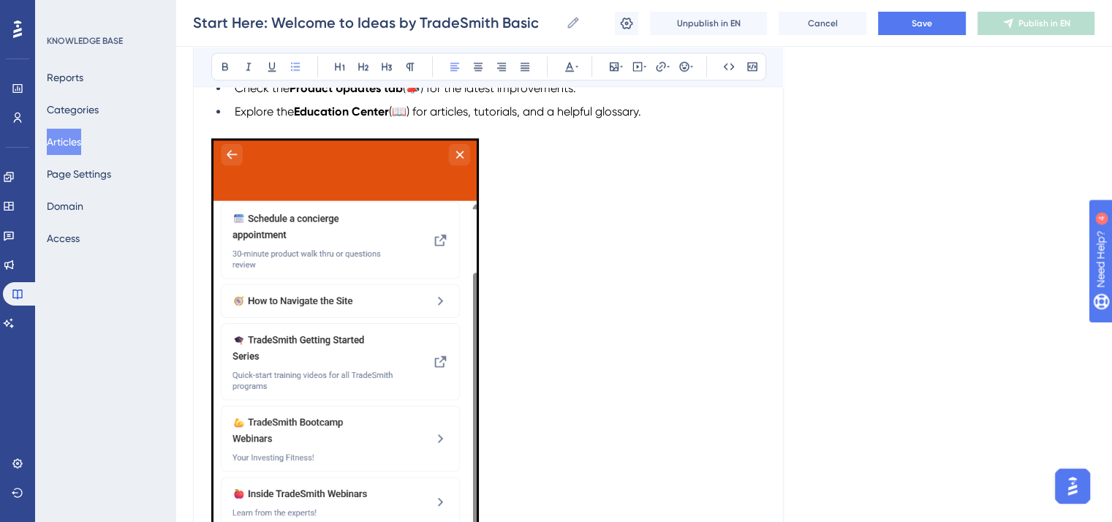
scroll to position [1827, 0]
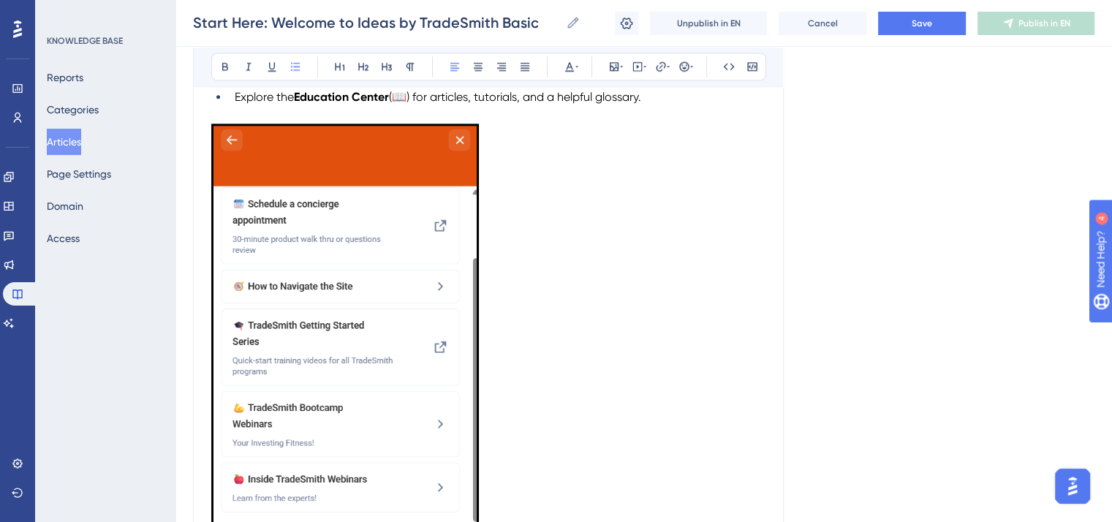
click at [444, 235] on img "To enrich screen reader interactions, please activate Accessibility in Grammarl…" at bounding box center [345, 361] width 268 height 475
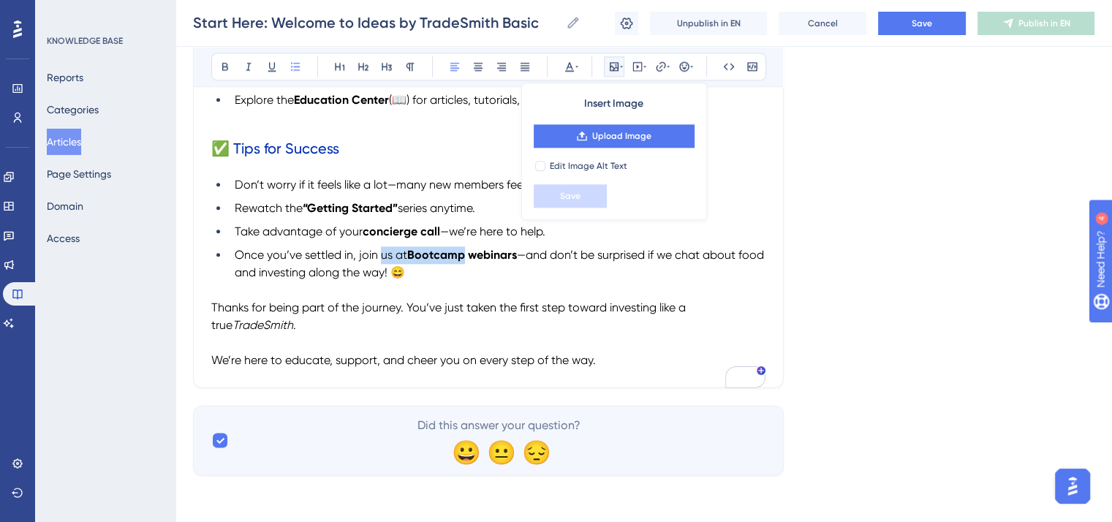
drag, startPoint x: 464, startPoint y: 269, endPoint x: 383, endPoint y: 270, distance: 81.1
click at [383, 270] on li "Once you’ve settled in, join us at Bootcamp webinars —and don’t be surprised if…" at bounding box center [497, 263] width 537 height 35
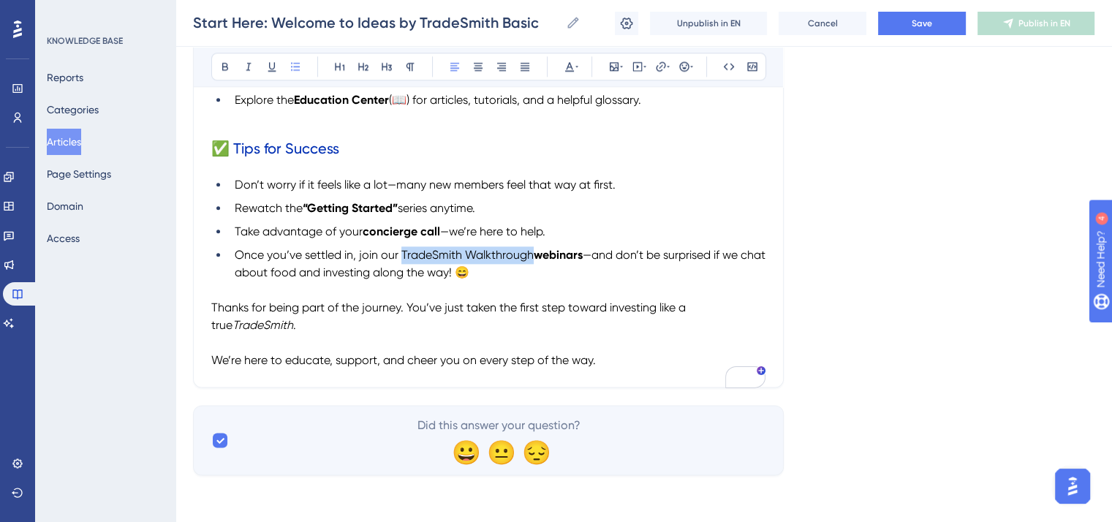
drag, startPoint x: 530, startPoint y: 266, endPoint x: 401, endPoint y: 266, distance: 129.4
click at [401, 262] on span "Once you’ve settled in, join our TradeSmith Walkthrough" at bounding box center [384, 255] width 299 height 14
click at [219, 73] on button at bounding box center [225, 66] width 20 height 20
click at [449, 262] on strong "TradeSmith Walkthrough webinars" at bounding box center [491, 255] width 187 height 14
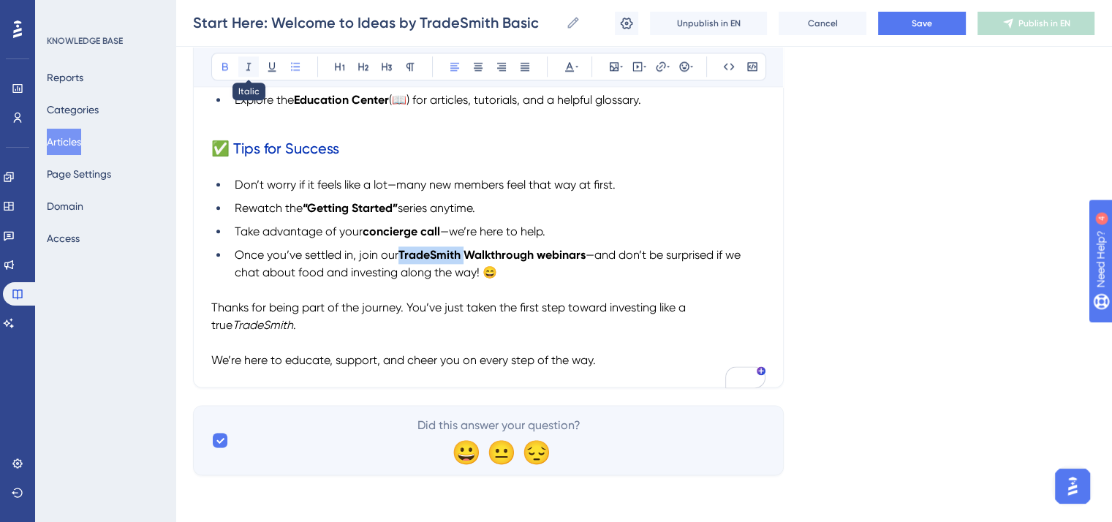
click at [249, 61] on icon at bounding box center [249, 67] width 12 height 12
click at [611, 281] on li "Once you’ve settled in, join our TradeSmith Walkthrough webinars —and don’t be …" at bounding box center [497, 263] width 537 height 35
click at [902, 29] on button "Save" at bounding box center [922, 23] width 88 height 23
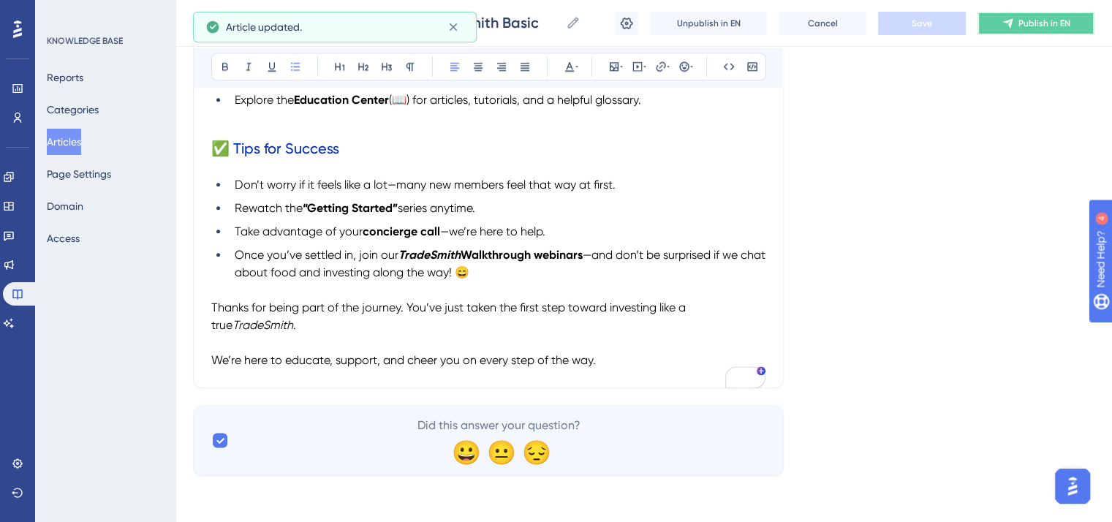
click at [1047, 15] on button "Publish in EN" at bounding box center [1035, 23] width 117 height 23
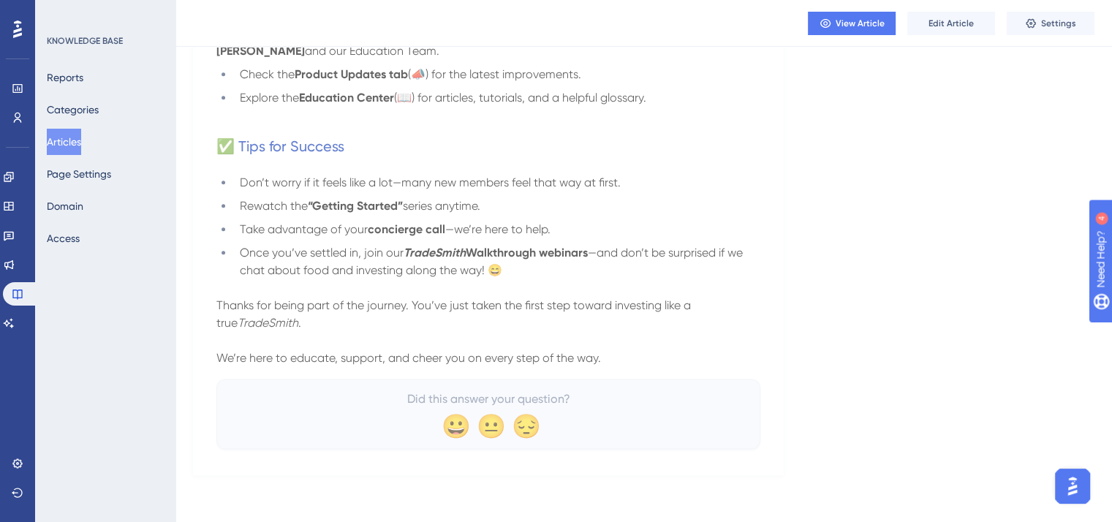
click at [81, 140] on button "Articles" at bounding box center [64, 142] width 34 height 26
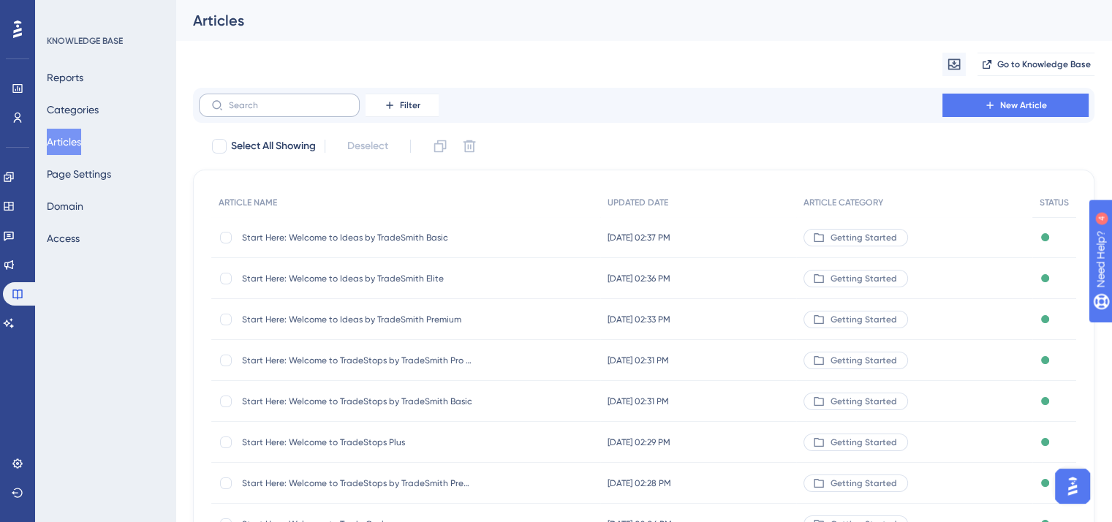
click at [296, 98] on label at bounding box center [279, 105] width 161 height 23
click at [296, 100] on input "text" at bounding box center [288, 105] width 118 height 10
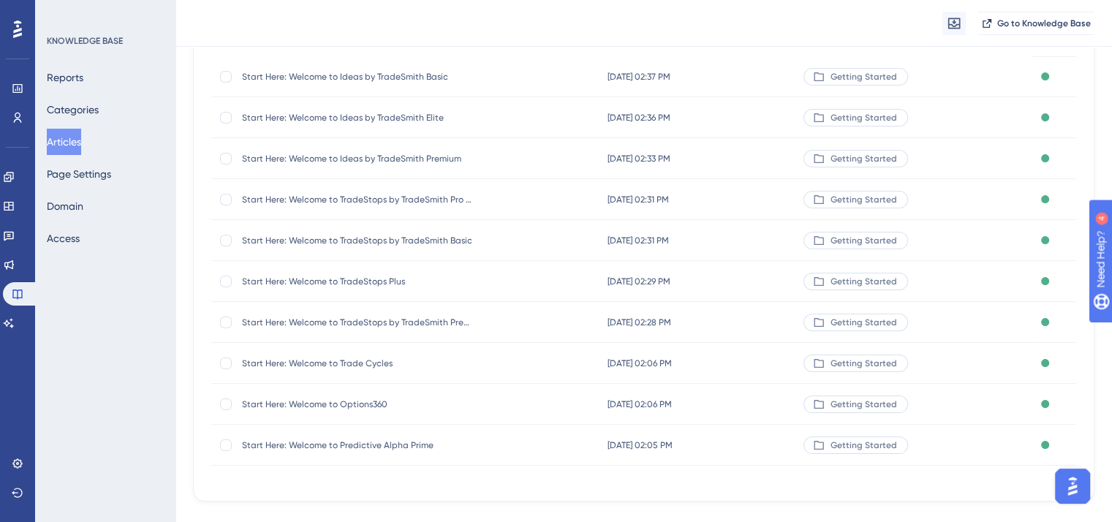
scroll to position [192, 0]
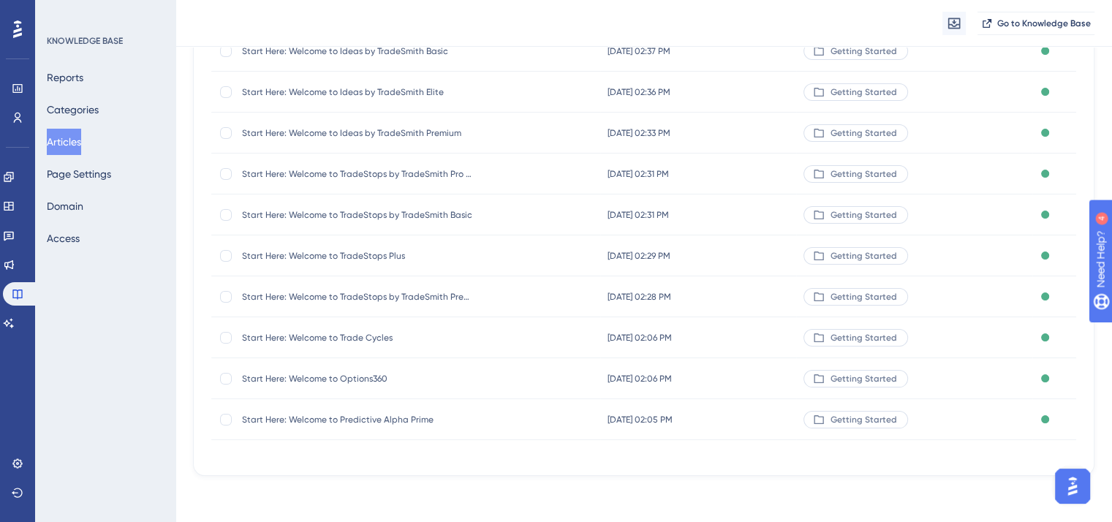
type input "start here"
click at [371, 418] on span "Start Here: Welcome to Predictive Alpha Prime" at bounding box center [359, 420] width 234 height 12
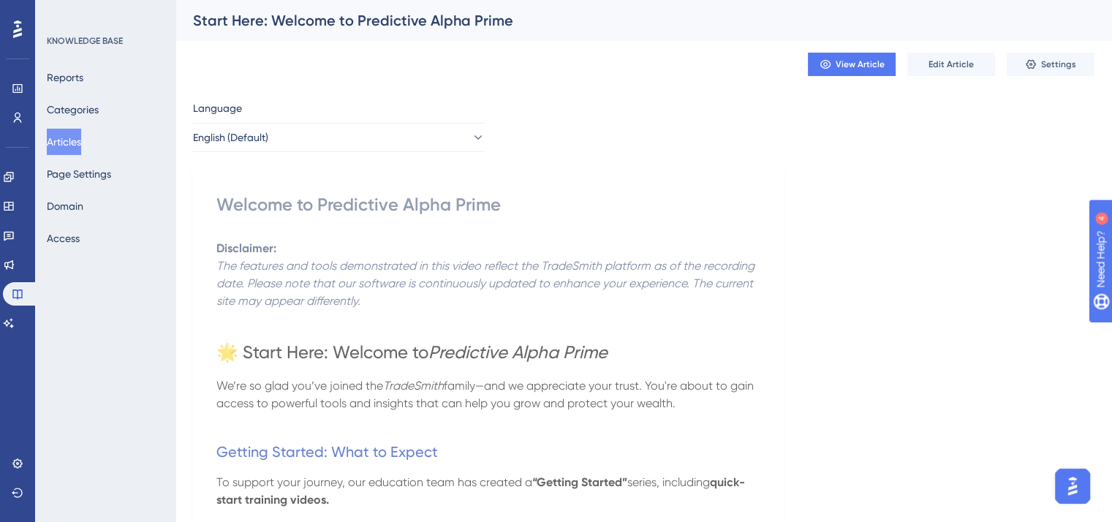
click at [75, 144] on button "Articles" at bounding box center [64, 142] width 34 height 26
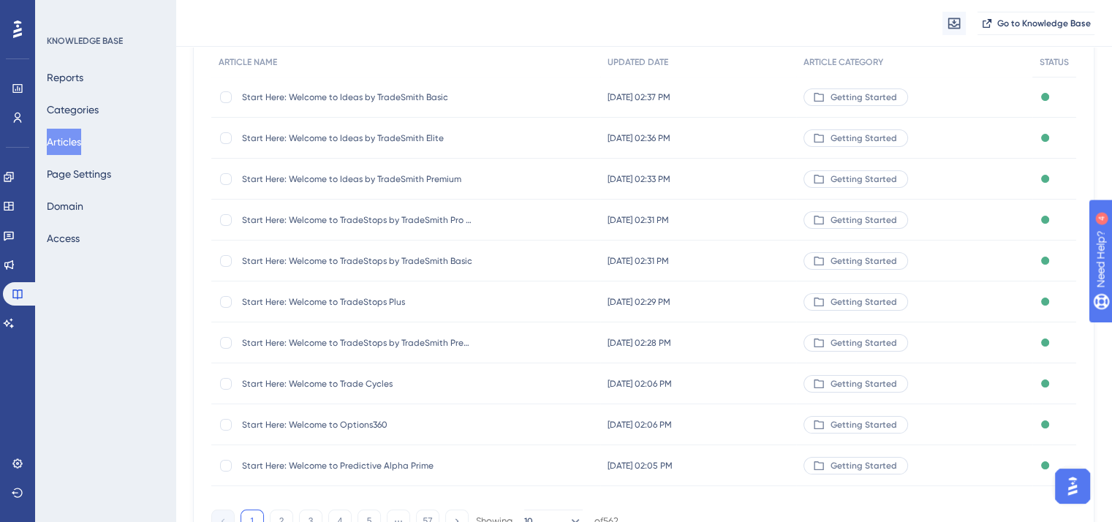
scroll to position [219, 0]
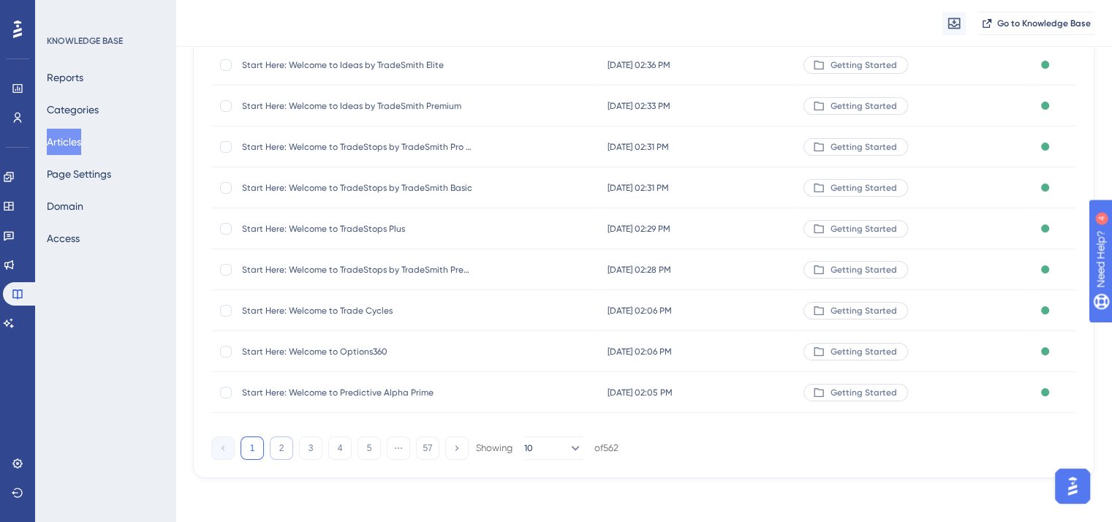
click at [280, 452] on button "2" at bounding box center [281, 447] width 23 height 23
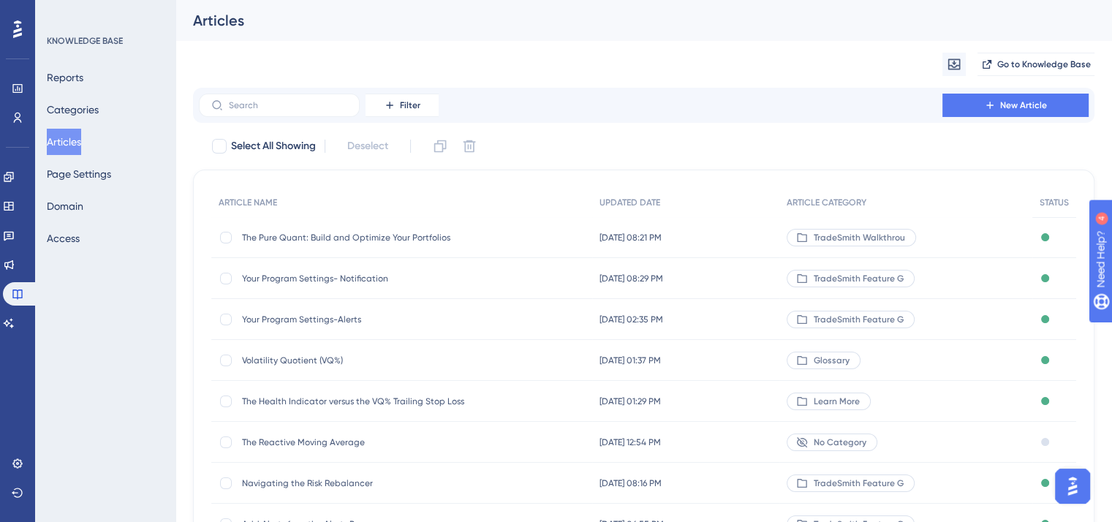
scroll to position [0, 0]
click at [289, 104] on input "text" at bounding box center [288, 105] width 118 height 10
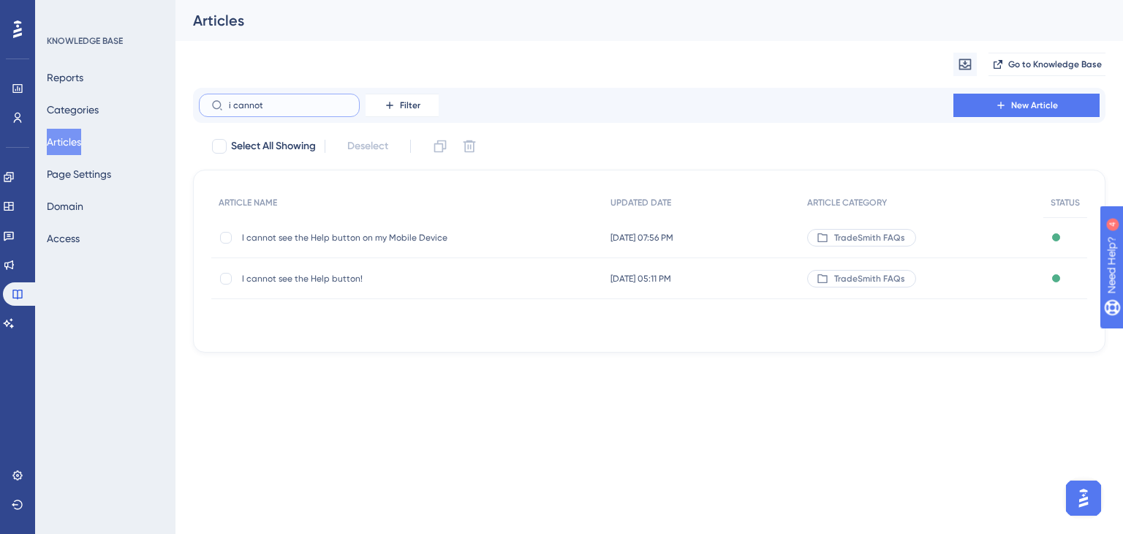
type input "i cannot"
click at [287, 281] on span "I cannot see the Help button!" at bounding box center [359, 279] width 234 height 12
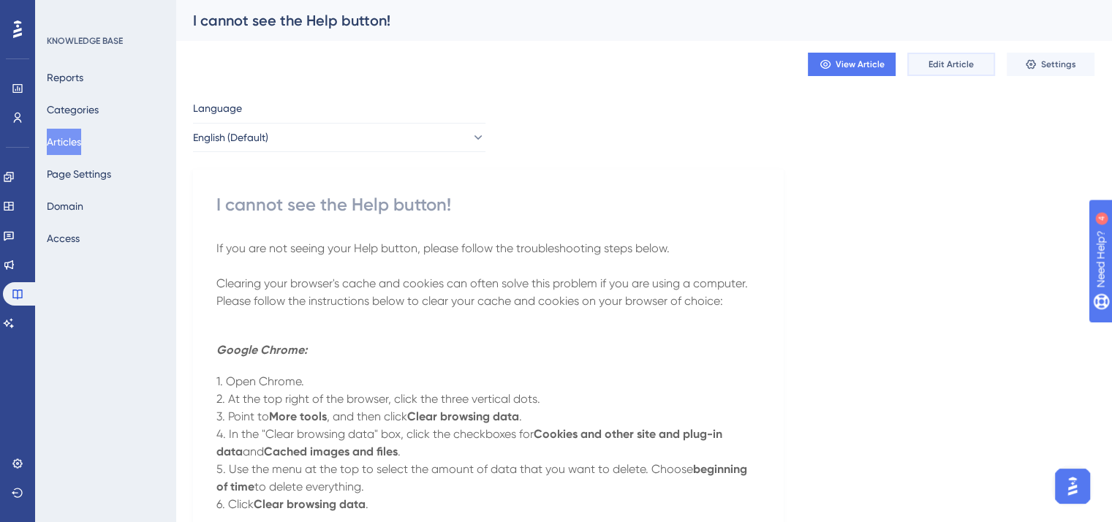
click at [939, 61] on span "Edit Article" at bounding box center [950, 64] width 45 height 12
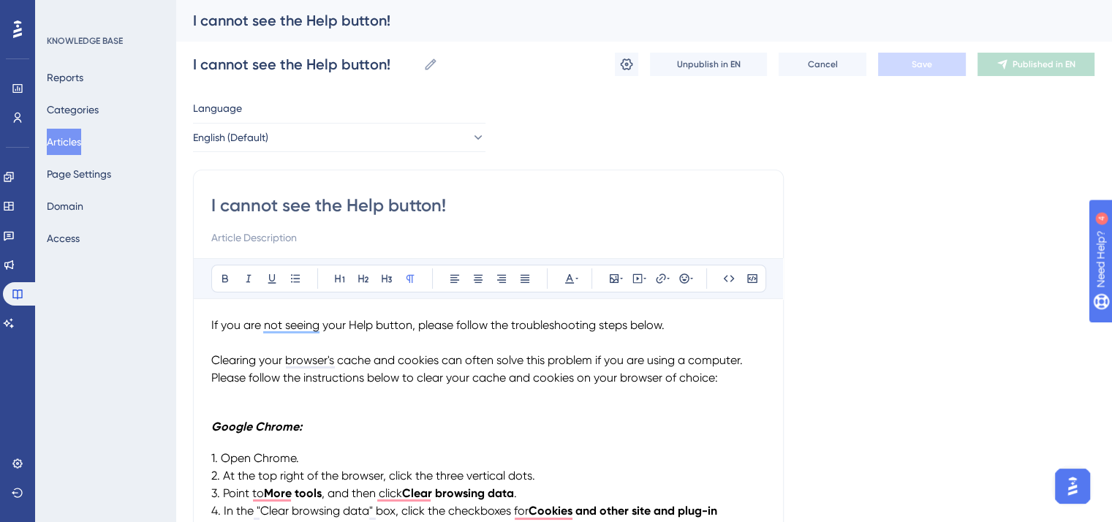
click at [227, 198] on input "I cannot see the Help button!" at bounding box center [488, 205] width 554 height 23
type input "I Cannot see the Help button!"
type input "I Cannot See the Help button!"
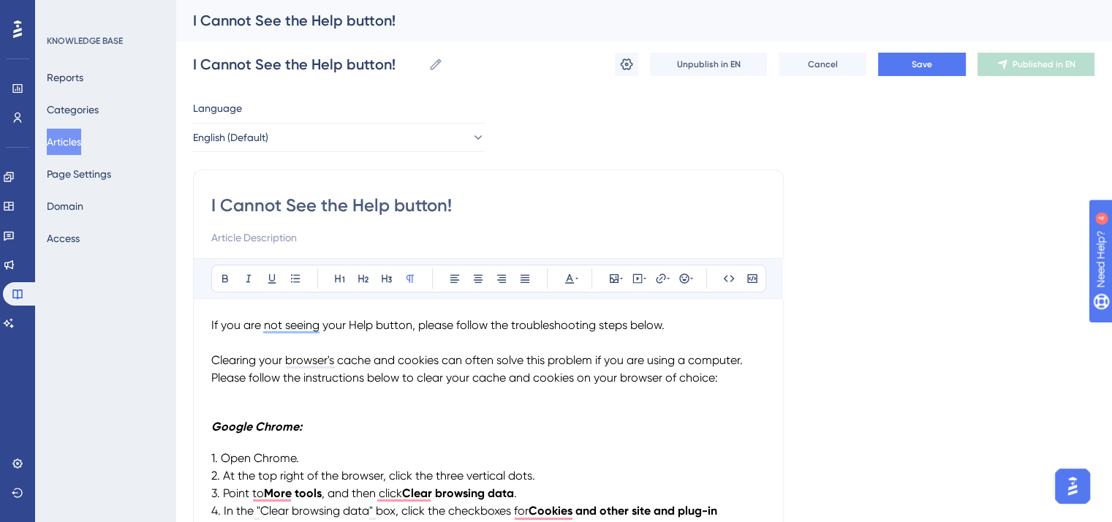
click at [363, 204] on input "I Cannot See the Help button!" at bounding box center [488, 205] width 554 height 23
type input "I Cannot See the button!"
type input "I Cannot See the Support button!"
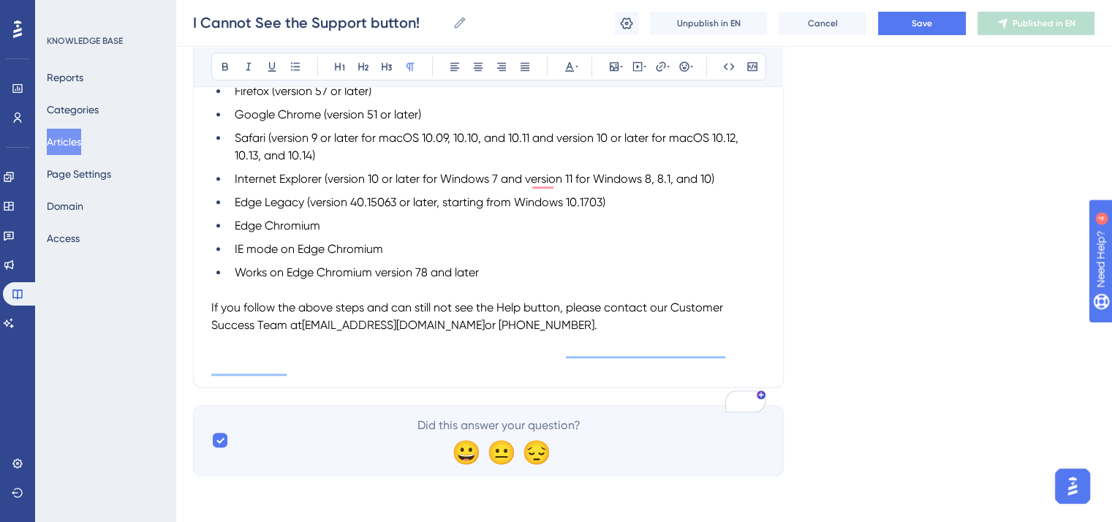
scroll to position [1227, 0]
type input "I Cannot See the Support button!"
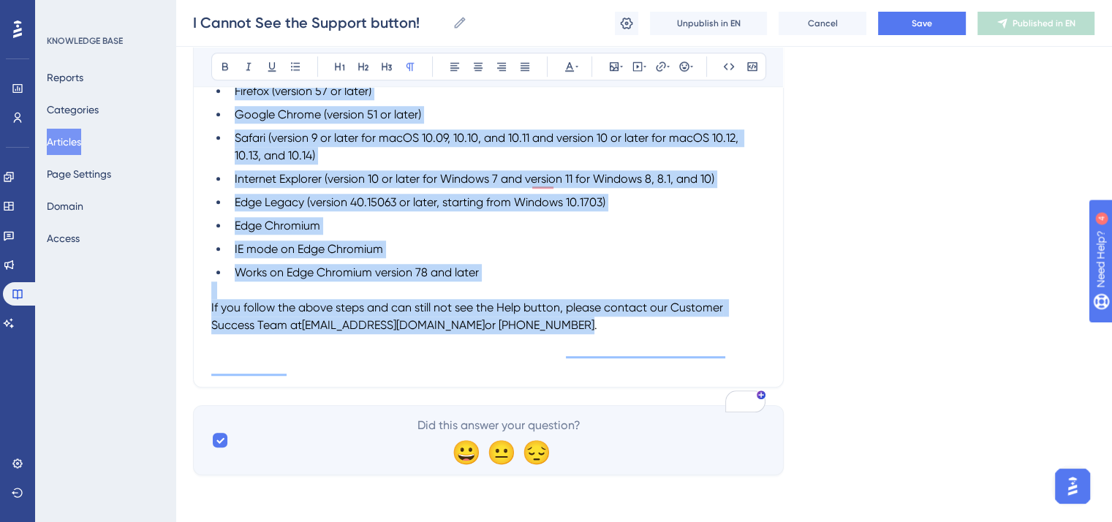
drag, startPoint x: 568, startPoint y: 330, endPoint x: 196, endPoint y: 80, distance: 448.2
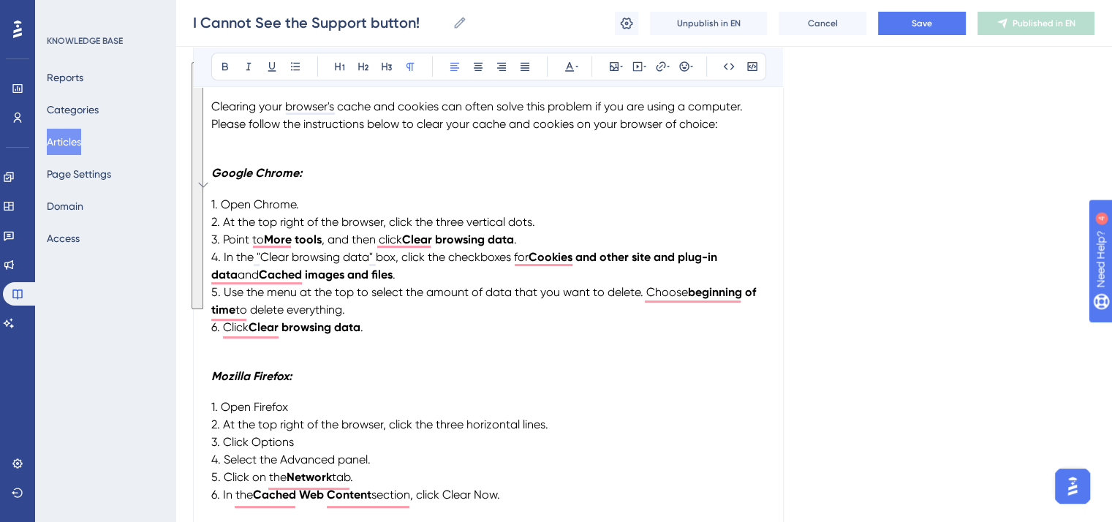
scroll to position [0, 0]
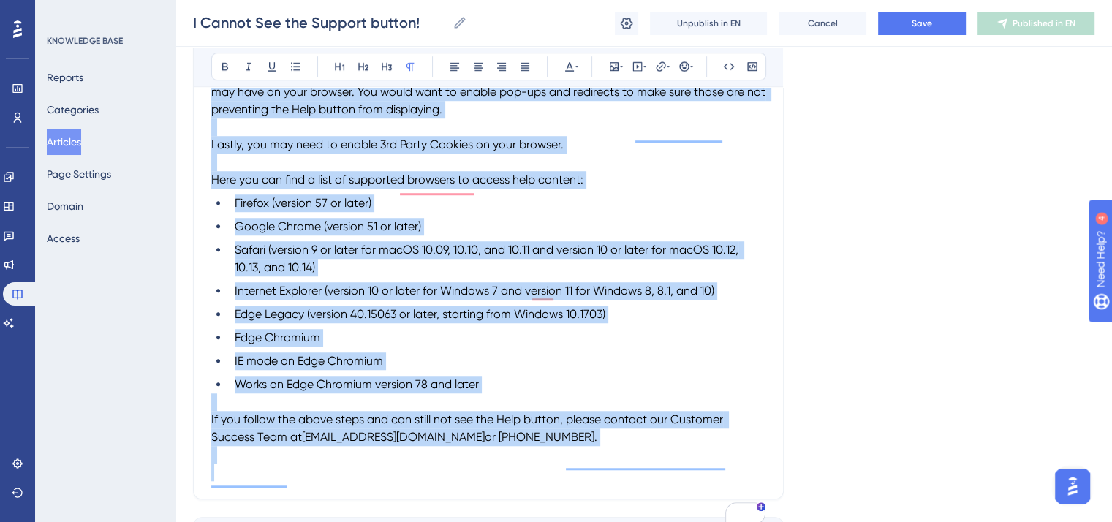
scroll to position [1227, 0]
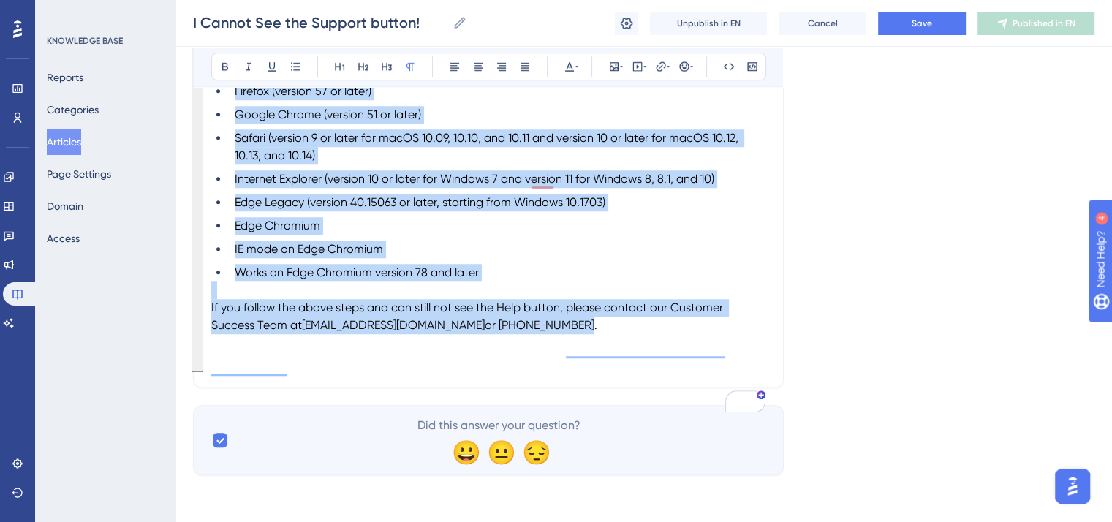
drag, startPoint x: 211, startPoint y: 319, endPoint x: 578, endPoint y: 320, distance: 367.7
copy div "If you are not seeing your Help button, please follow the troubleshooting steps…"
click at [418, 210] on li "Edge Legacy (version 40.15063 or later, starting from Windows 10.1703)" at bounding box center [497, 203] width 537 height 18
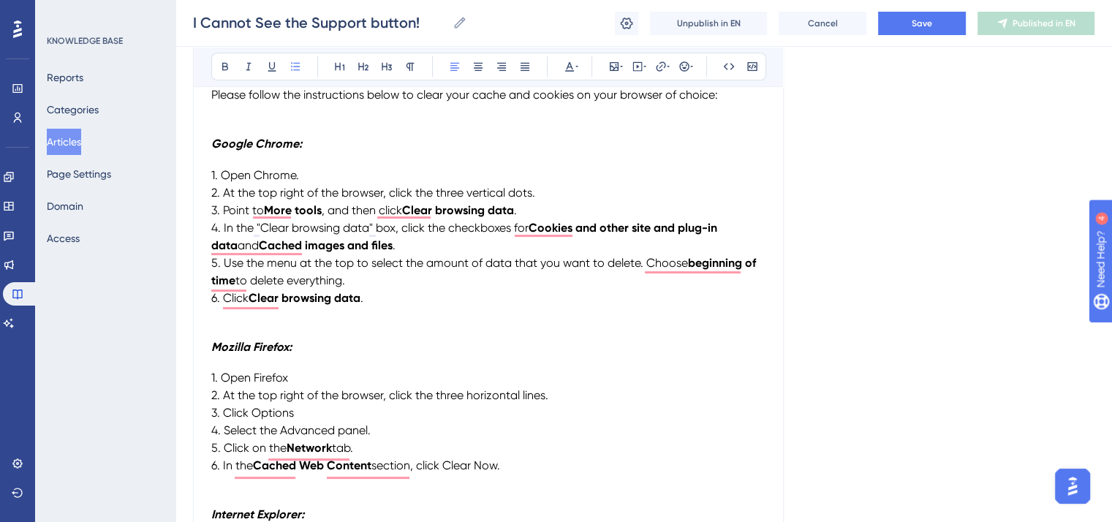
scroll to position [0, 0]
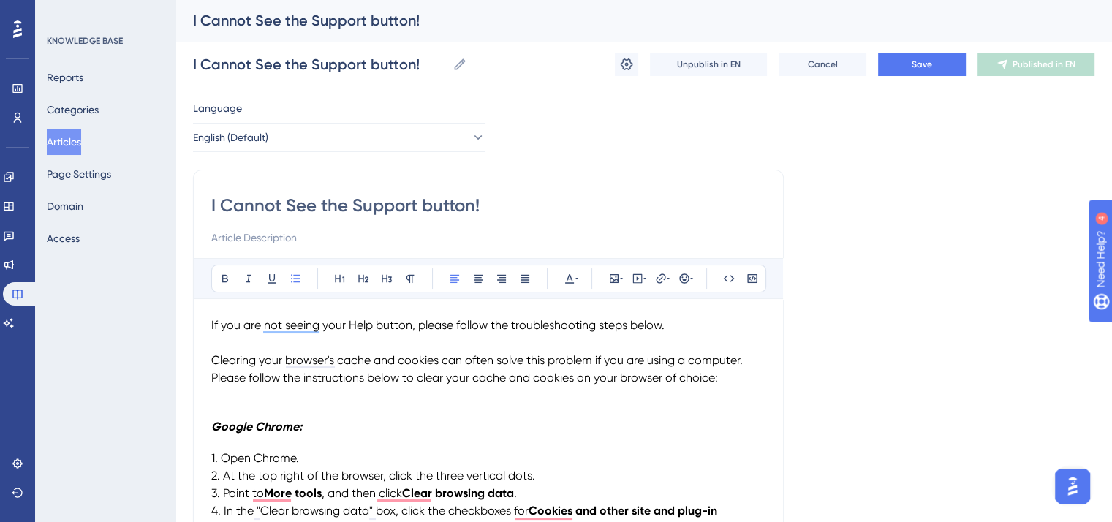
drag, startPoint x: 345, startPoint y: 324, endPoint x: 355, endPoint y: 317, distance: 12.6
click at [345, 324] on span "If you are not seeing your Help button, please follow the troubleshooting steps…" at bounding box center [437, 325] width 453 height 14
drag, startPoint x: 401, startPoint y: 320, endPoint x: 361, endPoint y: 319, distance: 40.2
click at [361, 319] on span "If you are unable to see the Support button, please follow the troubleshooting …" at bounding box center [452, 325] width 483 height 14
click at [225, 276] on icon at bounding box center [225, 279] width 12 height 12
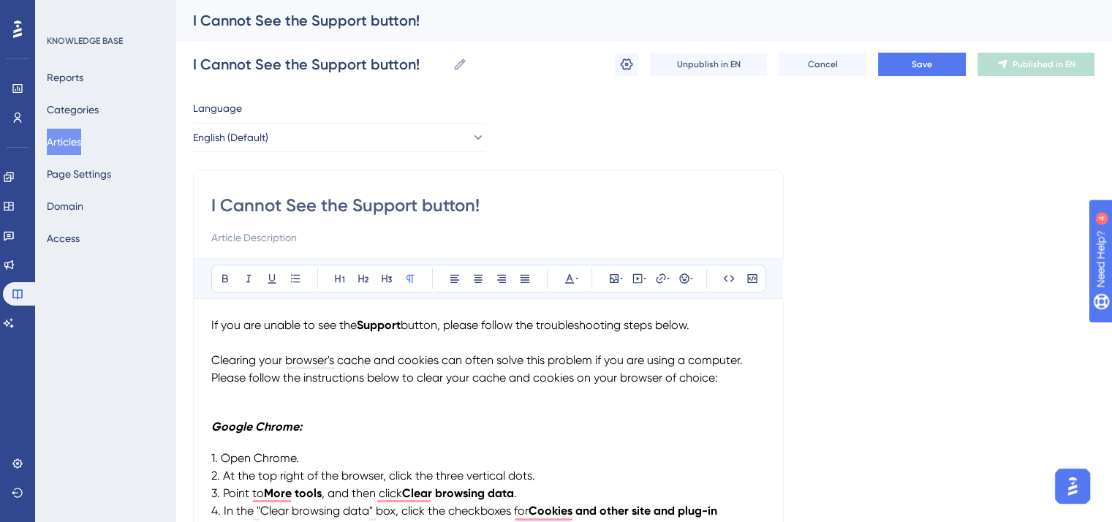
click at [301, 330] on span "If you are unable to see the" at bounding box center [283, 325] width 145 height 14
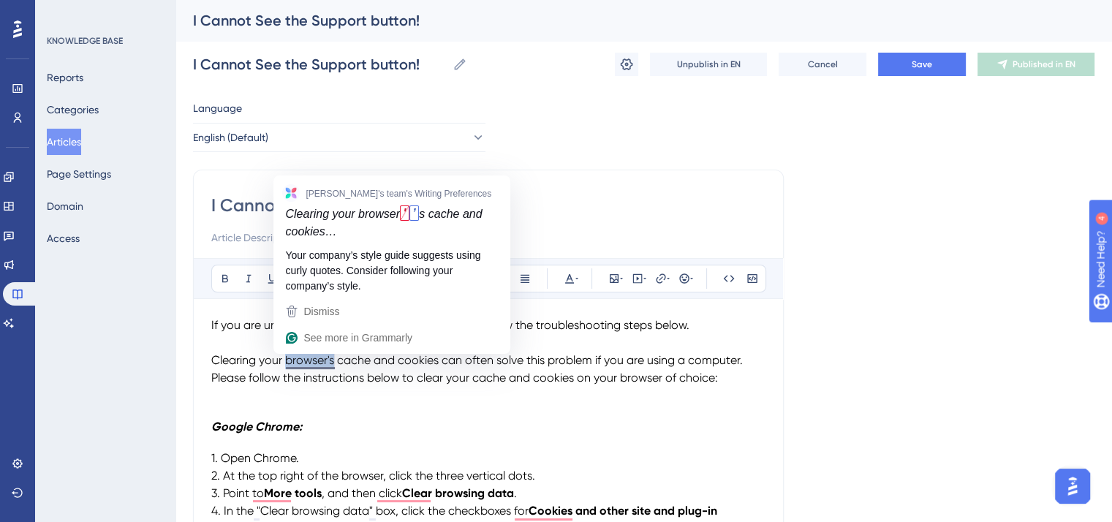
drag, startPoint x: 334, startPoint y: 360, endPoint x: 285, endPoint y: 358, distance: 49.0
click at [285, 358] on span "Clearing your browser's cache and cookies can often solve this problem if you a…" at bounding box center [479, 368] width 537 height 31
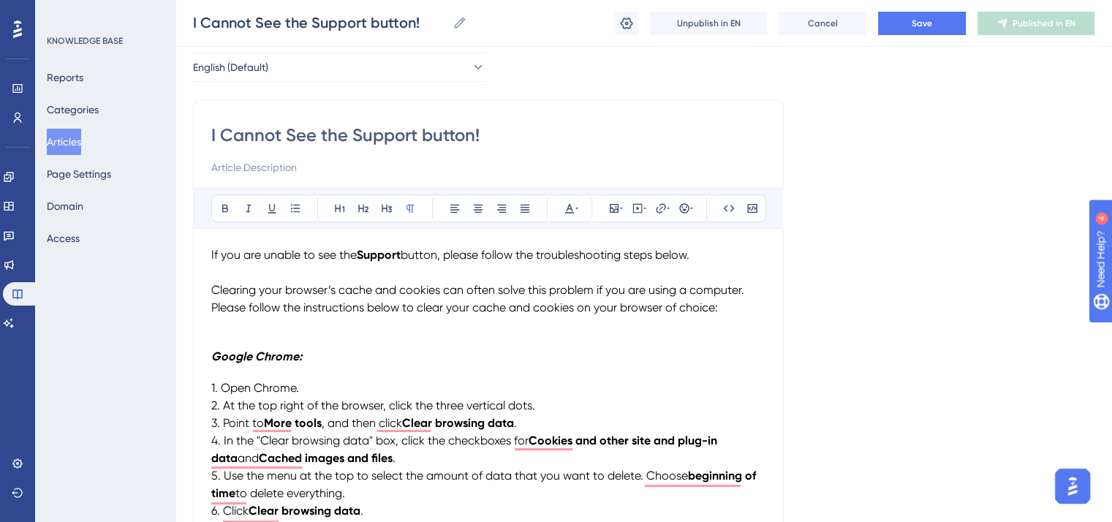
scroll to position [146, 0]
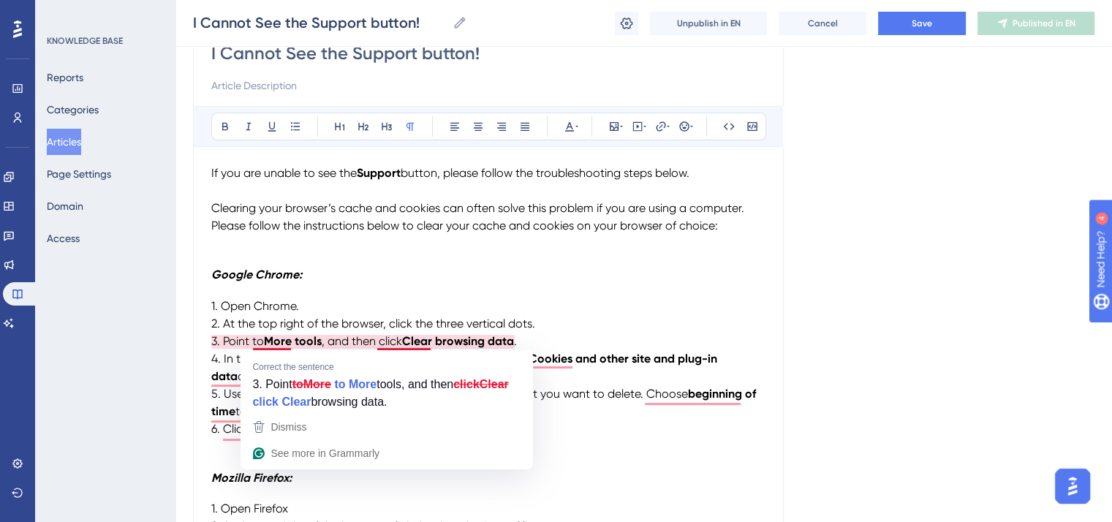
click at [264, 341] on strong "More tools" at bounding box center [293, 341] width 58 height 14
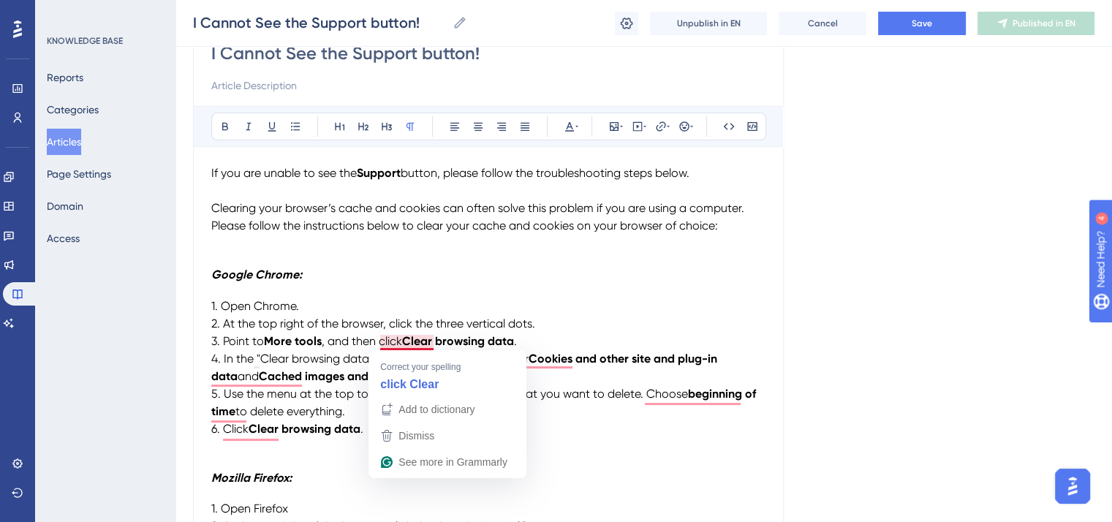
click at [404, 340] on strong "Clear browsing data" at bounding box center [458, 341] width 112 height 14
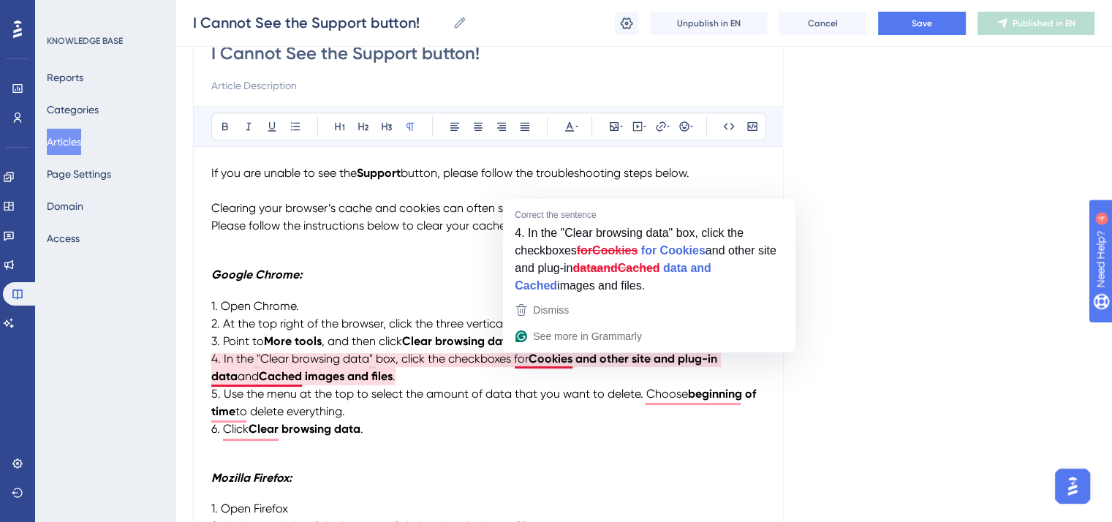
click at [526, 361] on span "4. In the "Clear browsing data" box, click the checkboxes for" at bounding box center [369, 359] width 317 height 14
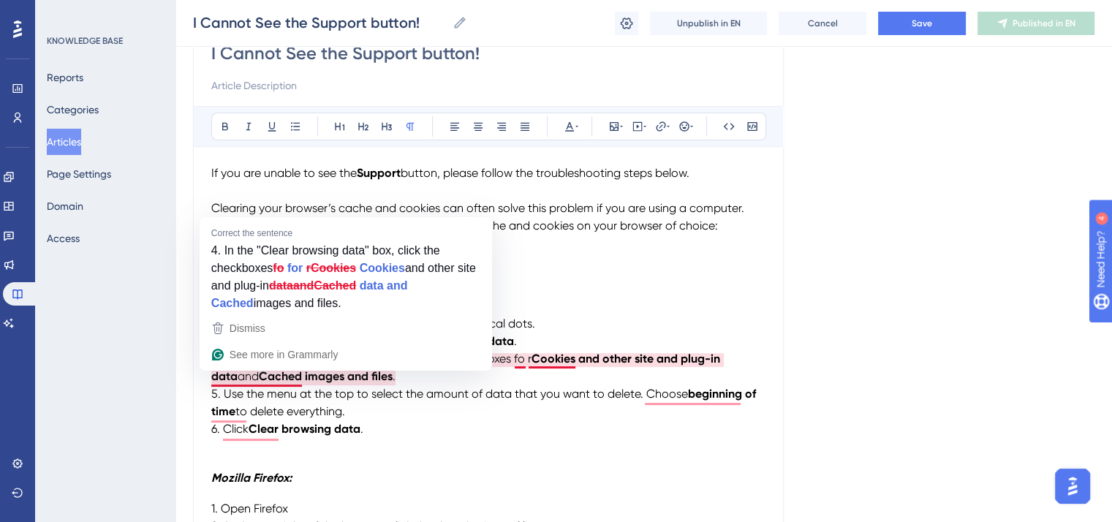
click at [238, 379] on span "and" at bounding box center [248, 376] width 21 height 14
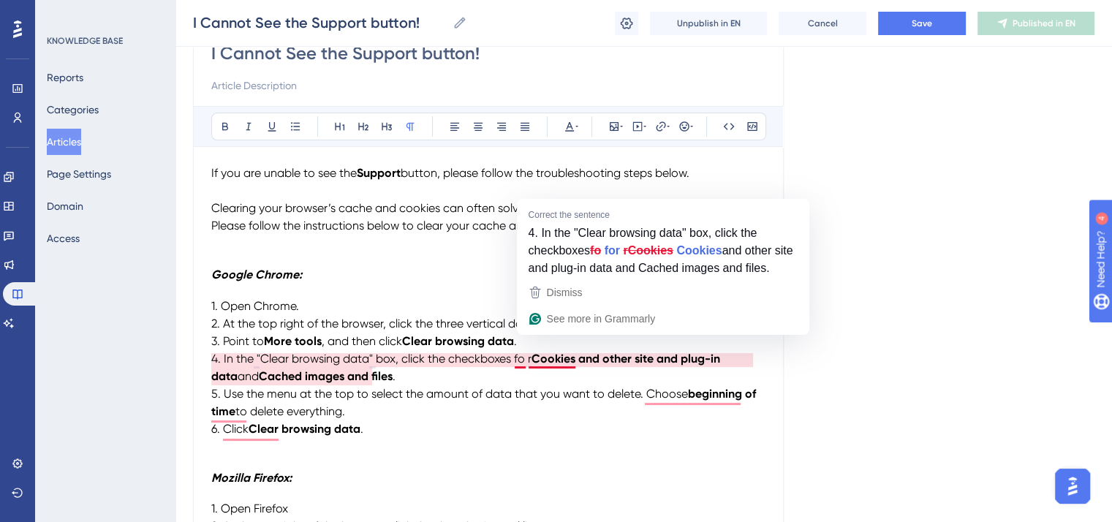
click at [528, 357] on span "4. In the "Clear browsing data" box, click the checkboxes fo r" at bounding box center [371, 359] width 320 height 14
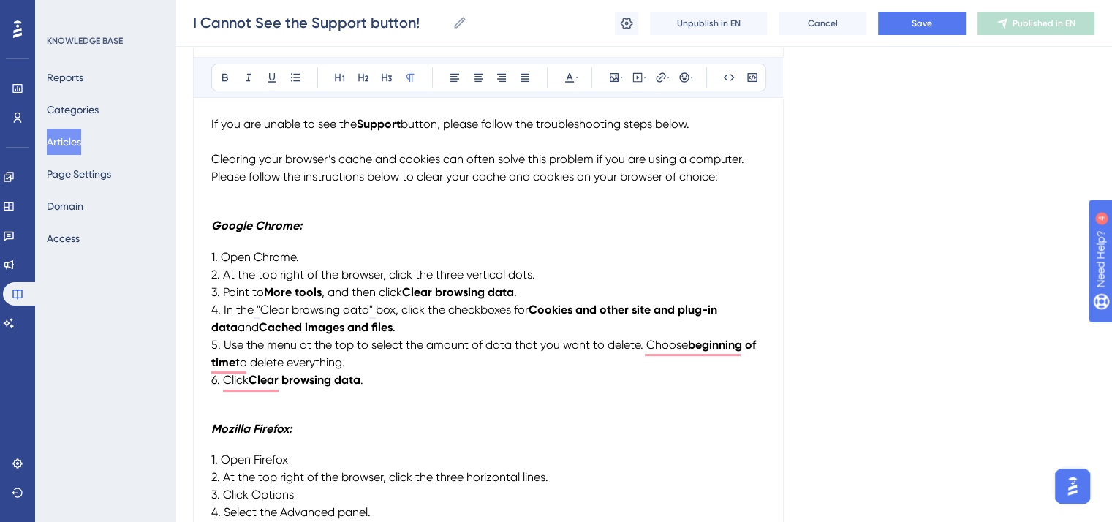
scroll to position [219, 0]
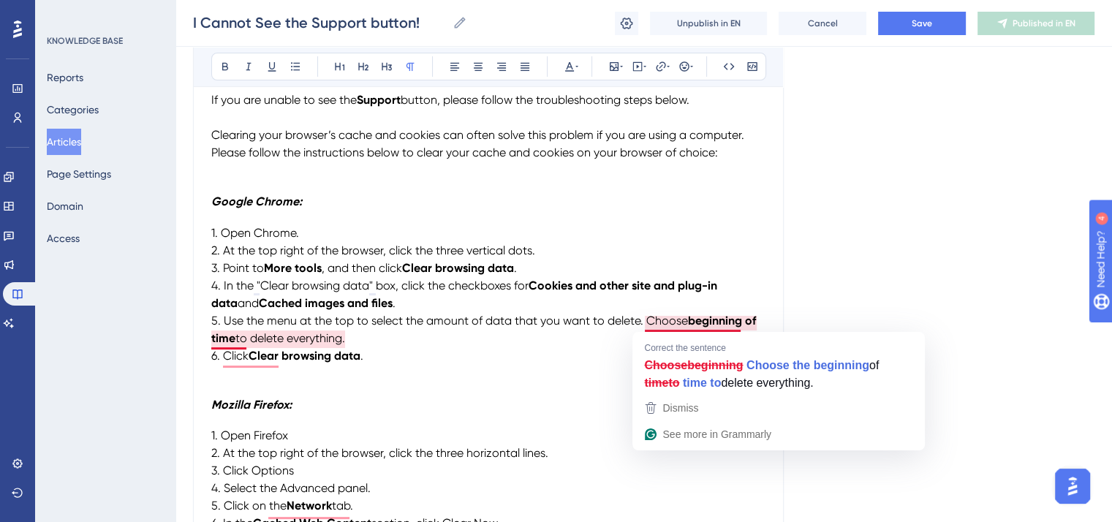
click at [686, 317] on strong "beginning of time" at bounding box center [484, 329] width 547 height 31
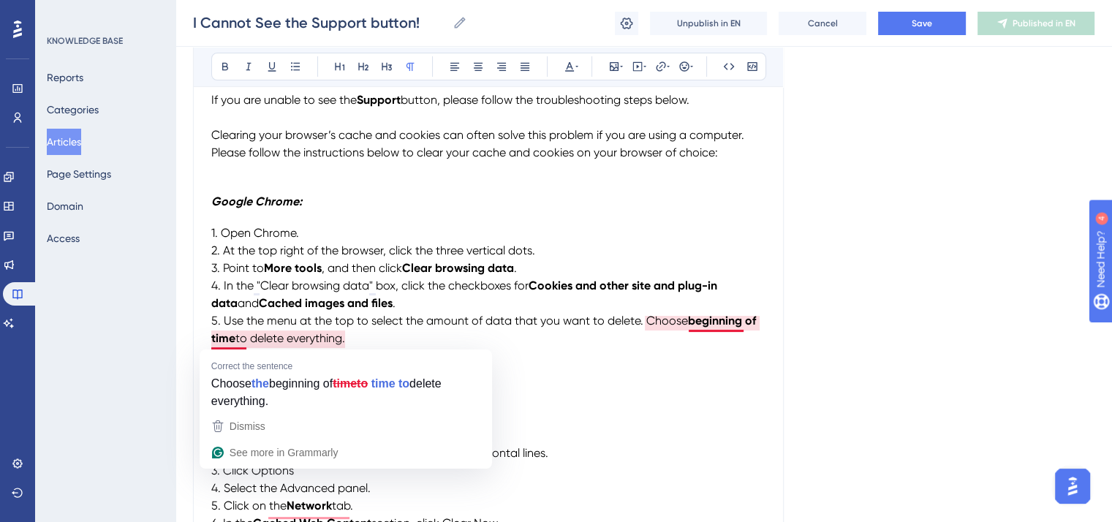
click at [236, 338] on span "to delete everything." at bounding box center [290, 338] width 110 height 14
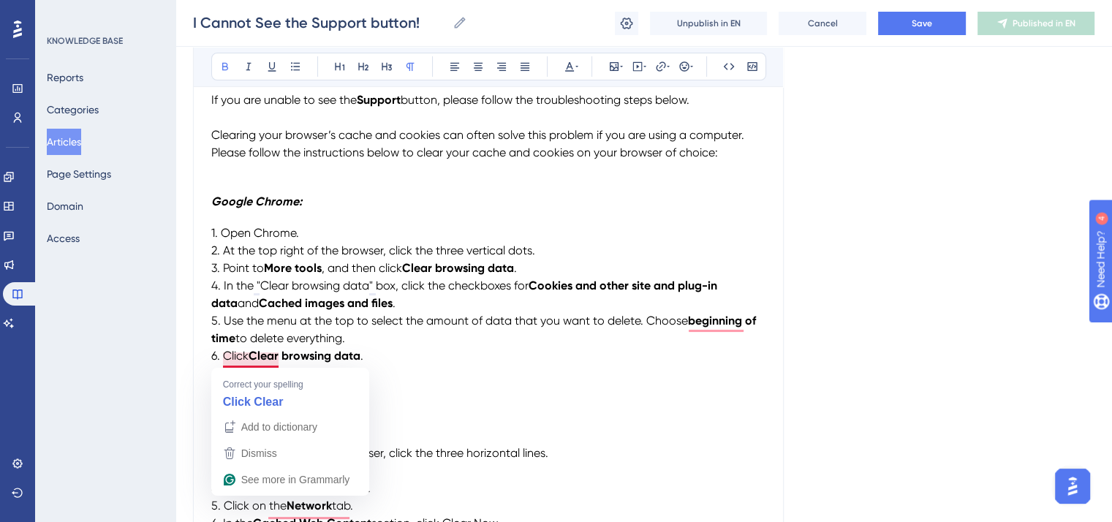
click at [249, 358] on strong "Clear browsing data" at bounding box center [305, 356] width 112 height 14
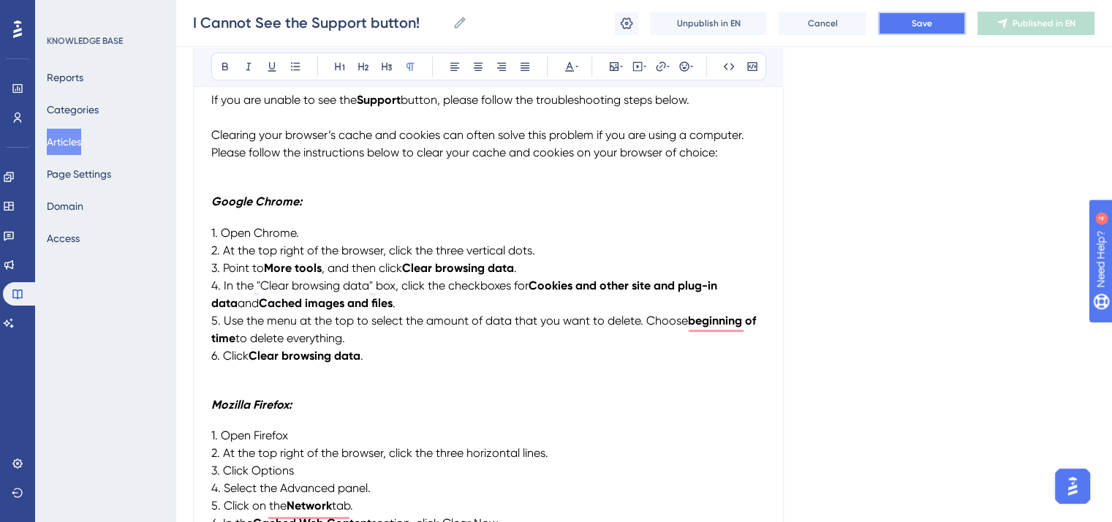
click at [932, 29] on button "Save" at bounding box center [922, 23] width 88 height 23
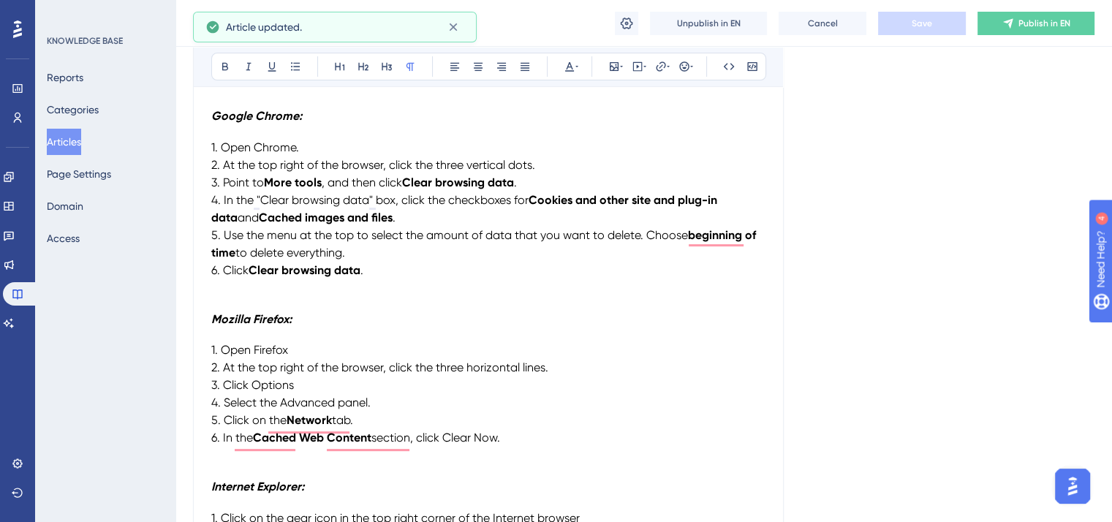
scroll to position [439, 0]
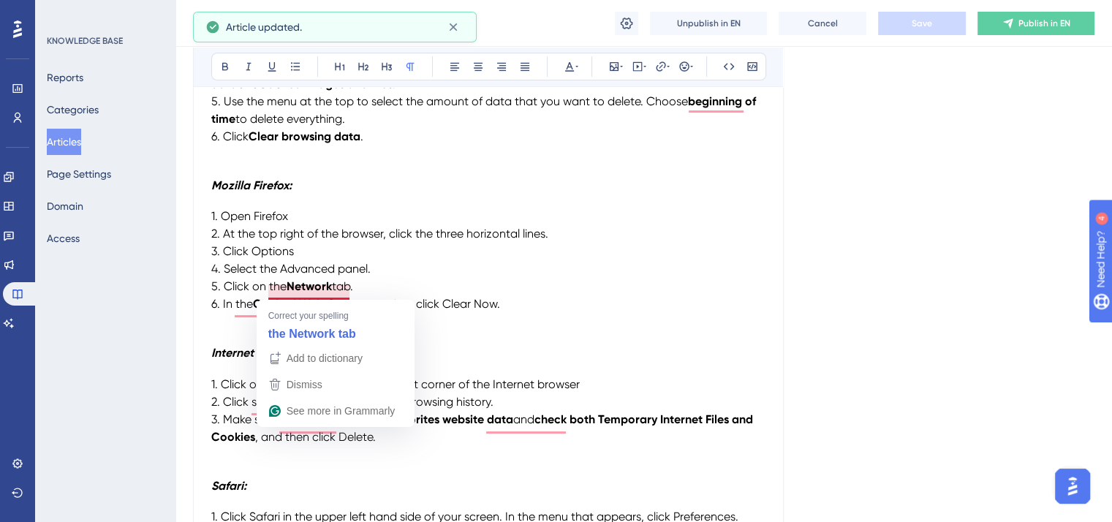
click at [287, 290] on strong "Network" at bounding box center [309, 286] width 45 height 14
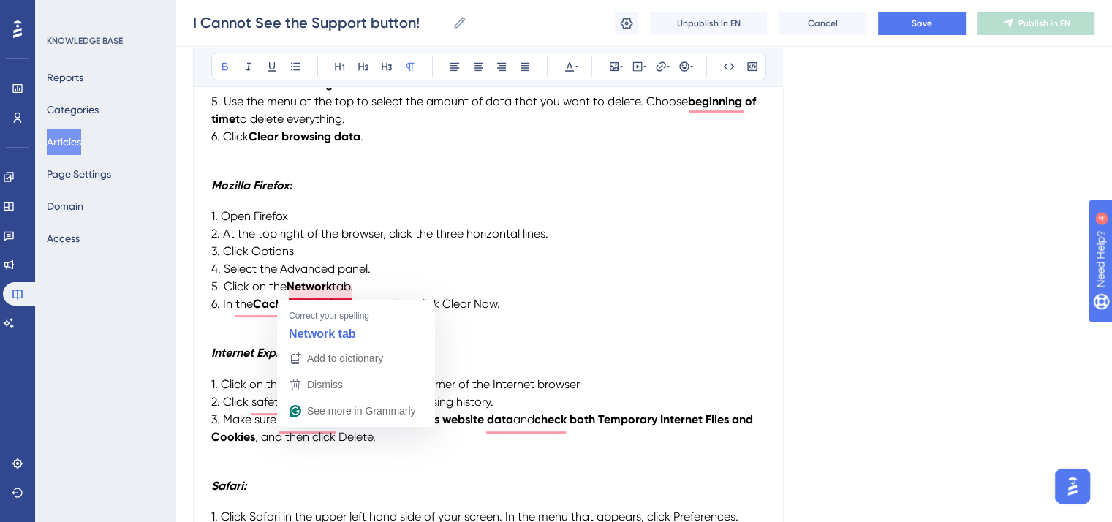
click at [333, 291] on span "tab." at bounding box center [342, 286] width 21 height 14
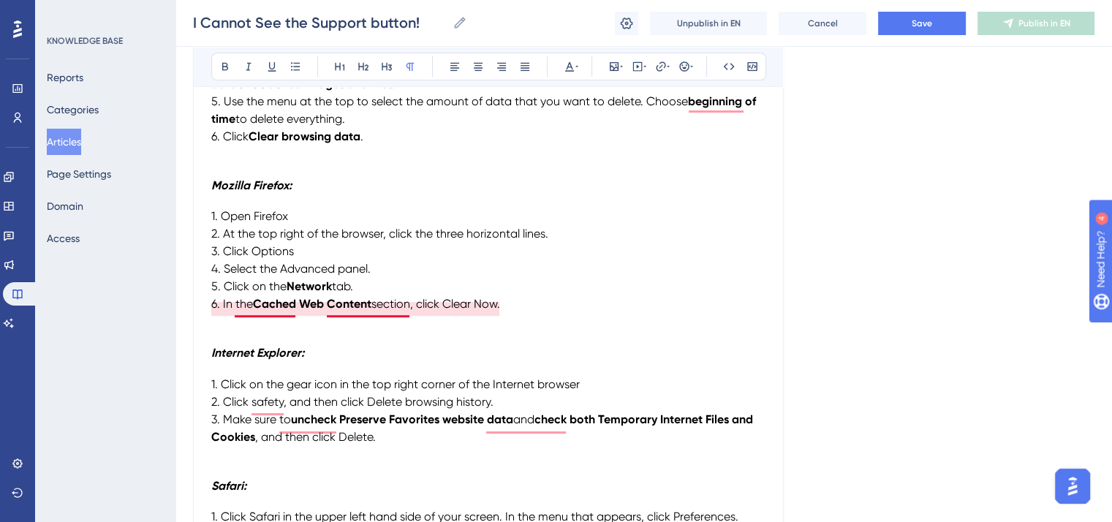
click at [253, 308] on strong "Cached Web Content" at bounding box center [312, 304] width 118 height 14
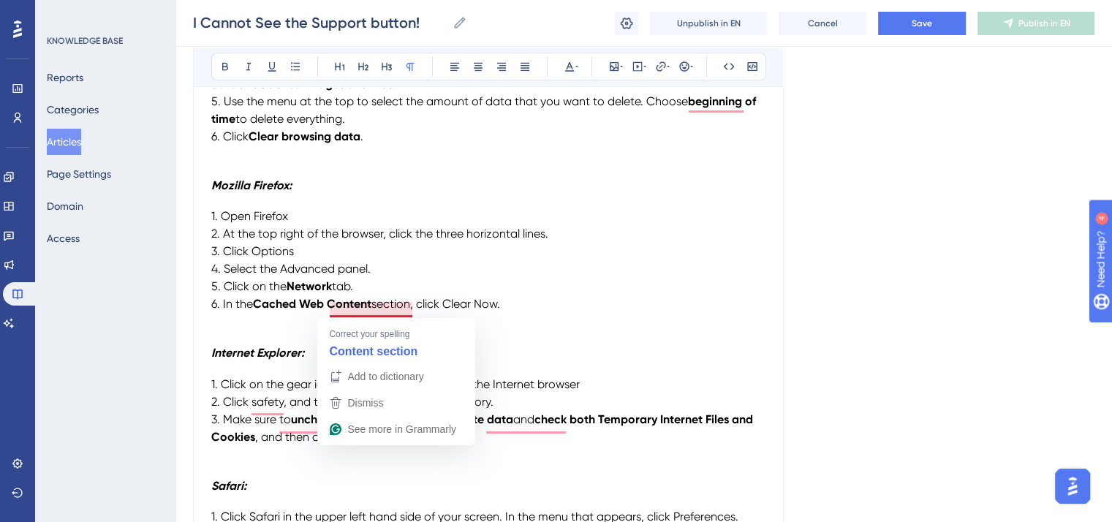
click at [371, 307] on strong "Cached Web Content" at bounding box center [312, 304] width 118 height 14
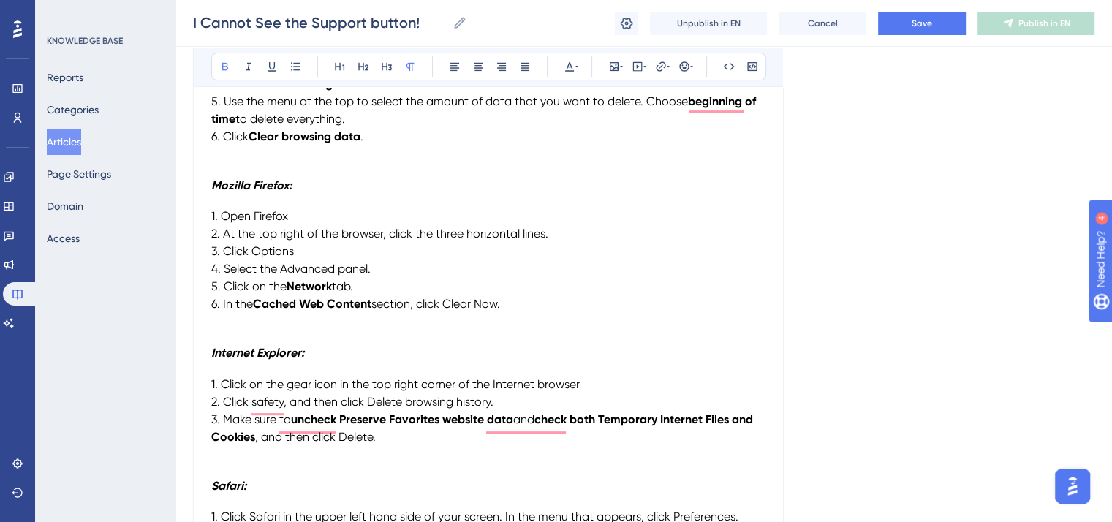
scroll to position [585, 0]
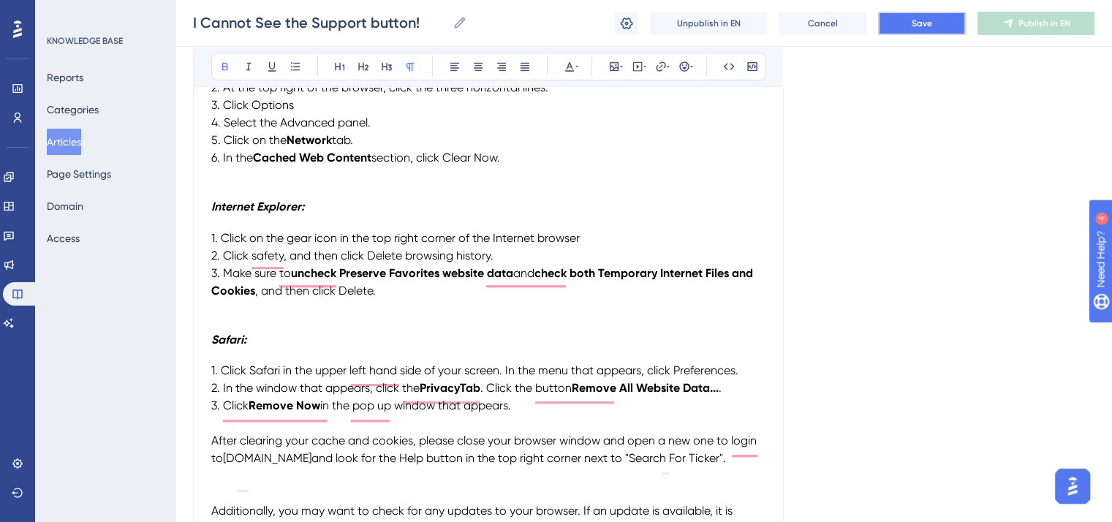
click at [914, 18] on span "Save" at bounding box center [922, 24] width 20 height 12
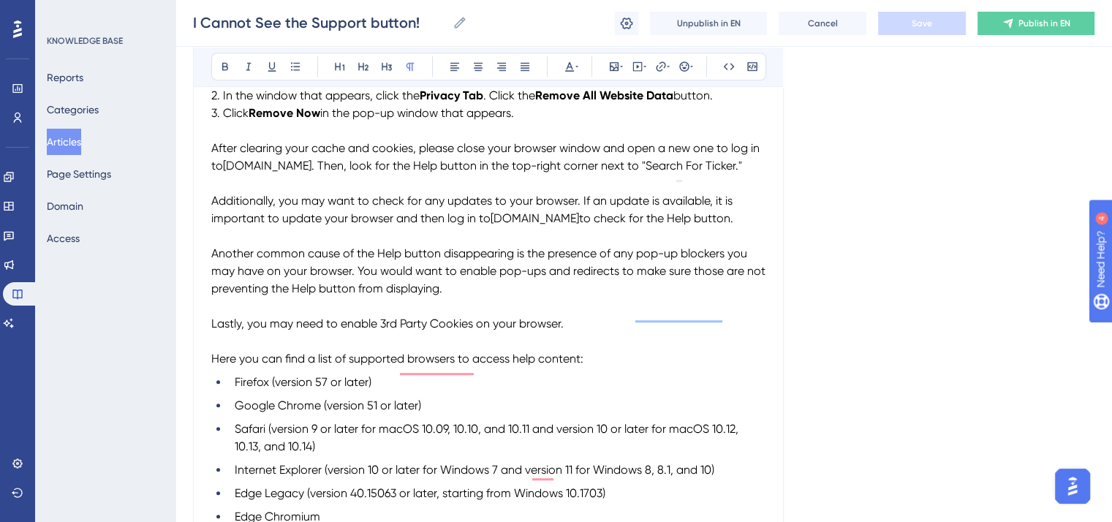
click at [731, 225] on span "to check for the Help button. ​" at bounding box center [657, 218] width 157 height 14
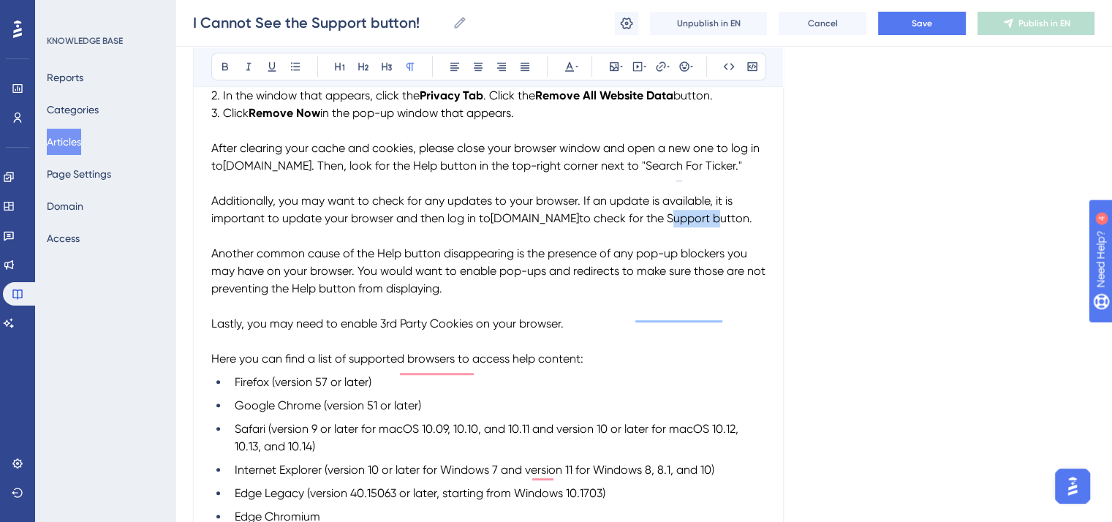
drag, startPoint x: 708, startPoint y: 243, endPoint x: 761, endPoint y: 243, distance: 53.4
click at [761, 227] on p "Additionally, you may want to check for any updates to your browser. If an upda…" at bounding box center [488, 209] width 554 height 35
click at [219, 71] on icon at bounding box center [225, 67] width 12 height 12
click at [379, 227] on p "Additionally, you may want to check for any updates to your browser. If an upda…" at bounding box center [488, 209] width 554 height 35
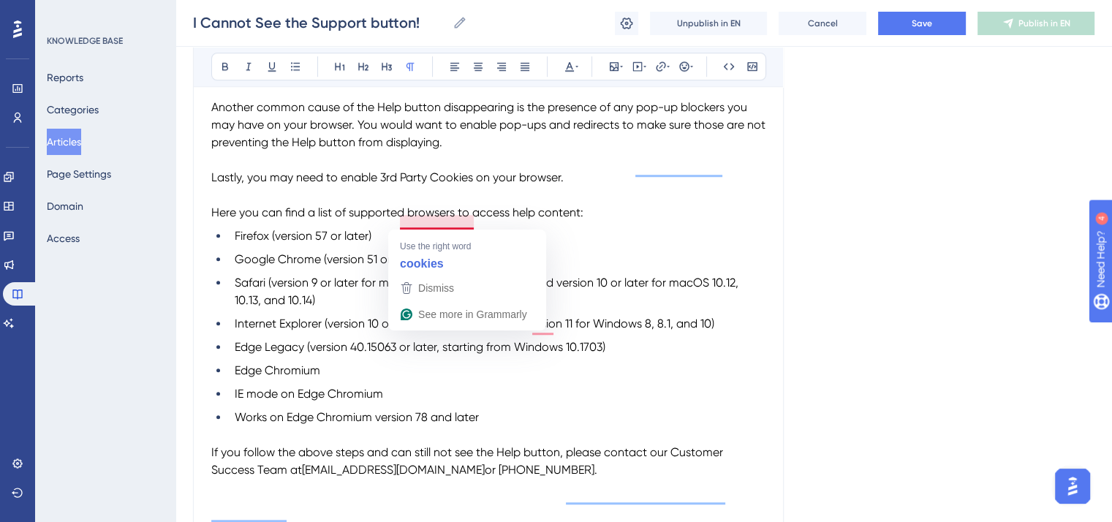
click at [436, 184] on span "Lastly, you may need to enable 3rd Party Cookies on your browser." at bounding box center [387, 177] width 352 height 14
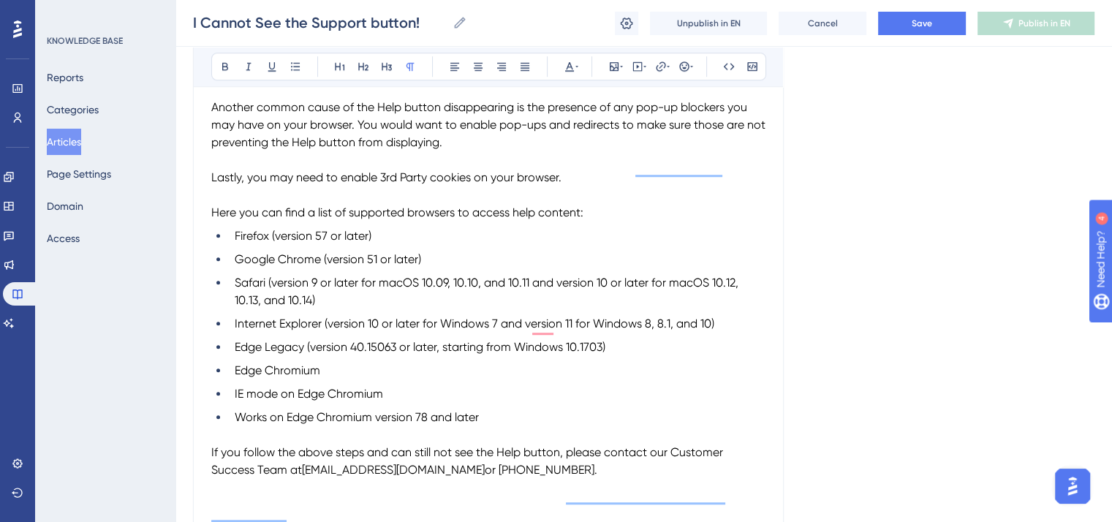
click at [405, 184] on span "Lastly, you may need to enable 3rd Party cookies on your browser." at bounding box center [386, 177] width 350 height 14
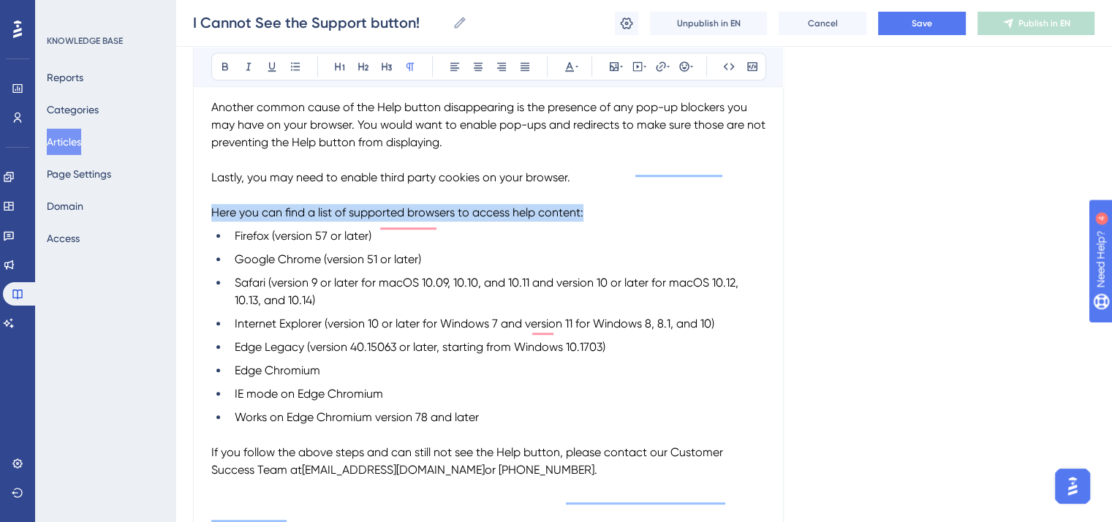
drag, startPoint x: 212, startPoint y: 255, endPoint x: 595, endPoint y: 261, distance: 383.1
click at [595, 221] on p "Here you can find a list of supported browsers to access help content:" at bounding box center [488, 213] width 554 height 18
click at [222, 71] on icon at bounding box center [225, 67] width 12 height 12
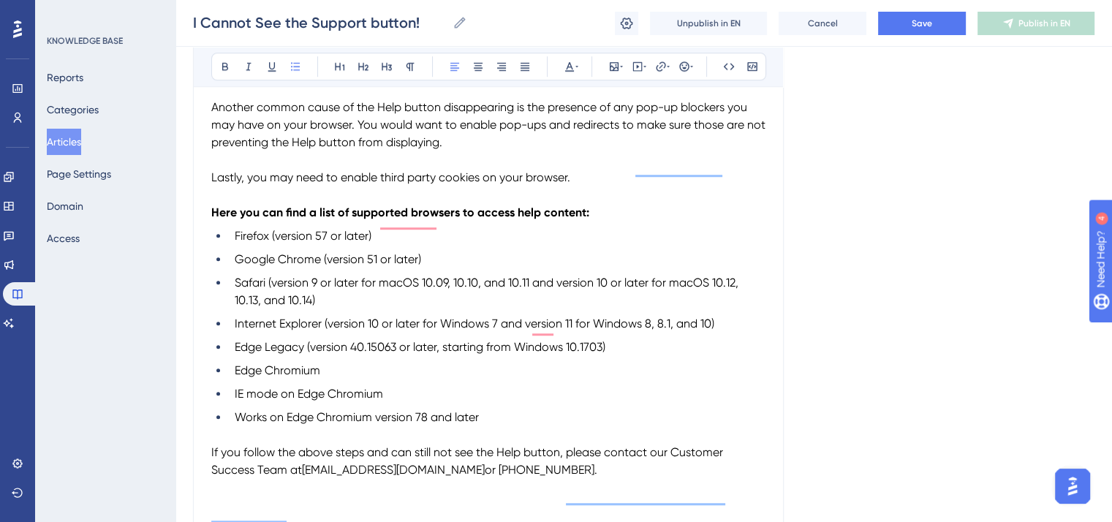
click at [446, 268] on li "Google Chrome (version 51 or later)" at bounding box center [497, 260] width 537 height 18
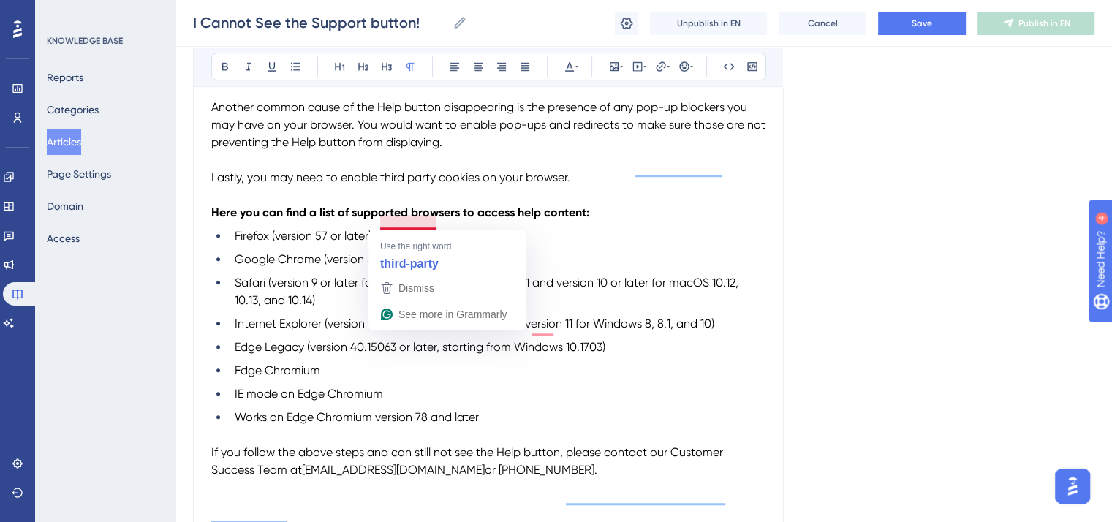
click at [406, 184] on span "Lastly, you may need to enable third party cookies on your browser." at bounding box center [390, 177] width 359 height 14
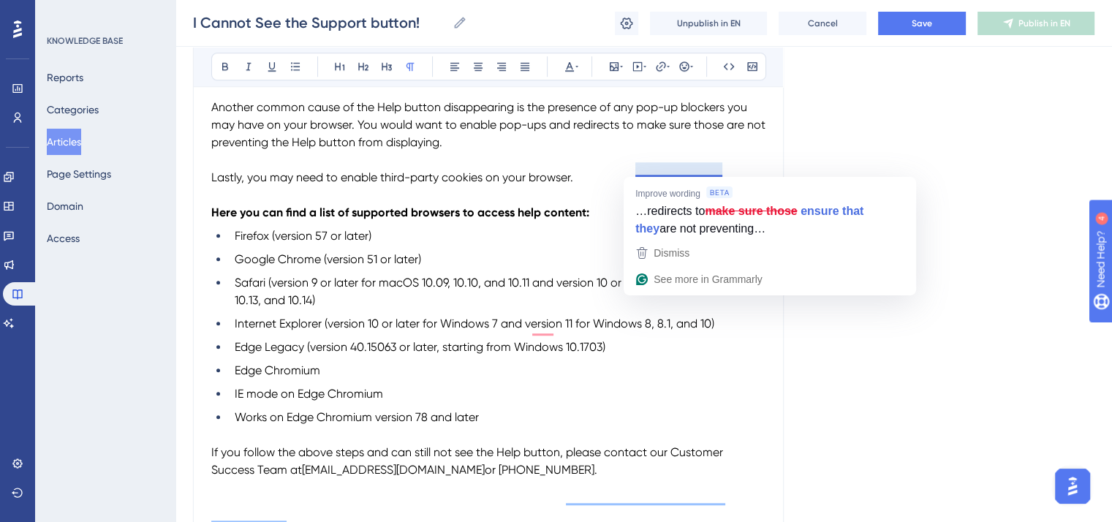
click at [503, 149] on span "Another common cause of the Help button disappearing is the presence of any pop…" at bounding box center [489, 124] width 557 height 49
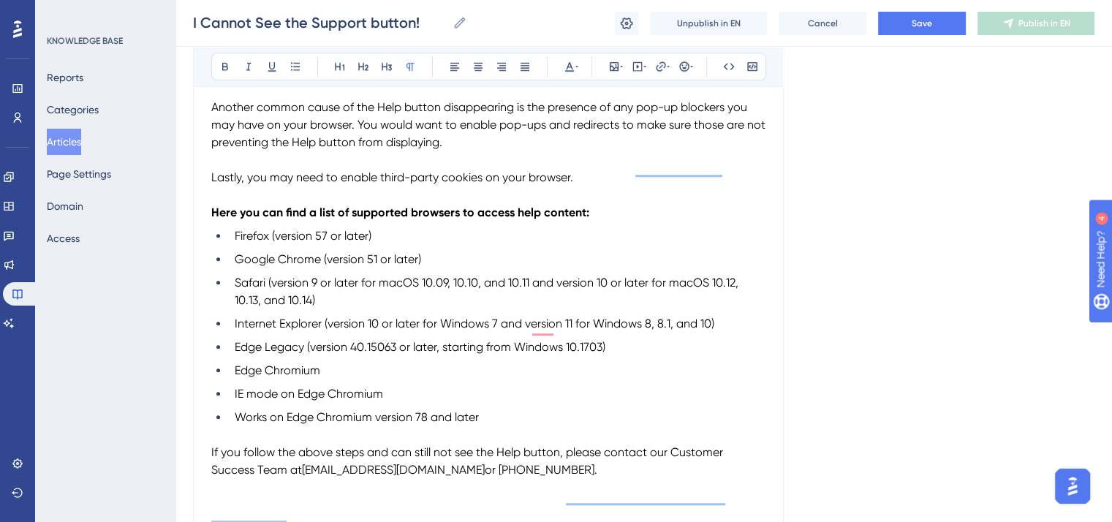
drag, startPoint x: 464, startPoint y: 187, endPoint x: 357, endPoint y: 170, distance: 108.9
click at [357, 151] on p "Another common cause of the Help button disappearing is the presence of any pop…" at bounding box center [488, 125] width 554 height 53
copy span "You would want to enable pop-ups and redirects to make sure those are not preve…"
click at [456, 151] on p "Another common cause of the Help button disappearing is the presence of any pop…" at bounding box center [488, 125] width 554 height 53
click at [453, 151] on p "Another common cause of the Help button disappearing is the presence of any pop…" at bounding box center [488, 125] width 554 height 53
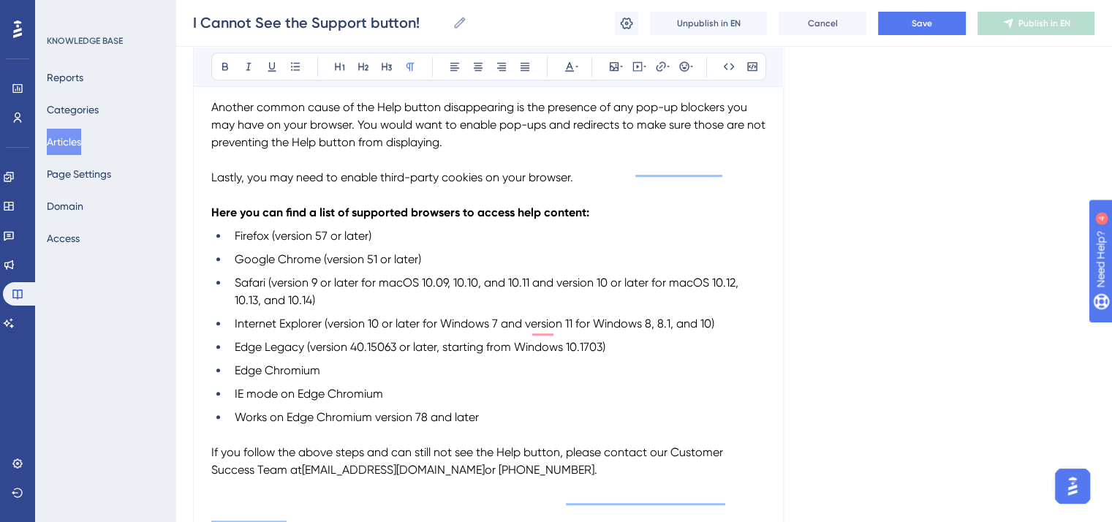
drag, startPoint x: 453, startPoint y: 187, endPoint x: 357, endPoint y: 164, distance: 99.3
click at [357, 151] on p "Another common cause of the Help button disappearing is the presence of any pop…" at bounding box center [488, 125] width 554 height 53
click at [255, 149] on span "Another common cause of the Help button disappearing is the presence of any pop…" at bounding box center [489, 124] width 556 height 49
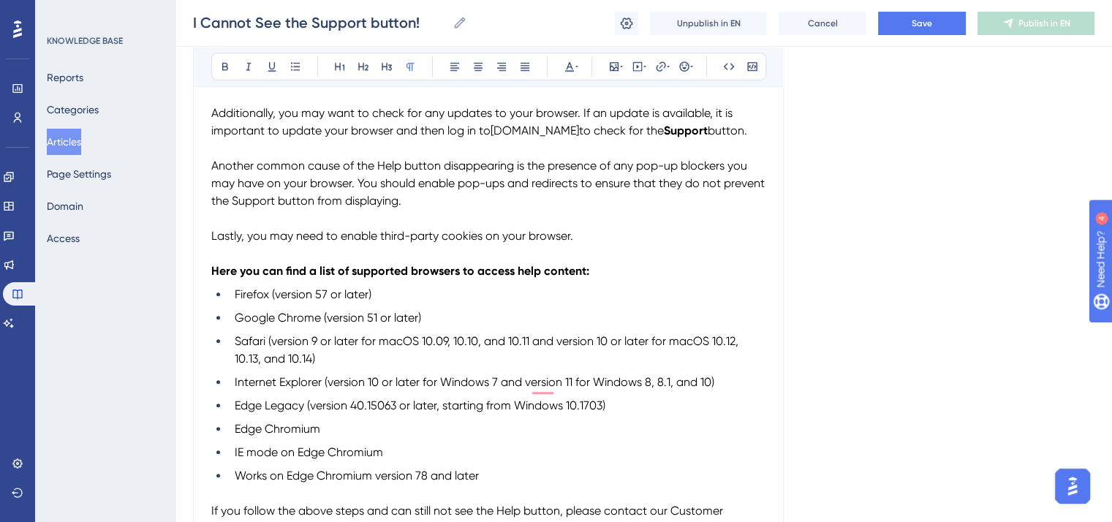
scroll to position [950, 0]
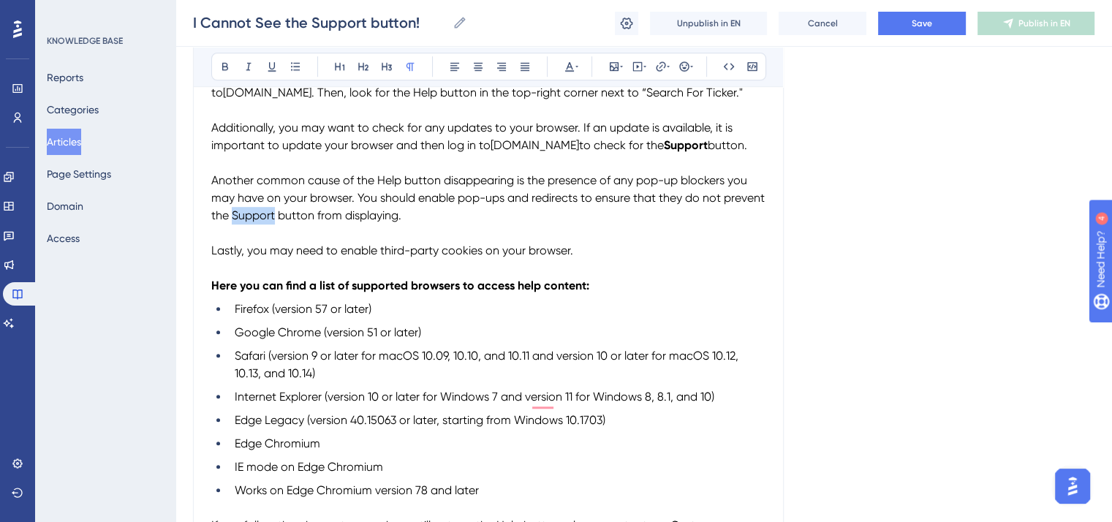
drag, startPoint x: 275, startPoint y: 258, endPoint x: 235, endPoint y: 254, distance: 40.4
click at [235, 222] on span "Another common cause of the Help button disappearing is the presence of any pop…" at bounding box center [489, 197] width 556 height 49
click at [223, 59] on button at bounding box center [225, 66] width 20 height 20
click at [525, 224] on p "Another common cause of the Help button disappearing is the presence of any pop…" at bounding box center [488, 198] width 554 height 53
click at [401, 221] on span "Another common cause of the Help button disappearing is the presence of any pop…" at bounding box center [489, 197] width 556 height 49
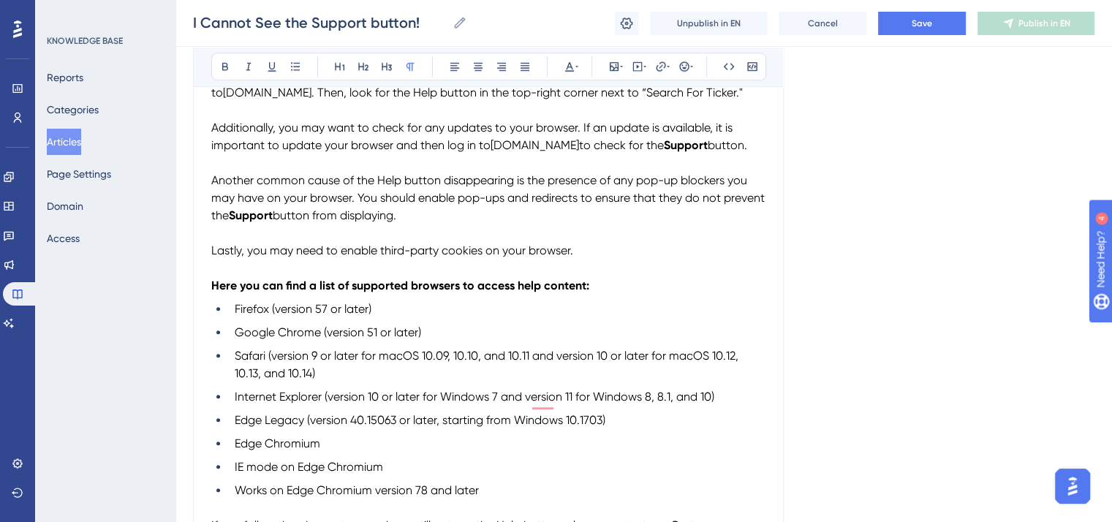
click at [402, 220] on span "Another common cause of the Help button disappearing is the presence of any pop…" at bounding box center [489, 197] width 556 height 49
drag, startPoint x: 265, startPoint y: 259, endPoint x: 231, endPoint y: 257, distance: 33.7
click at [231, 224] on p "Another common cause of the Help button disappearing is the presence of any pop…" at bounding box center [488, 198] width 554 height 53
click at [225, 61] on icon at bounding box center [225, 67] width 12 height 12
click at [708, 152] on strong "Support" at bounding box center [686, 145] width 44 height 14
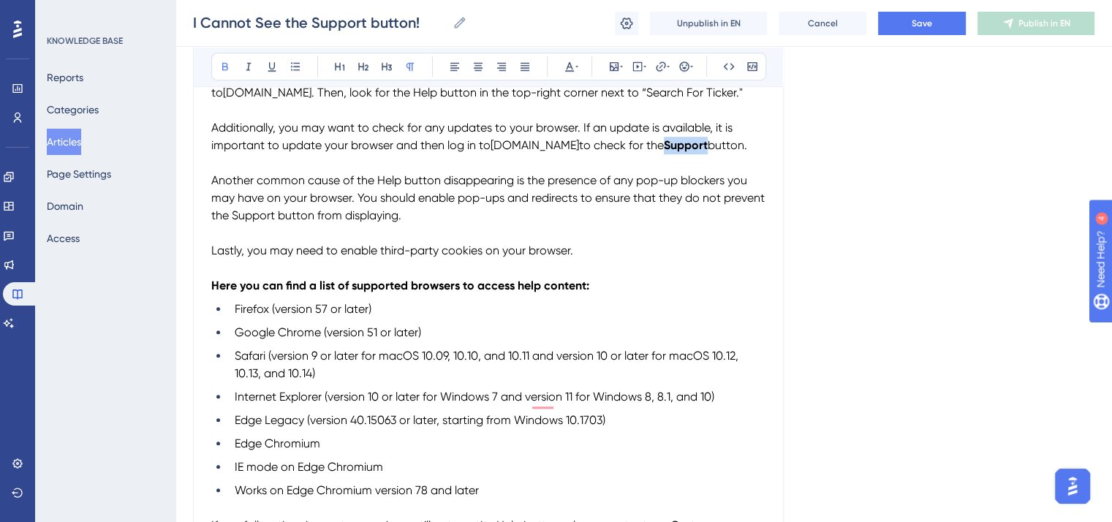
click at [708, 152] on strong "Support" at bounding box center [686, 145] width 44 height 14
click at [223, 65] on icon at bounding box center [225, 67] width 12 height 12
click at [392, 222] on span "Another common cause of the Help button disappearing is the presence of any pop…" at bounding box center [489, 197] width 556 height 49
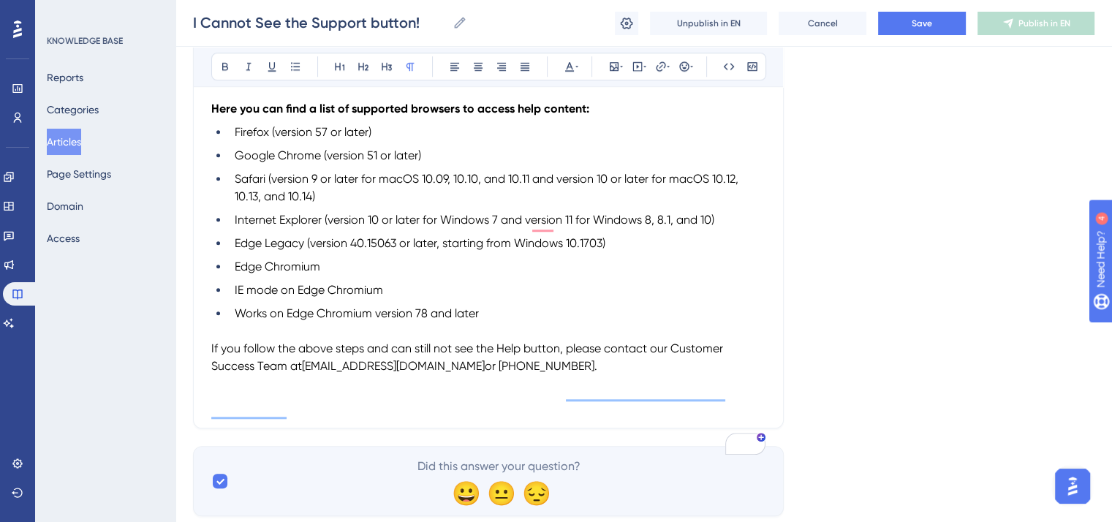
scroll to position [1170, 0]
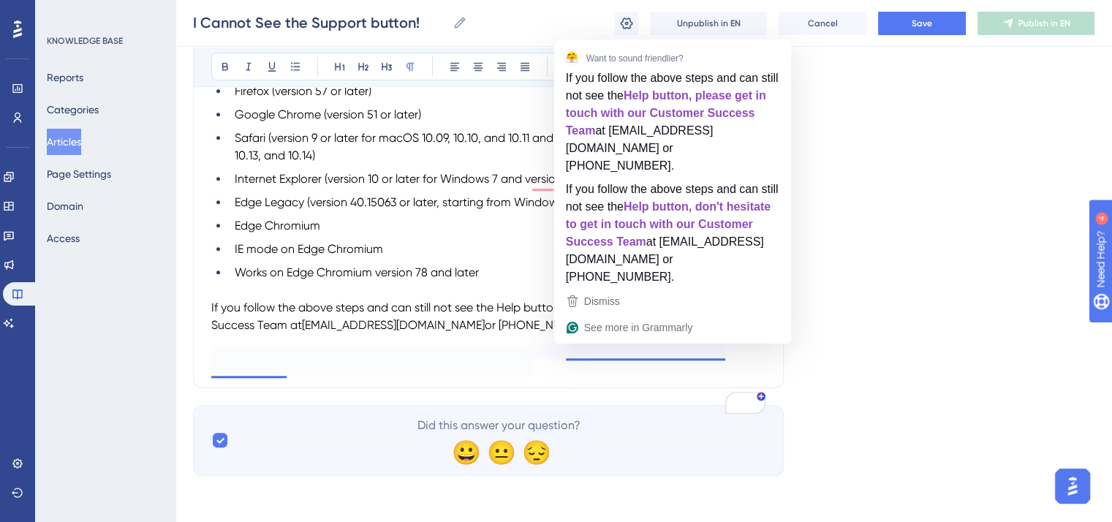
click at [579, 334] on p "If you follow the above steps and can still not see the Help button, please con…" at bounding box center [488, 316] width 554 height 35
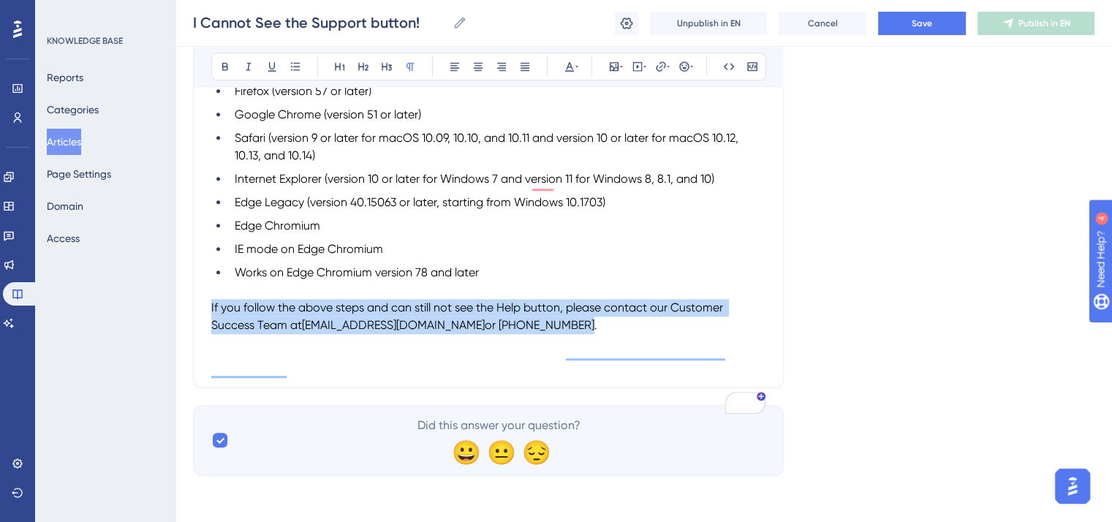
drag, startPoint x: 547, startPoint y: 369, endPoint x: 132, endPoint y: 353, distance: 415.5
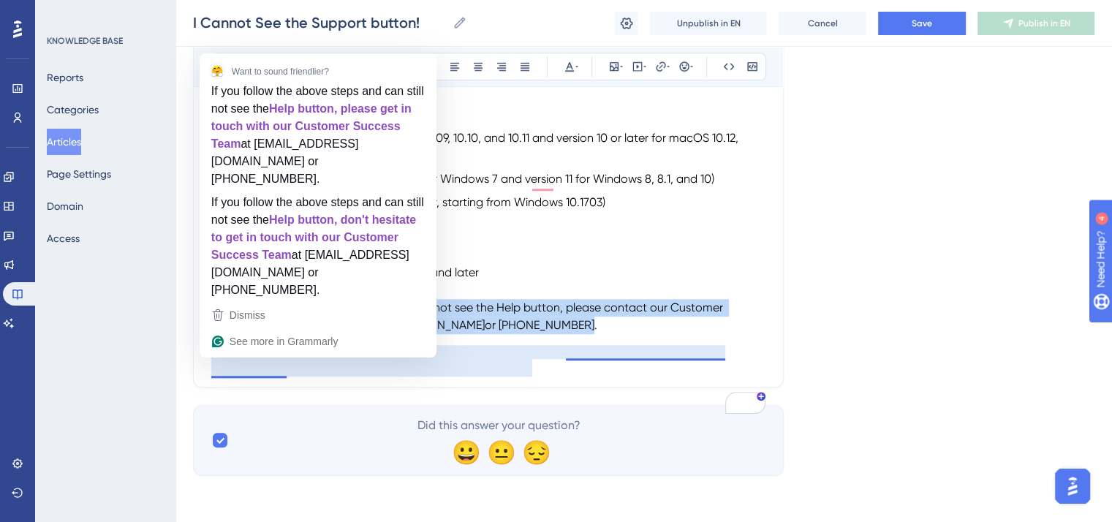
copy p "If you follow the above steps and can still not see the Help button, please con…"
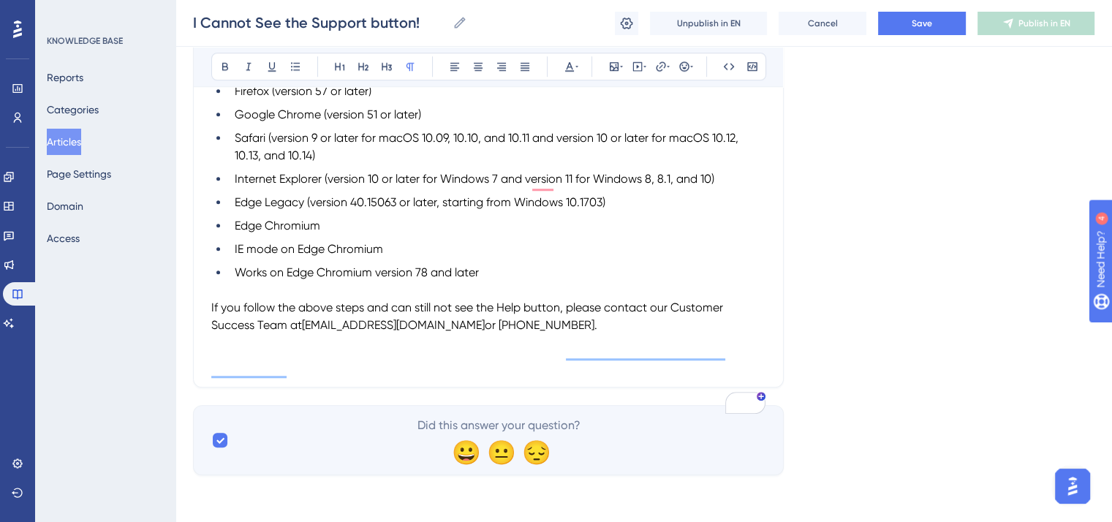
click at [573, 352] on p "To enrich screen reader interactions, please activate Accessibility in Grammarl…" at bounding box center [488, 343] width 554 height 18
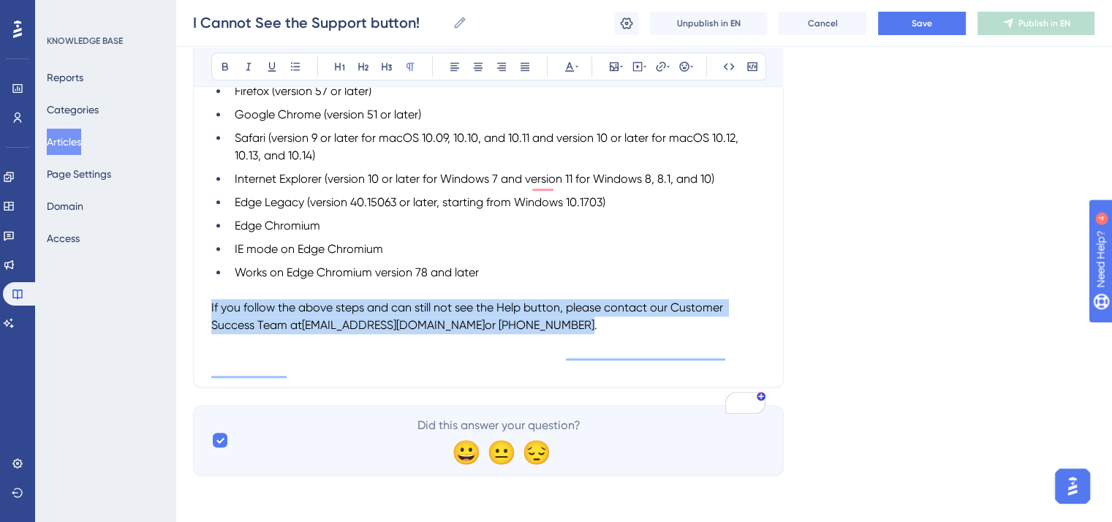
drag, startPoint x: 548, startPoint y: 369, endPoint x: 190, endPoint y: 350, distance: 358.7
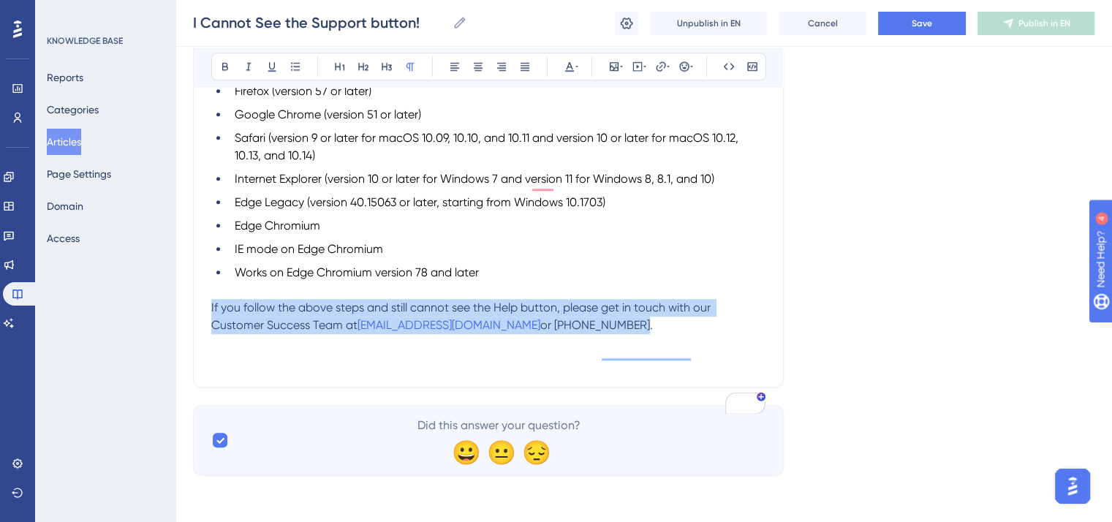
drag, startPoint x: 594, startPoint y: 368, endPoint x: 211, endPoint y: 356, distance: 383.2
click at [211, 334] on p "If you follow the above steps and still cannot see the Help button, please get …" at bounding box center [488, 316] width 554 height 35
click at [566, 62] on icon at bounding box center [570, 67] width 12 height 12
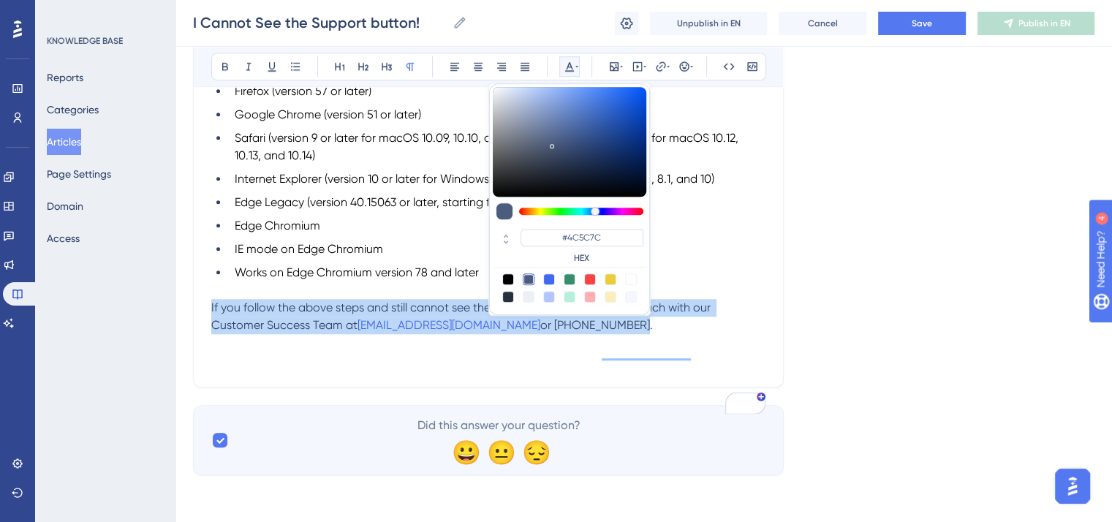
click at [508, 277] on div at bounding box center [508, 279] width 12 height 12
type input "#000000"
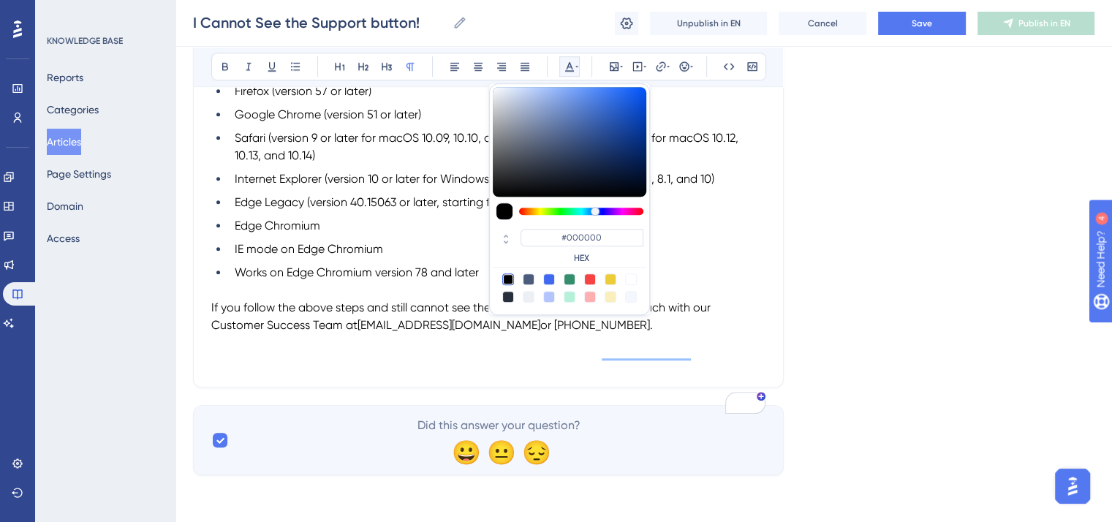
drag, startPoint x: 531, startPoint y: 423, endPoint x: 529, endPoint y: 379, distance: 43.9
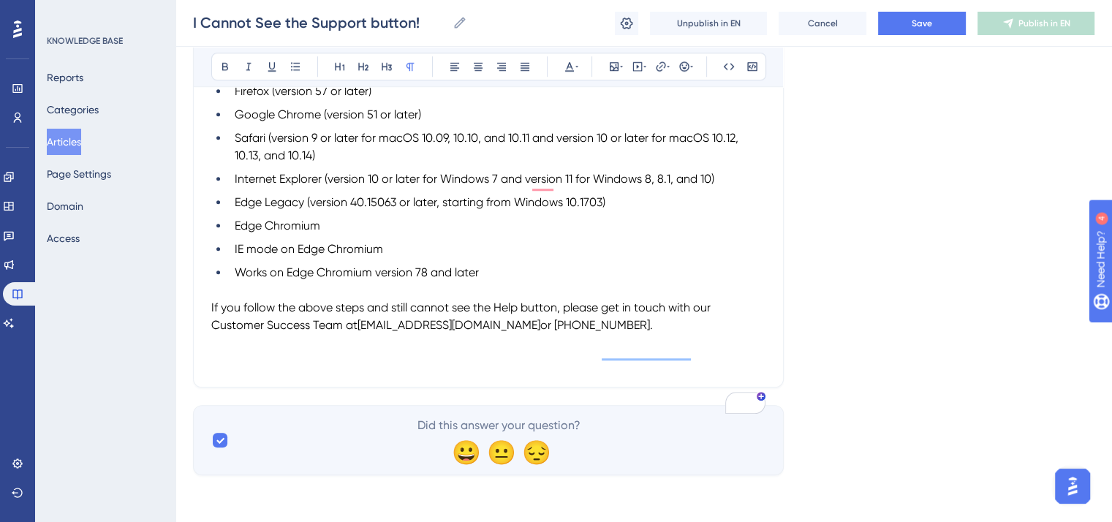
click at [518, 332] on span "If you follow the above steps and still cannot see the Help button, please get …" at bounding box center [462, 315] width 502 height 31
click at [508, 369] on p "To enrich screen reader interactions, please activate Accessibility in Grammarl…" at bounding box center [488, 361] width 554 height 18
click at [931, 22] on span "Save" at bounding box center [922, 24] width 20 height 12
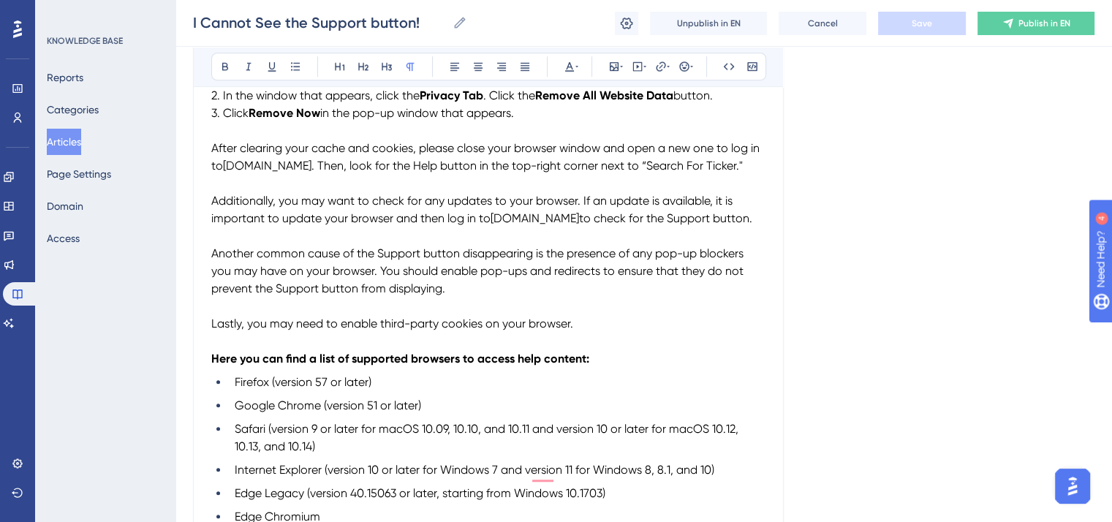
scroll to position [804, 0]
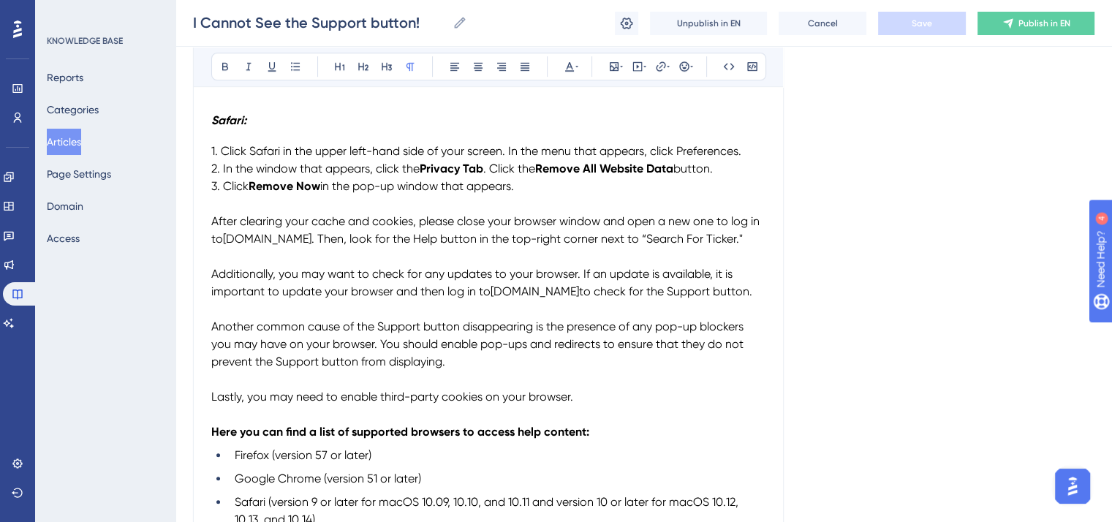
click at [477, 243] on span ". Then, look for the Help button in the top-right corner next to “Search For Ti…" at bounding box center [526, 239] width 431 height 14
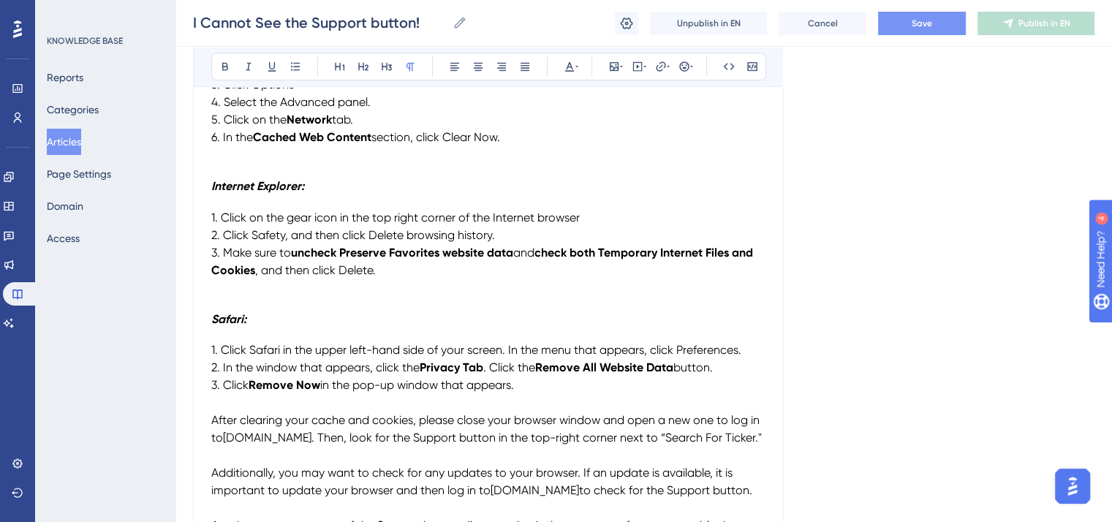
scroll to position [512, 0]
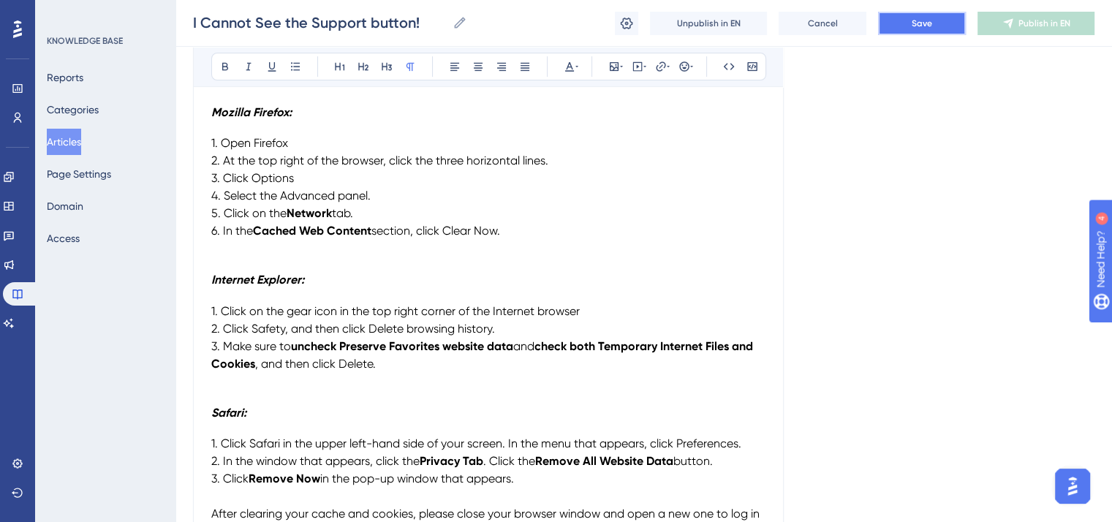
click at [920, 21] on span "Save" at bounding box center [922, 24] width 20 height 12
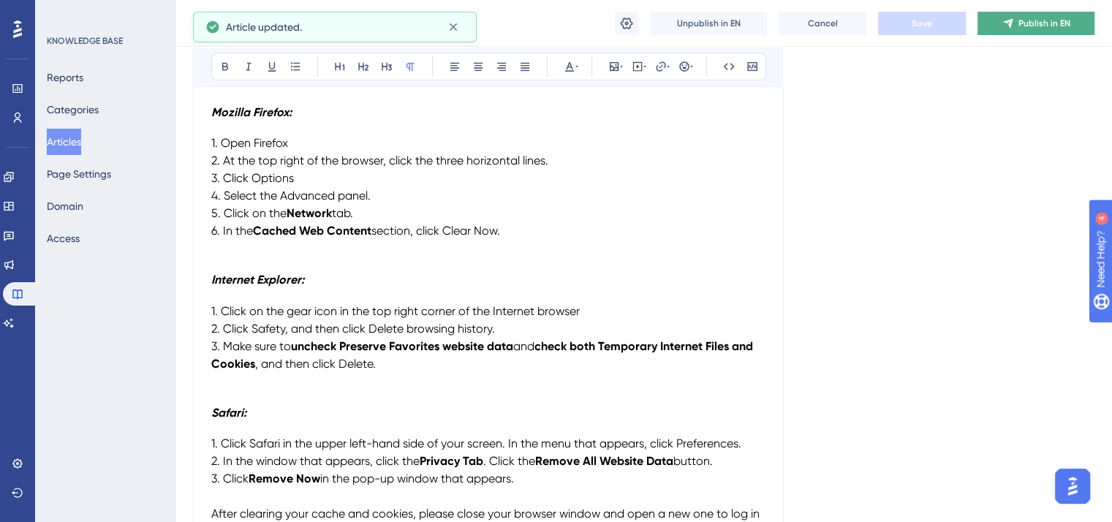
click at [1039, 21] on span "Publish in EN" at bounding box center [1044, 24] width 52 height 12
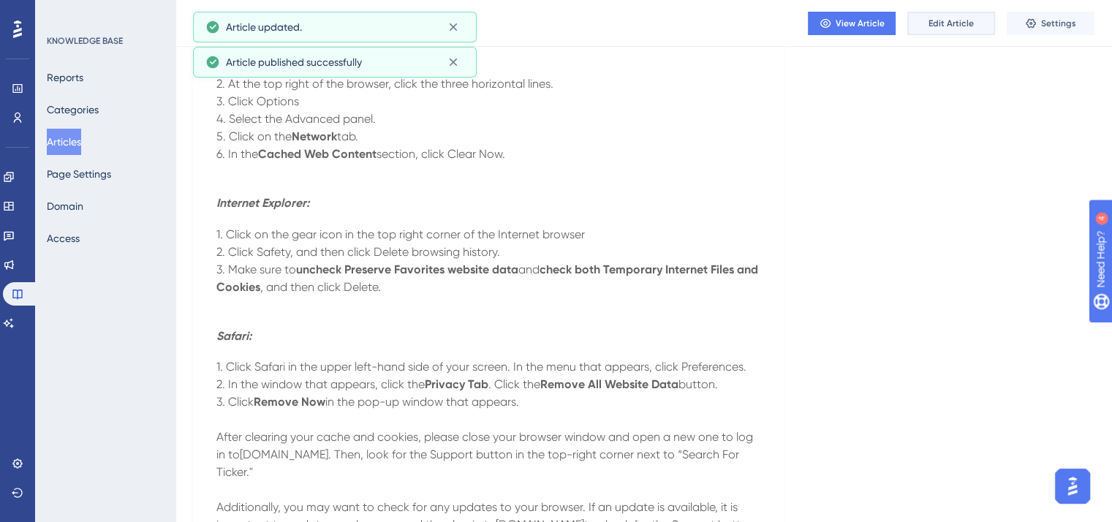
click at [956, 21] on span "Edit Article" at bounding box center [950, 24] width 45 height 12
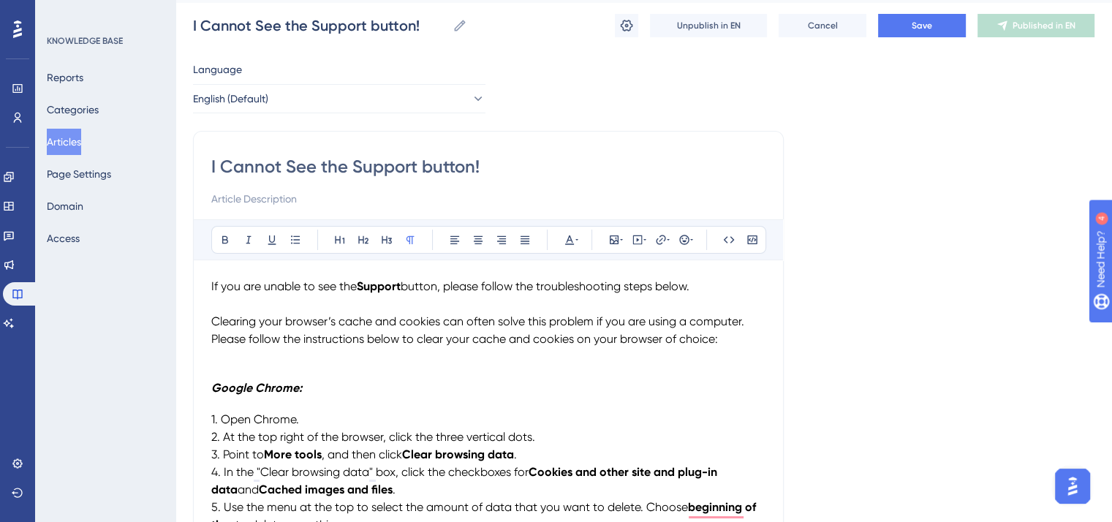
scroll to position [0, 0]
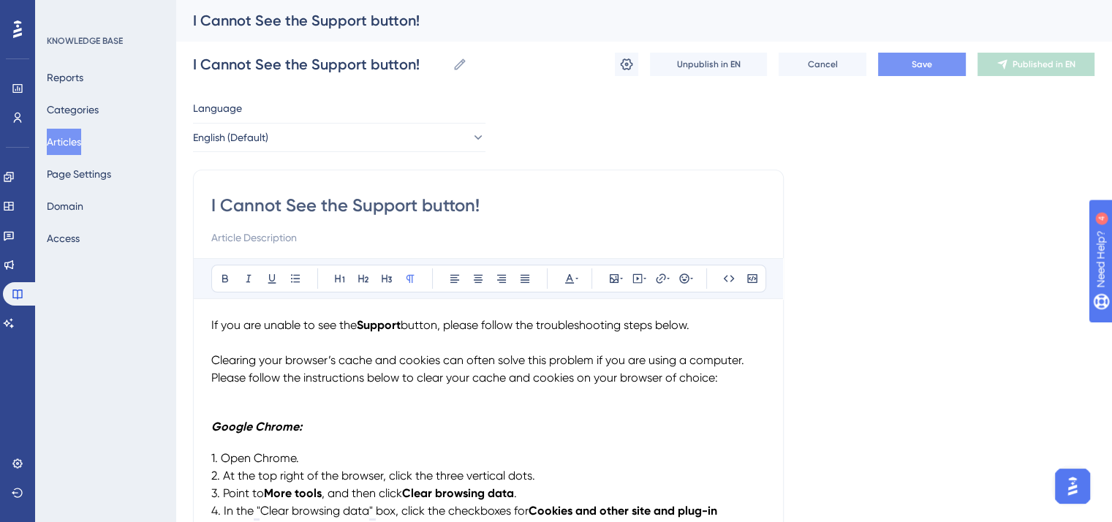
click at [925, 58] on span "Save" at bounding box center [922, 64] width 20 height 12
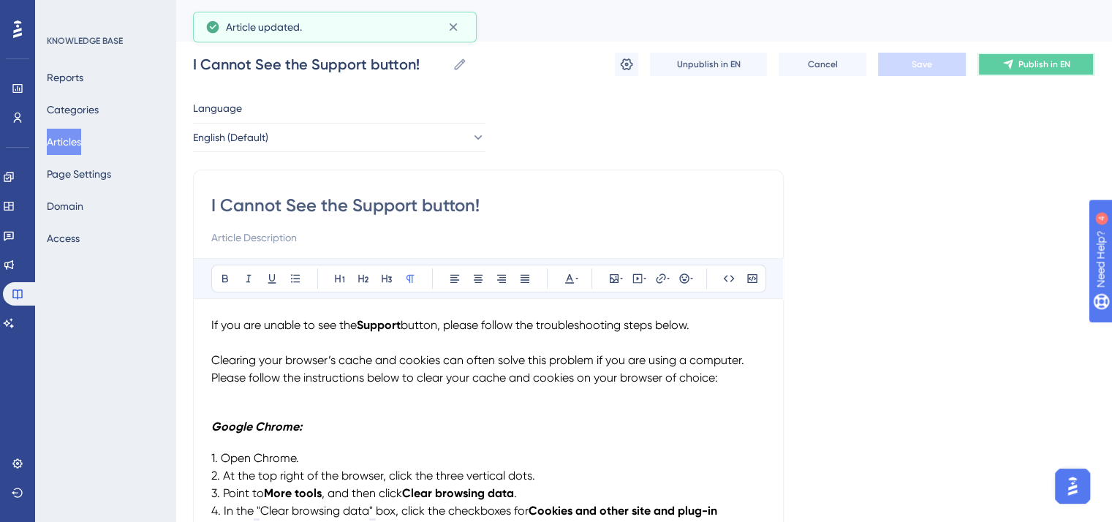
click at [1019, 64] on span "Publish in EN" at bounding box center [1044, 64] width 52 height 12
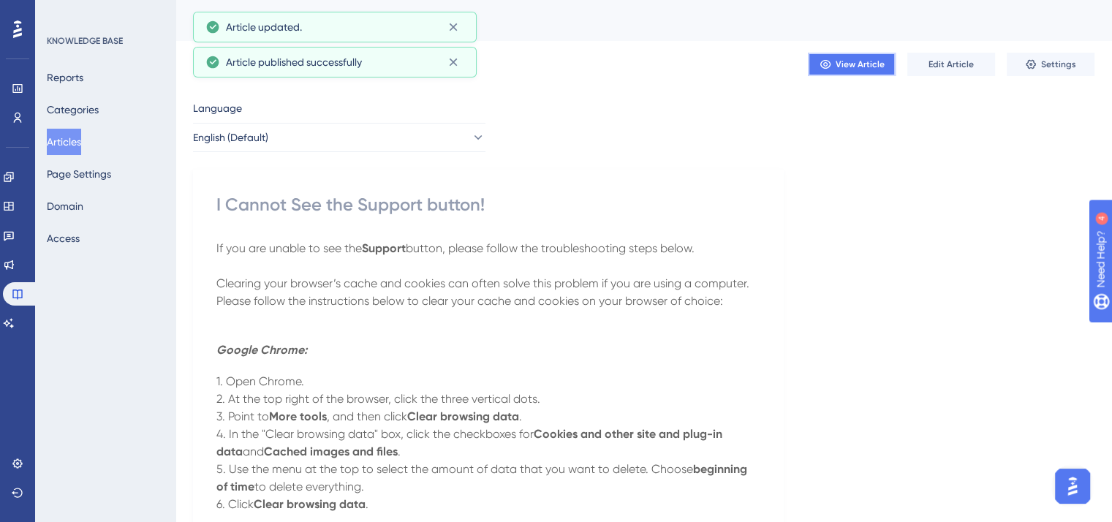
click at [870, 59] on span "View Article" at bounding box center [859, 64] width 49 height 12
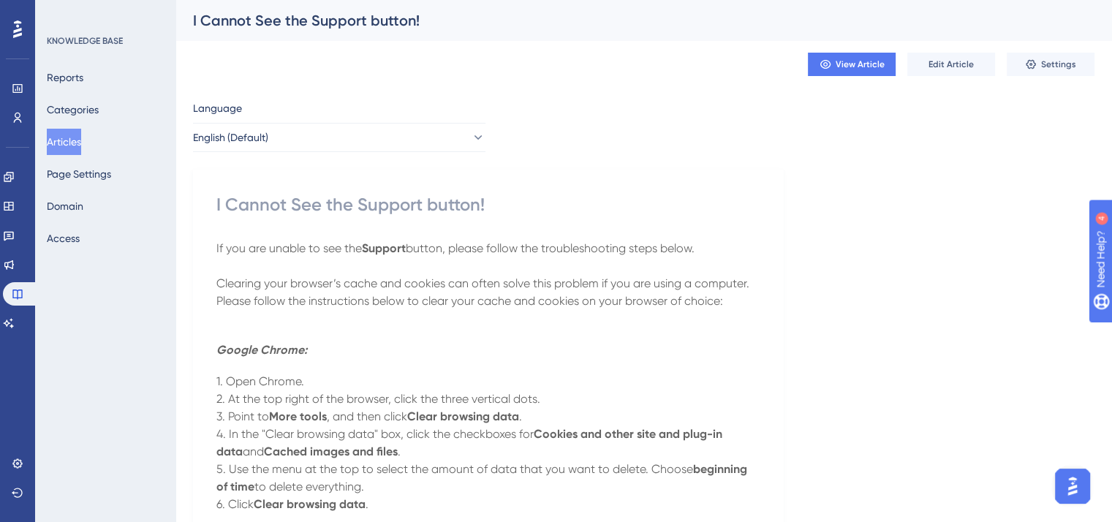
click at [81, 137] on button "Articles" at bounding box center [64, 142] width 34 height 26
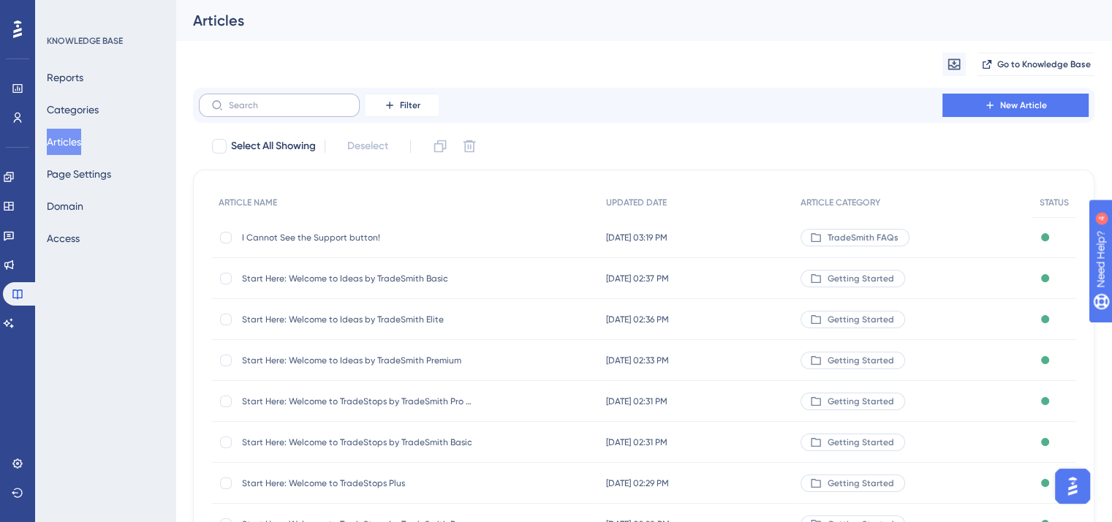
click at [276, 112] on label at bounding box center [279, 105] width 161 height 23
click at [276, 110] on input "text" at bounding box center [288, 105] width 118 height 10
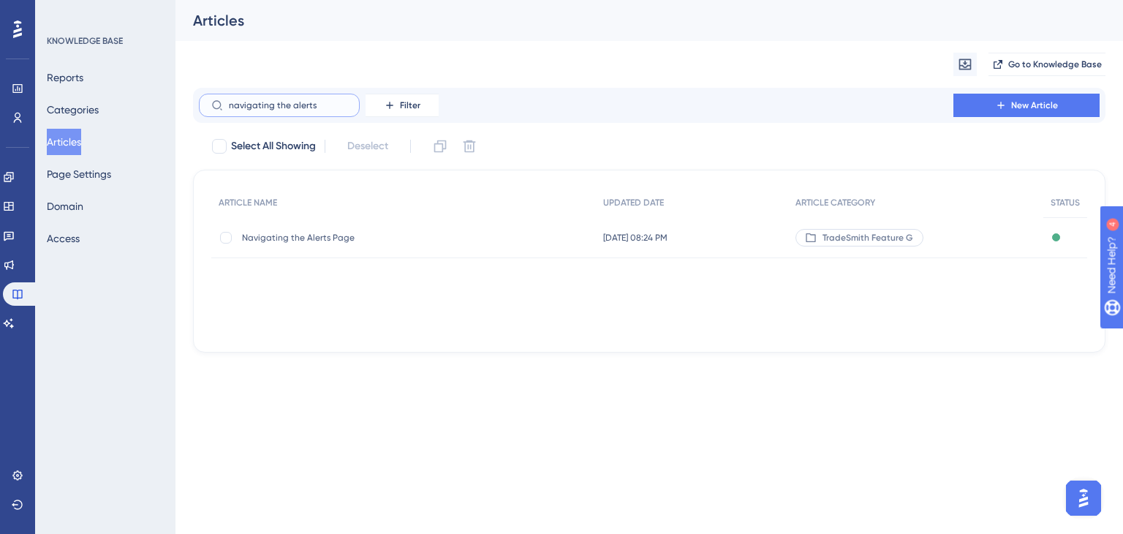
type input "navigating the alerts"
click at [304, 238] on span "Navigating the Alerts Page" at bounding box center [359, 238] width 234 height 12
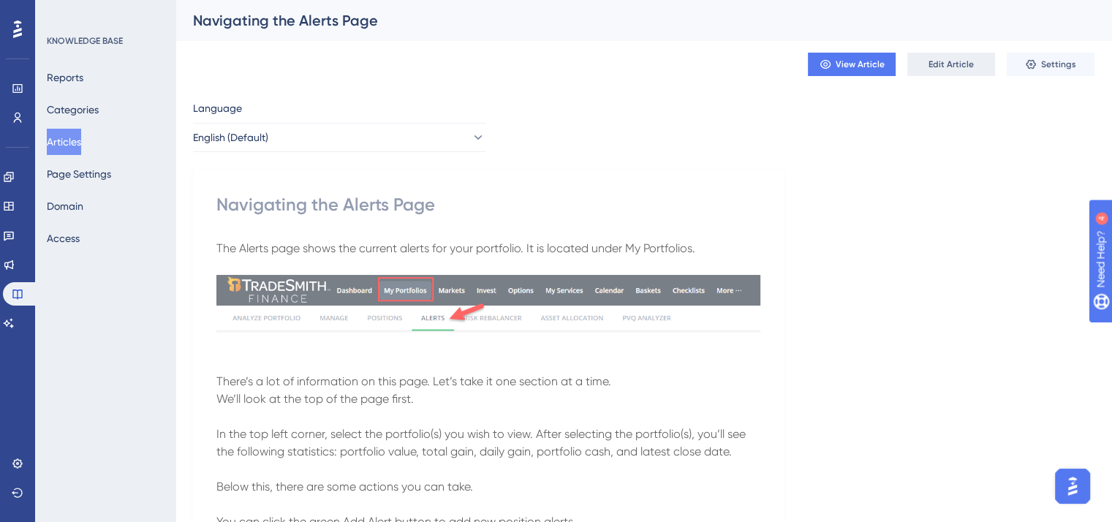
click at [933, 59] on span "Edit Article" at bounding box center [950, 64] width 45 height 12
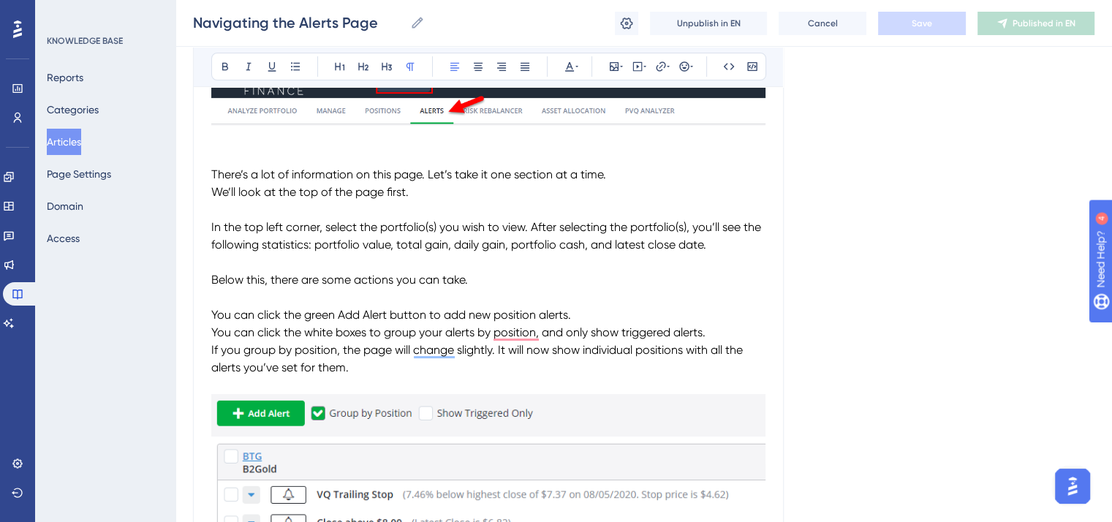
scroll to position [145, 0]
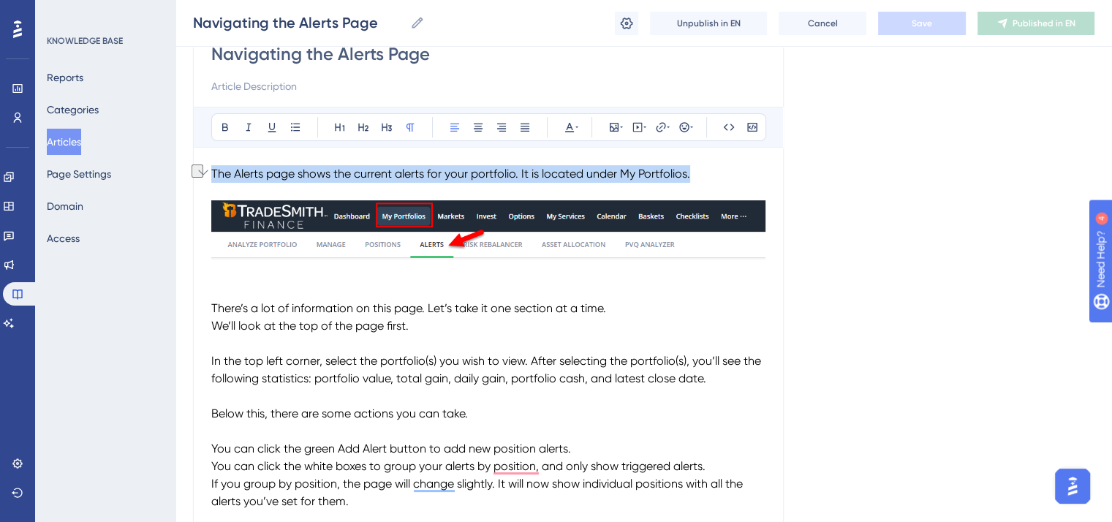
drag, startPoint x: 713, startPoint y: 176, endPoint x: 205, endPoint y: 168, distance: 508.8
copy span "The Alerts page shows the current alerts for your portfolio. It is located unde…"
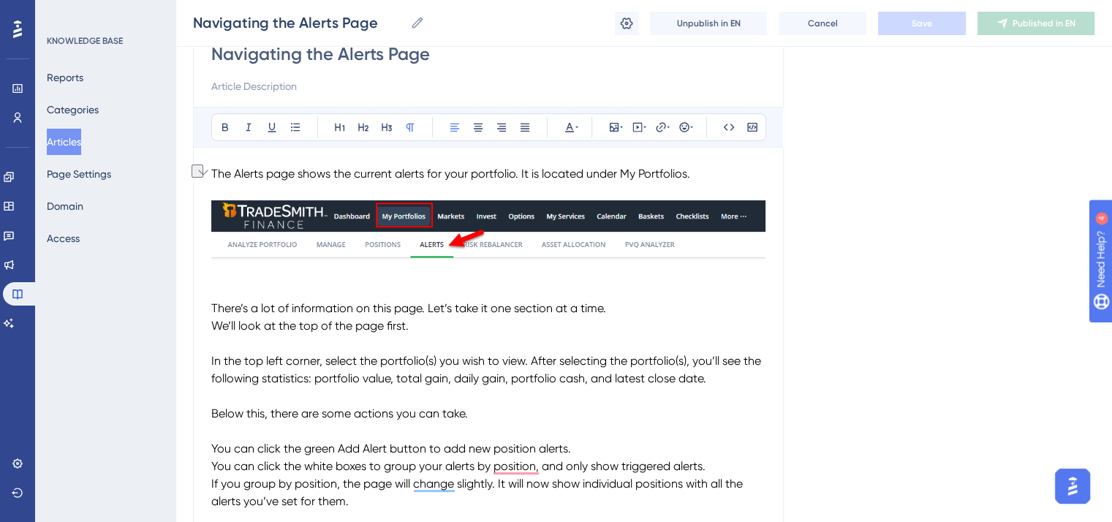
click at [432, 293] on p "To enrich screen reader interactions, please activate Accessibility in Grammarl…" at bounding box center [488, 291] width 554 height 18
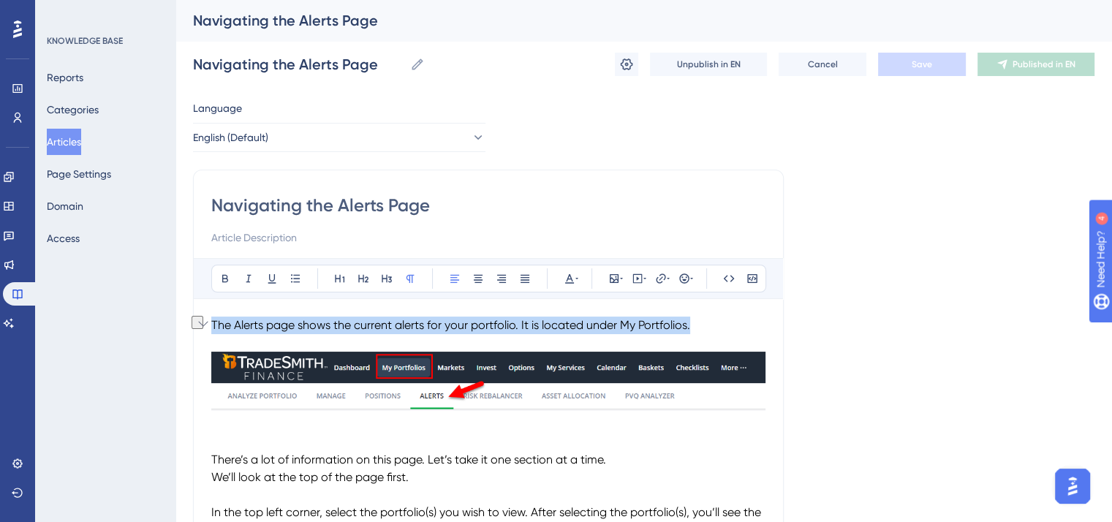
drag, startPoint x: 696, startPoint y: 327, endPoint x: 210, endPoint y: 324, distance: 486.1
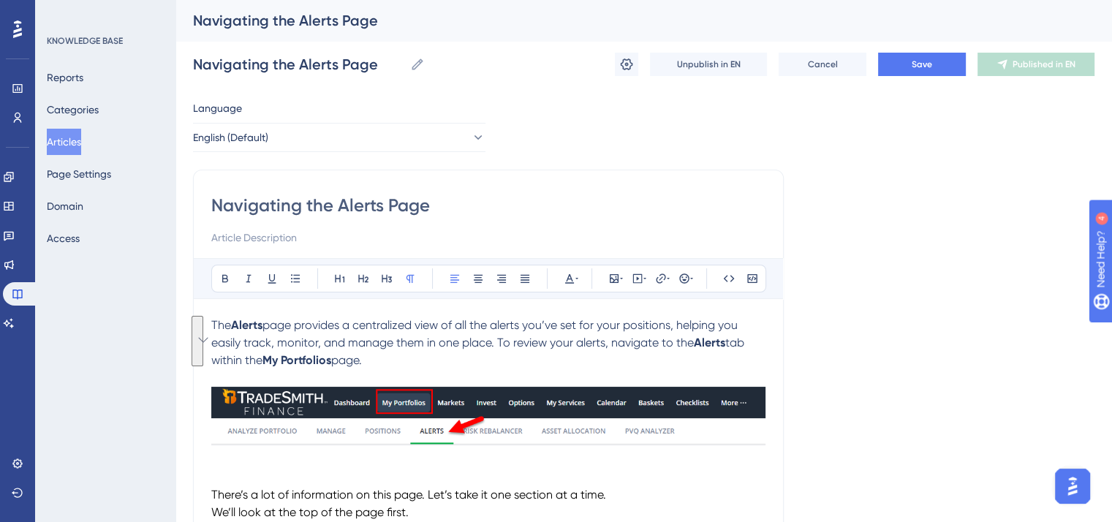
drag, startPoint x: 350, startPoint y: 361, endPoint x: 209, endPoint y: 330, distance: 144.4
click at [570, 274] on icon at bounding box center [570, 279] width 12 height 12
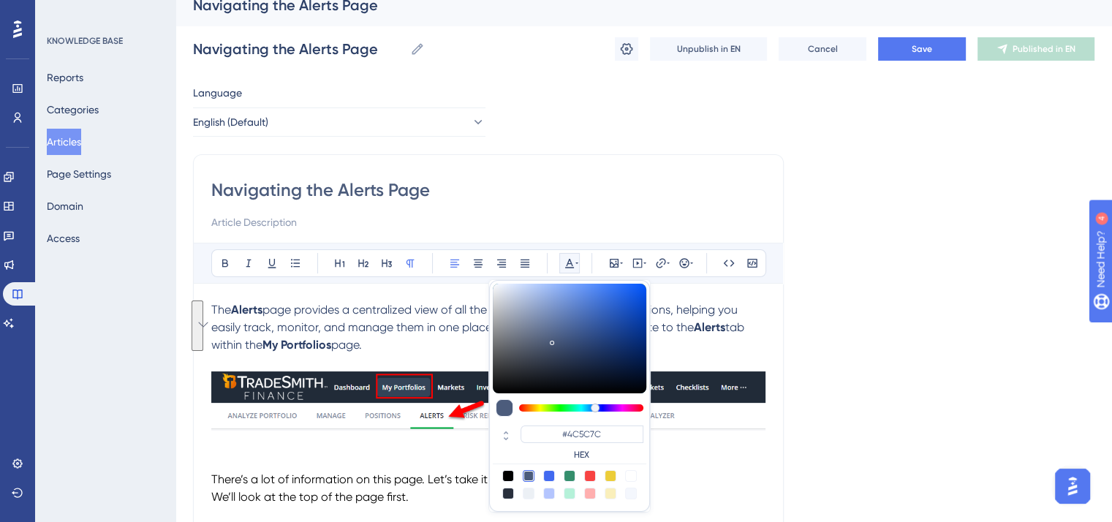
scroll to position [16, 0]
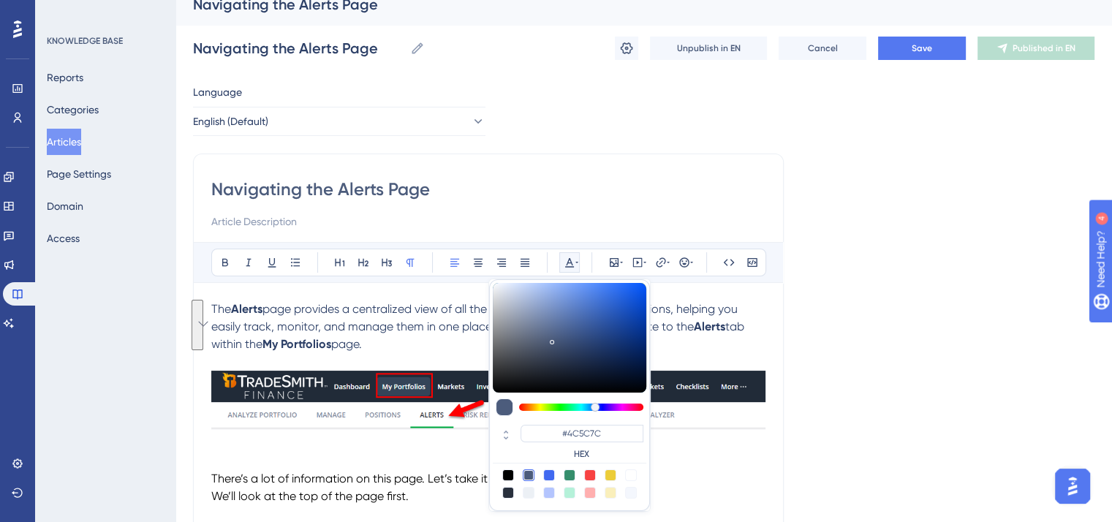
click at [508, 471] on div at bounding box center [508, 475] width 12 height 12
type input "#000000"
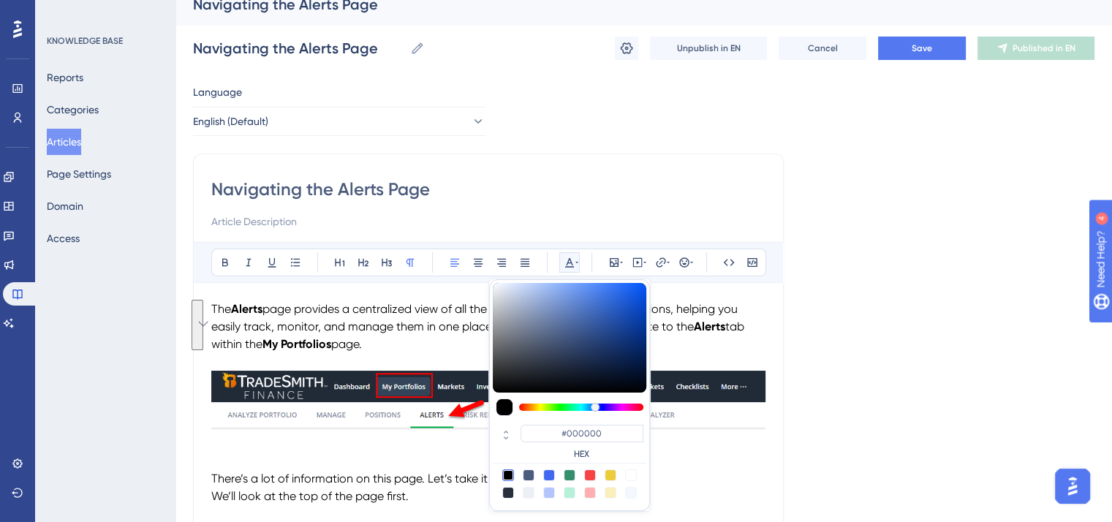
click at [447, 352] on p "The Alerts page provides a centralized view of all the alerts you’ve set for yo…" at bounding box center [488, 326] width 554 height 53
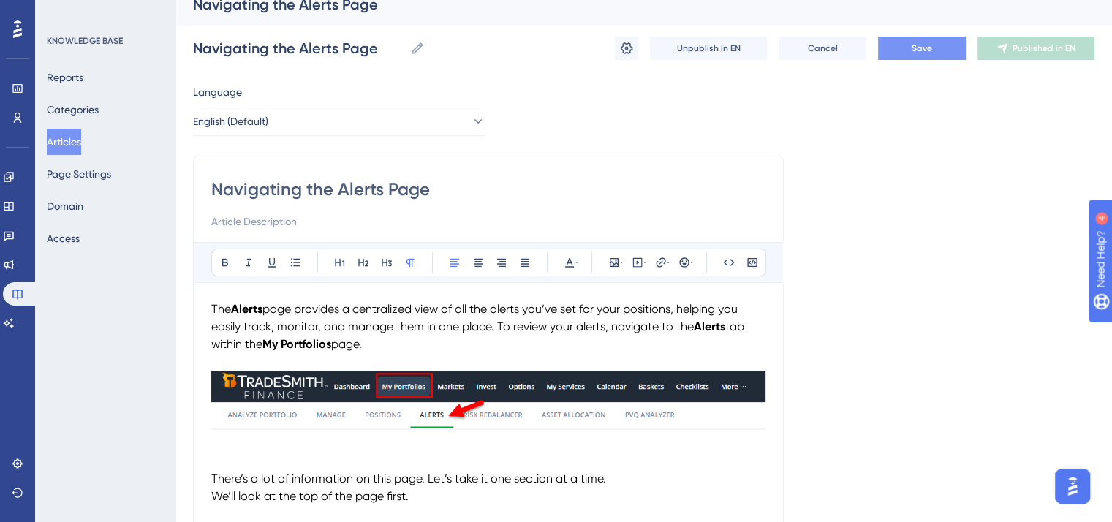
click at [912, 45] on span "Save" at bounding box center [922, 48] width 20 height 12
click at [419, 395] on img "To enrich screen reader interactions, please activate Accessibility in Grammarl…" at bounding box center [488, 400] width 554 height 59
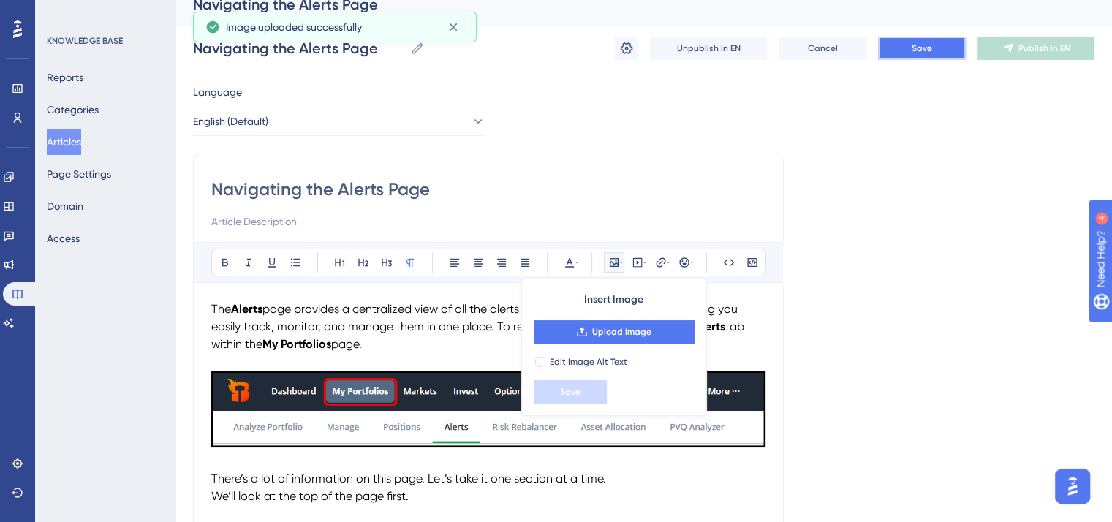
click at [923, 43] on span "Save" at bounding box center [922, 48] width 20 height 12
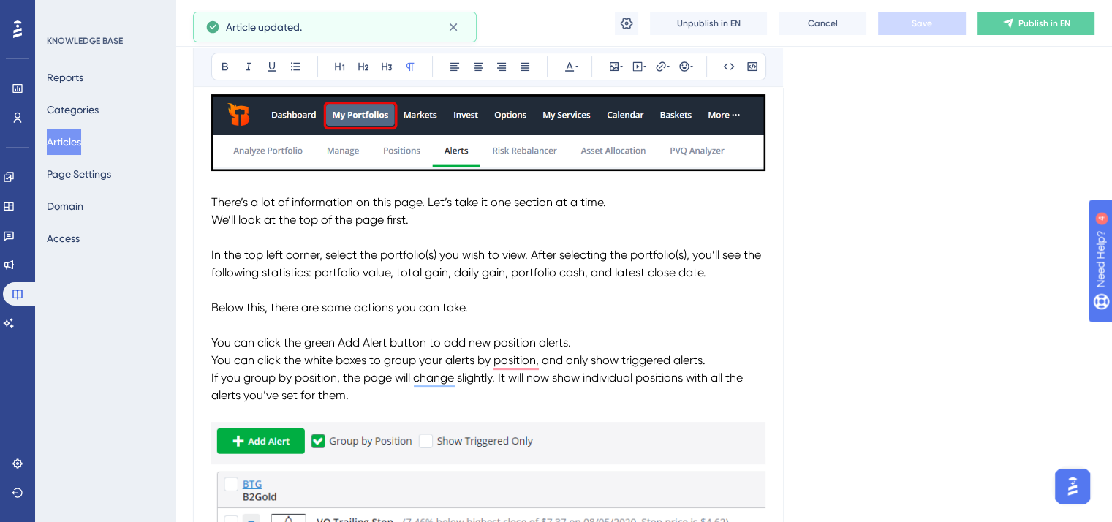
scroll to position [308, 0]
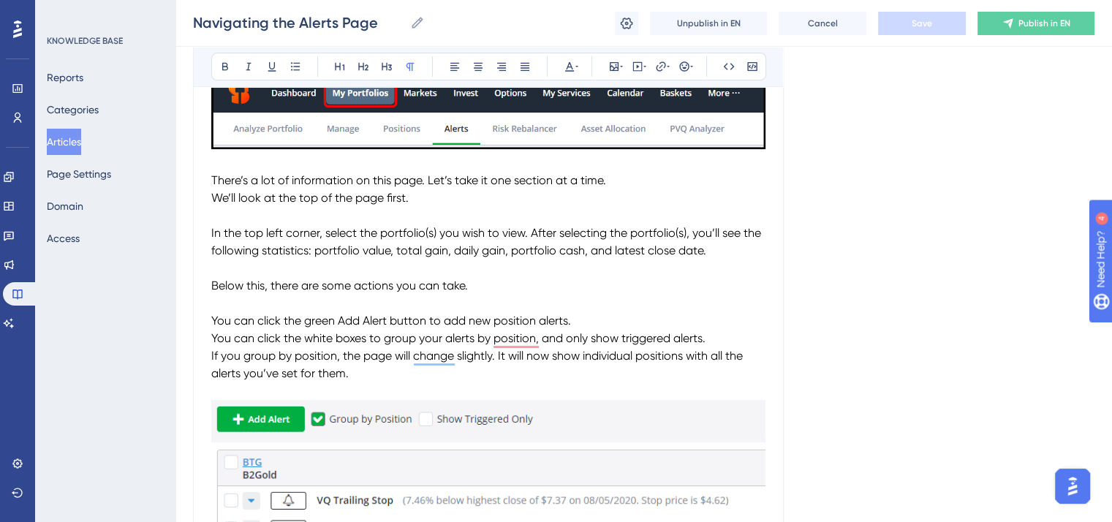
click at [211, 352] on span "If you group by position, the page will change slightly. It will now show indiv…" at bounding box center [478, 364] width 534 height 31
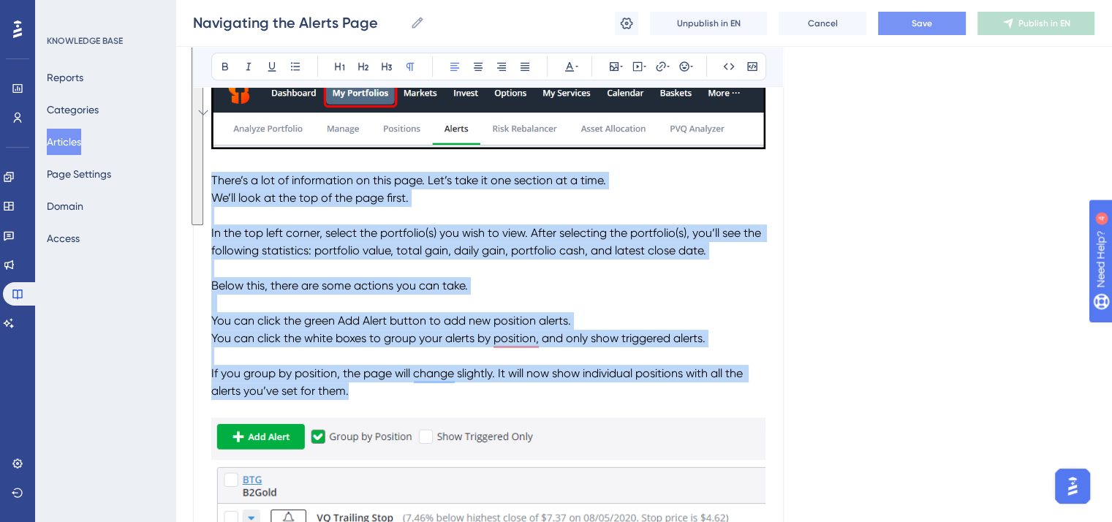
drag, startPoint x: 368, startPoint y: 395, endPoint x: 211, endPoint y: 176, distance: 269.2
copy div "There’s a lot of information on this page. Let’s take it one section at a time.…"
click at [439, 395] on p "If you group by position, the page will change slightly. It will now show indiv…" at bounding box center [488, 382] width 554 height 35
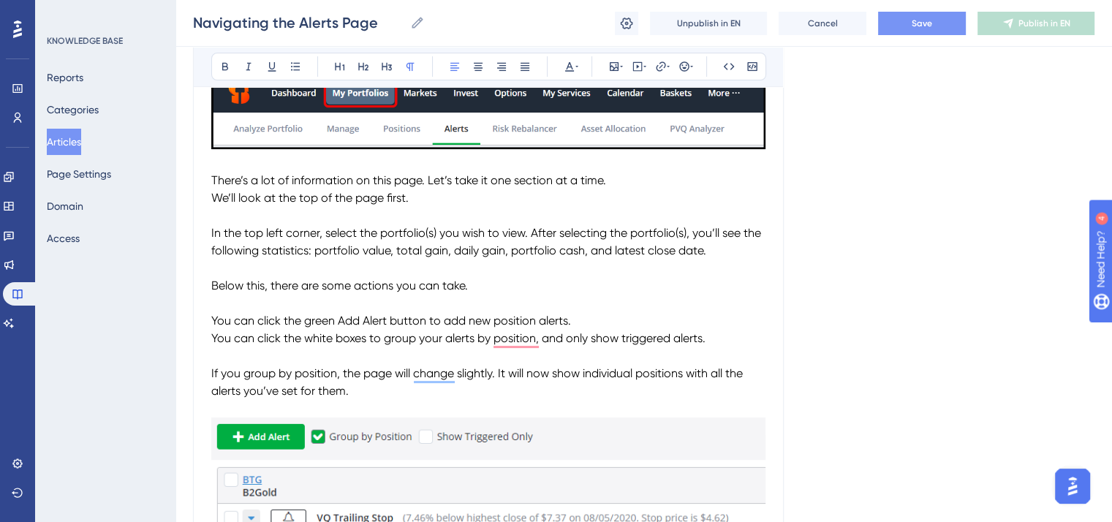
click at [933, 27] on button "Save" at bounding box center [922, 23] width 88 height 23
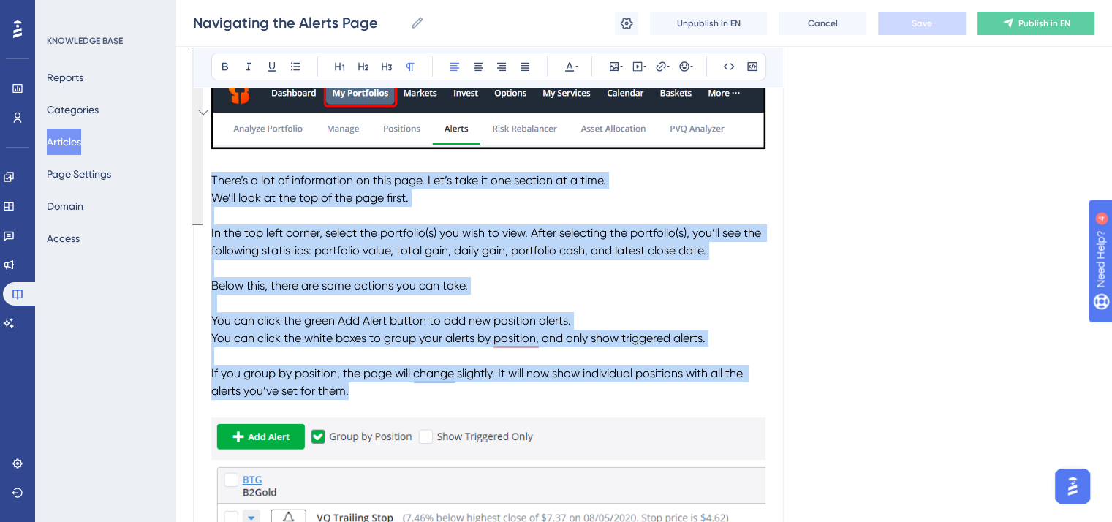
drag, startPoint x: 300, startPoint y: 370, endPoint x: 208, endPoint y: 186, distance: 205.6
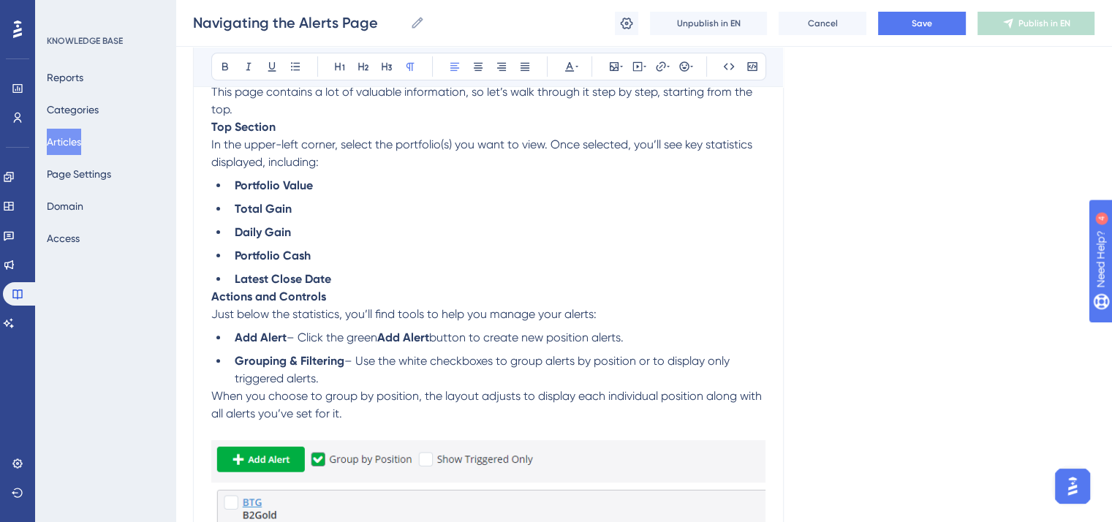
scroll to position [382, 0]
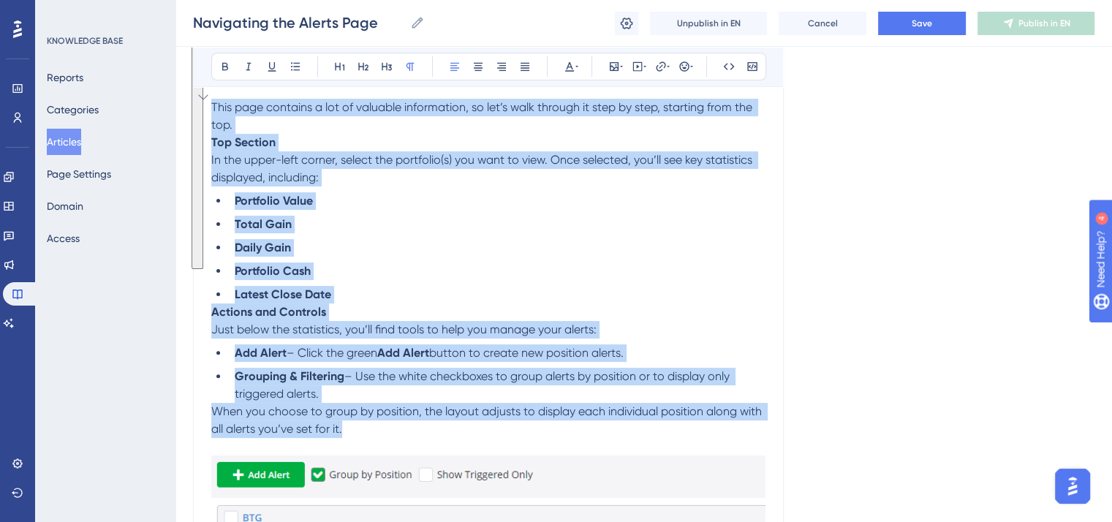
drag, startPoint x: 352, startPoint y: 439, endPoint x: 201, endPoint y: 115, distance: 357.1
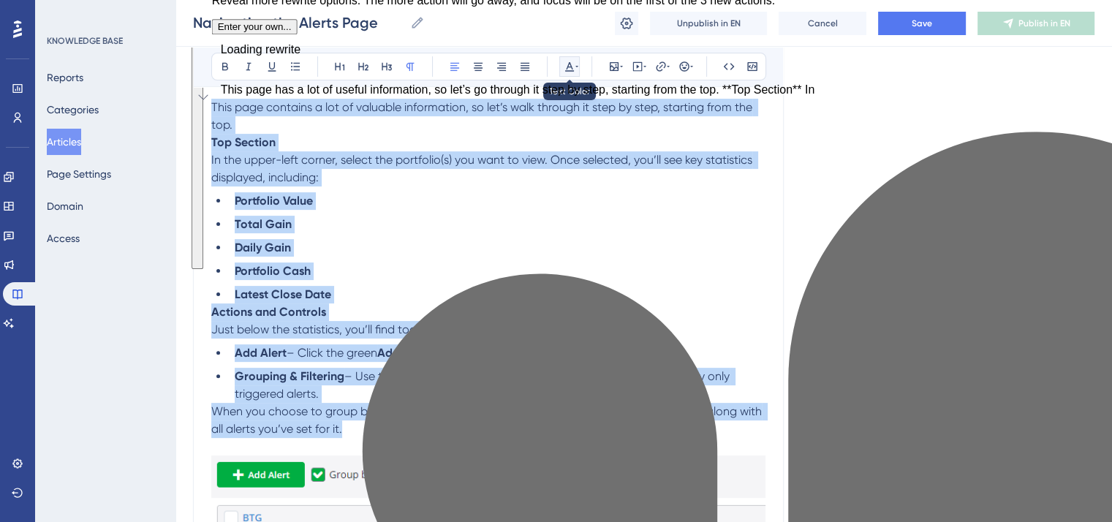
click at [573, 62] on icon at bounding box center [570, 67] width 12 height 12
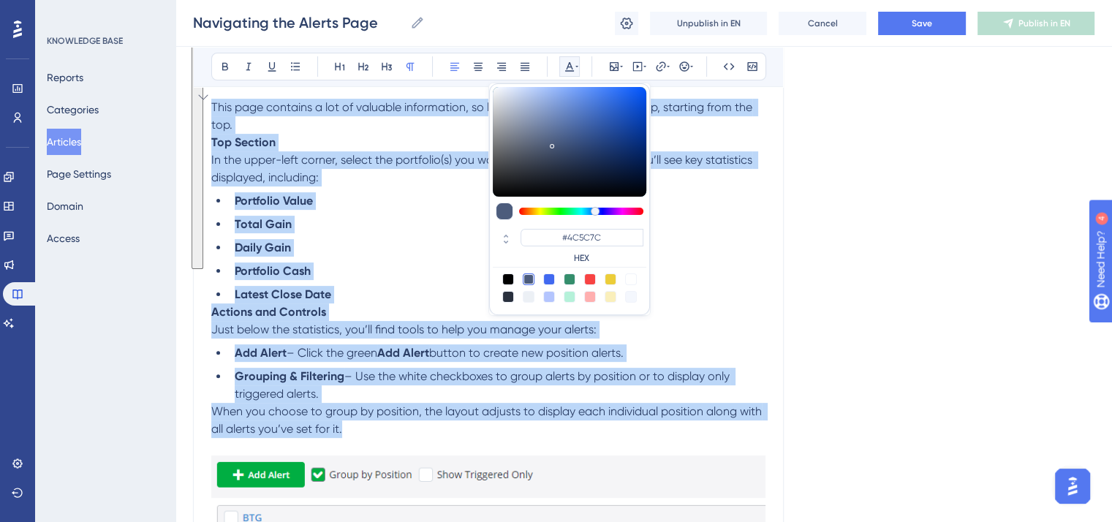
click at [507, 276] on div at bounding box center [508, 279] width 12 height 12
type input "#000000"
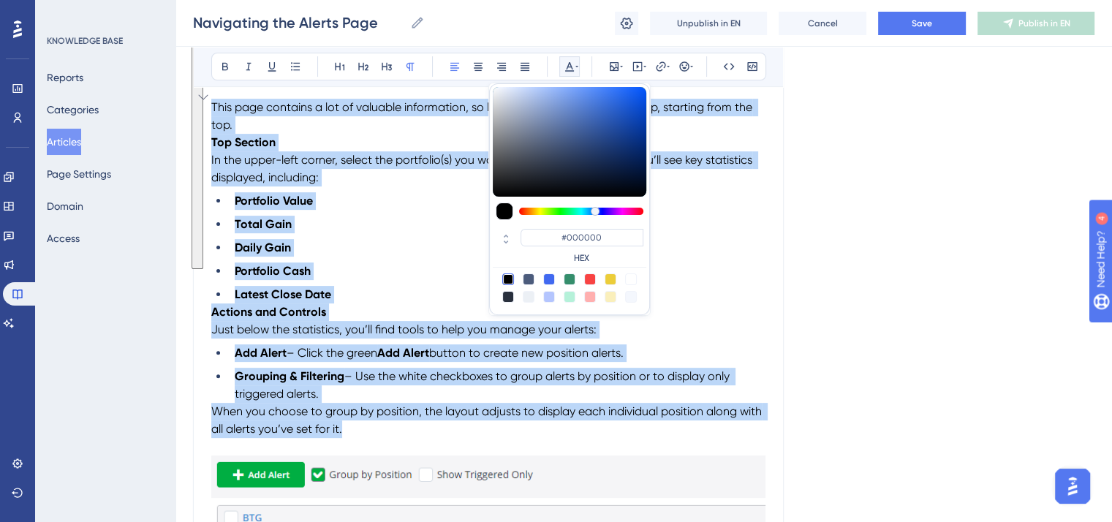
click at [393, 246] on li "Daily Gain" at bounding box center [497, 248] width 537 height 18
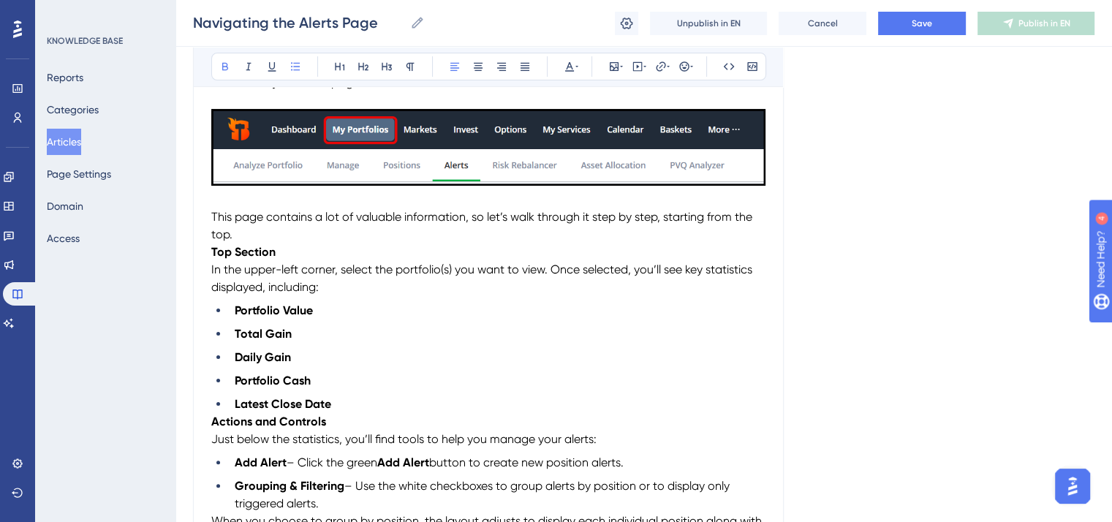
scroll to position [235, 0]
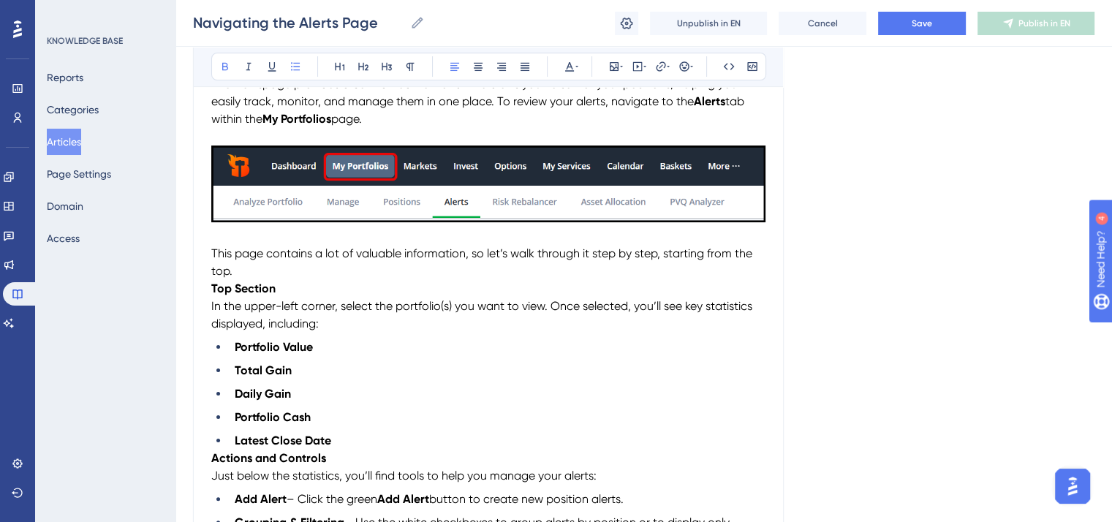
click at [211, 292] on strong "Top Section" at bounding box center [243, 288] width 64 height 14
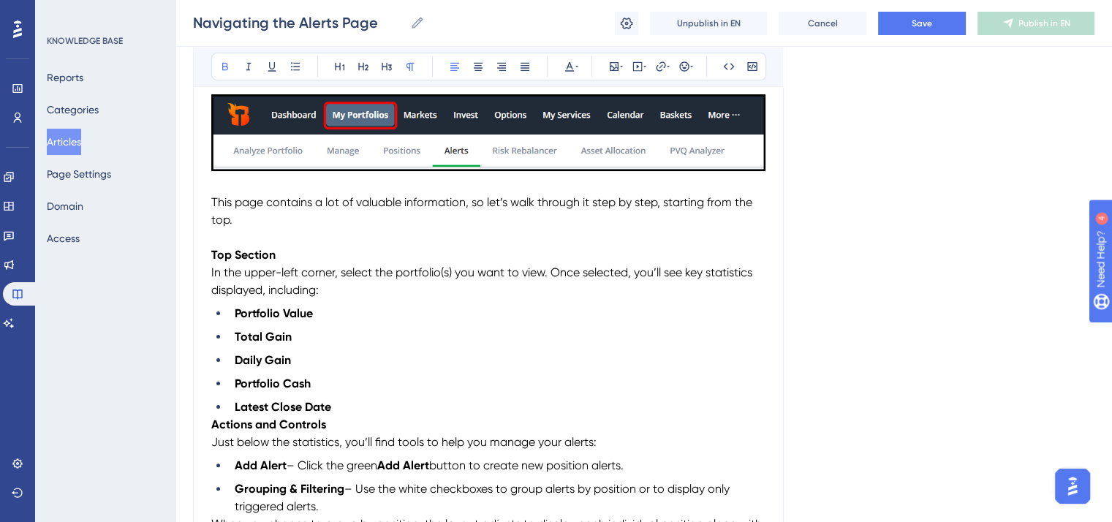
scroll to position [308, 0]
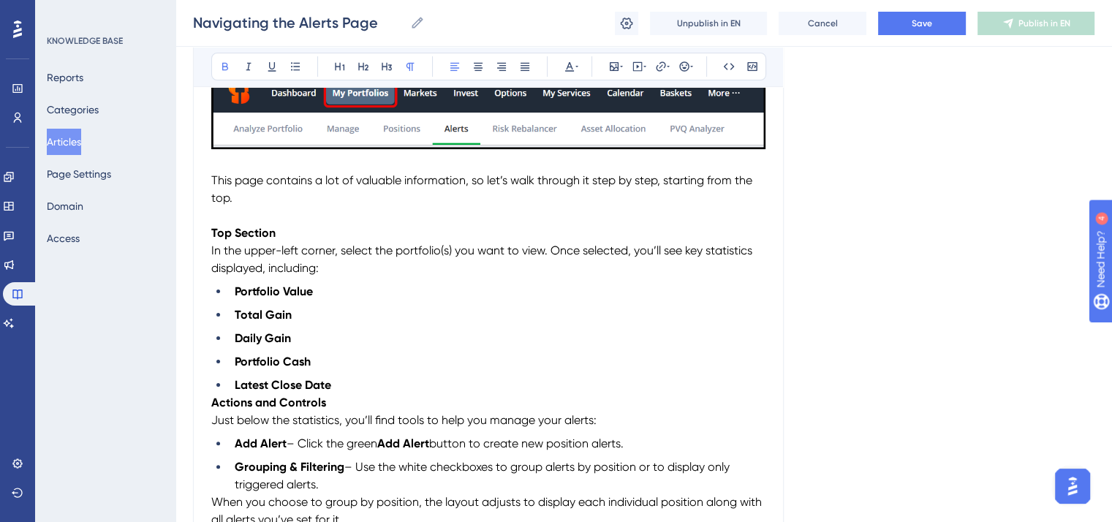
click at [213, 409] on strong "Actions and Controls" at bounding box center [268, 402] width 115 height 14
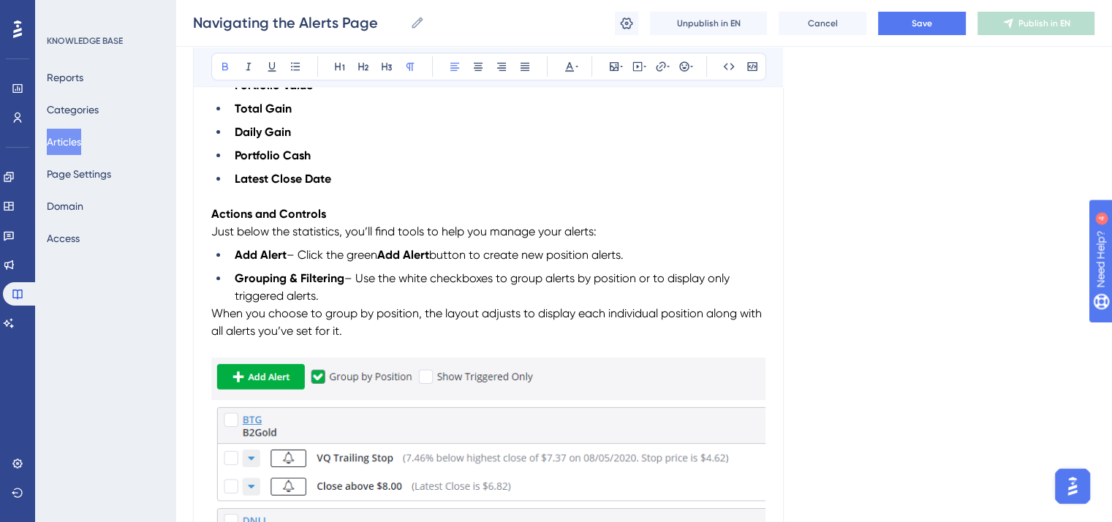
scroll to position [528, 0]
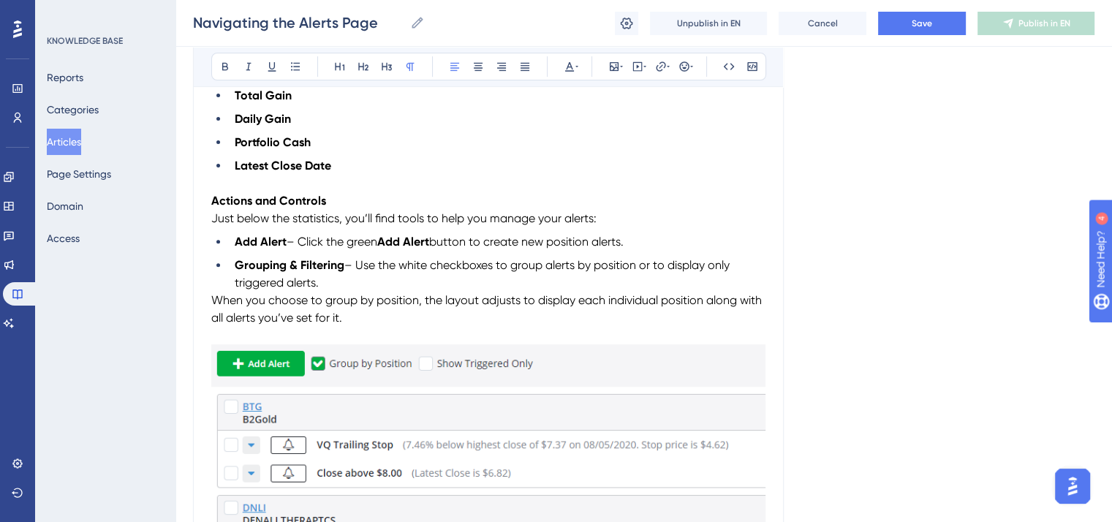
click at [213, 308] on span "When you choose to group by position, the layout adjusts to display each indivi…" at bounding box center [487, 308] width 553 height 31
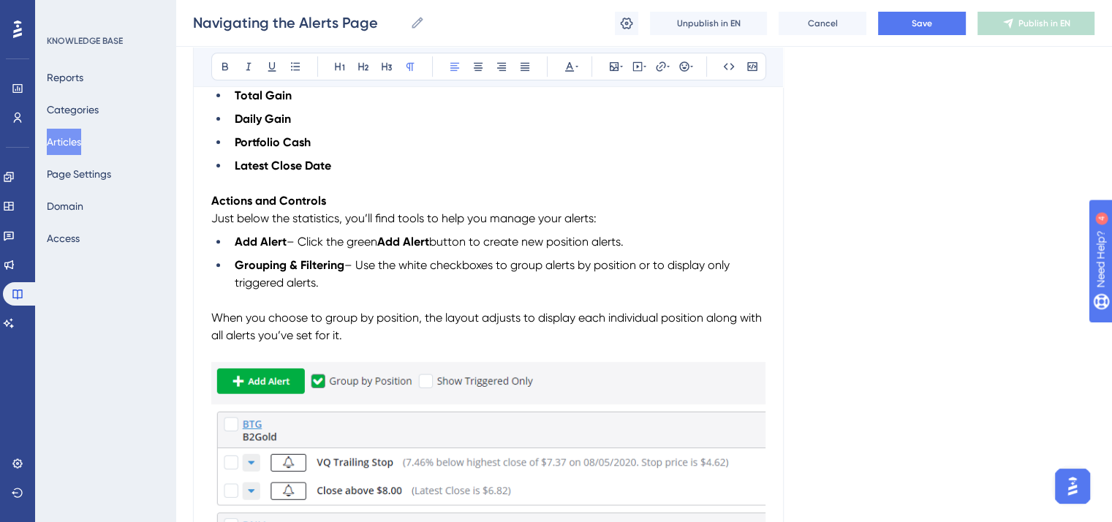
click at [494, 270] on span "– Use the white checkboxes to group alerts by position or to display only trigg…" at bounding box center [484, 273] width 498 height 31
click at [690, 268] on span "– Use the toggle buttons to group alerts by position or to display only trigger…" at bounding box center [476, 273] width 483 height 31
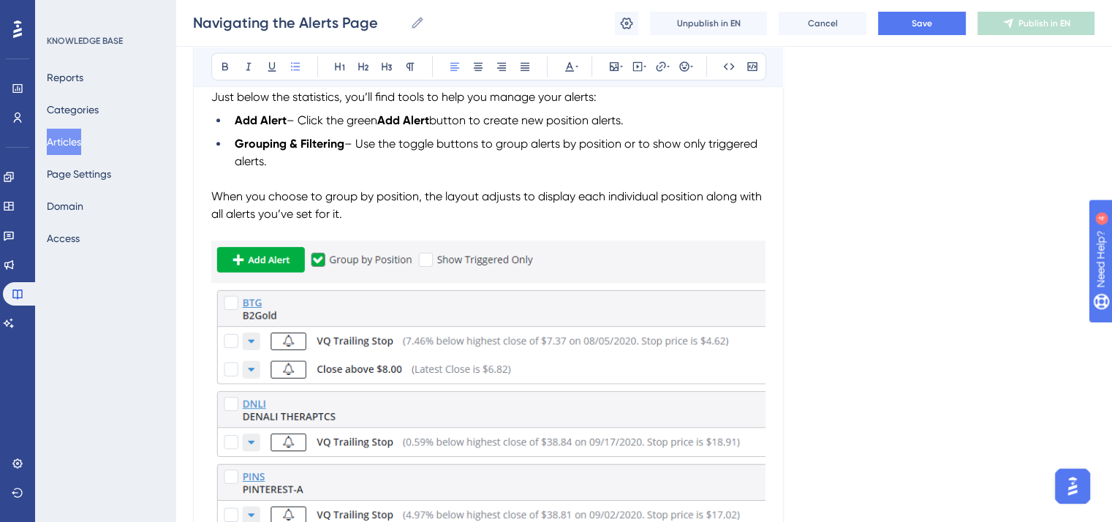
scroll to position [674, 0]
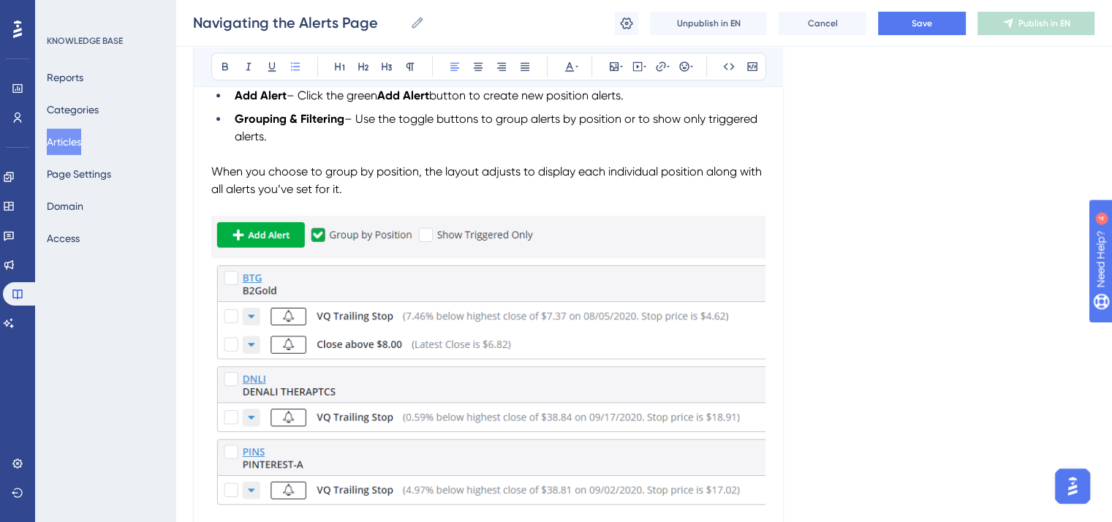
click at [340, 372] on img "To enrich screen reader interactions, please activate Accessibility in Grammarl…" at bounding box center [488, 375] width 554 height 319
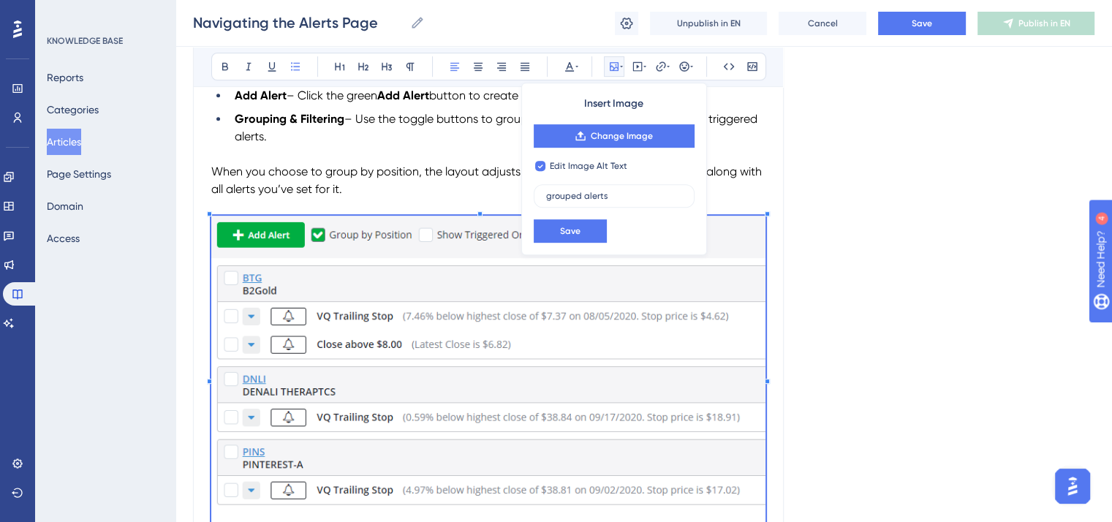
checkbox input "false"
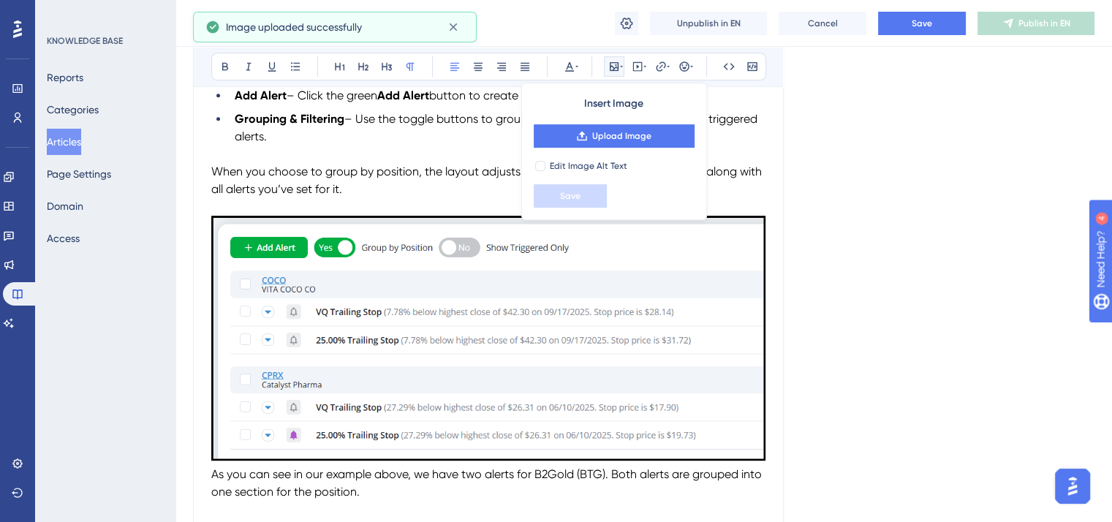
click at [814, 217] on div "Language English (Default) Navigating the Alerts Page Bold Italic Underline Bul…" at bounding box center [643, 417] width 901 height 1995
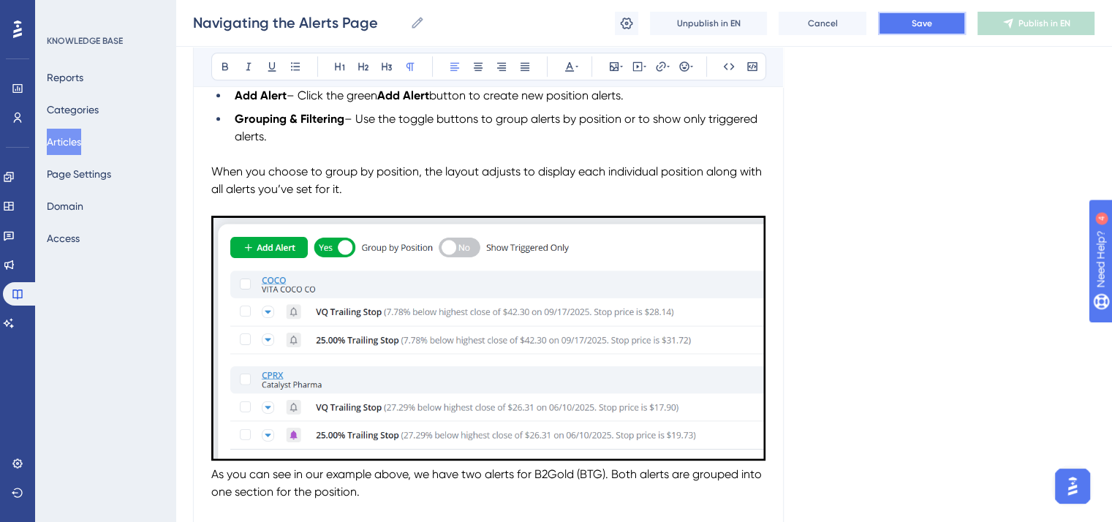
click at [903, 30] on button "Save" at bounding box center [922, 23] width 88 height 23
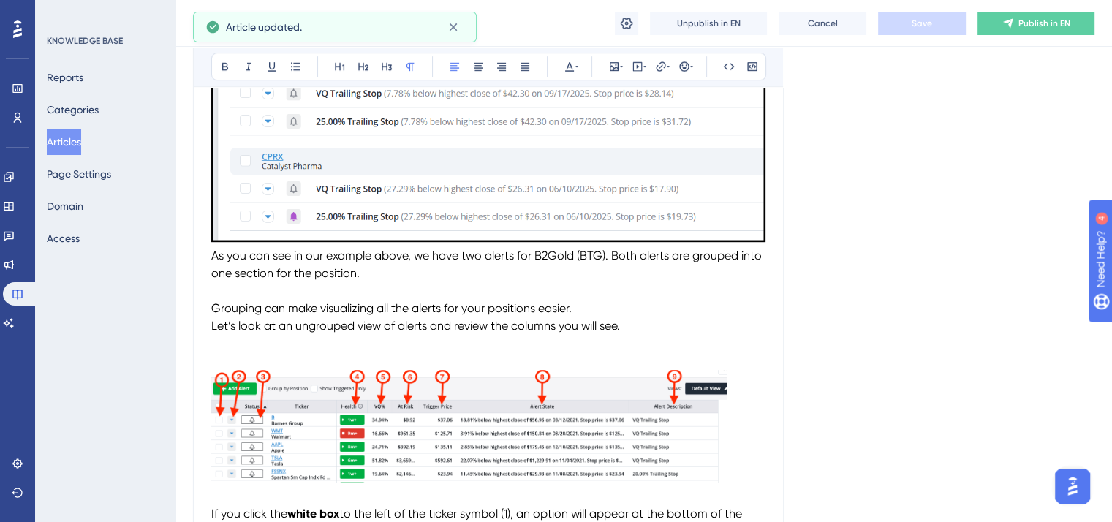
scroll to position [893, 0]
click at [211, 261] on span "As you can see in our example above, we have two alerts for B2Gold (BTG). Both …" at bounding box center [487, 263] width 553 height 31
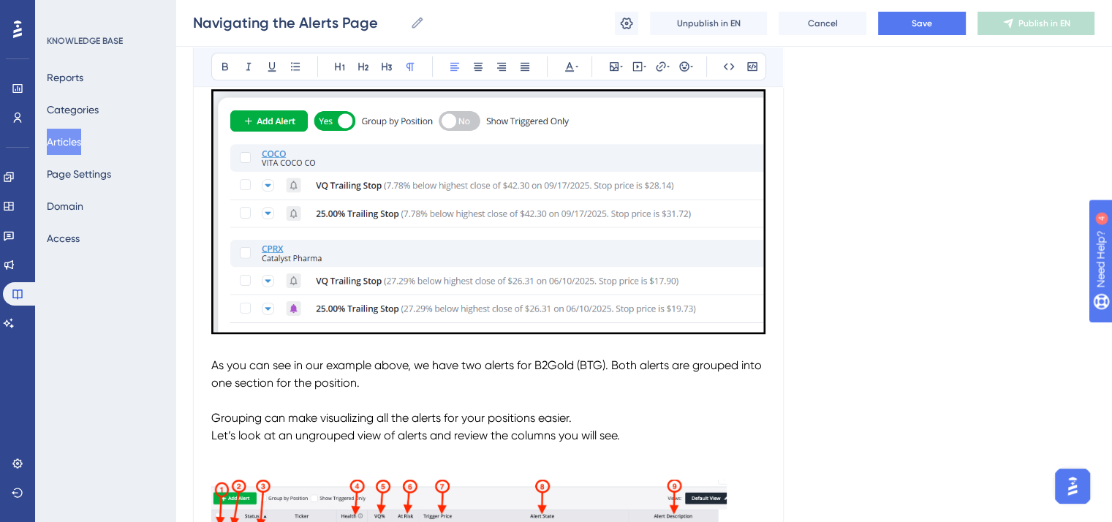
scroll to position [820, 0]
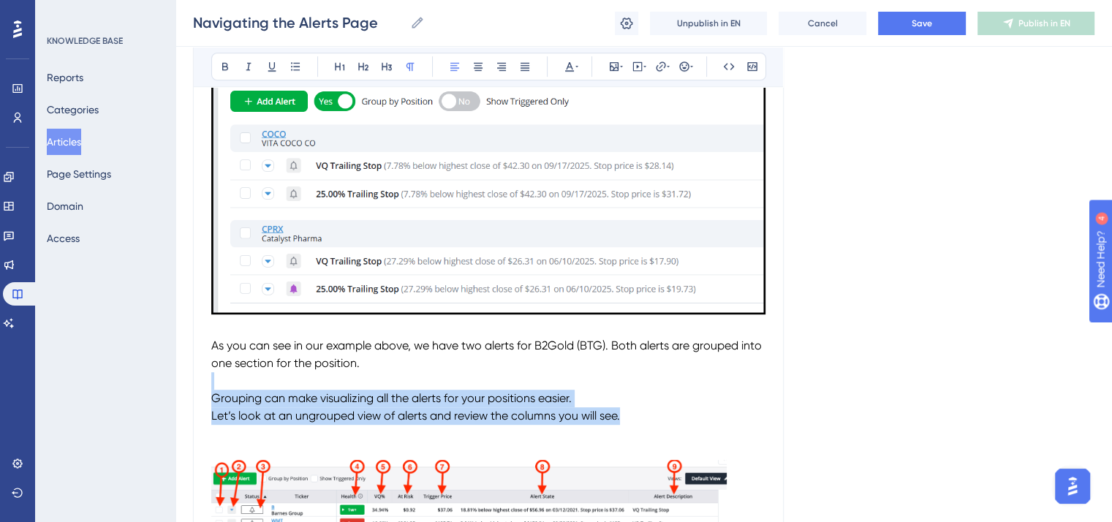
drag, startPoint x: 629, startPoint y: 420, endPoint x: 301, endPoint y: 387, distance: 329.1
click at [301, 387] on div "The Alerts page provides a centralized view of all the alerts you’ve set for yo…" at bounding box center [488, 335] width 554 height 1689
click at [448, 390] on p "To enrich screen reader interactions, please activate Accessibility in Grammarl…" at bounding box center [488, 381] width 554 height 18
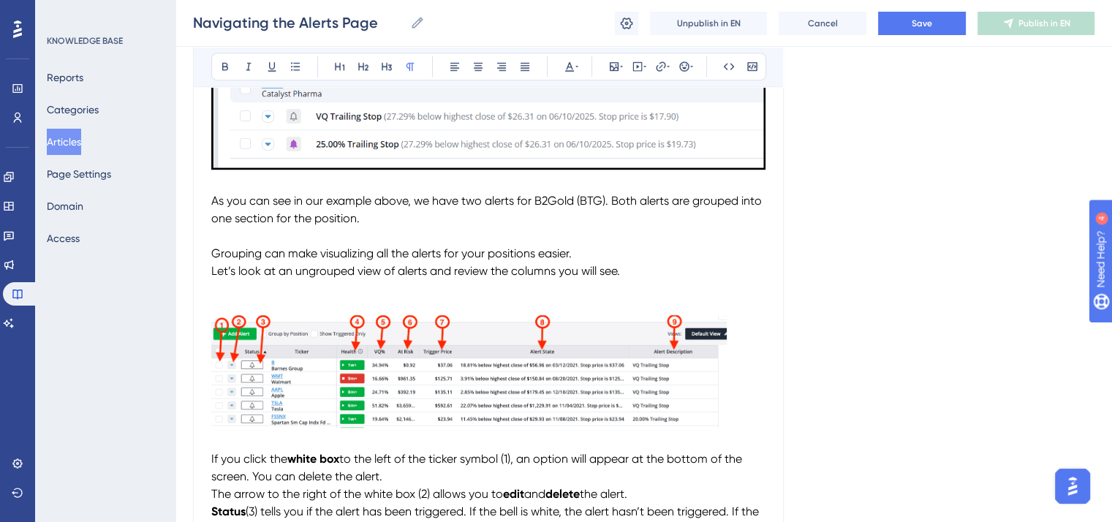
scroll to position [966, 0]
click at [212, 271] on span "Let’s look at an ungrouped view of alerts and review the columns you will see." at bounding box center [415, 269] width 409 height 14
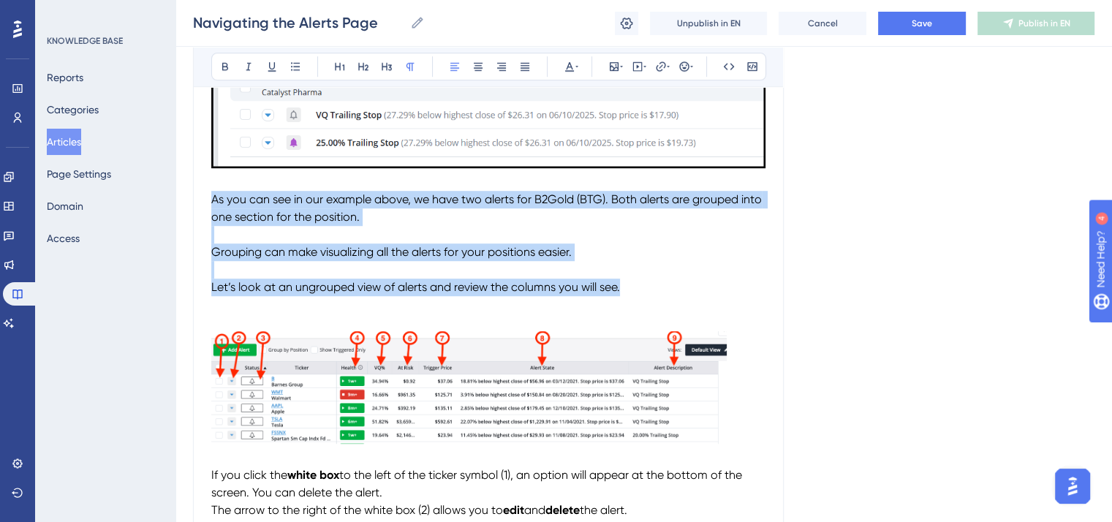
drag, startPoint x: 631, startPoint y: 300, endPoint x: 211, endPoint y: 202, distance: 431.4
click at [211, 202] on div "The Alerts page provides a centralized view of all the alerts you’ve set for yo…" at bounding box center [488, 197] width 554 height 1707
copy div "As you can see in our example above, we have two alerts for B2Gold (BTG). Both …"
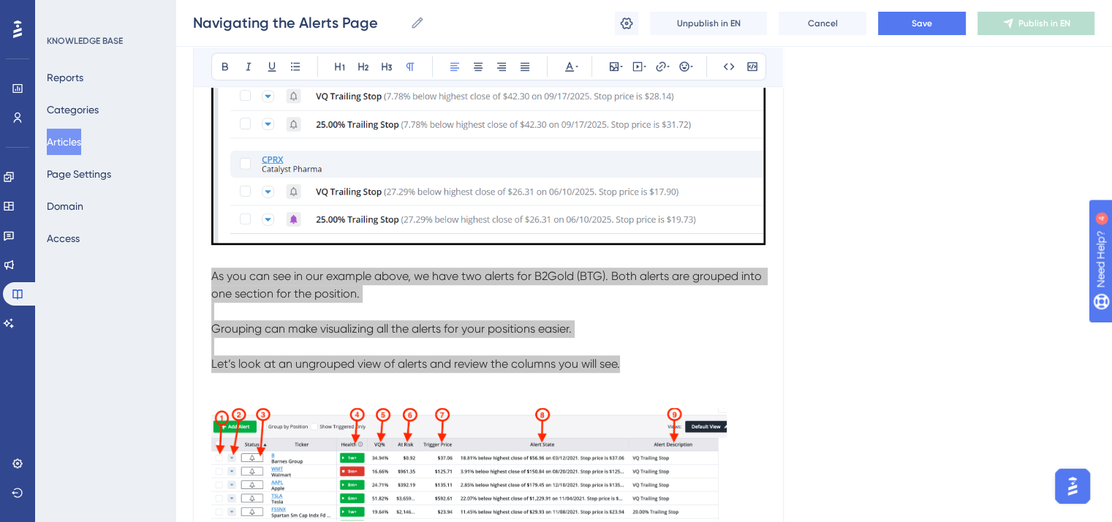
scroll to position [893, 0]
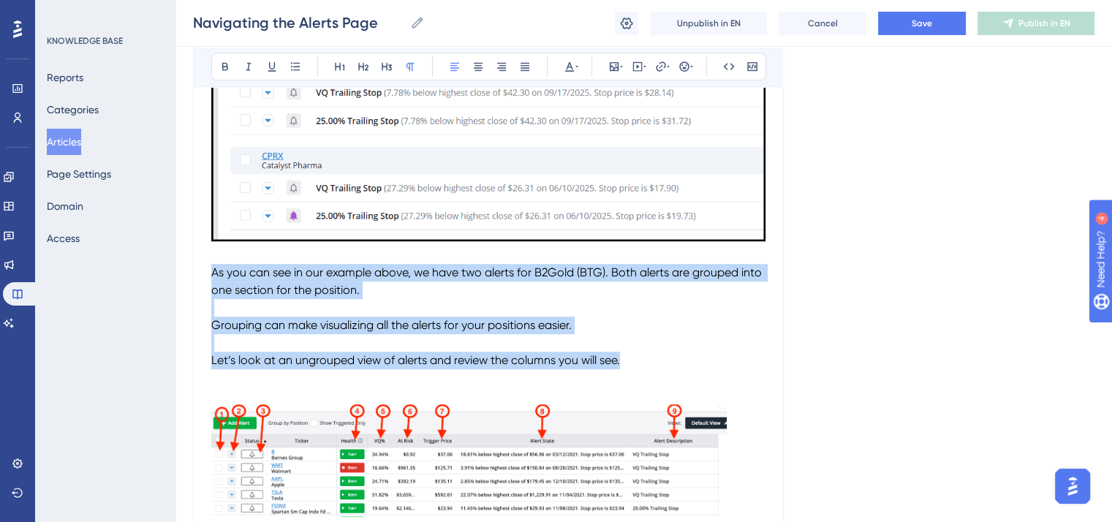
click at [652, 352] on p "To enrich screen reader interactions, please activate Accessibility in Grammarl…" at bounding box center [488, 343] width 554 height 18
drag, startPoint x: 643, startPoint y: 366, endPoint x: 204, endPoint y: 284, distance: 446.9
click at [204, 284] on div "Performance Users Engagement Widgets Feedback Product Updates Knowledge Base AI…" at bounding box center [556, 192] width 1112 height 2170
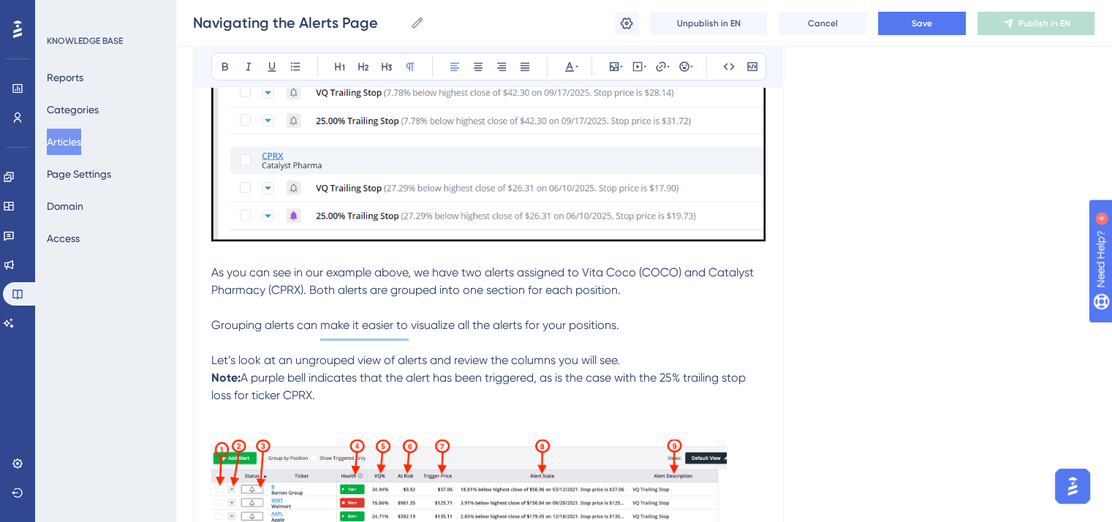
drag, startPoint x: 331, startPoint y: 399, endPoint x: 213, endPoint y: 281, distance: 166.9
click at [213, 281] on div "The Alerts page provides a centralized view of all the alerts you’ve set for yo…" at bounding box center [488, 288] width 554 height 1742
click at [572, 65] on icon at bounding box center [570, 67] width 12 height 12
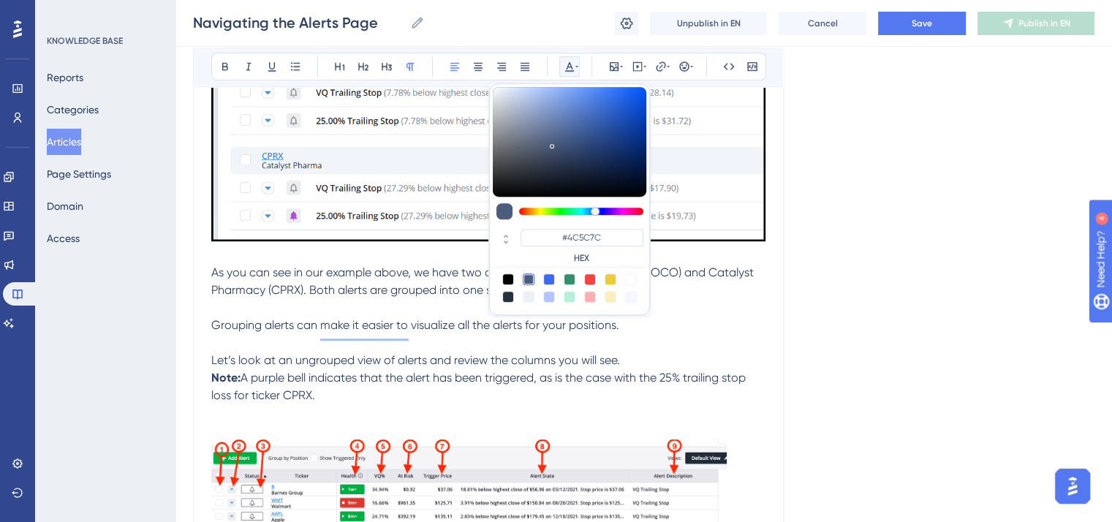
click at [504, 279] on div at bounding box center [508, 279] width 12 height 12
type input "#000000"
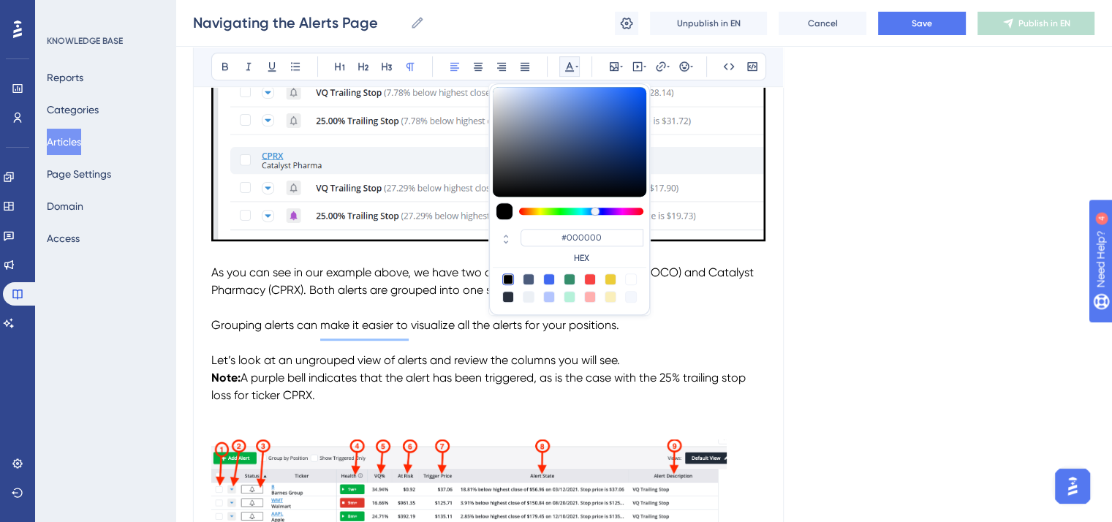
click at [692, 323] on p "Grouping alerts can make it easier to visualize all the alerts for your positio…" at bounding box center [488, 326] width 554 height 18
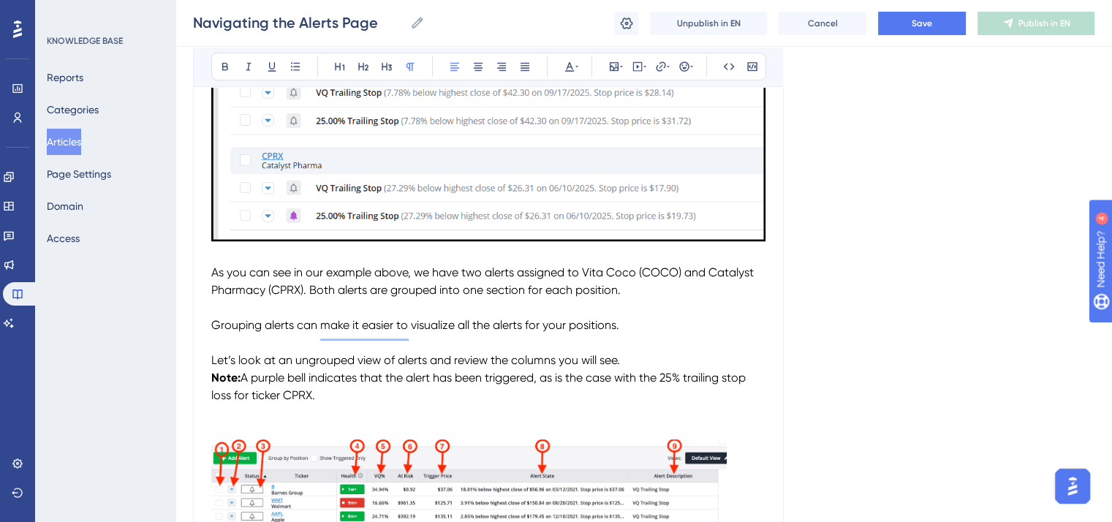
click at [693, 325] on p "Grouping alerts can make it easier to visualize all the alerts for your positio…" at bounding box center [488, 326] width 554 height 18
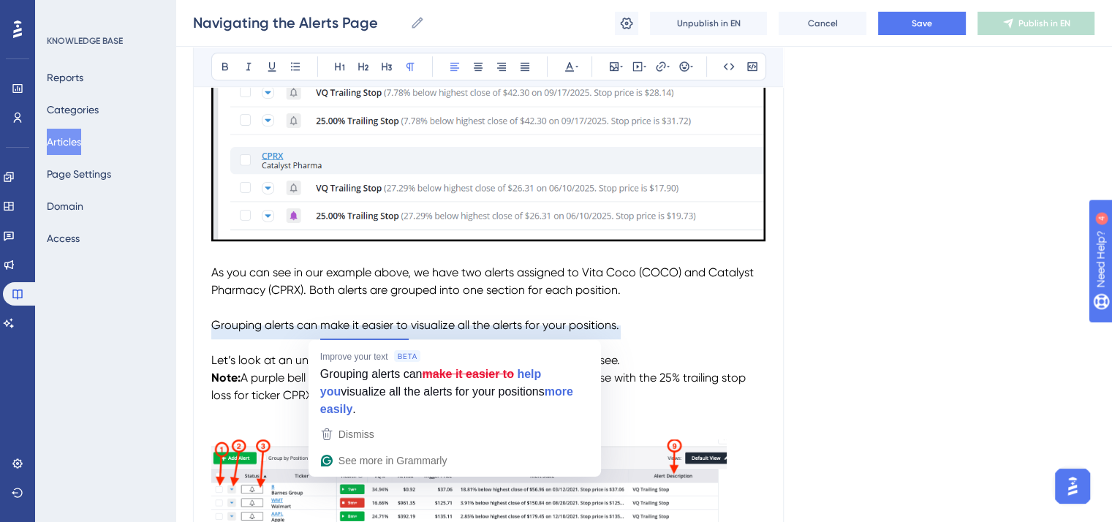
click at [697, 299] on p "As you can see in our example above, we have two alerts assigned to Vita Coco (…" at bounding box center [488, 281] width 554 height 35
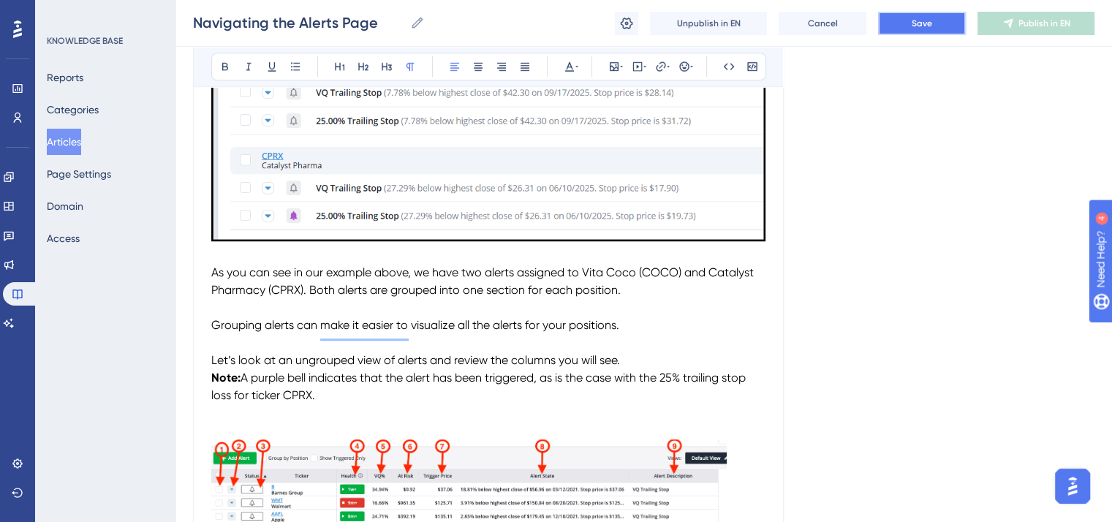
click at [909, 26] on button "Save" at bounding box center [922, 23] width 88 height 23
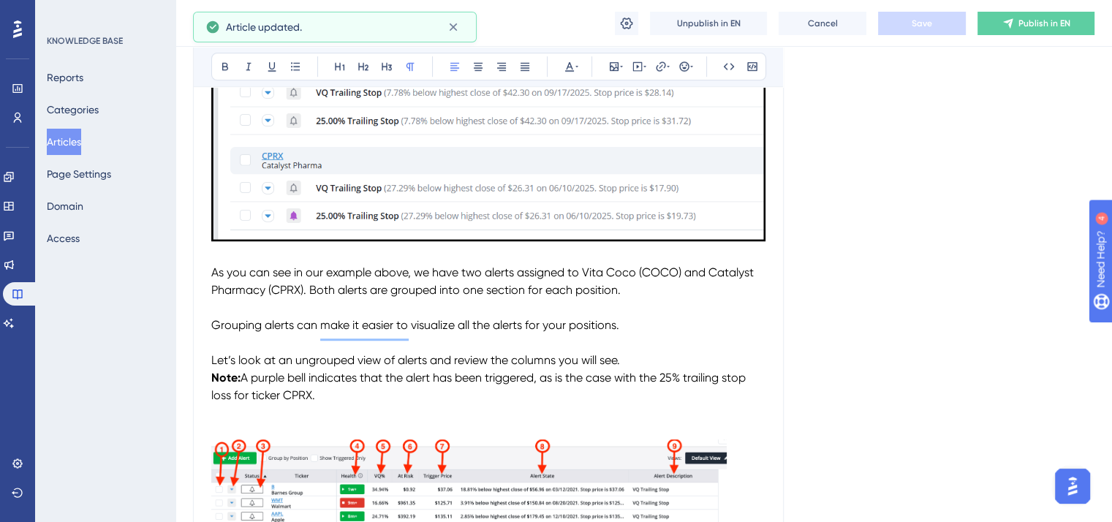
click at [211, 383] on strong "Note:" at bounding box center [225, 378] width 29 height 14
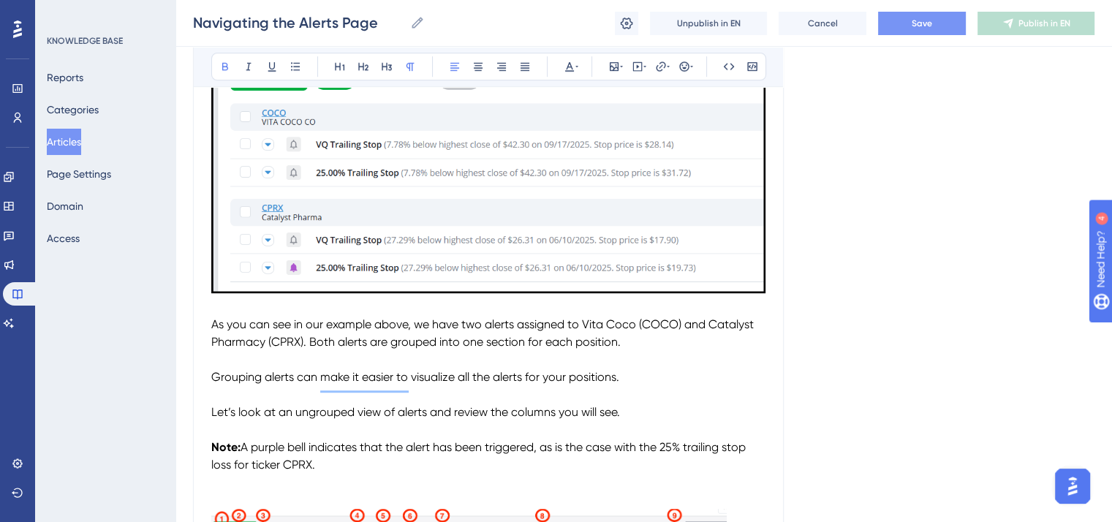
scroll to position [820, 0]
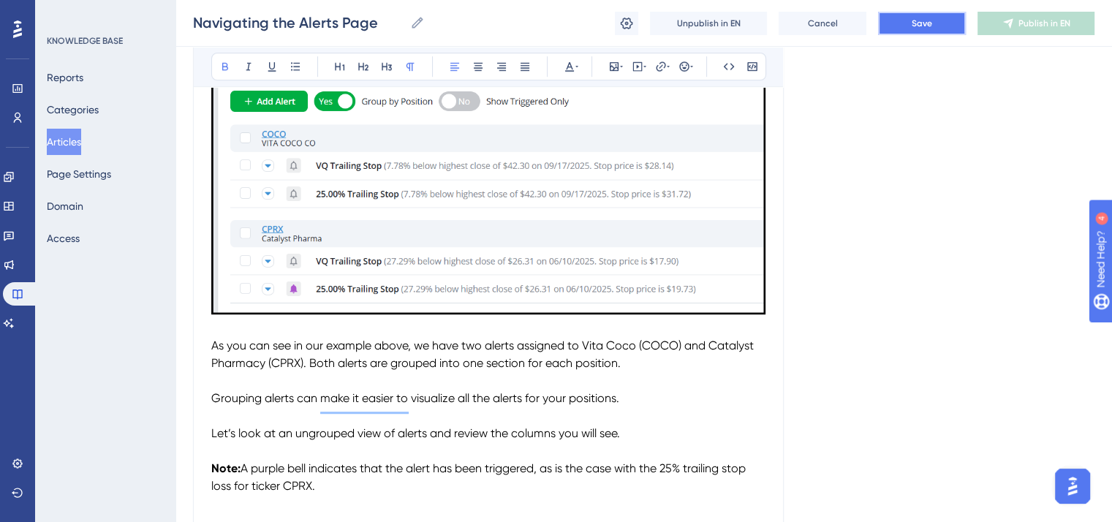
click at [904, 20] on button "Save" at bounding box center [922, 23] width 88 height 23
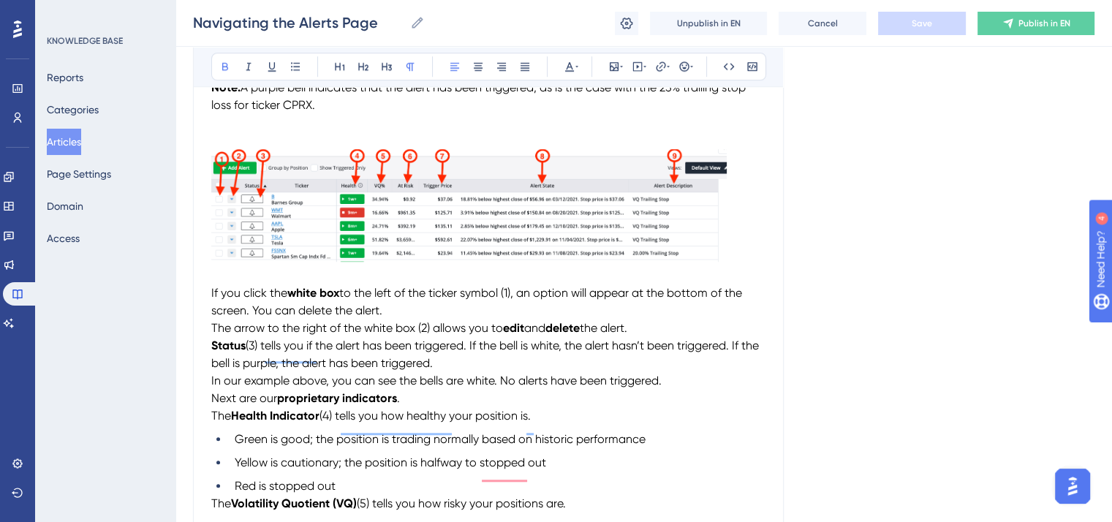
scroll to position [1186, 0]
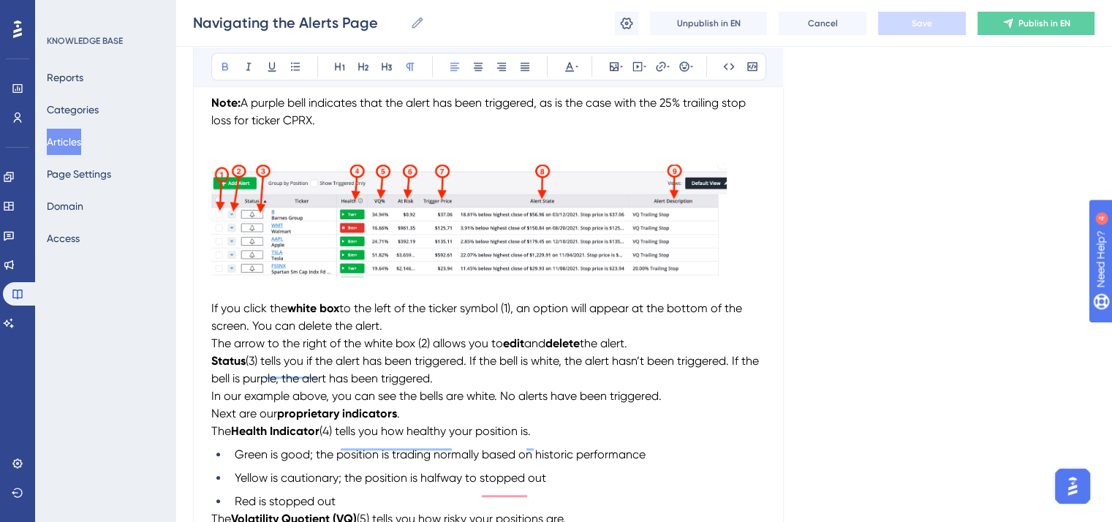
click at [421, 246] on img "To enrich screen reader interactions, please activate Accessibility in Grammarl…" at bounding box center [468, 220] width 515 height 113
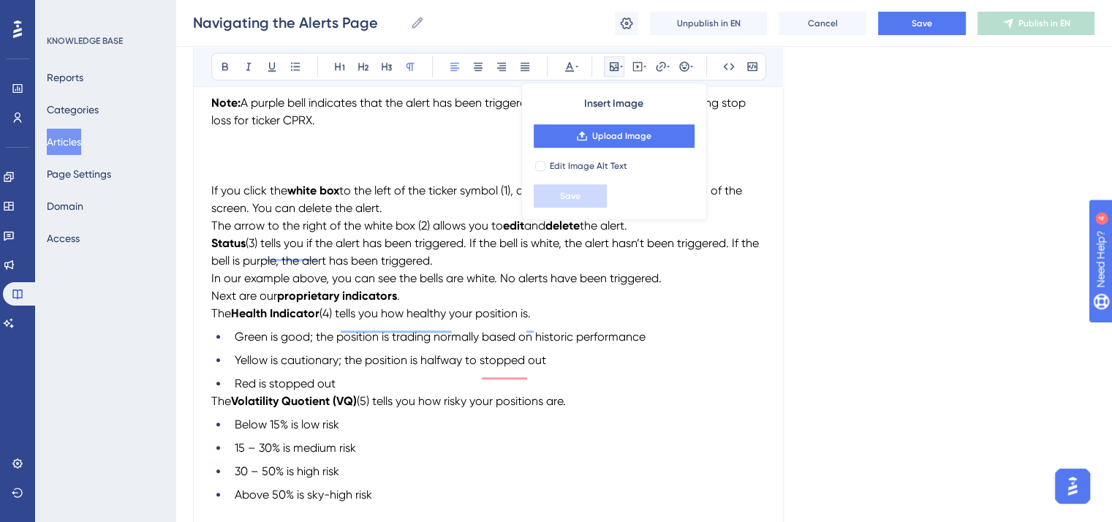
click at [213, 164] on p "To enrich screen reader interactions, please activate Accessibility in Grammarl…" at bounding box center [488, 156] width 554 height 18
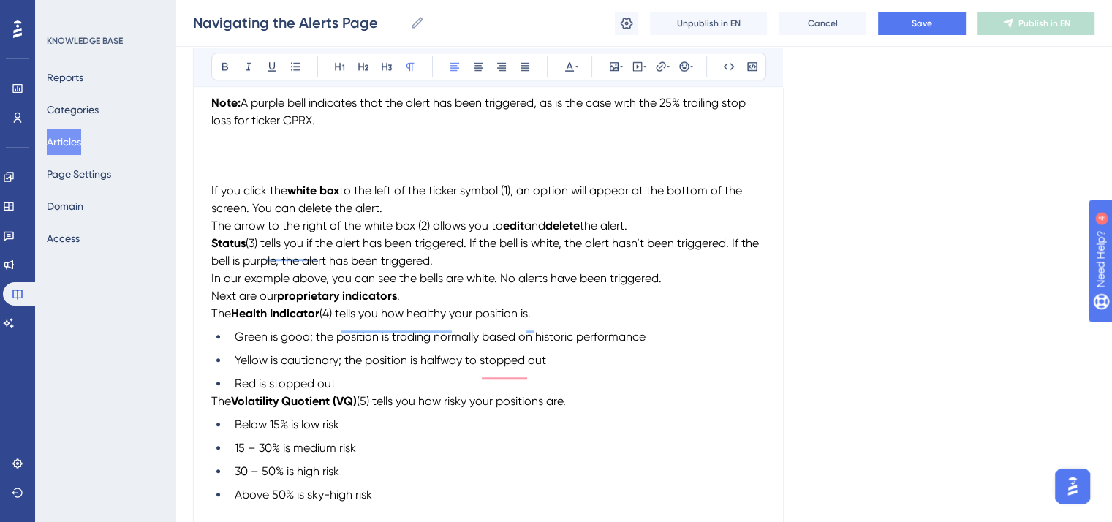
scroll to position [1113, 0]
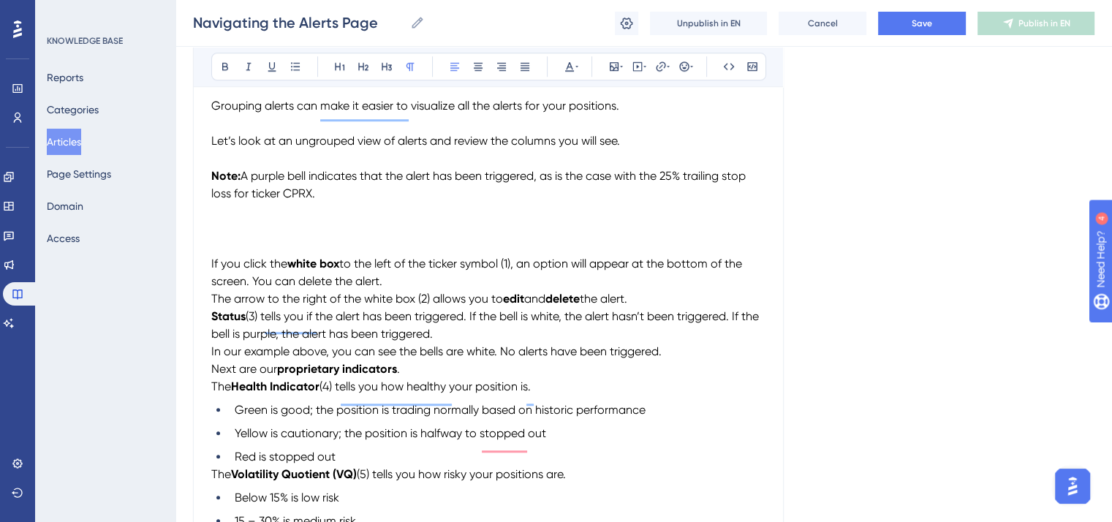
click at [221, 226] on p "To enrich screen reader interactions, please activate Accessibility in Grammarl…" at bounding box center [488, 229] width 554 height 18
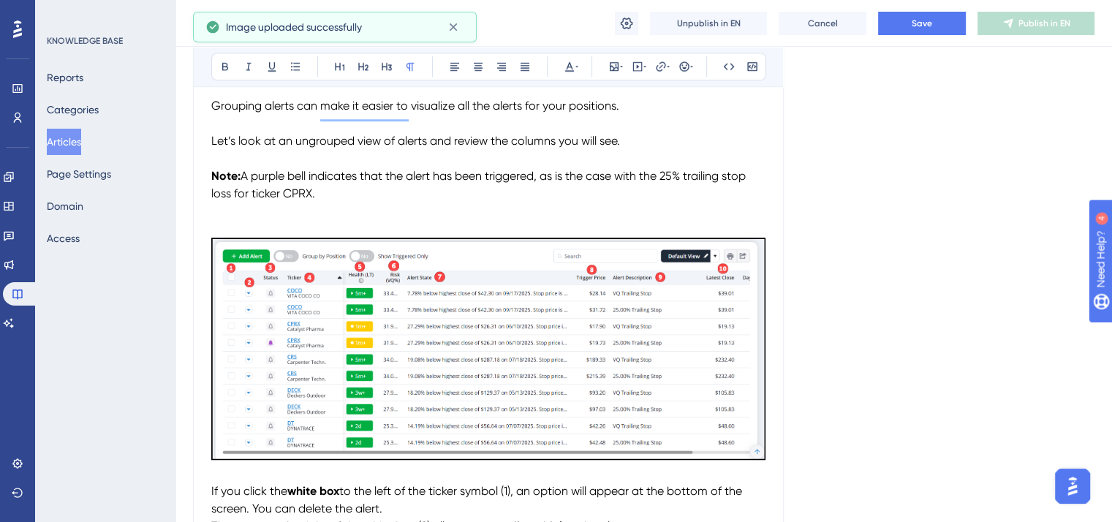
click at [232, 220] on p "To enrich screen reader interactions, please activate Accessibility in Grammarl…" at bounding box center [488, 211] width 554 height 18
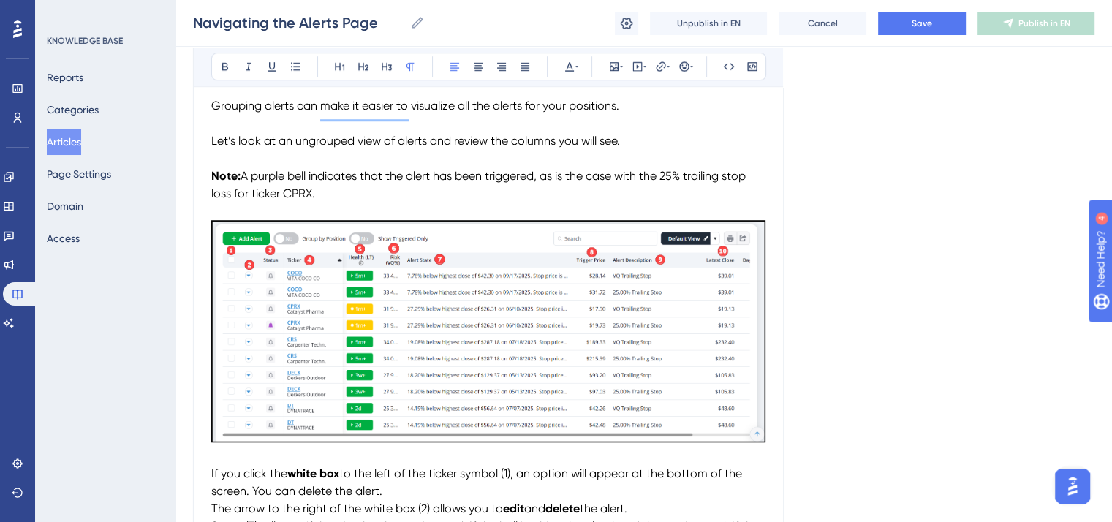
scroll to position [966, 0]
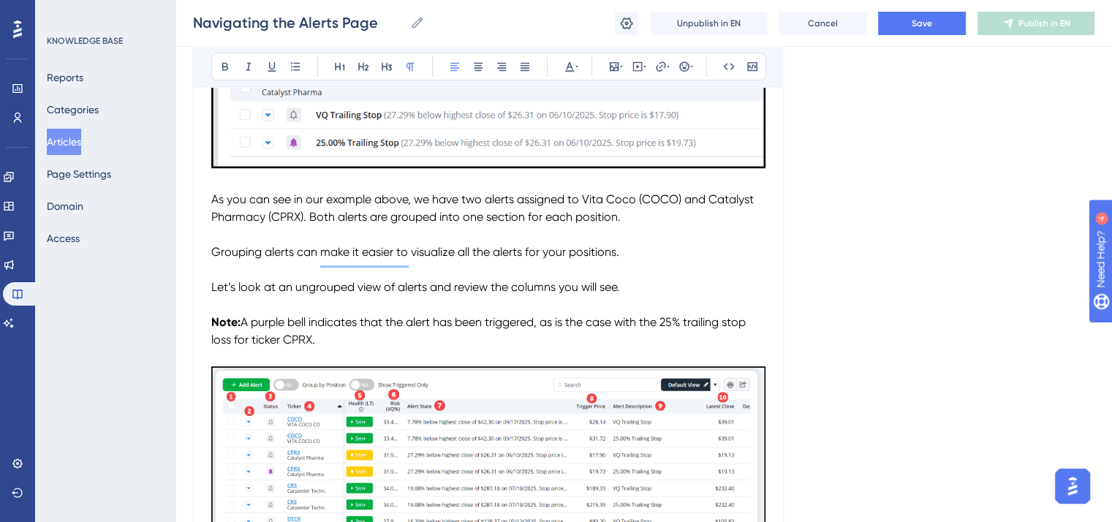
click at [634, 202] on span "As you can see in our example above, we have two alerts assigned to Vita Coco (…" at bounding box center [483, 207] width 545 height 31
click at [311, 219] on span "As you can see in our example above, we have two alerts assigned to Vita Coco C…" at bounding box center [469, 207] width 516 height 31
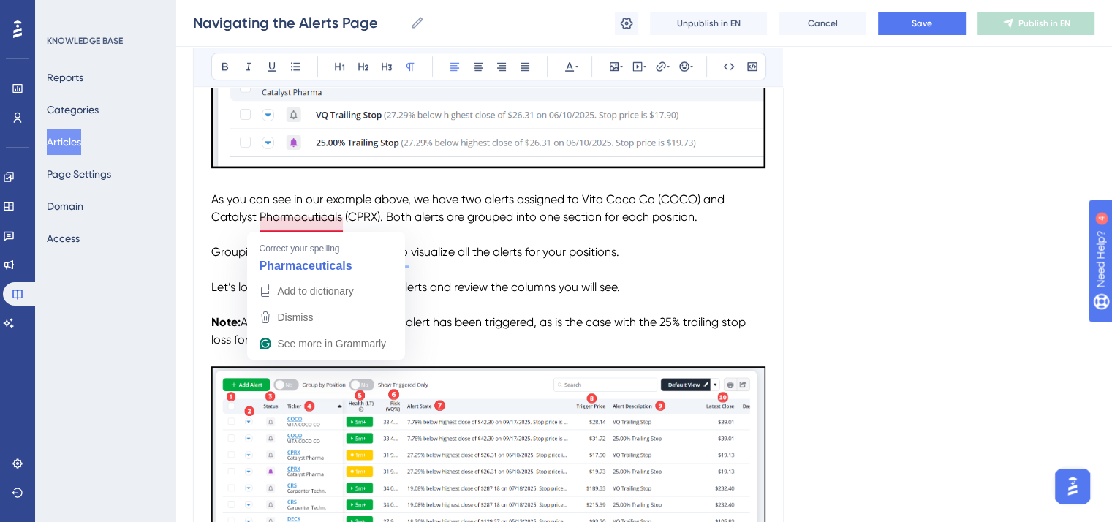
click at [306, 223] on span "As you can see in our example above, we have two alerts assigned to Vita Coco C…" at bounding box center [469, 207] width 516 height 31
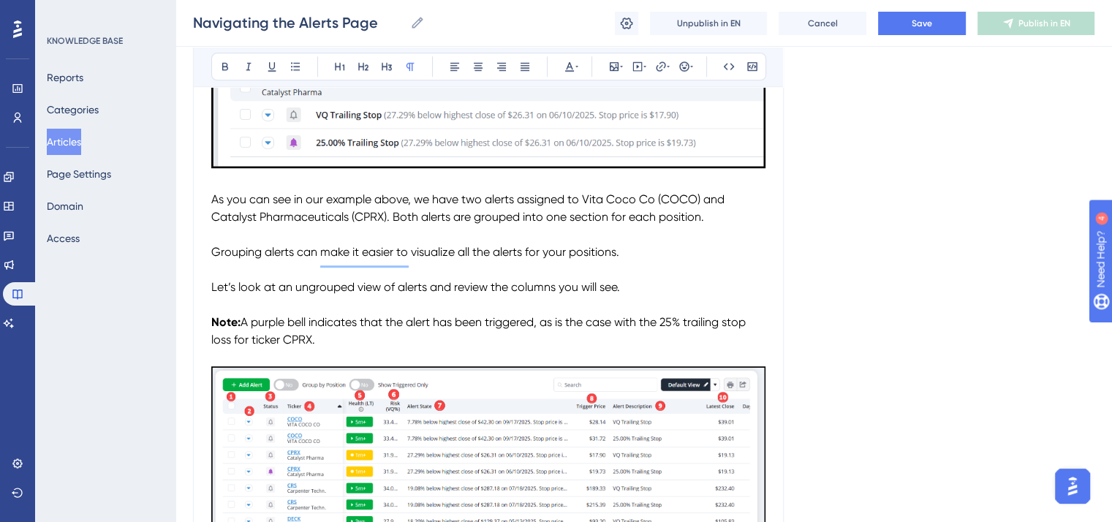
click at [368, 240] on p "To enrich screen reader interactions, please activate Accessibility in Grammarl…" at bounding box center [488, 235] width 554 height 18
click at [933, 29] on button "Save" at bounding box center [922, 23] width 88 height 23
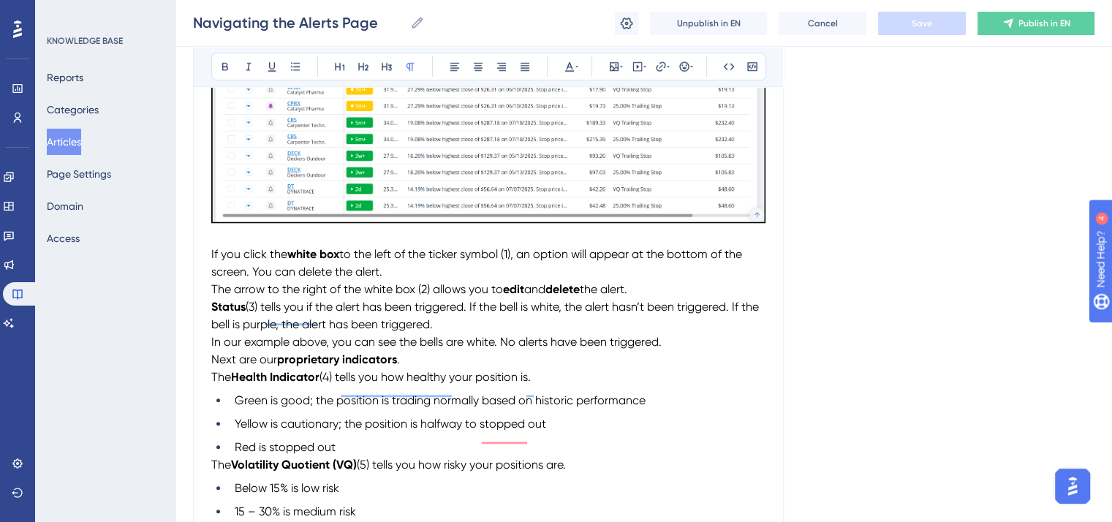
scroll to position [1259, 0]
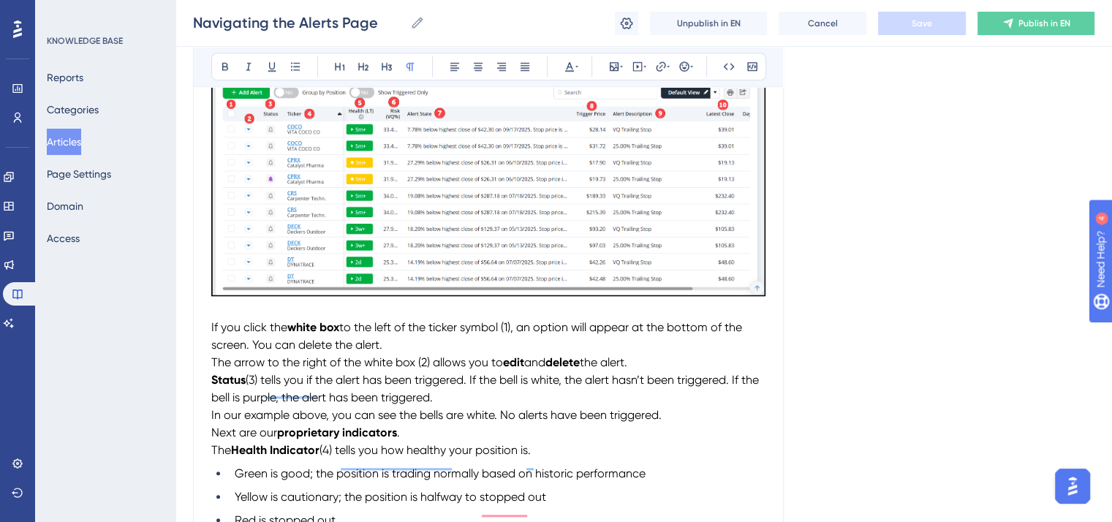
click at [300, 351] on span "to the left of the ticker symbol (1), an option will appear at the bottom of th…" at bounding box center [478, 335] width 534 height 31
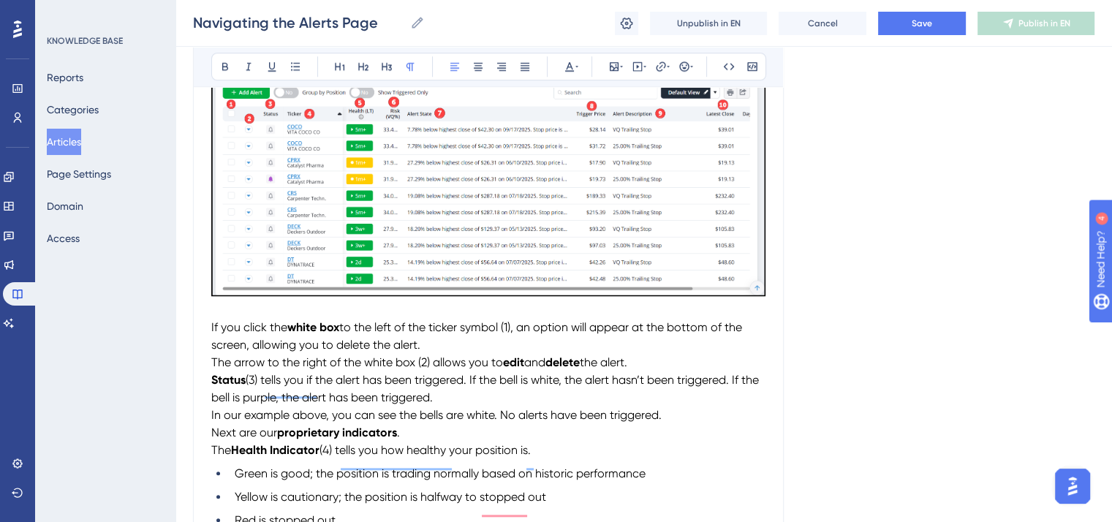
click at [213, 366] on span "The arrow to the right of the white box (2) allows you to" at bounding box center [357, 362] width 292 height 14
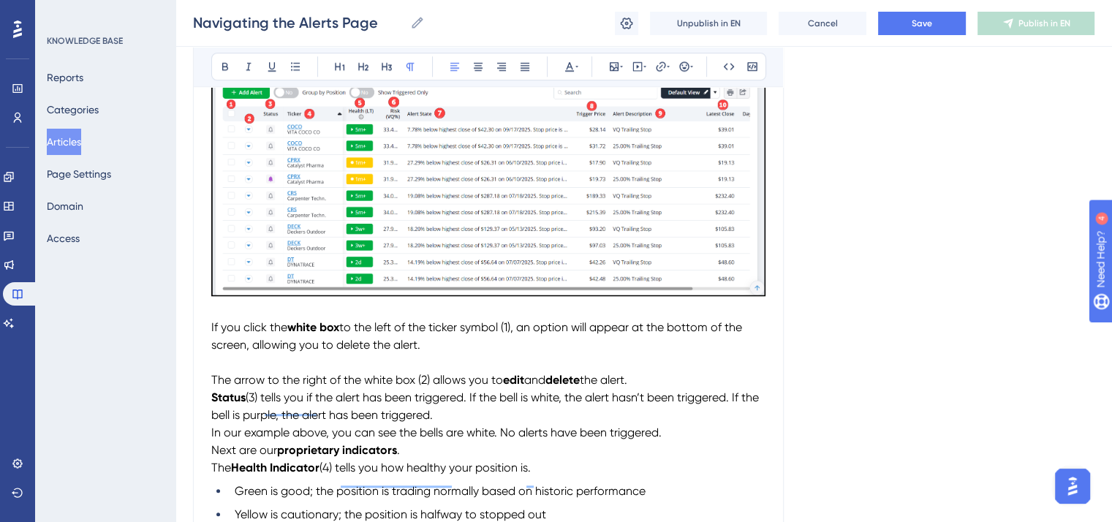
click at [234, 387] on span "The arrow to the right of the white box (2) allows you to" at bounding box center [357, 380] width 292 height 14
click at [635, 387] on span "and" at bounding box center [624, 380] width 21 height 14
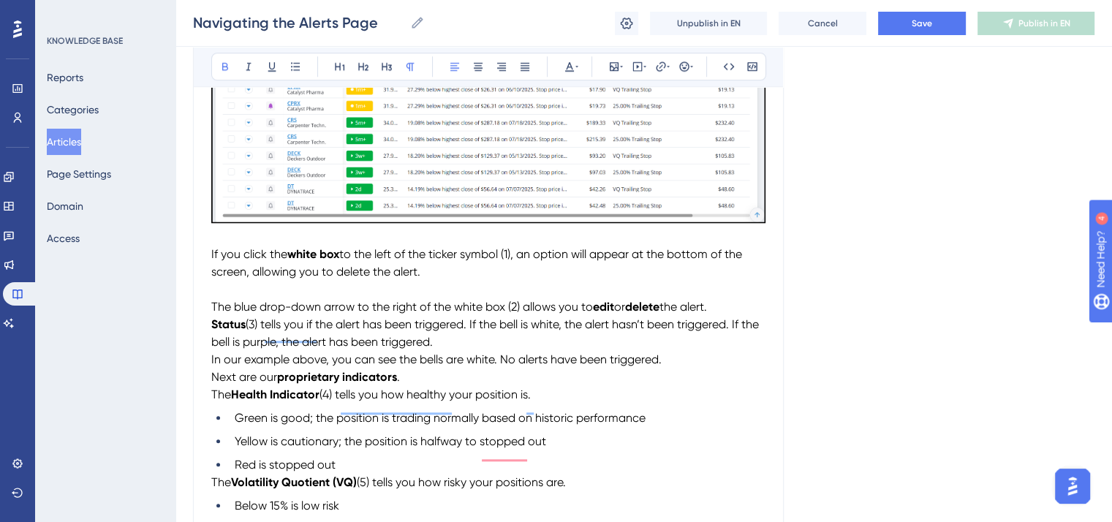
click at [211, 327] on strong "Status" at bounding box center [228, 324] width 34 height 14
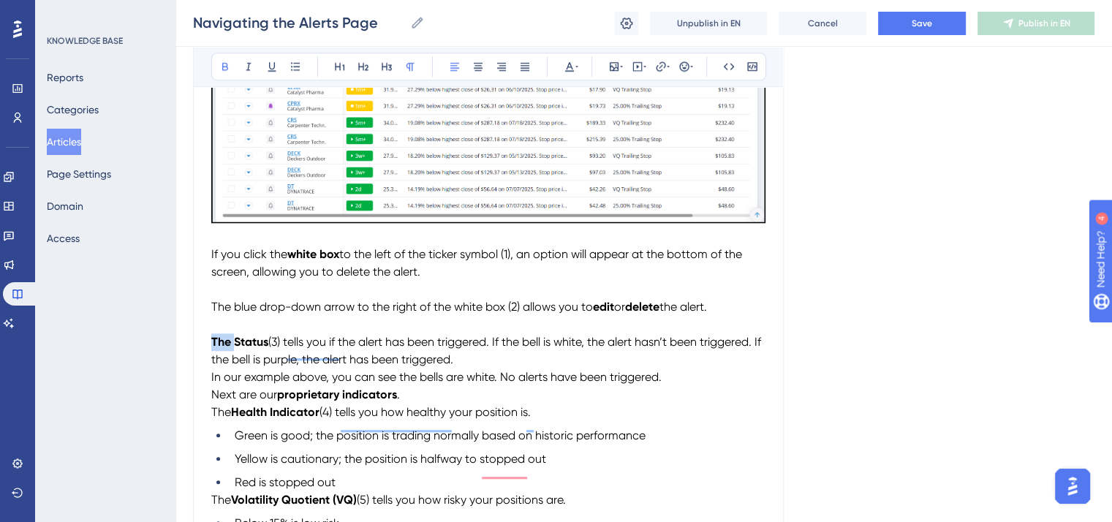
drag, startPoint x: 232, startPoint y: 349, endPoint x: 211, endPoint y: 348, distance: 22.0
click at [211, 348] on strong "The Status" at bounding box center [239, 342] width 57 height 14
click at [224, 65] on icon at bounding box center [225, 67] width 12 height 12
click at [269, 347] on span "(3) tells you if the alert has been triggered. If the bell is white, the alert …" at bounding box center [486, 350] width 550 height 31
drag, startPoint x: 310, startPoint y: 349, endPoint x: 274, endPoint y: 349, distance: 35.8
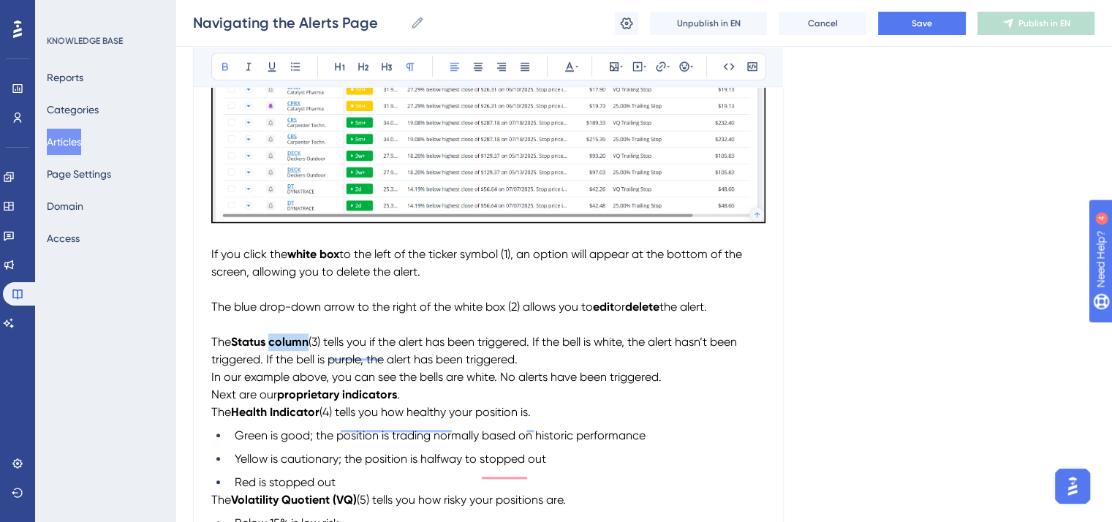
click at [274, 349] on strong "Status column" at bounding box center [269, 342] width 77 height 14
click at [220, 63] on icon at bounding box center [225, 67] width 12 height 12
click at [385, 296] on p "To enrich screen reader interactions, please activate Accessibility in Grammarl…" at bounding box center [488, 290] width 554 height 18
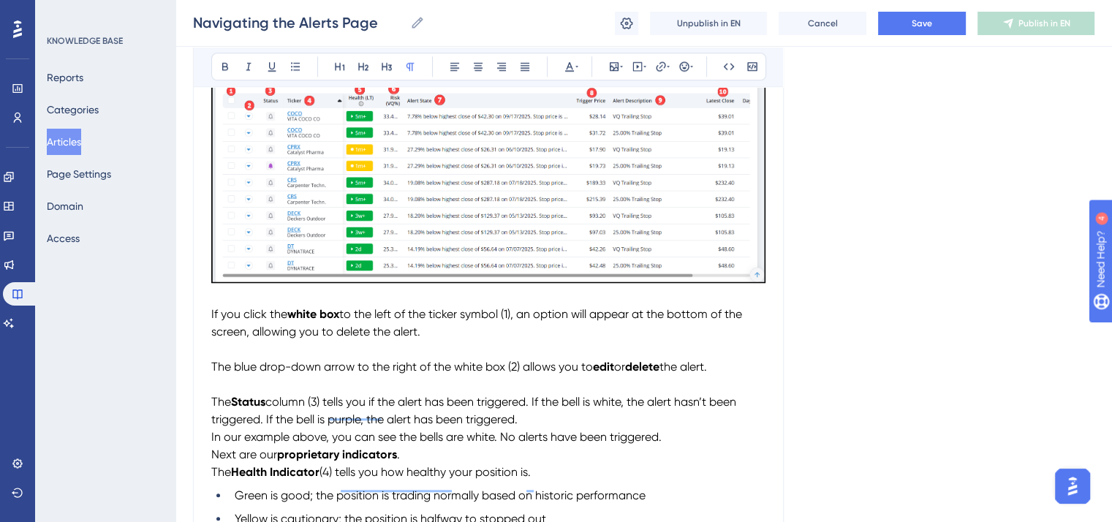
scroll to position [1259, 0]
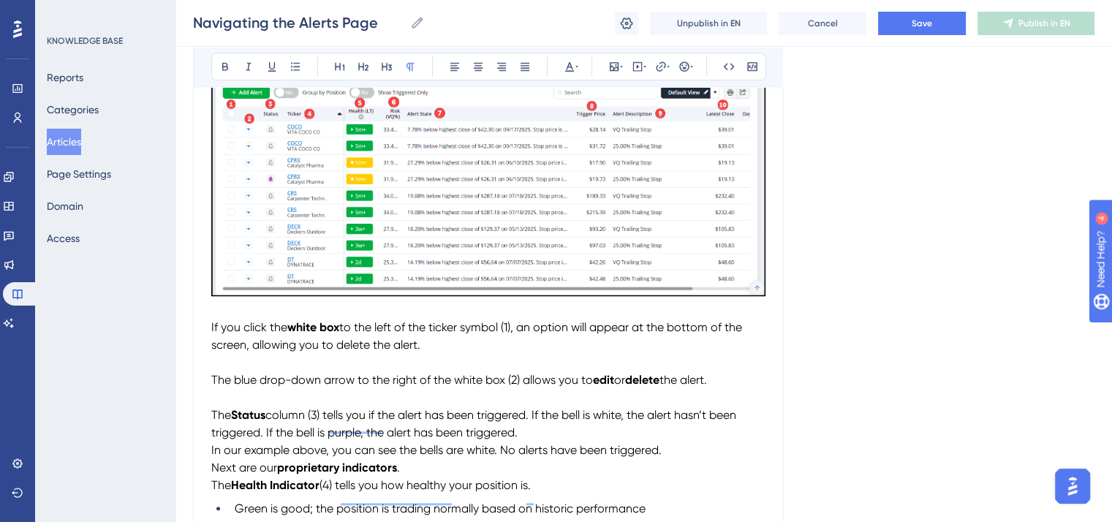
click at [211, 457] on span "In our example above, you can see the bells are white. No alerts have been trig…" at bounding box center [436, 450] width 450 height 14
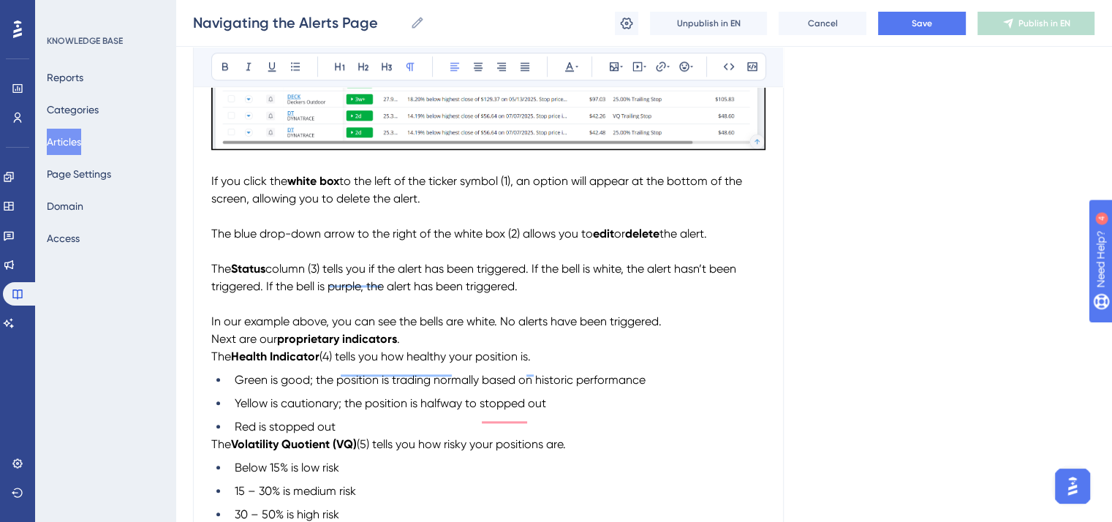
scroll to position [1332, 0]
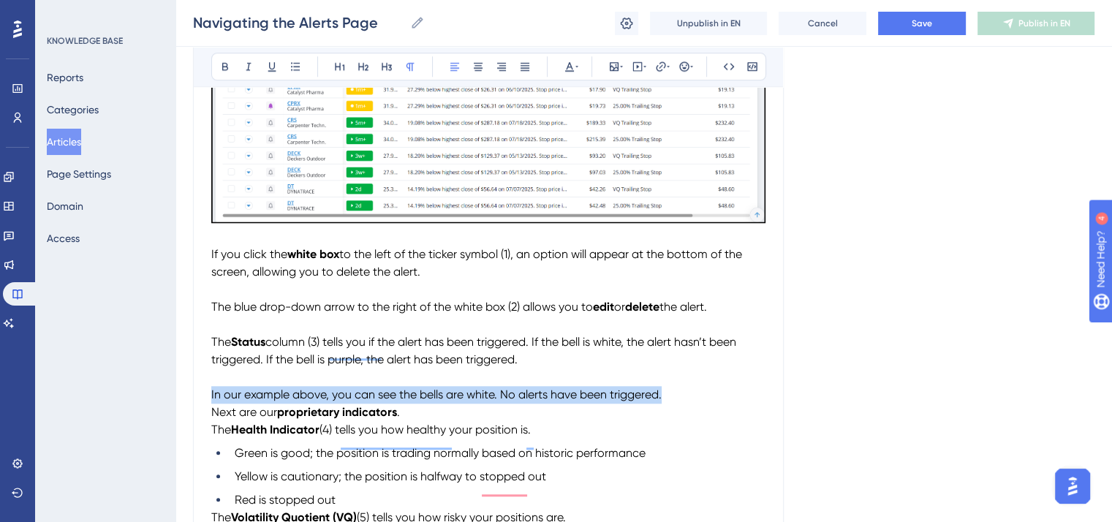
drag, startPoint x: 672, startPoint y: 403, endPoint x: 209, endPoint y: 399, distance: 462.7
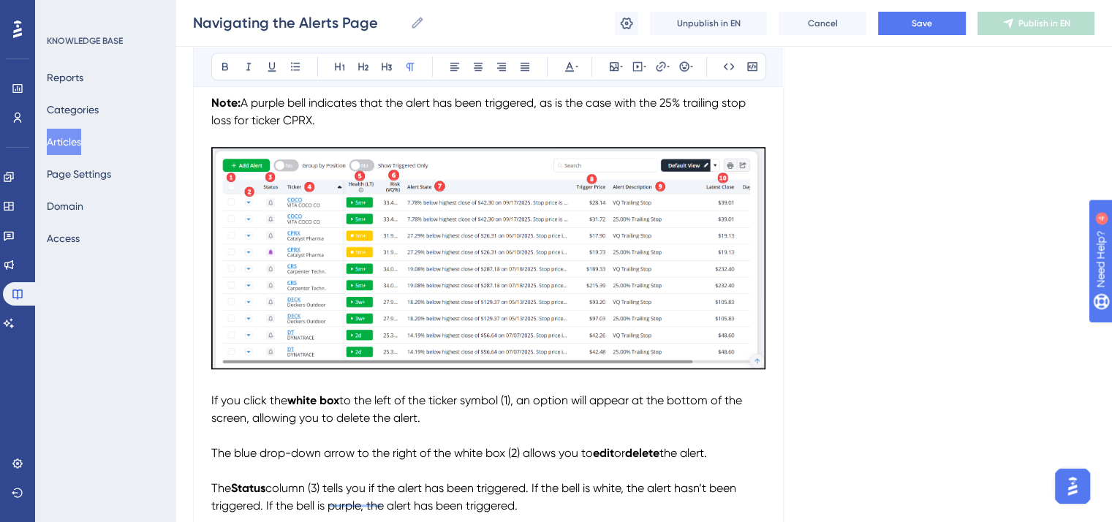
scroll to position [1259, 0]
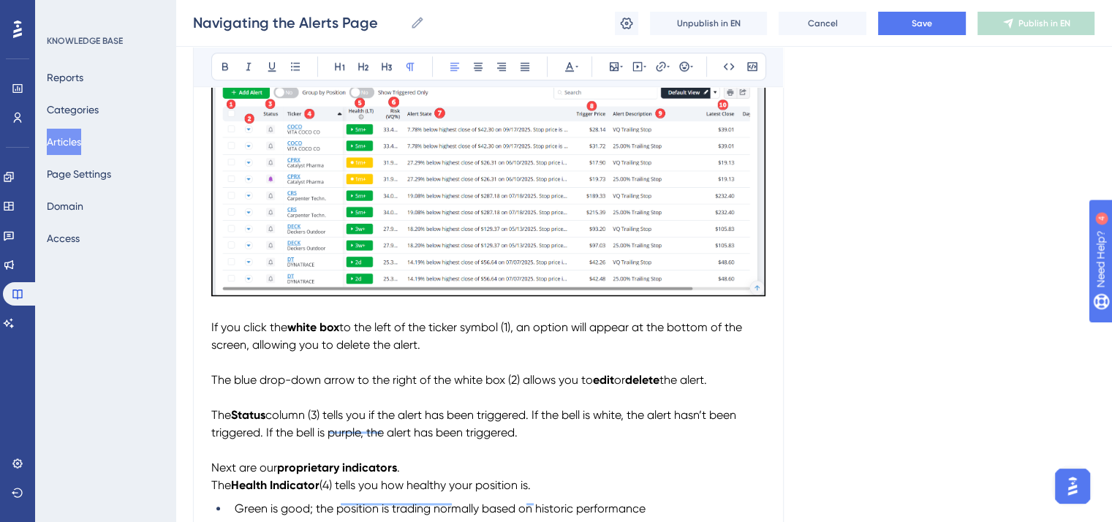
click at [526, 442] on p "The Status column (3) tells you if the alert has been triggered. If the bell is…" at bounding box center [488, 423] width 554 height 35
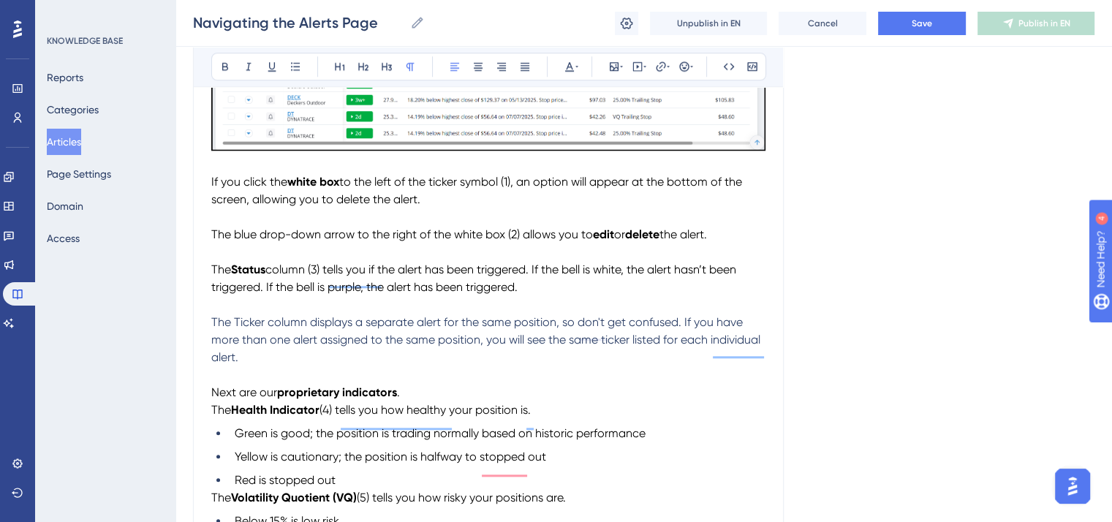
scroll to position [1405, 0]
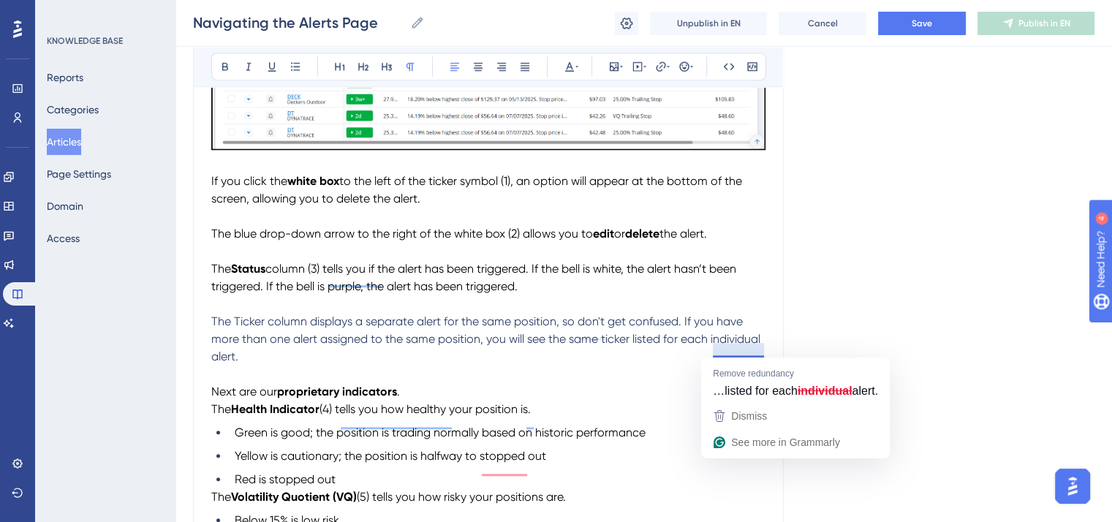
click at [763, 347] on span "The Ticker column displays a separate alert for the same position, so don't get…" at bounding box center [487, 338] width 552 height 49
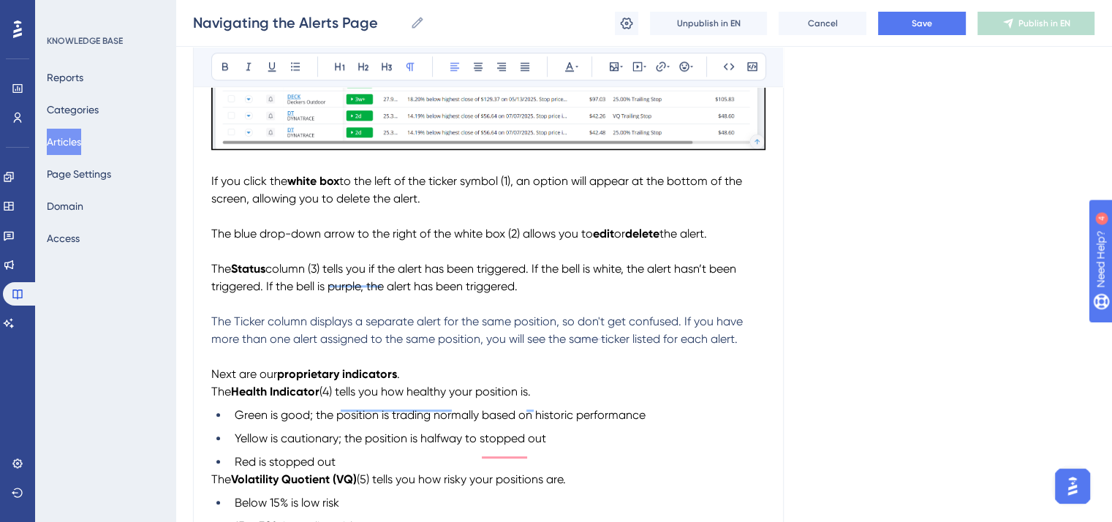
click at [269, 328] on span "The Ticker column displays a separate alert for the same position, so don't get…" at bounding box center [478, 329] width 534 height 31
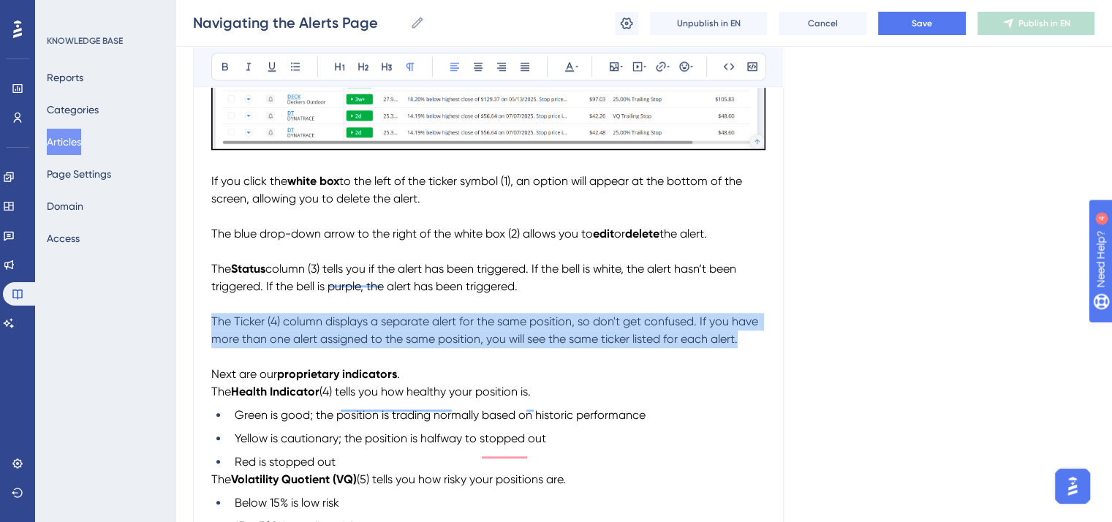
drag, startPoint x: 749, startPoint y: 347, endPoint x: 211, endPoint y: 327, distance: 539.1
click at [211, 327] on p "The Ticker (4) column displays a separate alert for the same position, so don't…" at bounding box center [488, 330] width 554 height 35
click at [575, 59] on button at bounding box center [569, 66] width 20 height 20
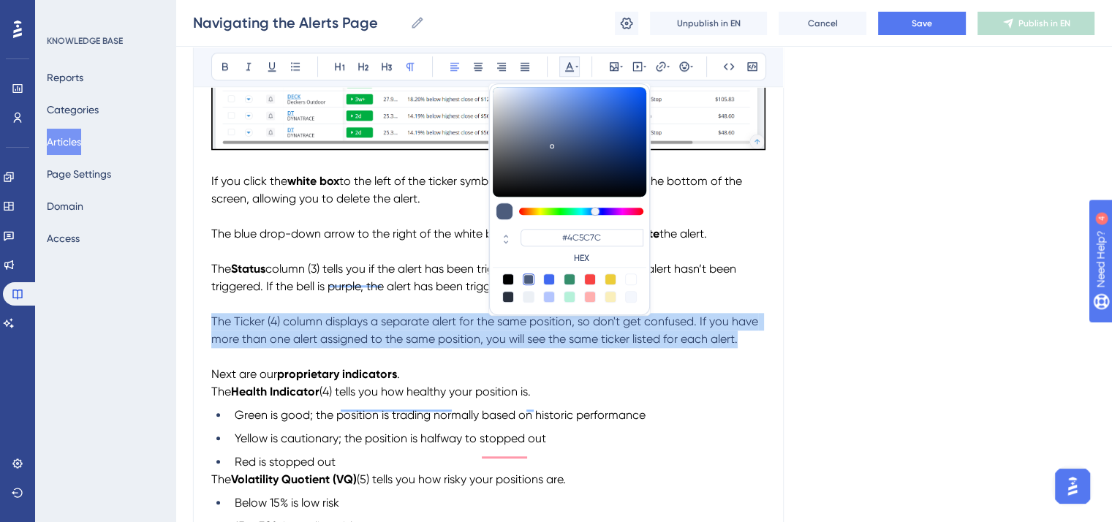
click at [506, 276] on div at bounding box center [508, 279] width 12 height 12
type input "#000000"
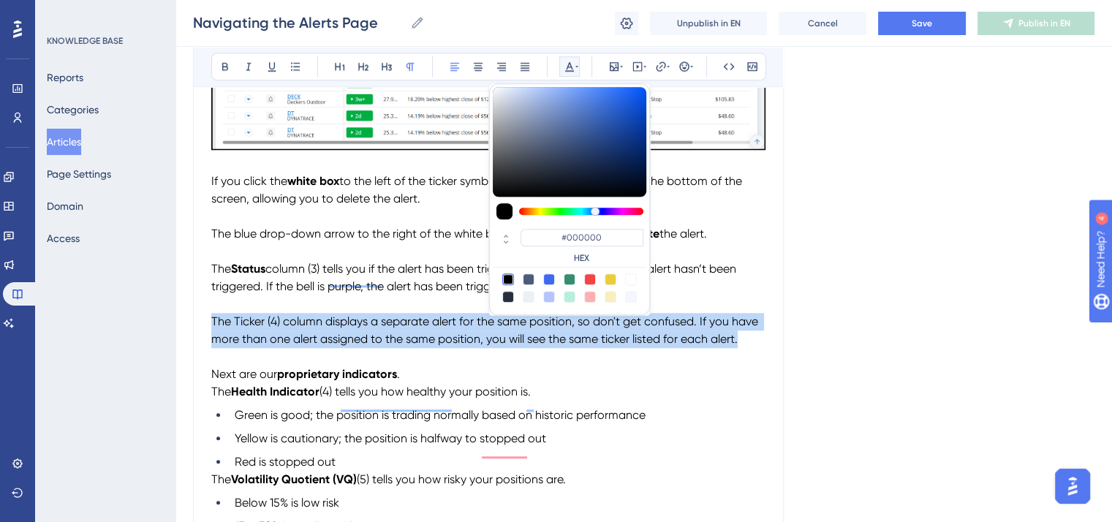
click at [393, 346] on span "The Ticker (4) column displays a separate alert for the same position, so don't…" at bounding box center [486, 329] width 550 height 31
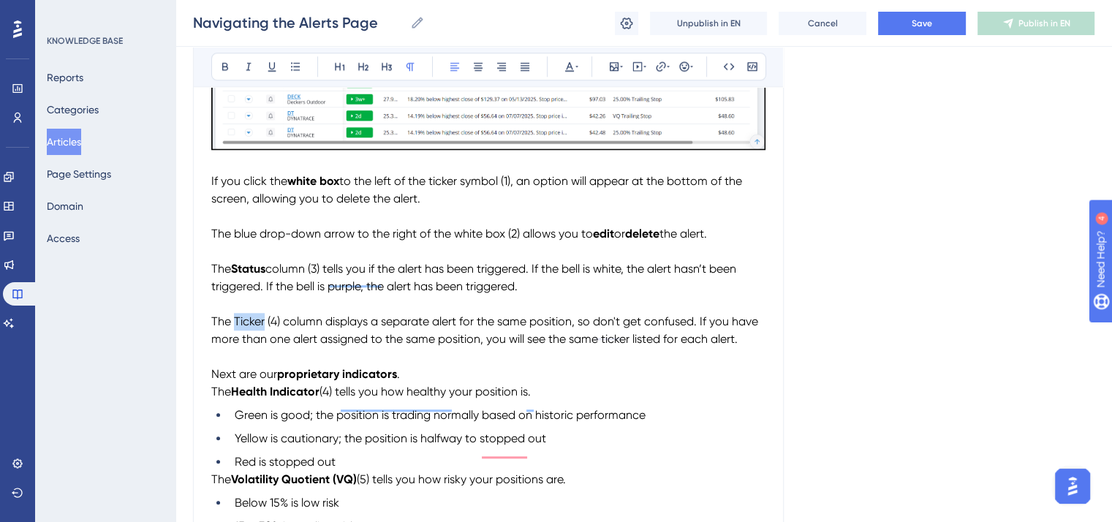
drag, startPoint x: 265, startPoint y: 326, endPoint x: 234, endPoint y: 328, distance: 31.5
click at [234, 328] on span "The Ticker (4) column displays a separate alert for the same position, so don't…" at bounding box center [486, 329] width 550 height 31
click at [224, 63] on icon at bounding box center [225, 67] width 12 height 12
click at [436, 348] on p "The Ticker (4) column displays a separate alert for the same position, so don't…" at bounding box center [488, 330] width 554 height 35
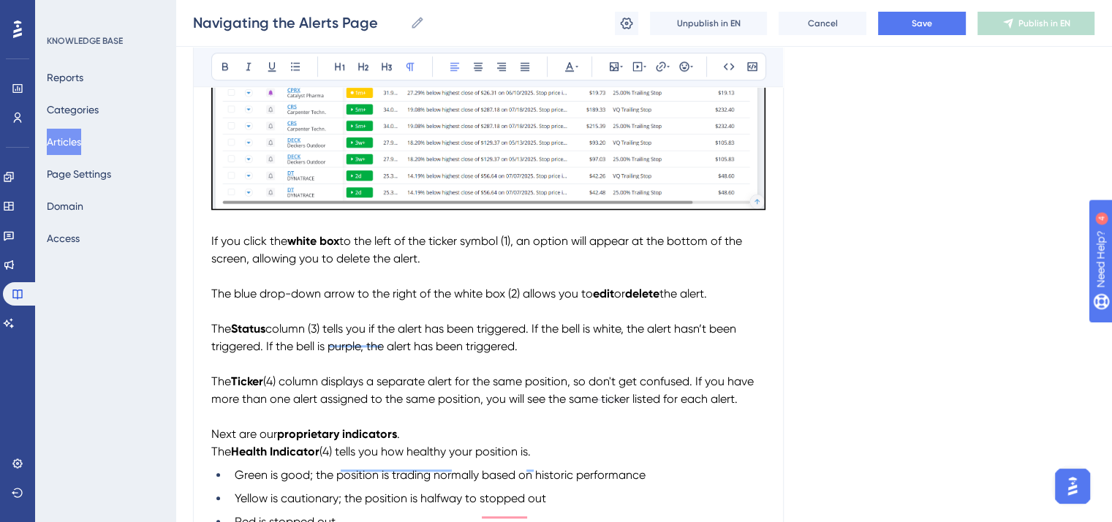
scroll to position [1405, 0]
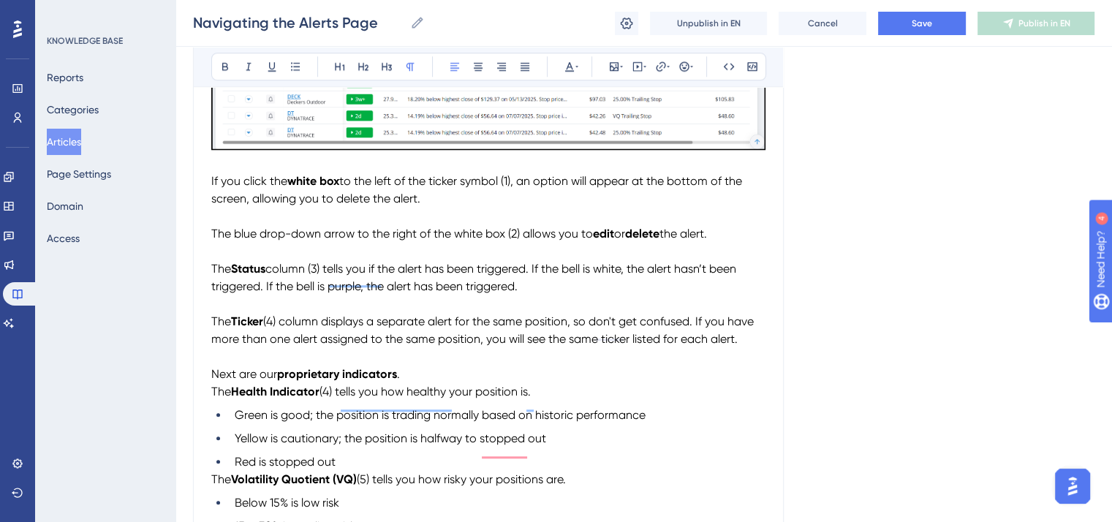
click at [238, 381] on span "Next are our" at bounding box center [244, 374] width 66 height 14
drag, startPoint x: 422, startPoint y: 382, endPoint x: 298, endPoint y: 382, distance: 124.3
click at [298, 382] on p "Next up are our proprietary indicators ." at bounding box center [488, 374] width 554 height 18
click at [219, 61] on icon at bounding box center [225, 67] width 12 height 12
click at [444, 365] on p "To enrich screen reader interactions, please activate Accessibility in Grammarl…" at bounding box center [488, 357] width 554 height 18
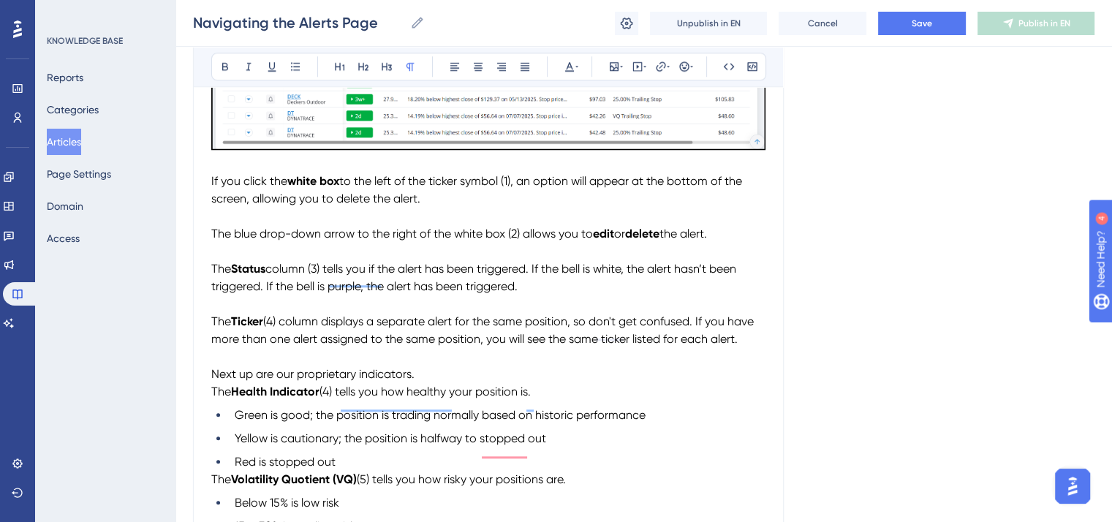
click at [213, 398] on span "The" at bounding box center [221, 391] width 20 height 14
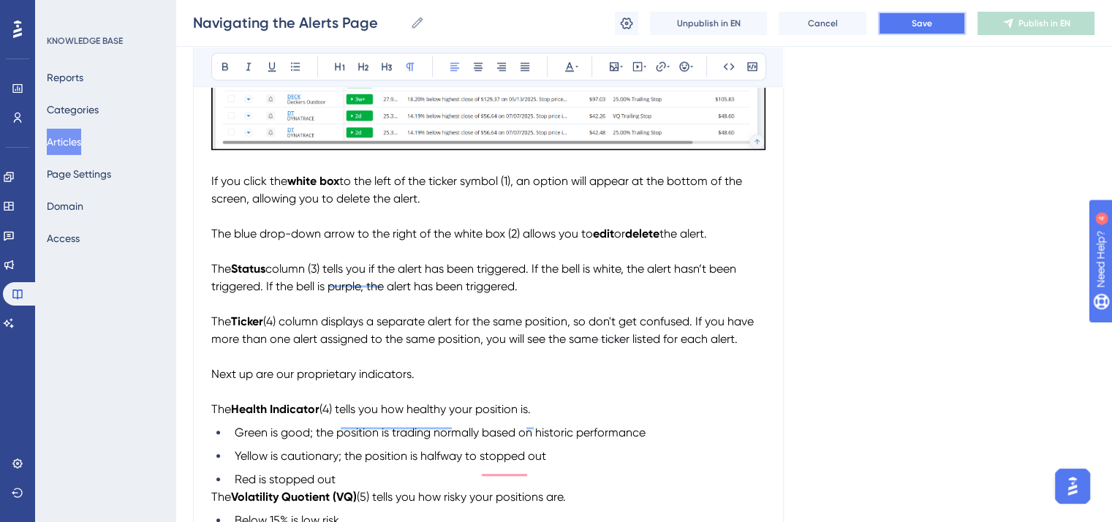
click at [918, 27] on span "Save" at bounding box center [922, 24] width 20 height 12
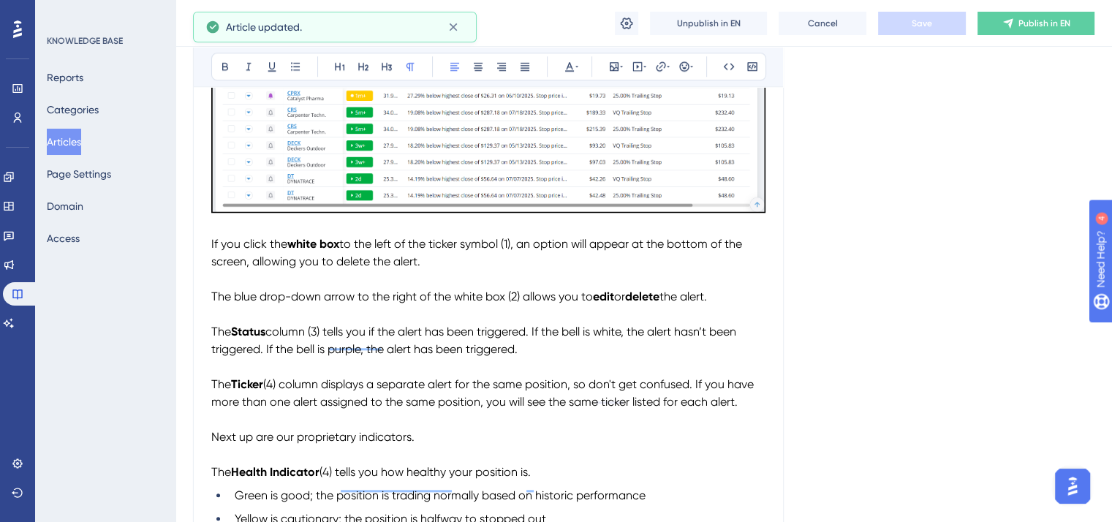
scroll to position [1478, 0]
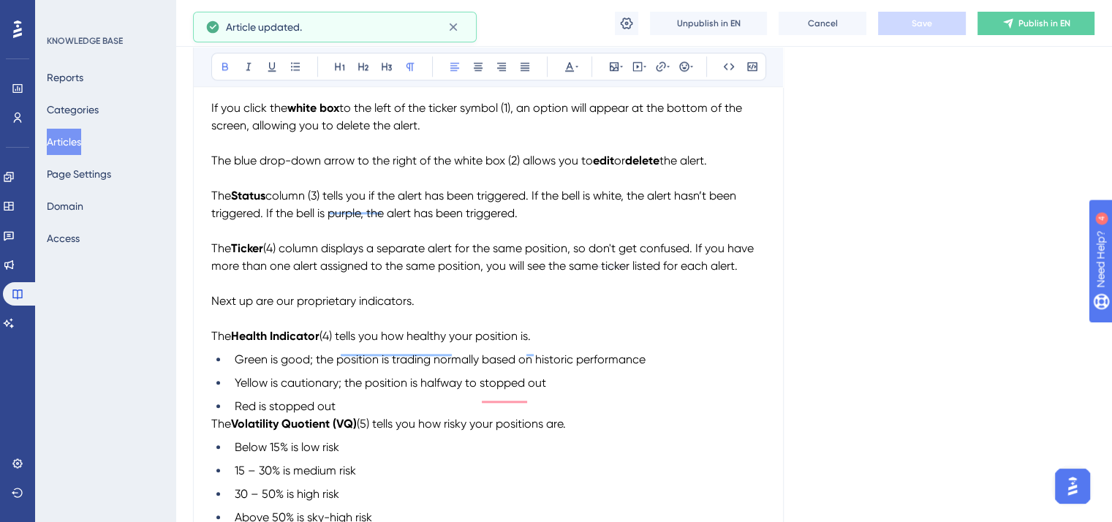
click at [322, 340] on span "(4) tells you how healthy your position is." at bounding box center [424, 336] width 211 height 14
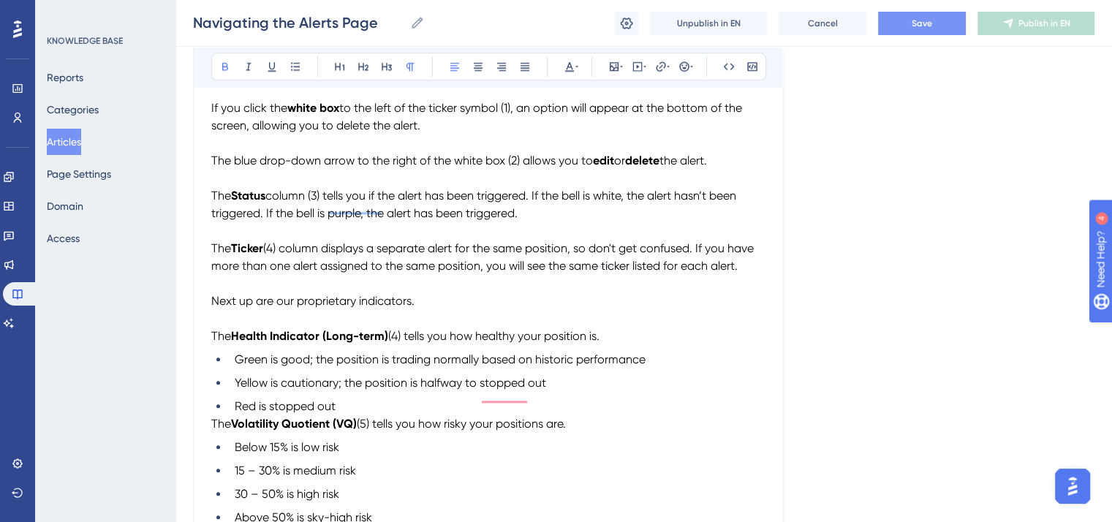
click at [402, 343] on span "(4) tells you how healthy your position is." at bounding box center [493, 336] width 211 height 14
click at [314, 366] on span "Green is good; the position is trading normally based on historic performance" at bounding box center [440, 359] width 411 height 14
drag, startPoint x: 696, startPoint y: 370, endPoint x: 433, endPoint y: 368, distance: 263.2
click at [433, 368] on li "Green State = Healthy; the position is trading normally based on historic perfo…" at bounding box center [497, 360] width 537 height 18
click at [282, 390] on span "Yellow is cautionary; the position is halfway to stopped out" at bounding box center [390, 383] width 311 height 14
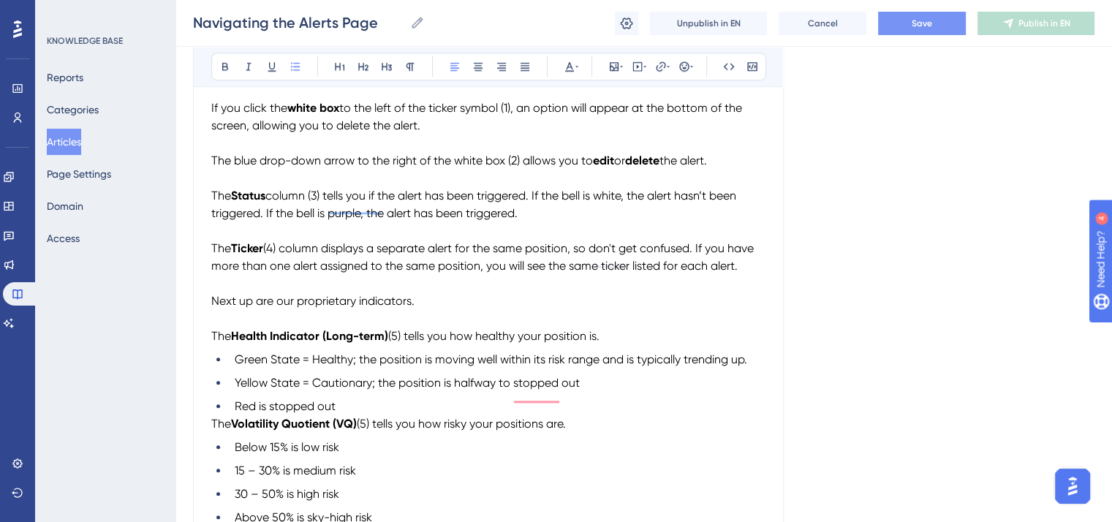
click at [912, 18] on span "Save" at bounding box center [922, 24] width 20 height 12
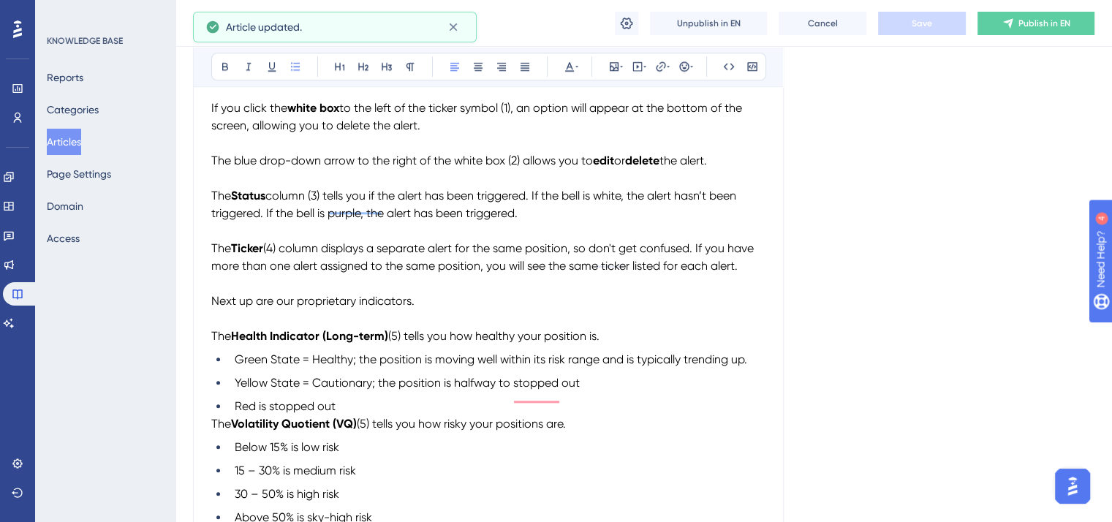
click at [377, 390] on span "Yellow State = Cautionary; the position is halfway to stopped out" at bounding box center [407, 383] width 345 height 14
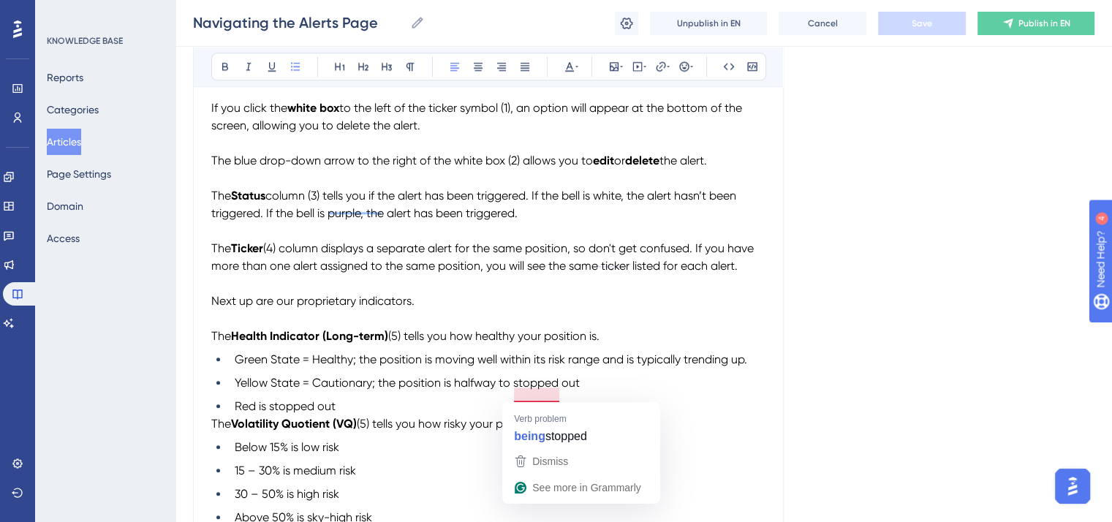
click at [512, 390] on span "Yellow State = Cautionary; the position is halfway to stopped out" at bounding box center [407, 383] width 345 height 14
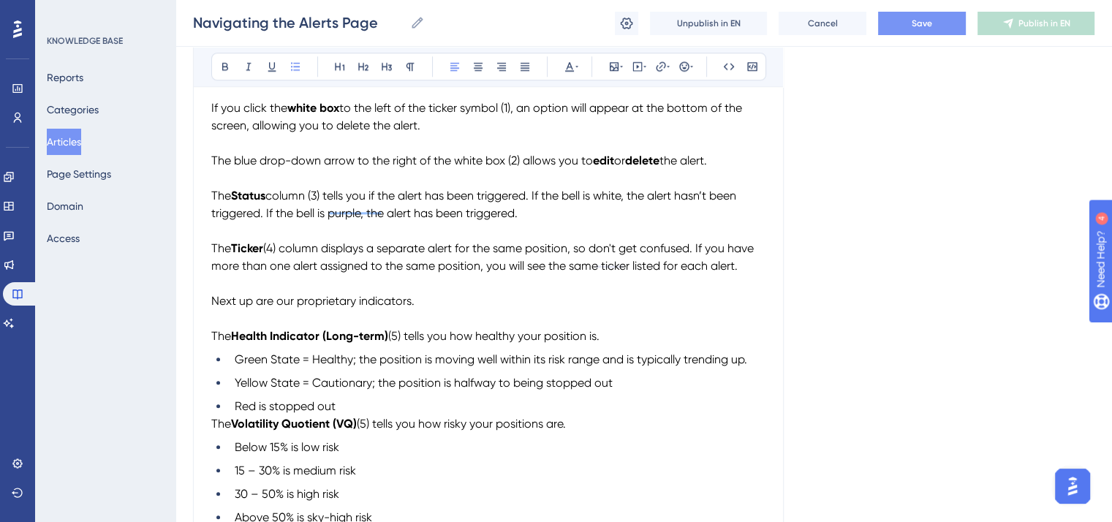
click at [633, 392] on li "Yellow State = Cautionary; the position is halfway to being stopped out" at bounding box center [497, 383] width 537 height 18
click at [268, 413] on span "Red is stopped out" at bounding box center [285, 406] width 101 height 14
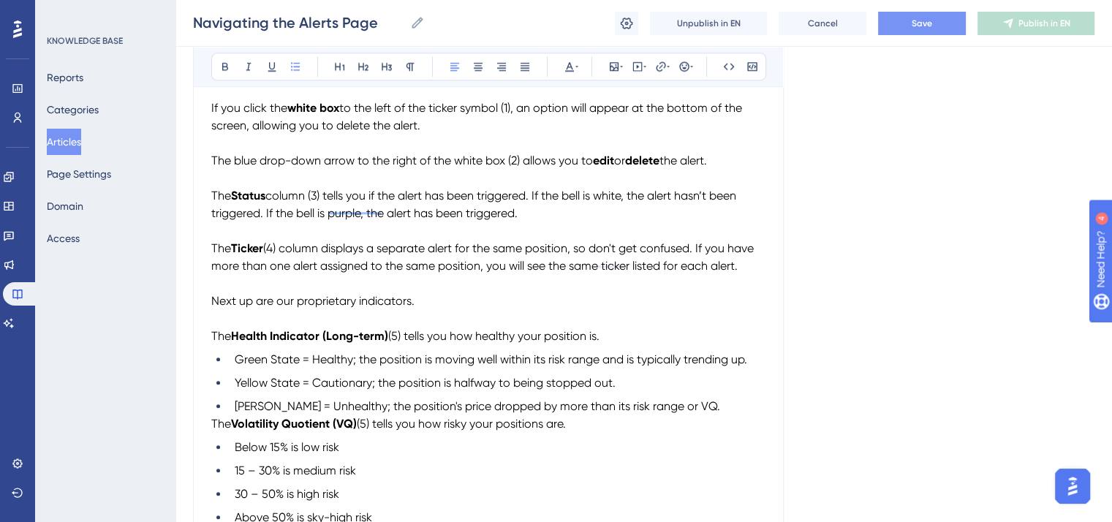
click at [211, 430] on span "The" at bounding box center [221, 424] width 20 height 14
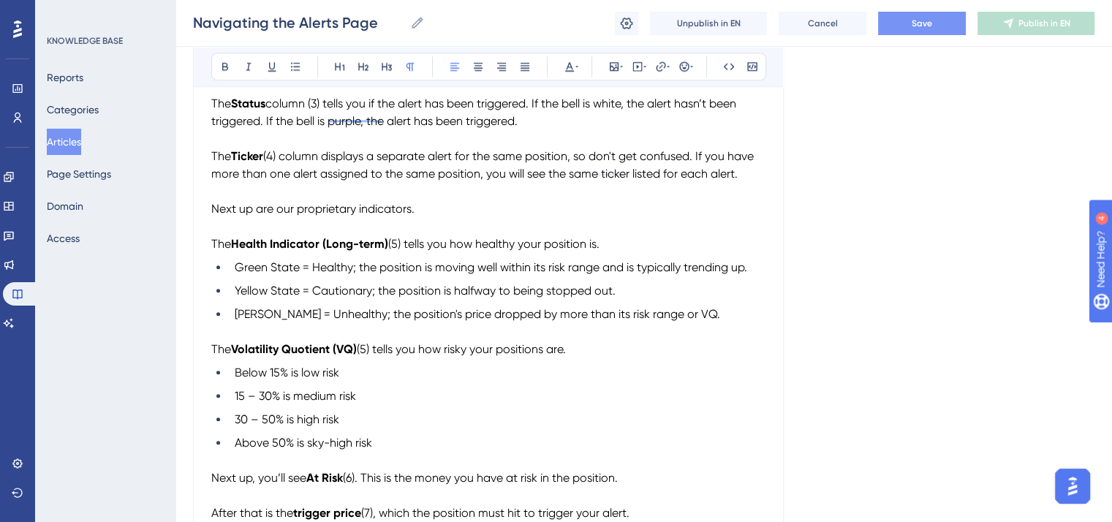
scroll to position [1624, 0]
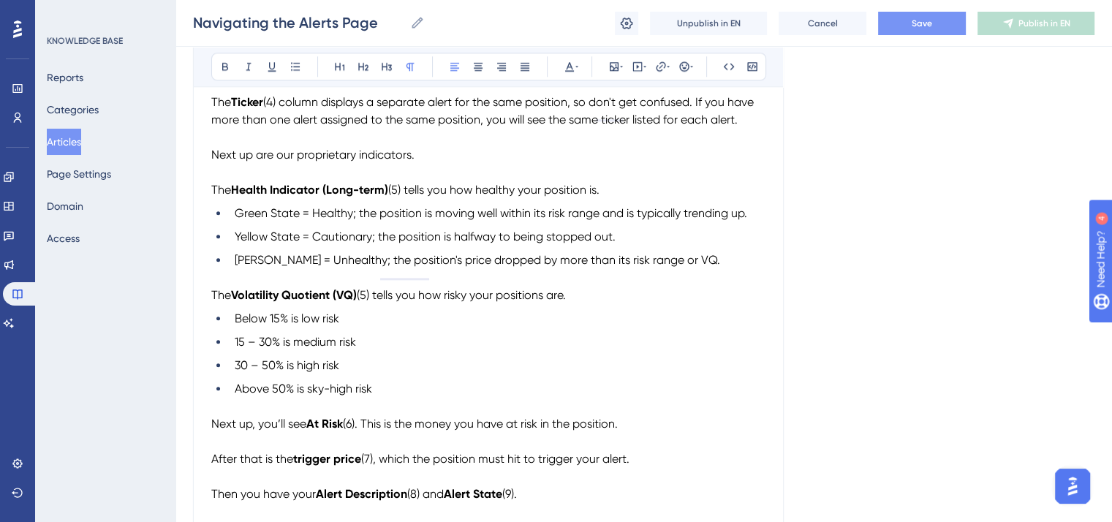
click at [371, 300] on span "(5) tells you how risky your positions are." at bounding box center [461, 295] width 209 height 14
click at [940, 26] on button "Save" at bounding box center [922, 23] width 88 height 23
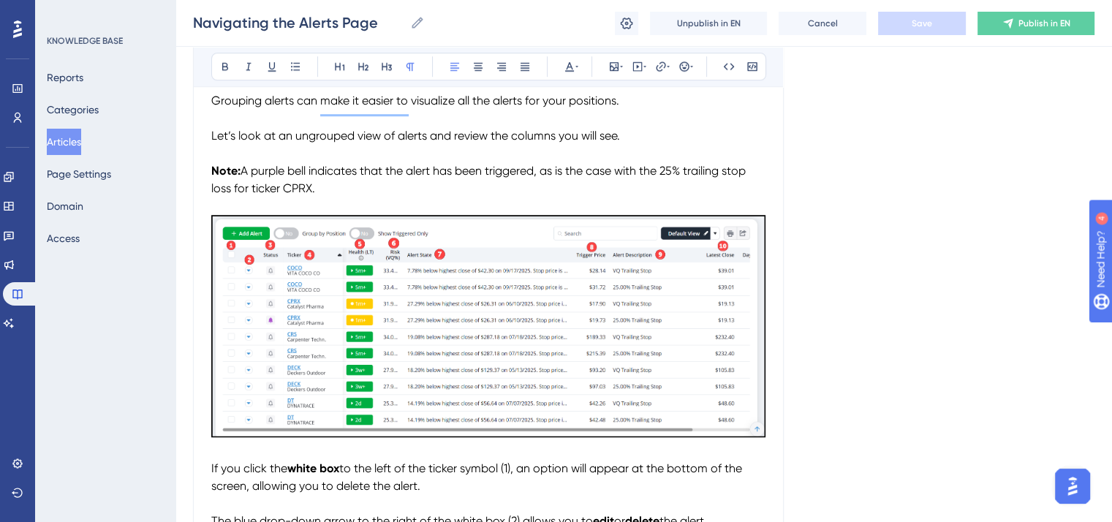
scroll to position [1113, 0]
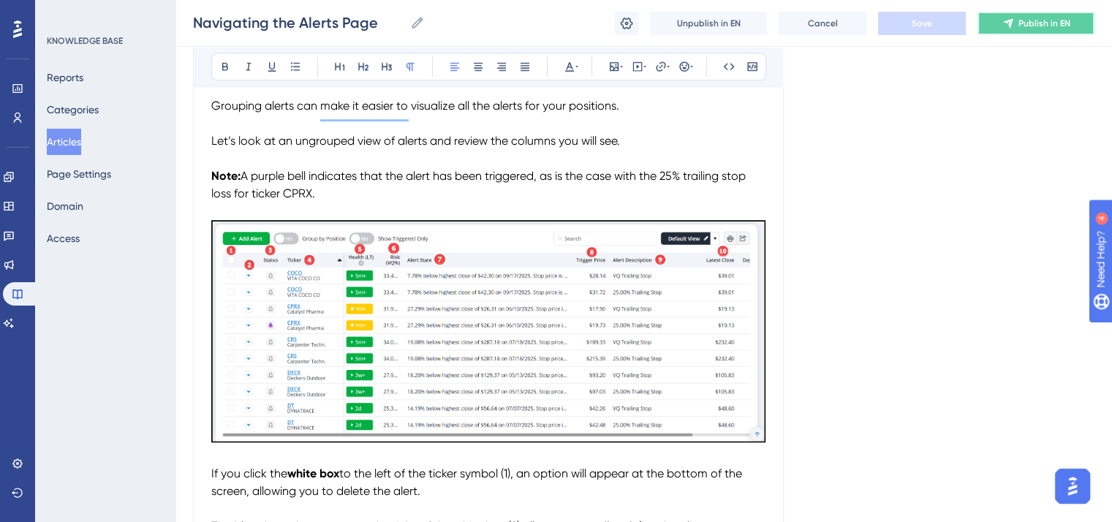
click at [1020, 28] on span "Publish in EN" at bounding box center [1044, 24] width 52 height 12
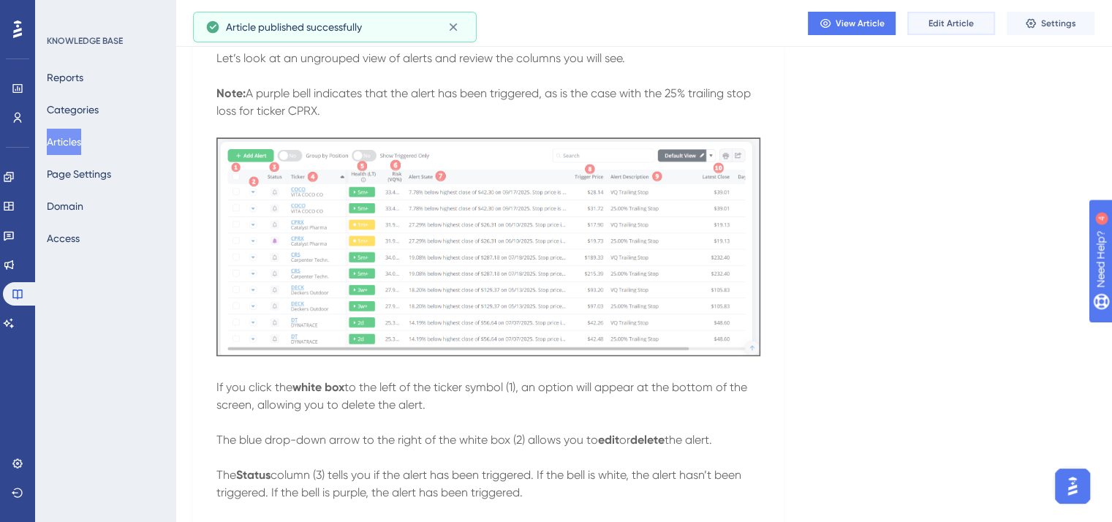
click at [938, 22] on span "Edit Article" at bounding box center [950, 24] width 45 height 12
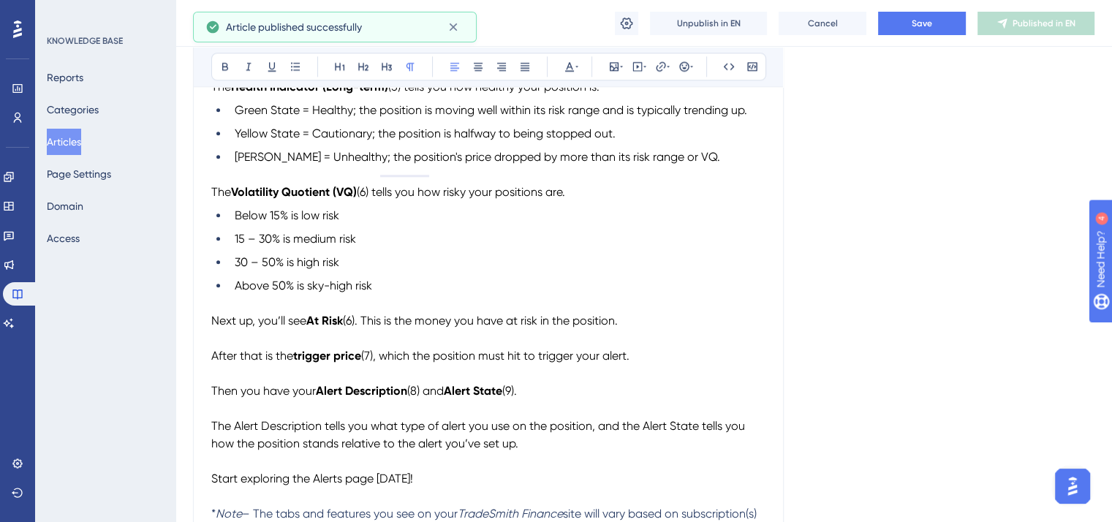
scroll to position [1616, 0]
